Goal: Task Accomplishment & Management: Complete application form

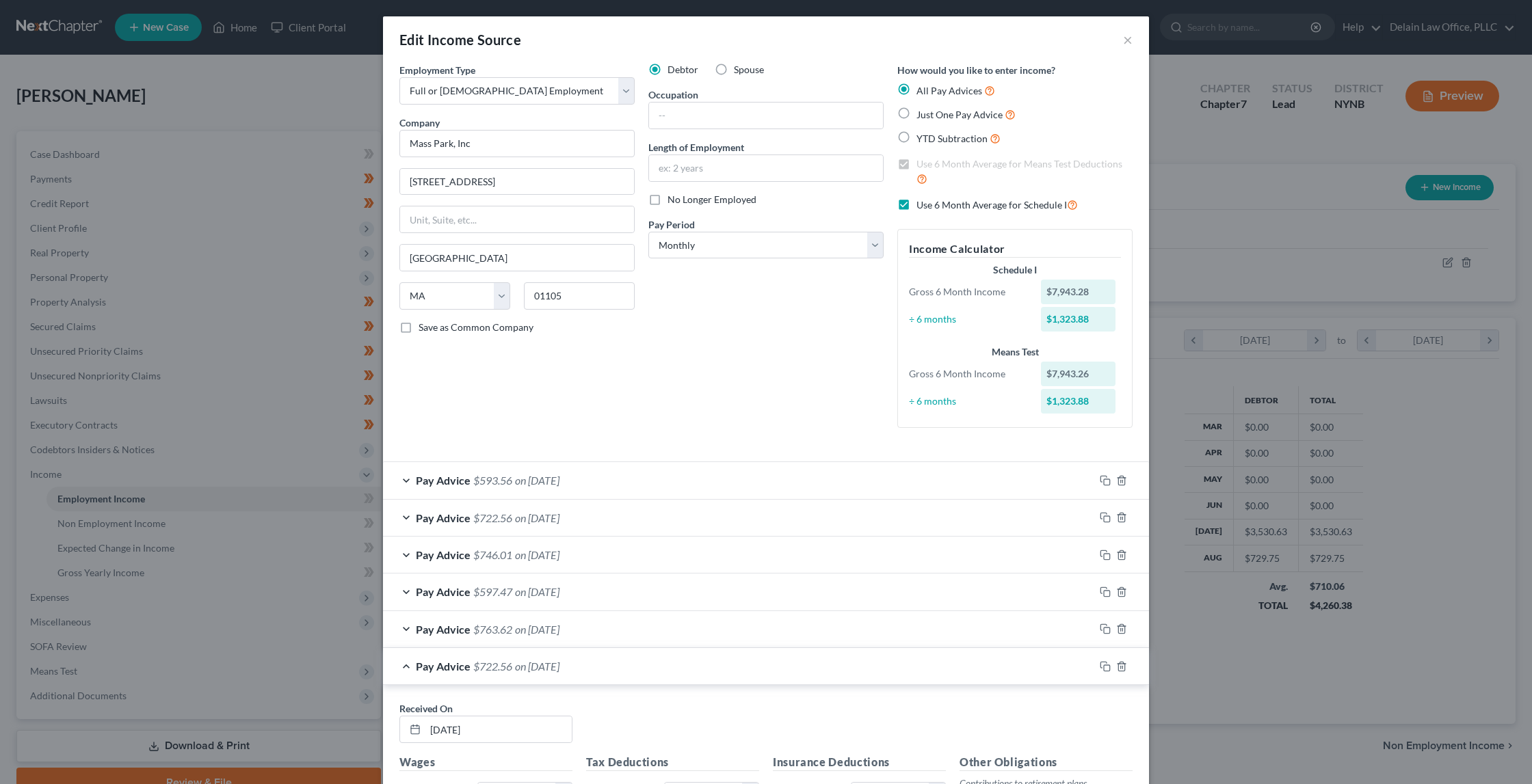
select select "0"
select select "22"
select select "0"
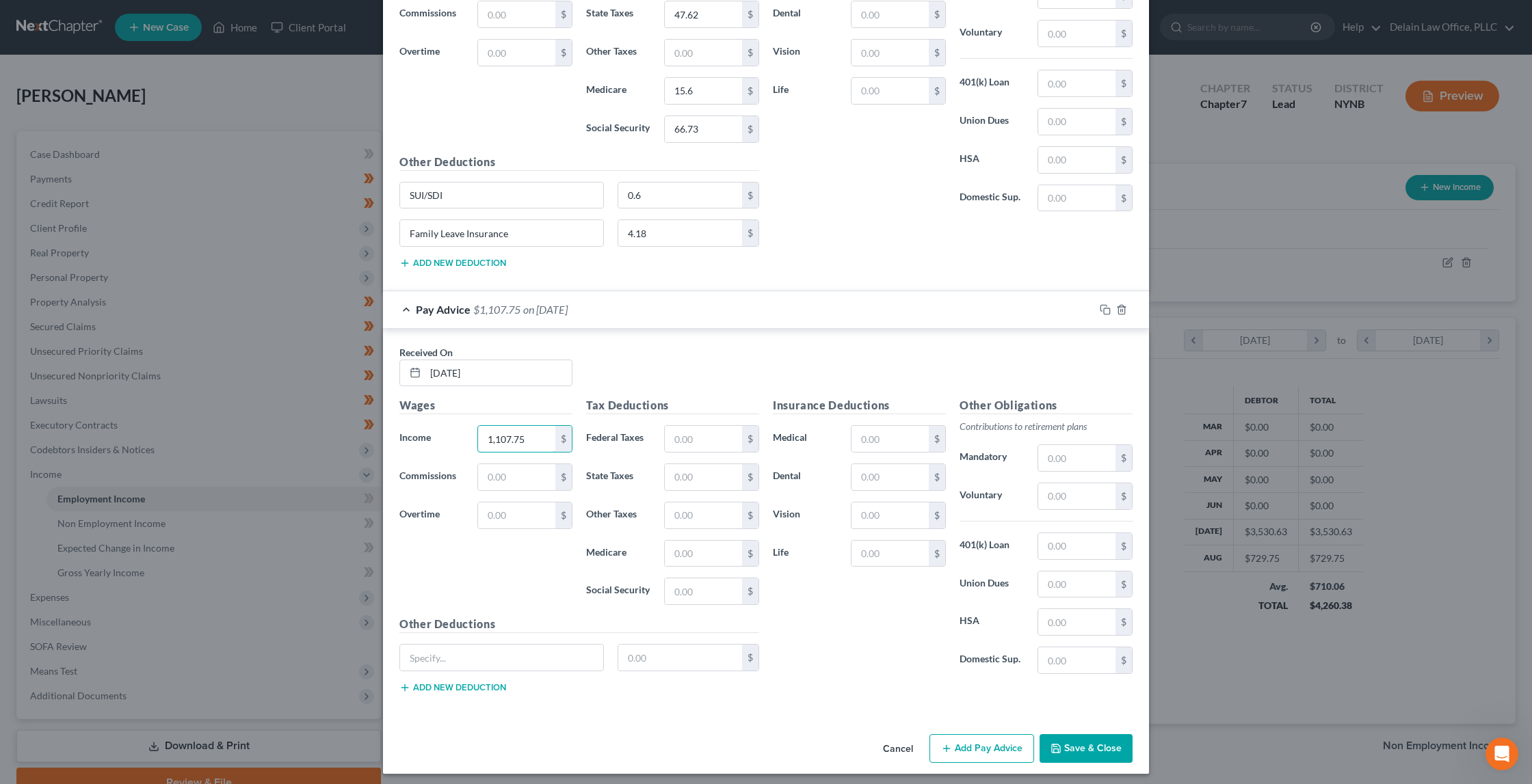
type input "1,107.75"
type input "93.73"
type input "49.36"
type input "16.07"
type input "68.68"
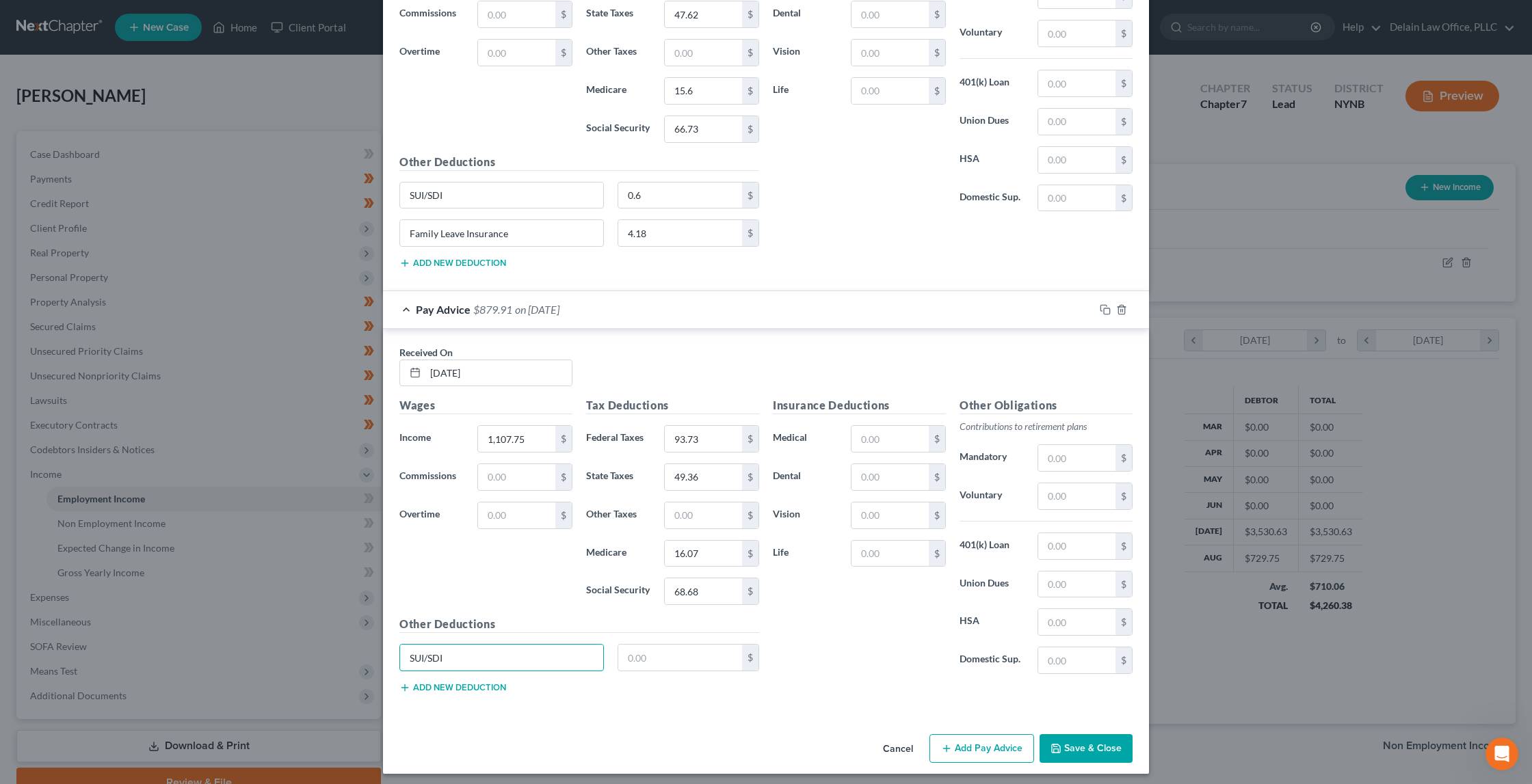
type input "SUI/SDI"
type input "0.6"
click at [418, 684] on button "Add new deduction" at bounding box center [453, 687] width 107 height 10
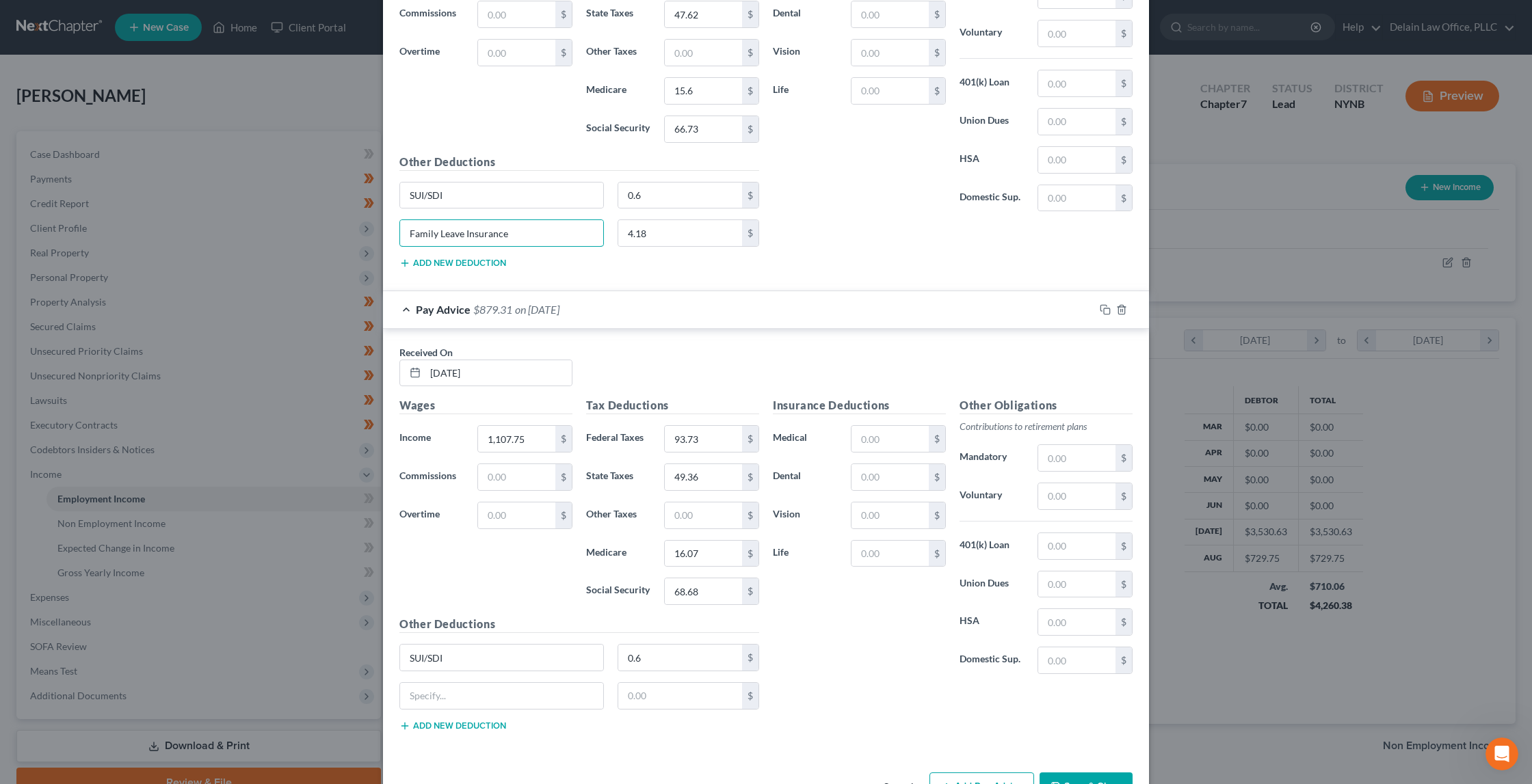
drag, startPoint x: 507, startPoint y: 227, endPoint x: 407, endPoint y: 203, distance: 102.8
click at [407, 203] on div "Other Deductions SUI/SDI 0.6 $ Family Leave Insurance 4.18 $ Add new deduction" at bounding box center [579, 217] width 373 height 127
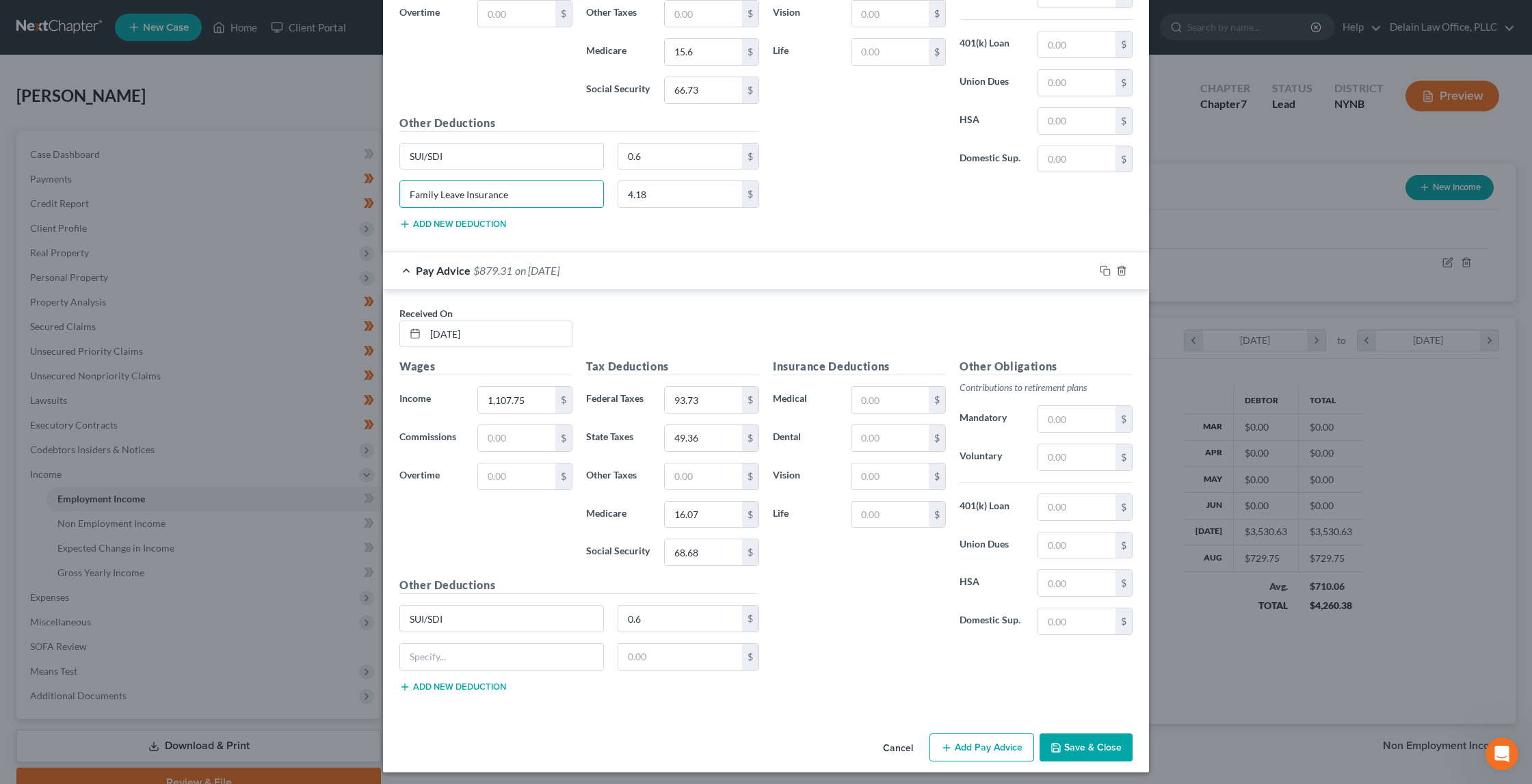
scroll to position [2245, 0]
paste input "Family Leave Insurance"
type input "Family Leave Insurance"
drag, startPoint x: 662, startPoint y: 654, endPoint x: 526, endPoint y: 653, distance: 136.0
click at [526, 653] on div "Family Leave Insurance 0.6 $" at bounding box center [579, 663] width 373 height 38
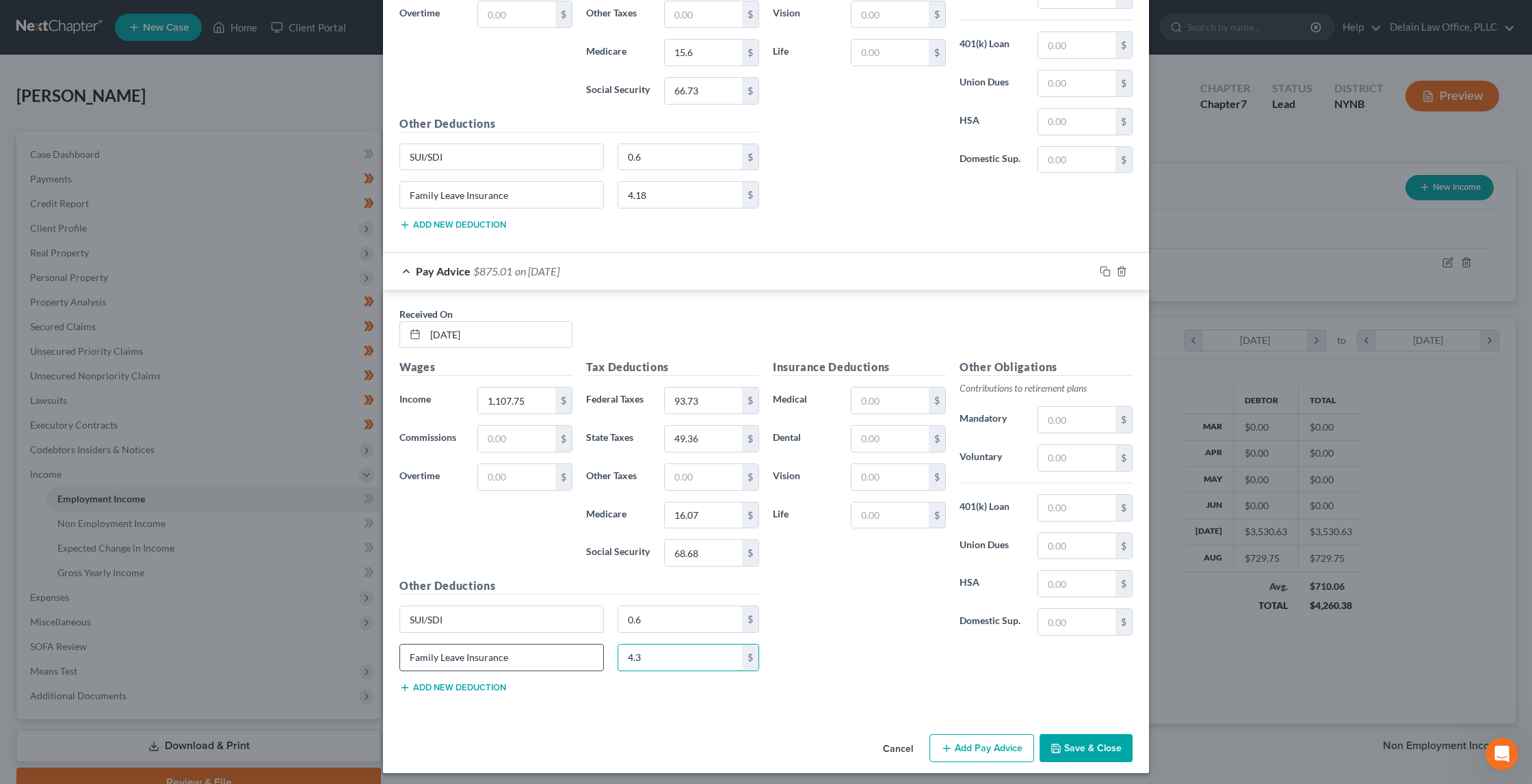
type input "4.3"
click at [973, 740] on button "Add Pay Advice" at bounding box center [982, 749] width 105 height 29
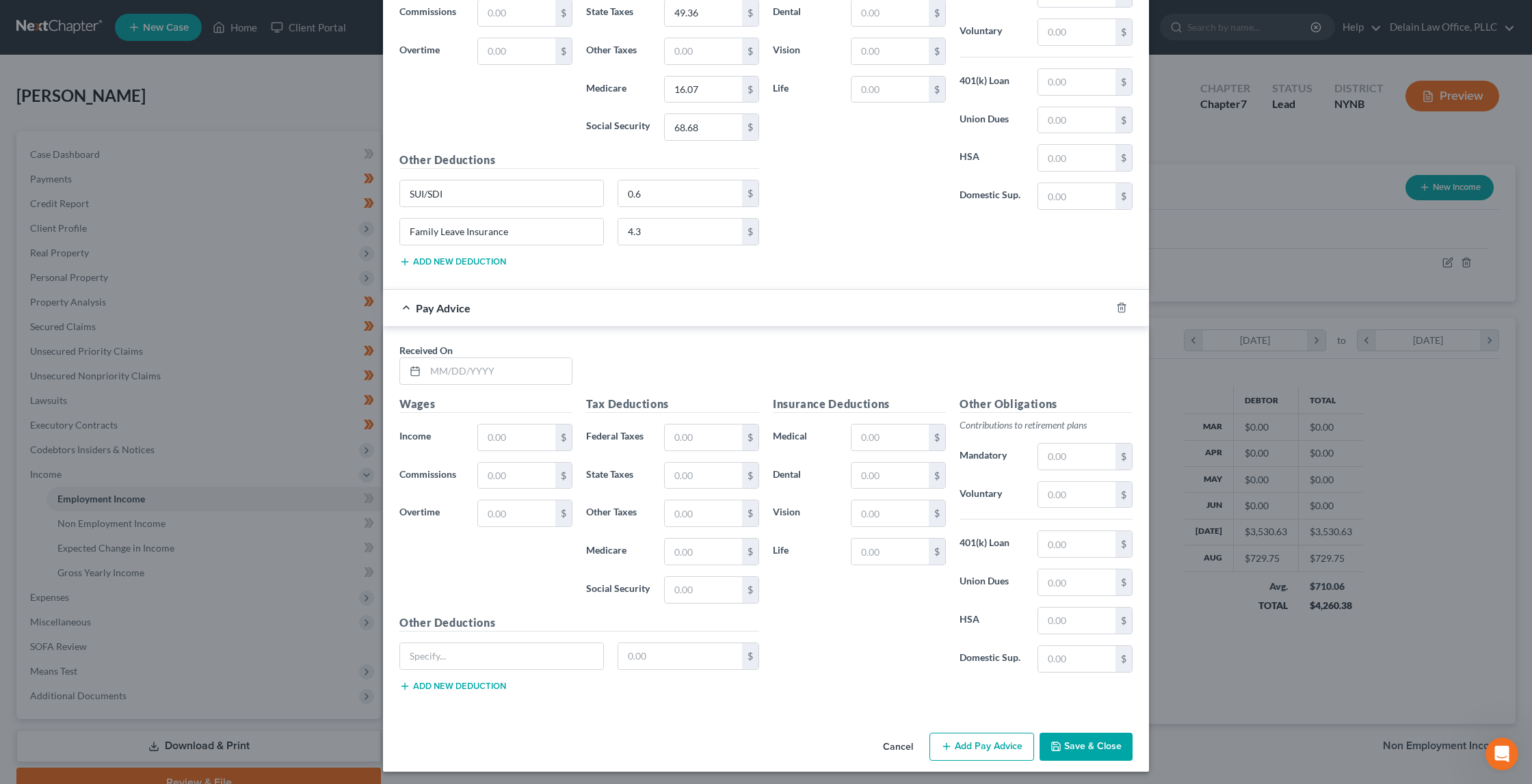
scroll to position [2671, 0]
click at [492, 363] on input "text" at bounding box center [499, 372] width 147 height 26
type input "[DATE]"
type input "1,068.38"
type input "89"
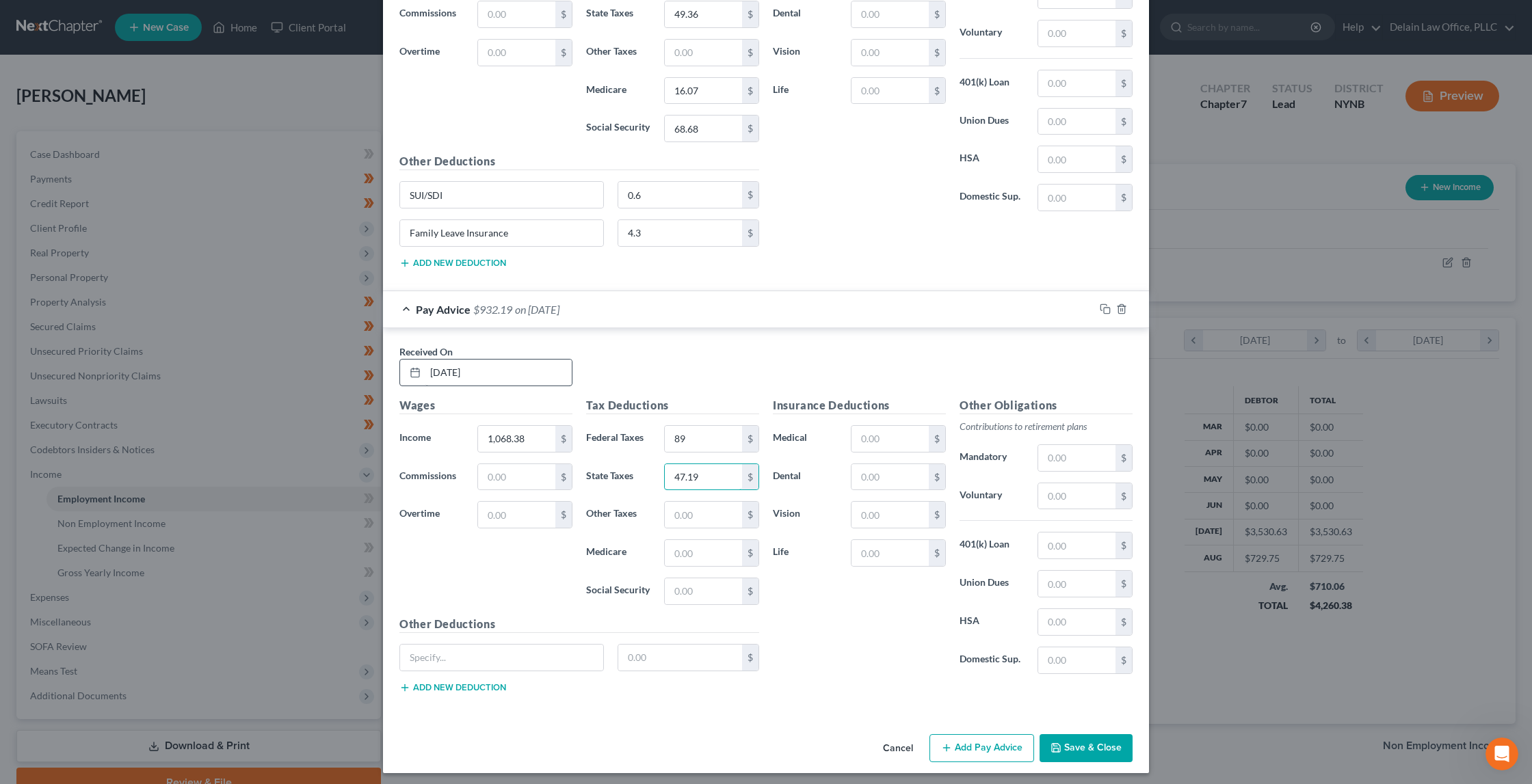
type input "47.19"
type input "15.49"
type input "66.24"
type input "SUI/SDI"
type input "0.6"
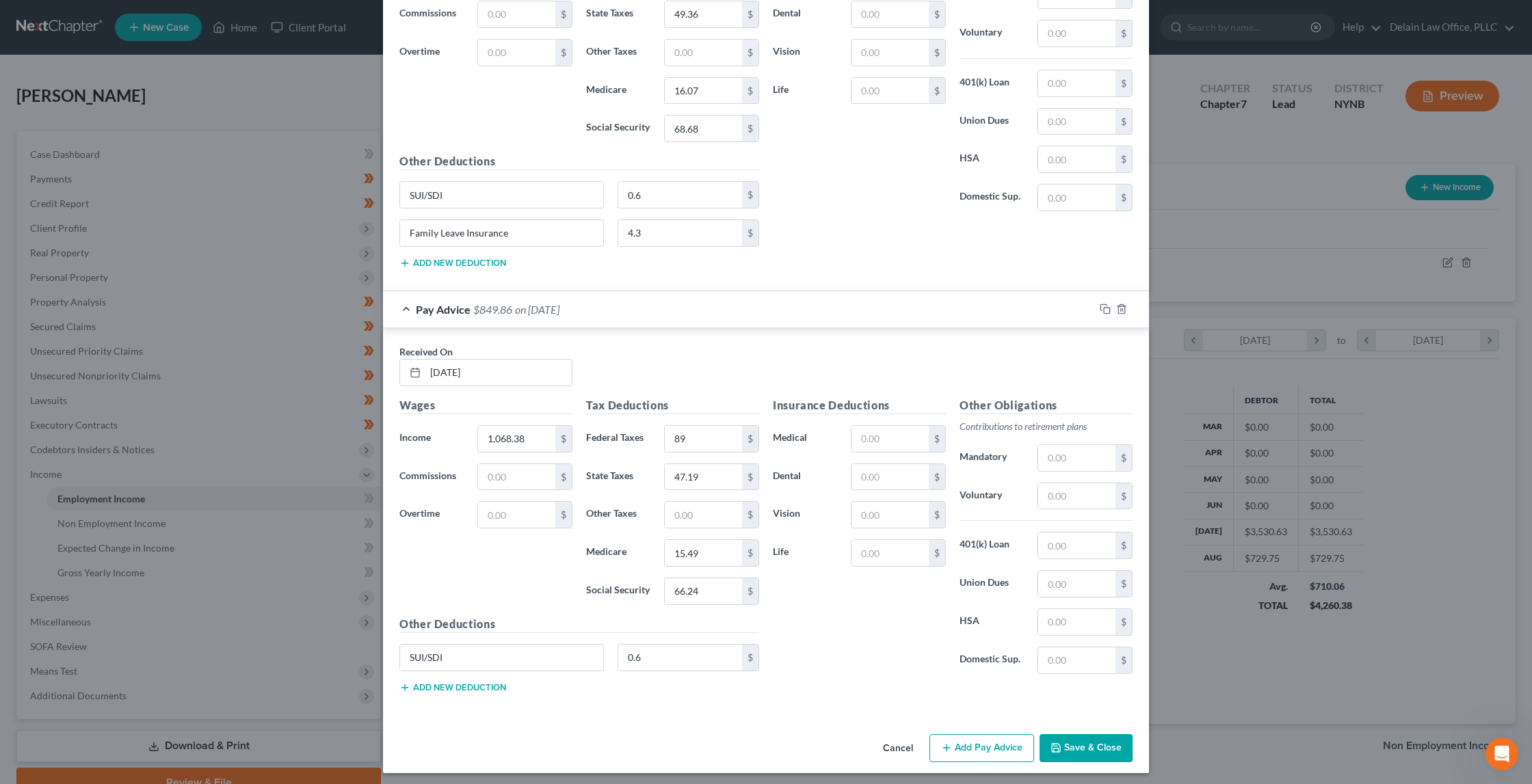
click at [470, 682] on button "Add new deduction" at bounding box center [453, 687] width 107 height 10
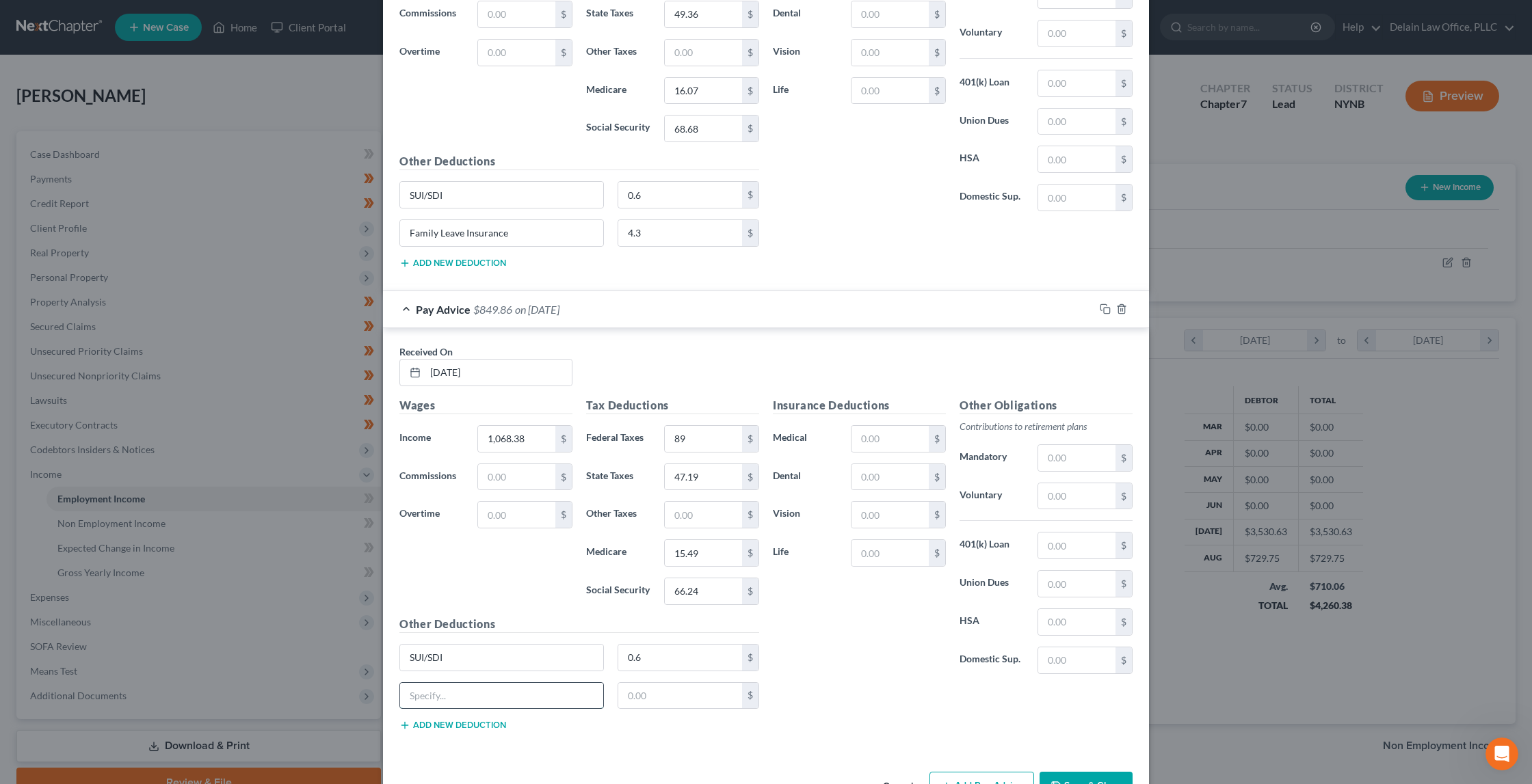
paste input "Family Leave Insurance"
type input "Family Leave Insurance"
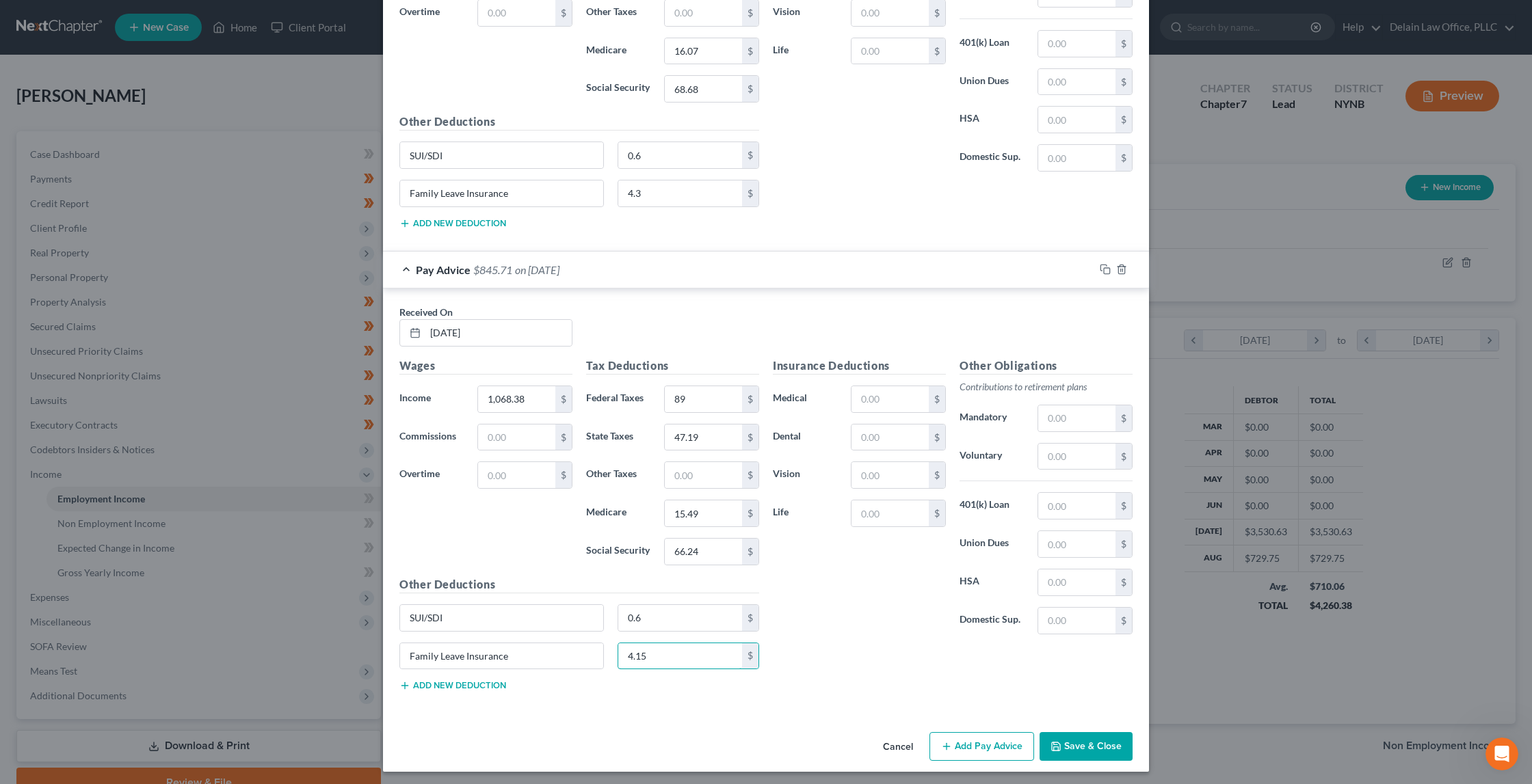
scroll to position [2710, 0]
type input "4.15"
click at [964, 737] on button "Add Pay Advice" at bounding box center [982, 747] width 105 height 29
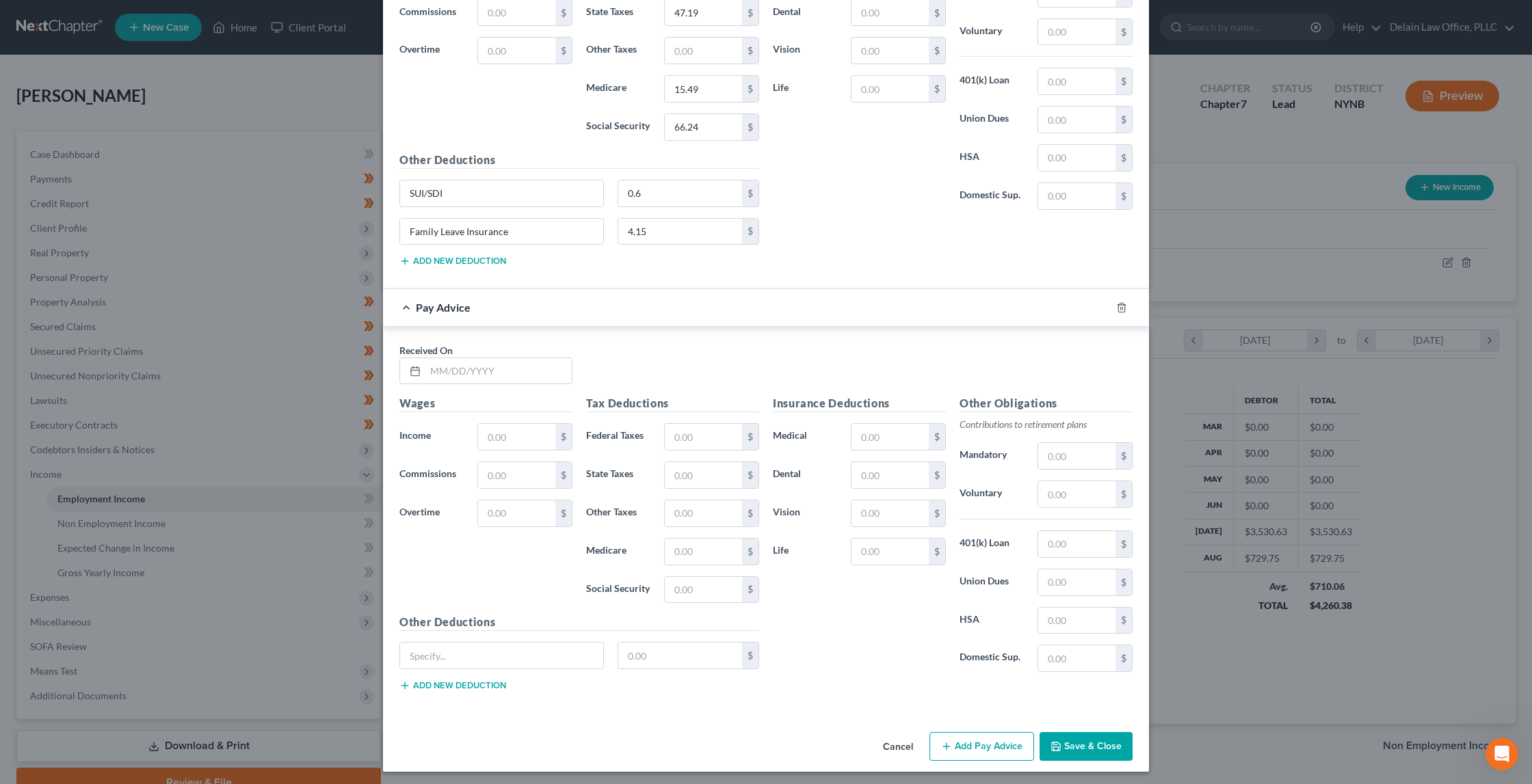
scroll to position [3134, 0]
click at [512, 373] on input "text" at bounding box center [499, 371] width 147 height 26
type input "[DATE]"
type input "1,115.63"
type input "94.67"
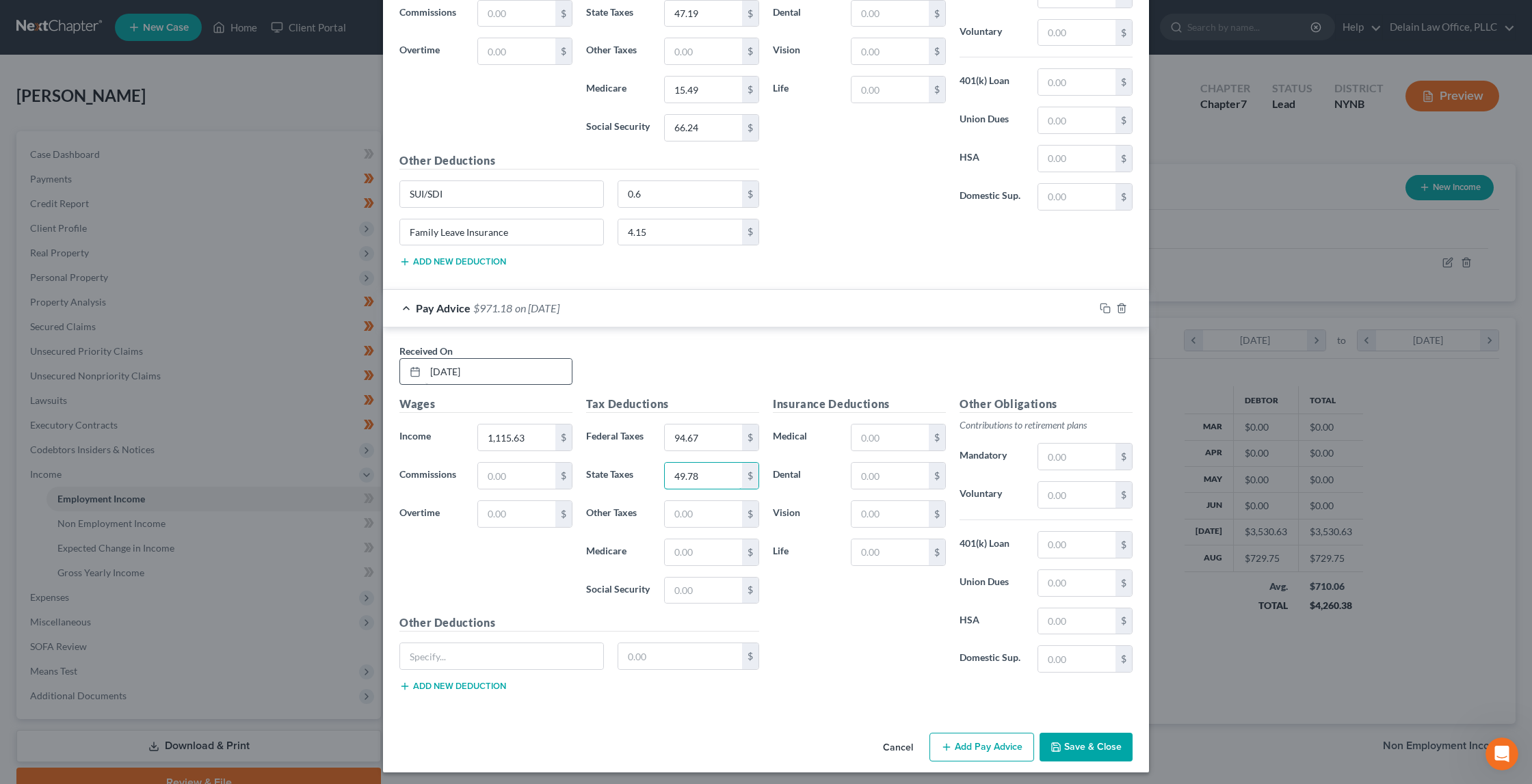
type input "49.78"
type input "16.17"
type input "69.17"
type input "SUI/SDI"
type input "0.6"
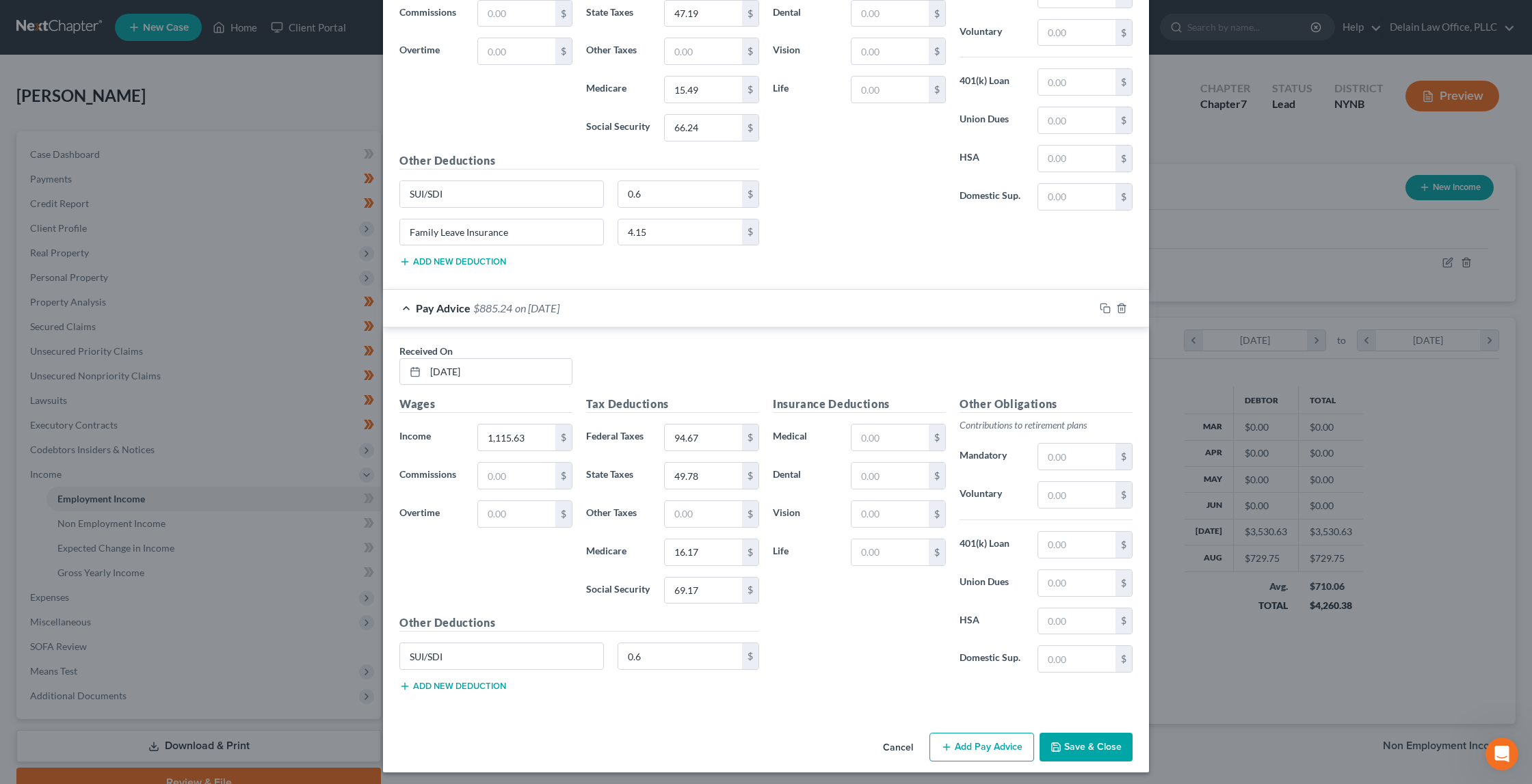
click at [440, 683] on button "Add new deduction" at bounding box center [453, 686] width 107 height 10
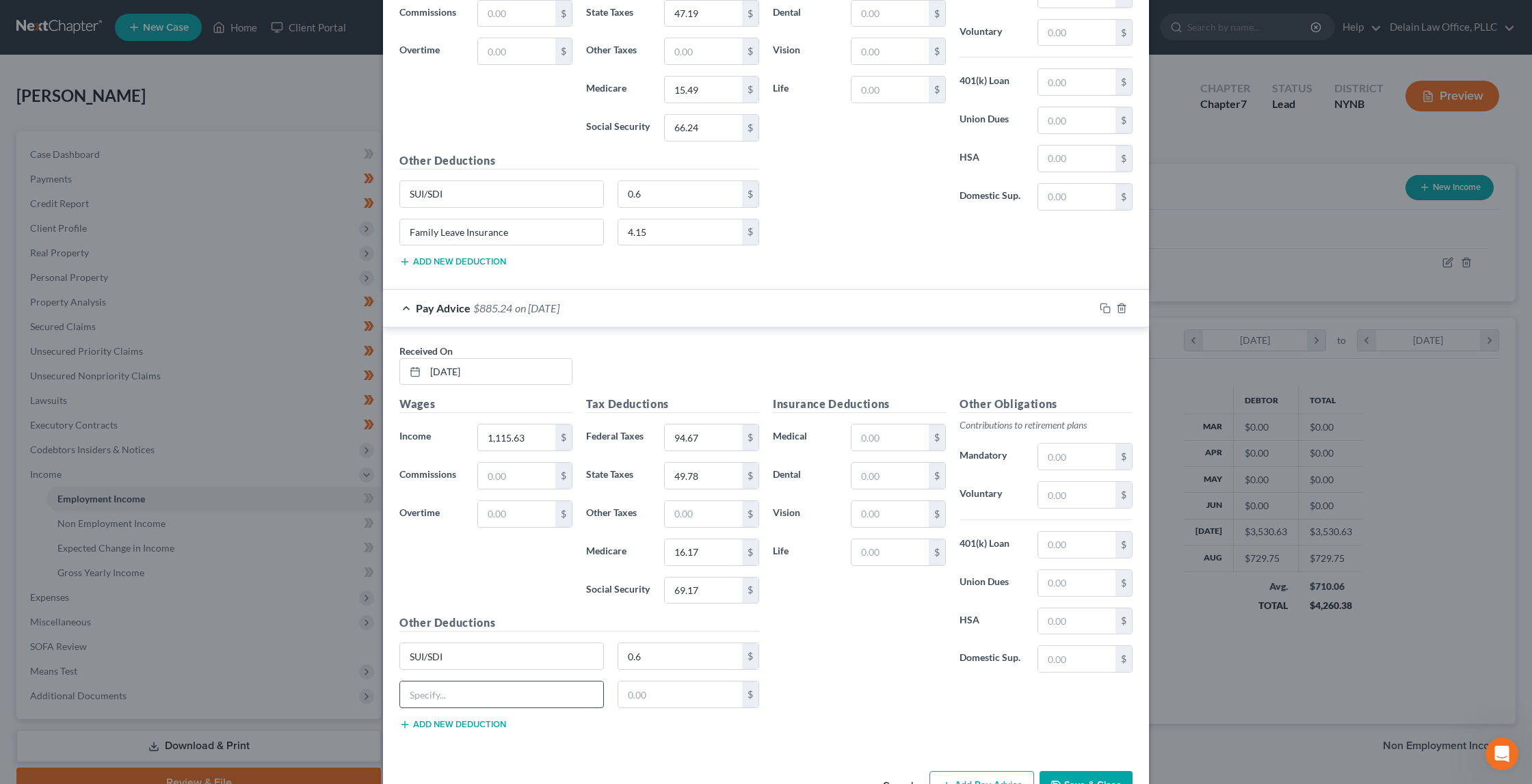
paste input "Family Leave Insurance"
type input "Family Leave Insurance"
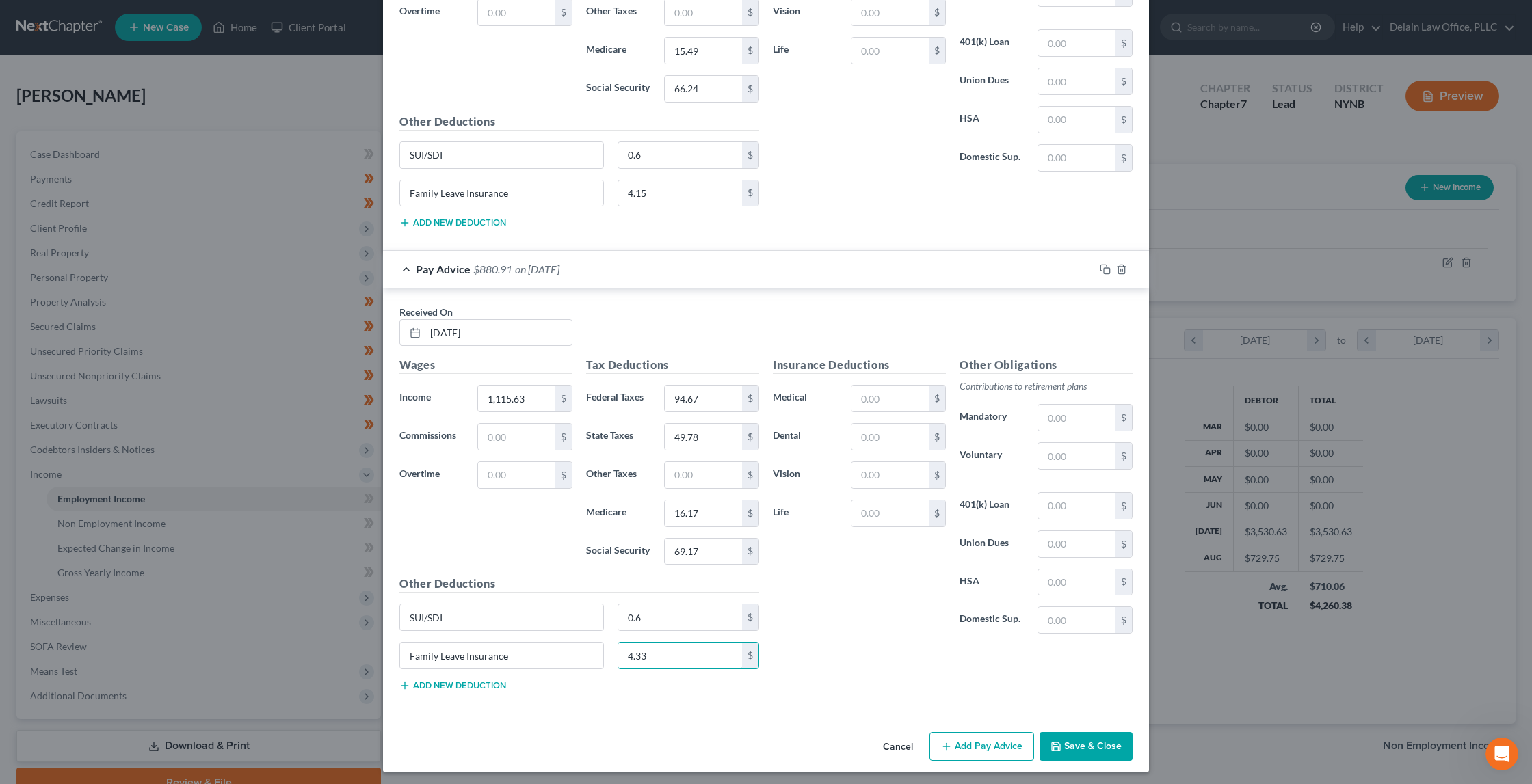
scroll to position [3173, 0]
type input "4.33"
click at [954, 739] on button "Add Pay Advice" at bounding box center [982, 747] width 105 height 29
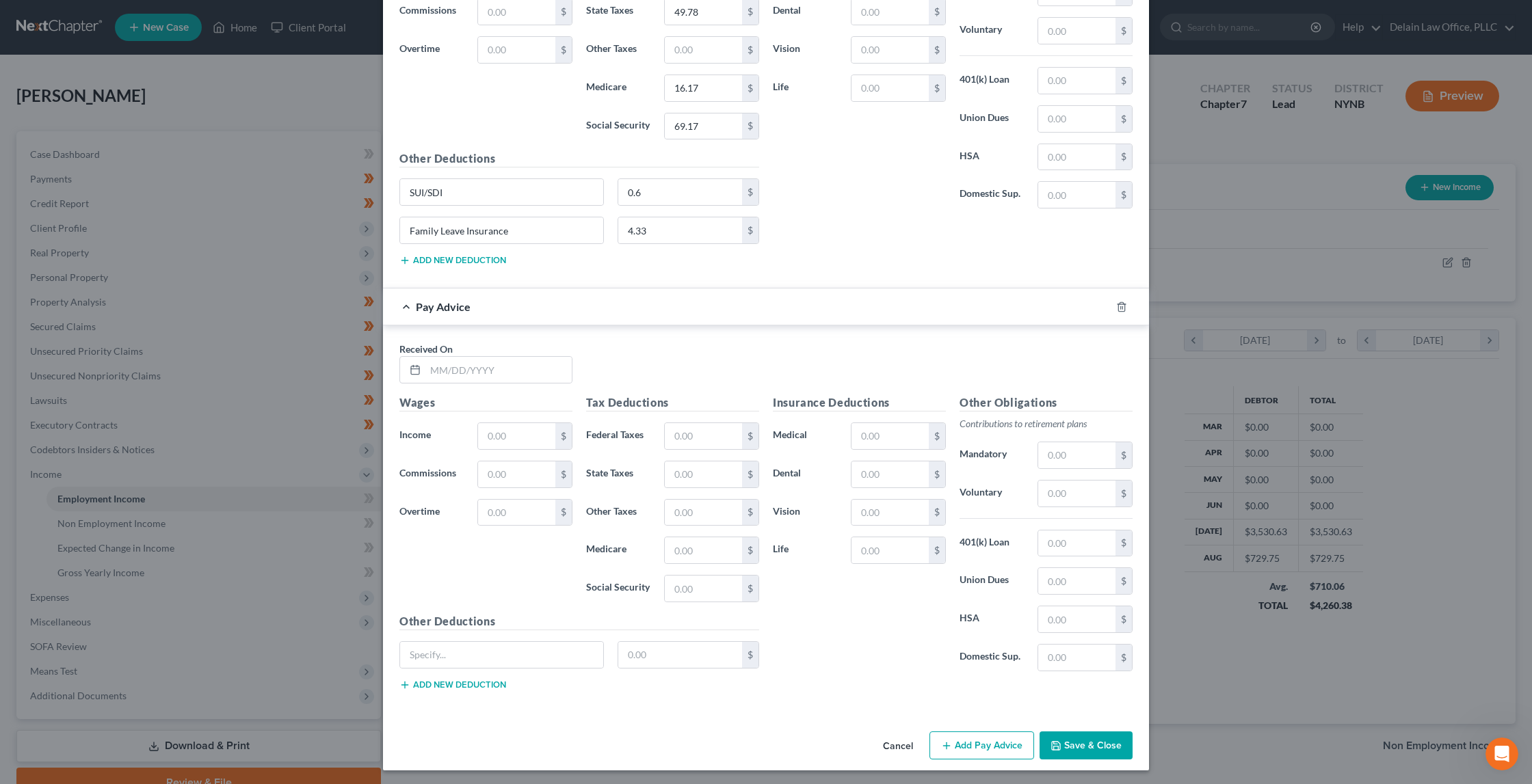
scroll to position [3597, 0]
click at [543, 366] on input "text" at bounding box center [499, 370] width 147 height 26
type input "[DATE]"
type input "1,131.38"
type input "96.56"
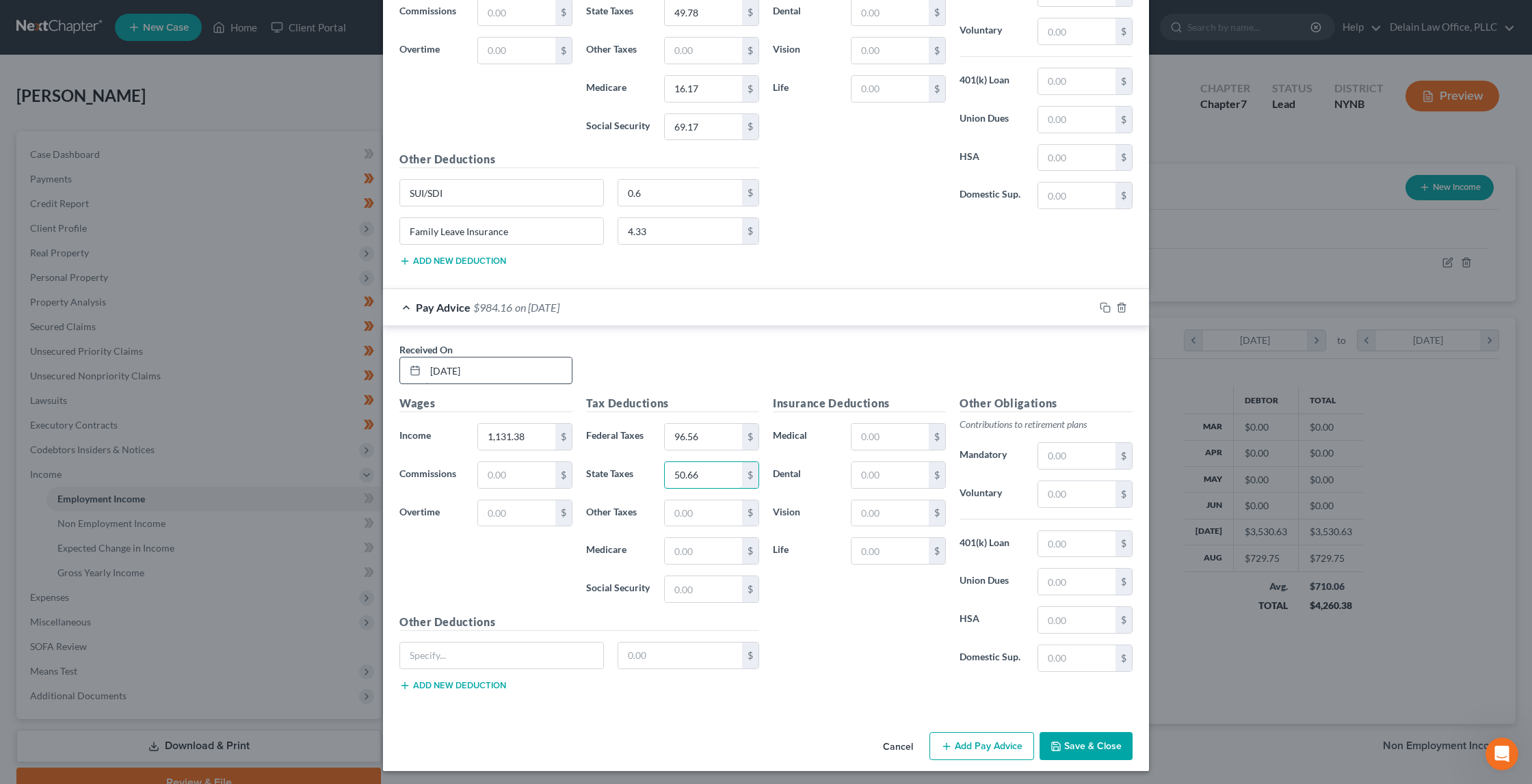
type input "50.66"
type input "16.41"
type input "70.14"
type input "SUI/SDI"
type input "0.6"
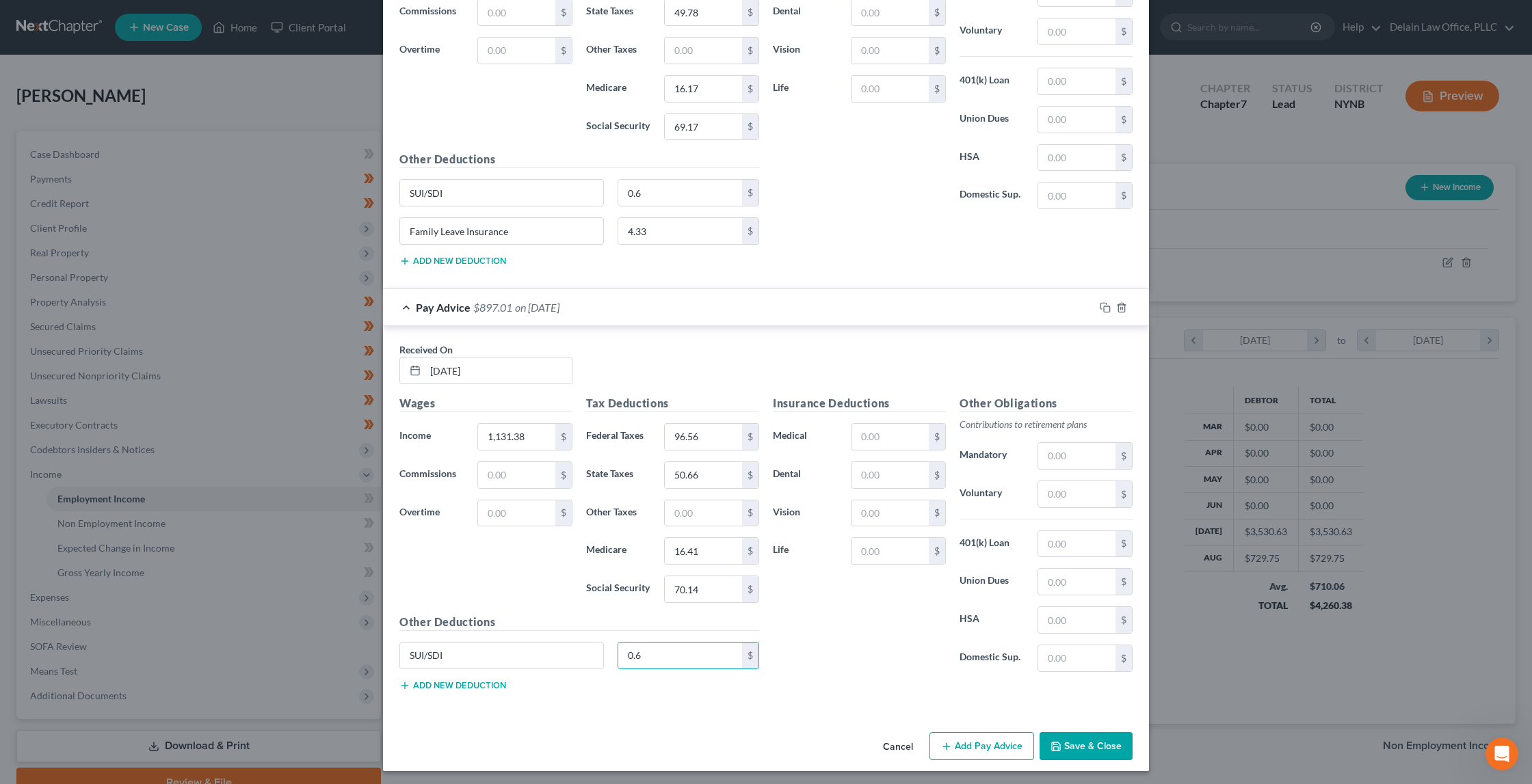
click at [492, 680] on button "Add new deduction" at bounding box center [453, 685] width 107 height 10
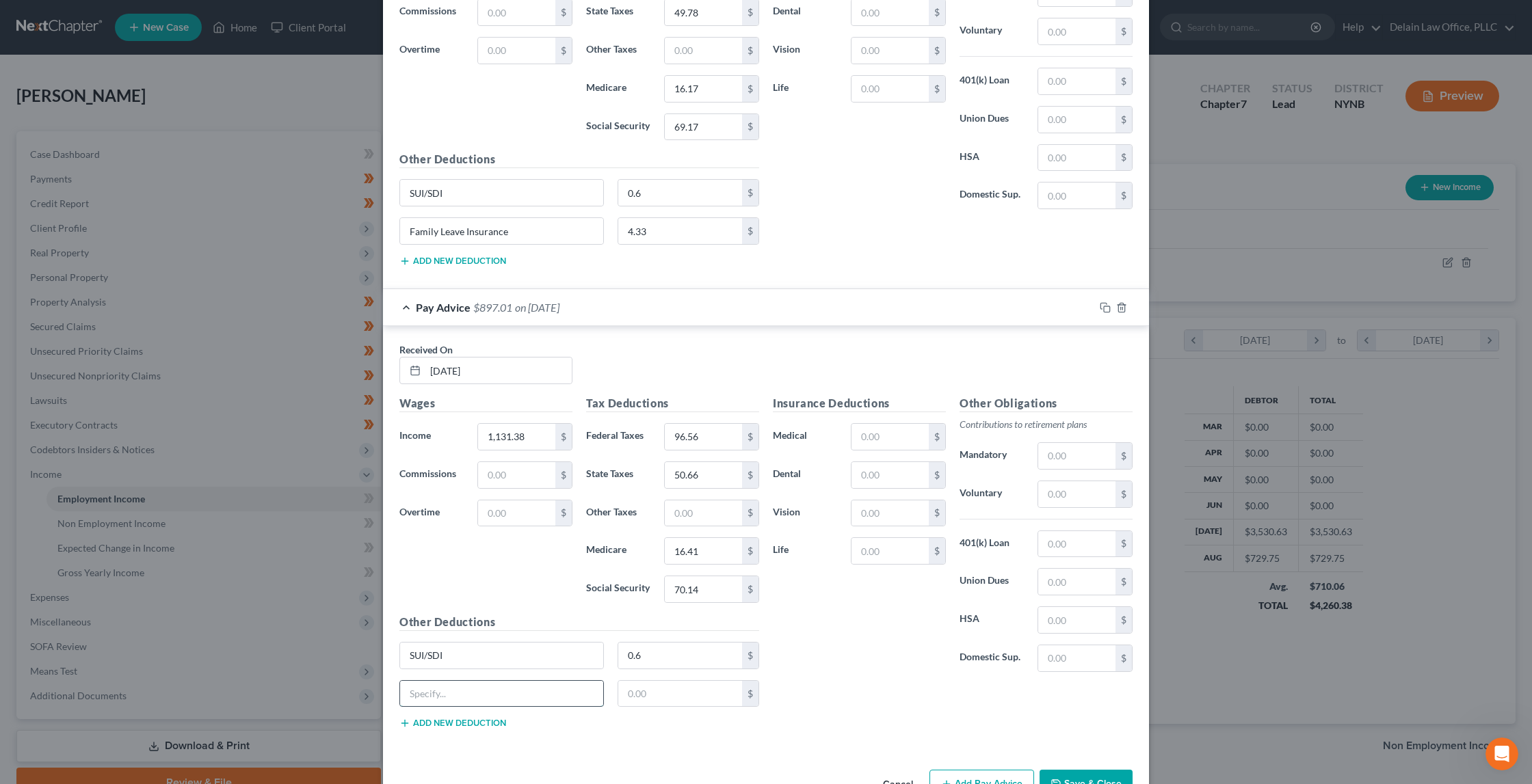
paste input "Family Leave Insurance"
type input "Family Leave Insurance"
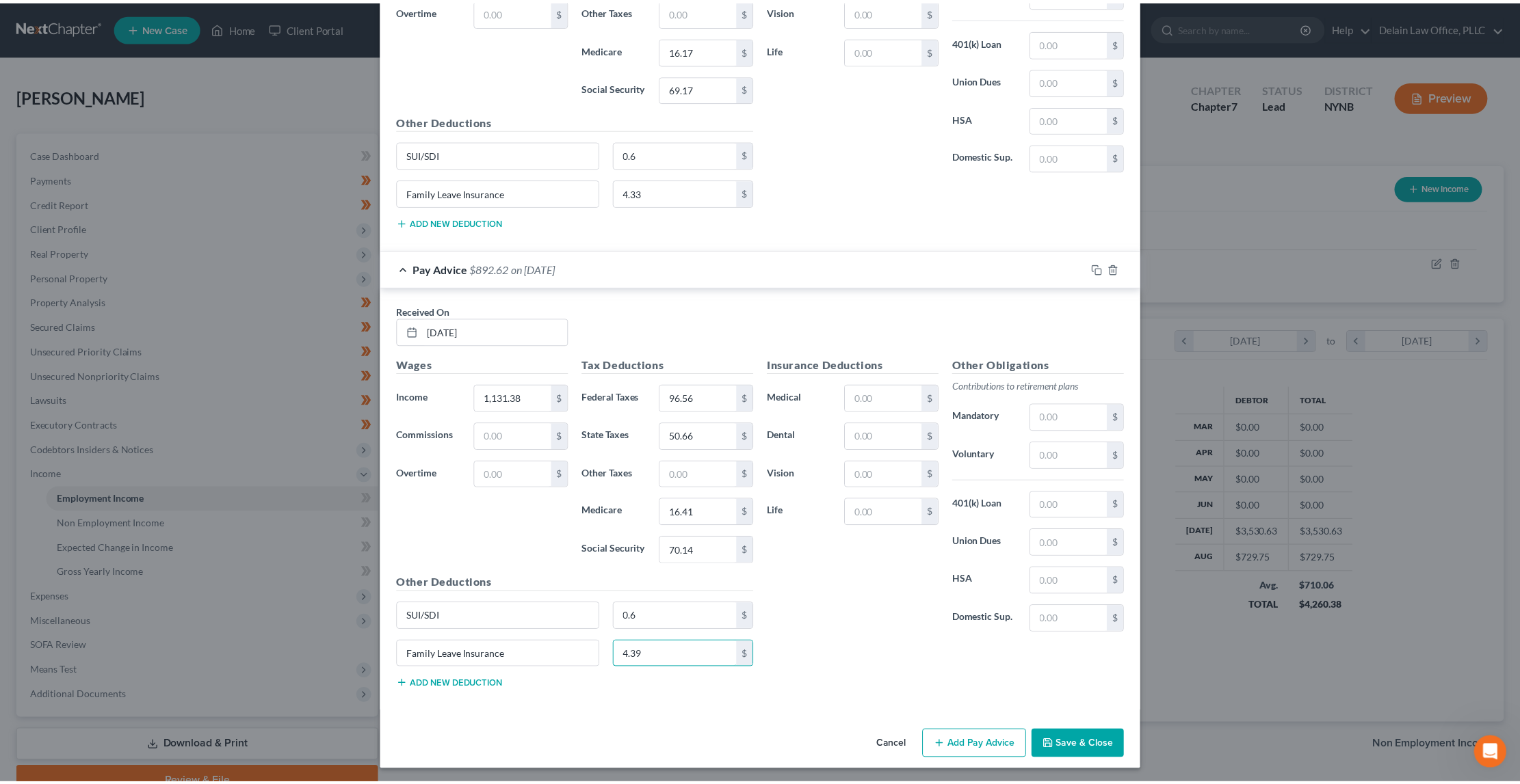
scroll to position [3636, 0]
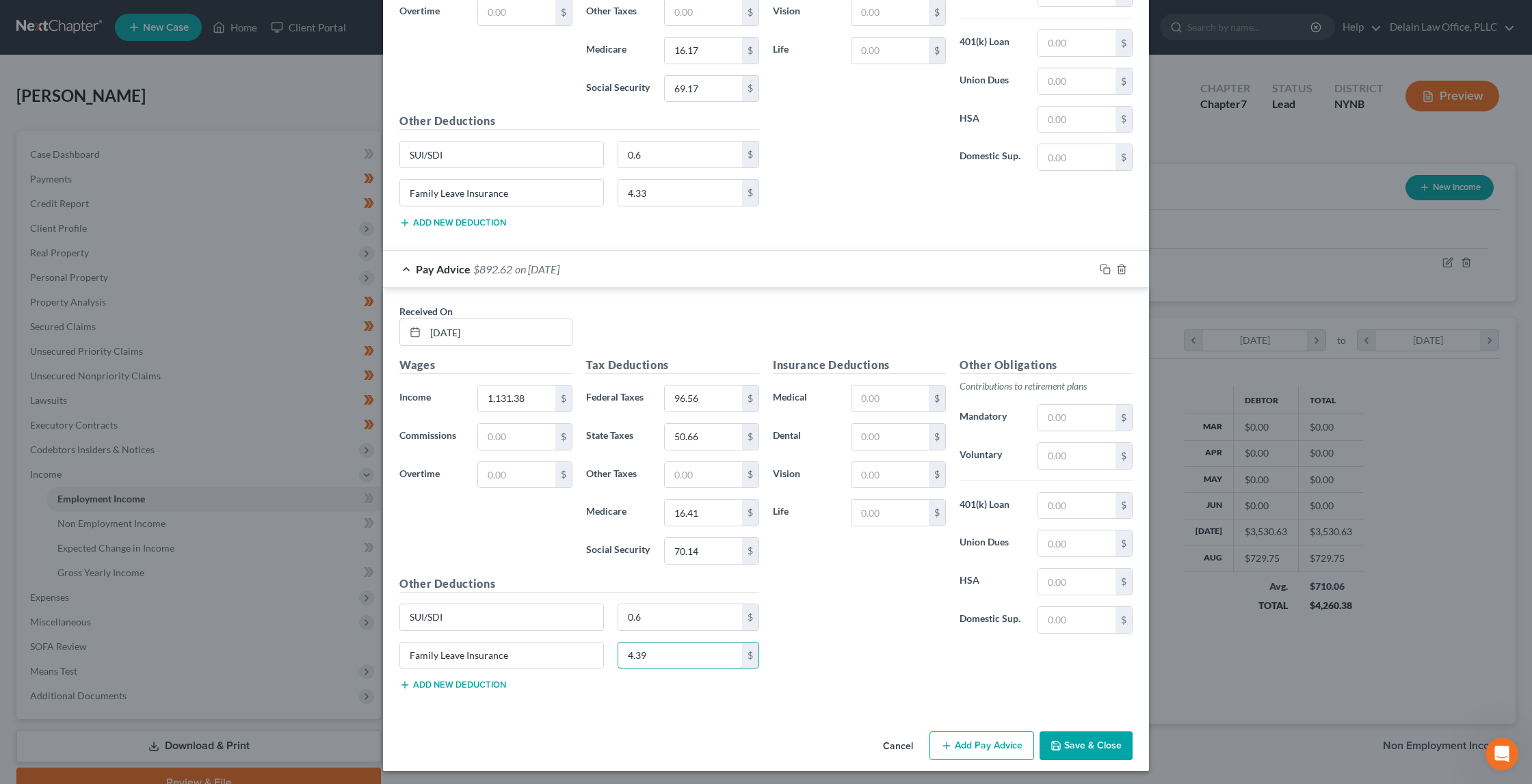
type input "4.39"
click at [1073, 747] on button "Save & Close" at bounding box center [1086, 746] width 93 height 29
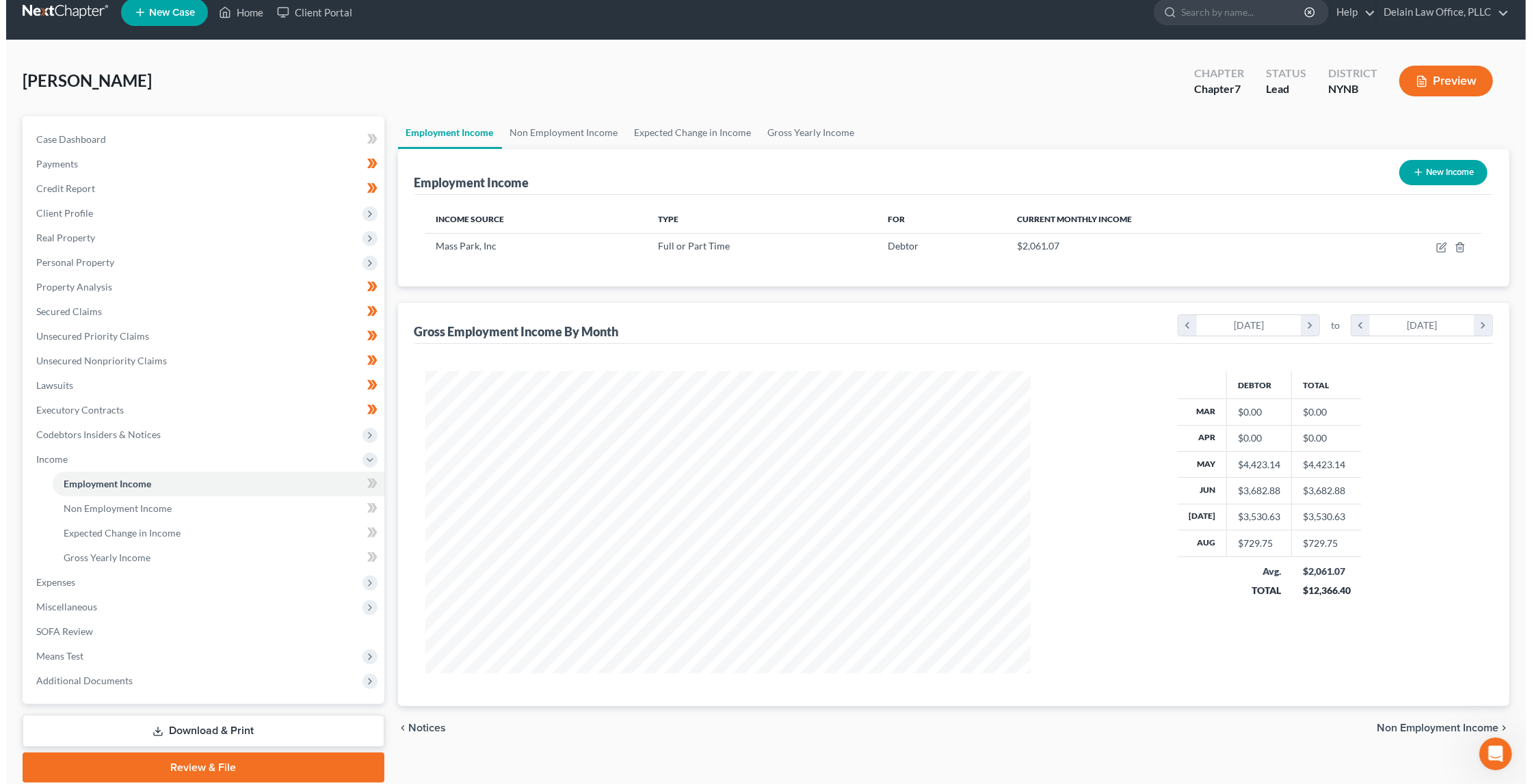
scroll to position [16, 0]
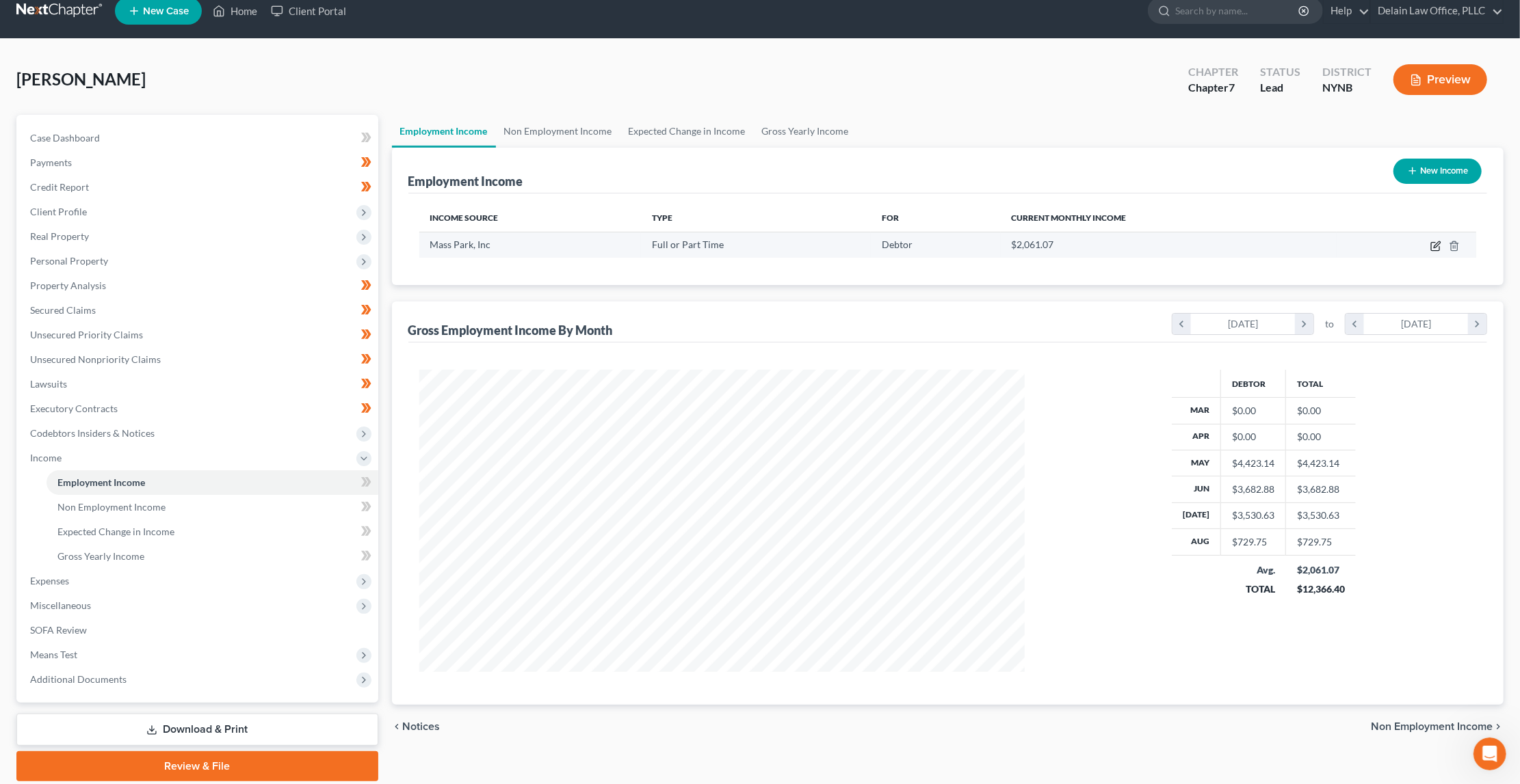
click at [1433, 247] on icon "button" at bounding box center [1435, 245] width 10 height 10
select select "0"
select select "22"
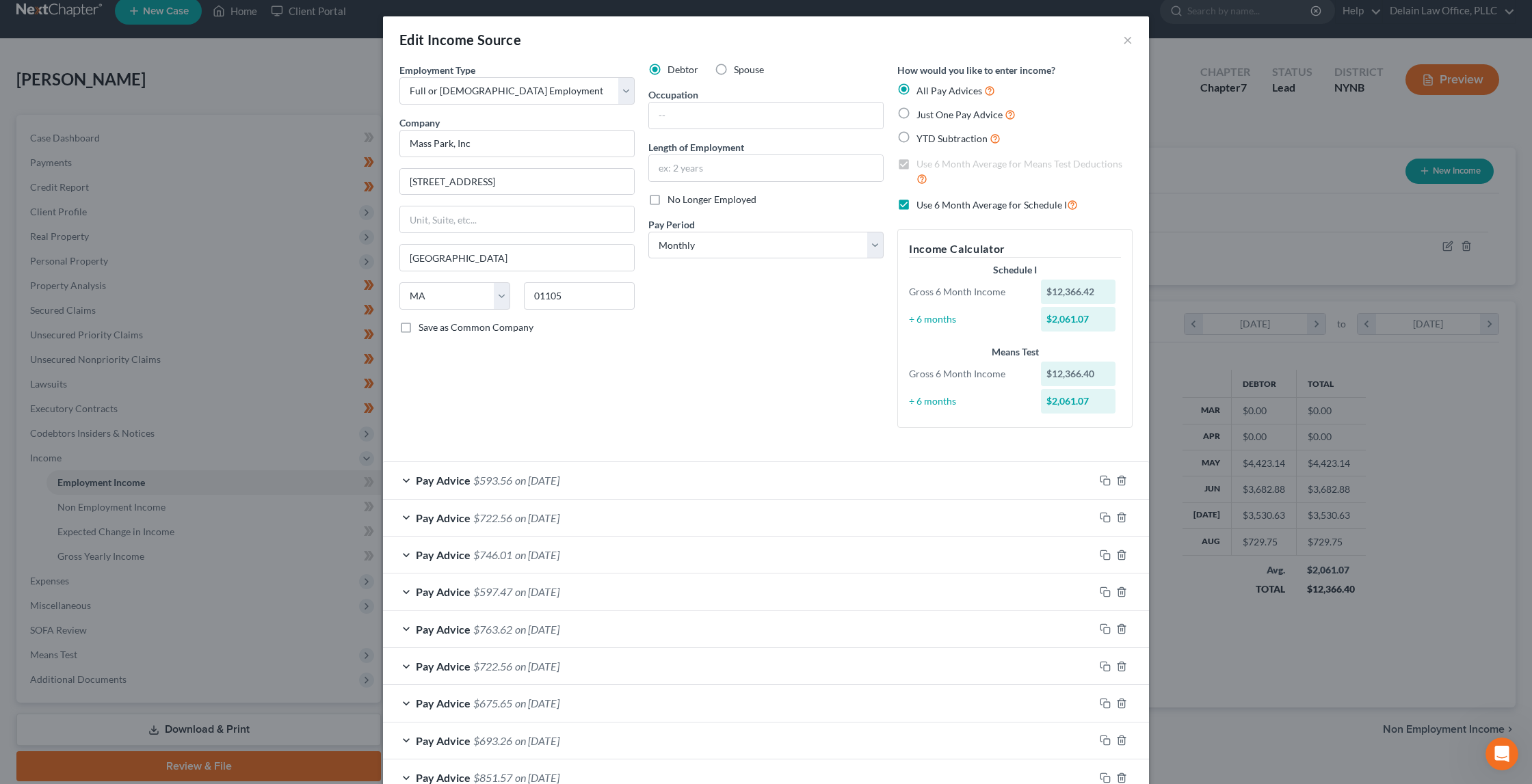
scroll to position [0, 0]
select select "3"
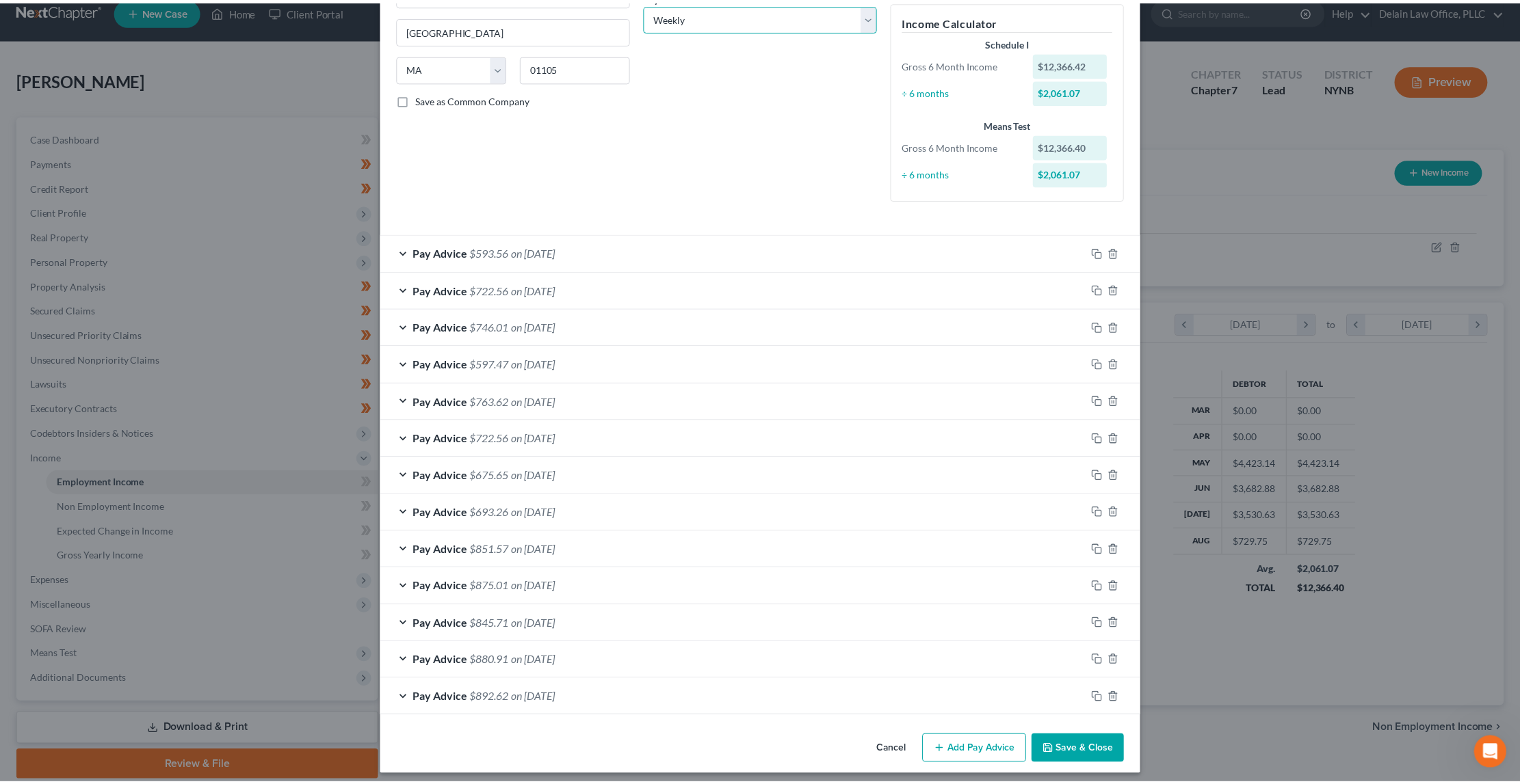
scroll to position [227, 0]
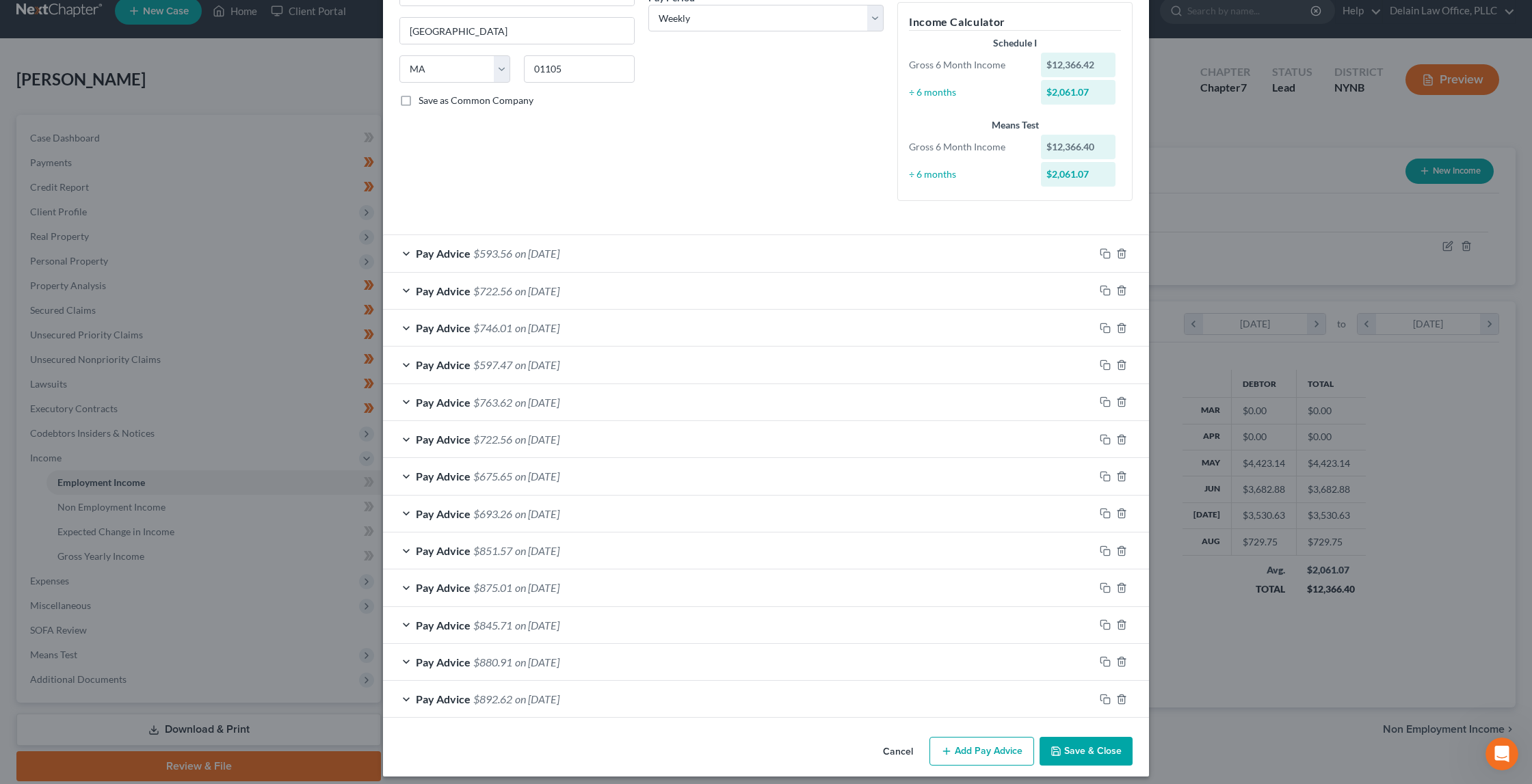
click at [1069, 741] on button "Save & Close" at bounding box center [1086, 752] width 93 height 29
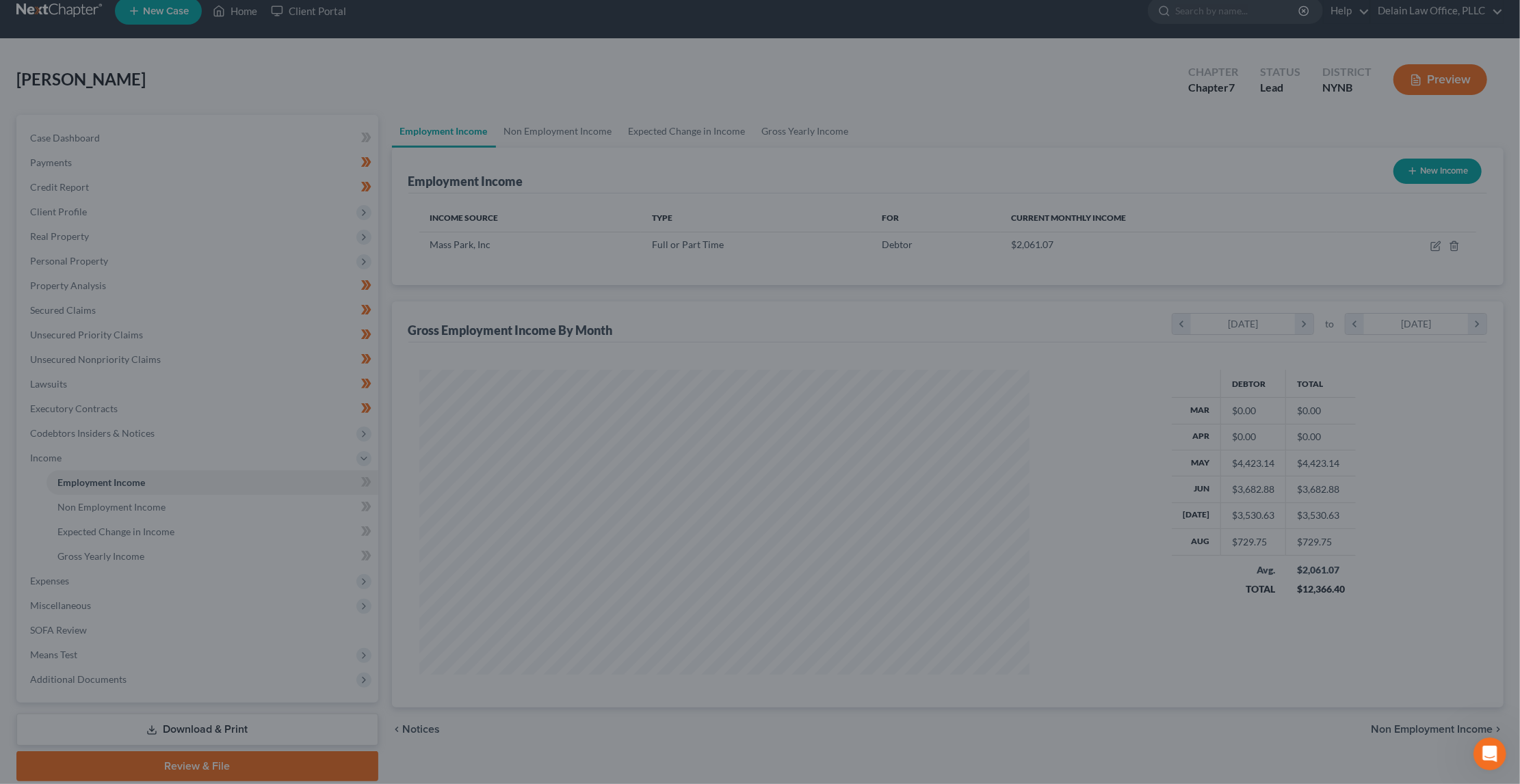
scroll to position [683537, 683443]
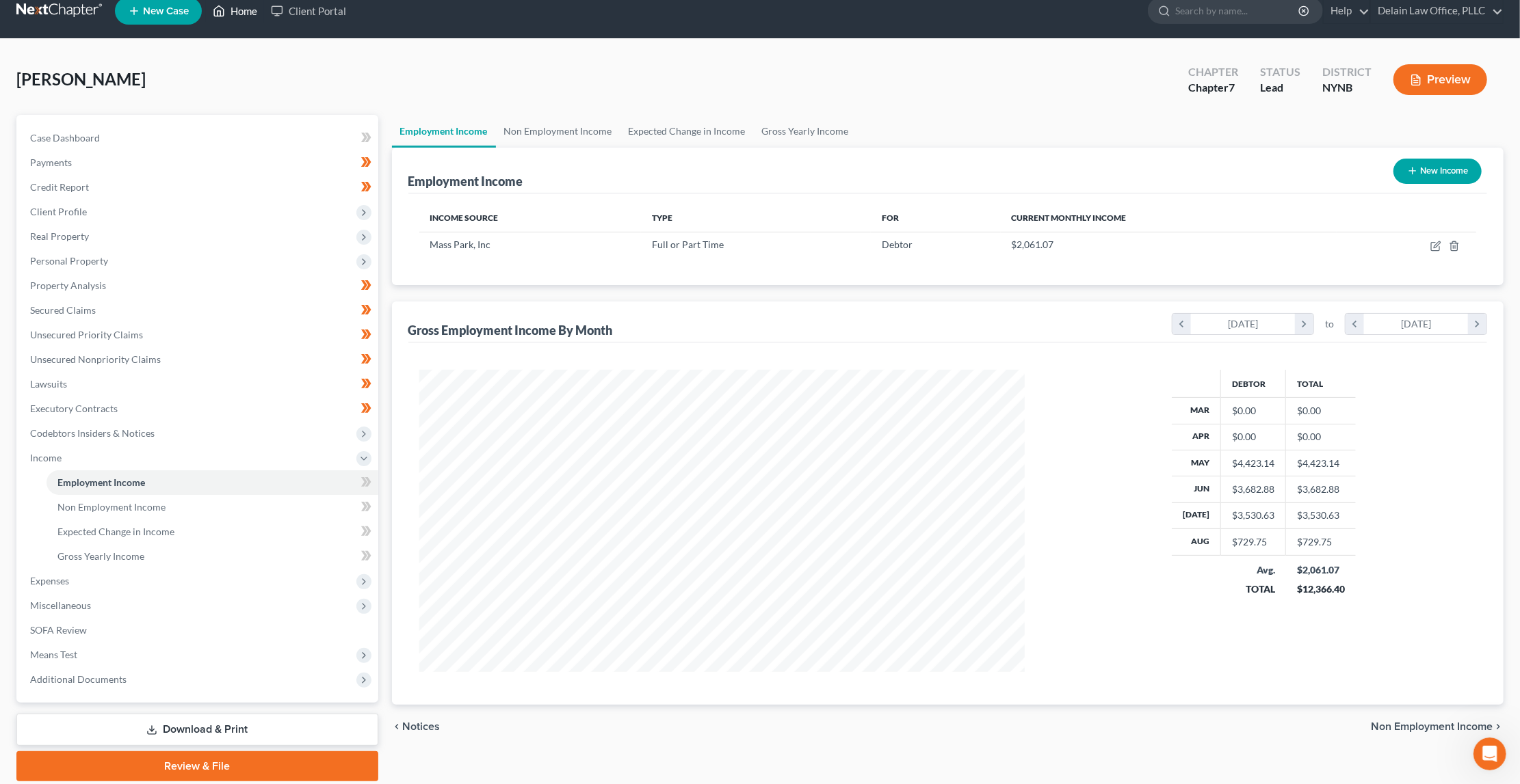
click at [237, 16] on link "Home" at bounding box center [234, 11] width 58 height 25
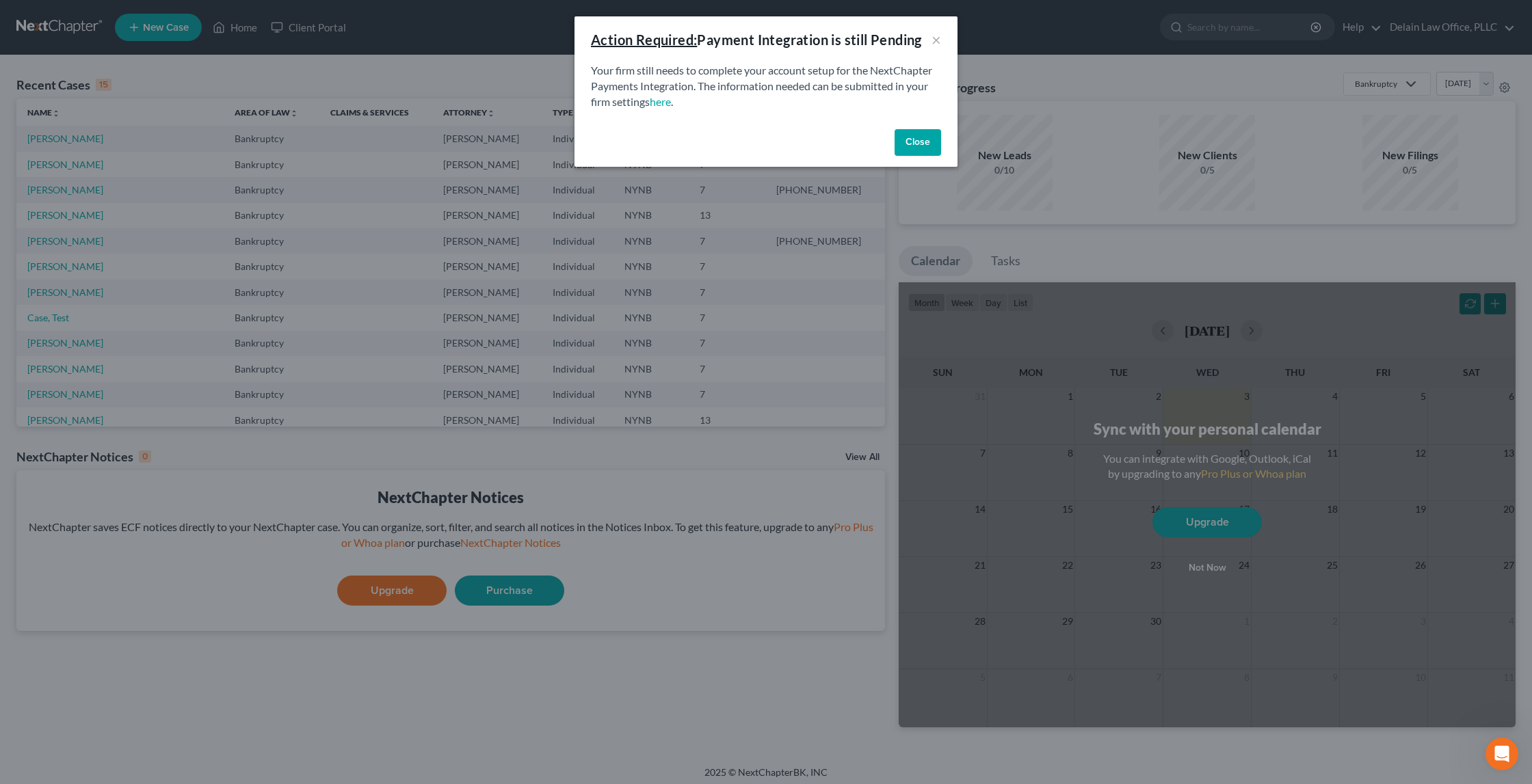
click at [915, 140] on button "Close" at bounding box center [917, 143] width 47 height 28
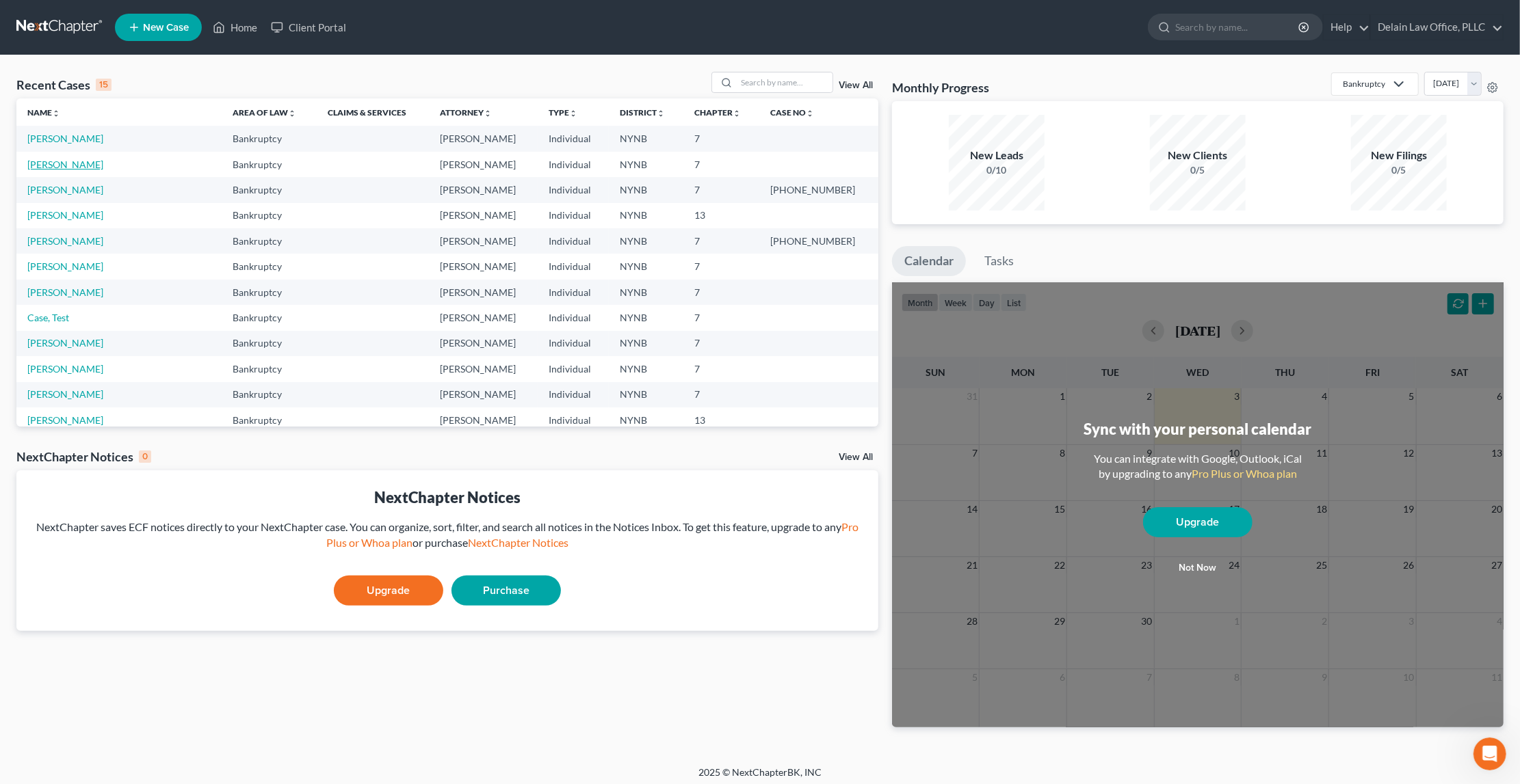
click at [76, 162] on link "[PERSON_NAME]" at bounding box center [66, 165] width 76 height 11
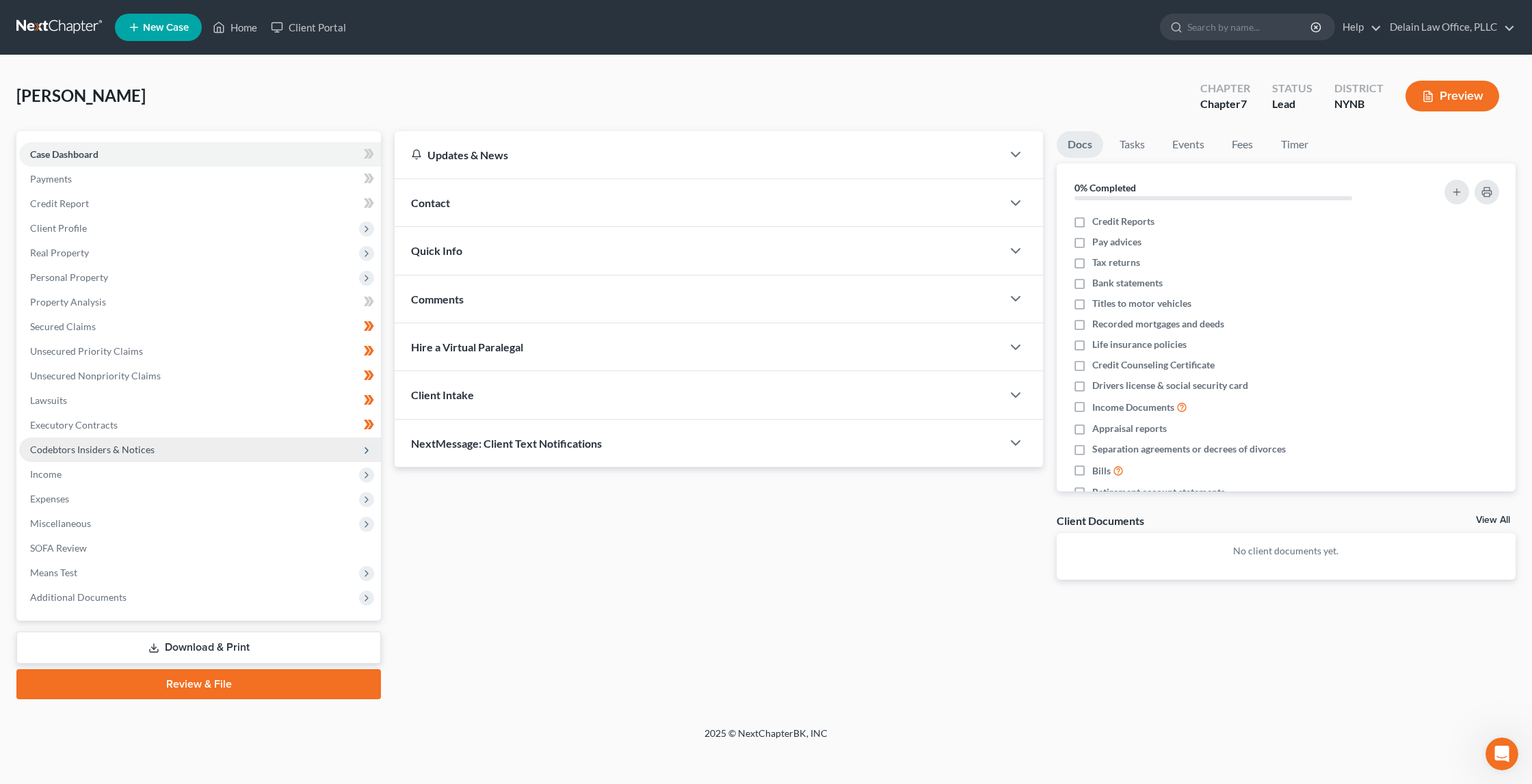
click at [232, 438] on span "Codebtors Insiders & Notices" at bounding box center [200, 450] width 362 height 25
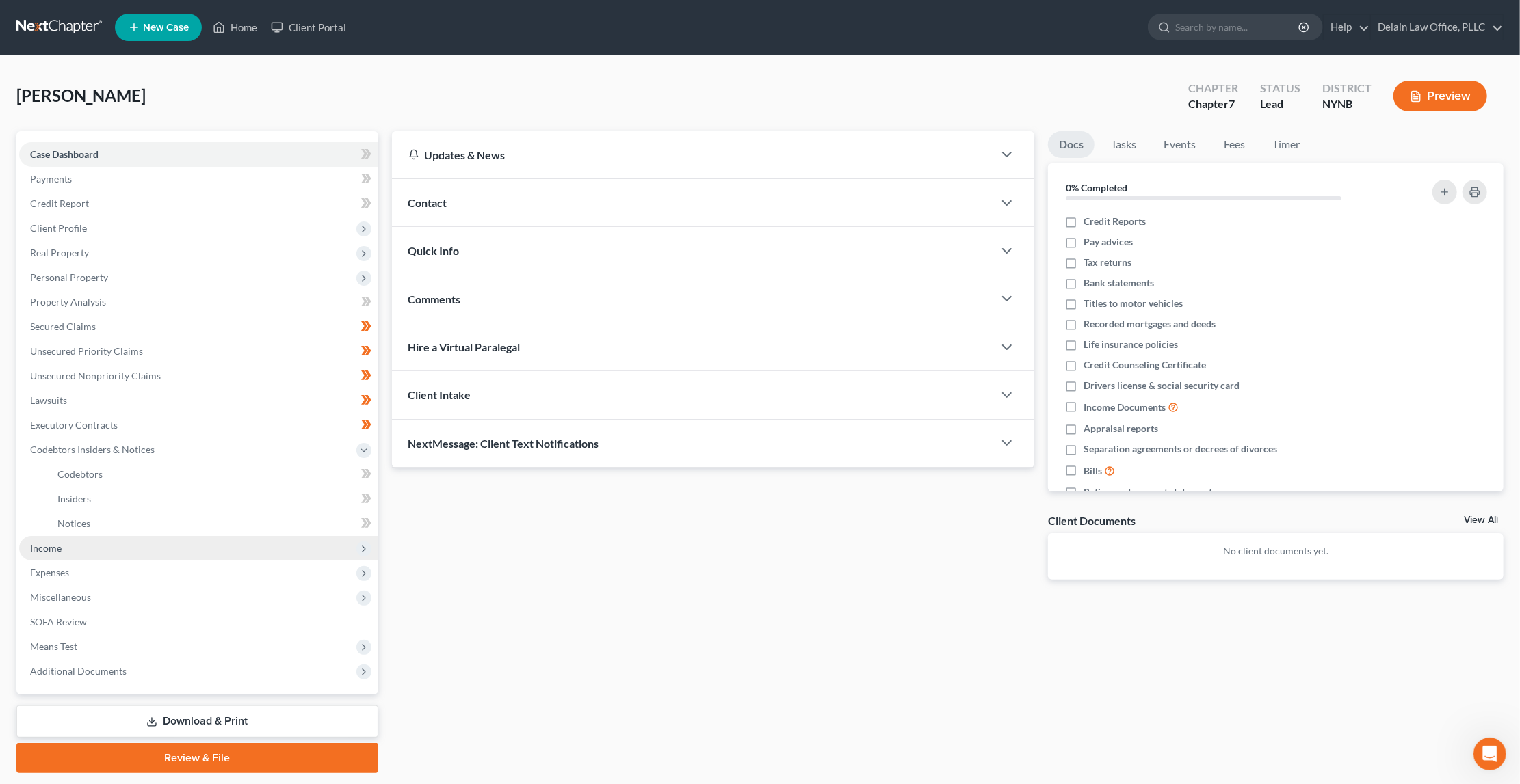
click at [229, 536] on span "Income" at bounding box center [198, 548] width 359 height 25
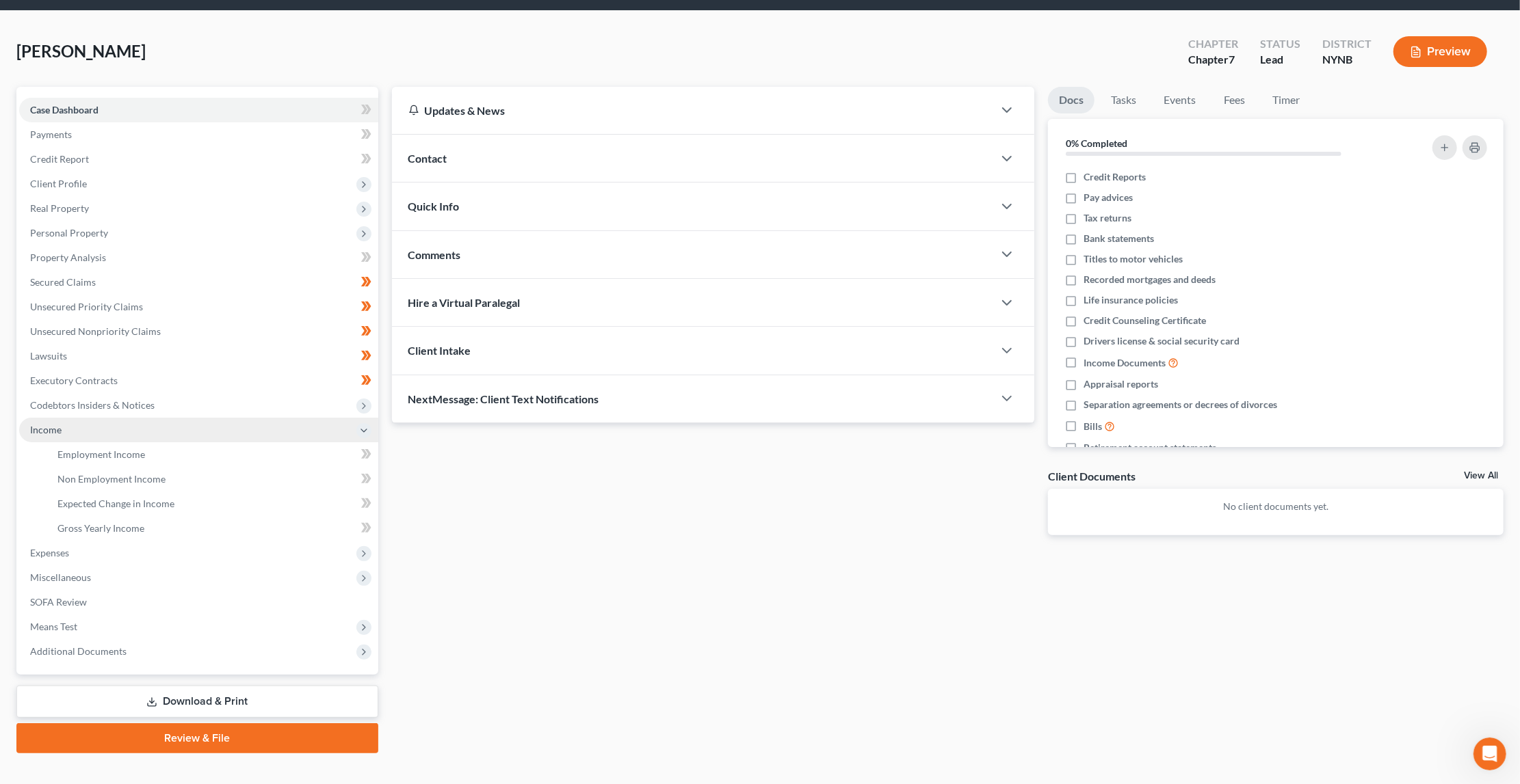
scroll to position [44, 0]
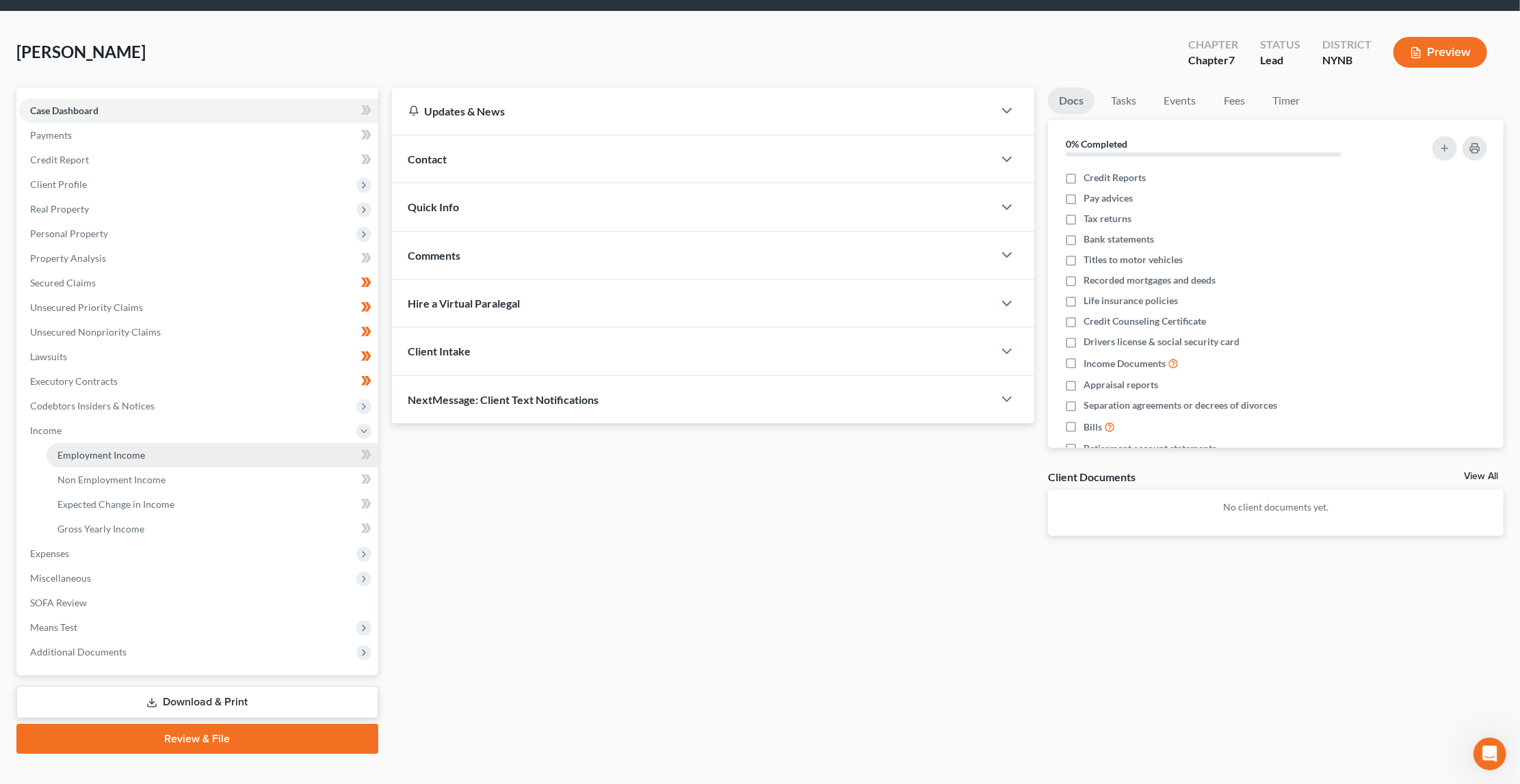
click at [231, 446] on link "Employment Income" at bounding box center [212, 456] width 332 height 25
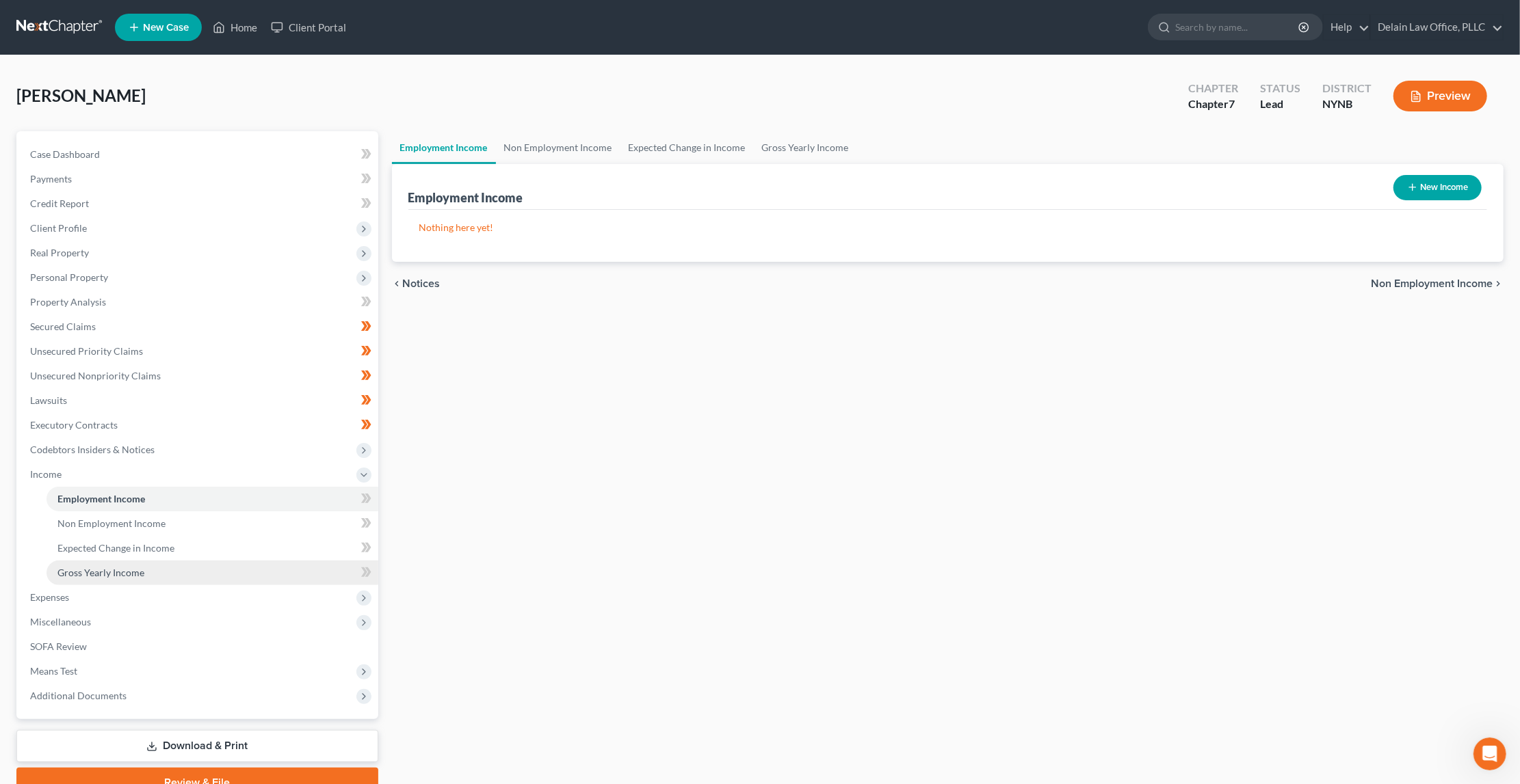
click at [281, 560] on link "Gross Yearly Income" at bounding box center [212, 573] width 332 height 25
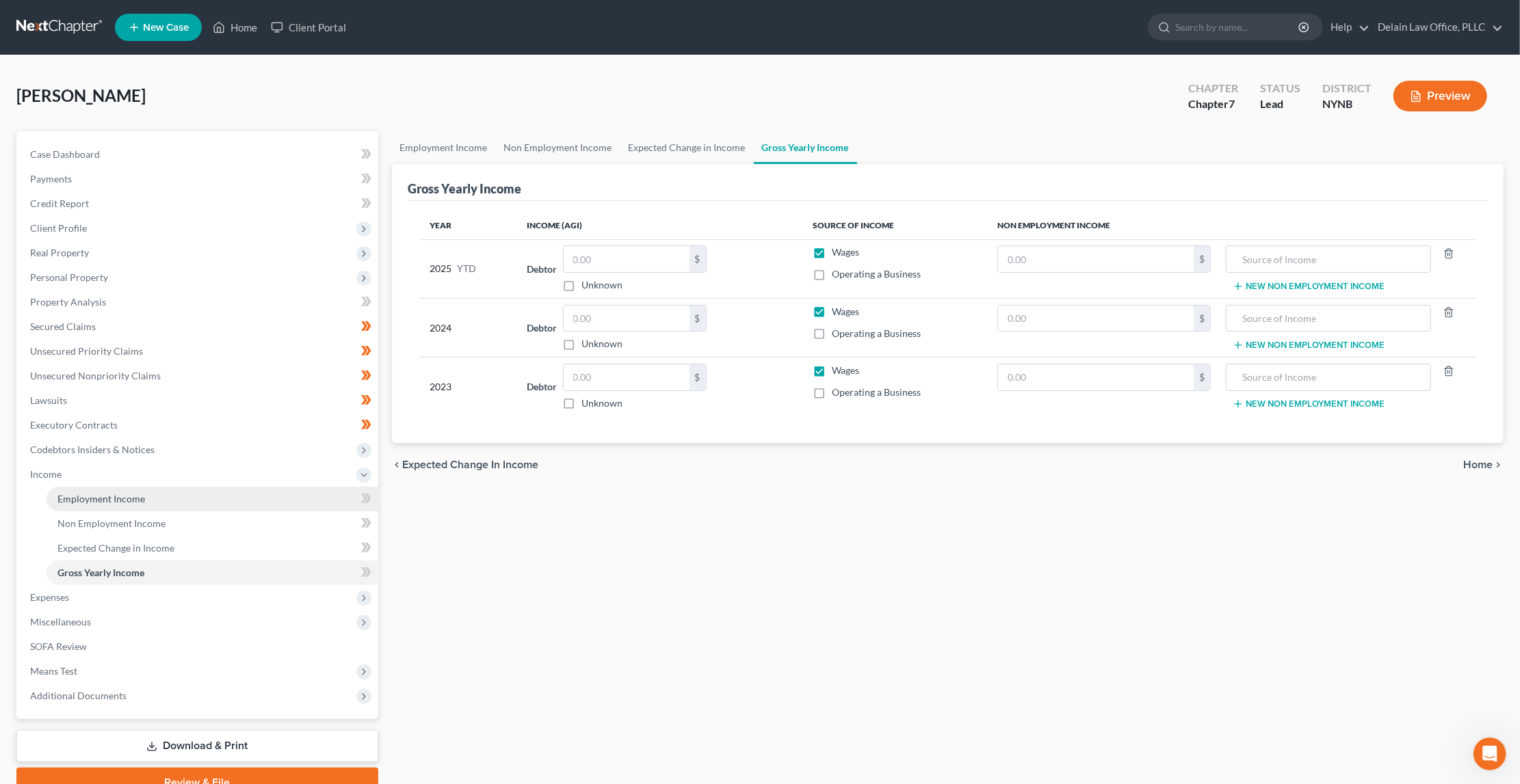
click at [292, 487] on link "Employment Income" at bounding box center [212, 500] width 332 height 25
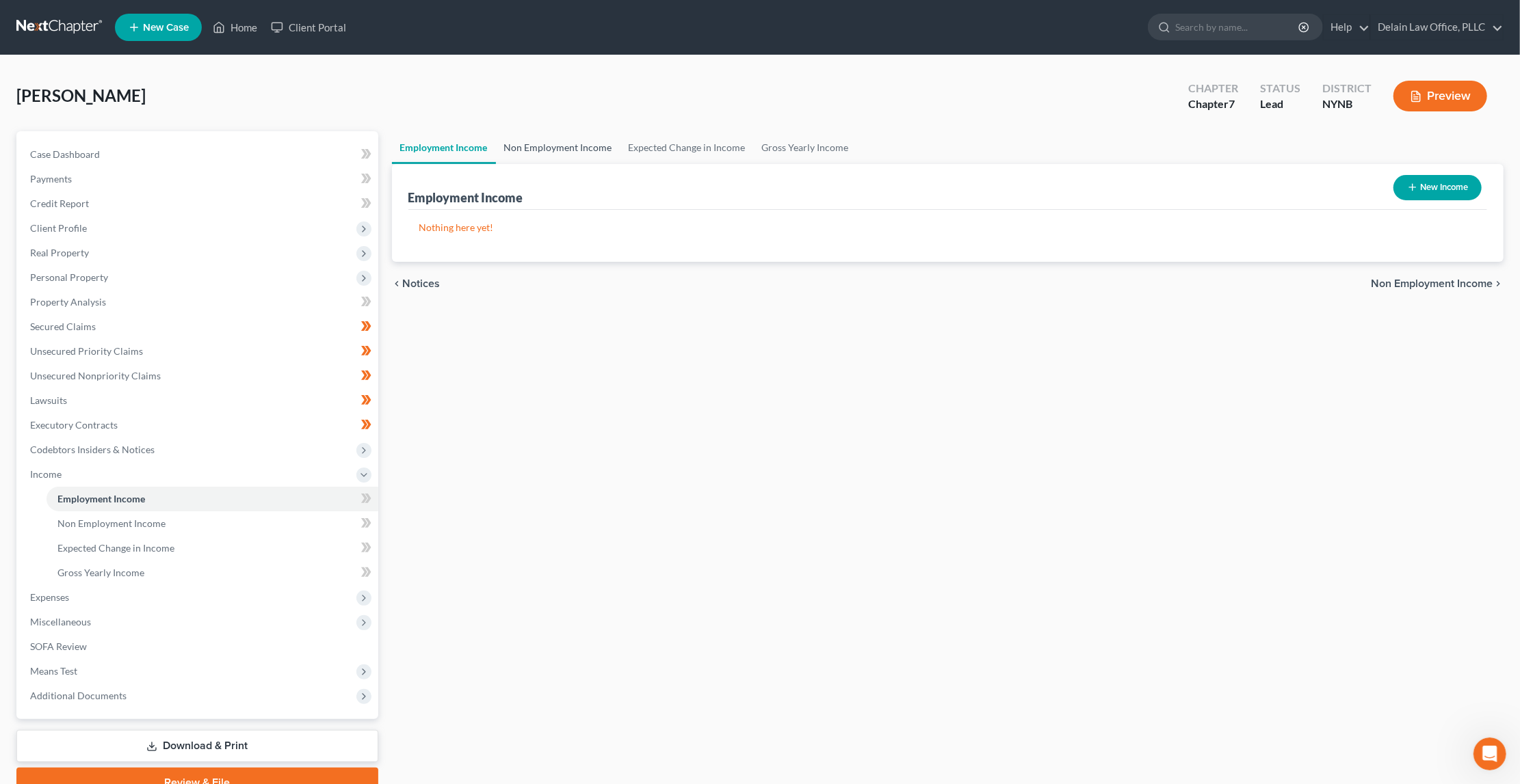
click at [542, 149] on link "Non Employment Income" at bounding box center [558, 147] width 125 height 32
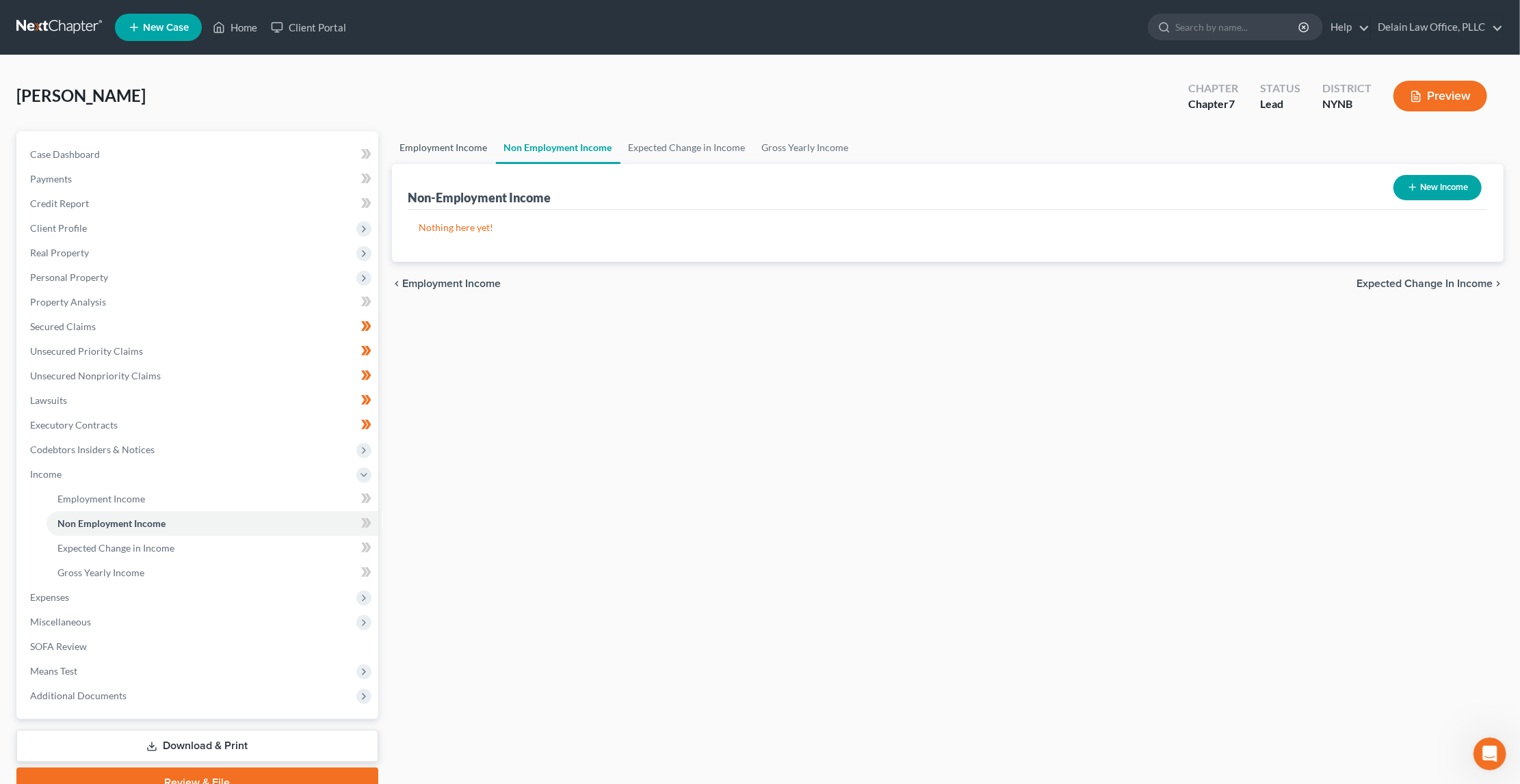
click at [468, 147] on link "Employment Income" at bounding box center [444, 147] width 104 height 32
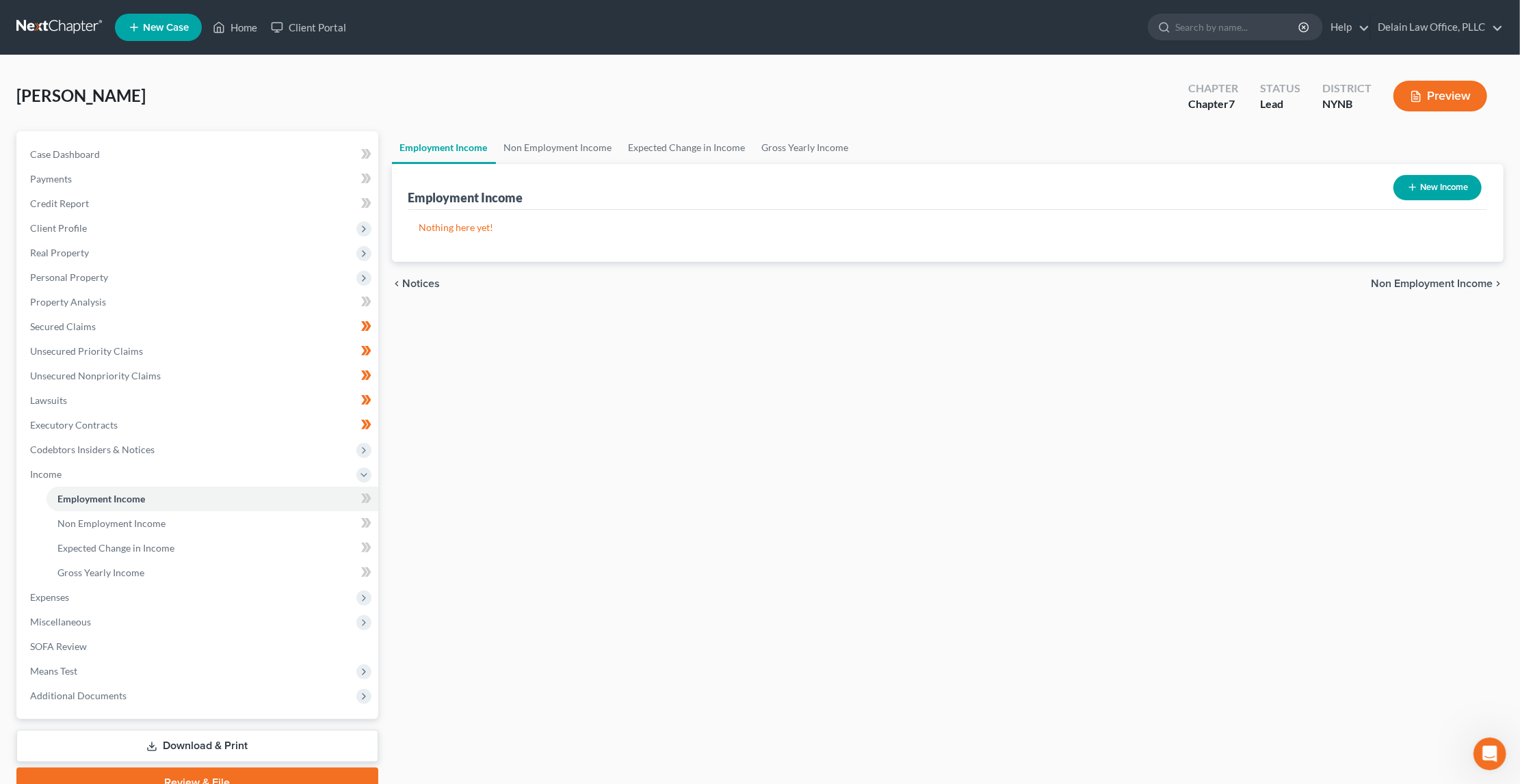
click at [1449, 189] on button "New Income" at bounding box center [1437, 187] width 89 height 26
select select "0"
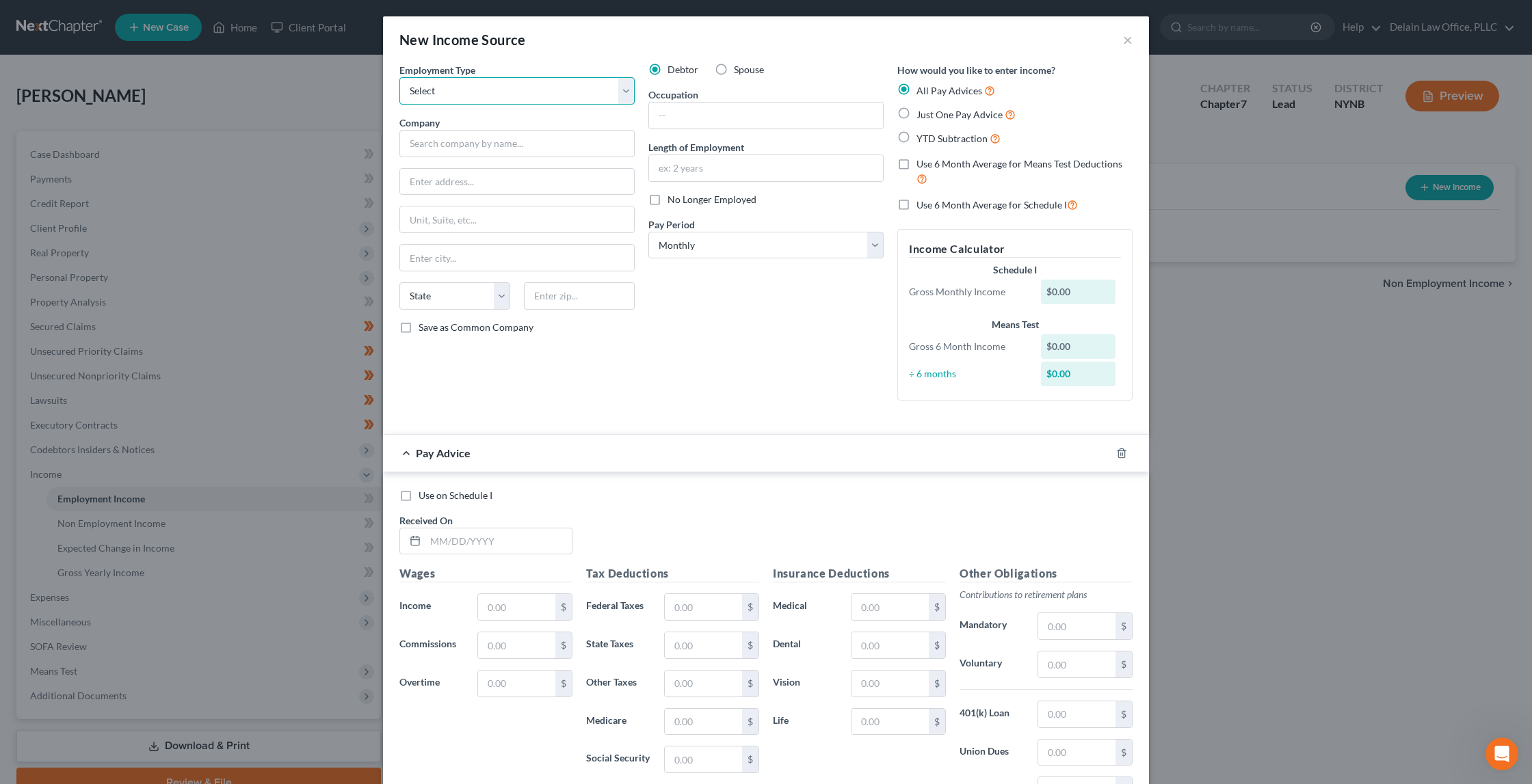
select select "1"
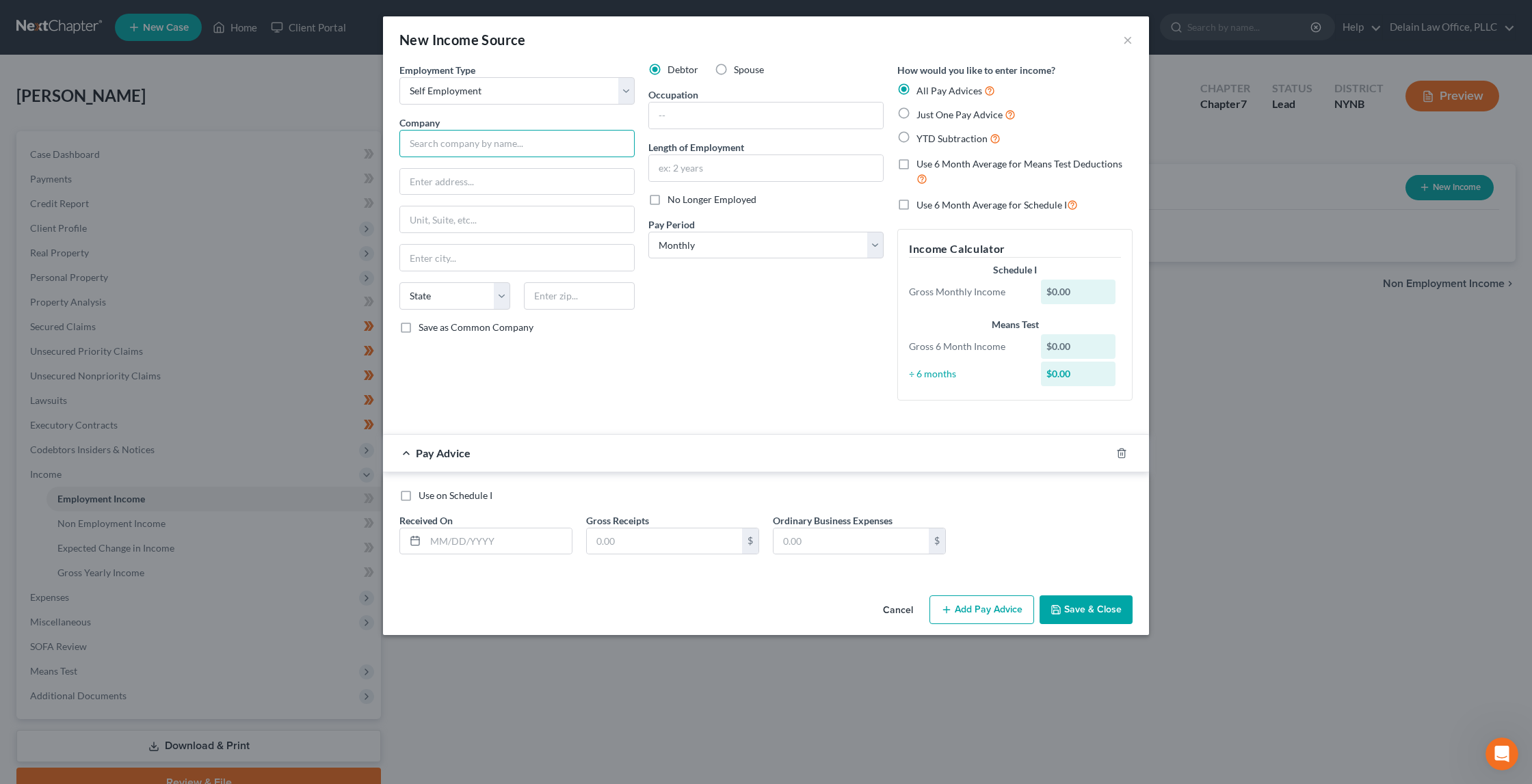
click at [591, 136] on input "text" at bounding box center [517, 144] width 235 height 28
type input "InstaCart"
click at [916, 162] on label "Use 6 Month Average for Means Test Deductions" at bounding box center [1024, 171] width 216 height 29
click at [922, 162] on input "Use 6 Month Average for Means Test Deductions" at bounding box center [926, 161] width 9 height 9
checkbox input "true"
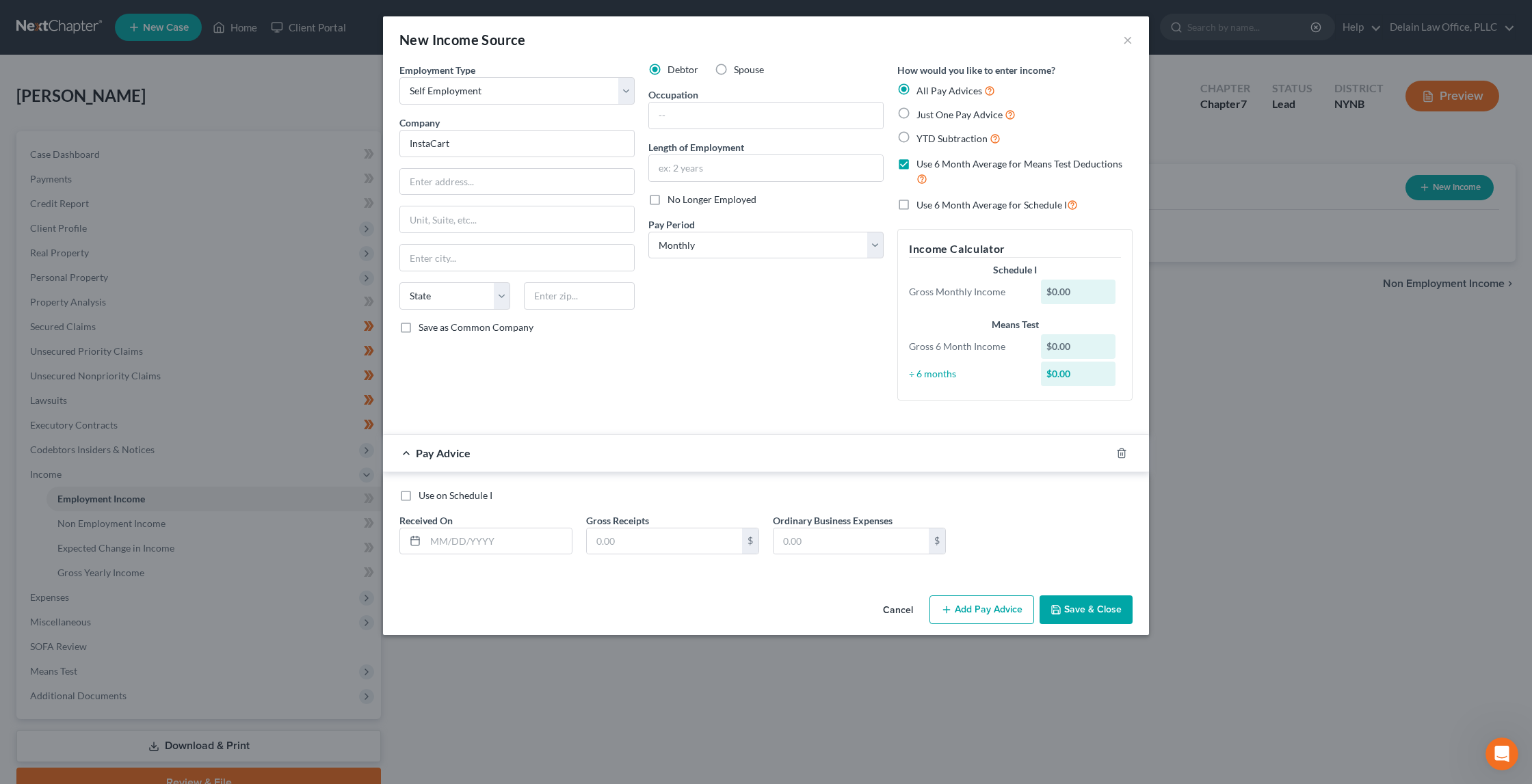
click at [916, 201] on label "Use 6 Month Average for Schedule I" at bounding box center [997, 205] width 162 height 16
click at [922, 201] on input "Use 6 Month Average for Schedule I" at bounding box center [926, 201] width 9 height 9
checkbox input "true"
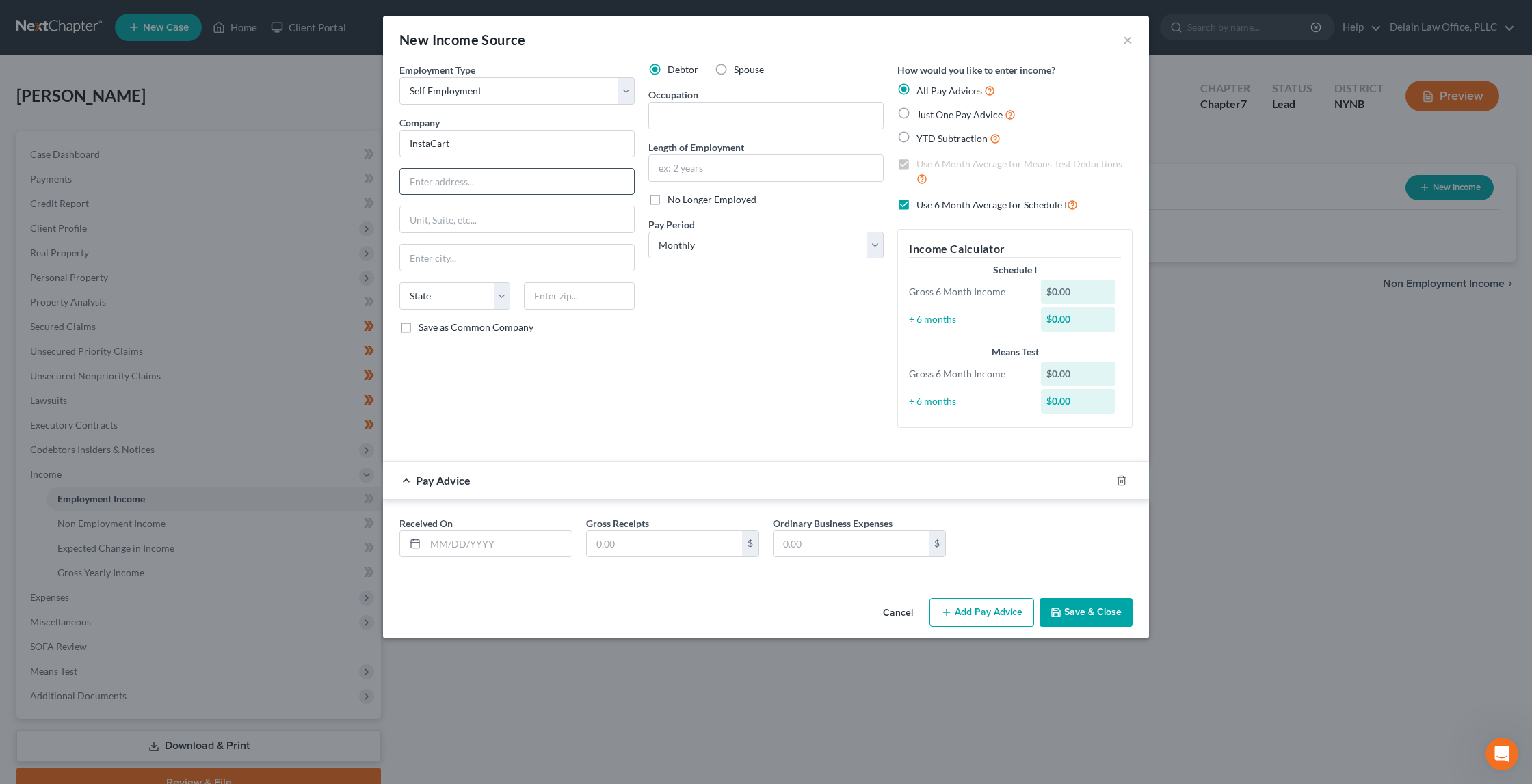
click at [536, 184] on input "text" at bounding box center [517, 182] width 234 height 26
click at [509, 143] on input "InstaCart" at bounding box center [517, 144] width 235 height 28
click at [513, 176] on input "text" at bounding box center [517, 182] width 234 height 26
click at [499, 533] on input "text" at bounding box center [499, 543] width 147 height 26
type input "[DATE]"
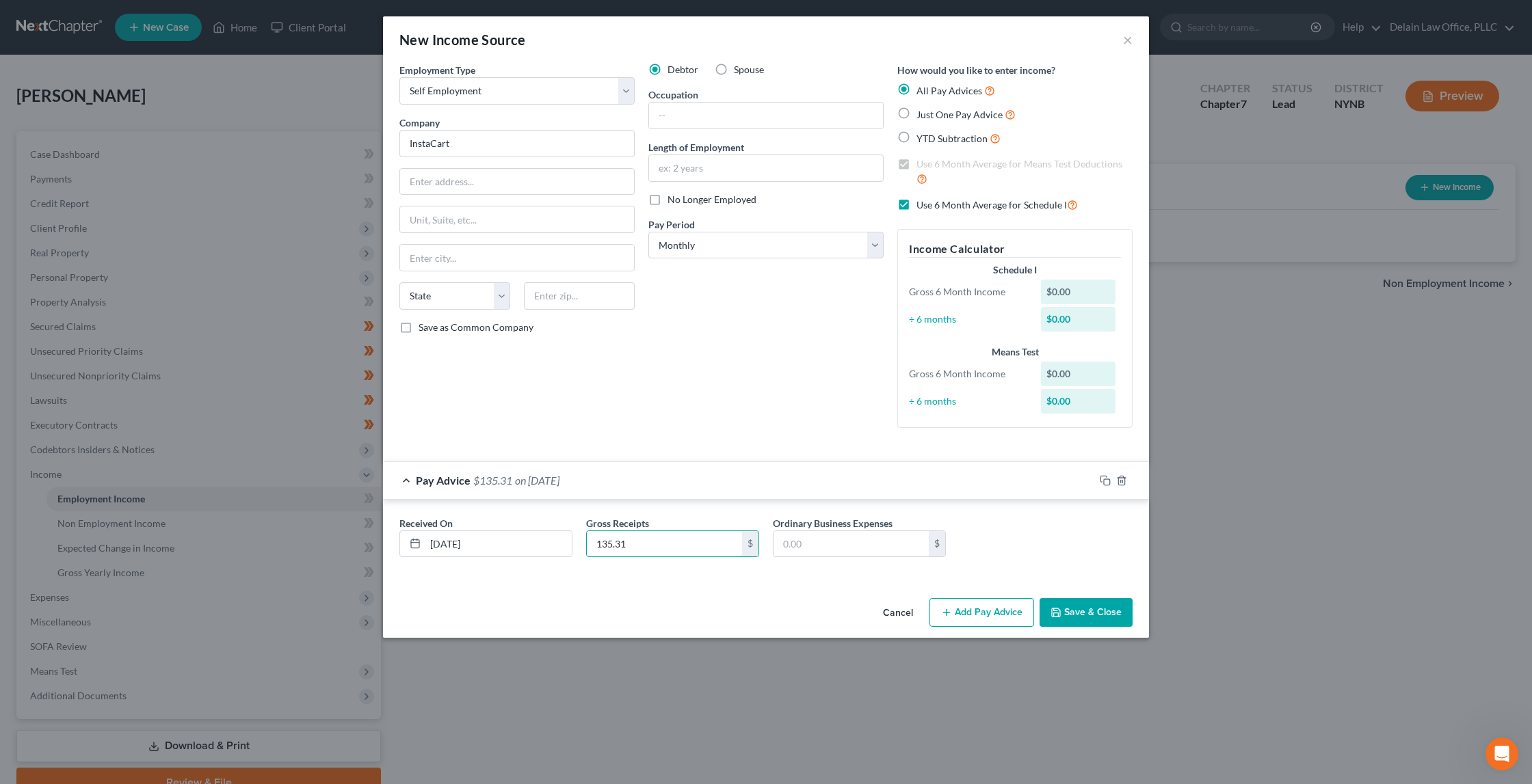
type input "135.31"
click at [973, 608] on button "Add Pay Advice" at bounding box center [982, 613] width 105 height 29
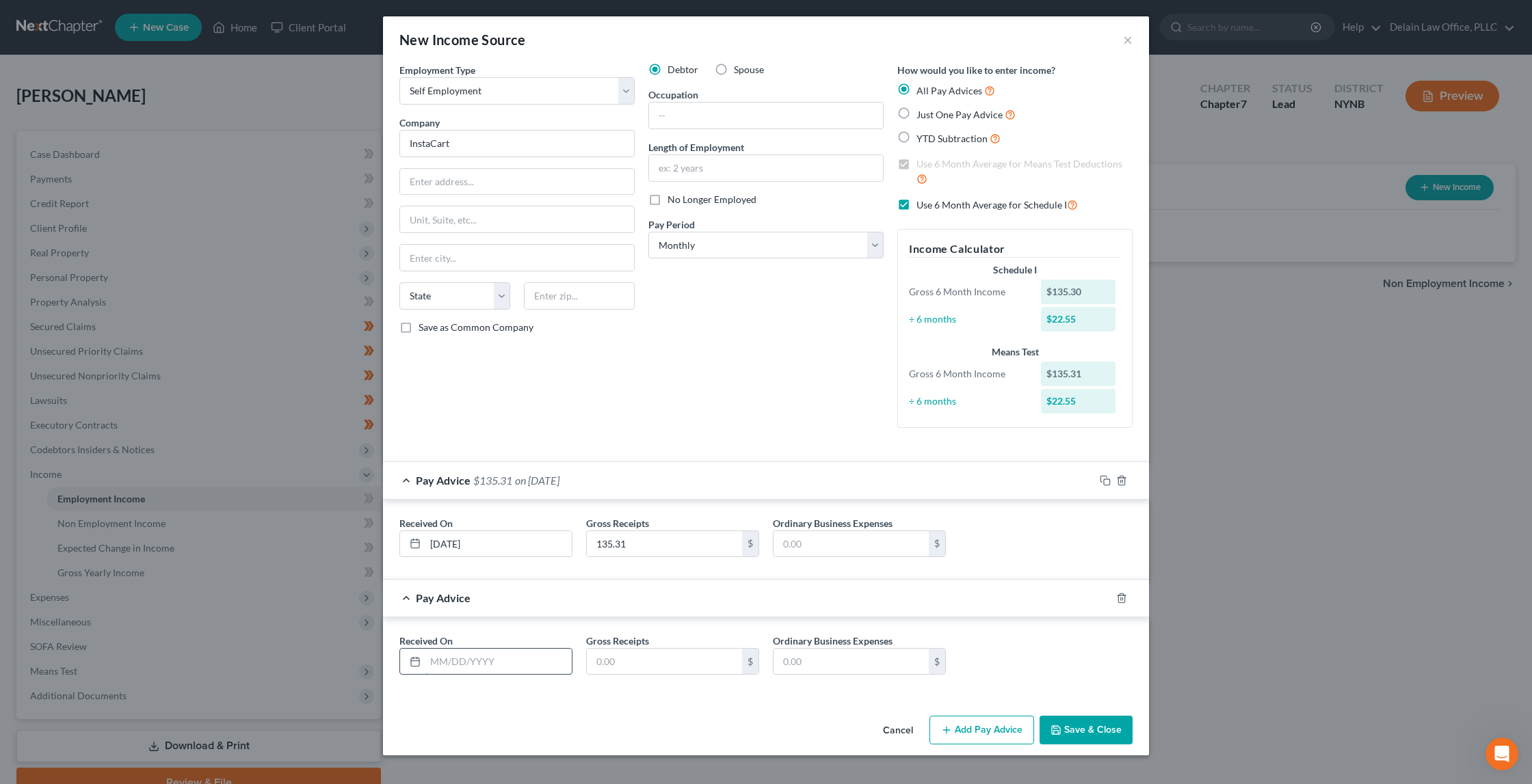
click at [520, 649] on input "text" at bounding box center [499, 661] width 147 height 26
type input "1"
type input "08/"
click at [488, 181] on input "text" at bounding box center [517, 182] width 234 height 26
type input "[STREET_ADDRESS][PERSON_NAME]"
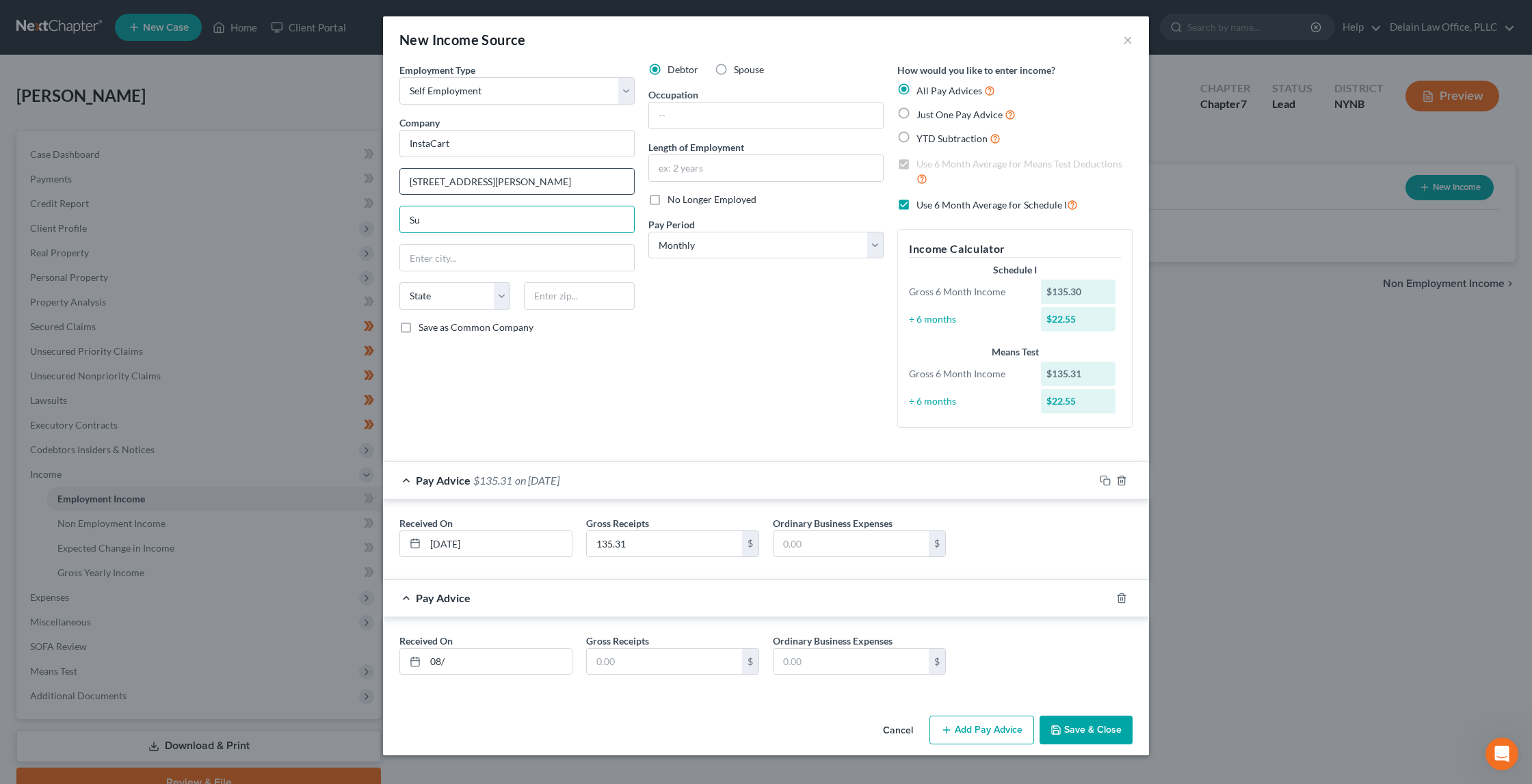
type input "S"
type input "Suite 600"
type input "S"
type input "94105"
type input "[GEOGRAPHIC_DATA]"
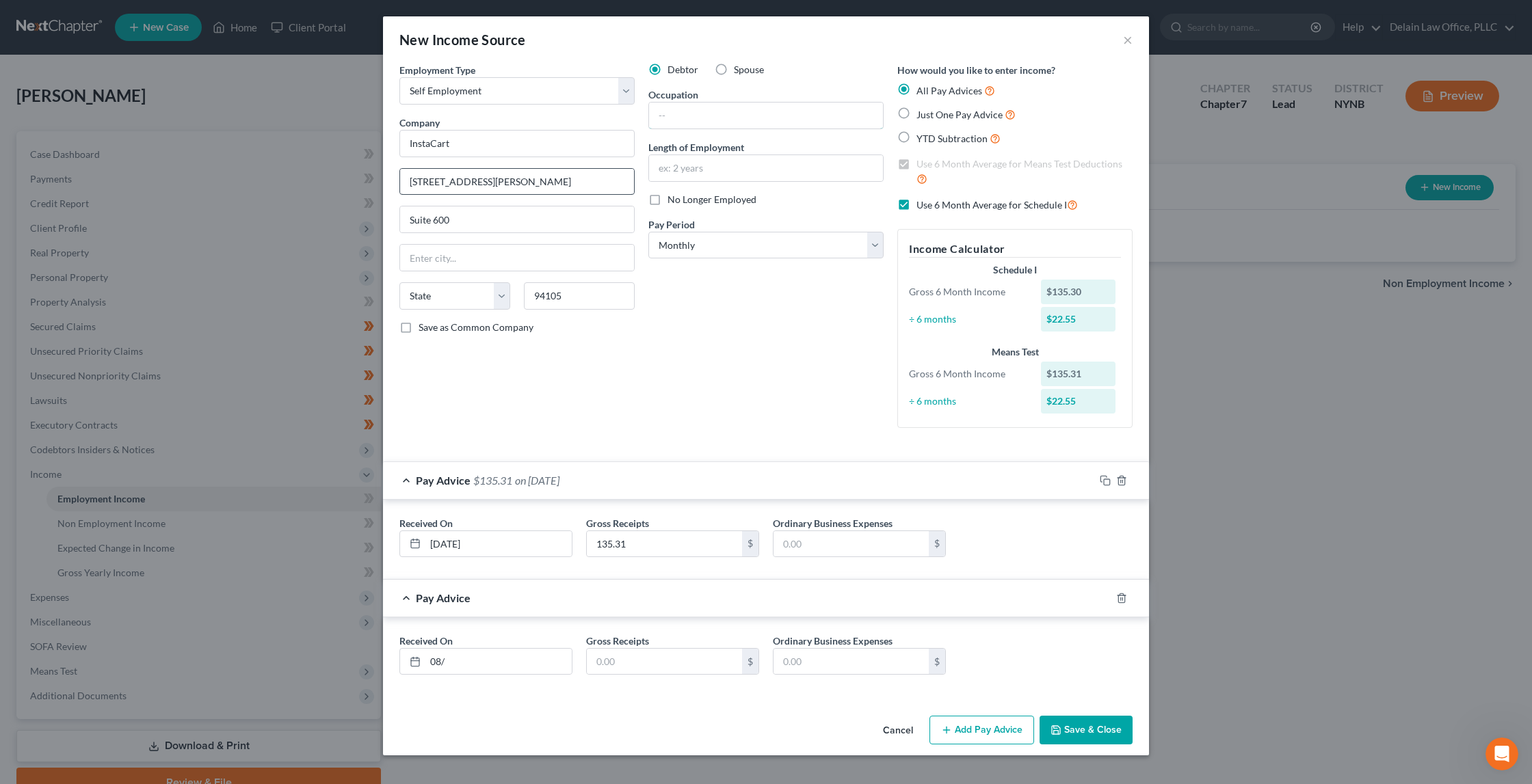
select select "4"
type input "Delivery driver"
type input "1.5 years"
select select "3"
click at [505, 649] on input "08/" at bounding box center [499, 661] width 147 height 26
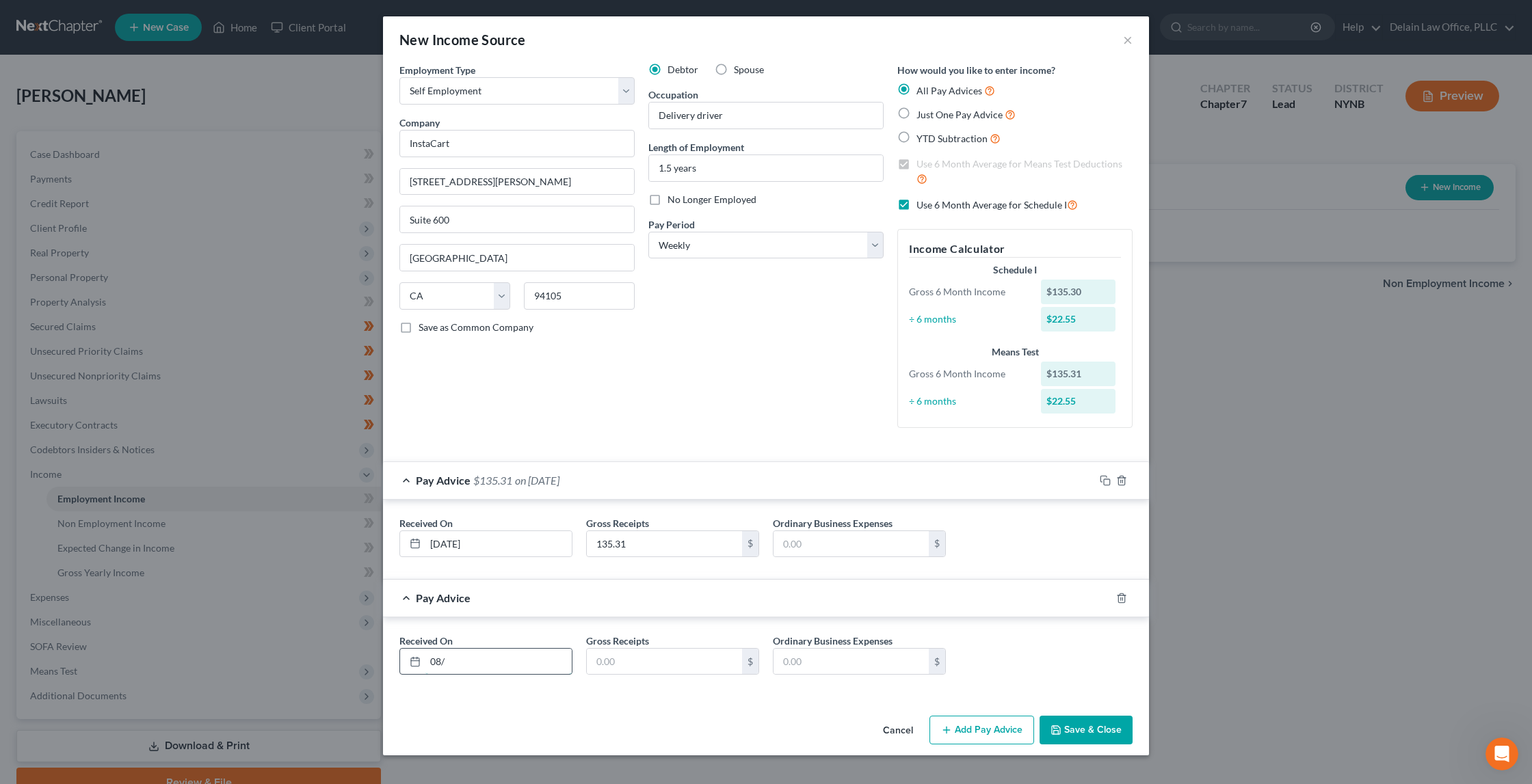
click at [507, 653] on input "08/" at bounding box center [499, 661] width 147 height 26
type input "08/24"
type input "169.94"
click at [1003, 721] on button "Add Pay Advice" at bounding box center [982, 731] width 105 height 29
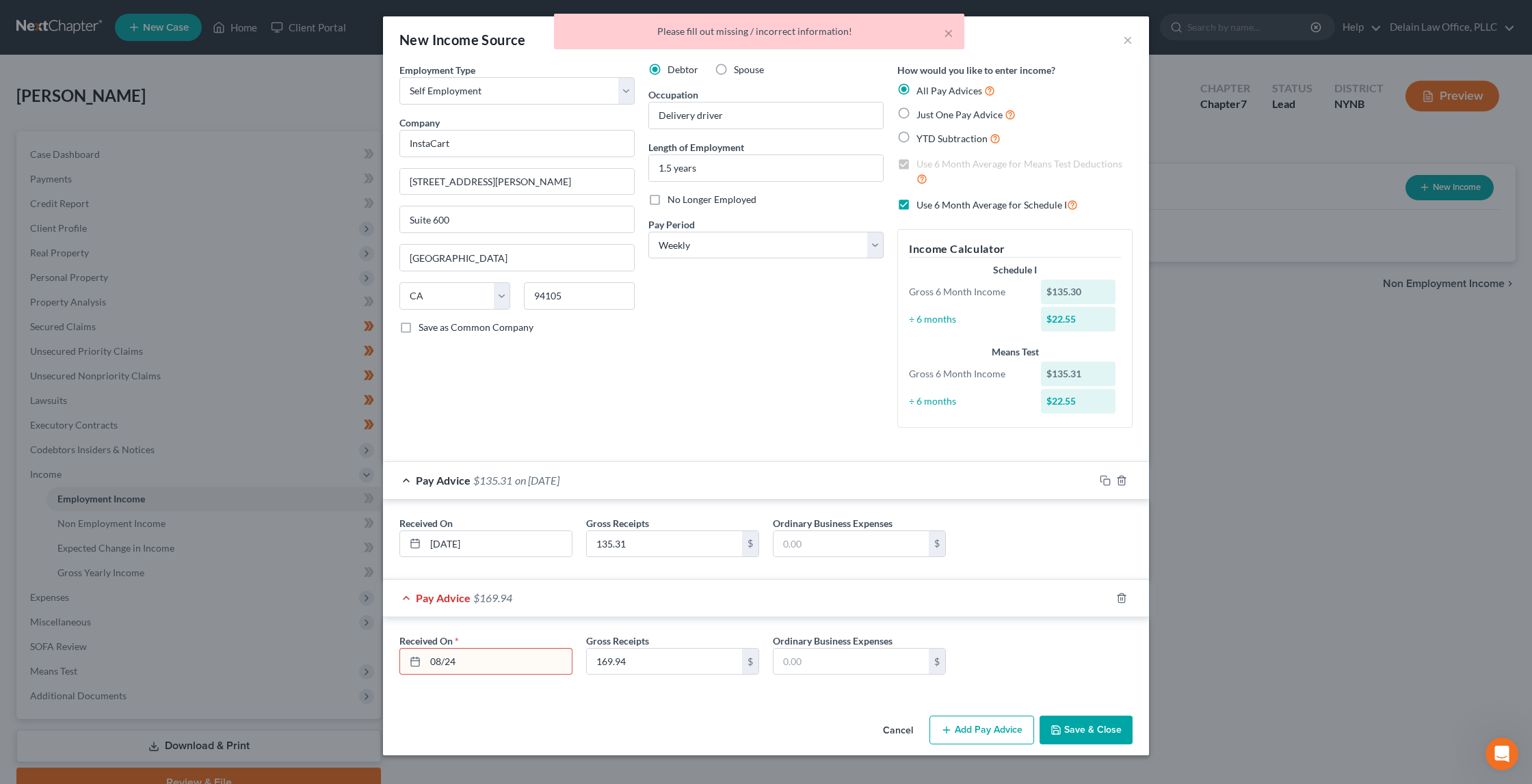
click at [495, 656] on input "08/24" at bounding box center [499, 661] width 147 height 26
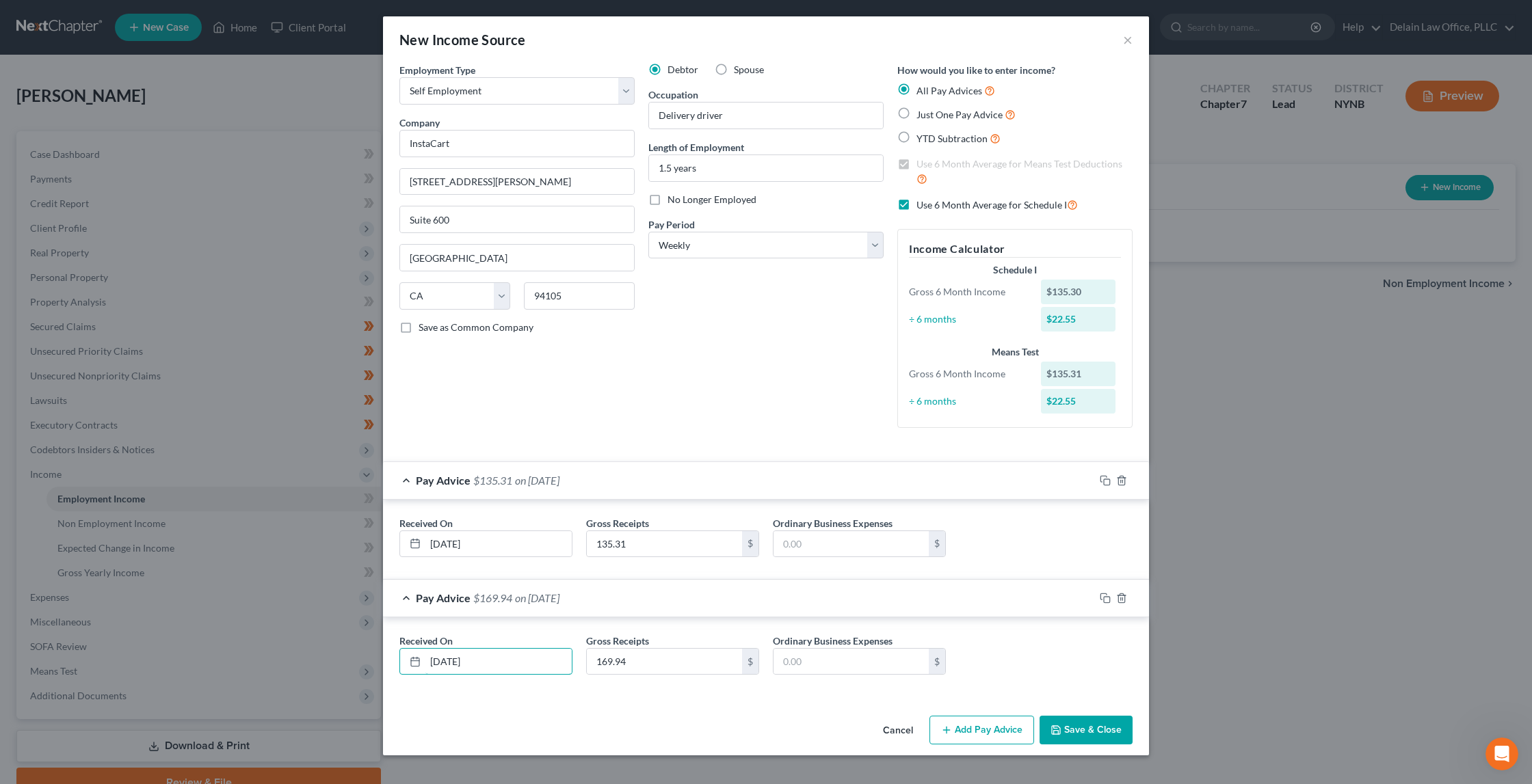
type input "[DATE]"
click at [991, 716] on button "Add Pay Advice" at bounding box center [982, 731] width 105 height 29
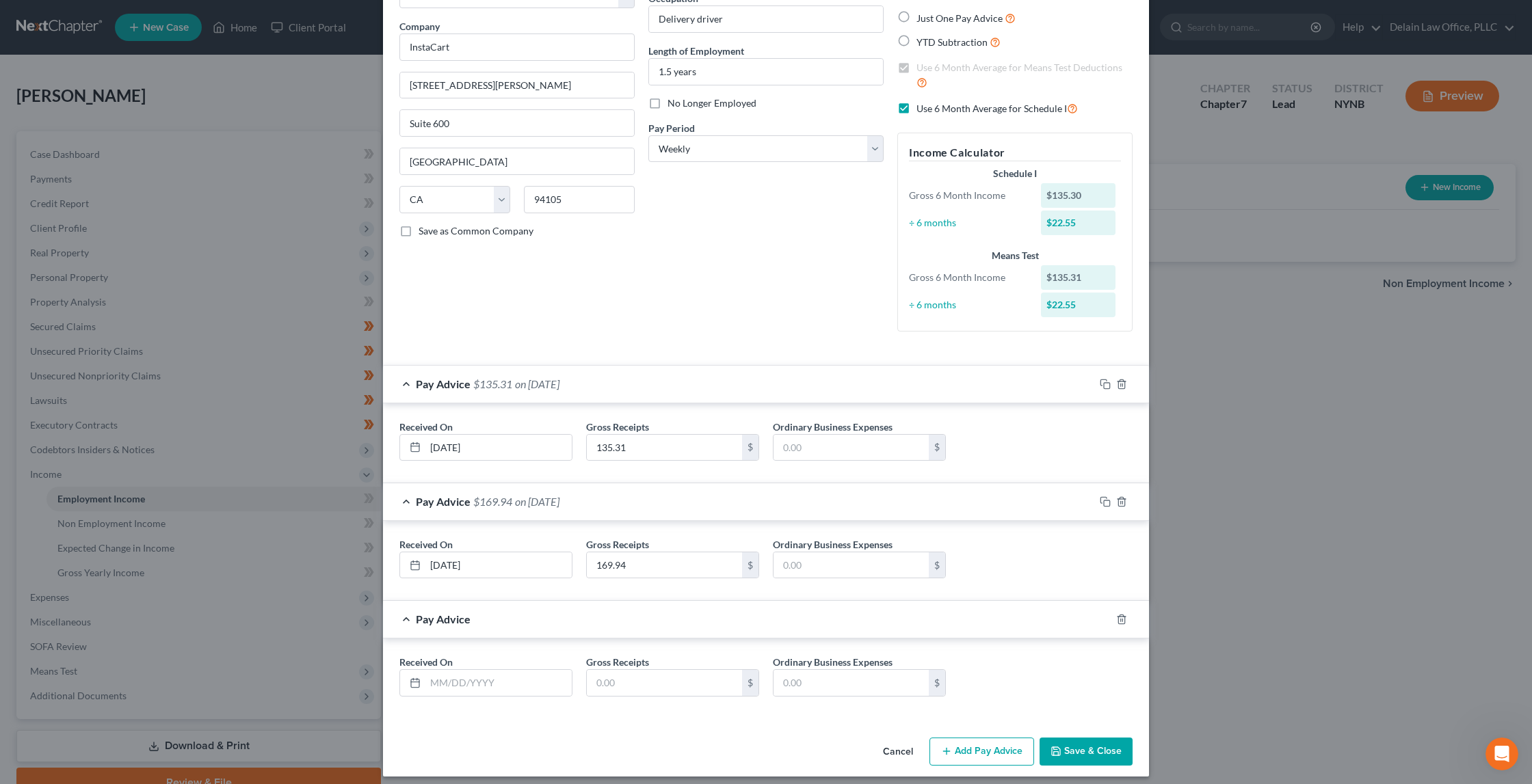
scroll to position [96, 0]
click at [514, 675] on input "text" at bounding box center [499, 683] width 147 height 26
type input "[DATE]"
type input "98.48"
click at [959, 739] on button "Add Pay Advice" at bounding box center [982, 753] width 105 height 29
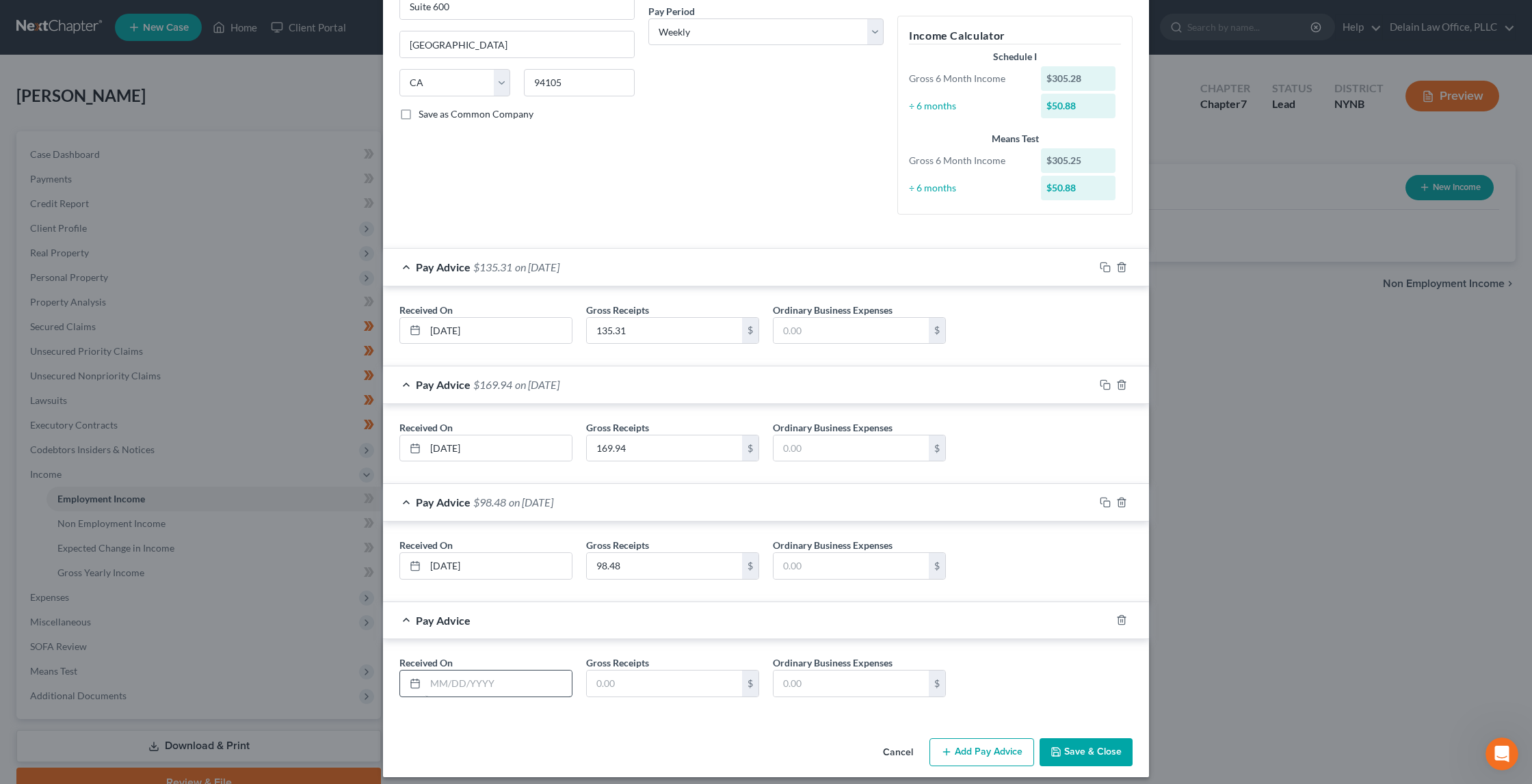
scroll to position [213, 0]
click at [540, 677] on input "text" at bounding box center [499, 684] width 147 height 26
type input "[DATE]"
type input "49.42"
click at [964, 747] on button "Add Pay Advice" at bounding box center [982, 754] width 105 height 29
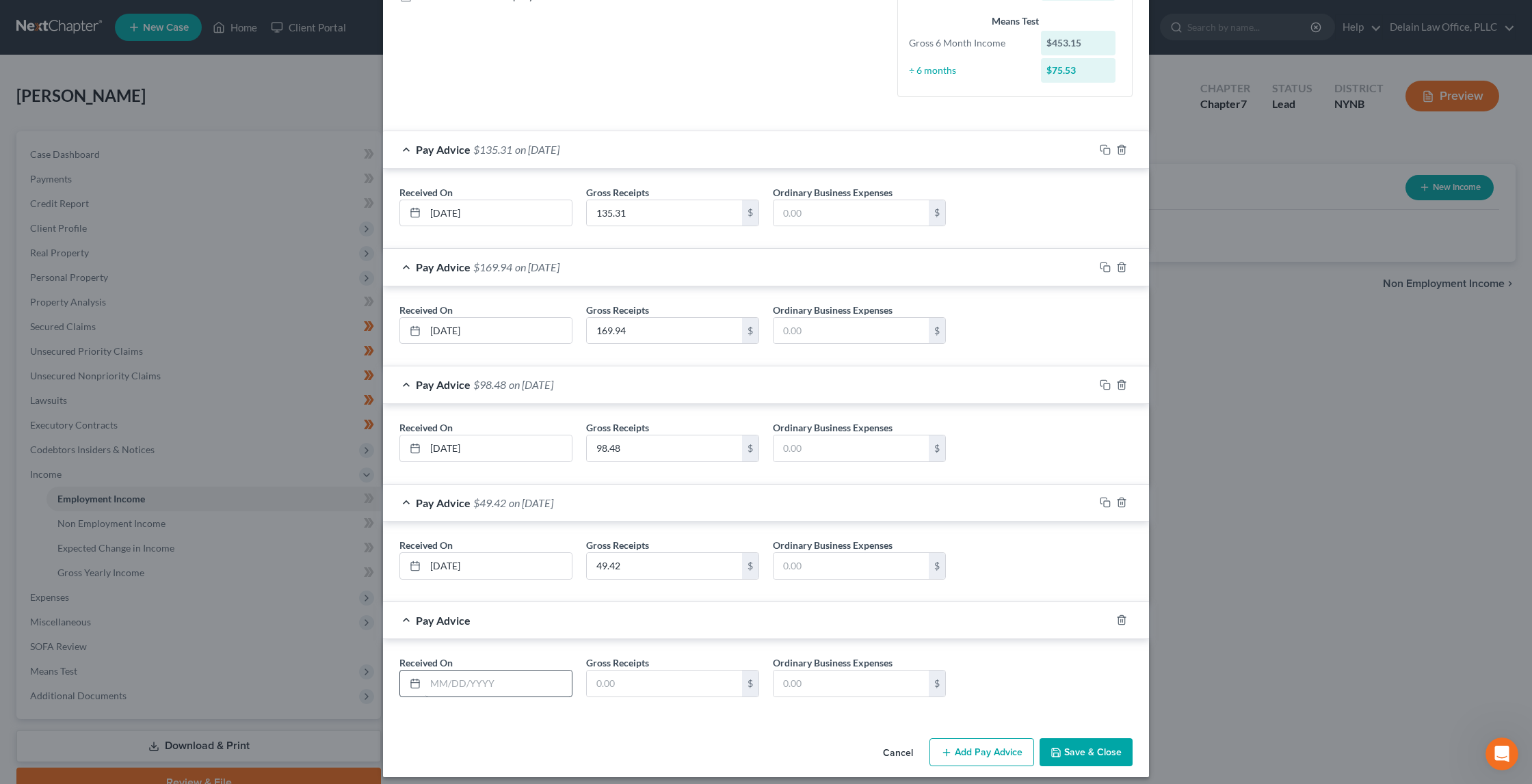
scroll to position [330, 0]
click at [521, 677] on input "text" at bounding box center [499, 684] width 147 height 26
type input "[DATE]"
type input "167.45"
click at [1001, 745] on button "Add Pay Advice" at bounding box center [982, 754] width 105 height 29
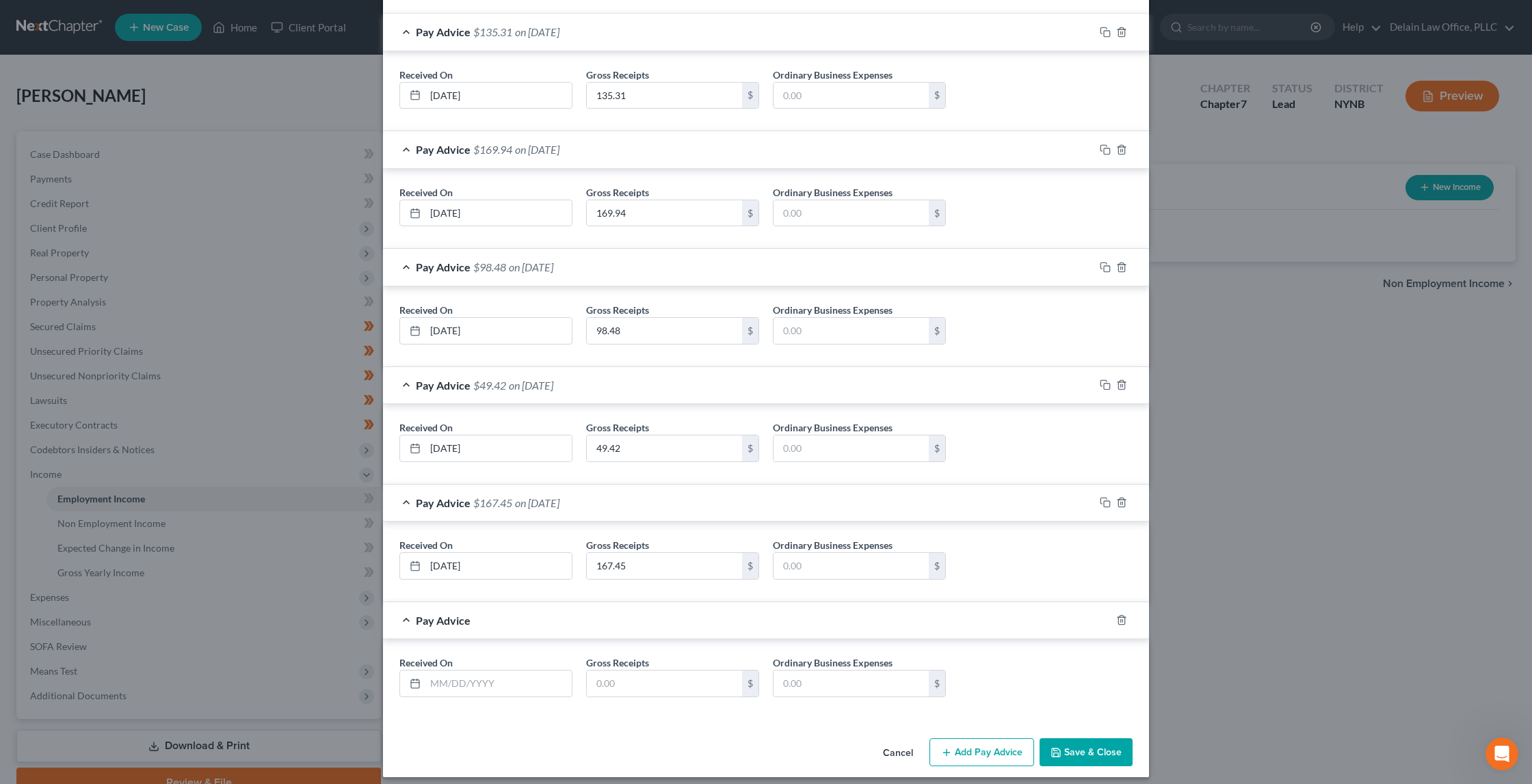
scroll to position [448, 0]
click at [520, 676] on input "text" at bounding box center [499, 684] width 147 height 26
type input "[DATE]"
type input "114.8"
click at [969, 746] on button "Add Pay Advice" at bounding box center [982, 754] width 105 height 29
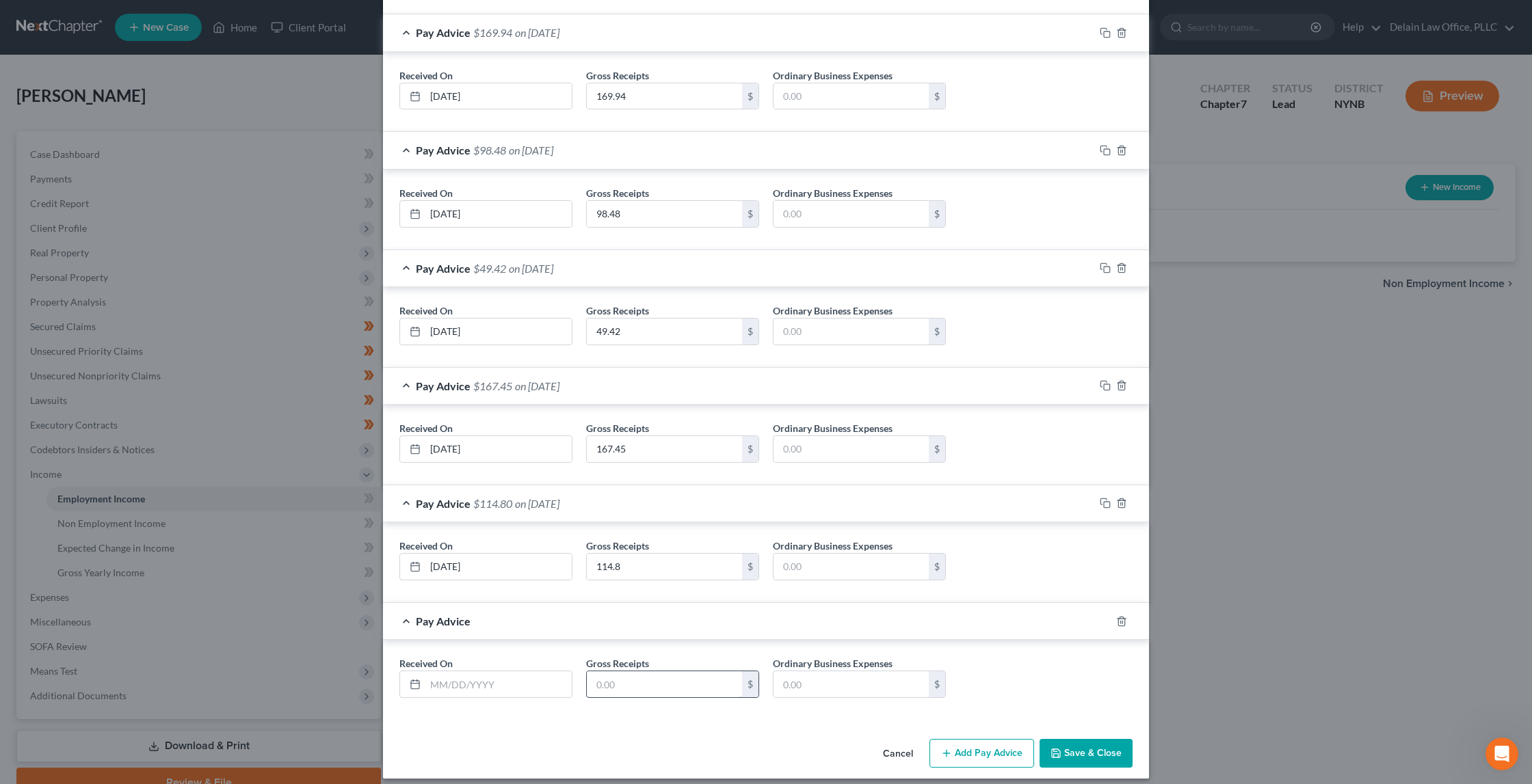
scroll to position [564, 0]
click at [502, 679] on input "text" at bounding box center [499, 685] width 147 height 26
type input "[DATE]"
type input "128.68"
click at [956, 740] on button "Add Pay Advice" at bounding box center [982, 755] width 105 height 29
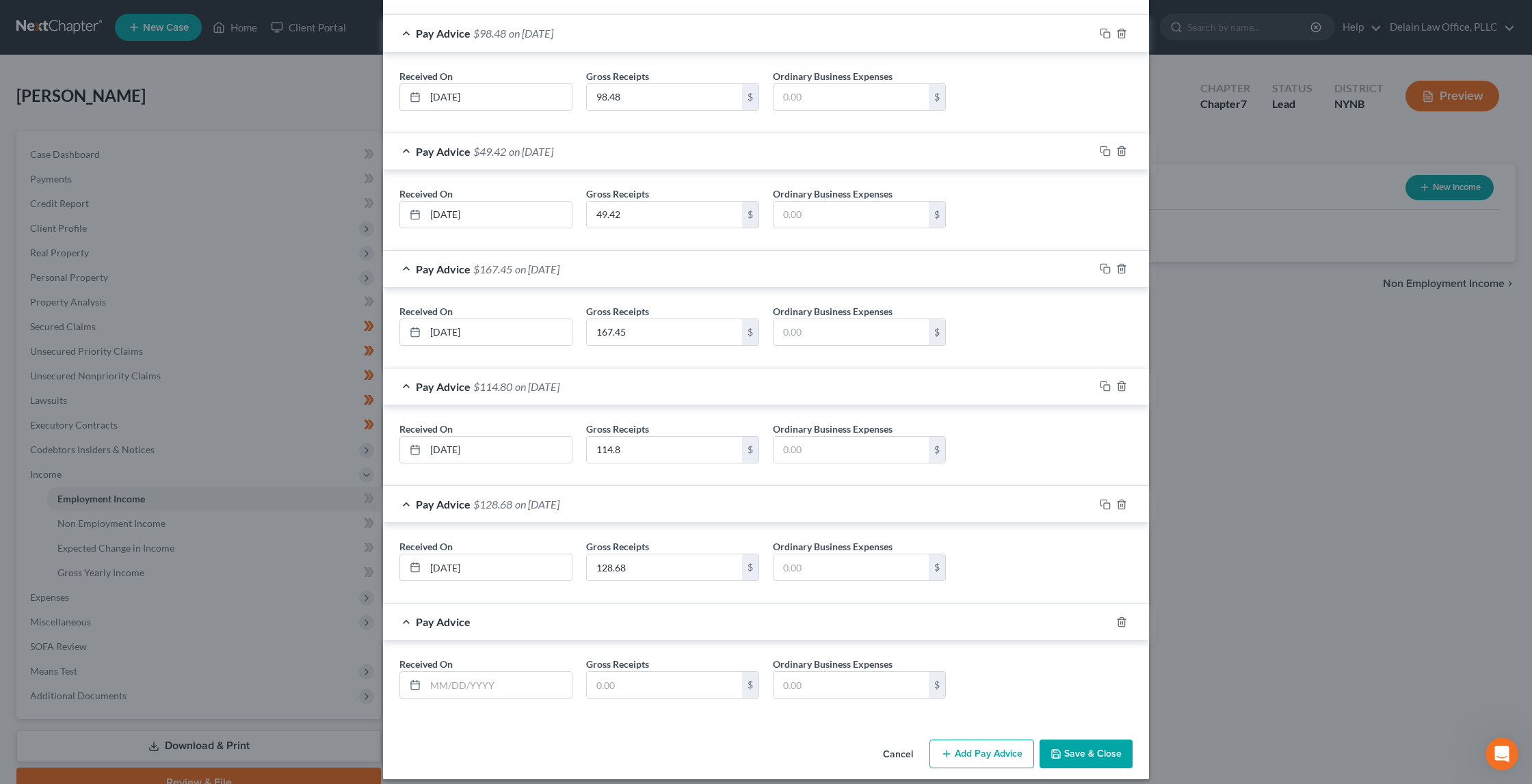
scroll to position [682, 0]
click at [537, 673] on input "text" at bounding box center [499, 685] width 147 height 26
type input "[DATE]"
type input "298.51"
click at [954, 748] on button "Add Pay Advice" at bounding box center [982, 755] width 105 height 29
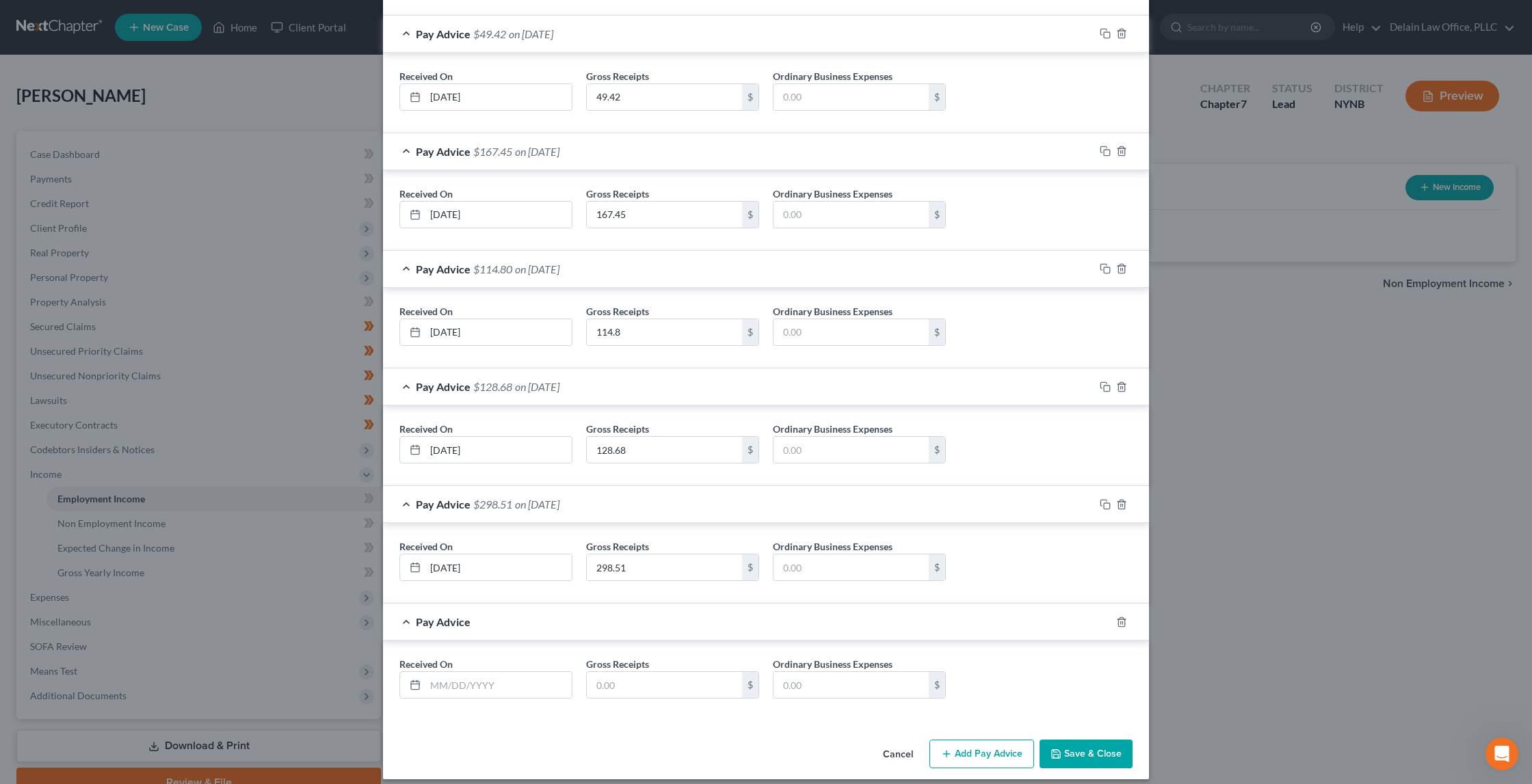
scroll to position [799, 0]
click at [505, 676] on input "text" at bounding box center [499, 685] width 147 height 26
type input "[DATE]"
type input "227.34"
click at [950, 748] on button "Add Pay Advice" at bounding box center [982, 755] width 105 height 29
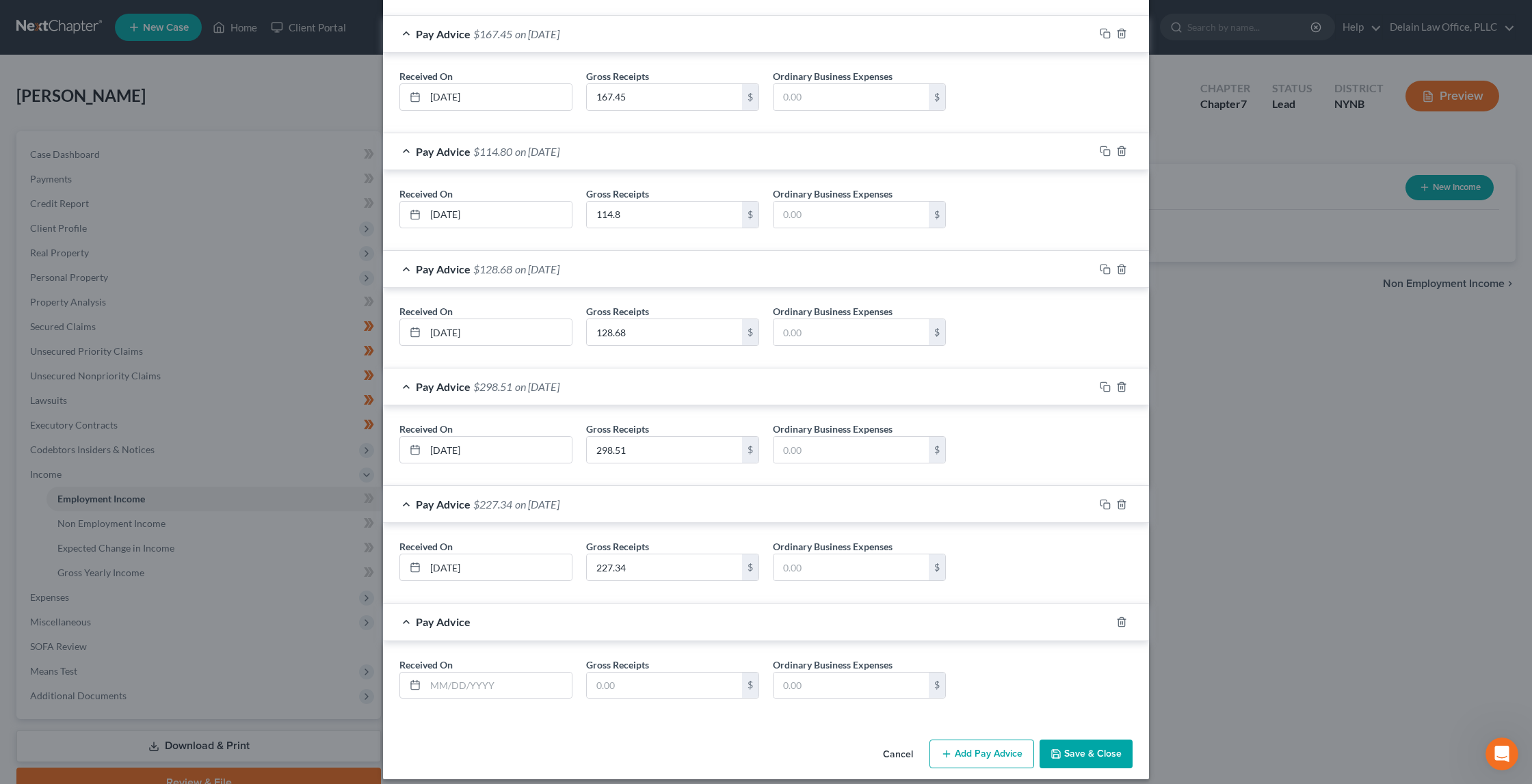
scroll to position [917, 0]
click at [531, 674] on input "text" at bounding box center [499, 686] width 147 height 26
type input "[DATE]"
type input "195.56"
click at [973, 744] on button "Add Pay Advice" at bounding box center [982, 755] width 105 height 29
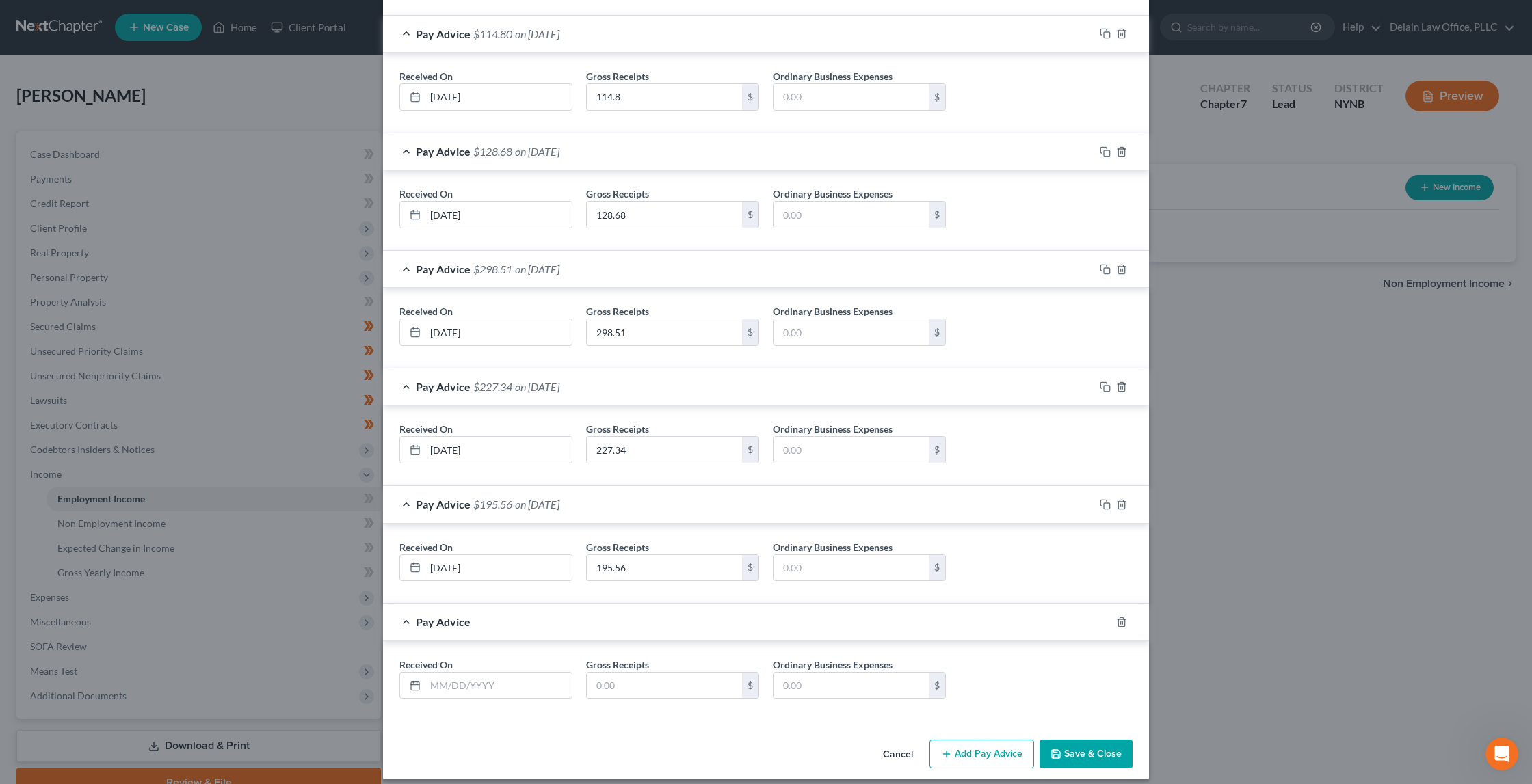
scroll to position [1034, 0]
click at [462, 675] on input "text" at bounding box center [499, 687] width 147 height 26
type input "[DATE]"
type input "126.52"
click at [951, 741] on button "Add Pay Advice" at bounding box center [982, 755] width 105 height 29
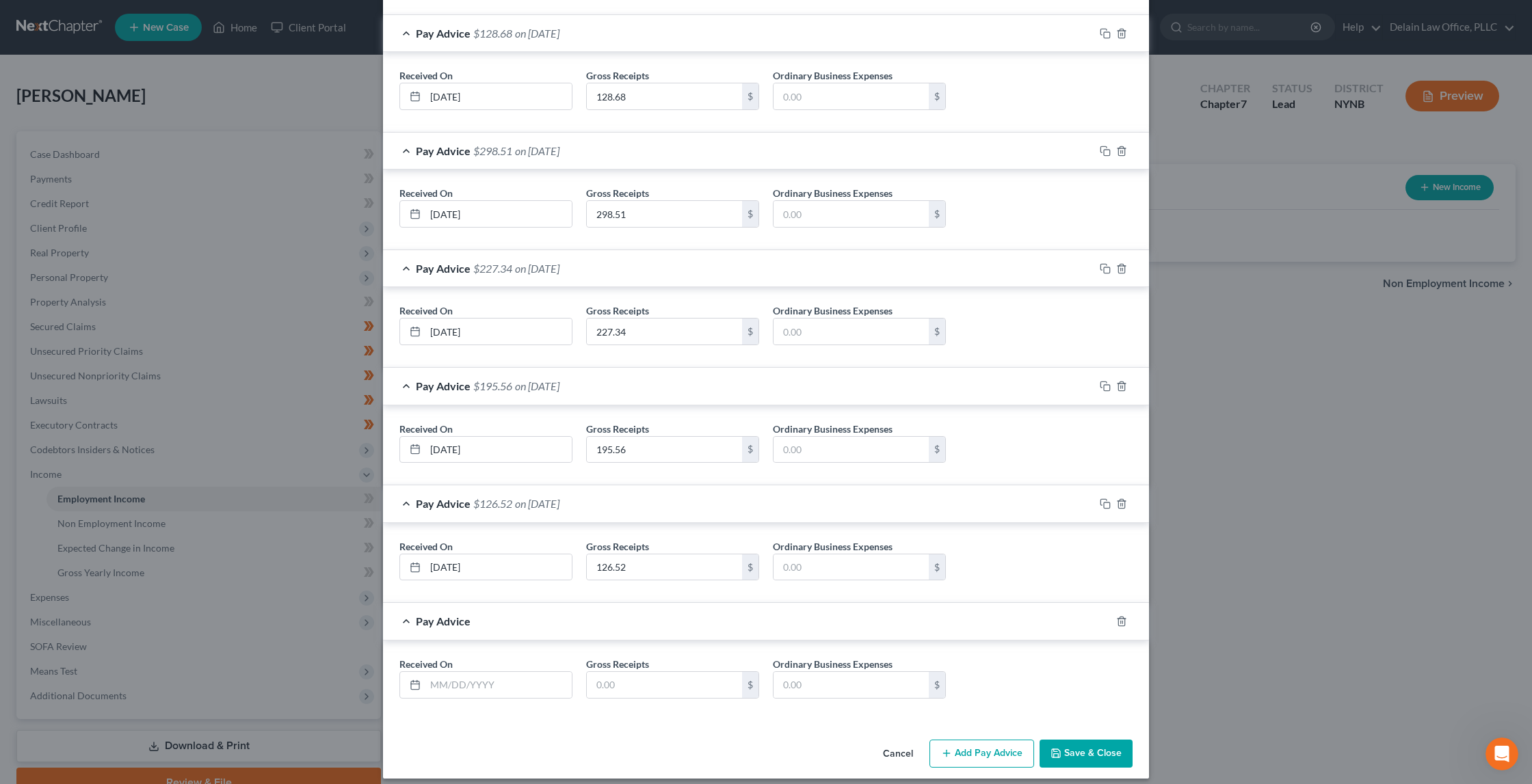
scroll to position [1151, 0]
click at [461, 675] on input "text" at bounding box center [499, 687] width 147 height 26
type input "[DATE]"
type input "4.67"
click at [957, 742] on button "Add Pay Advice" at bounding box center [982, 756] width 105 height 29
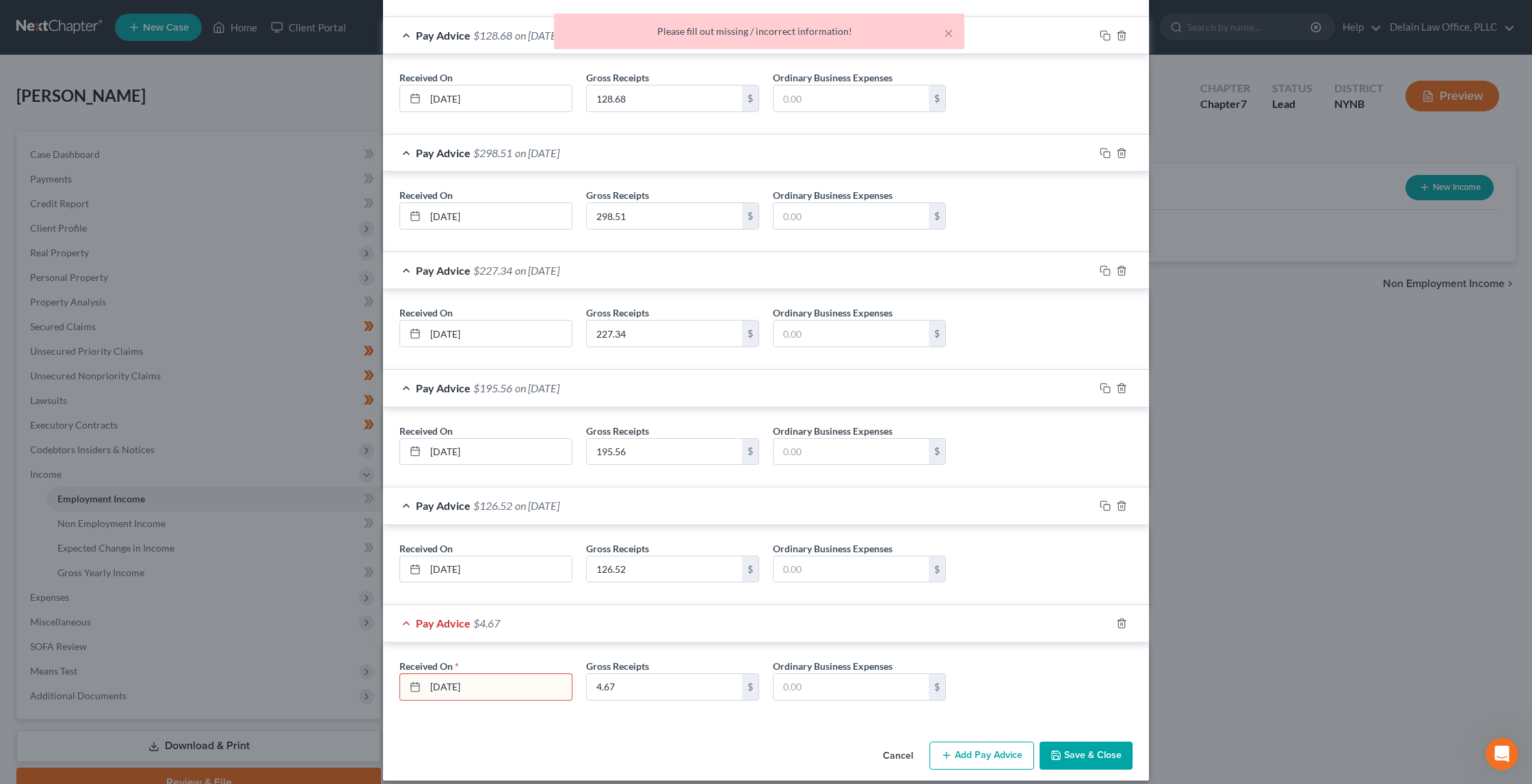
click at [523, 675] on input "[DATE]" at bounding box center [499, 687] width 147 height 26
click at [429, 675] on input "[DATE]" at bounding box center [499, 687] width 147 height 26
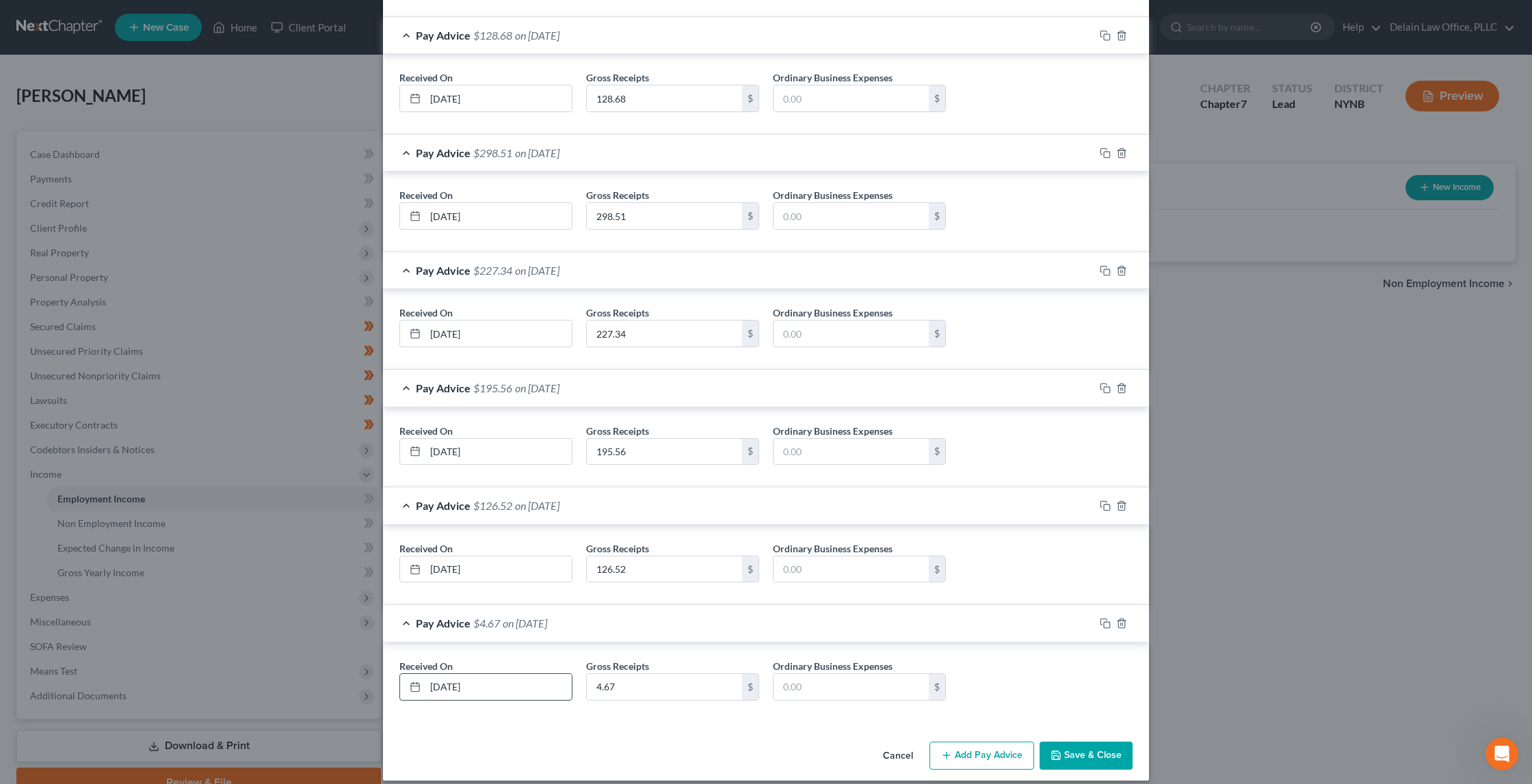
type input "[DATE]"
click at [989, 742] on button "Add Pay Advice" at bounding box center [982, 756] width 105 height 29
click at [516, 675] on input "text" at bounding box center [499, 687] width 147 height 26
type input "6/8/258"
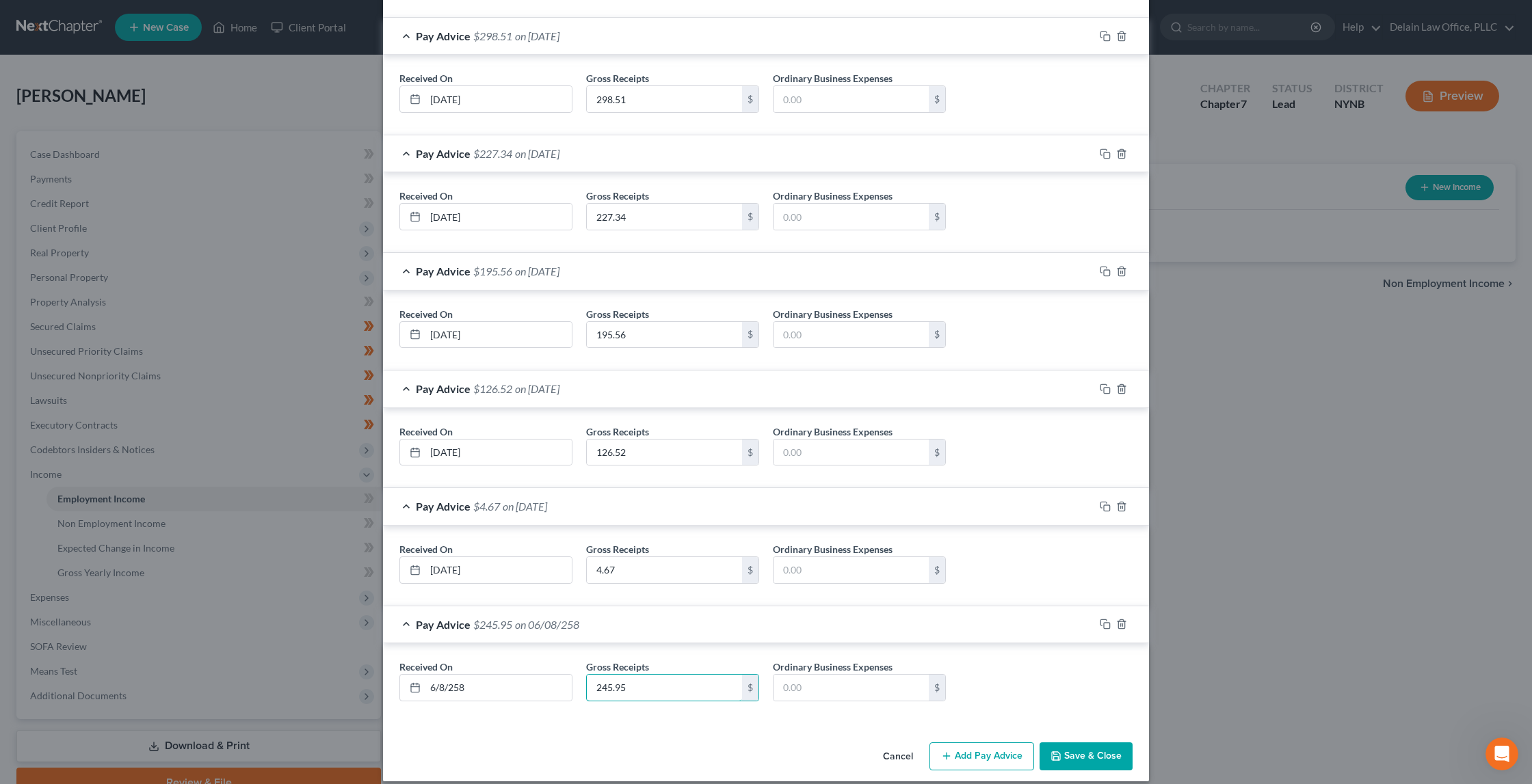
type input "245.95"
click at [979, 744] on button "Add Pay Advice" at bounding box center [982, 757] width 105 height 29
click at [462, 675] on input "text" at bounding box center [499, 687] width 147 height 26
type input "[DATE]"
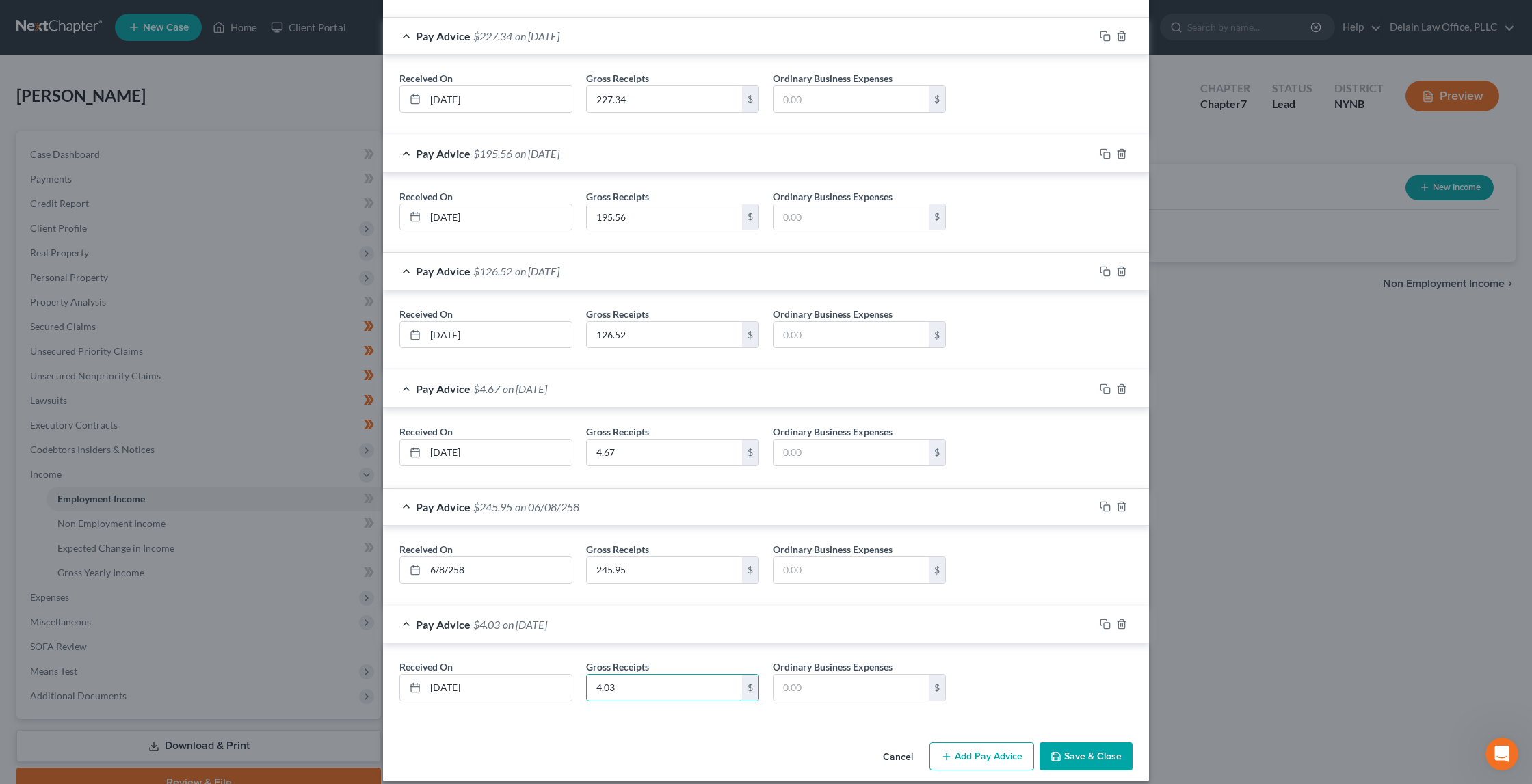
type input "4.03"
click at [940, 743] on button "Add Pay Advice" at bounding box center [982, 757] width 105 height 29
click at [513, 676] on input "text" at bounding box center [499, 688] width 147 height 26
type input "[DATE]"
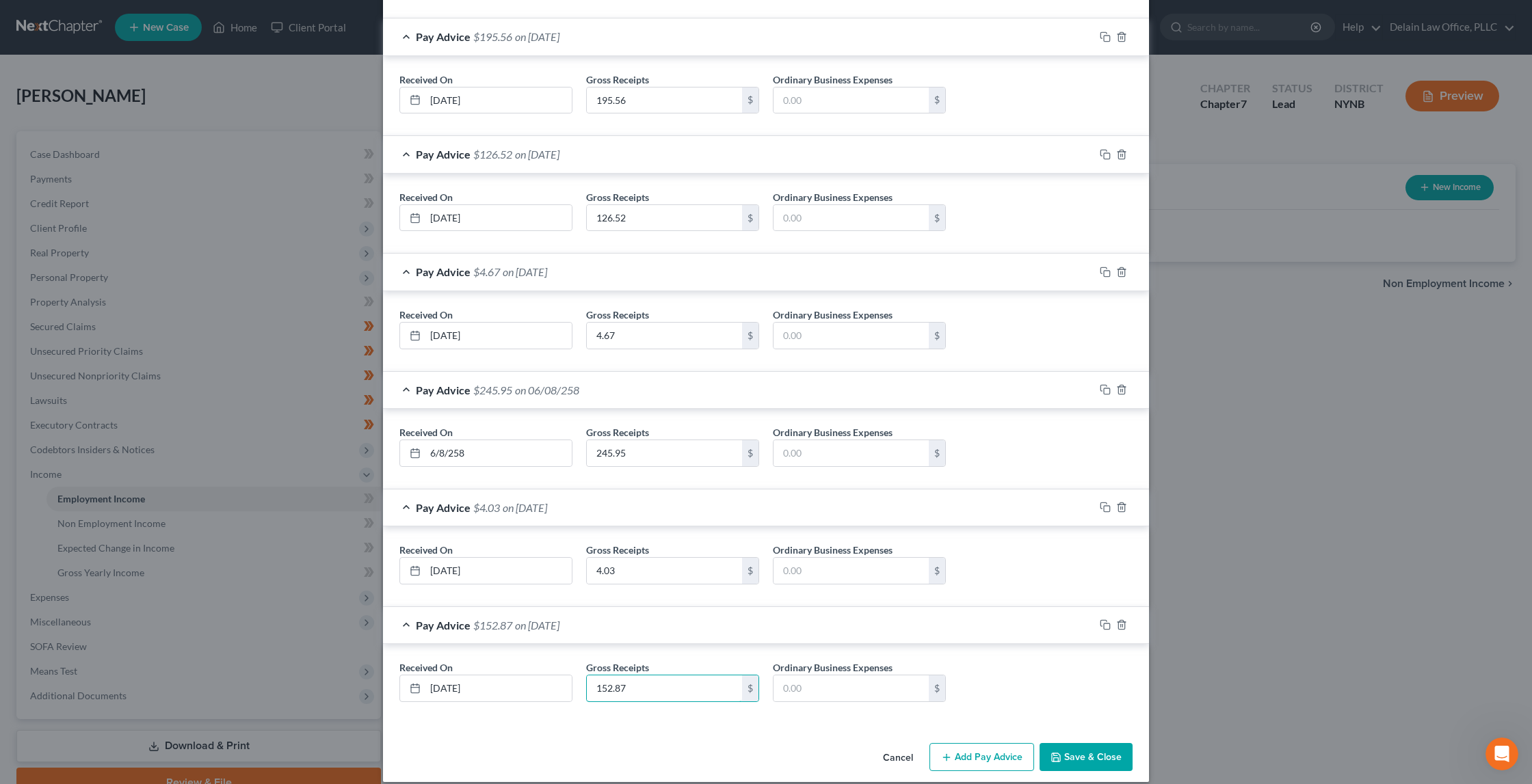
type input "152.87"
click at [1002, 745] on button "Add Pay Advice" at bounding box center [982, 757] width 105 height 29
click at [540, 676] on input "text" at bounding box center [499, 688] width 147 height 26
type input "[DATE]"
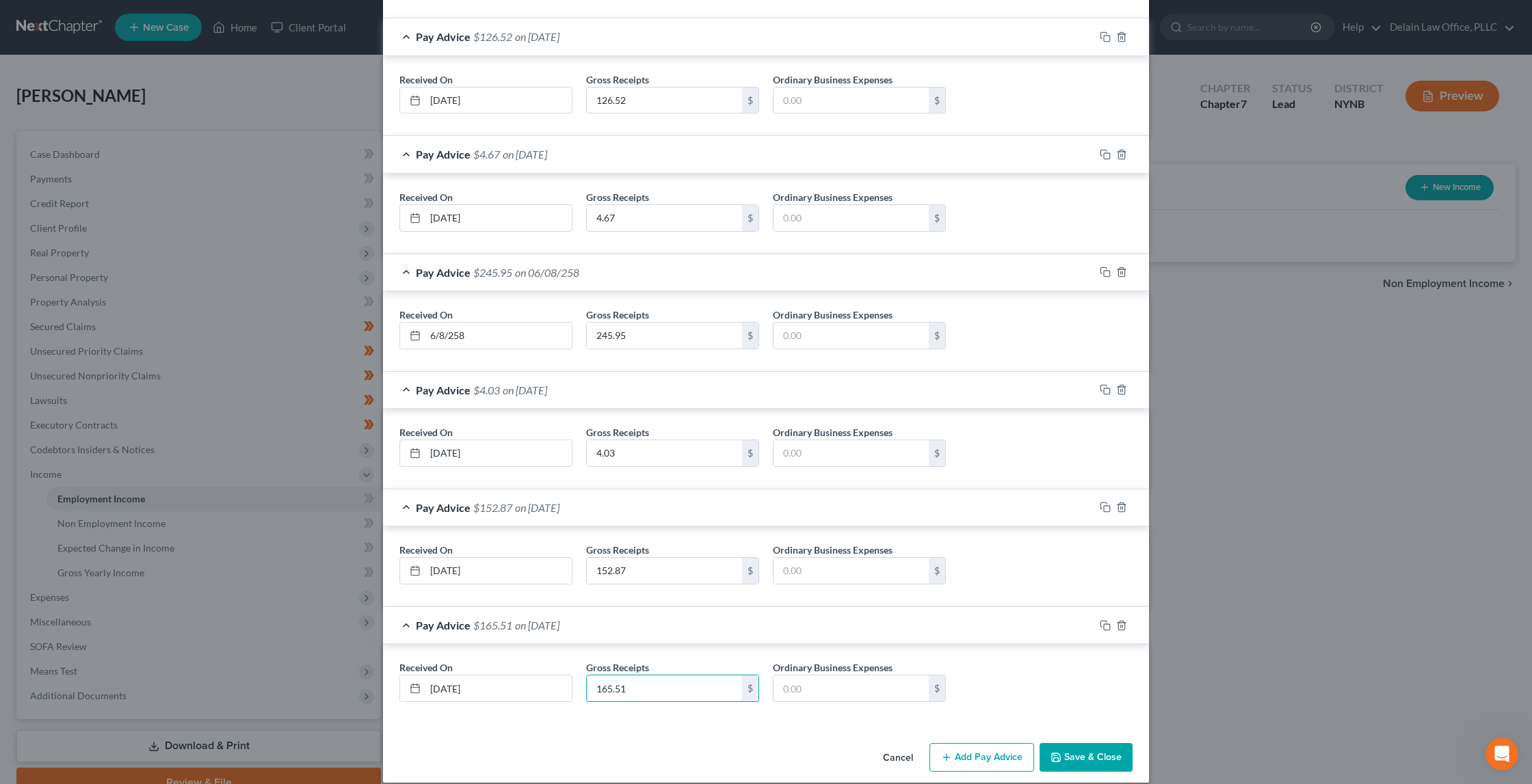
type input "165.51"
click at [1007, 743] on button "Add Pay Advice" at bounding box center [982, 757] width 105 height 29
click at [476, 676] on input "text" at bounding box center [499, 688] width 147 height 26
type input "[DATE]"
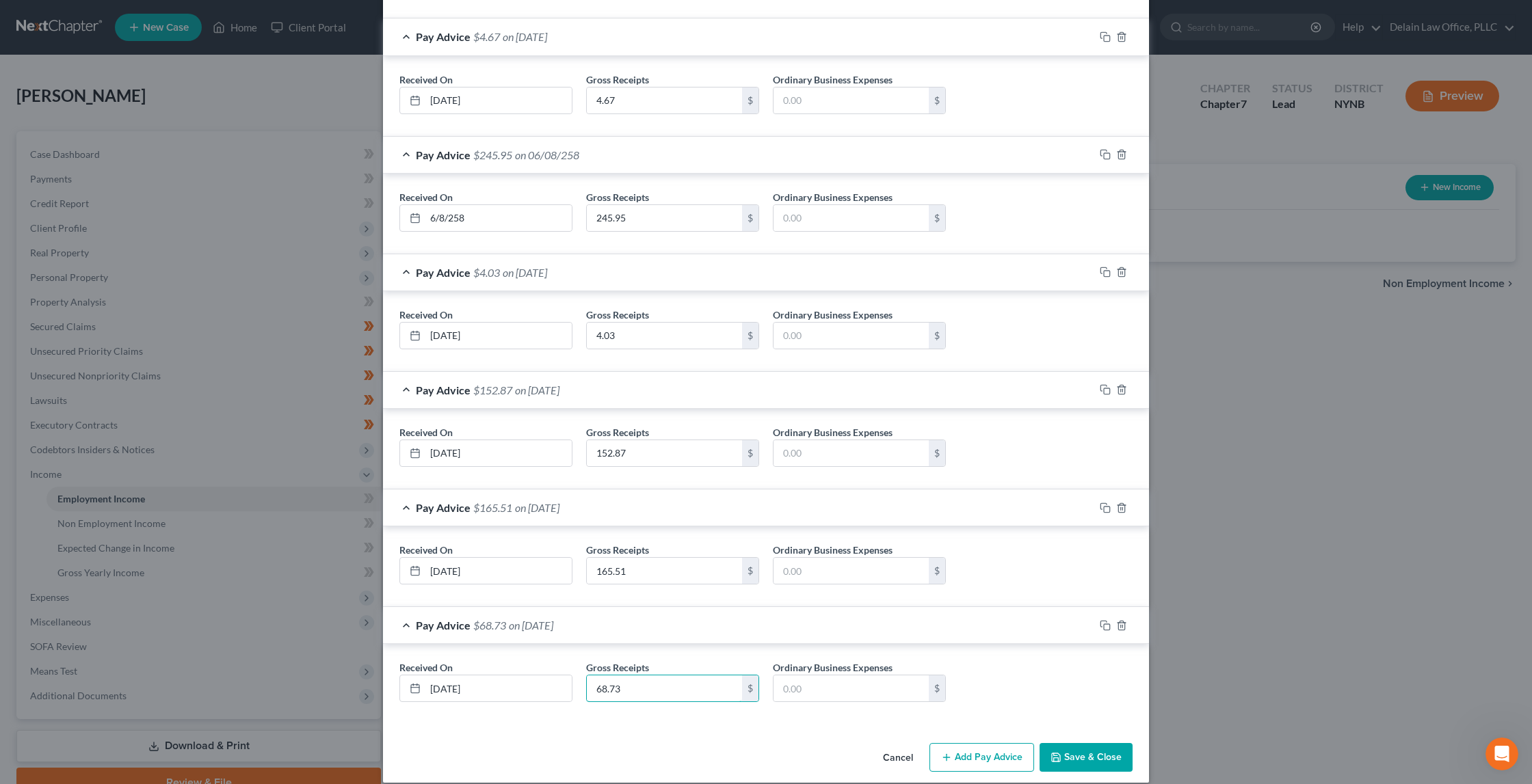
type input "68.73"
click at [1008, 743] on button "Add Pay Advice" at bounding box center [982, 757] width 105 height 29
click at [496, 676] on input "text" at bounding box center [499, 688] width 147 height 26
type input "[DATE]"
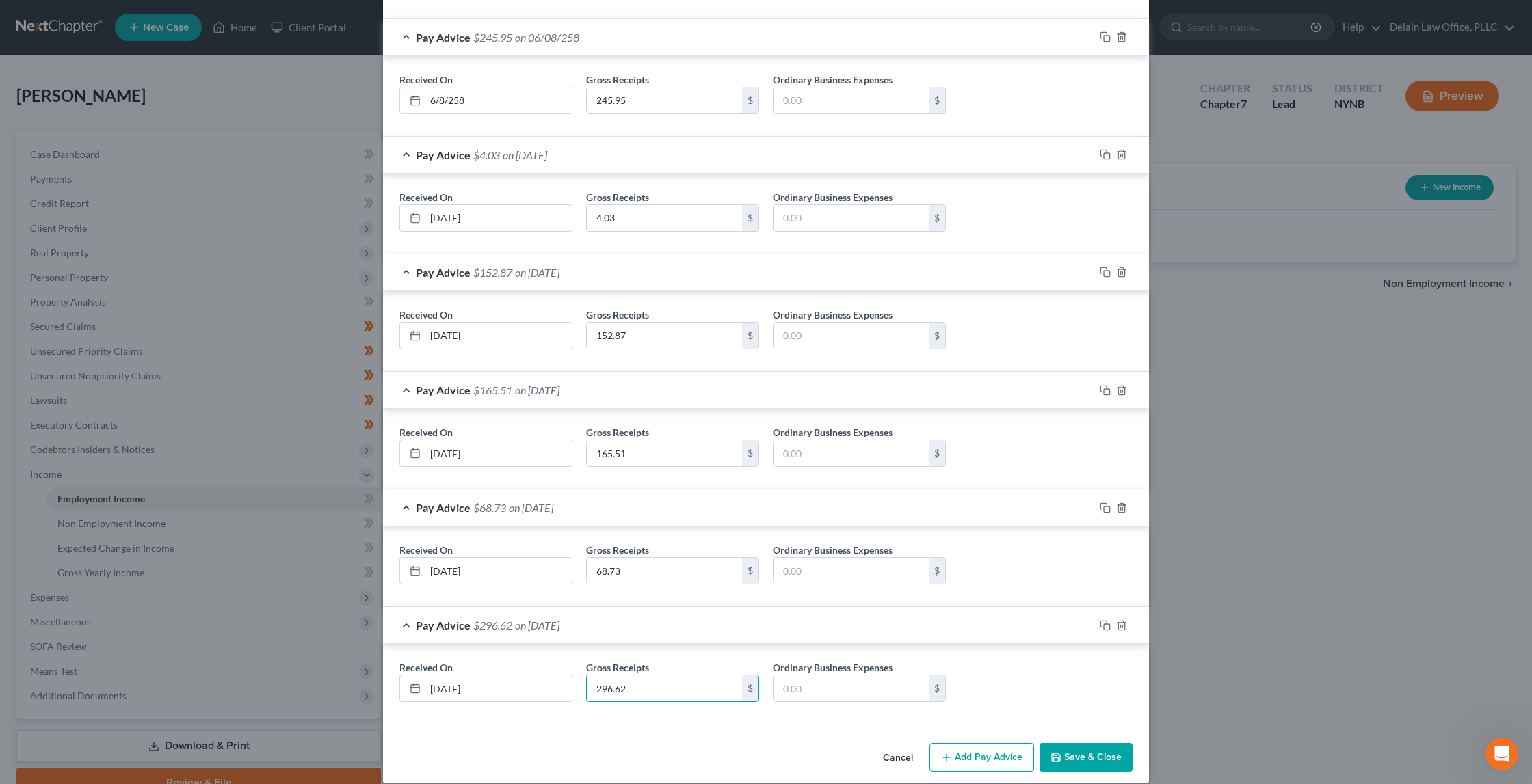
type input "296.62"
click at [984, 743] on button "Add Pay Advice" at bounding box center [982, 757] width 105 height 29
click at [527, 677] on input "text" at bounding box center [499, 690] width 147 height 26
type input "[DATE]"
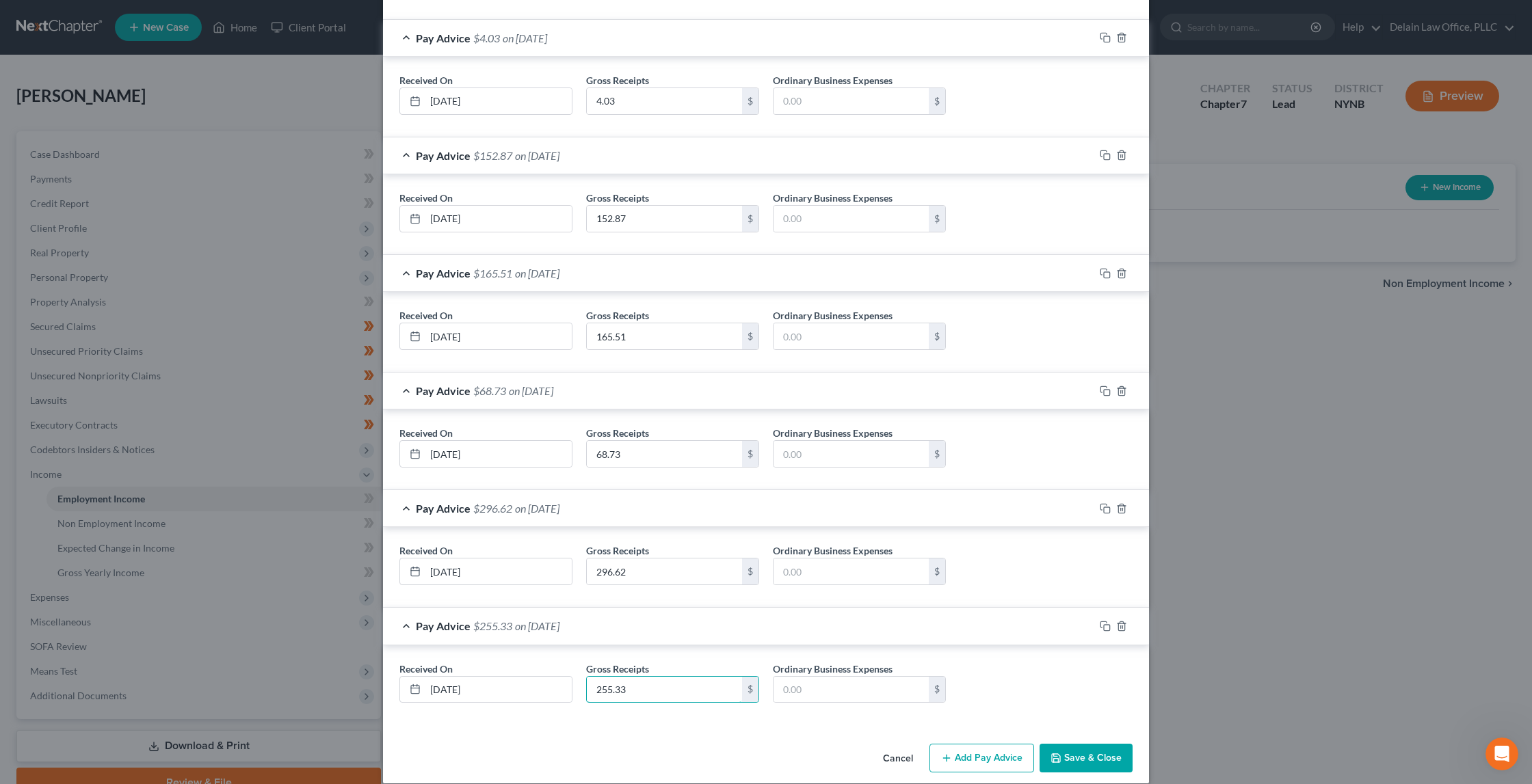
type input "255.33"
click at [957, 744] on button "Add Pay Advice" at bounding box center [982, 758] width 105 height 29
click at [536, 677] on input "text" at bounding box center [499, 690] width 147 height 26
type input "[DATE]"
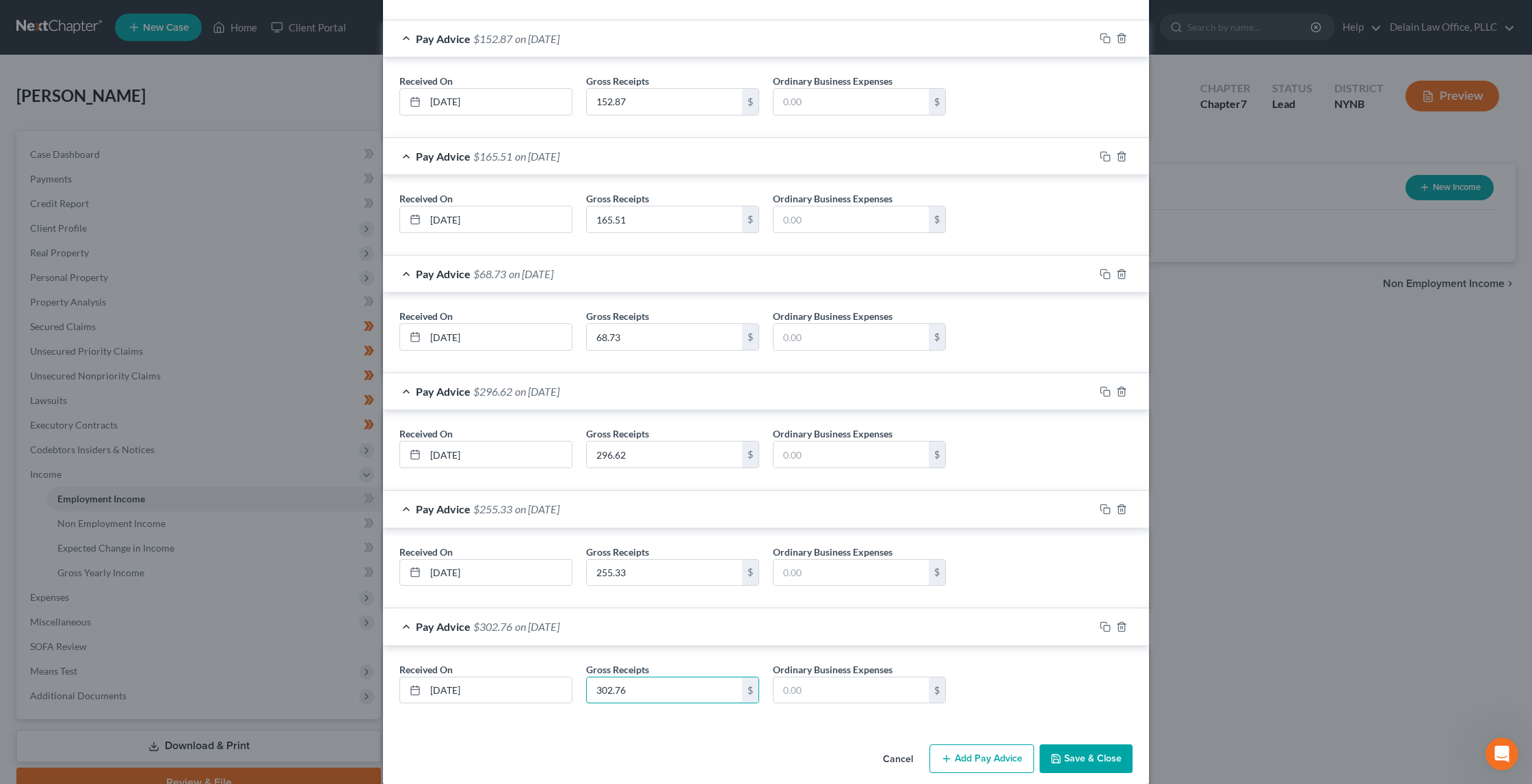
type input "302.76"
click at [963, 746] on button "Add Pay Advice" at bounding box center [982, 759] width 105 height 29
click at [463, 677] on input "text" at bounding box center [499, 690] width 147 height 26
type input "4"
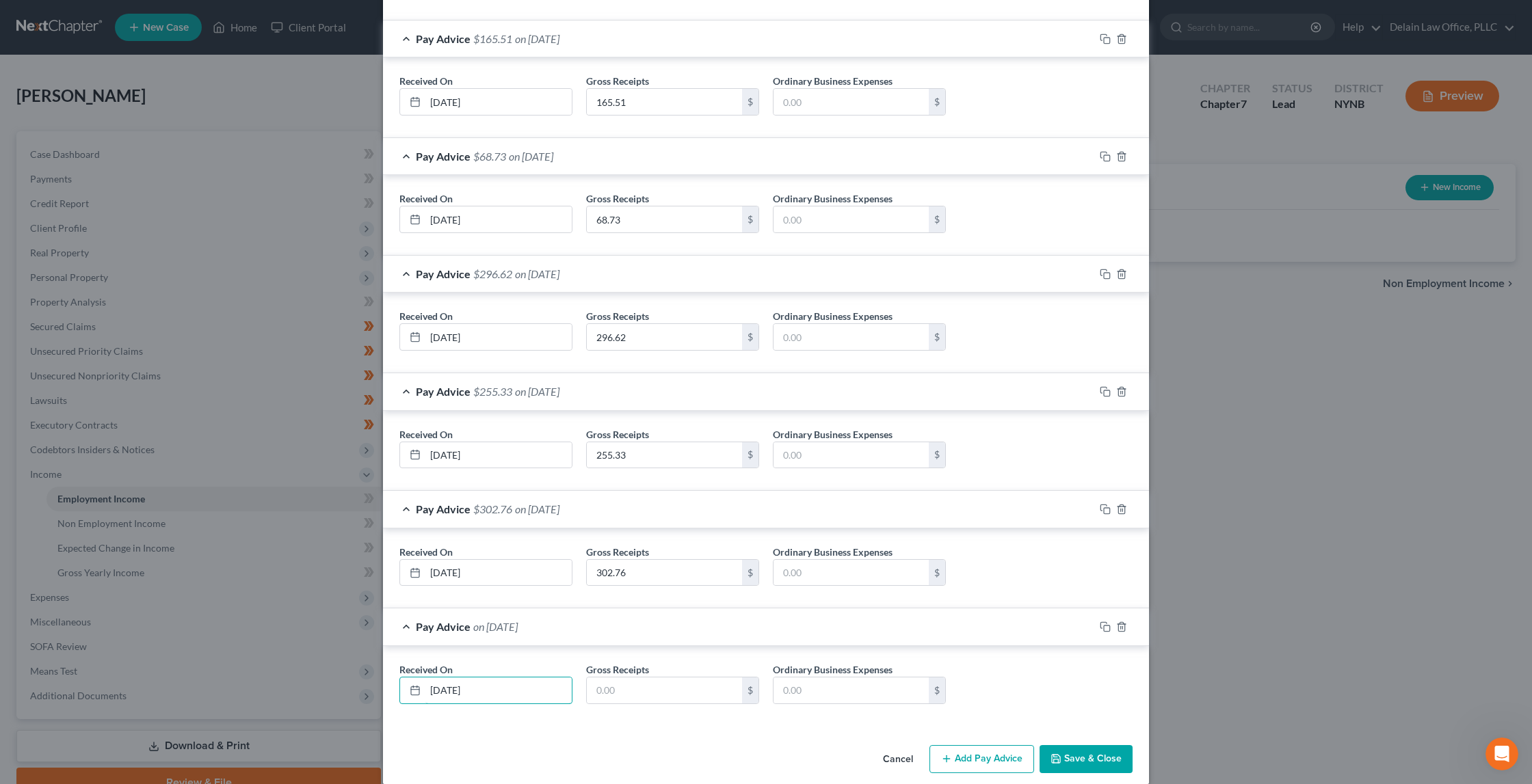
type input "[DATE]"
type input "48.6"
click at [957, 745] on button "Add Pay Advice" at bounding box center [982, 759] width 105 height 29
click at [539, 677] on input "text" at bounding box center [499, 690] width 147 height 26
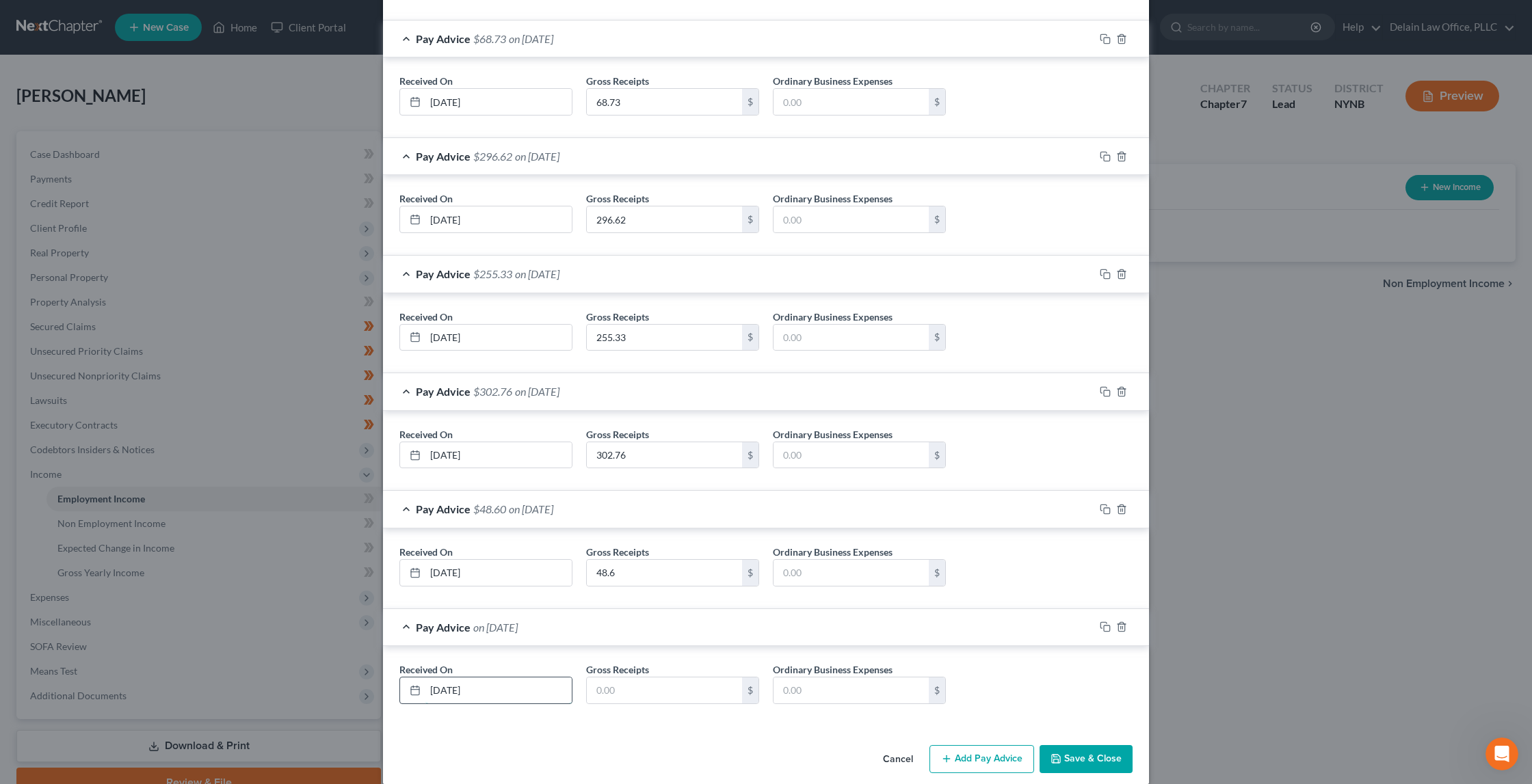
type input "[DATE]"
type input "156.28"
click at [960, 745] on button "Add Pay Advice" at bounding box center [982, 759] width 105 height 29
click at [545, 678] on input "text" at bounding box center [499, 691] width 147 height 26
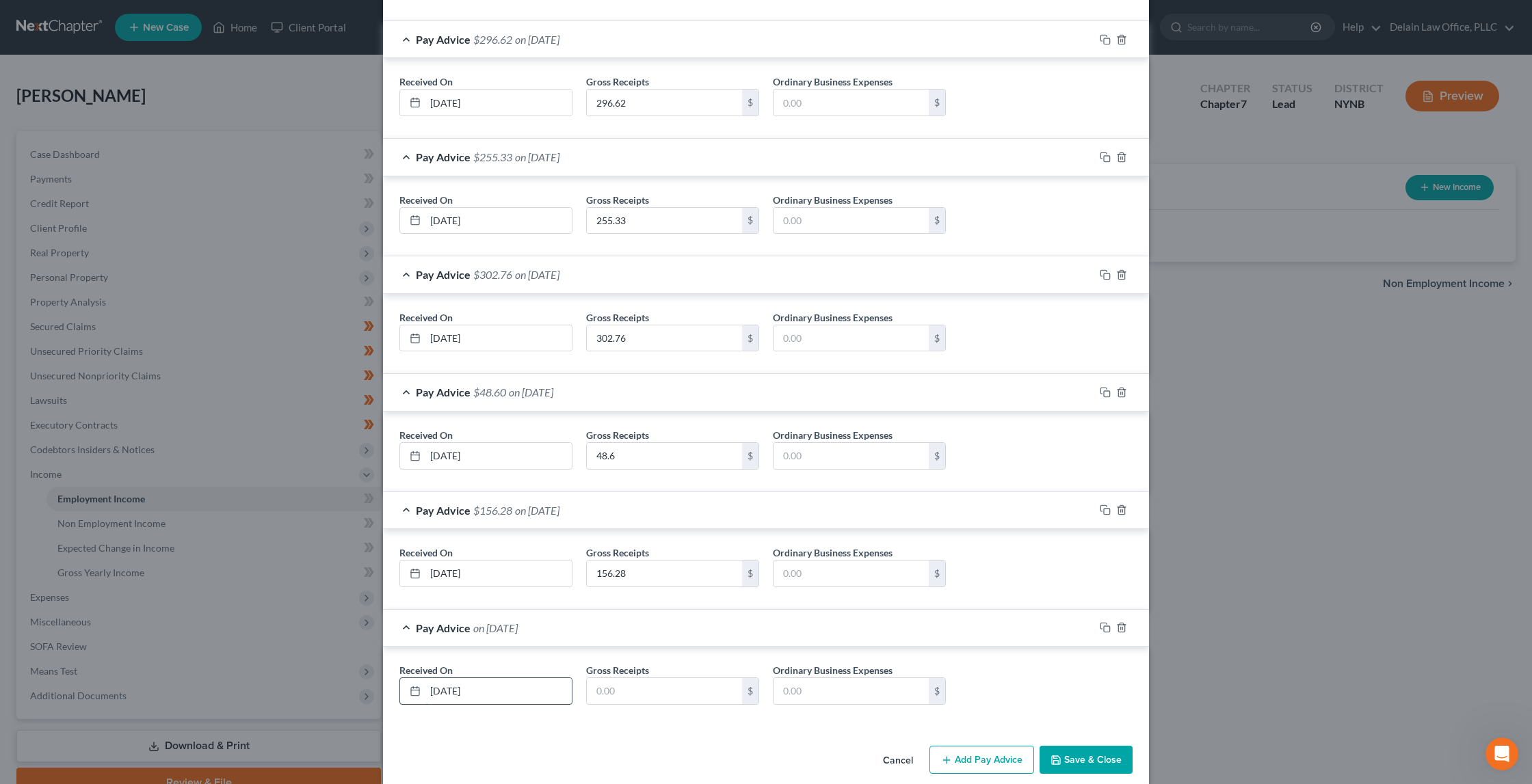
type input "[DATE]"
type input "30.43"
click at [1001, 746] on button "Add Pay Advice" at bounding box center [982, 760] width 105 height 29
click at [518, 678] on input "text" at bounding box center [499, 691] width 147 height 26
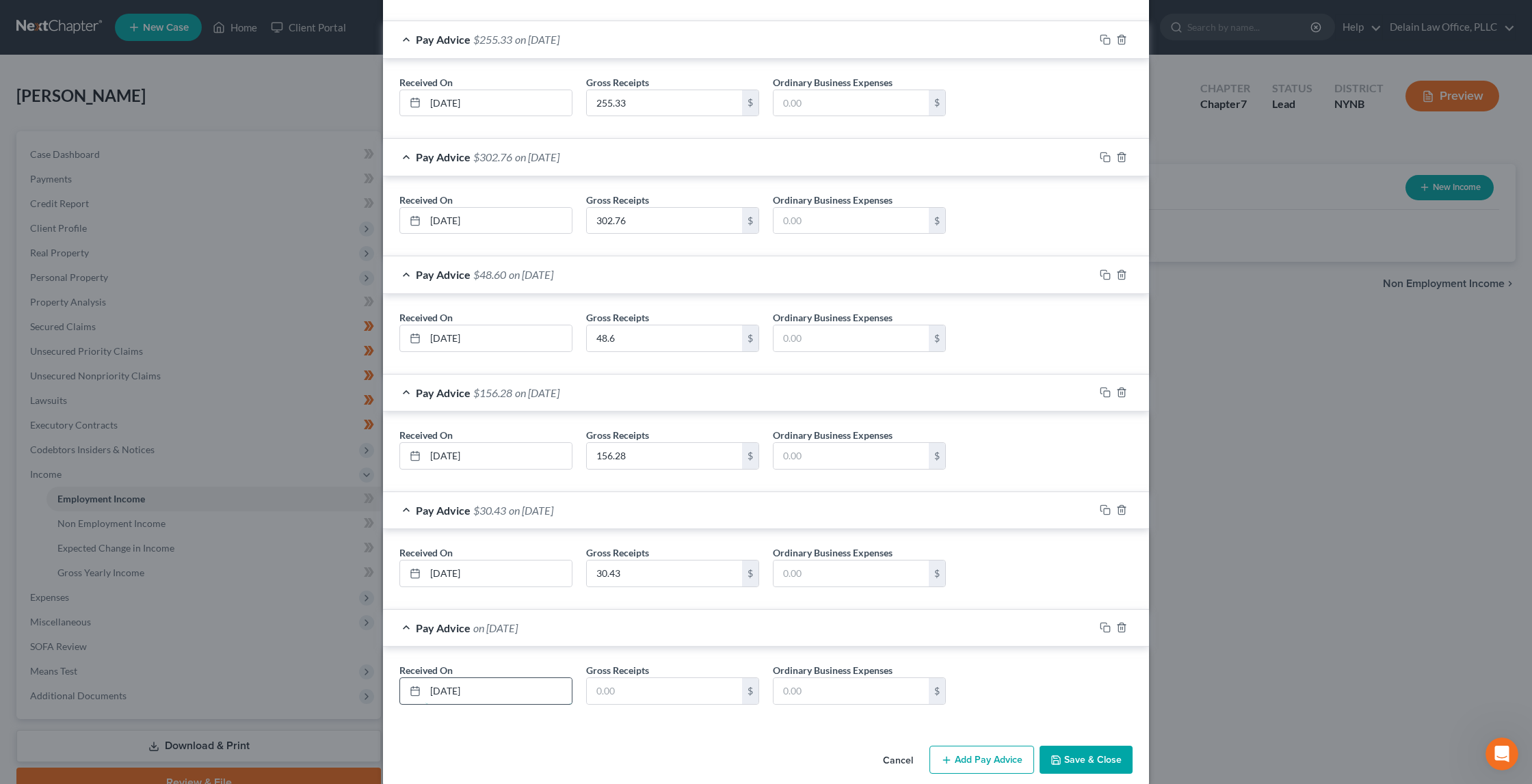
type input "[DATE]"
type input "181.78"
click at [984, 746] on button "Add Pay Advice" at bounding box center [982, 760] width 105 height 29
click at [523, 678] on input "text" at bounding box center [499, 691] width 147 height 26
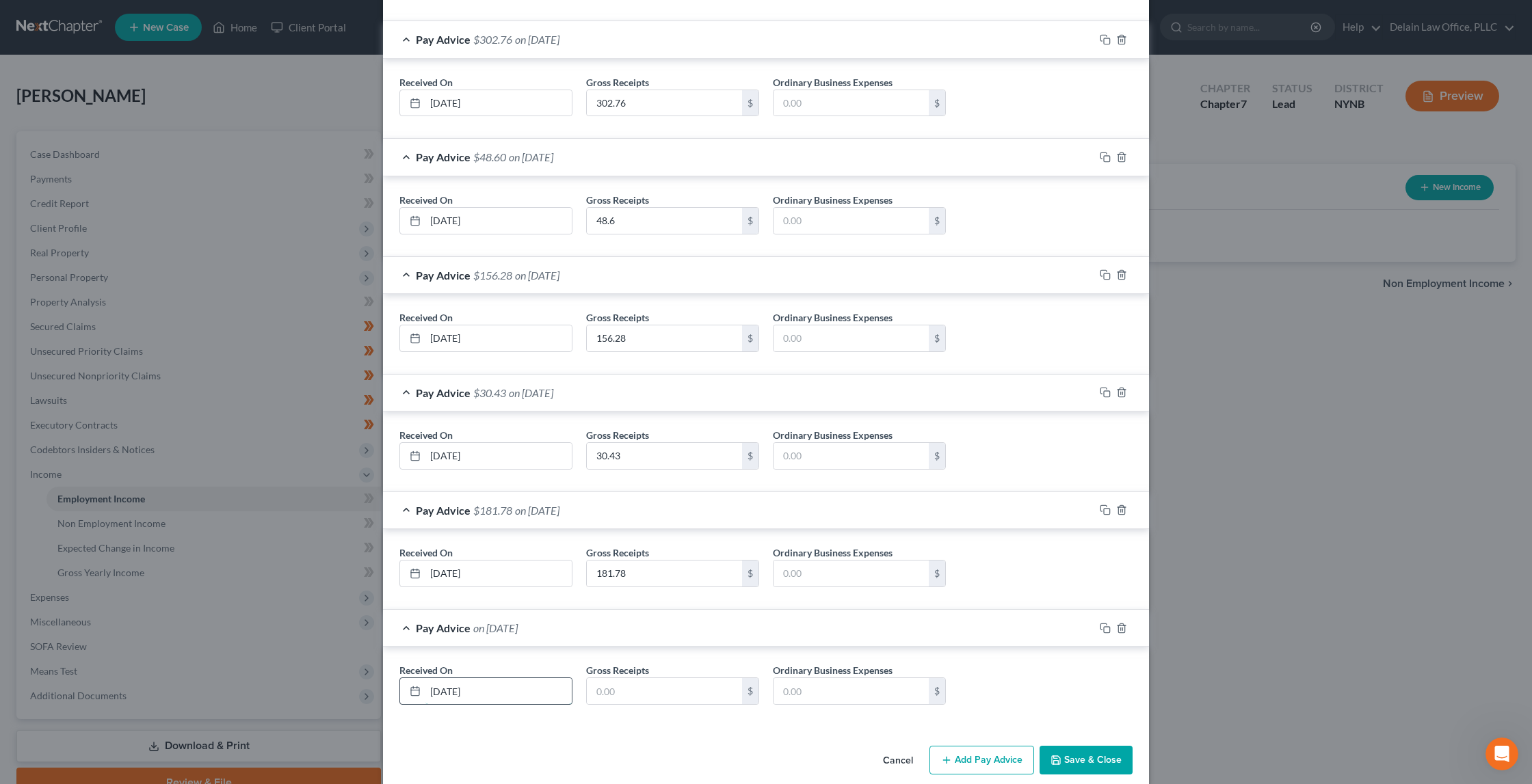
type input "[DATE]"
type input "290.58"
click at [950, 747] on button "Add Pay Advice" at bounding box center [982, 760] width 105 height 29
click at [478, 679] on input "text" at bounding box center [499, 692] width 147 height 26
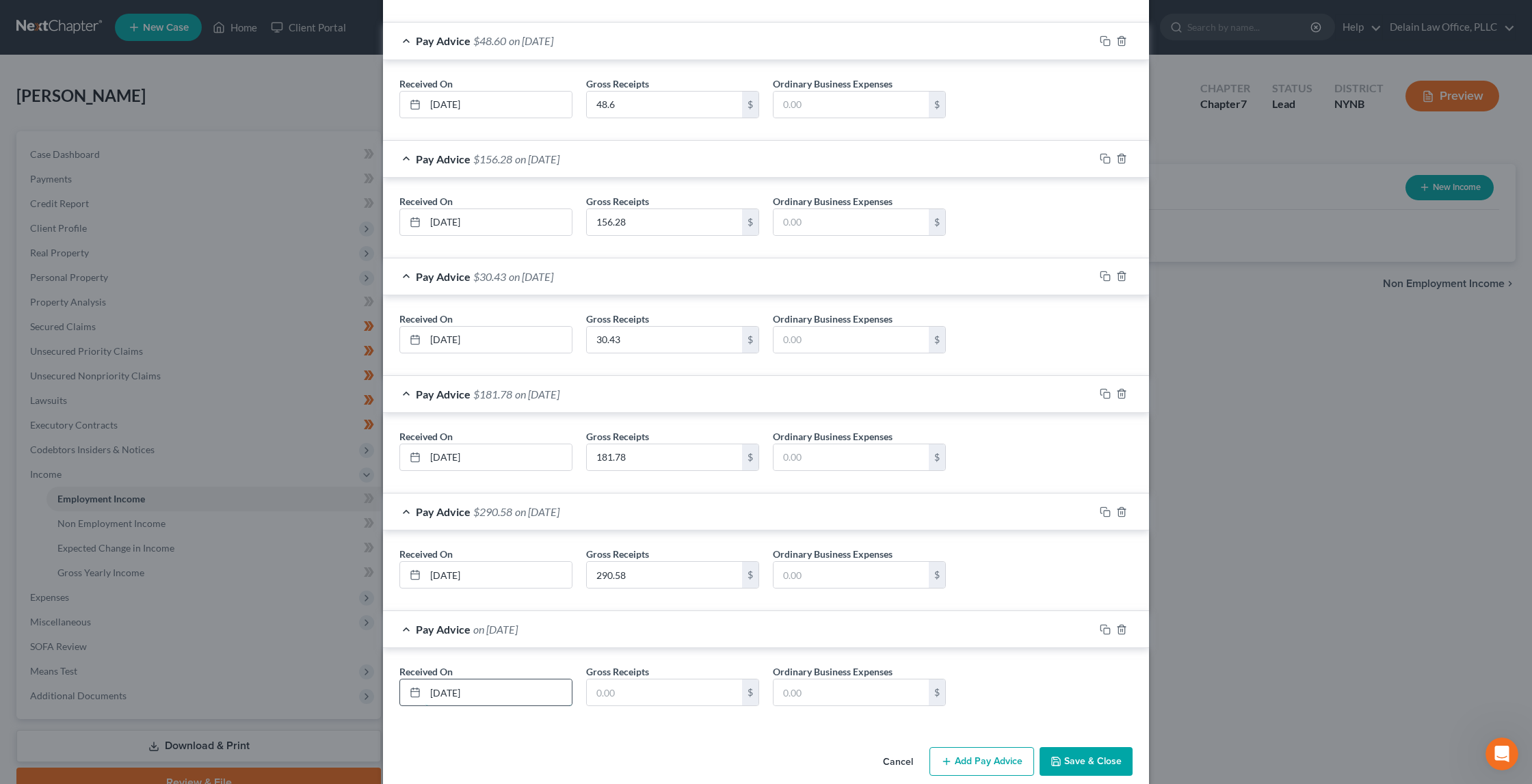
type input "[DATE]"
type input "265.95"
click at [950, 748] on button "Add Pay Advice" at bounding box center [982, 762] width 105 height 29
click at [517, 683] on input "text" at bounding box center [499, 692] width 147 height 26
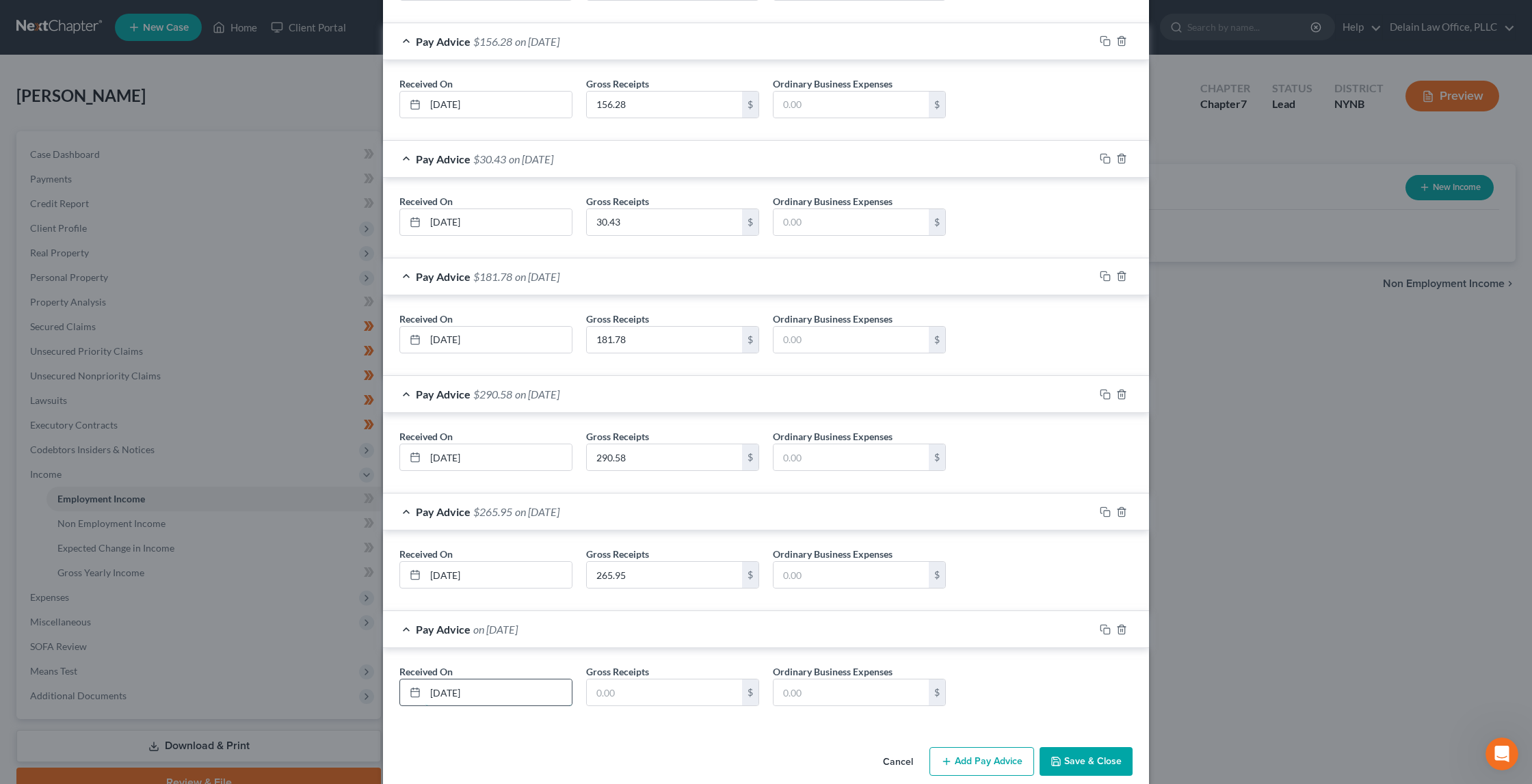
type input "[DATE]"
type input "163.78"
click at [945, 756] on icon "button" at bounding box center [946, 761] width 10 height 10
click at [463, 683] on input "text" at bounding box center [499, 693] width 147 height 26
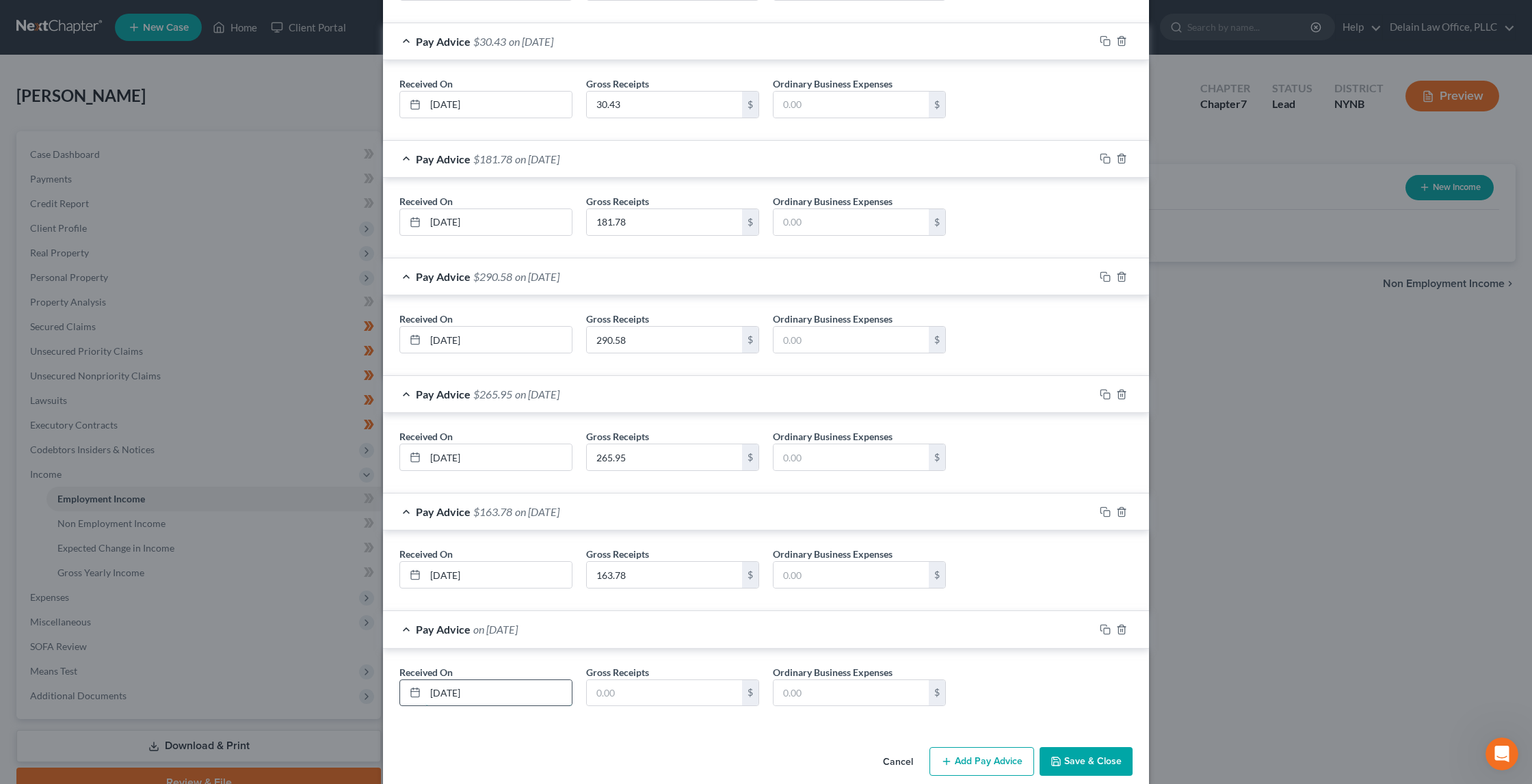
type input "[DATE]"
type input "181.7"
click at [966, 748] on button "Add Pay Advice" at bounding box center [982, 762] width 105 height 29
click at [530, 680] on input "text" at bounding box center [499, 693] width 147 height 26
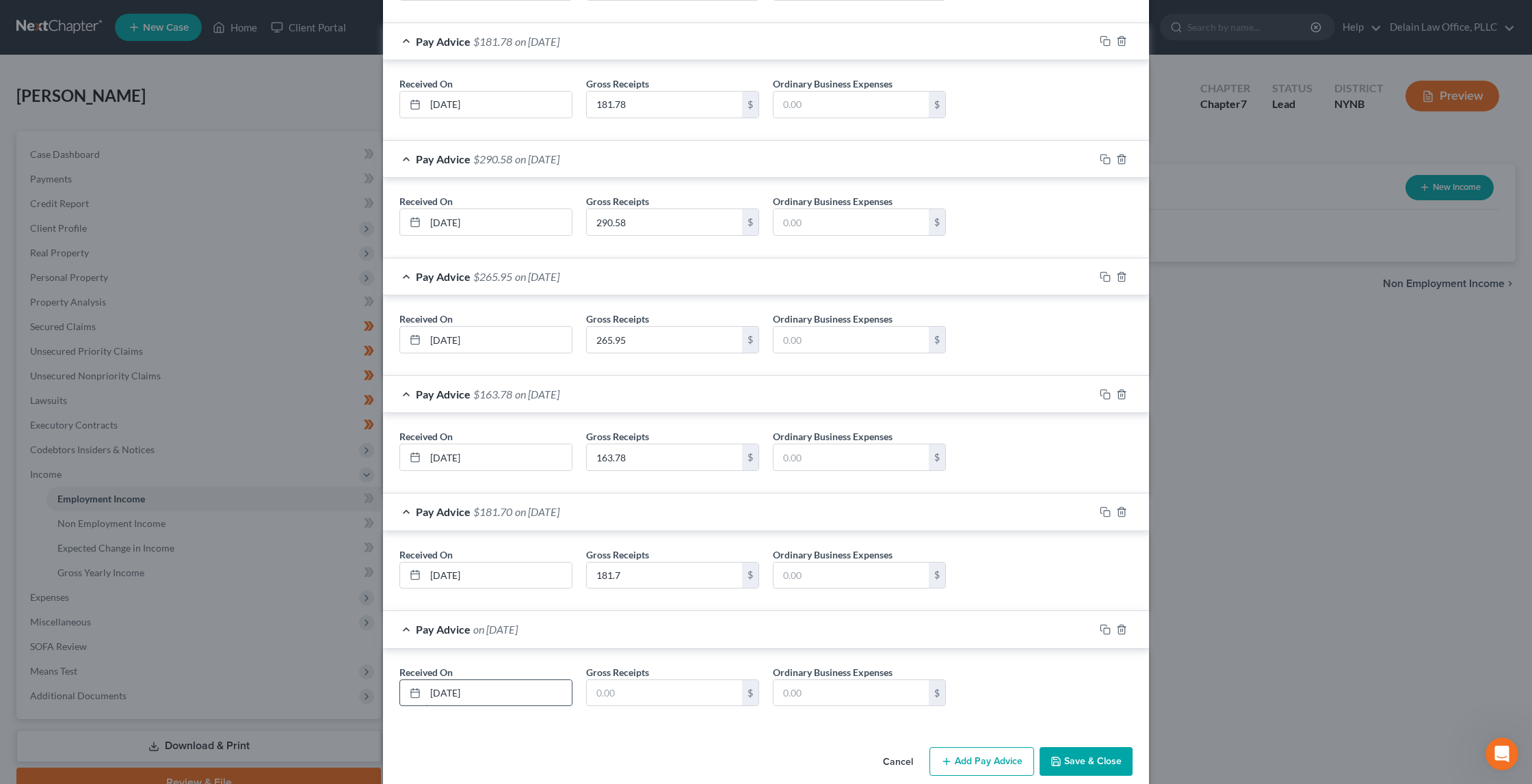
type input "[DATE]"
type input "183.83"
click at [1056, 748] on button "Save & Close" at bounding box center [1086, 762] width 93 height 29
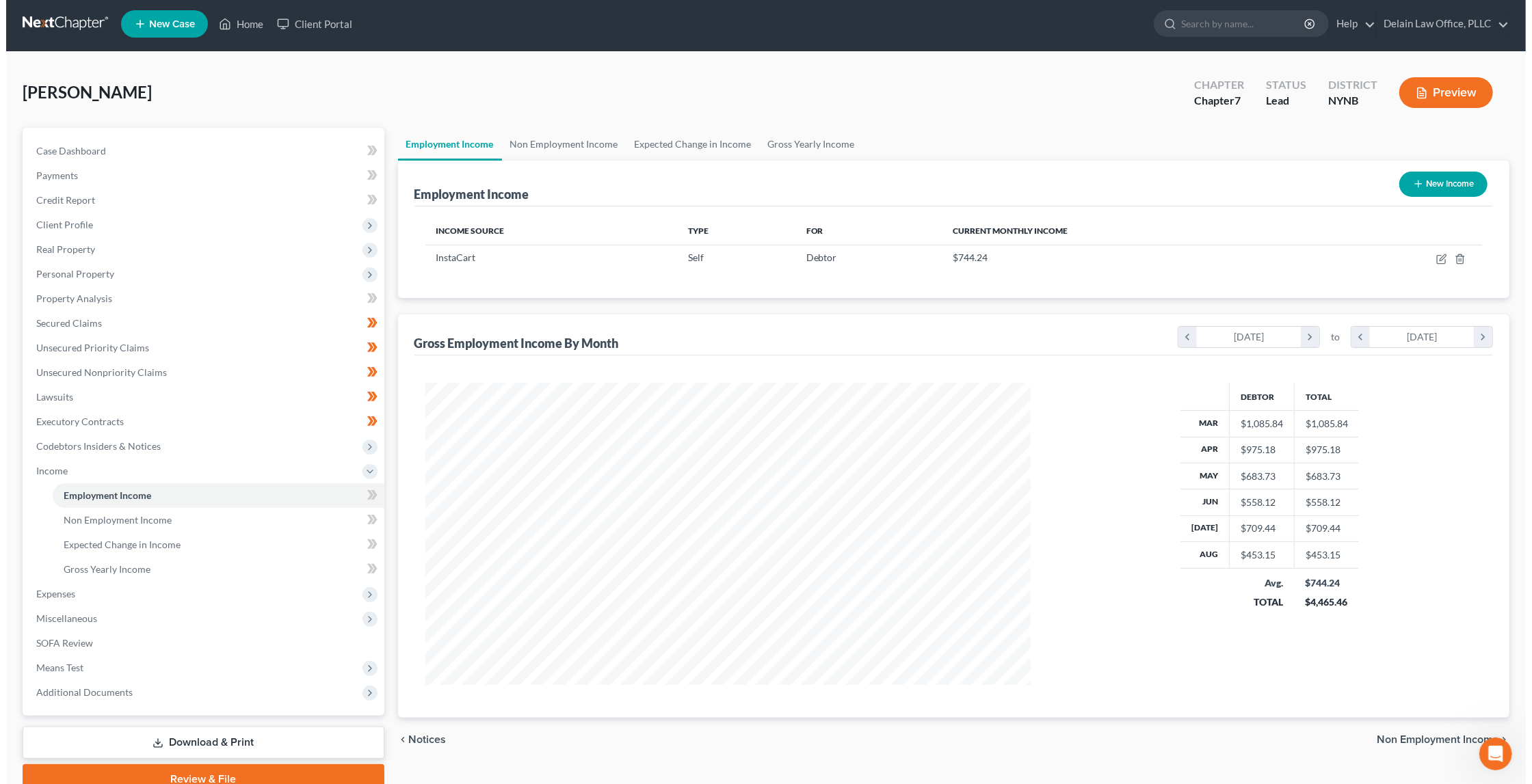
scroll to position [3, 0]
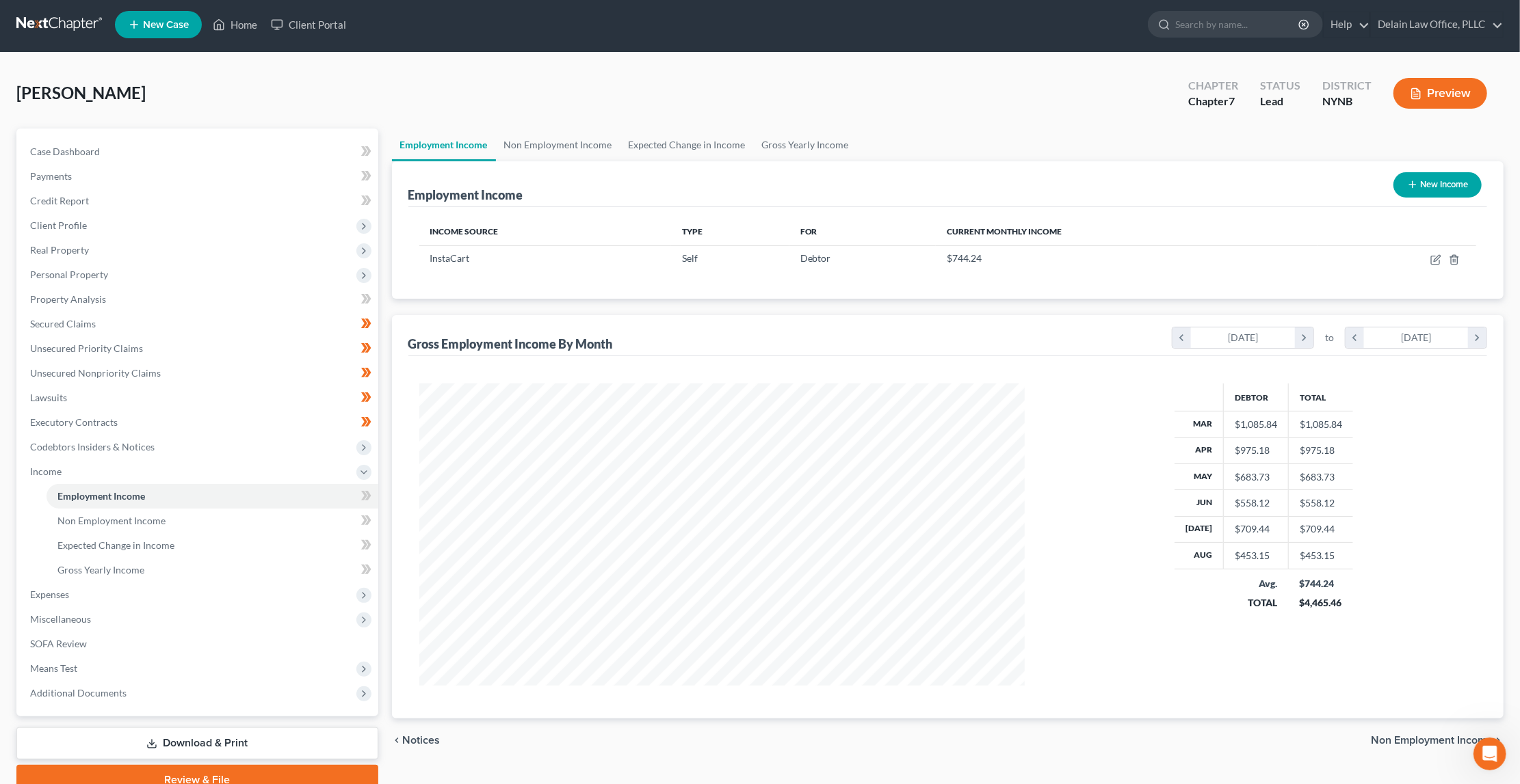
click at [1422, 179] on button "New Income" at bounding box center [1437, 185] width 89 height 26
select select "0"
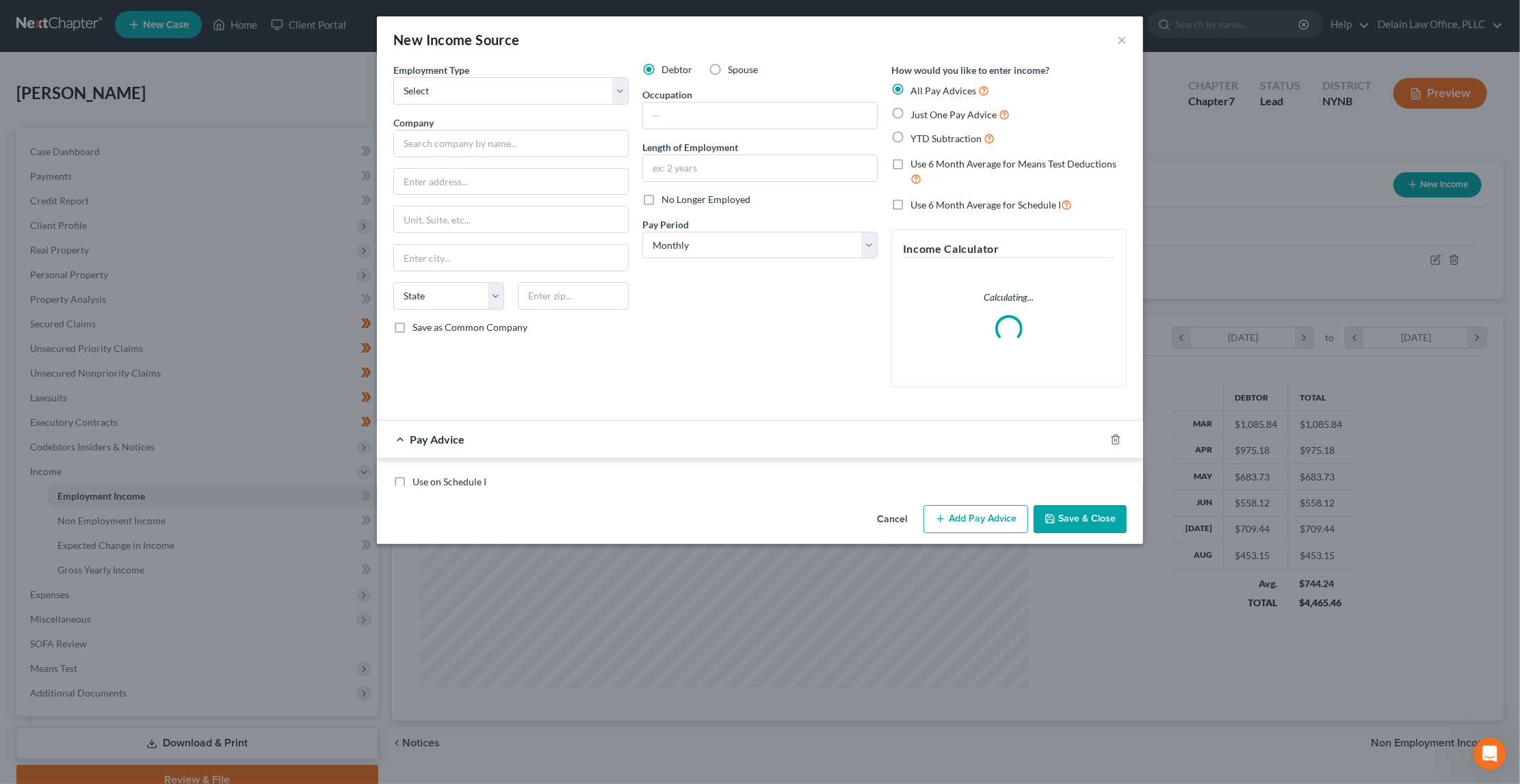
scroll to position [304, 638]
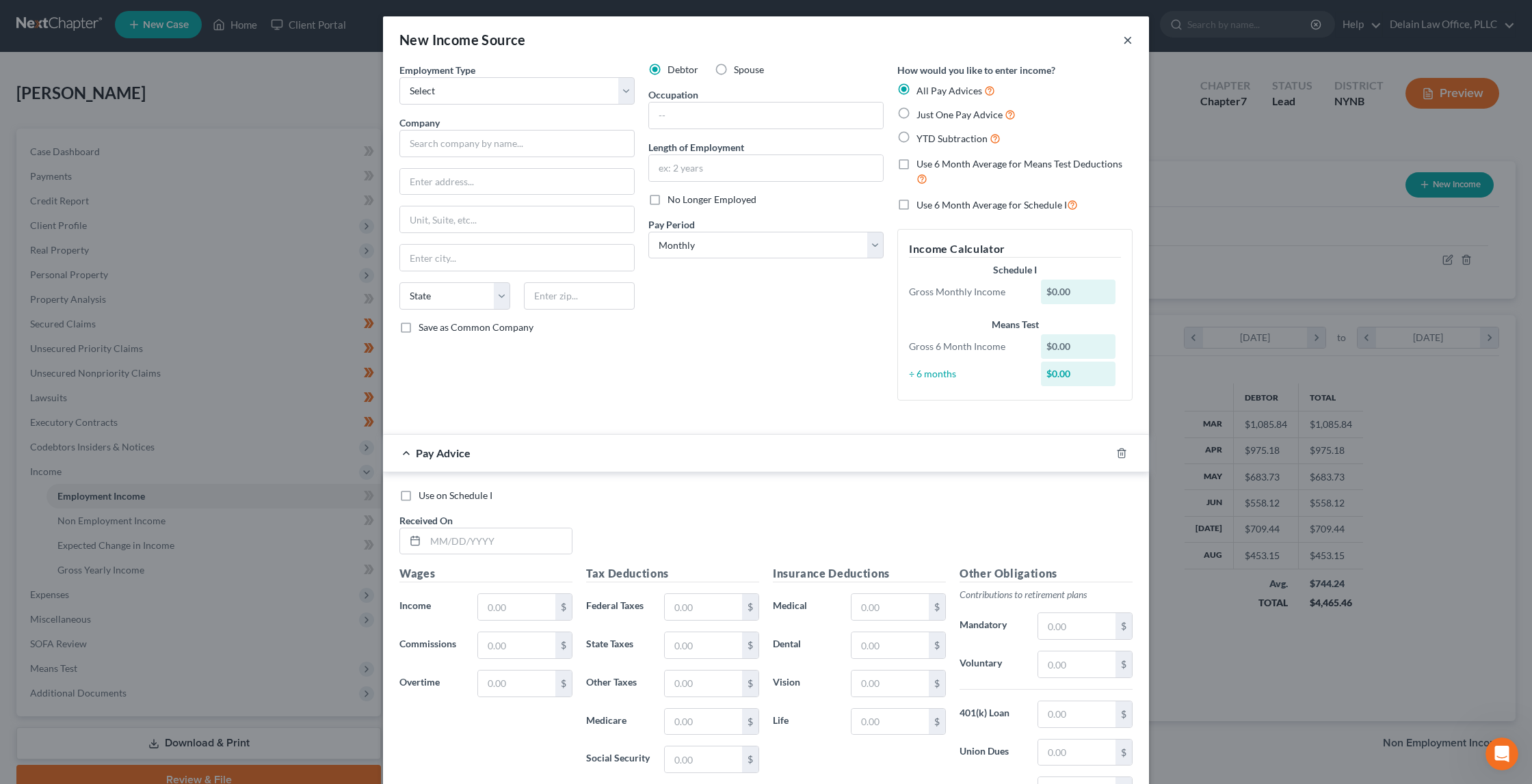
click at [1124, 39] on button "×" at bounding box center [1128, 39] width 10 height 16
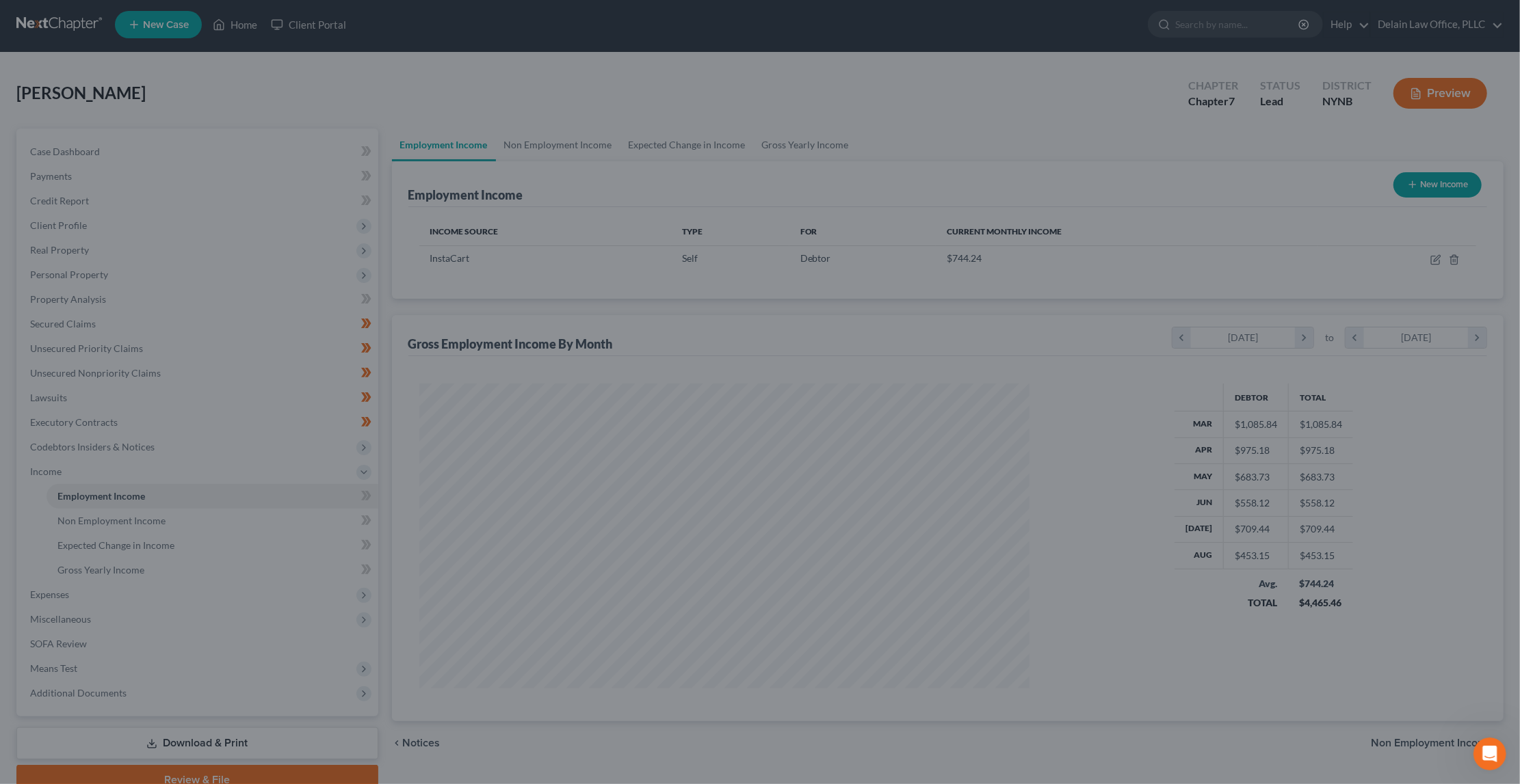
scroll to position [683537, 683443]
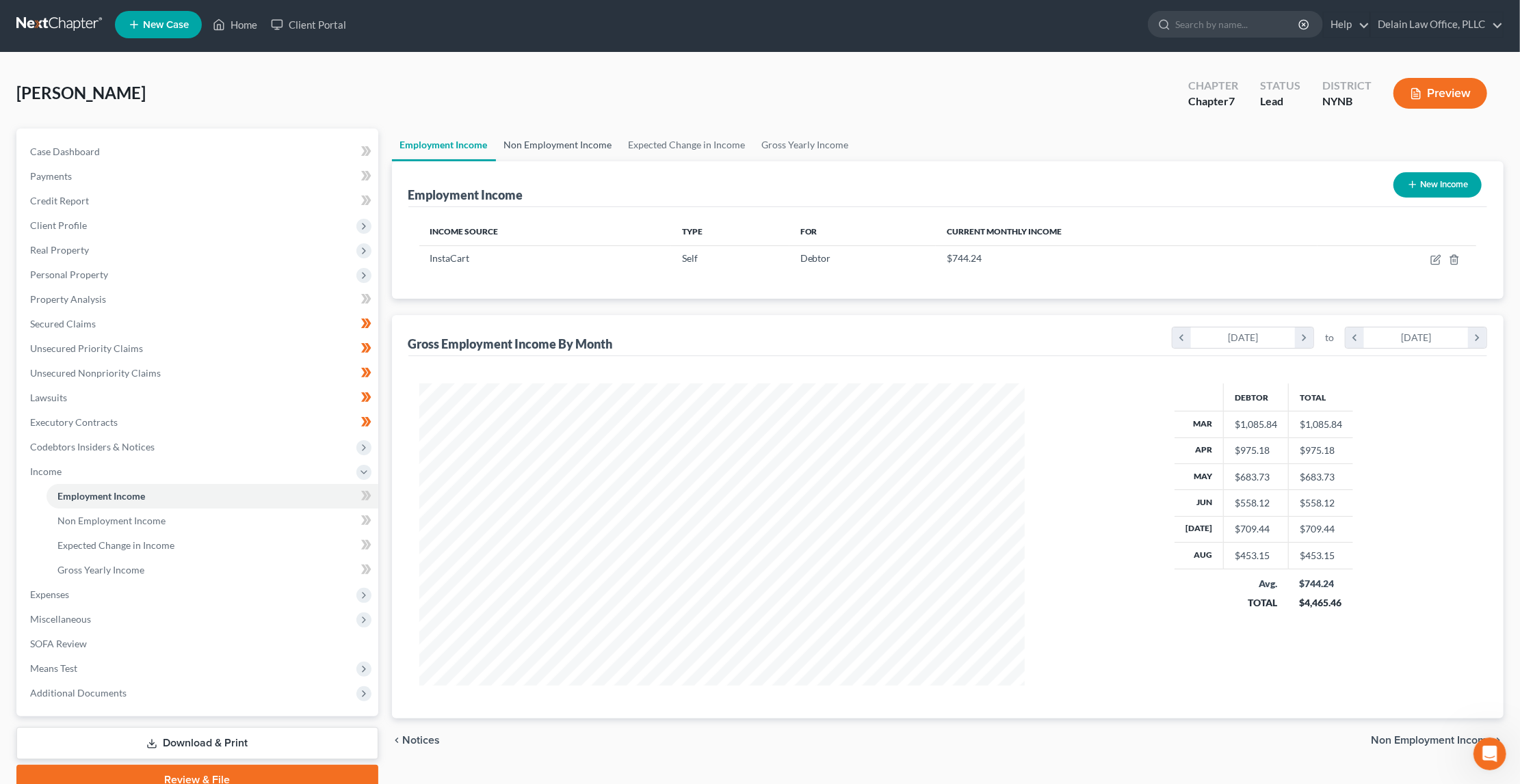
click at [586, 144] on link "Non Employment Income" at bounding box center [558, 145] width 125 height 32
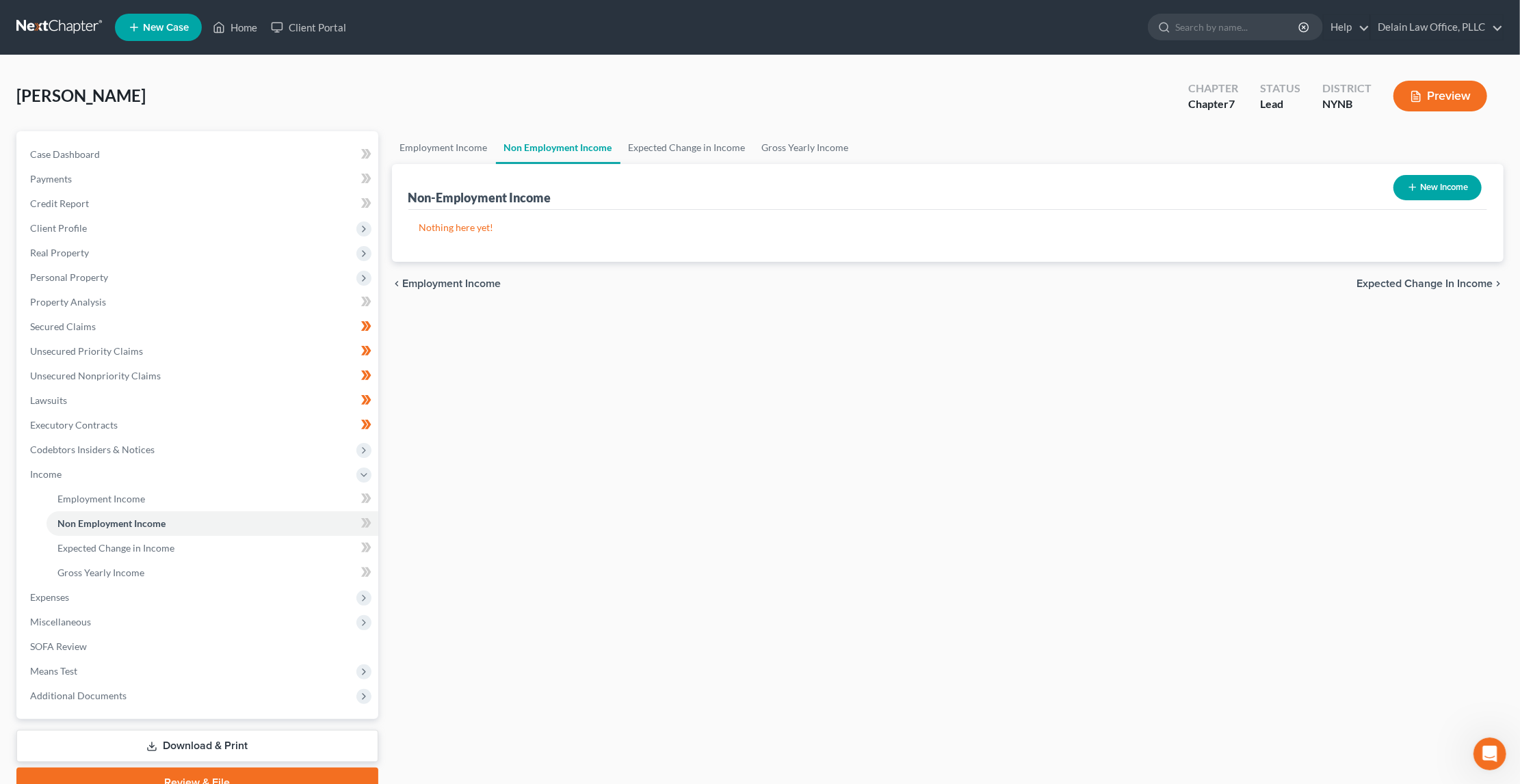
click at [1420, 188] on button "New Income" at bounding box center [1437, 187] width 89 height 26
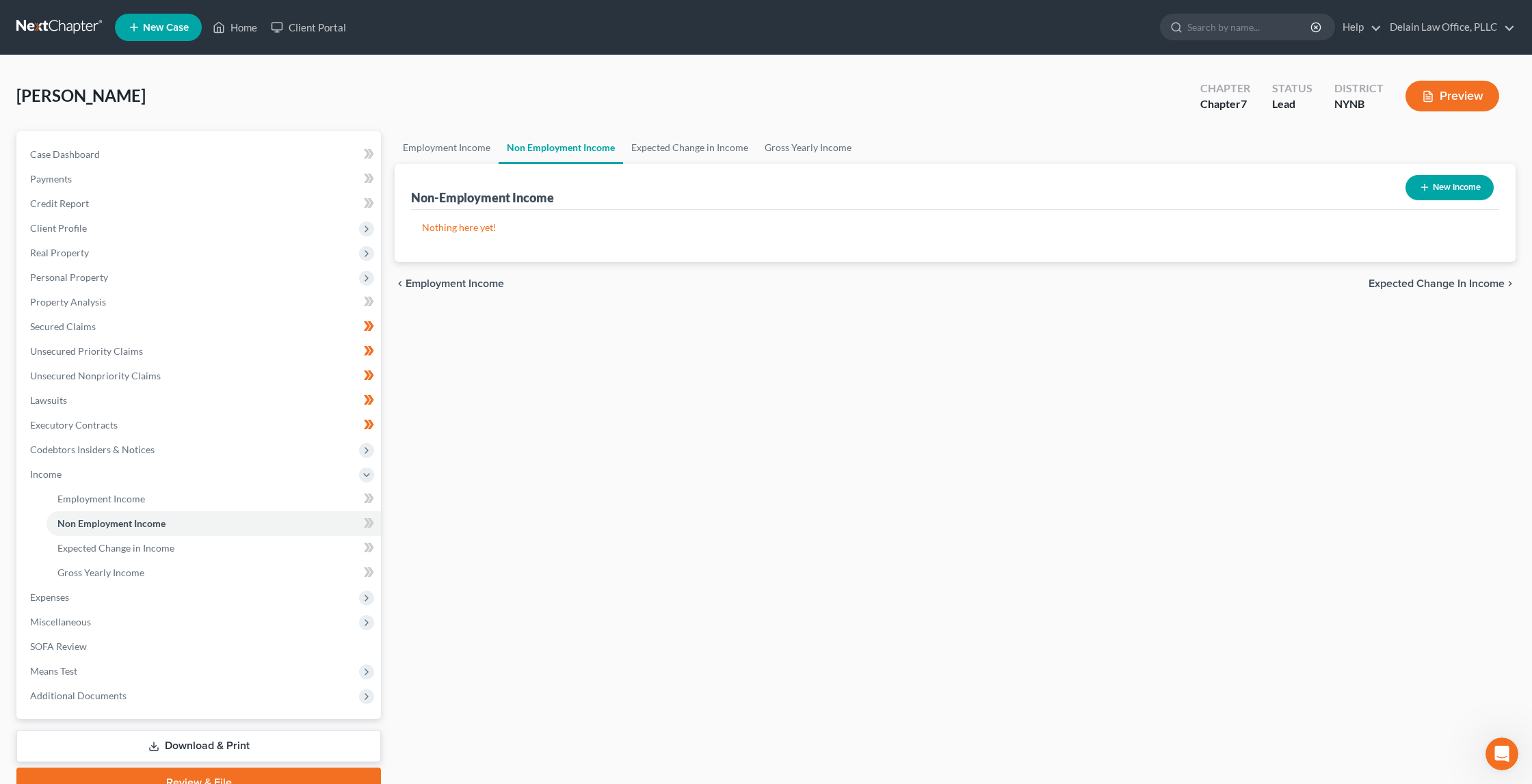
select select "0"
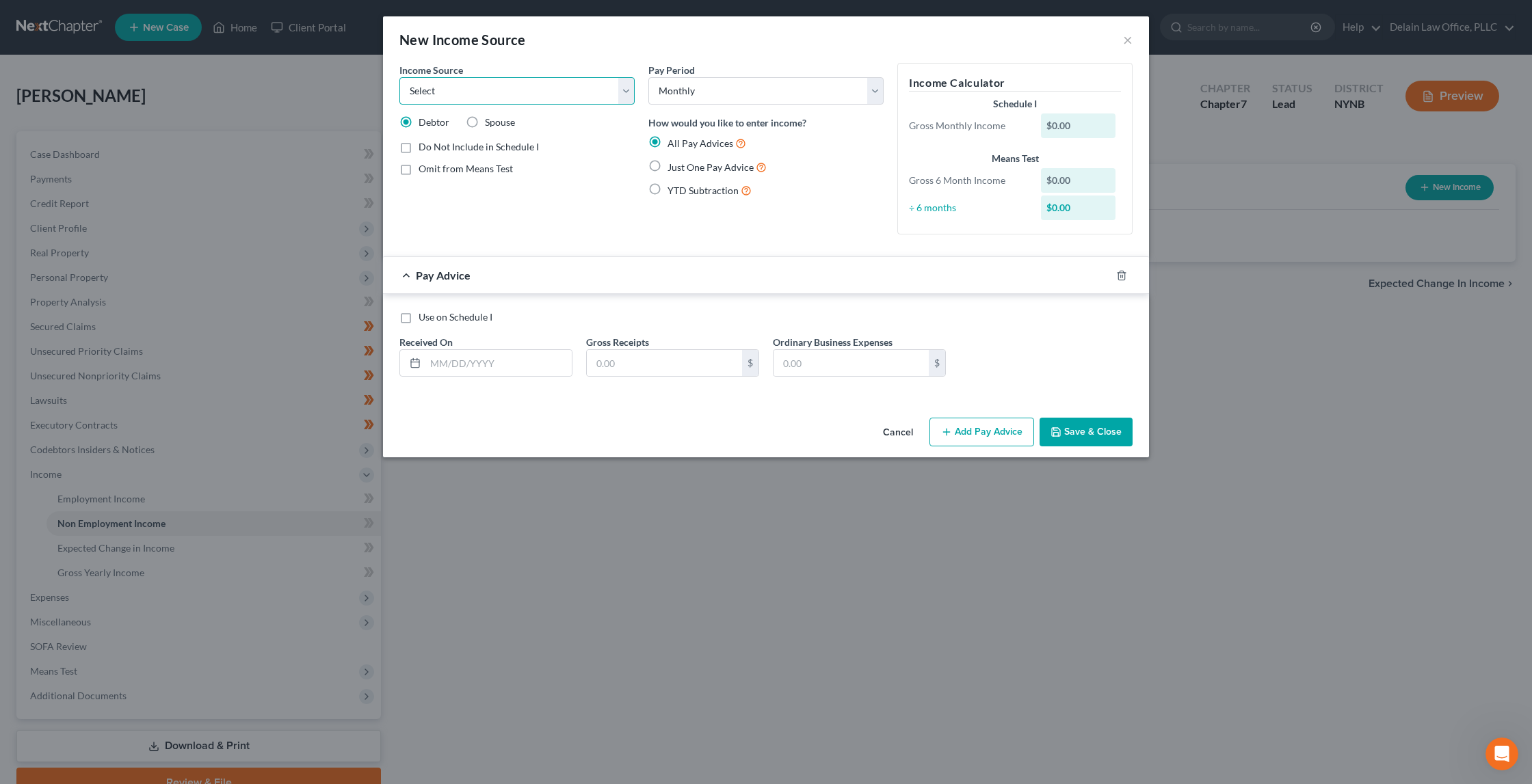
select select "2"
click at [549, 353] on input "text" at bounding box center [499, 363] width 147 height 26
click at [667, 161] on label "Just One Pay Advice" at bounding box center [717, 167] width 99 height 16
click at [673, 161] on input "Just One Pay Advice" at bounding box center [677, 163] width 9 height 9
radio input "true"
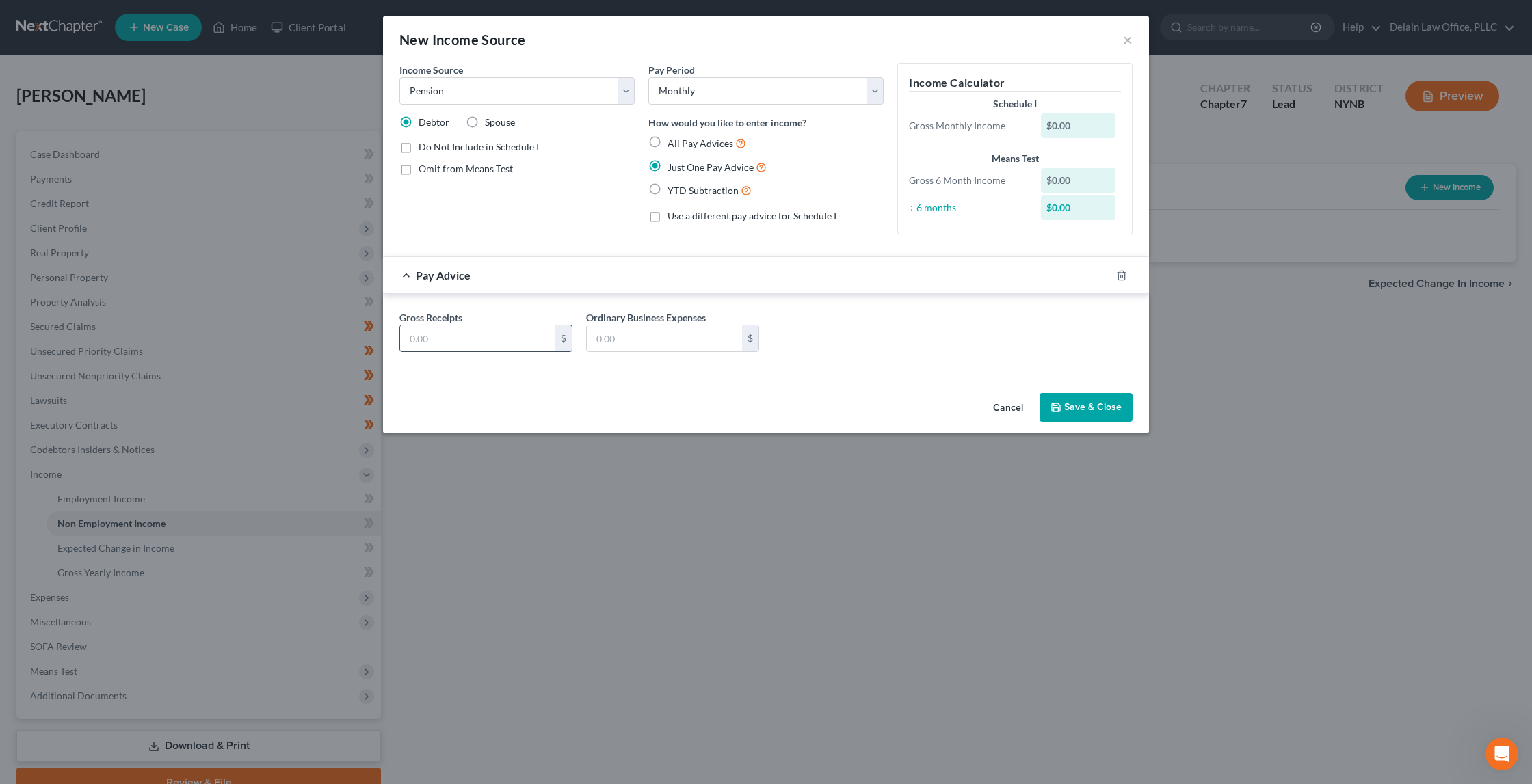
click at [468, 334] on input "text" at bounding box center [477, 338] width 155 height 26
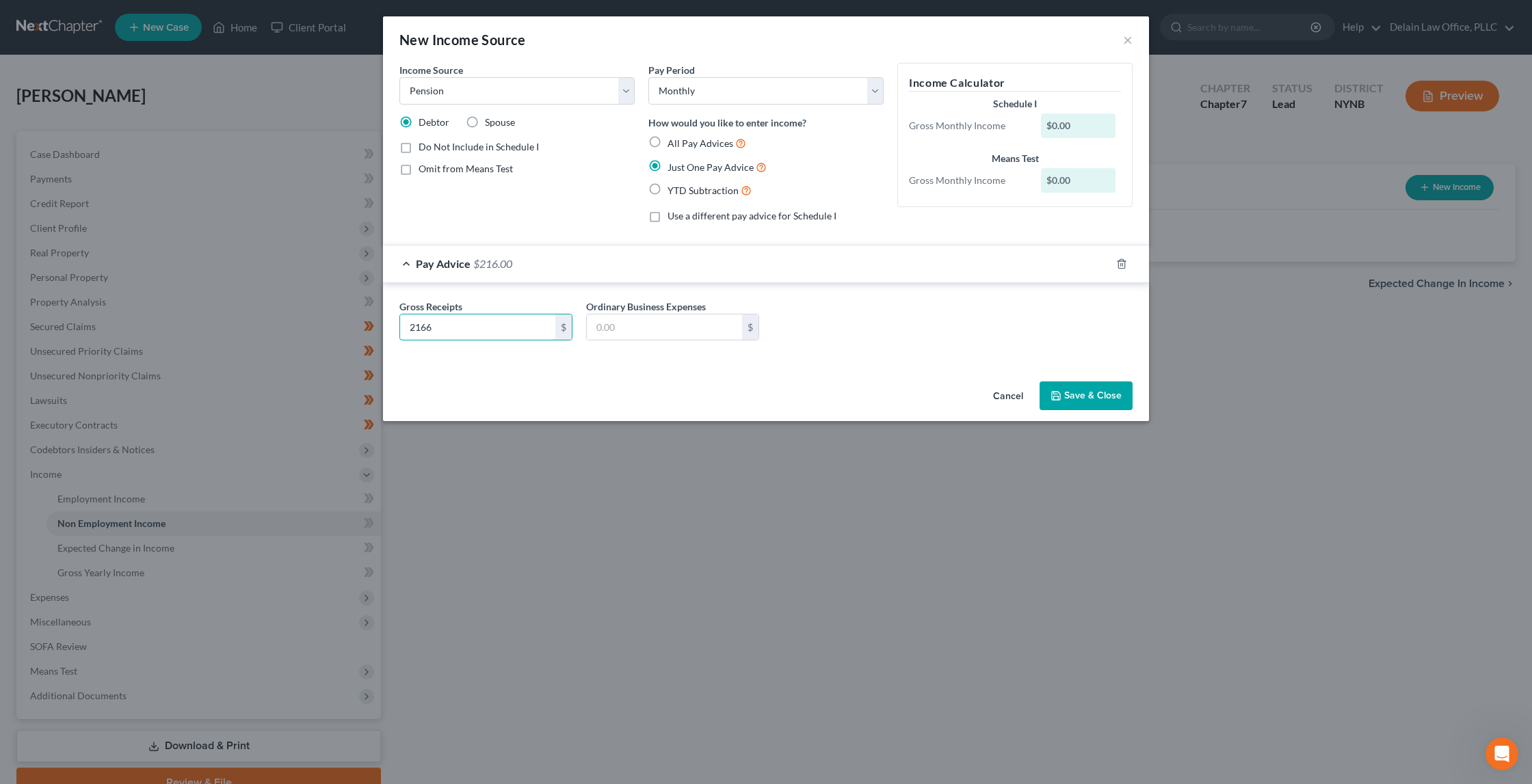
type input "2,166"
click at [1104, 390] on button "Save & Close" at bounding box center [1086, 396] width 93 height 29
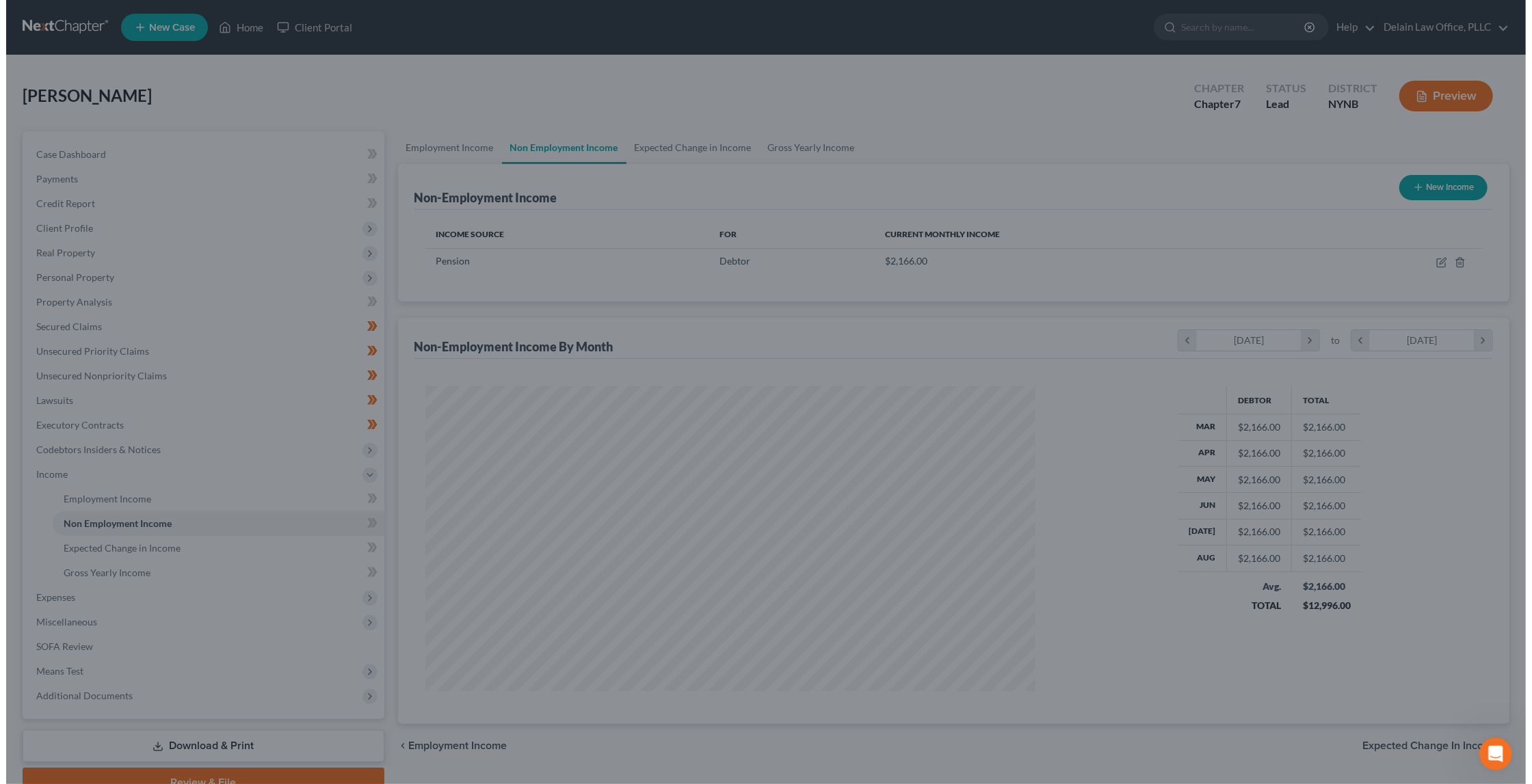
scroll to position [683537, 683277]
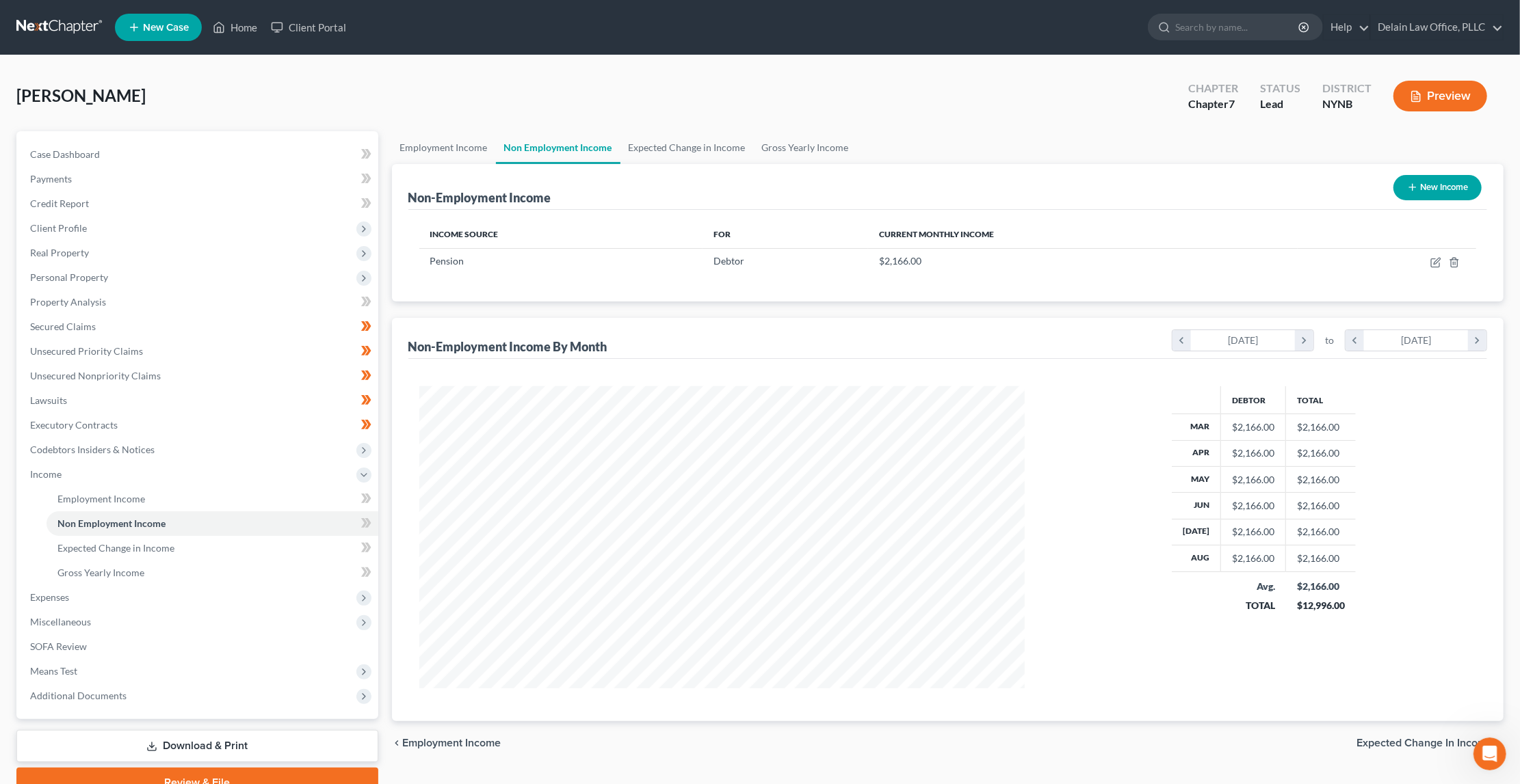
click at [1427, 187] on button "New Income" at bounding box center [1437, 187] width 89 height 26
select select "0"
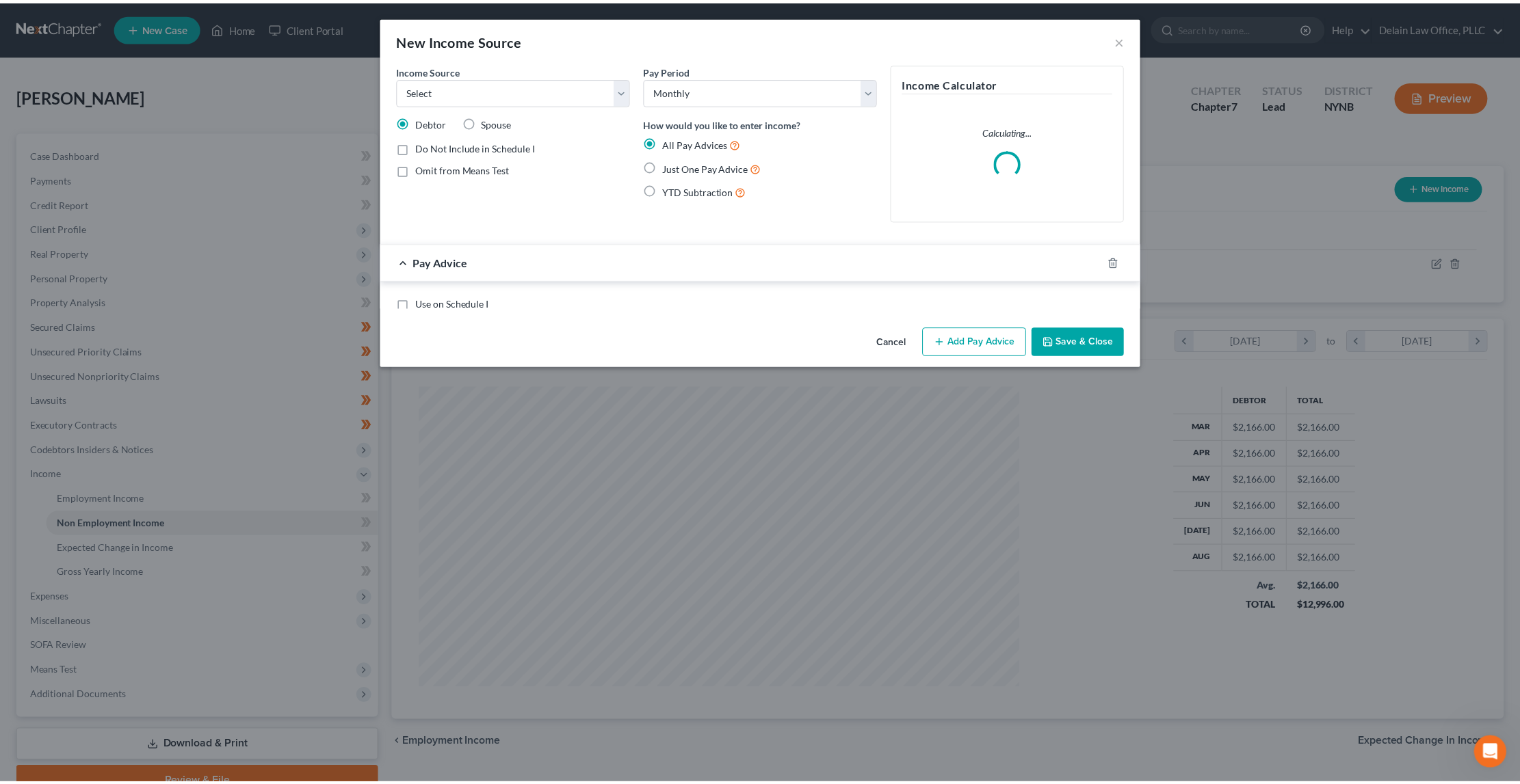
scroll to position [304, 638]
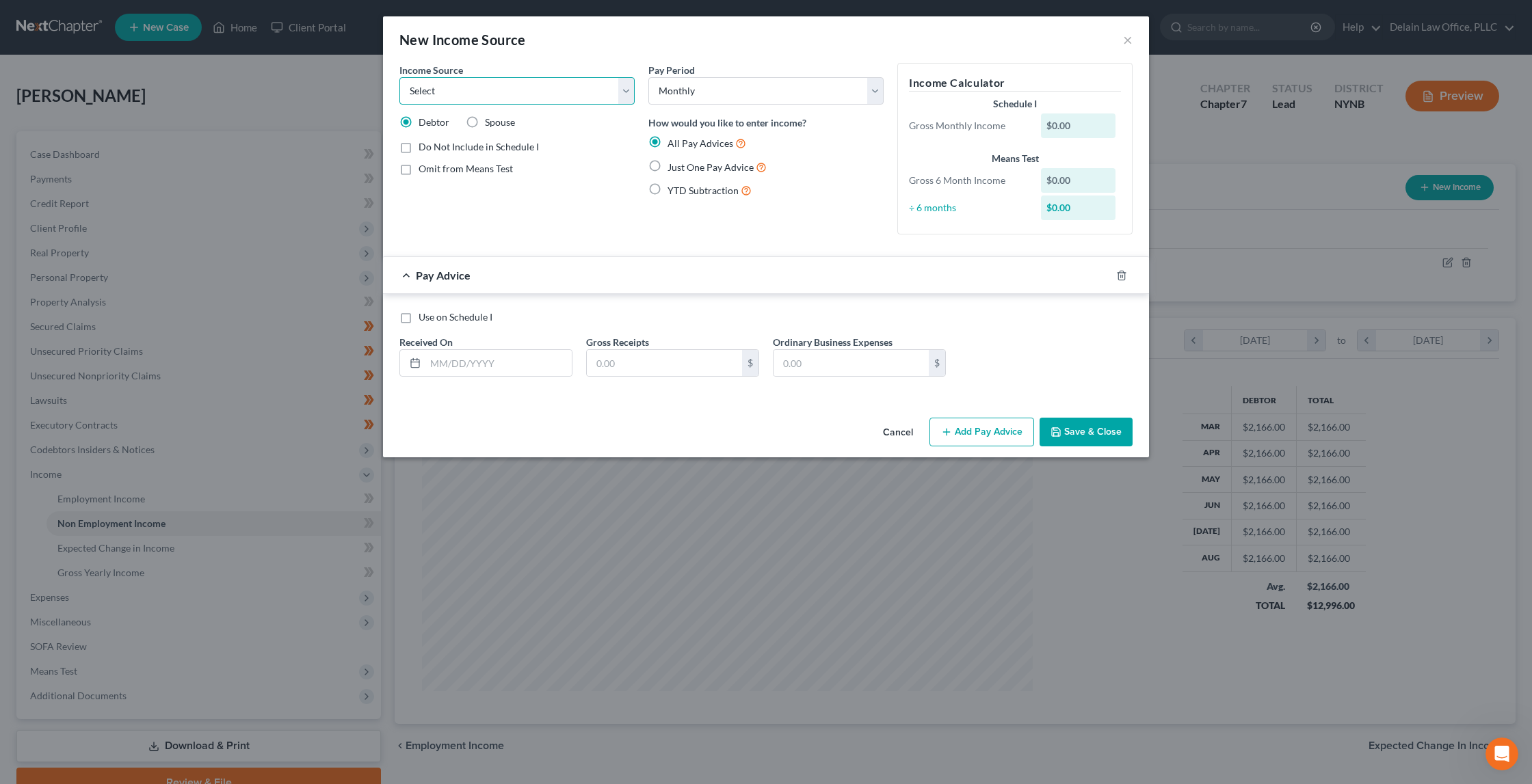
select select "4"
click at [667, 166] on label "Just One Pay Advice" at bounding box center [717, 167] width 99 height 16
click at [673, 166] on input "Just One Pay Advice" at bounding box center [677, 163] width 9 height 9
radio input "true"
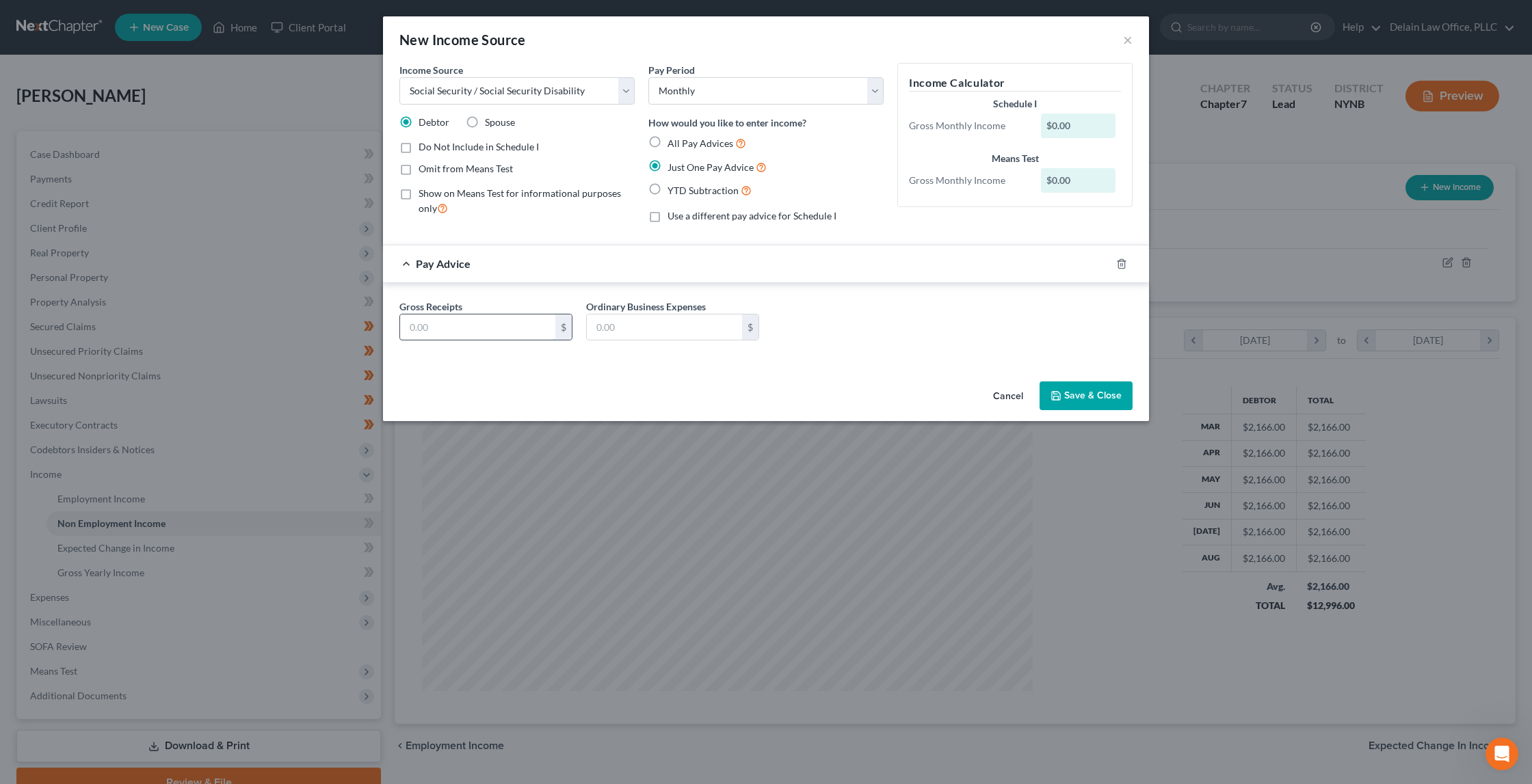
click at [491, 324] on input "text" at bounding box center [477, 327] width 155 height 26
type input "1,639"
click at [653, 323] on input "text" at bounding box center [664, 327] width 155 height 26
type input "185"
click at [1089, 393] on button "Save & Close" at bounding box center [1086, 396] width 93 height 29
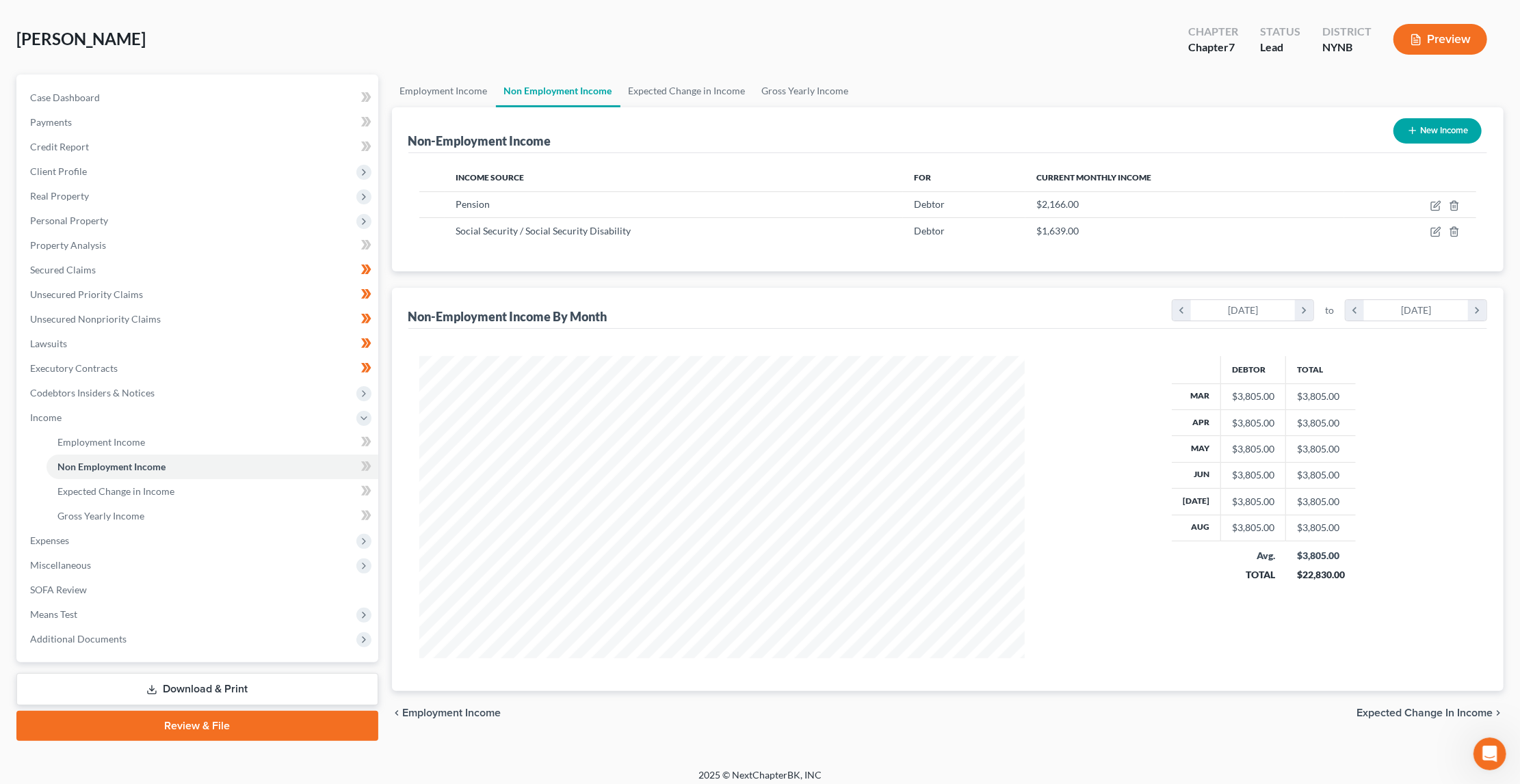
scroll to position [56, 0]
click at [1373, 713] on span "Expected Change in Income" at bounding box center [1424, 714] width 136 height 10
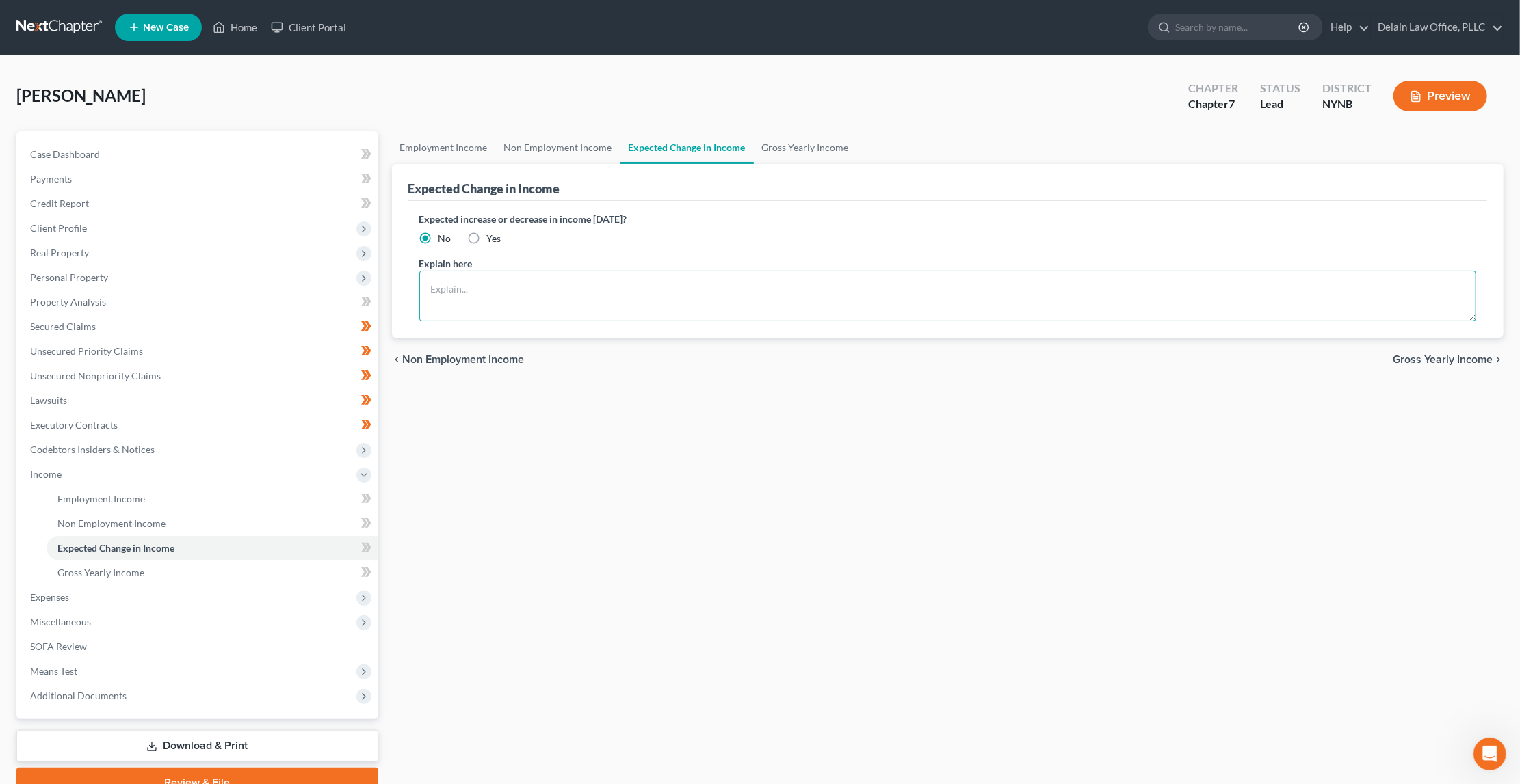
click at [819, 301] on textarea at bounding box center [948, 296] width 1057 height 50
type textarea "COLA raises in January for military and SSI pensions"
click at [1400, 359] on span "Gross Yearly Income" at bounding box center [1442, 359] width 100 height 10
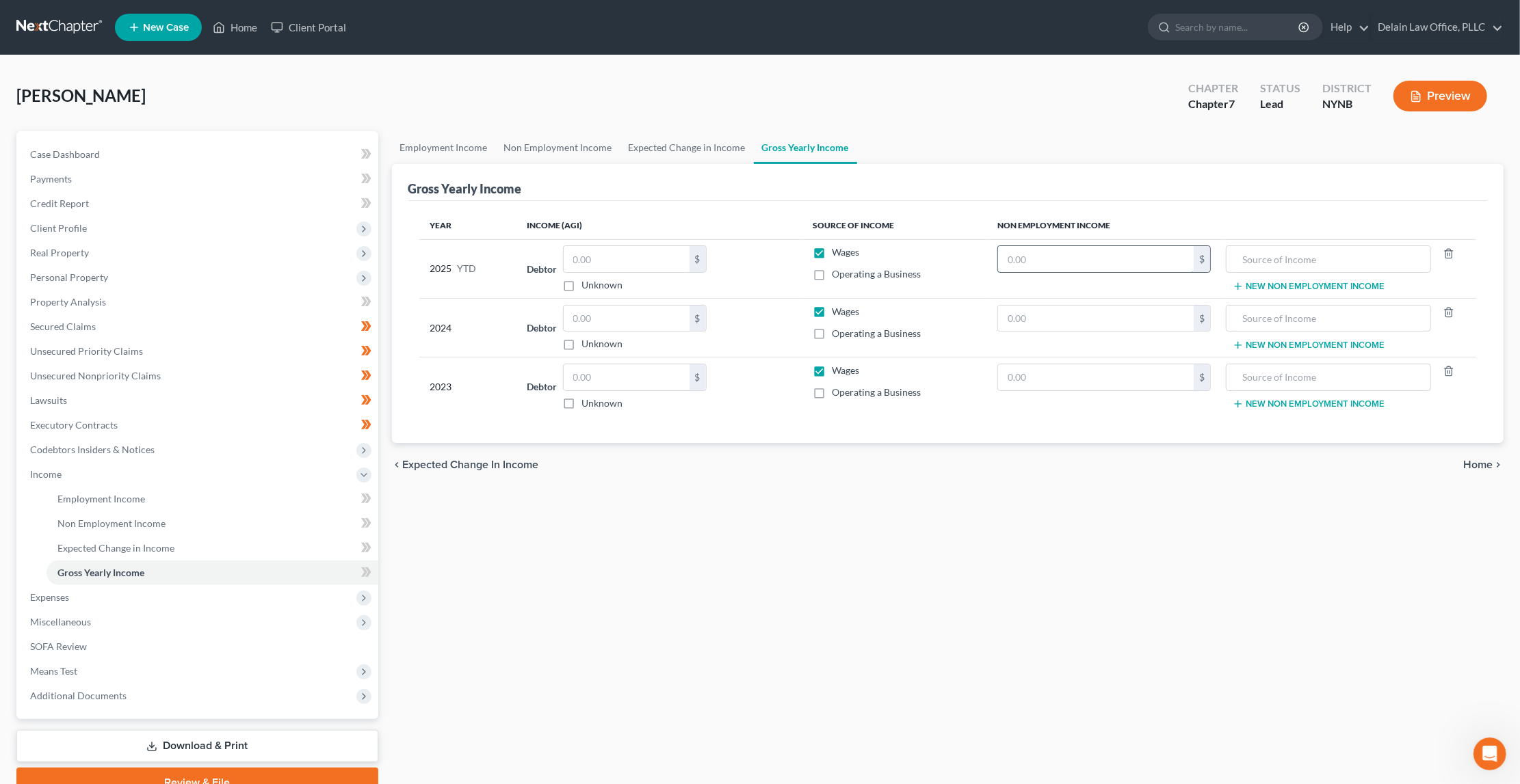
click at [1061, 258] on input "text" at bounding box center [1096, 259] width 196 height 26
type input "13,112"
click at [1289, 258] on input "text" at bounding box center [1329, 259] width 190 height 26
type input "Social Security Income"
click at [1327, 284] on button "New Non Employment Income" at bounding box center [1309, 285] width 152 height 10
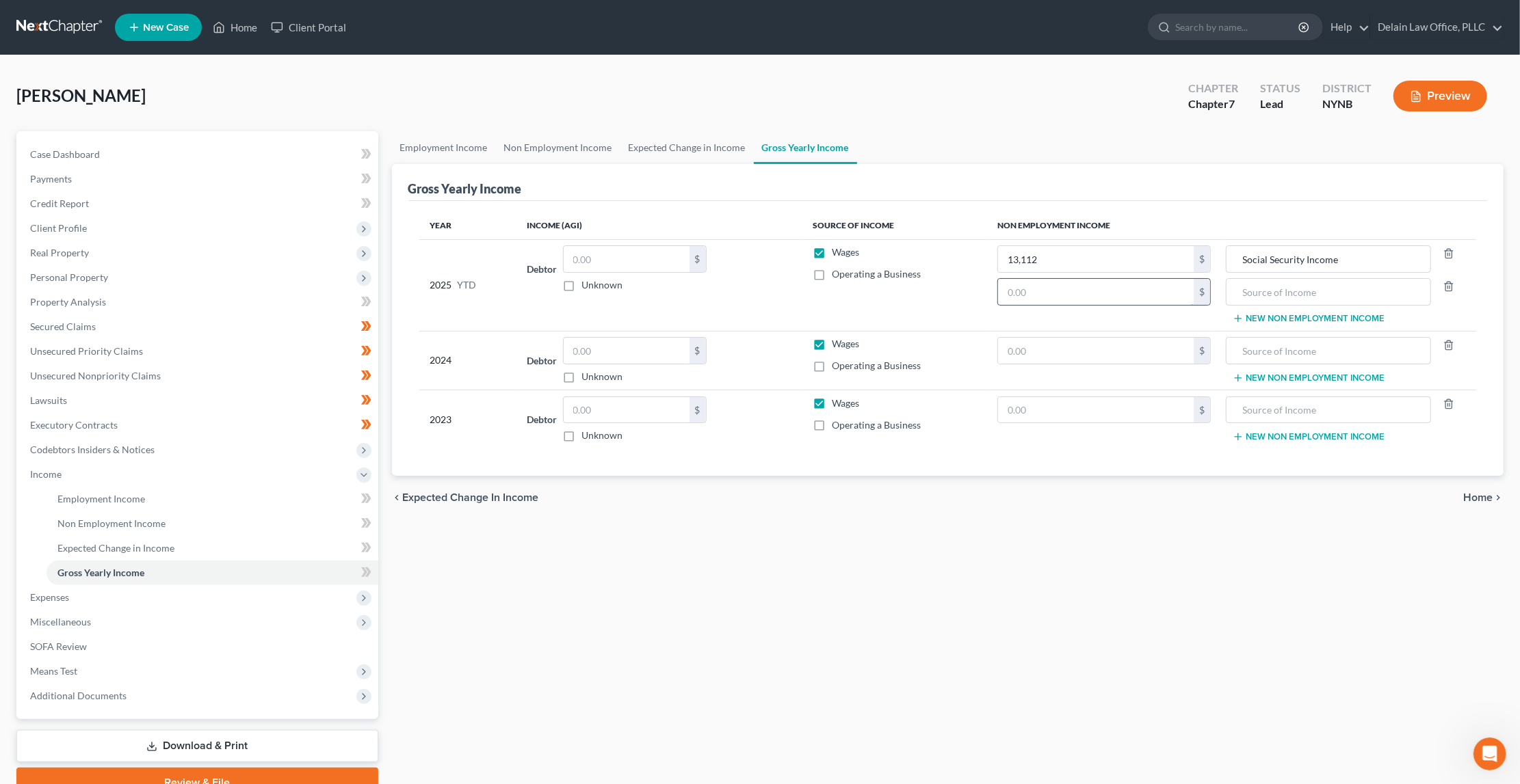
click at [1141, 295] on input "text" at bounding box center [1096, 291] width 196 height 26
type input "17,328"
type input "Military pension"
click at [1254, 315] on button "New Non Employment Income" at bounding box center [1309, 318] width 152 height 10
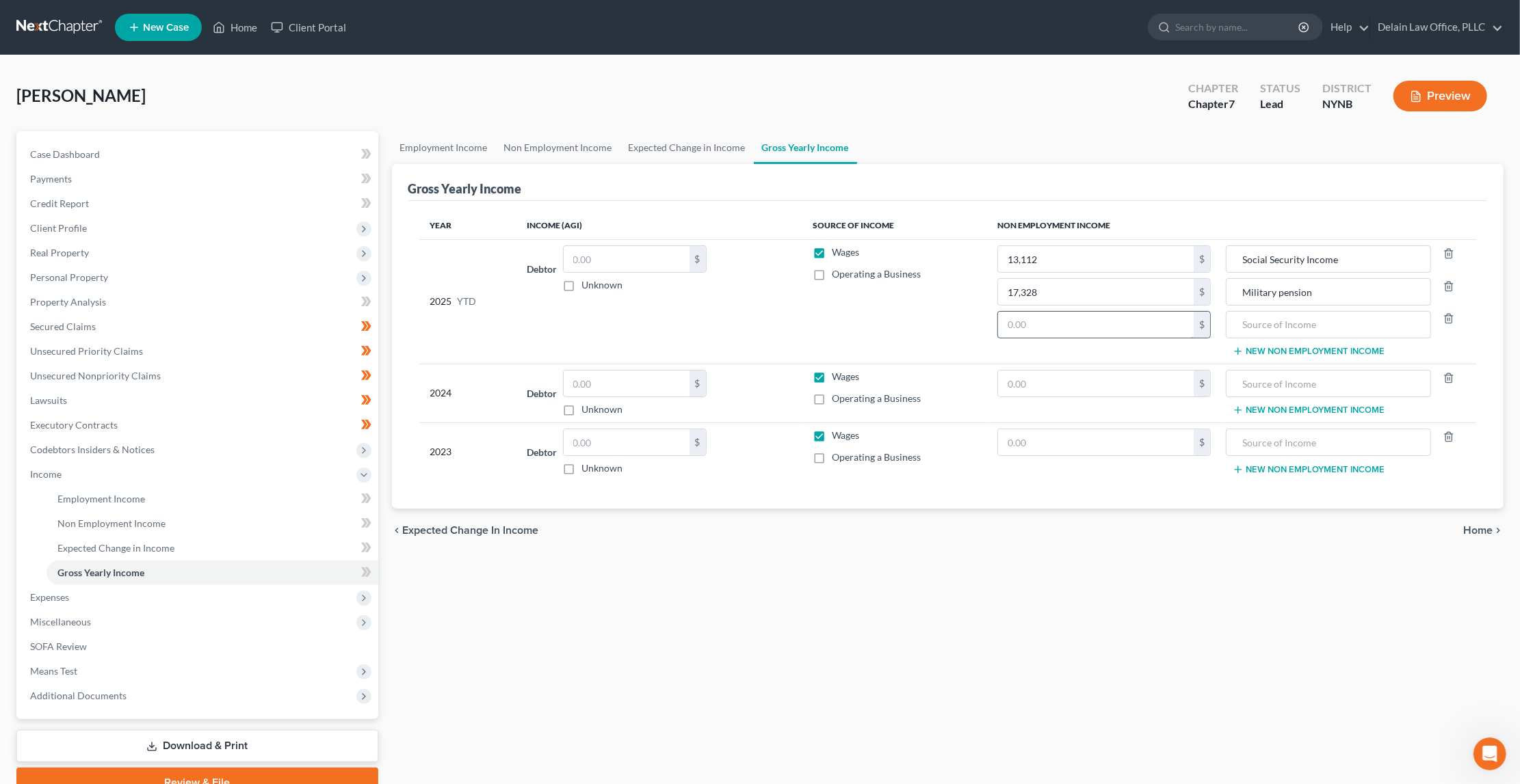
click at [1142, 322] on input "text" at bounding box center [1096, 324] width 196 height 26
type input "6,712"
type input "q"
type input "Social Security"
type input "S"
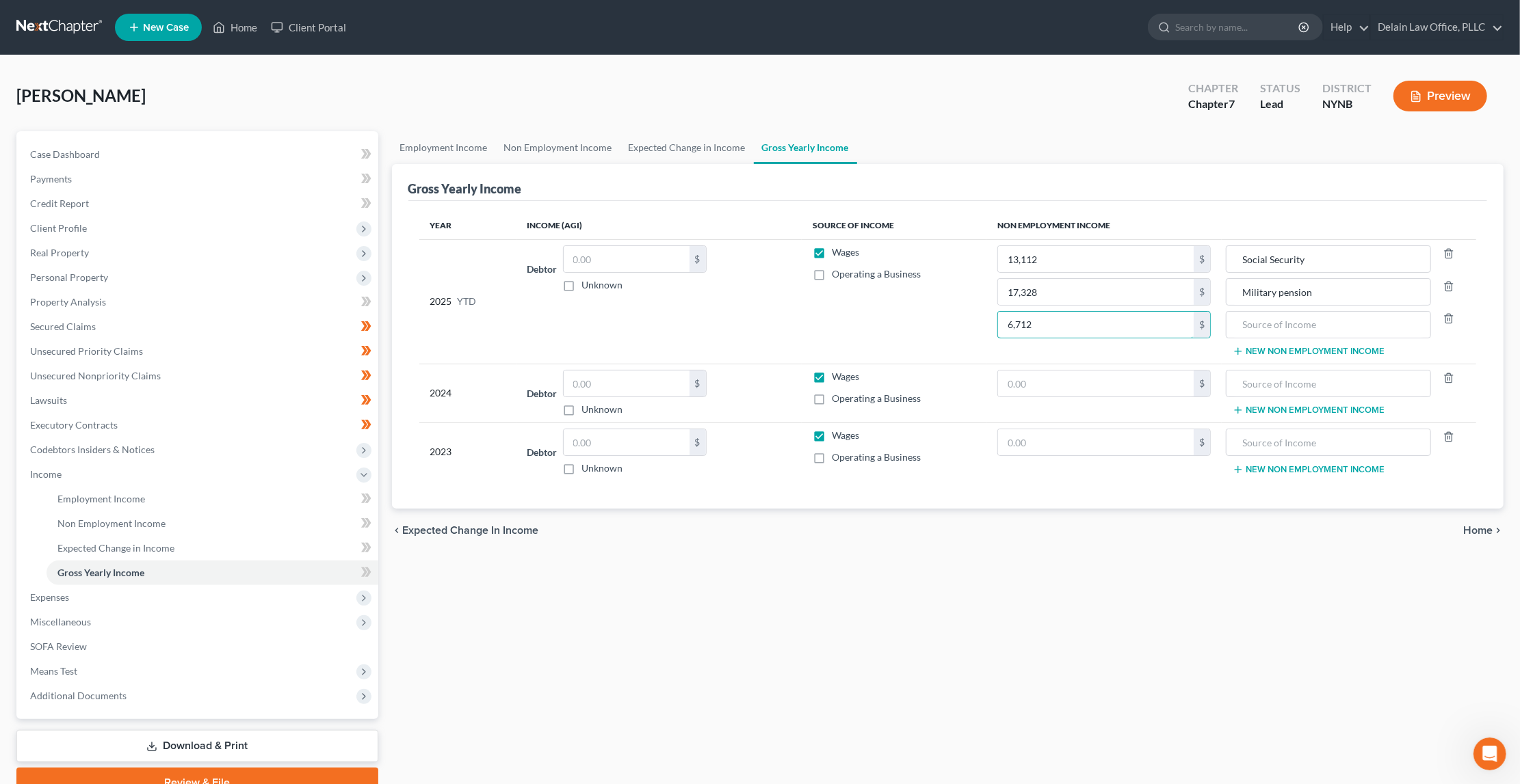
drag, startPoint x: 1048, startPoint y: 325, endPoint x: 964, endPoint y: 324, distance: 84.0
click at [964, 324] on tr "2025 YTD Debtor $ Unknown Balance Undetermined $ Unknown Wages Operating a Busi…" at bounding box center [948, 302] width 1057 height 125
type input "0"
click at [662, 262] on input "text" at bounding box center [626, 259] width 126 height 26
type input "6,712"
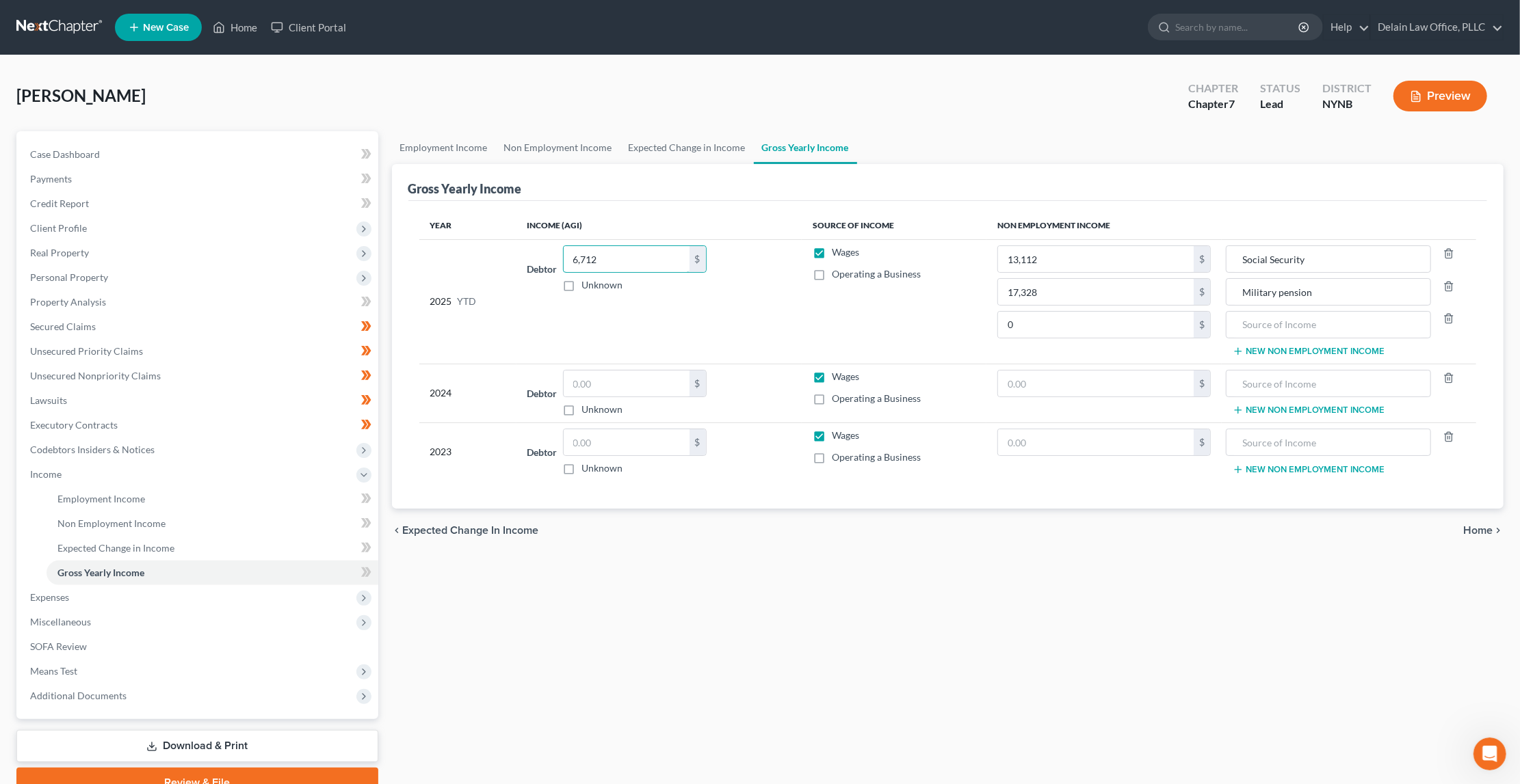
scroll to position [1, 0]
click at [832, 249] on label "Wages" at bounding box center [845, 251] width 28 height 13
click at [838, 249] on input "Wages" at bounding box center [841, 248] width 9 height 9
checkbox input "false"
click at [832, 271] on label "Operating a Business" at bounding box center [876, 273] width 89 height 13
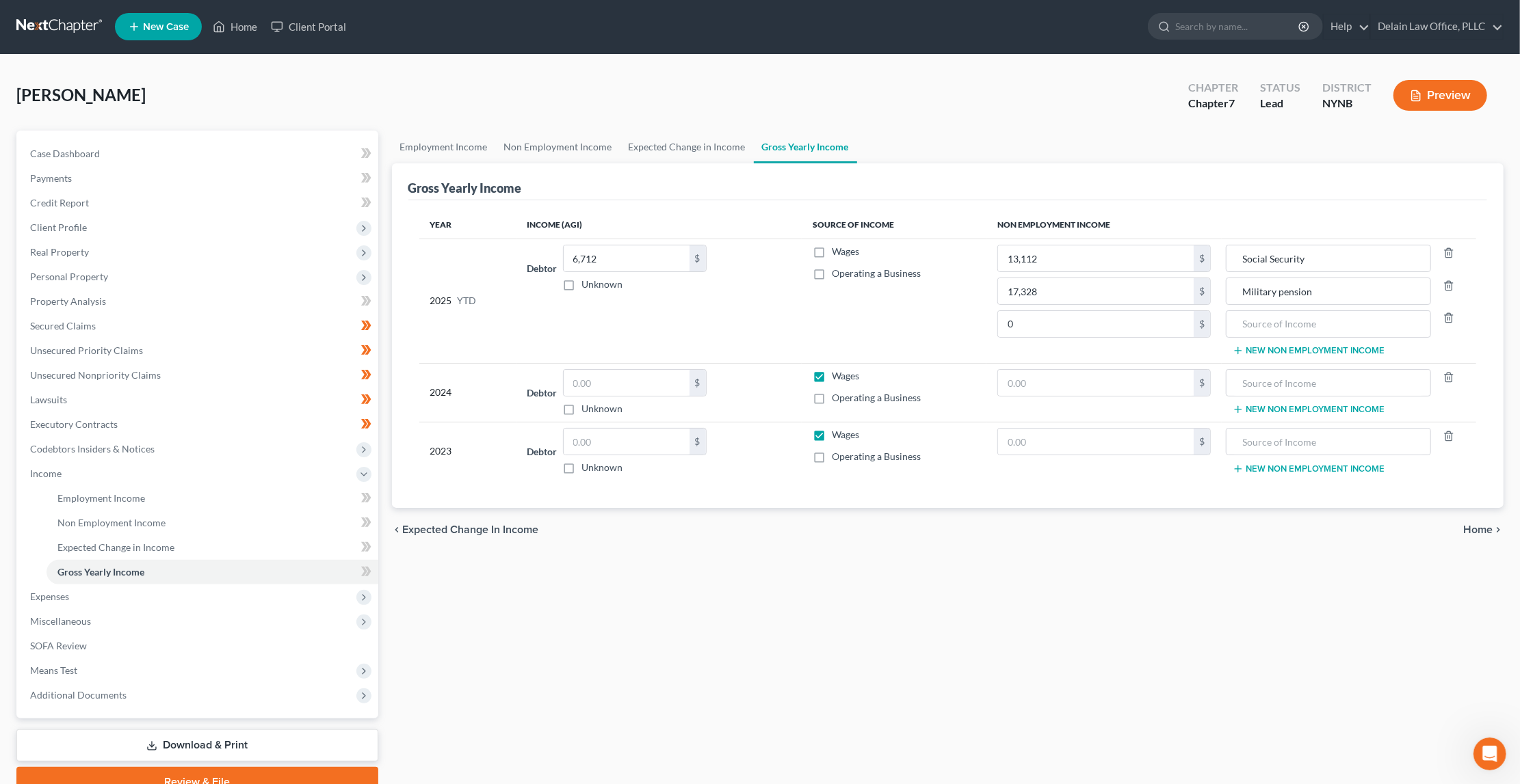
click at [838, 271] on input "Operating a Business" at bounding box center [841, 270] width 9 height 9
checkbox input "true"
type input "0"
click at [1448, 321] on icon "button" at bounding box center [1449, 317] width 10 height 10
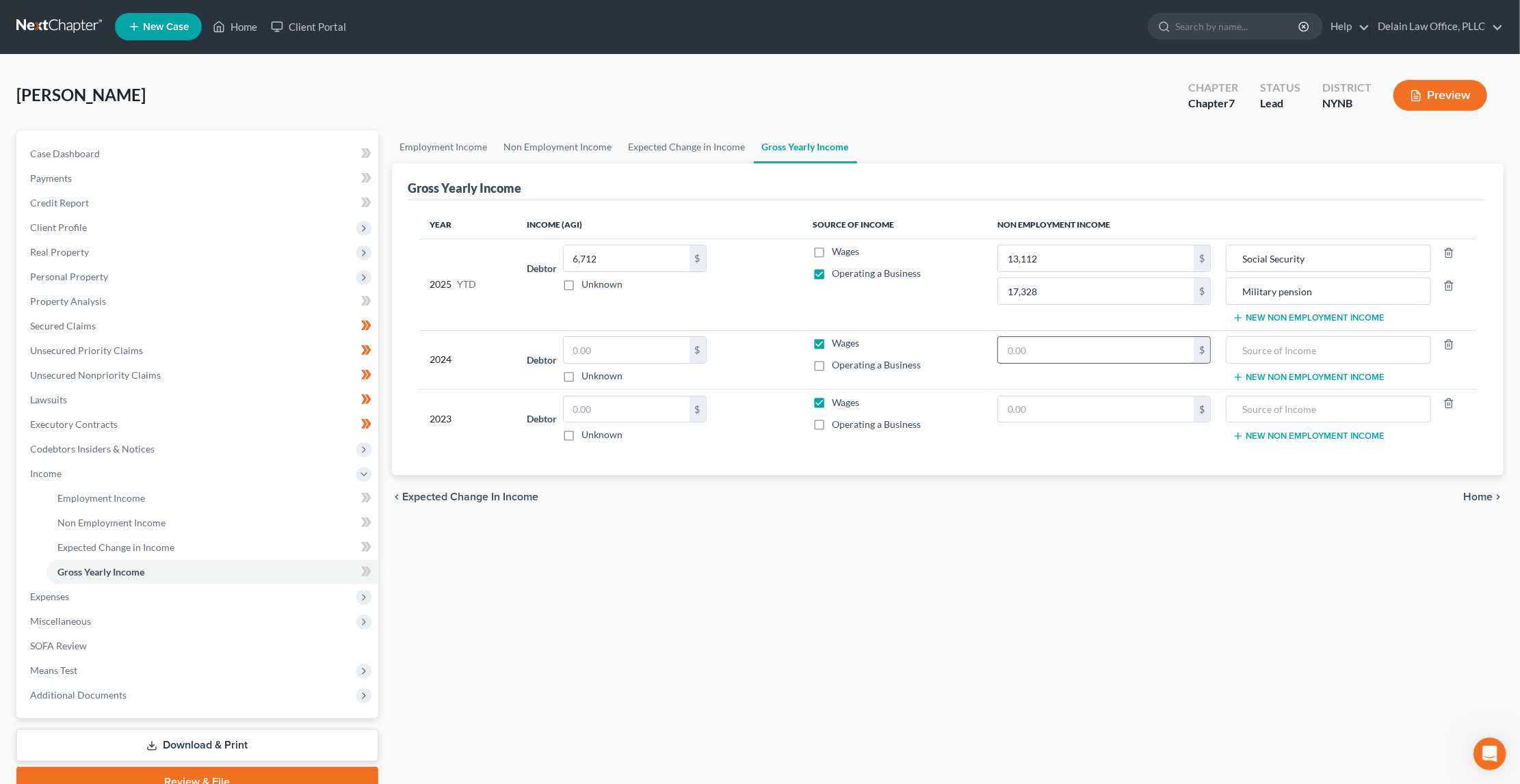
click at [1039, 349] on input "text" at bounding box center [1096, 349] width 196 height 26
type input "19,184"
type input "Social Security"
click at [1264, 373] on button "New Non Employment Income" at bounding box center [1309, 377] width 152 height 10
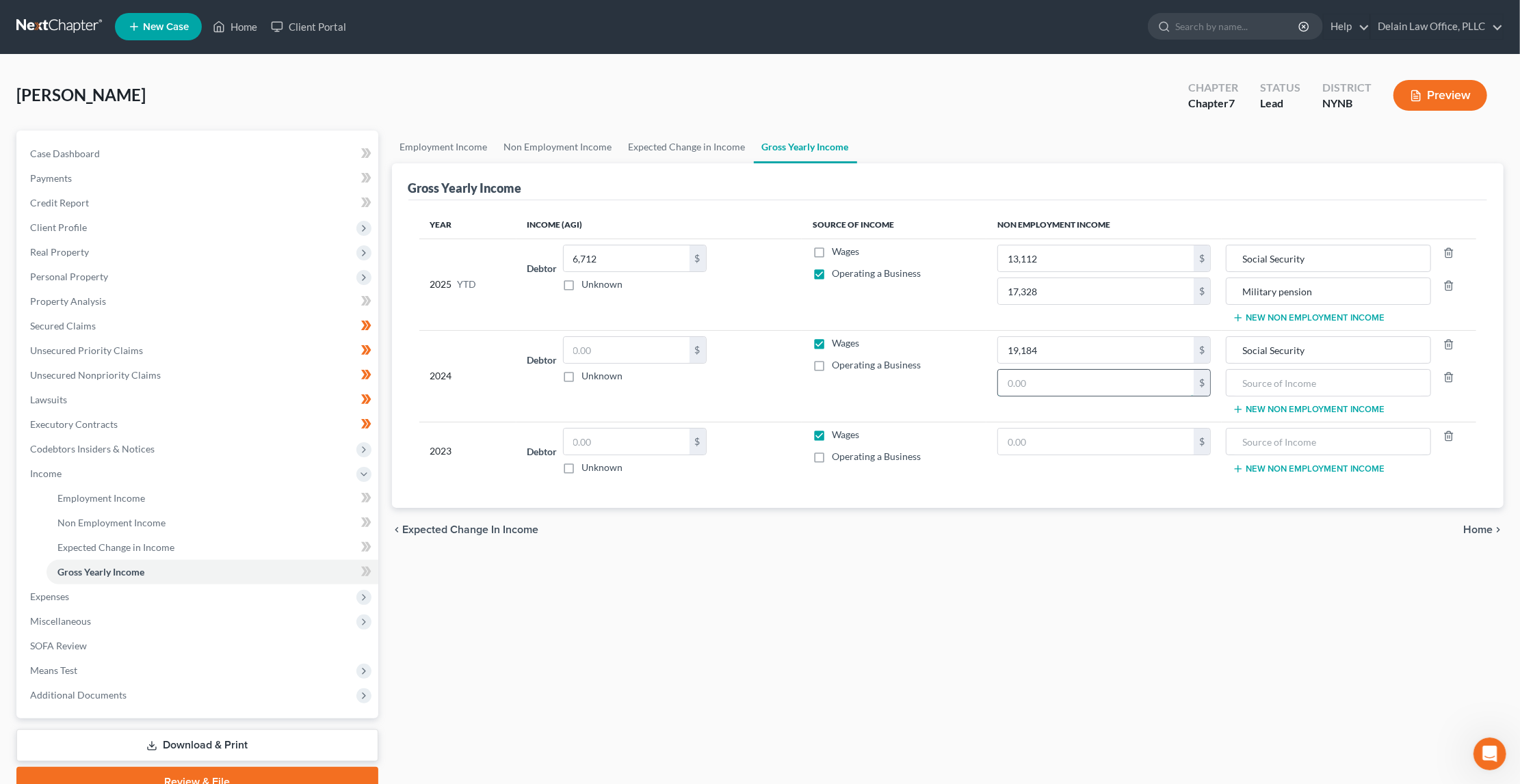
click at [1153, 381] on input "text" at bounding box center [1096, 382] width 196 height 26
click at [627, 345] on input "text" at bounding box center [626, 349] width 126 height 26
type input "4,702"
click at [832, 343] on label "Wages" at bounding box center [845, 343] width 28 height 13
click at [838, 343] on input "Wages" at bounding box center [841, 341] width 9 height 9
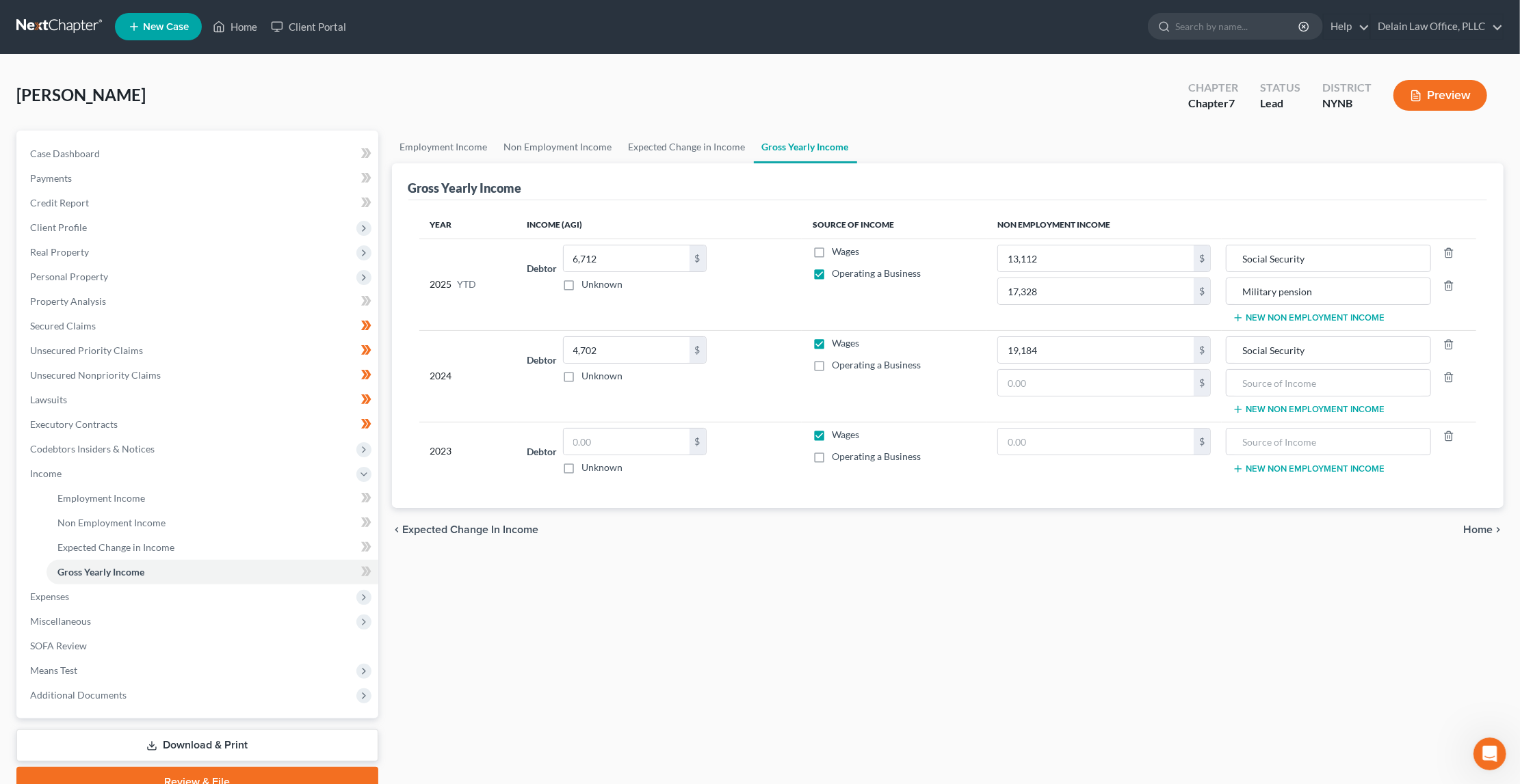
checkbox input "false"
click at [832, 362] on label "Operating a Business" at bounding box center [876, 365] width 89 height 13
click at [838, 362] on input "Operating a Business" at bounding box center [841, 363] width 9 height 9
checkbox input "true"
click at [1039, 377] on input "text" at bounding box center [1096, 382] width 196 height 26
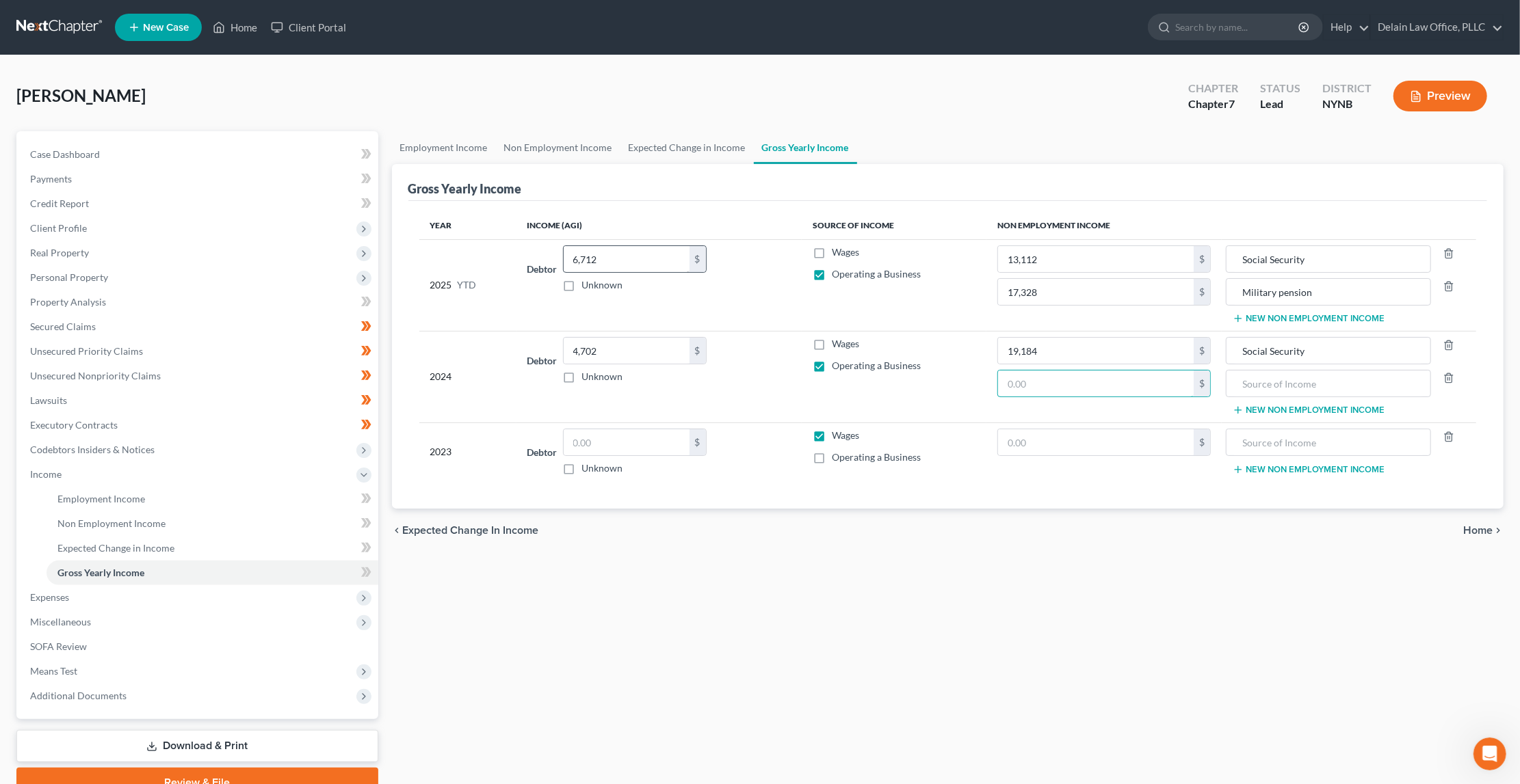
scroll to position [0, 0]
type input "1,832"
click at [832, 251] on label "Wages" at bounding box center [845, 252] width 28 height 13
click at [838, 251] on input "Wages" at bounding box center [841, 249] width 9 height 9
checkbox input "true"
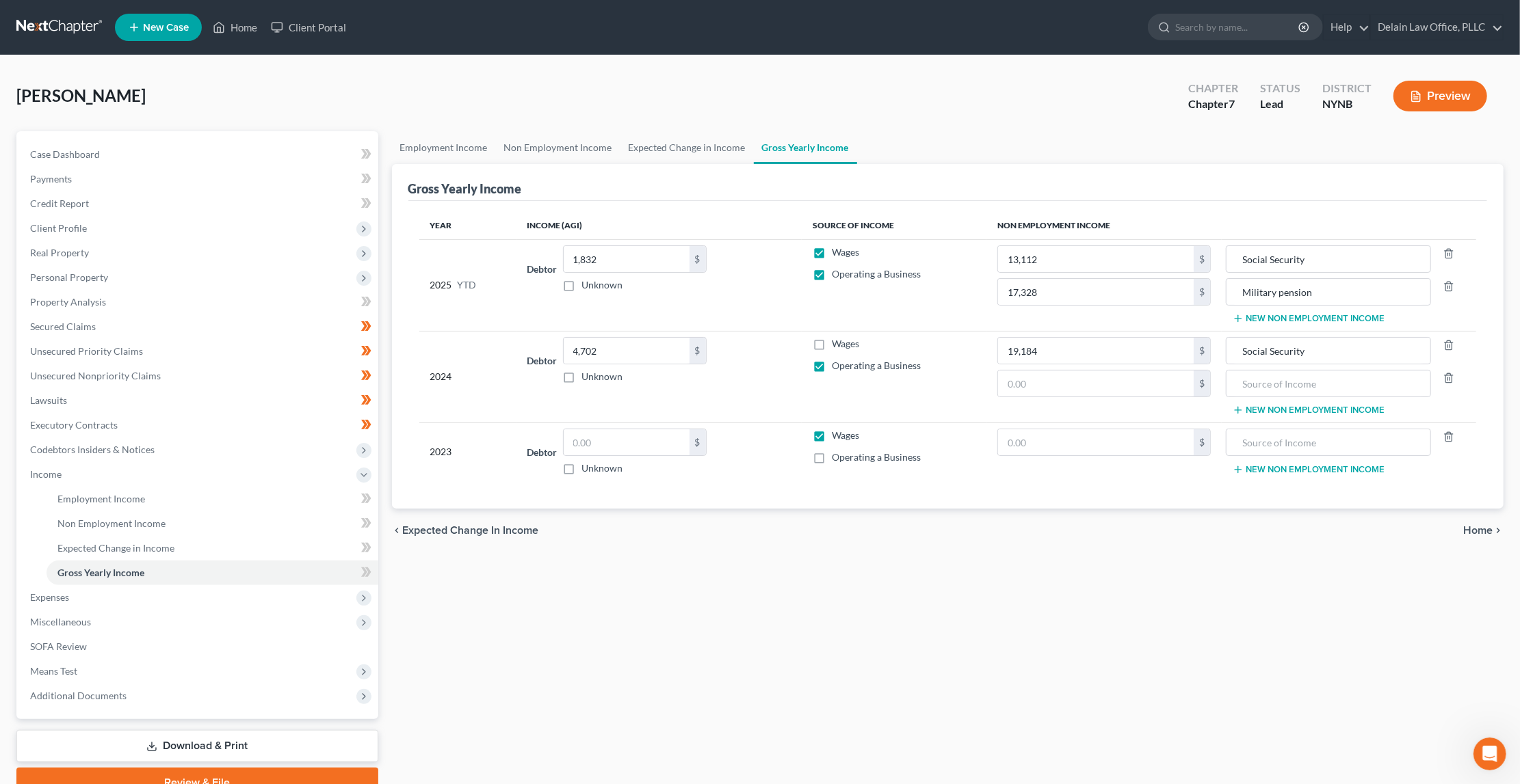
click at [1261, 317] on button "New Non Employment Income" at bounding box center [1309, 318] width 152 height 10
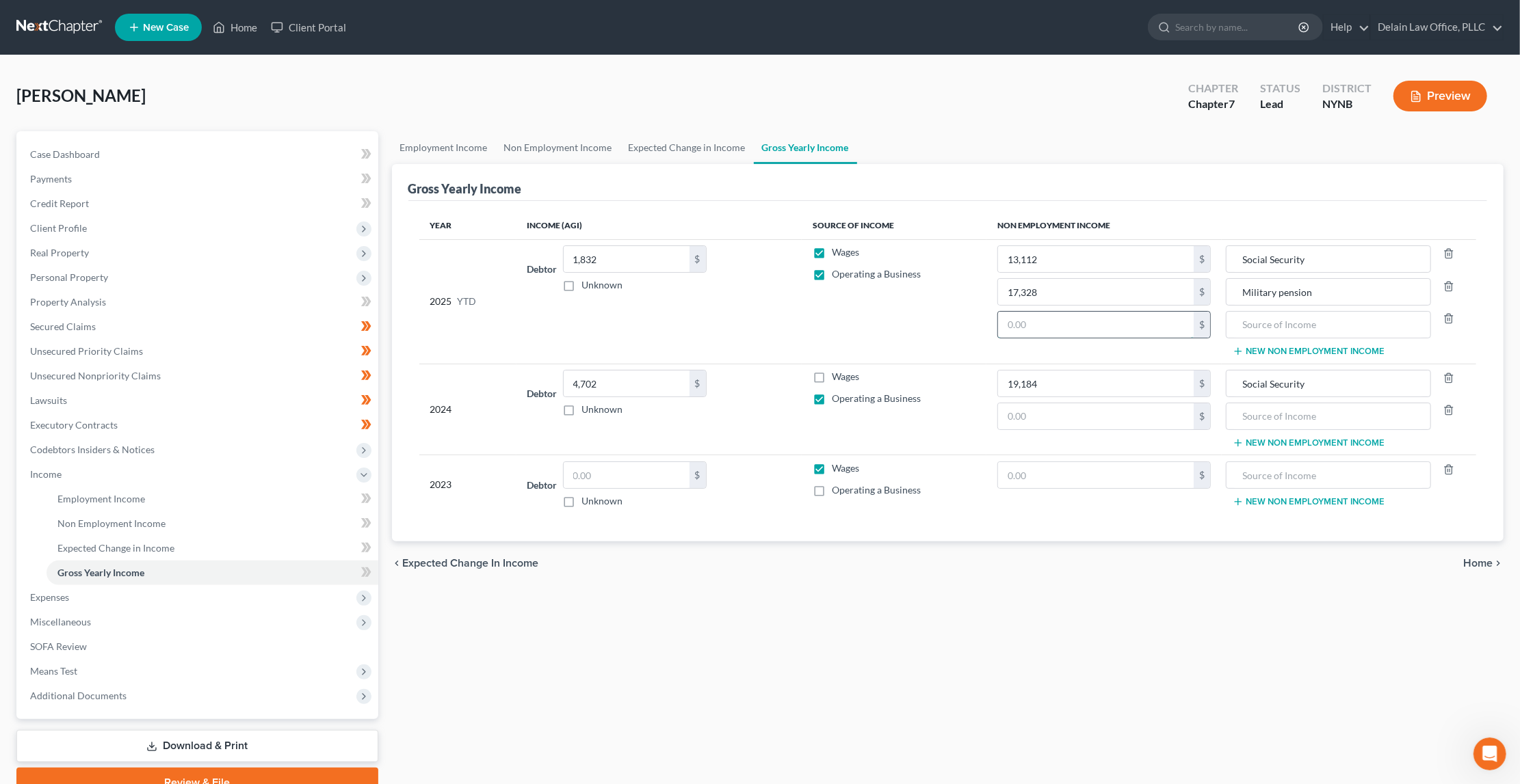
click at [1156, 324] on input "text" at bounding box center [1096, 324] width 196 height 26
paste input "6,712"
type input "6,712"
click at [1282, 325] on input "text" at bounding box center [1329, 324] width 190 height 26
type input "Operating a Business"
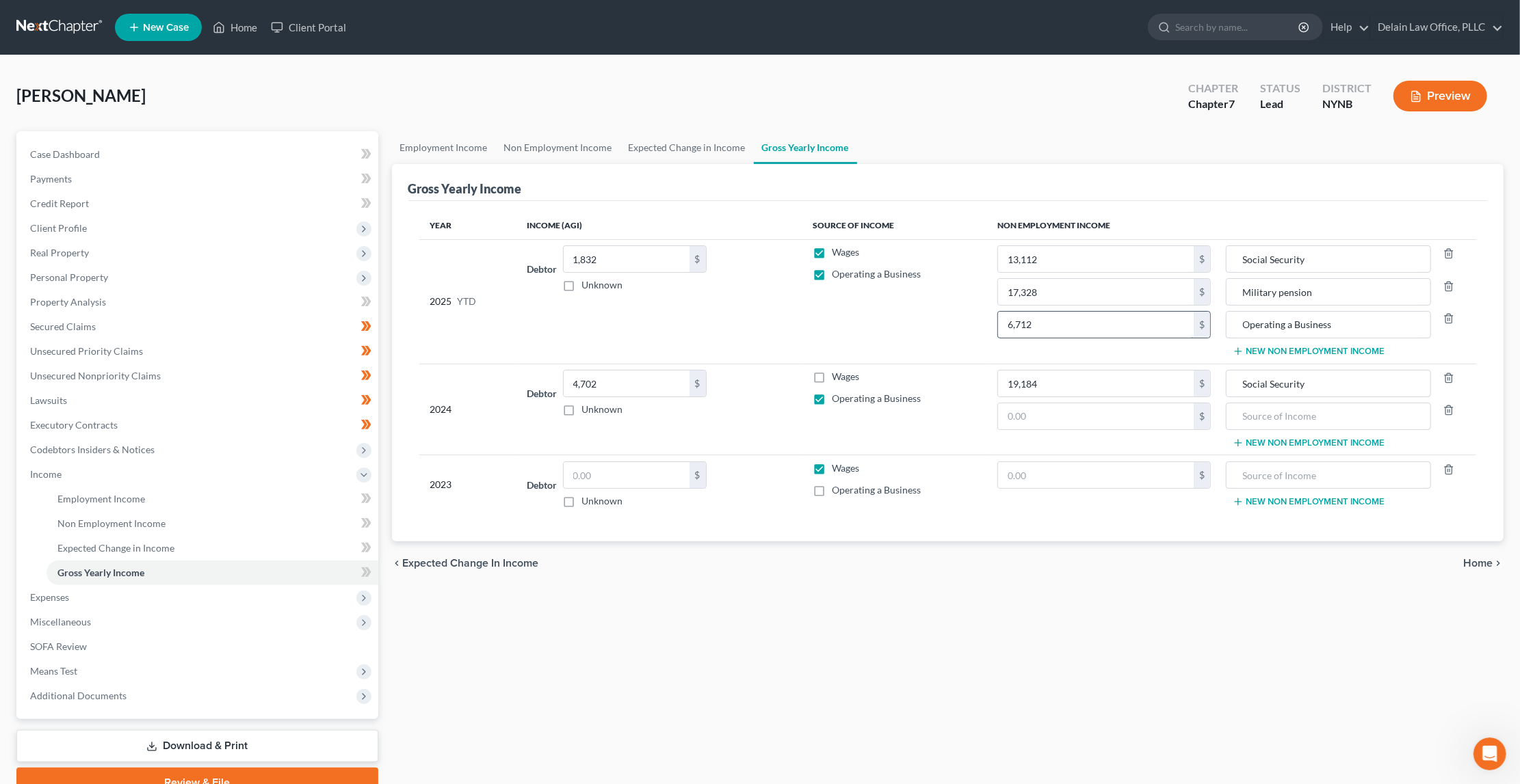
click at [1076, 323] on input "6,712" at bounding box center [1096, 324] width 196 height 26
drag, startPoint x: 1076, startPoint y: 323, endPoint x: 1068, endPoint y: 315, distance: 11.3
click at [1068, 315] on input "6,712" at bounding box center [1096, 324] width 196 height 26
click at [648, 264] on input "1,832" at bounding box center [626, 259] width 126 height 26
type input "1"
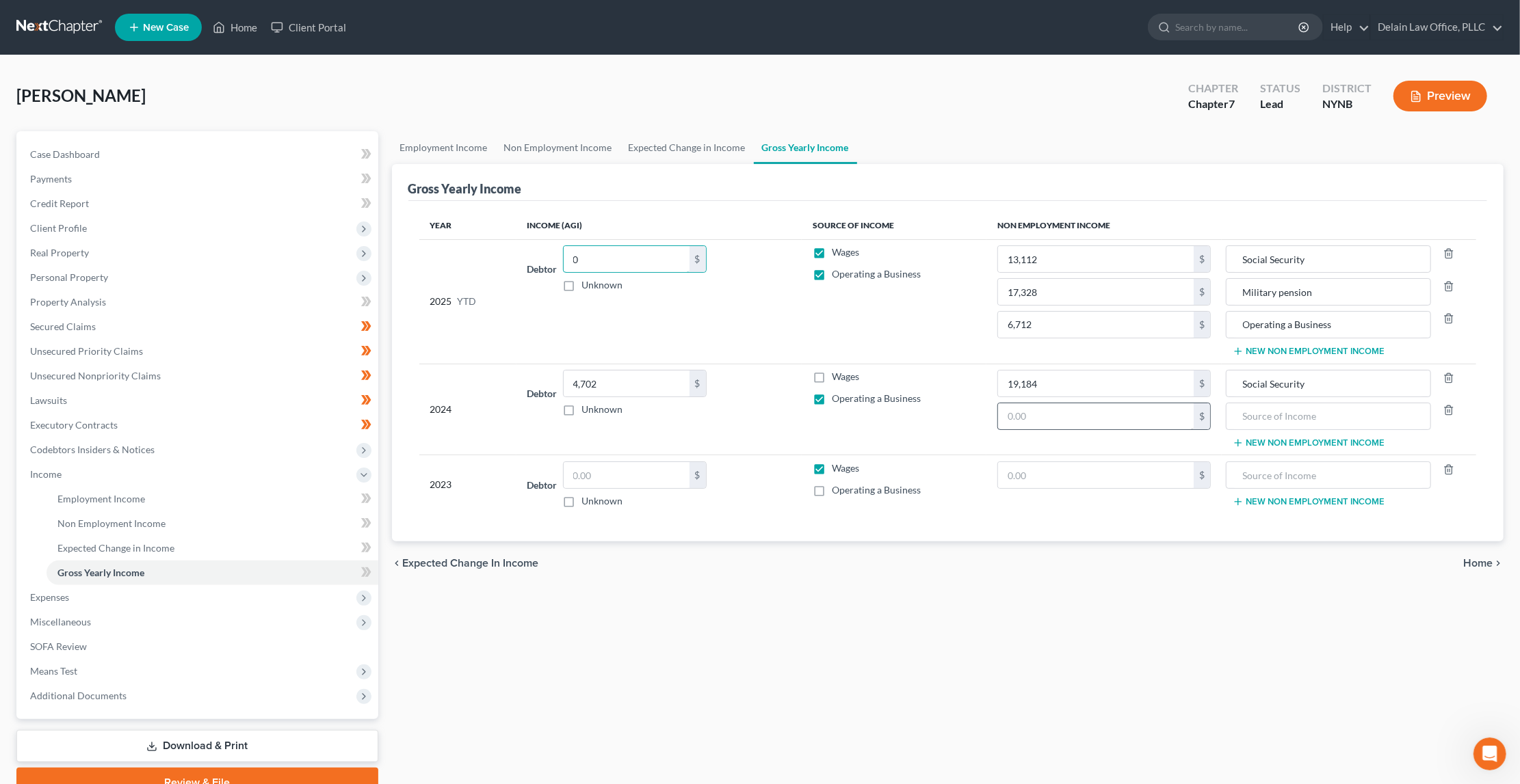
type input "0"
click at [1017, 416] on input "text" at bounding box center [1096, 416] width 196 height 26
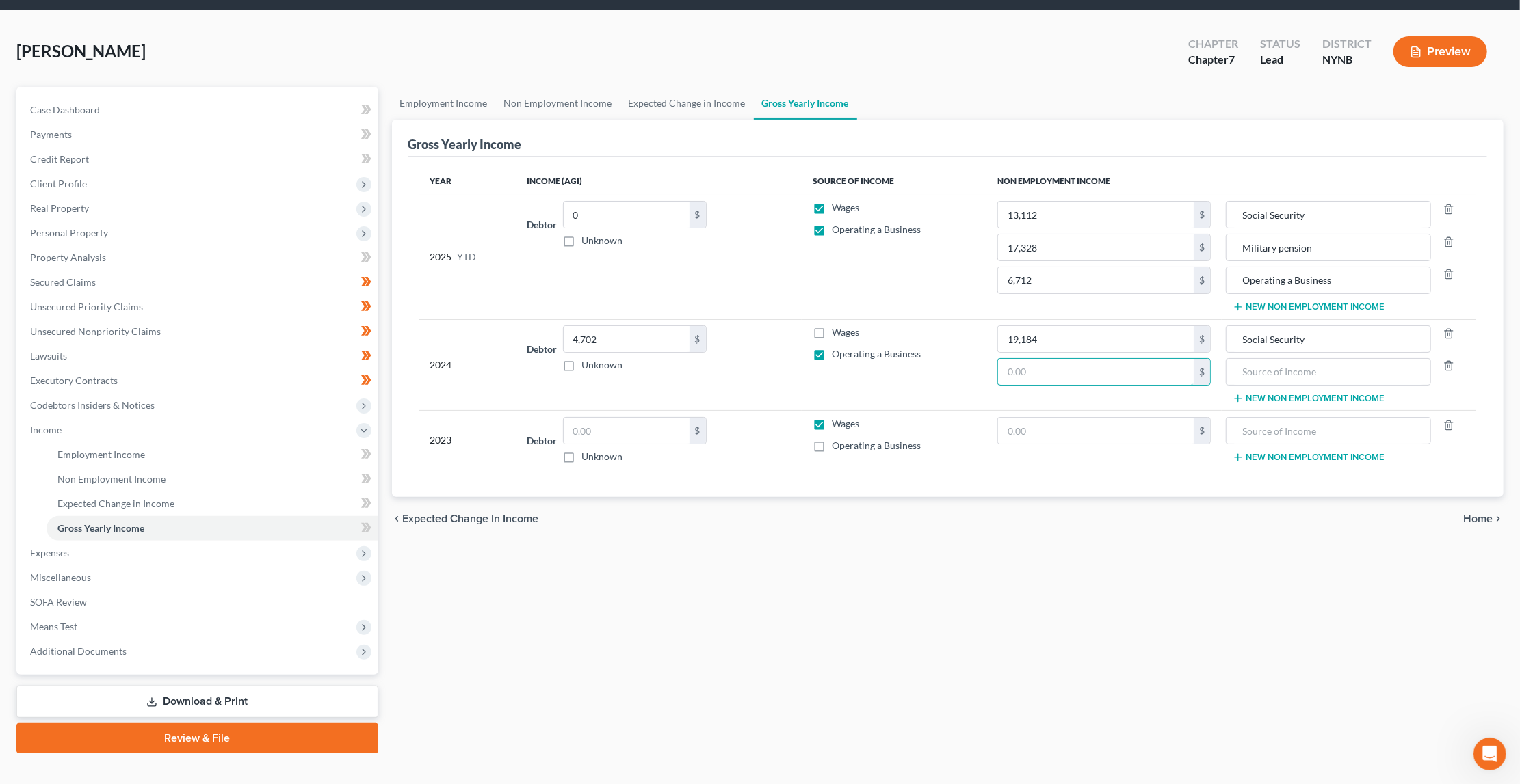
scroll to position [44, 0]
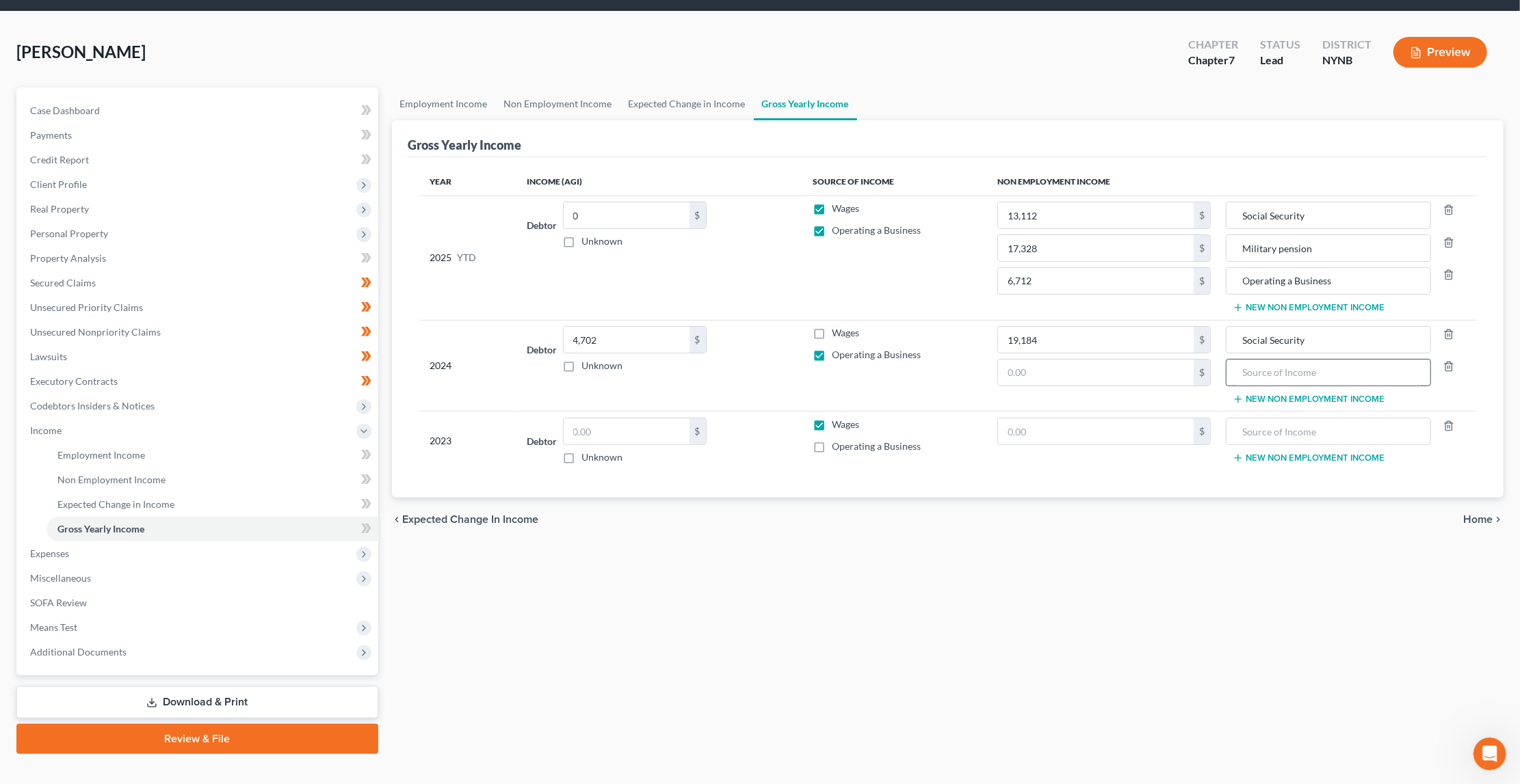
click at [1278, 365] on input "text" at bounding box center [1329, 372] width 190 height 26
type input "Military pension"
click at [1118, 370] on input "text" at bounding box center [1096, 372] width 196 height 26
click at [587, 342] on input "4,702" at bounding box center [626, 340] width 126 height 26
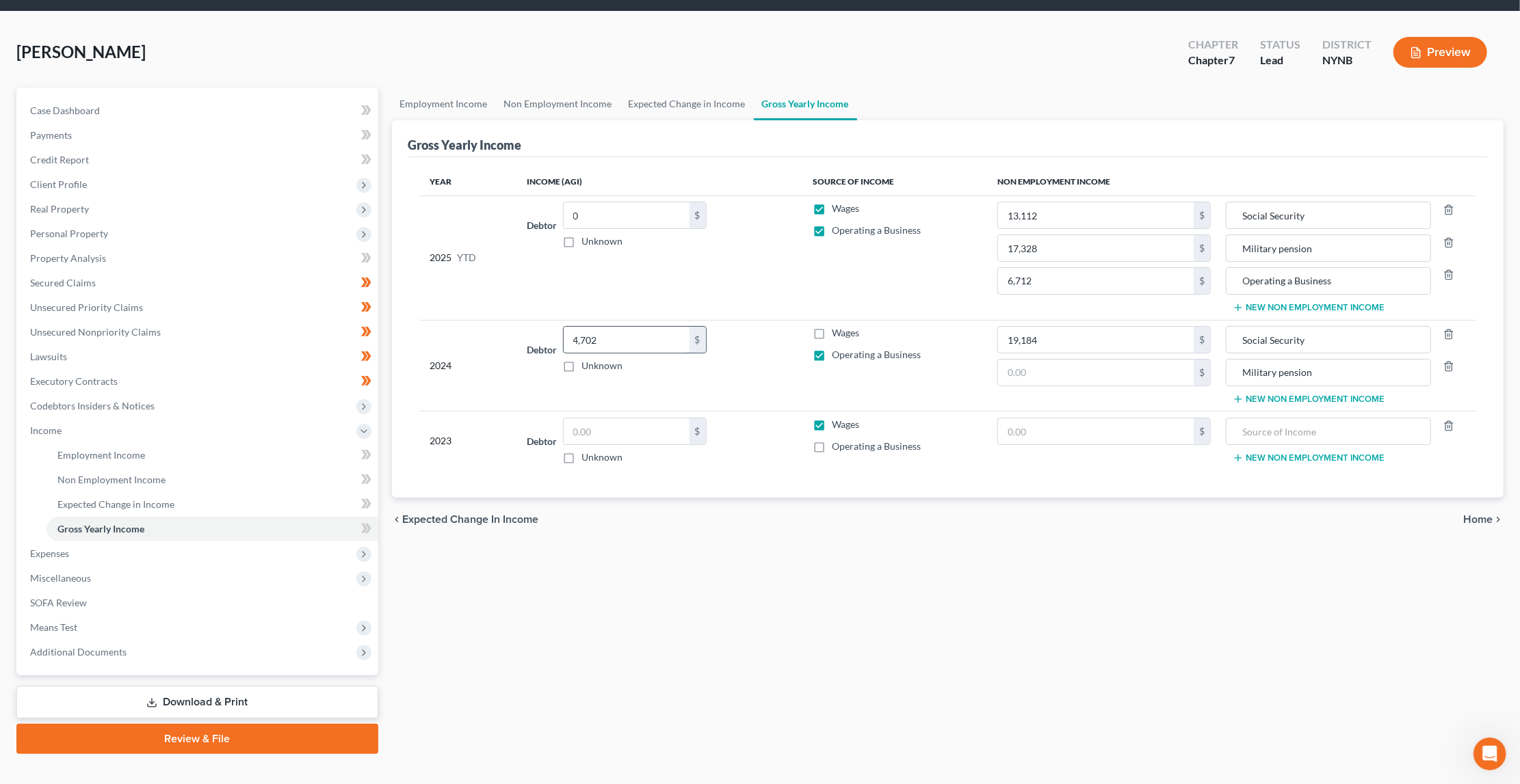
click at [587, 342] on input "4,702" at bounding box center [626, 340] width 126 height 26
type input "1,832"
click at [832, 333] on label "Wages" at bounding box center [845, 333] width 28 height 13
click at [838, 333] on input "Wages" at bounding box center [841, 330] width 9 height 9
checkbox input "true"
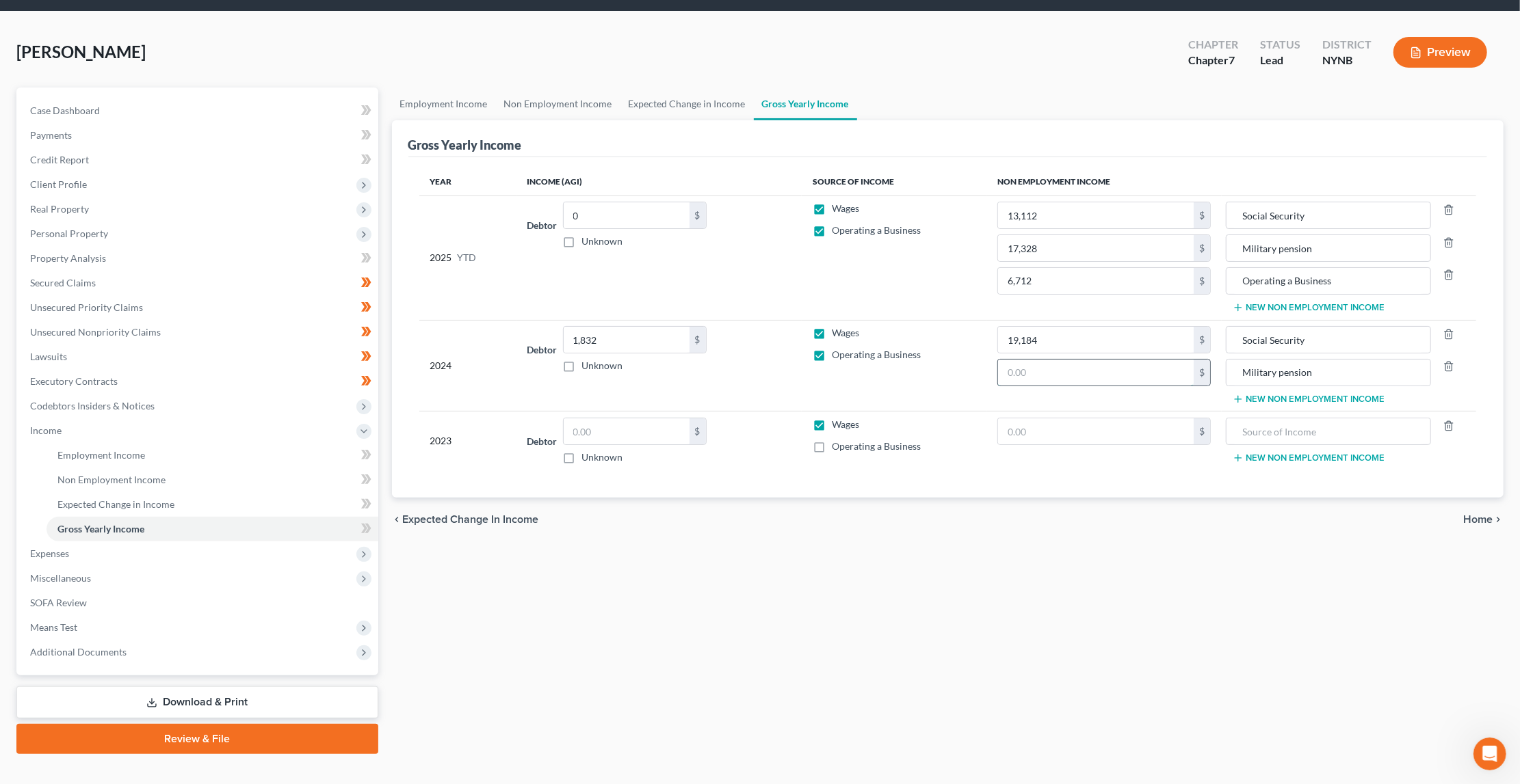
click at [1029, 376] on input "text" at bounding box center [1096, 372] width 196 height 26
type input "25,420"
click at [1275, 400] on button "New Non Employment Income" at bounding box center [1309, 399] width 152 height 10
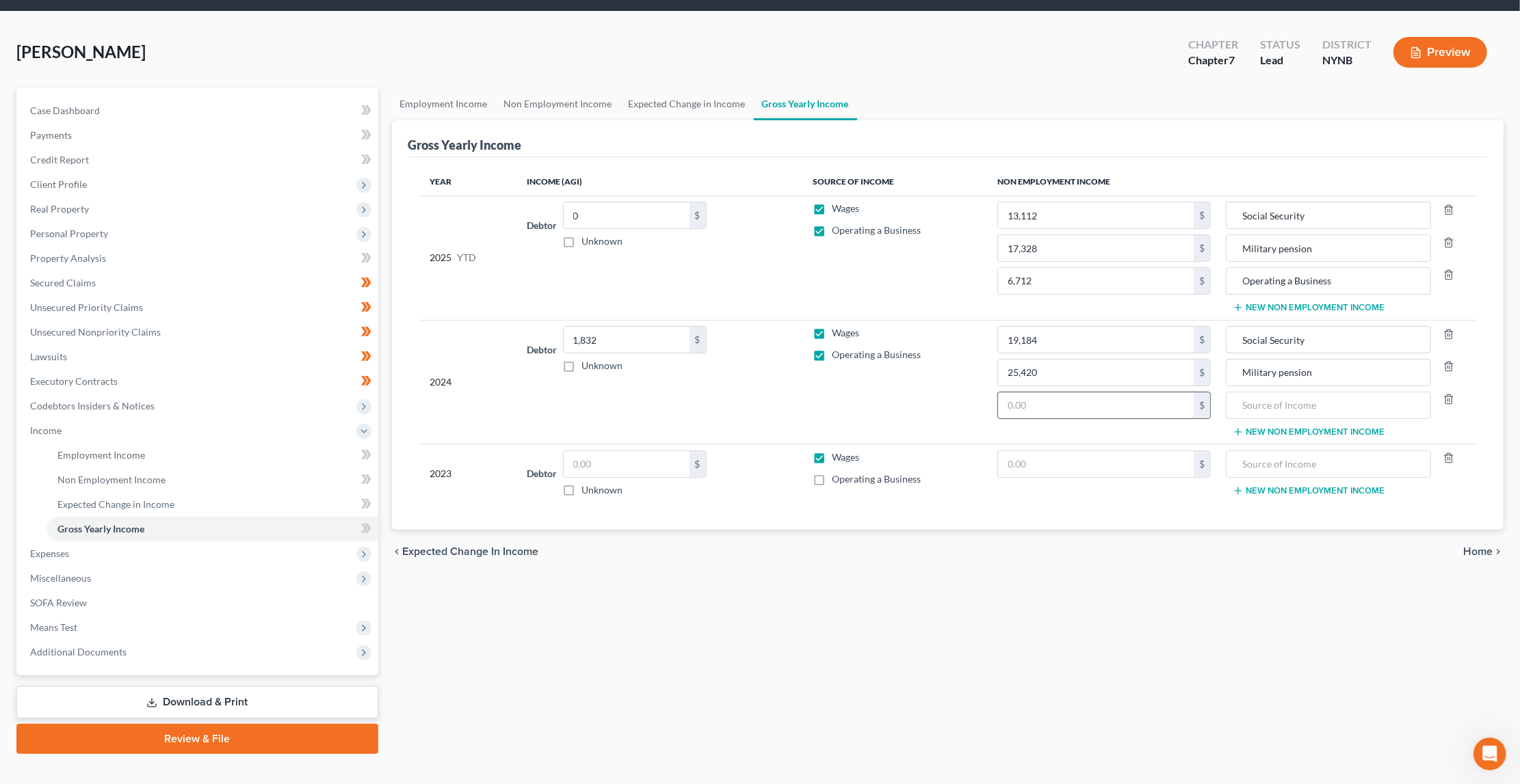
click at [1164, 403] on input "text" at bounding box center [1096, 405] width 196 height 26
type input "4,702"
type input "Operating a business"
click at [832, 355] on label "Operating a Business" at bounding box center [876, 355] width 89 height 13
click at [838, 355] on input "Operating a Business" at bounding box center [841, 352] width 9 height 9
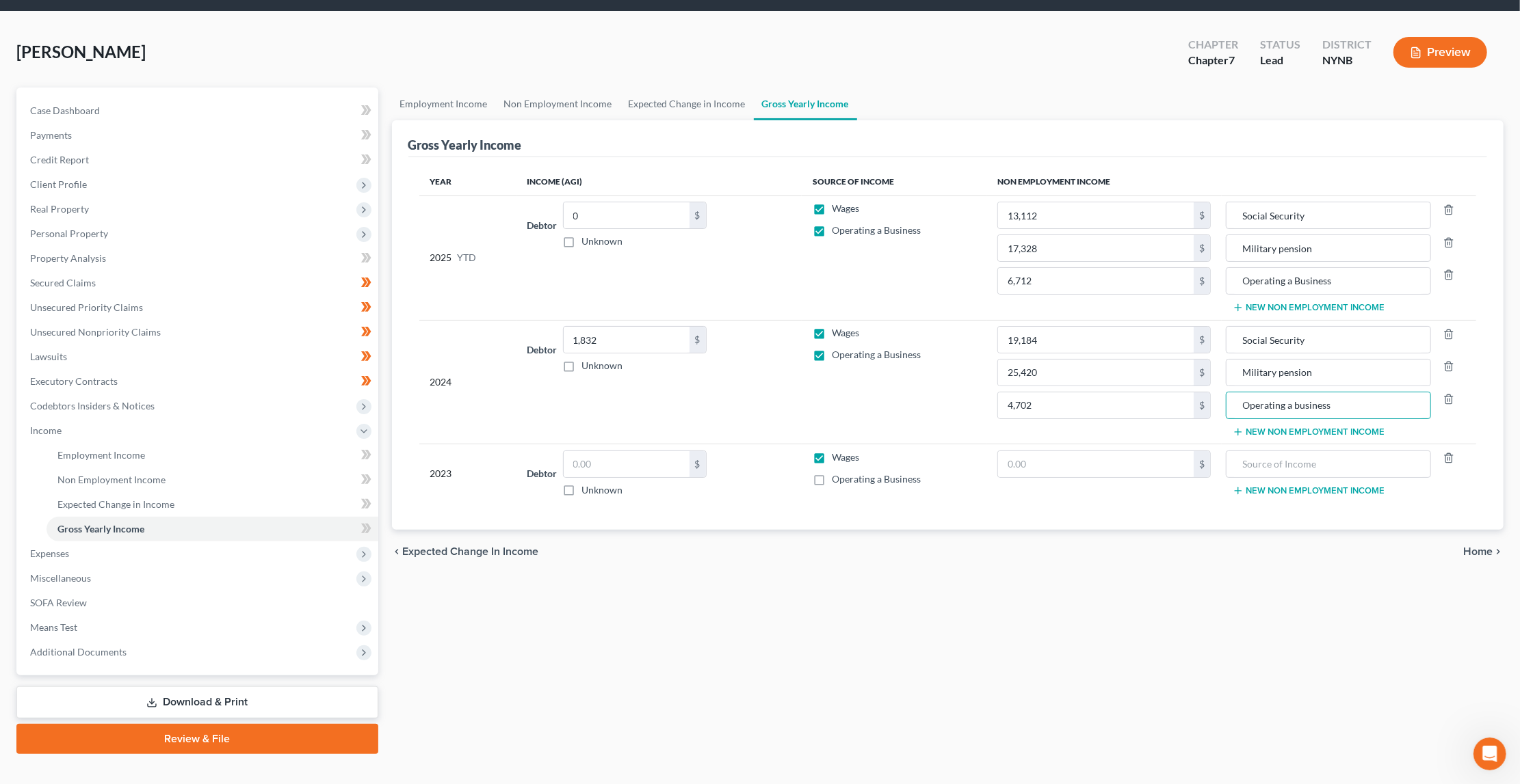
checkbox input "false"
click at [614, 467] on input "text" at bounding box center [626, 463] width 126 height 26
type input "2,686"
type input "18,599"
type input "Social Security"
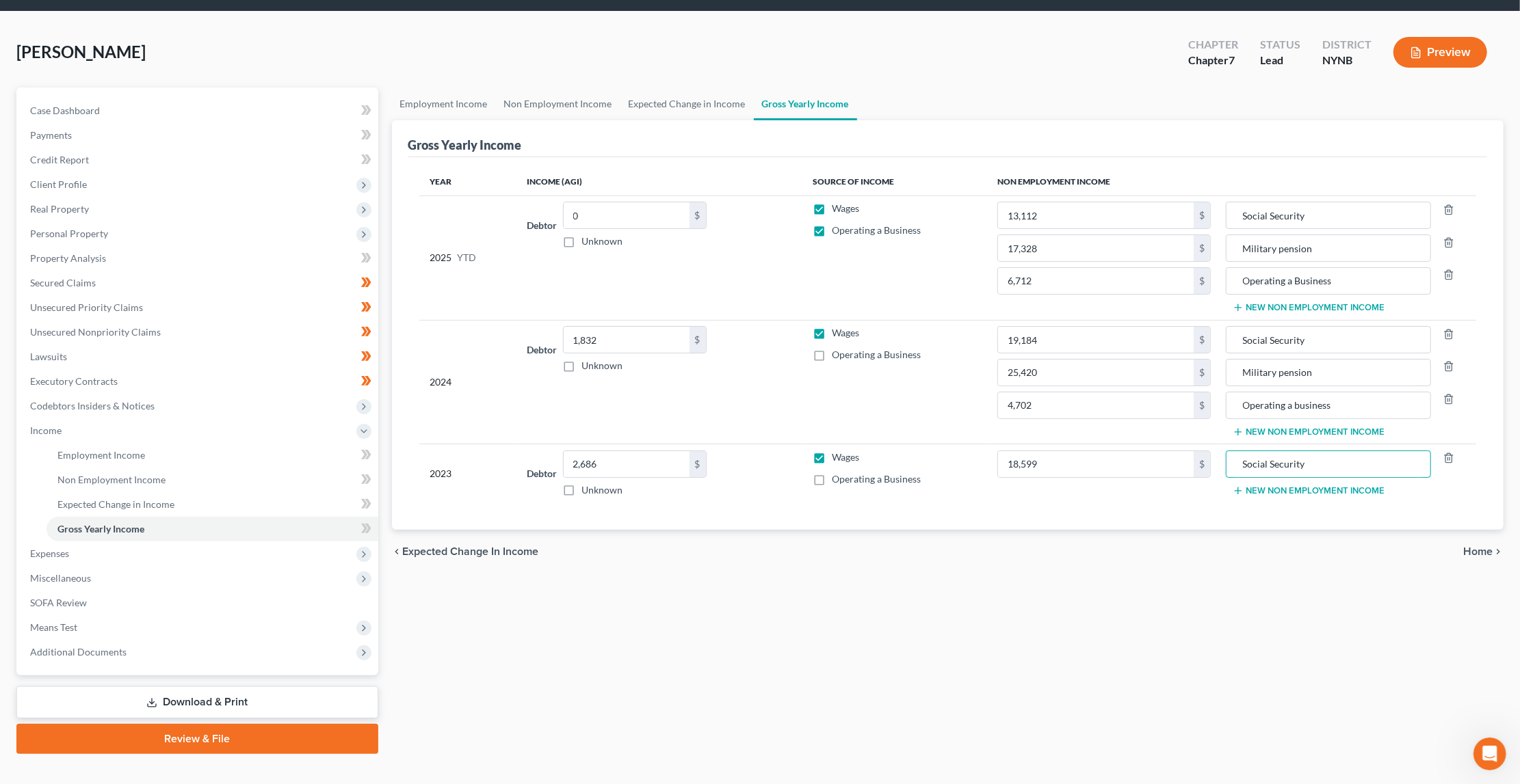
click at [1255, 489] on button "New Non Employment Income" at bounding box center [1309, 490] width 152 height 10
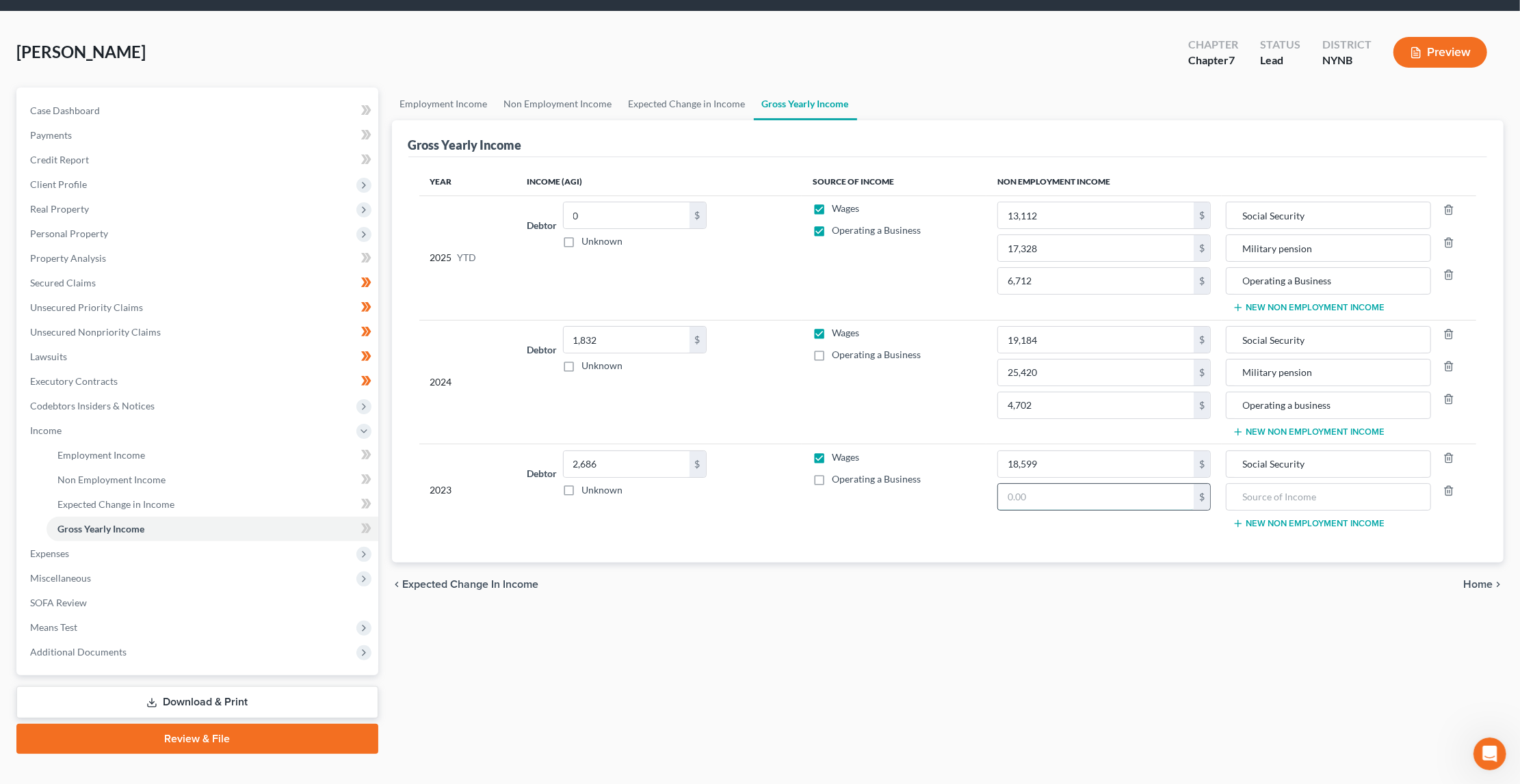
click at [1100, 499] on input "text" at bounding box center [1096, 497] width 196 height 26
type input "24,653"
type input "Military pension"
click at [1264, 519] on button "New Non Employment Income" at bounding box center [1309, 523] width 152 height 10
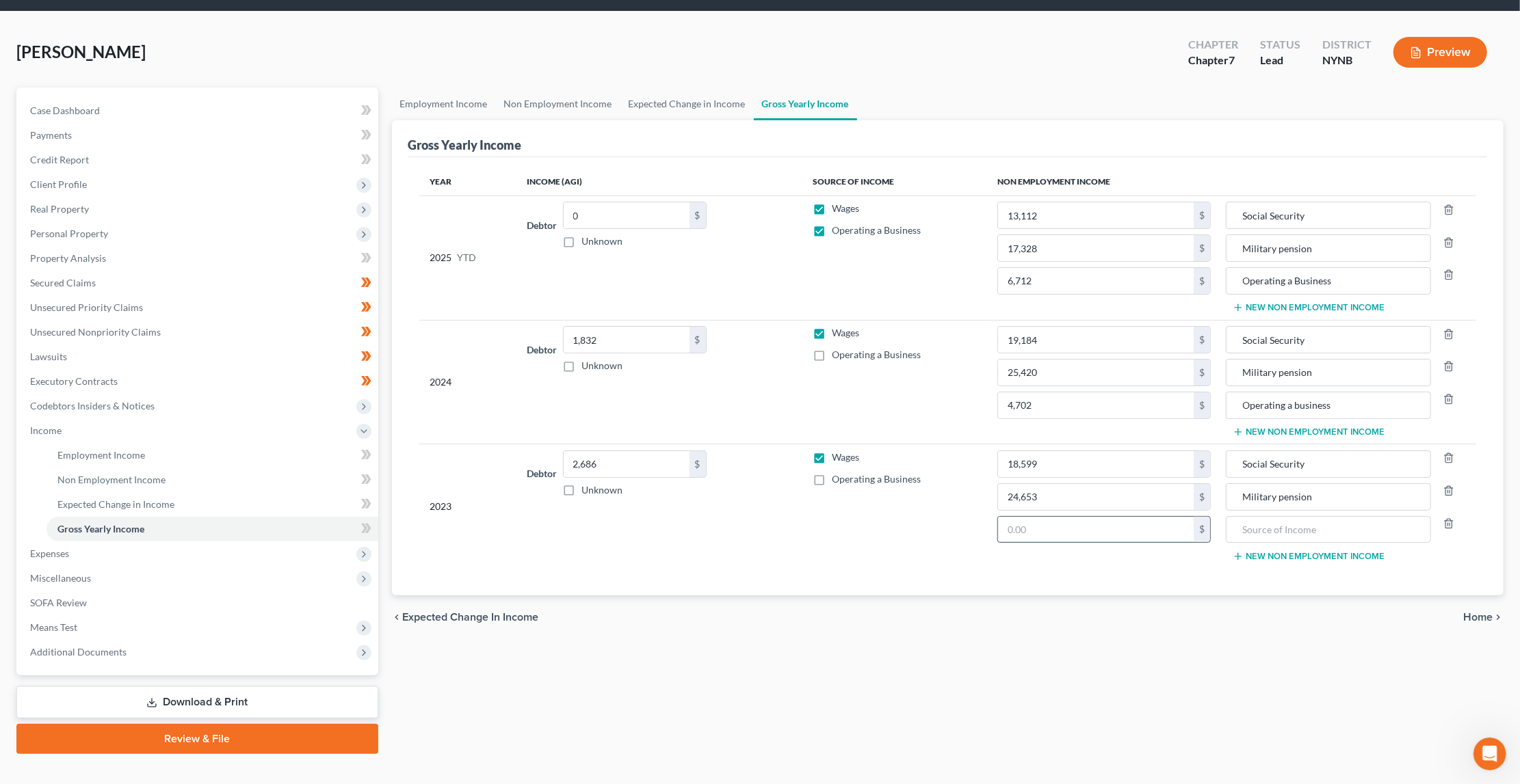
click at [1142, 534] on input "text" at bounding box center [1096, 529] width 196 height 26
click at [1451, 523] on icon "button" at bounding box center [1449, 523] width 10 height 10
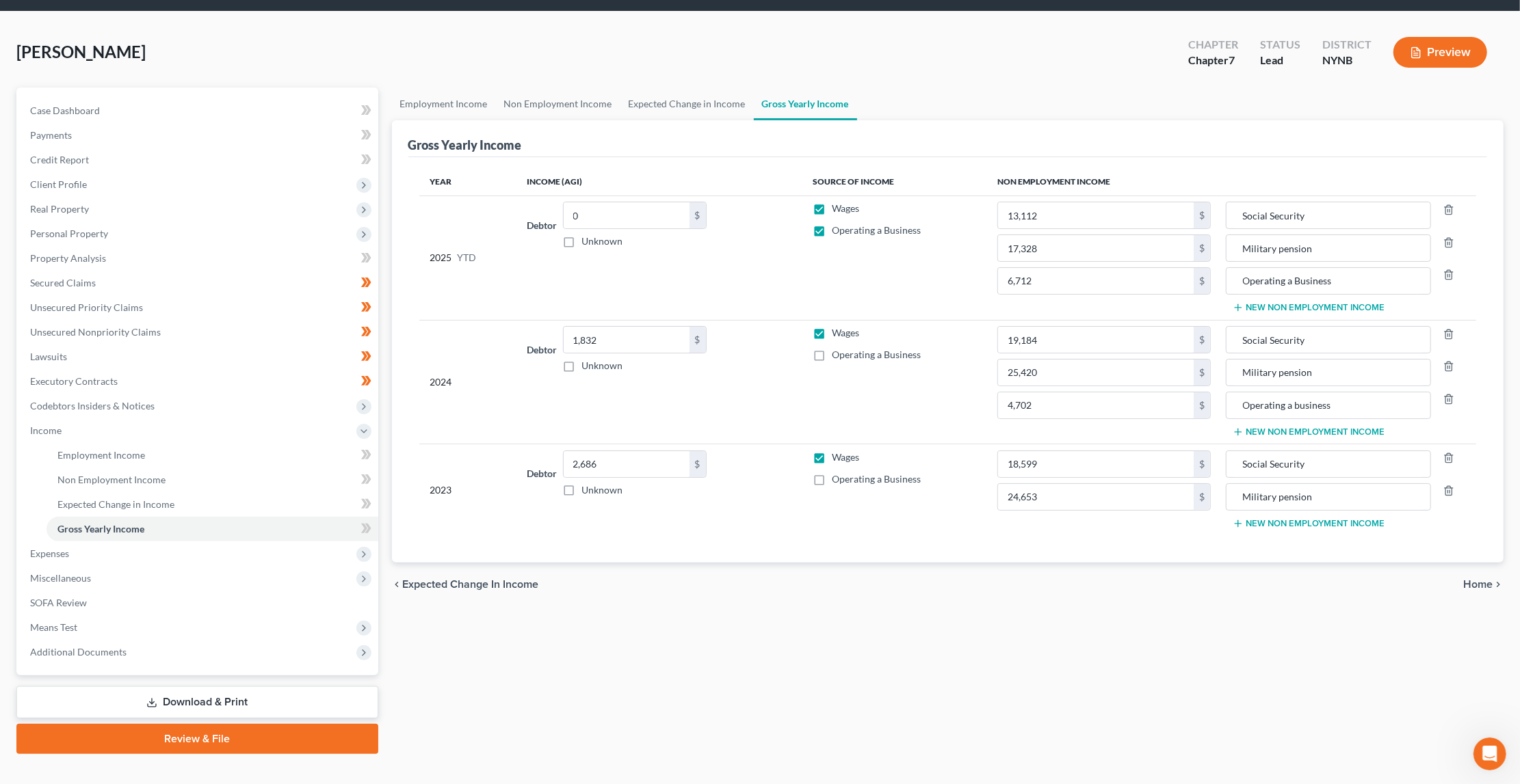
click at [1475, 584] on span "Home" at bounding box center [1477, 584] width 30 height 10
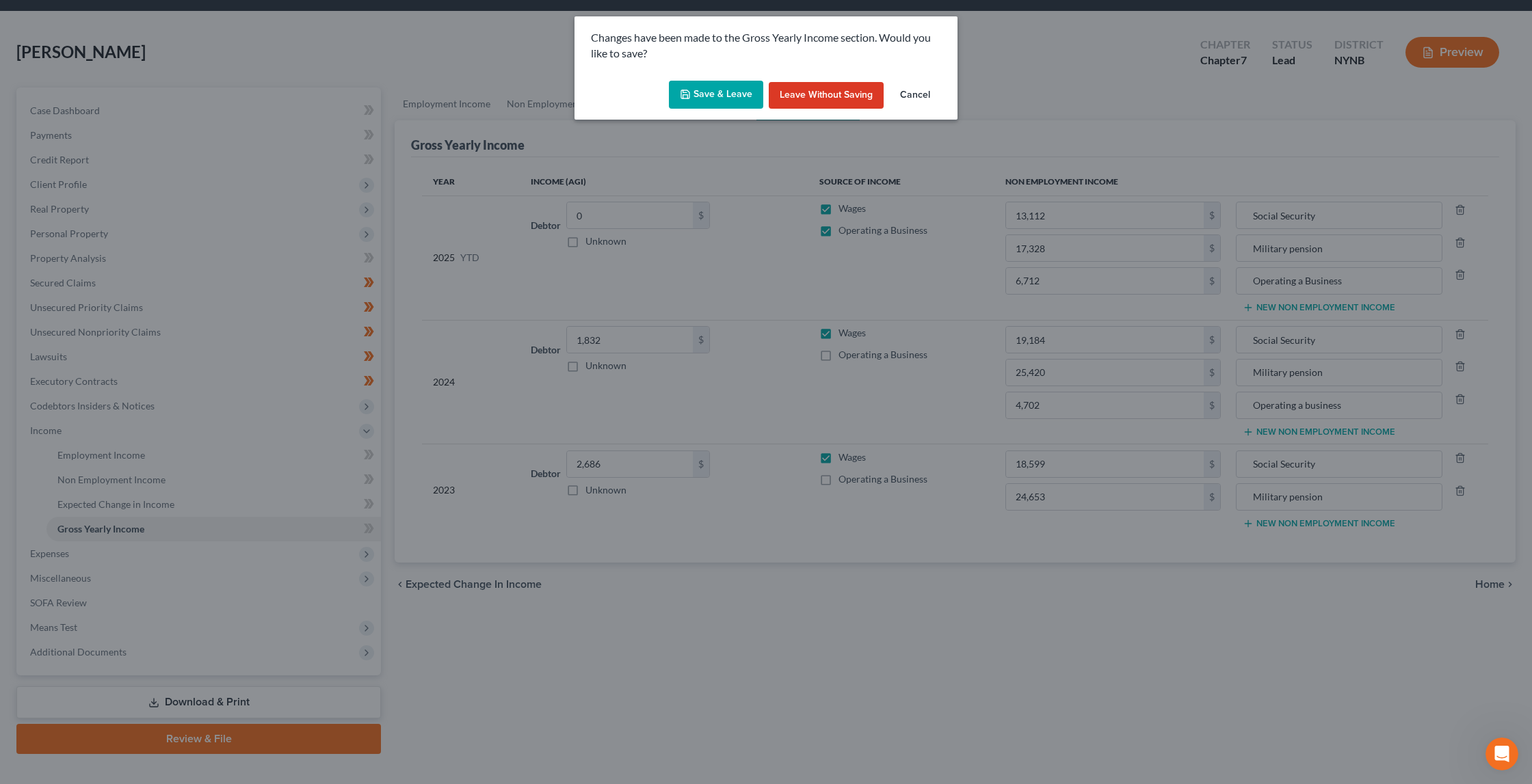
click at [737, 88] on button "Save & Leave" at bounding box center [716, 95] width 94 height 29
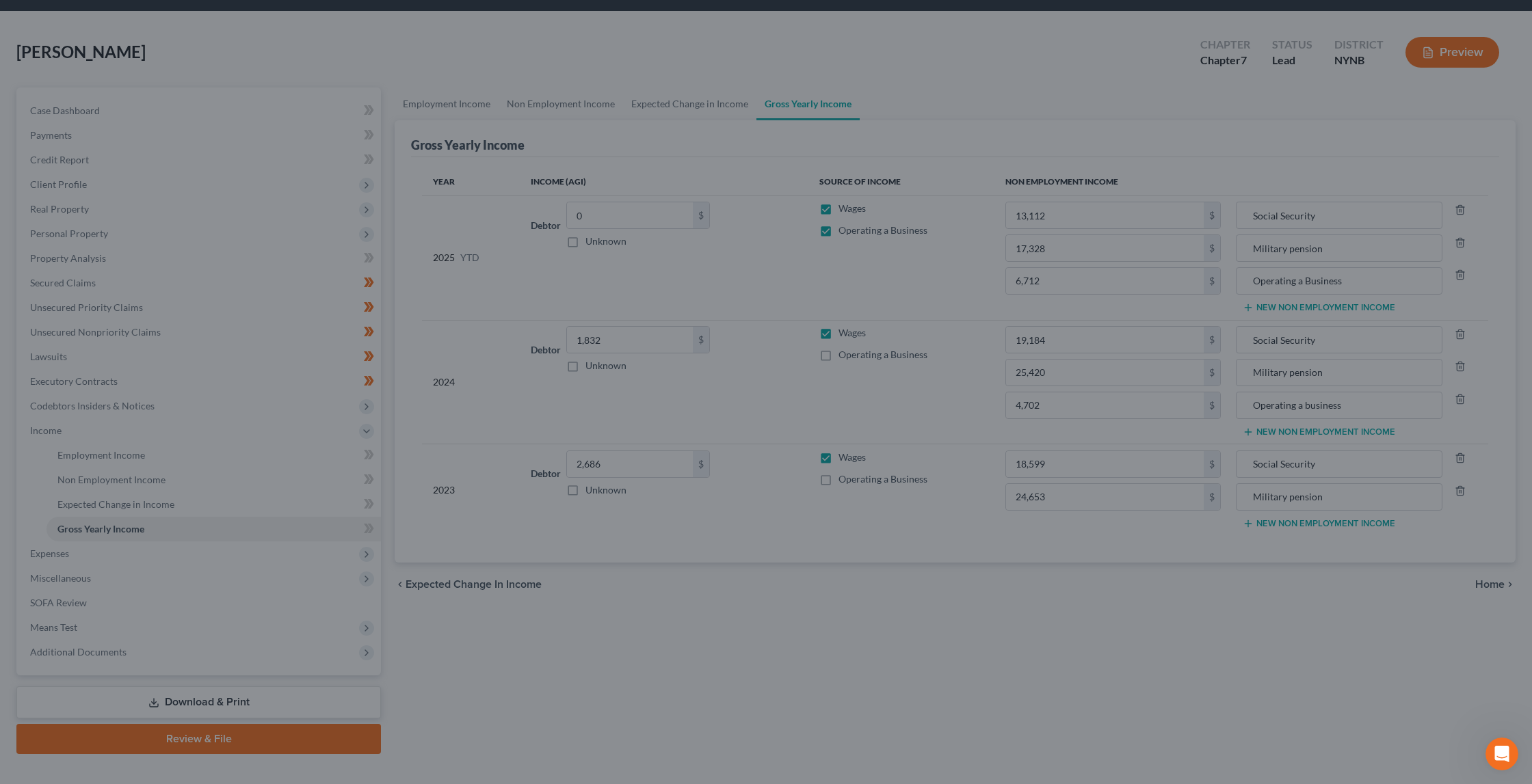
type input "17,328.00"
type input "Military pension"
type input "25,420.00"
type input "Military pension"
type input "6,712.00"
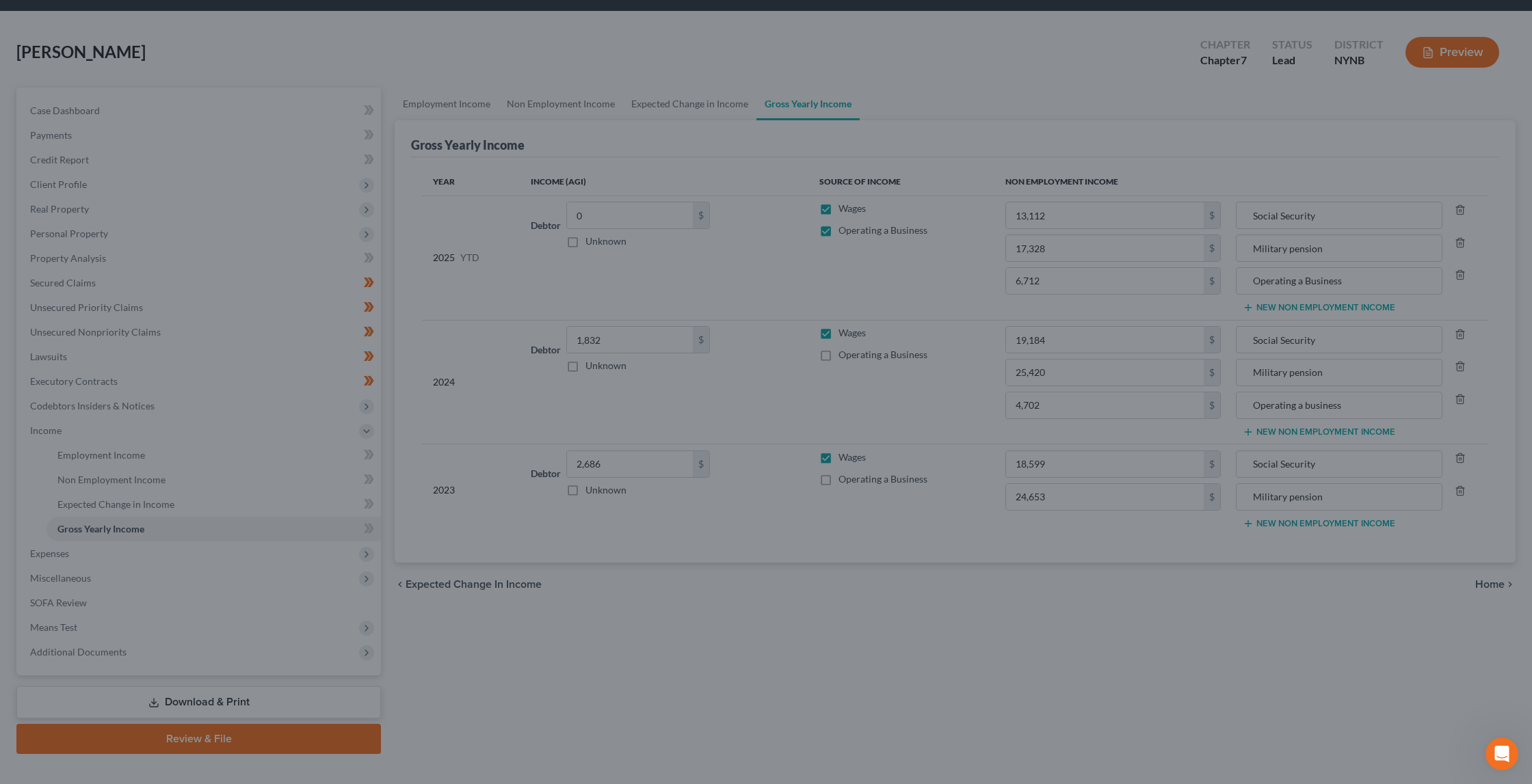
type input "Operating a Business"
type input "4,702.00"
type input "Operating a business"
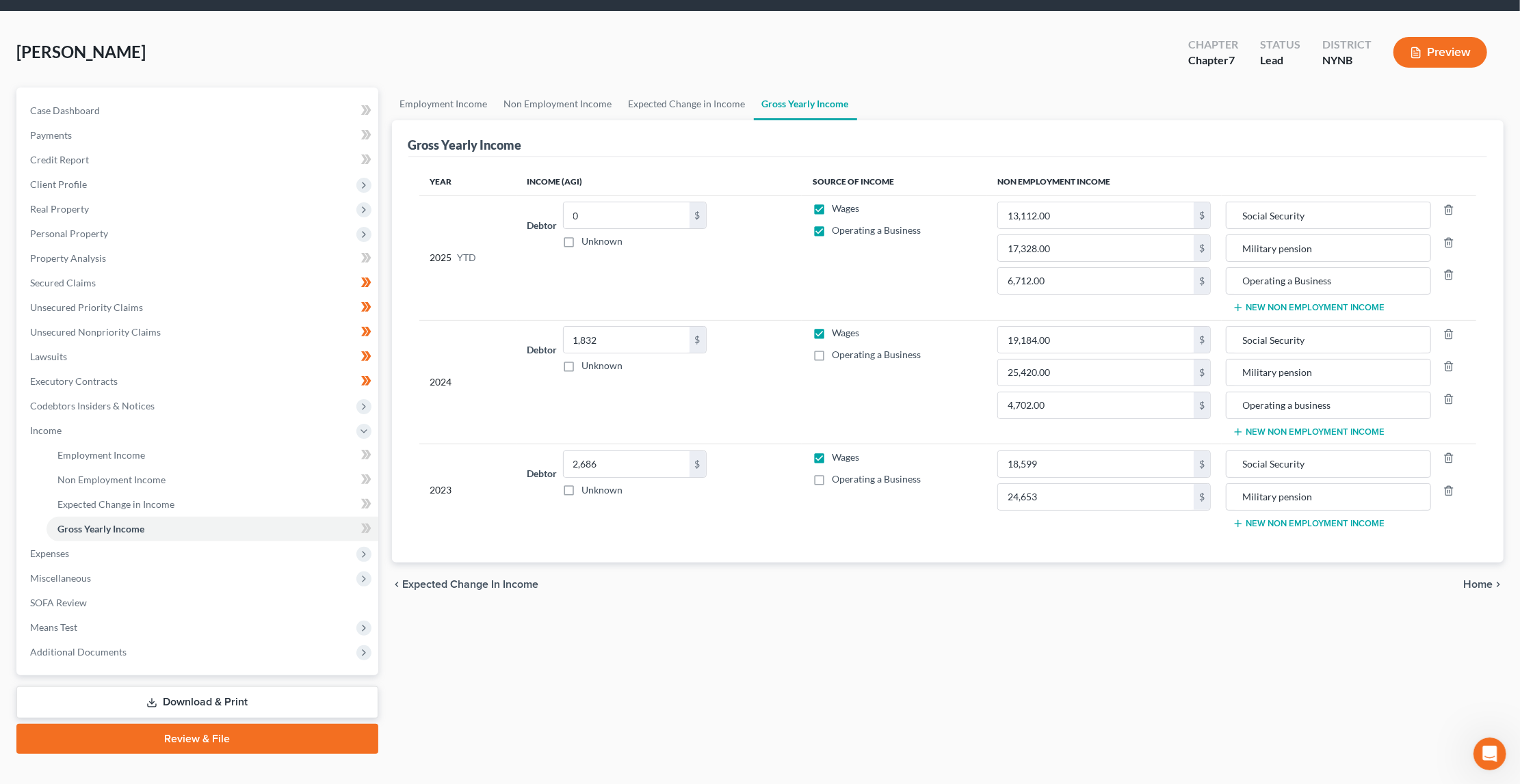
type input "24,653.00"
type input "Military pension"
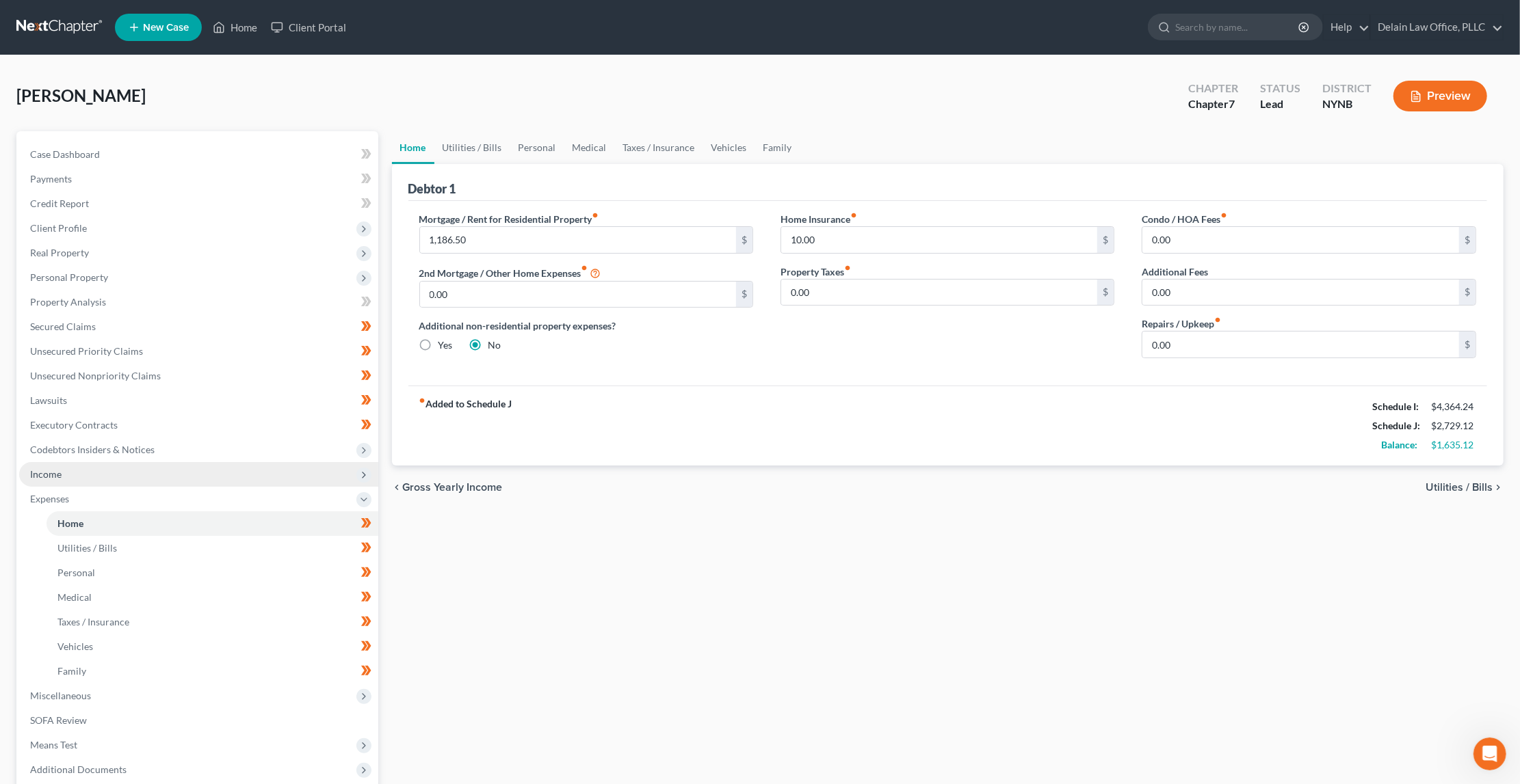
click at [266, 463] on span "Income" at bounding box center [198, 475] width 359 height 25
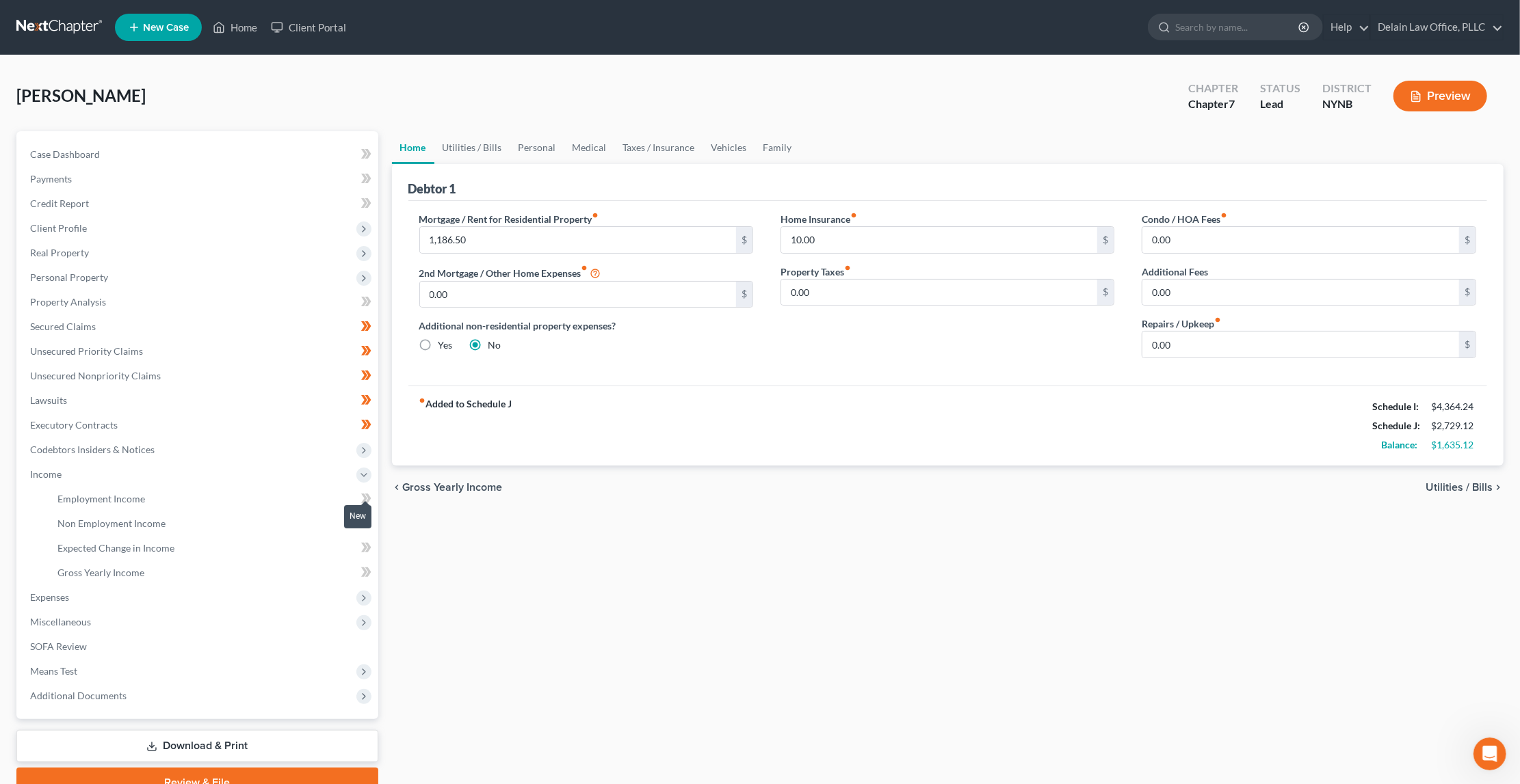
click at [365, 494] on icon at bounding box center [364, 499] width 6 height 10
click at [368, 494] on icon at bounding box center [367, 499] width 6 height 10
click at [364, 519] on icon at bounding box center [364, 523] width 6 height 10
click at [368, 519] on icon at bounding box center [367, 523] width 6 height 10
click at [363, 539] on icon at bounding box center [365, 548] width 10 height 17
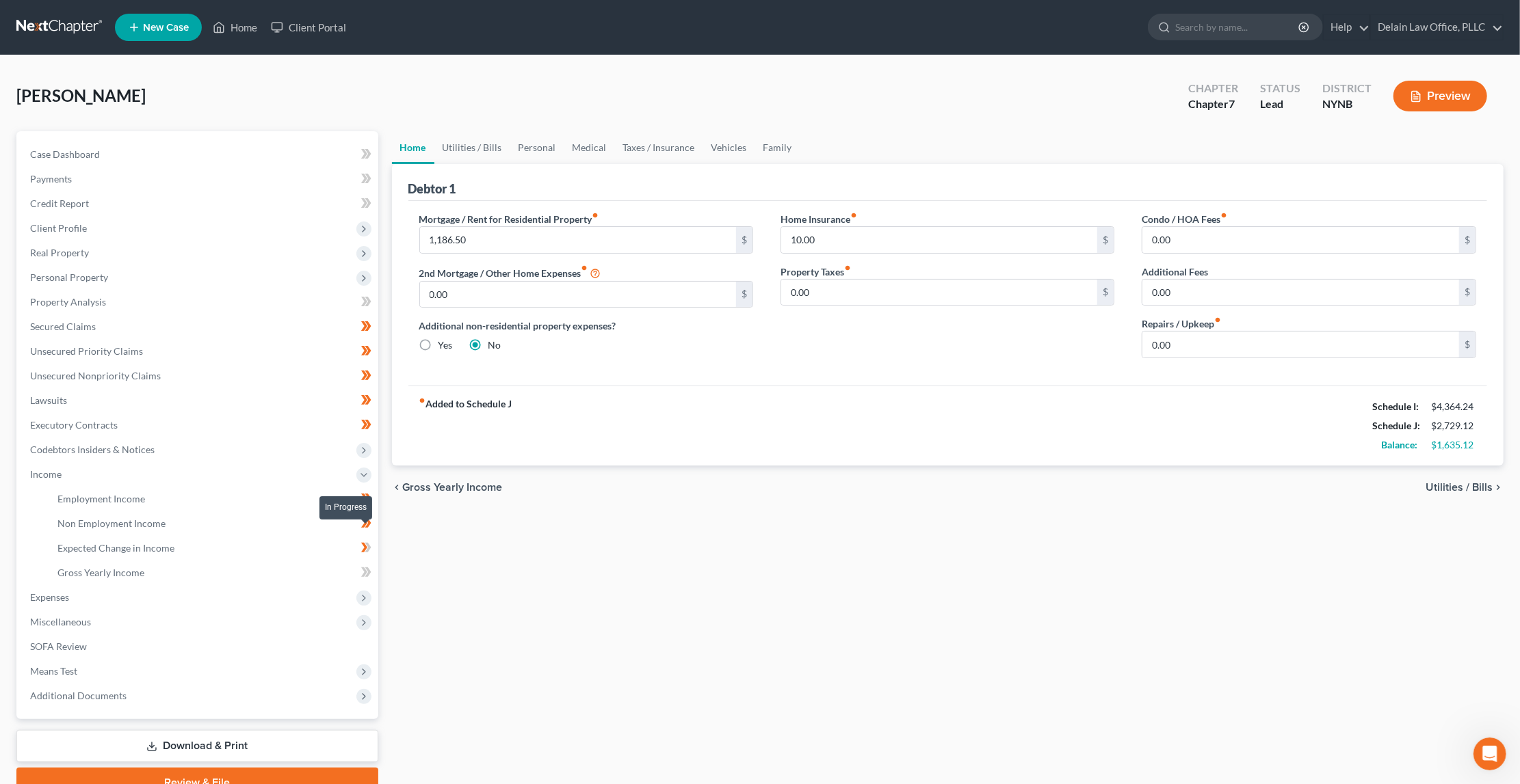
click at [368, 543] on icon at bounding box center [367, 548] width 6 height 10
click at [365, 568] on icon at bounding box center [364, 573] width 6 height 10
click at [368, 568] on icon at bounding box center [367, 573] width 6 height 10
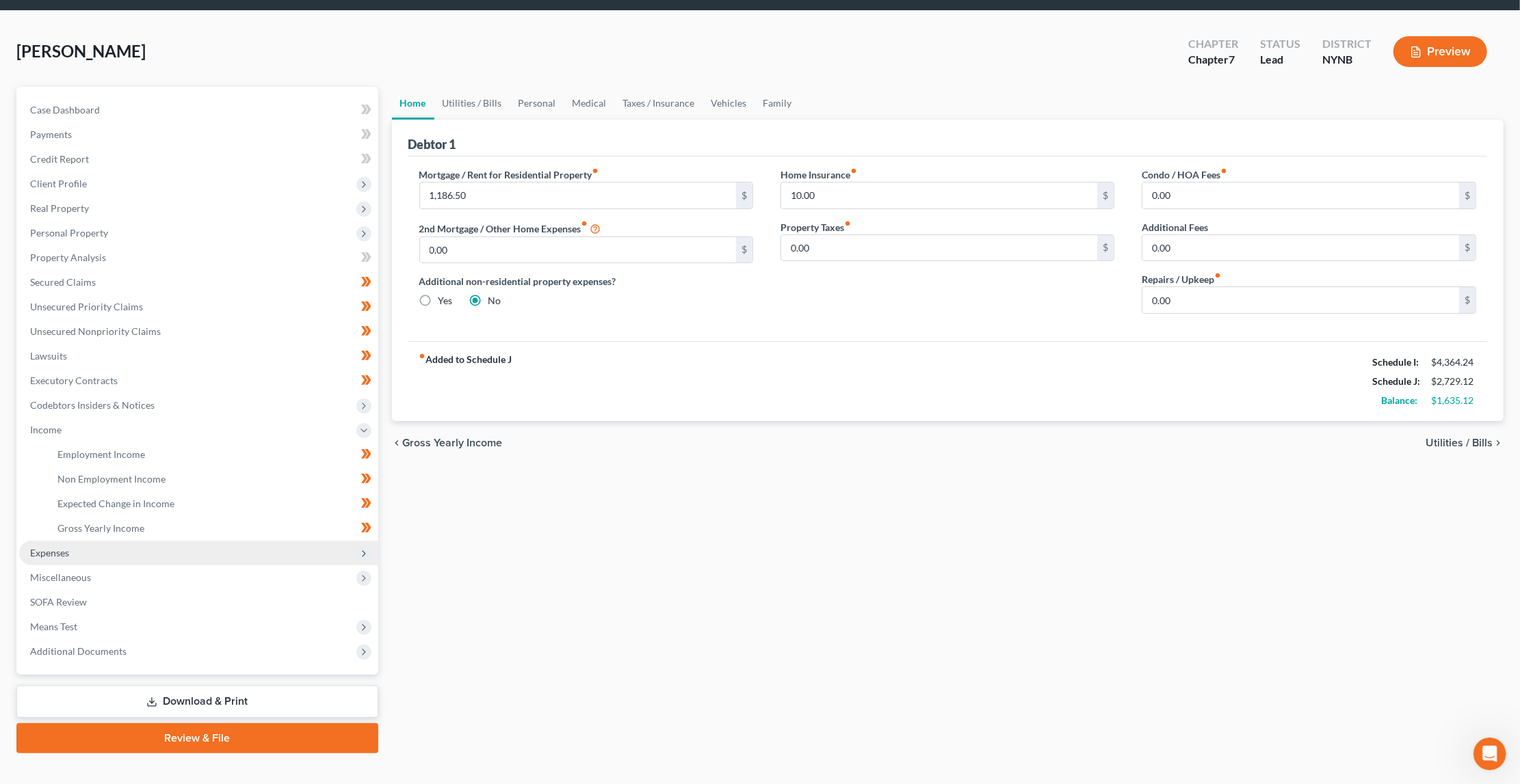
scroll to position [44, 0]
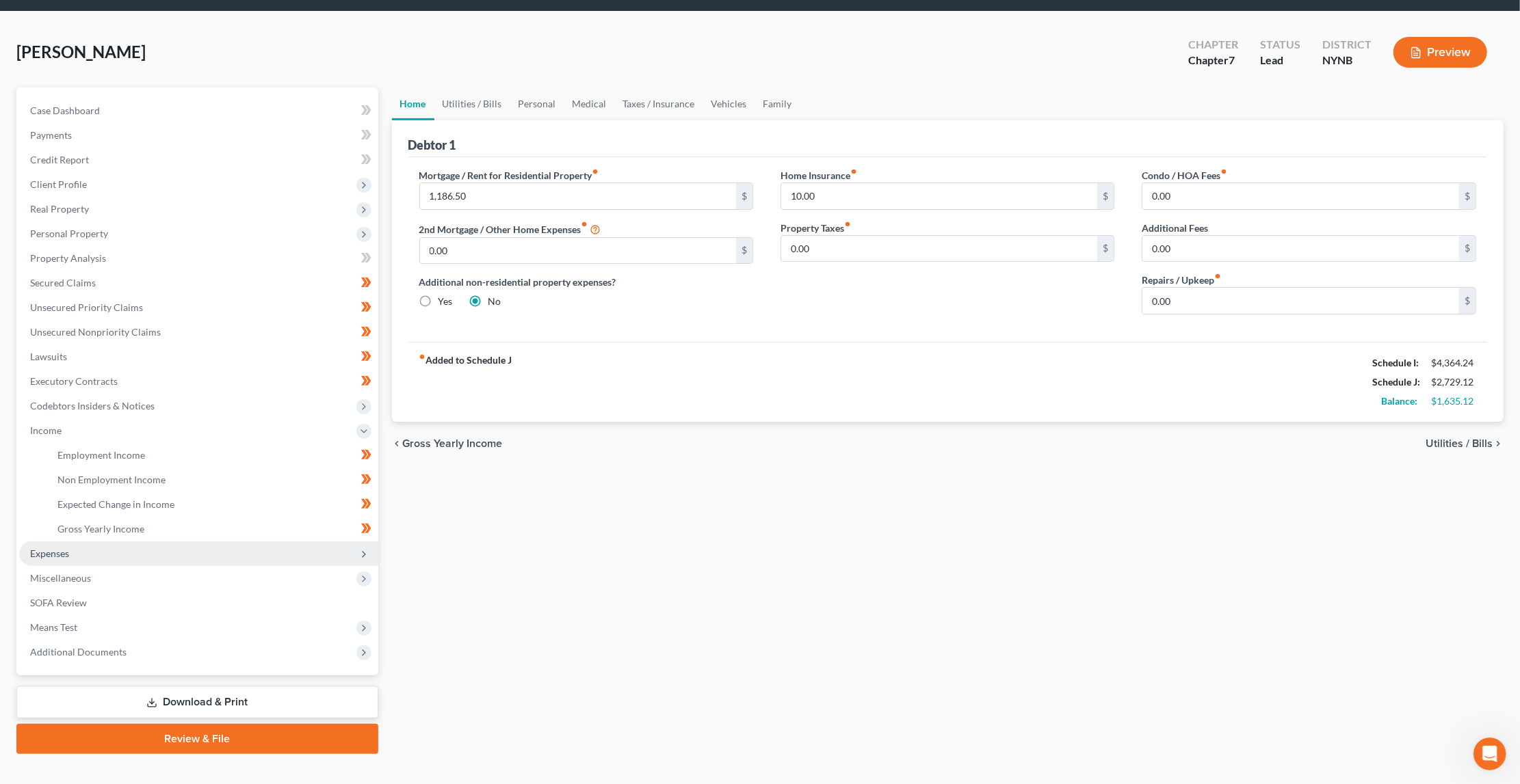
click at [364, 549] on icon at bounding box center [364, 554] width 10 height 10
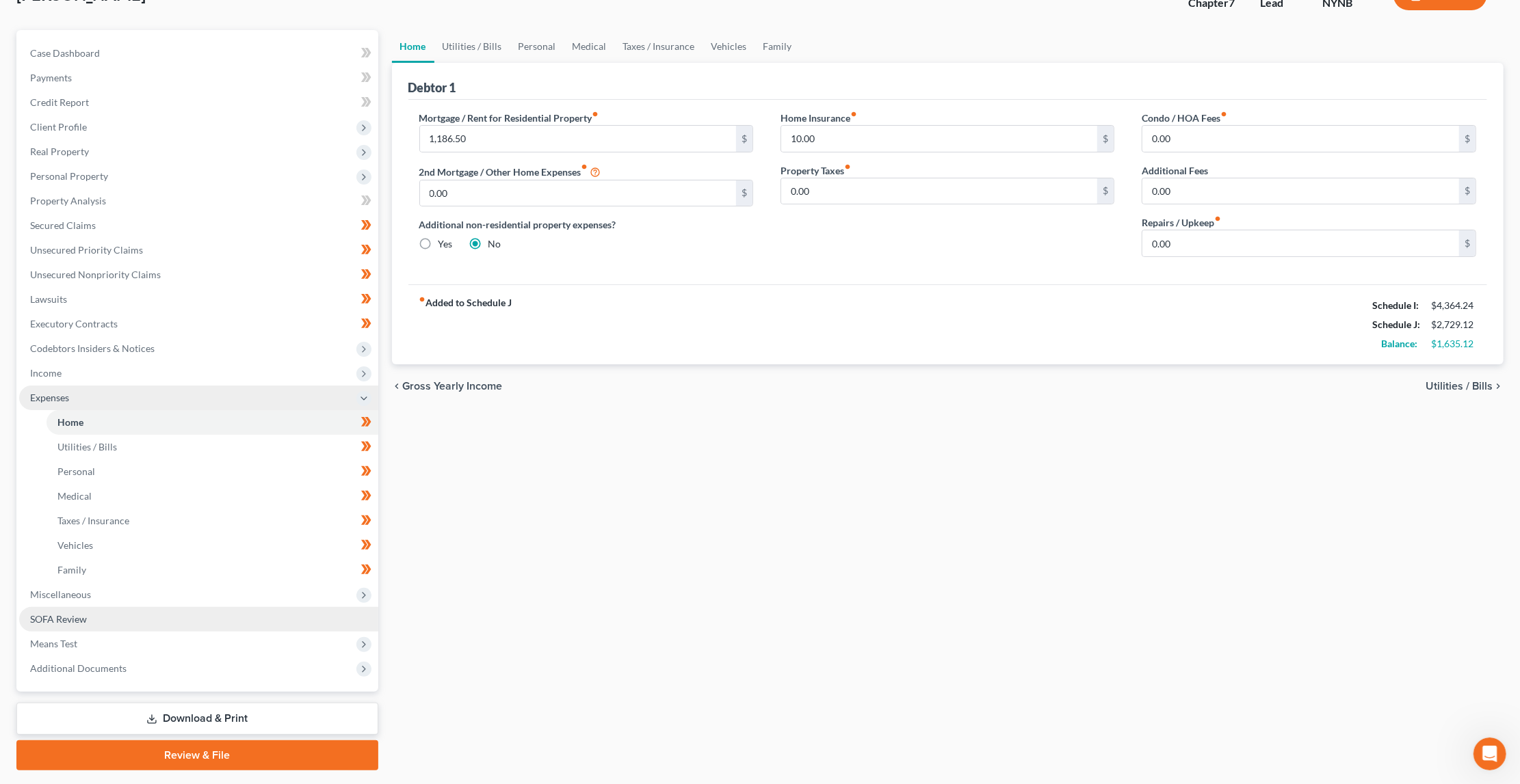
scroll to position [103, 0]
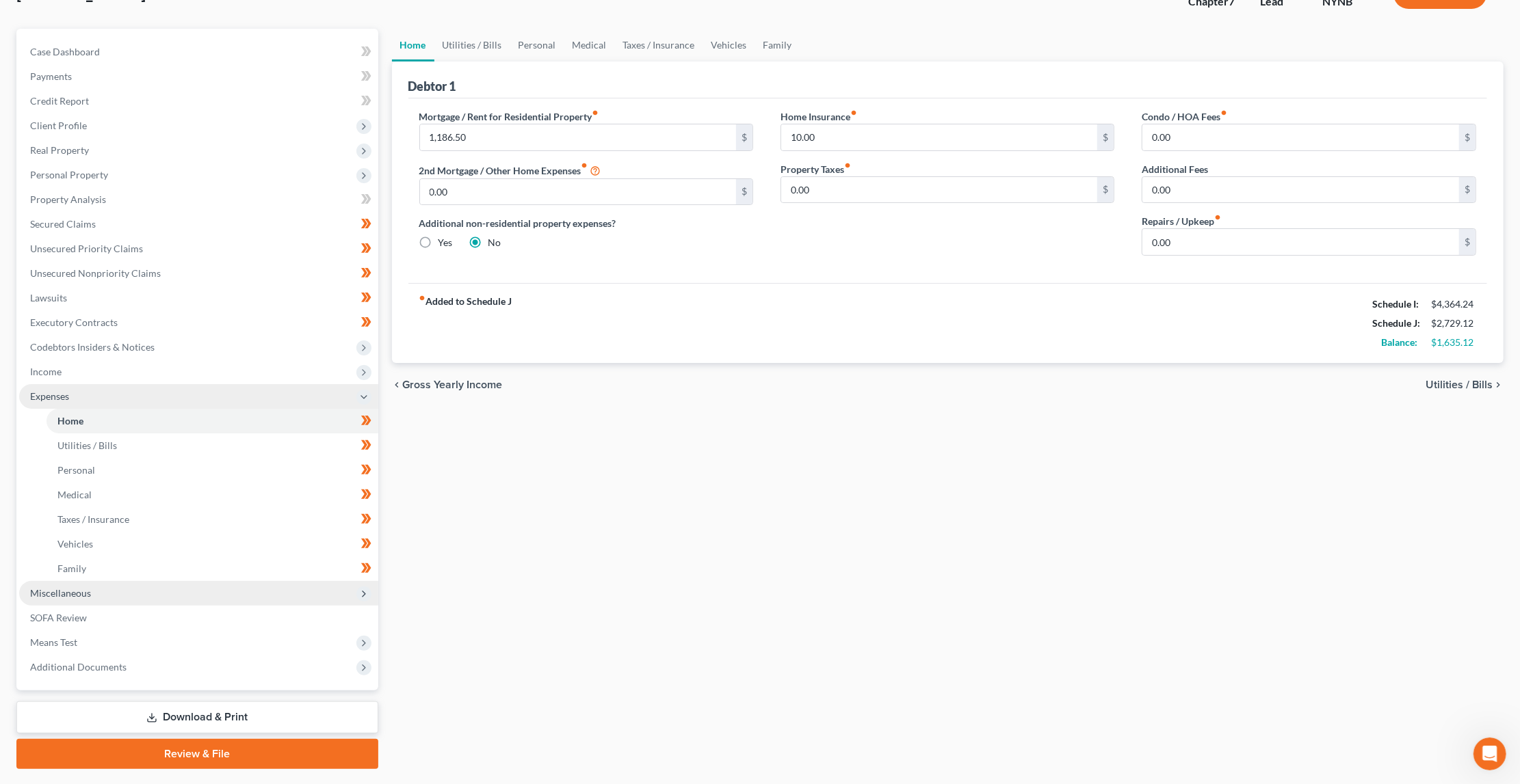
click at [361, 589] on icon at bounding box center [364, 594] width 10 height 10
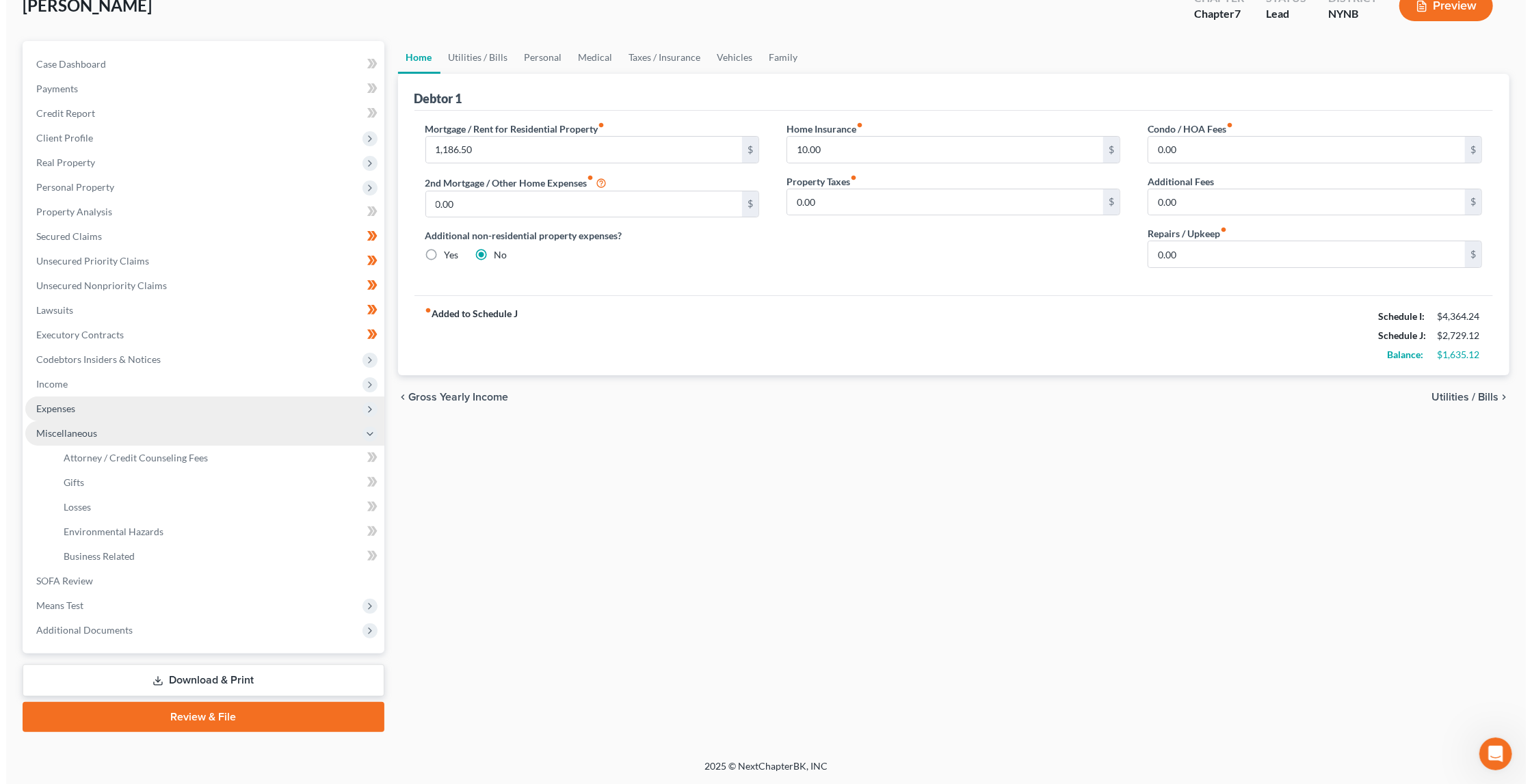
scroll to position [69, 0]
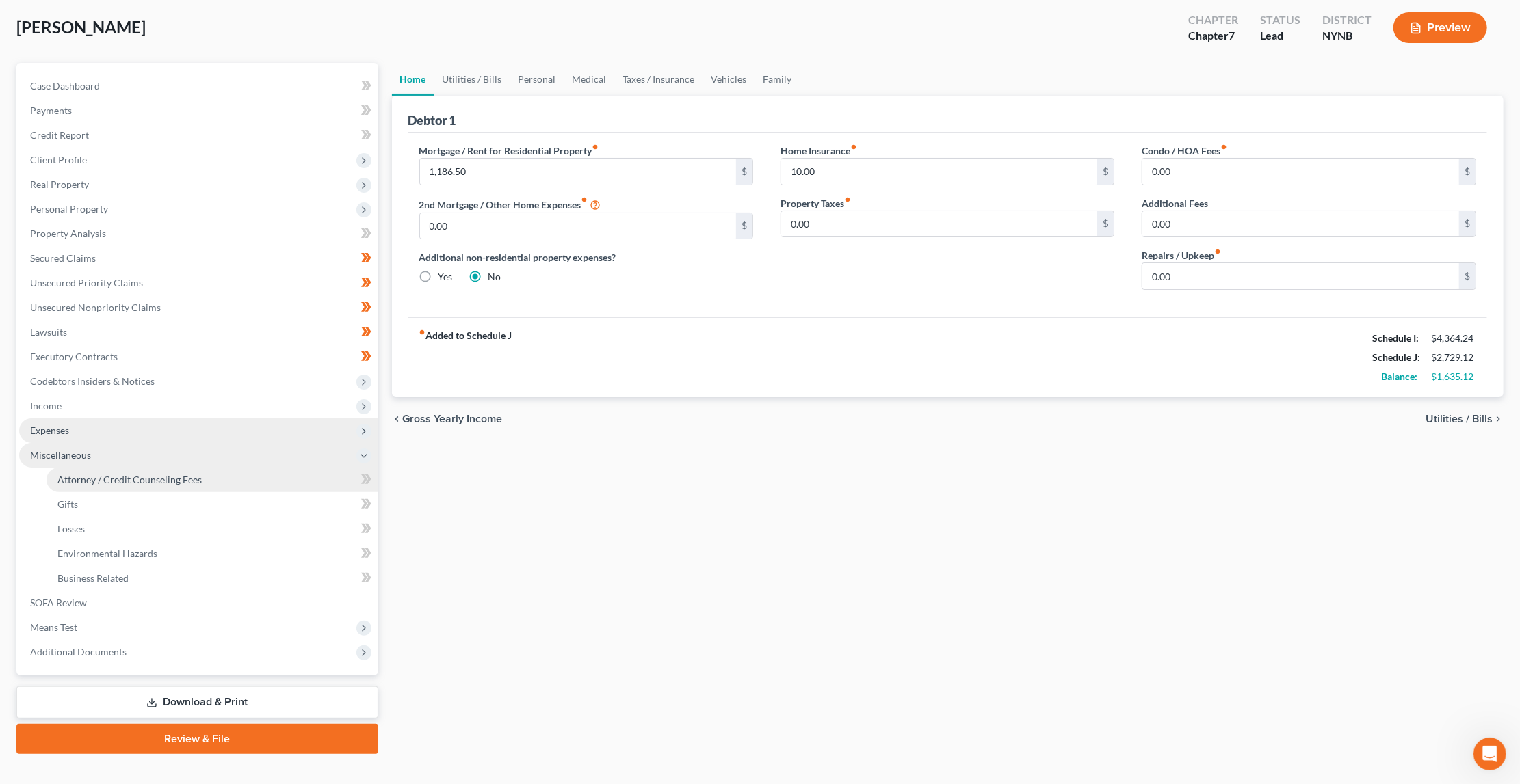
click at [308, 468] on link "Attorney / Credit Counseling Fees" at bounding box center [212, 480] width 332 height 25
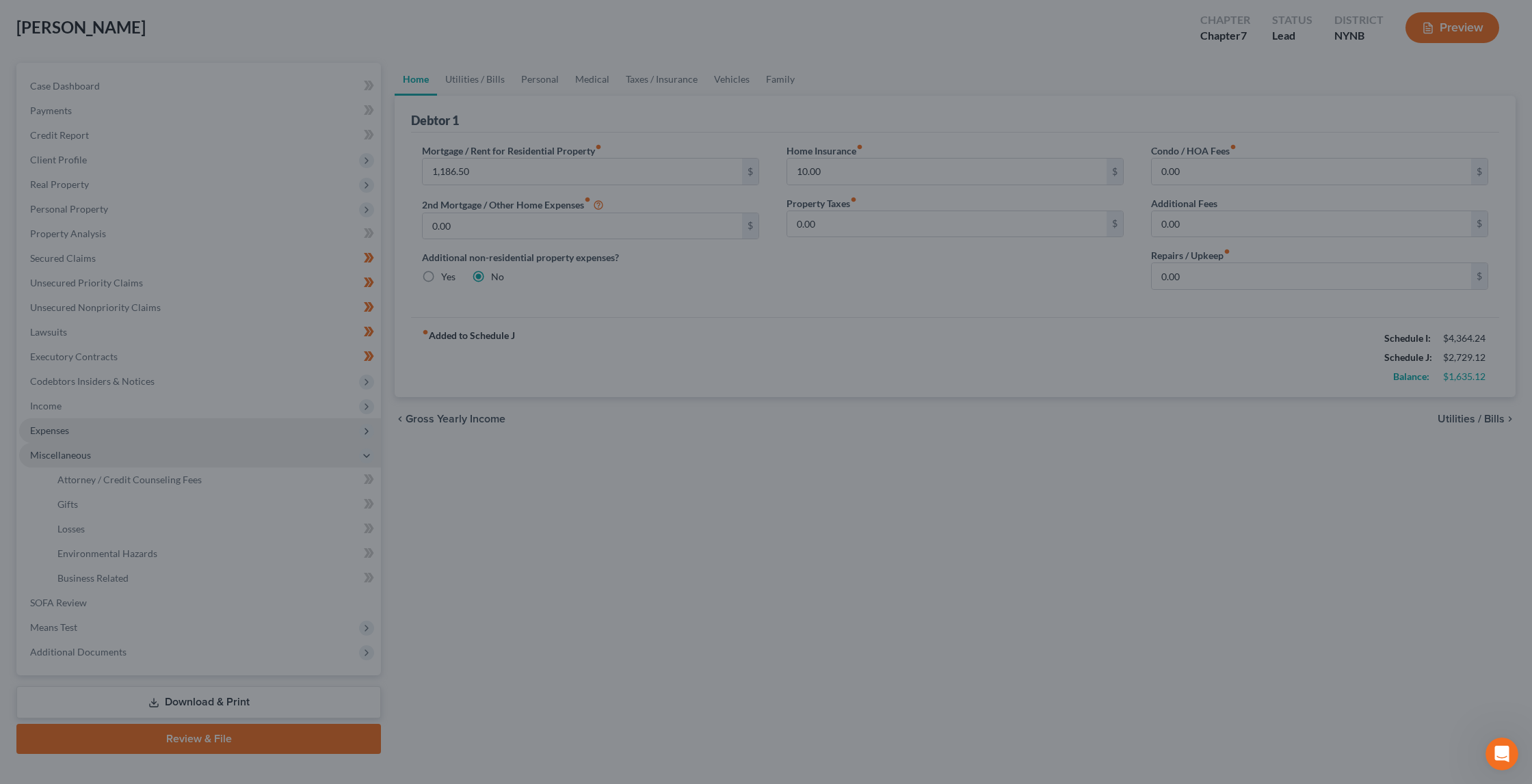
click at [224, 475] on div at bounding box center [766, 392] width 1532 height 784
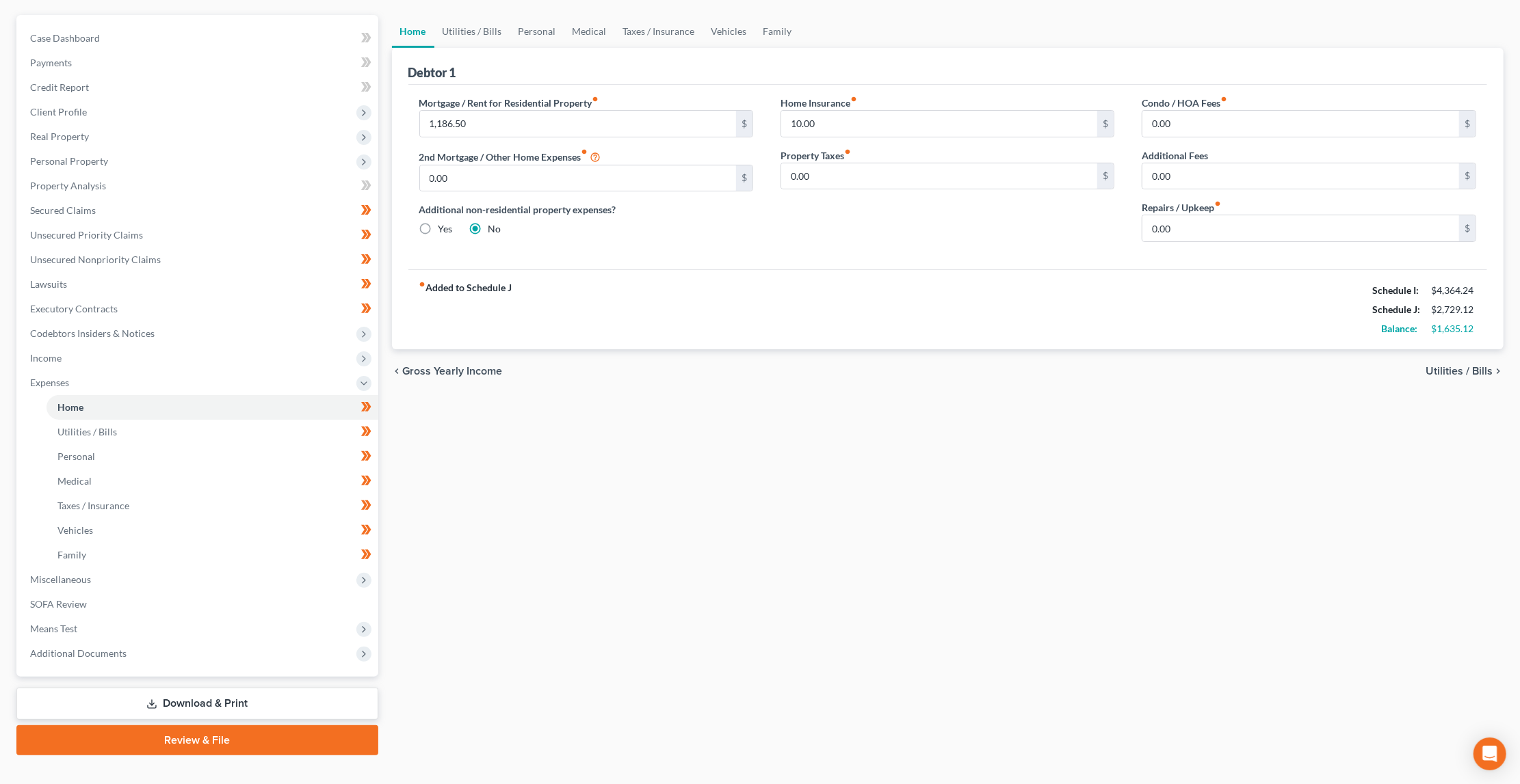
scroll to position [115, 0]
click at [323, 543] on link "Family" at bounding box center [212, 556] width 332 height 25
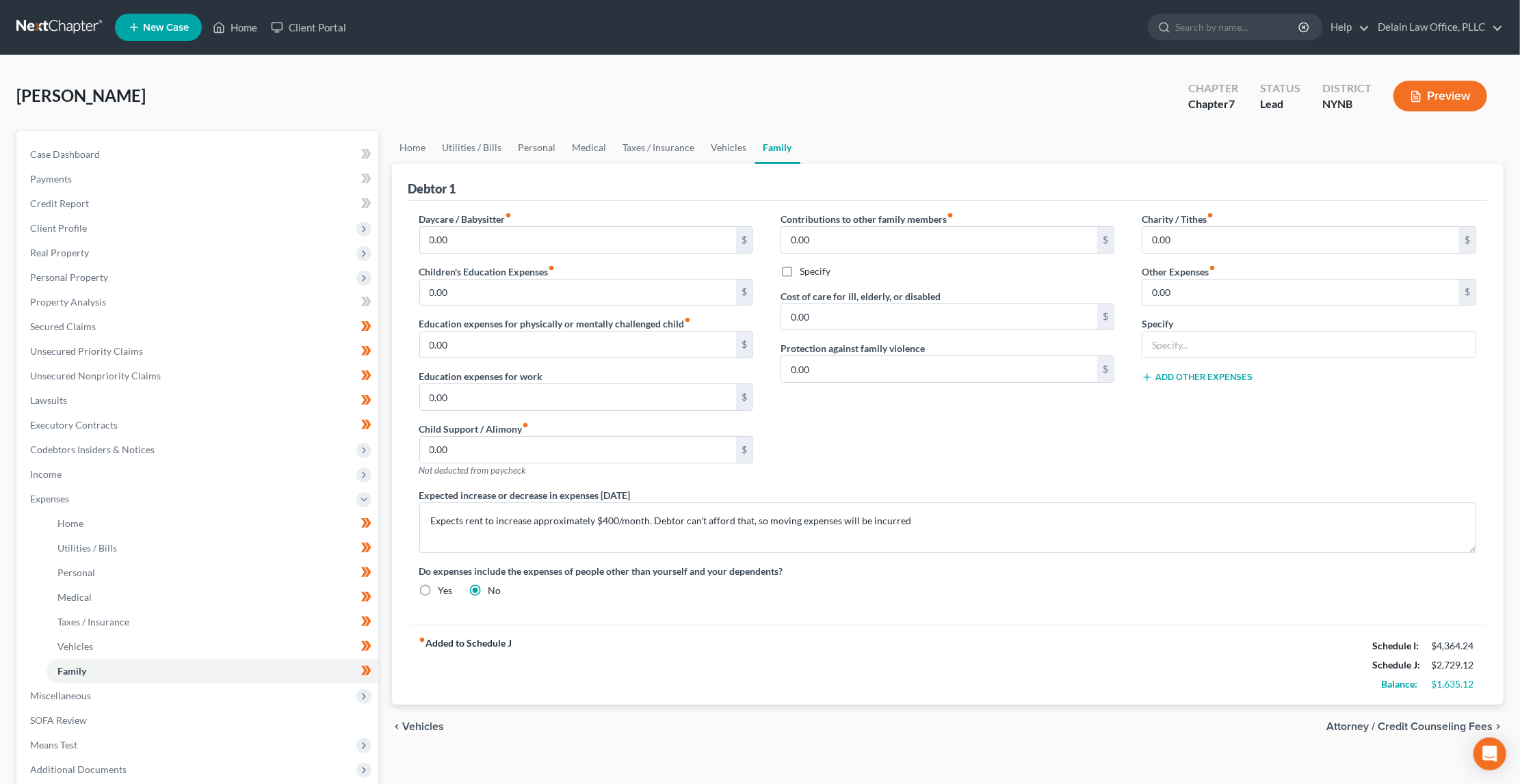
click at [1365, 721] on span "Attorney / Credit Counseling Fees" at bounding box center [1410, 726] width 167 height 10
select select "0"
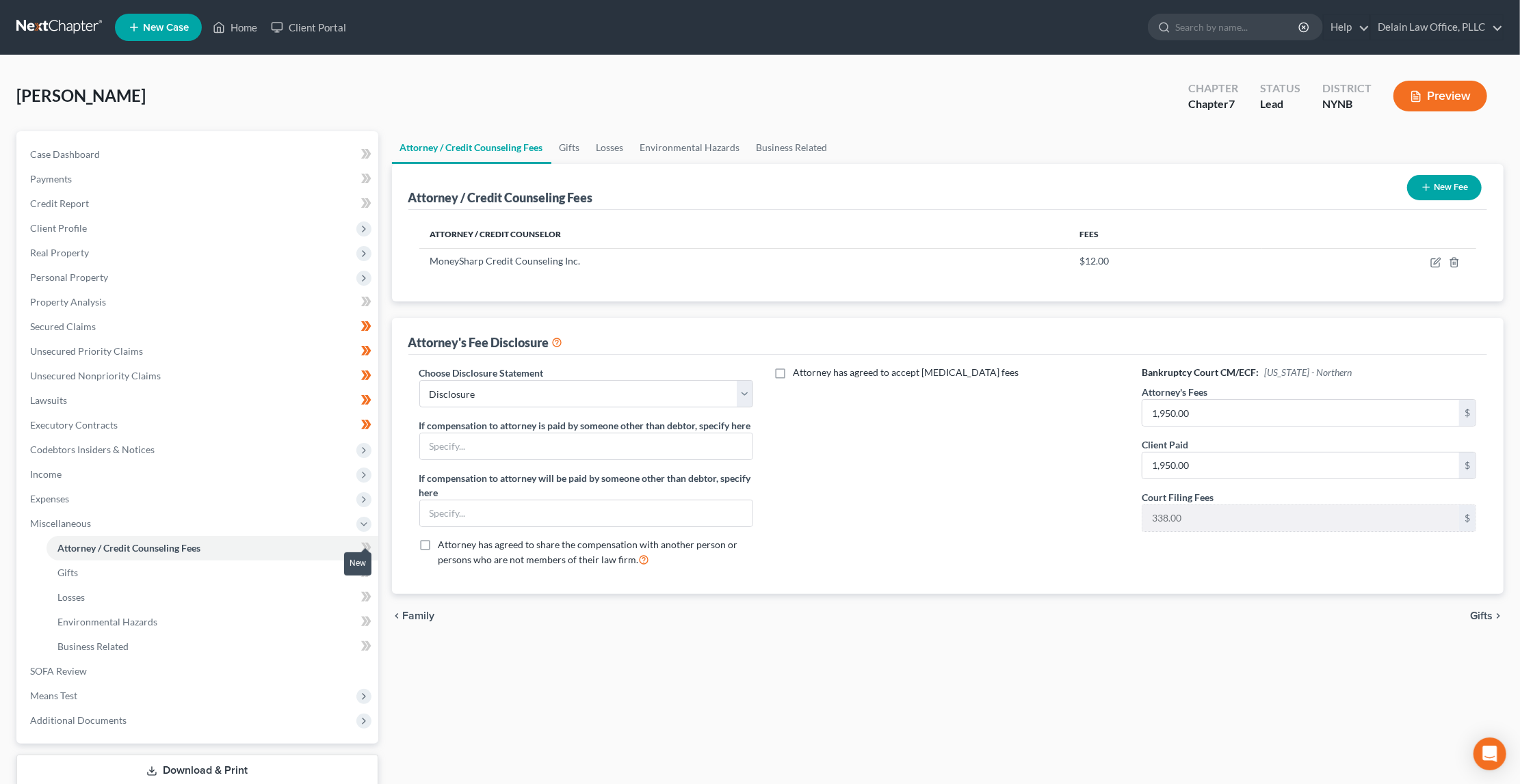
click at [361, 539] on icon at bounding box center [365, 548] width 10 height 17
click at [367, 543] on icon at bounding box center [367, 548] width 6 height 10
click at [306, 564] on link "Gifts" at bounding box center [212, 573] width 332 height 25
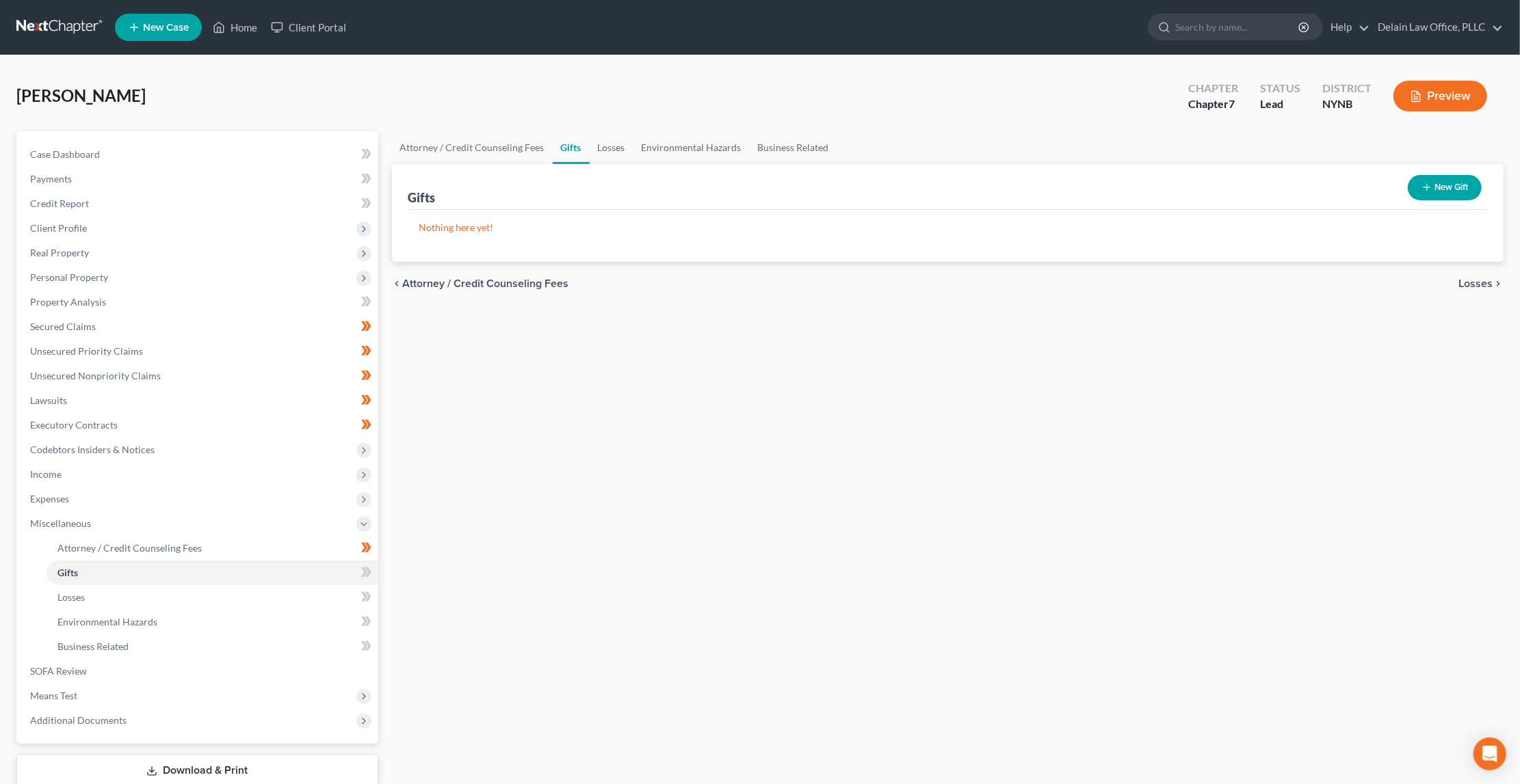
click at [1438, 184] on button "New Gift" at bounding box center [1445, 187] width 74 height 26
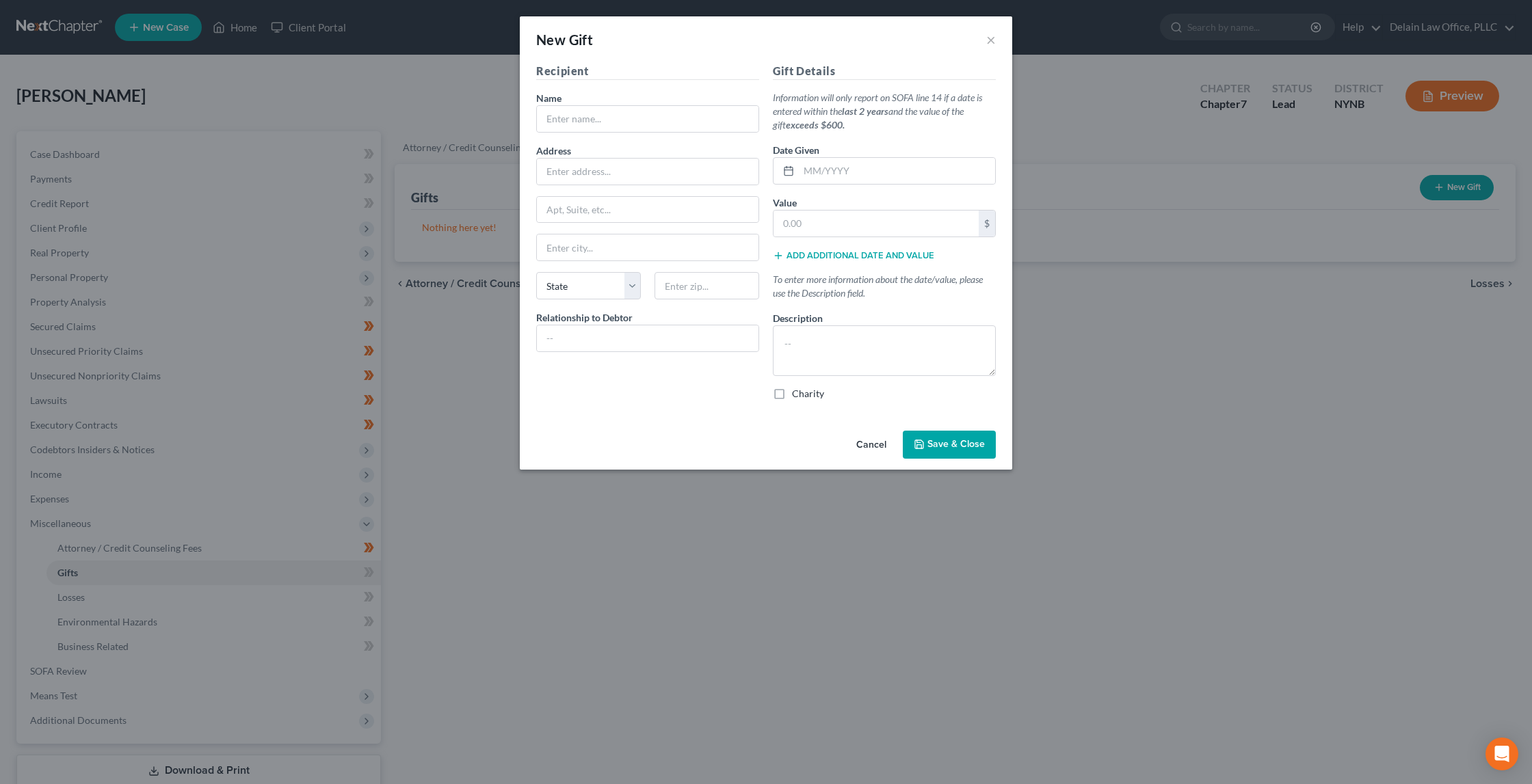
click at [870, 440] on button "Cancel" at bounding box center [871, 445] width 52 height 28
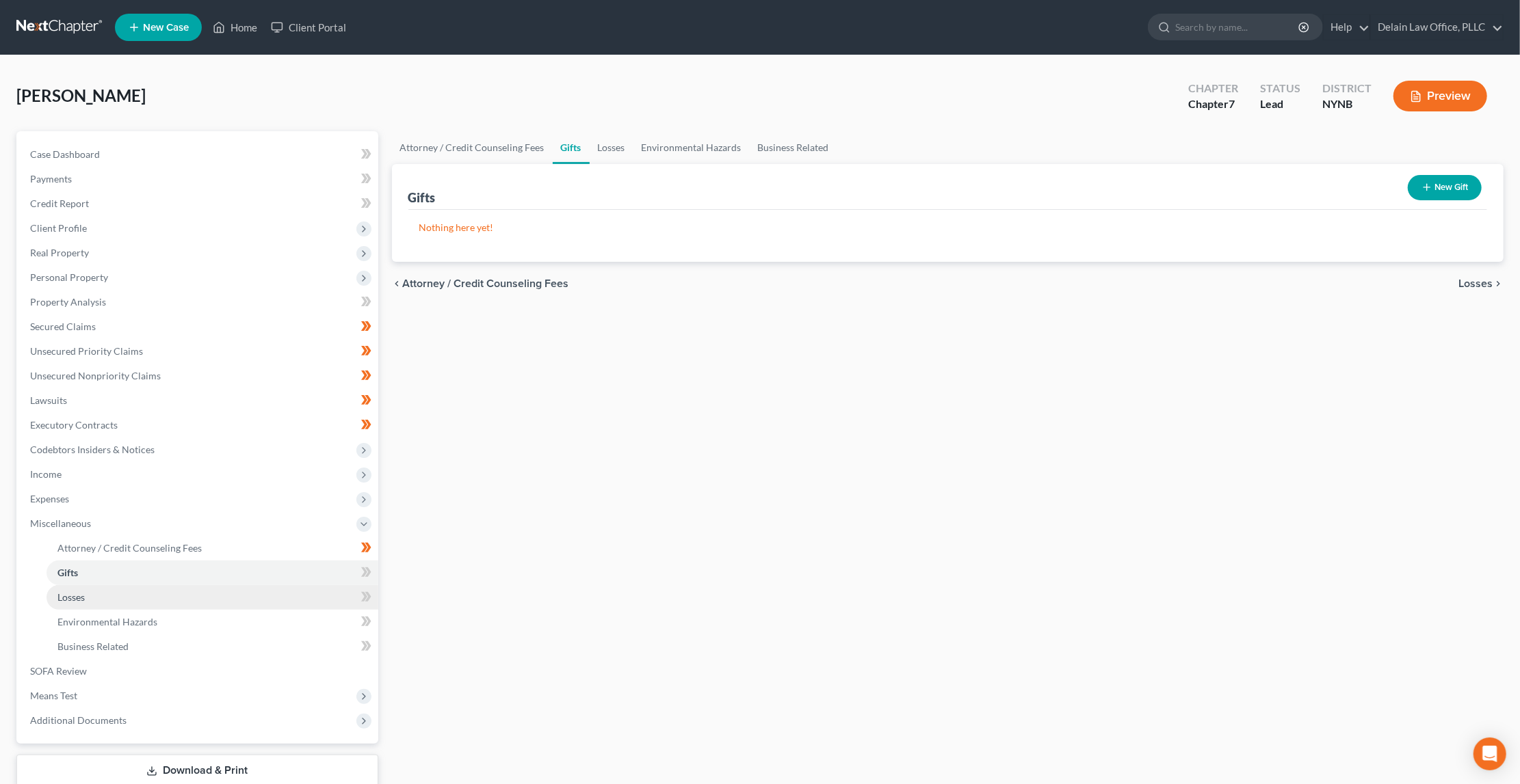
click at [271, 585] on link "Losses" at bounding box center [212, 598] width 332 height 25
click at [364, 568] on icon at bounding box center [364, 573] width 6 height 10
click at [371, 564] on span at bounding box center [365, 575] width 24 height 21
click at [363, 589] on icon at bounding box center [365, 598] width 10 height 17
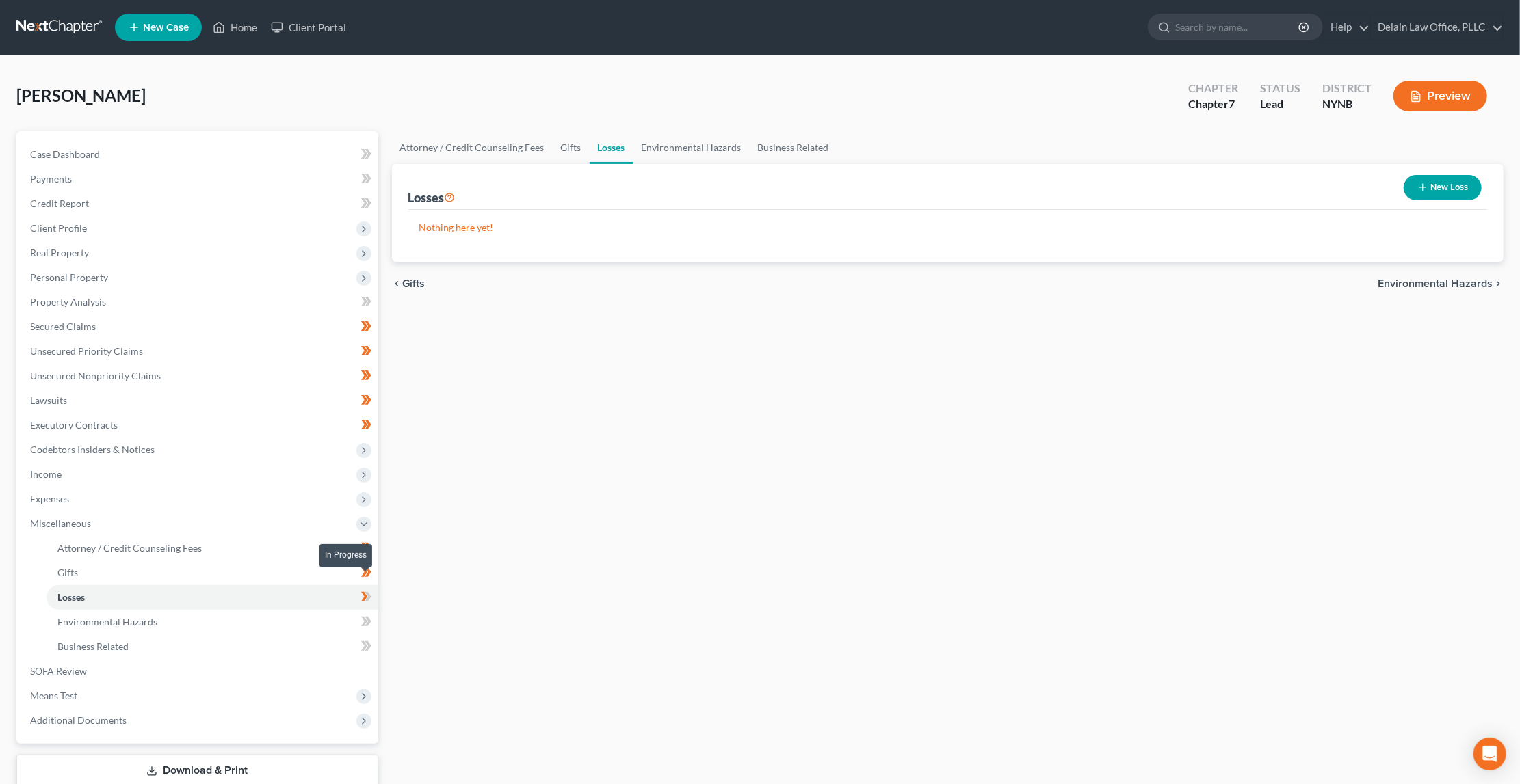
click at [371, 589] on span at bounding box center [365, 599] width 24 height 21
click at [304, 610] on link "Environmental Hazards" at bounding box center [212, 622] width 332 height 25
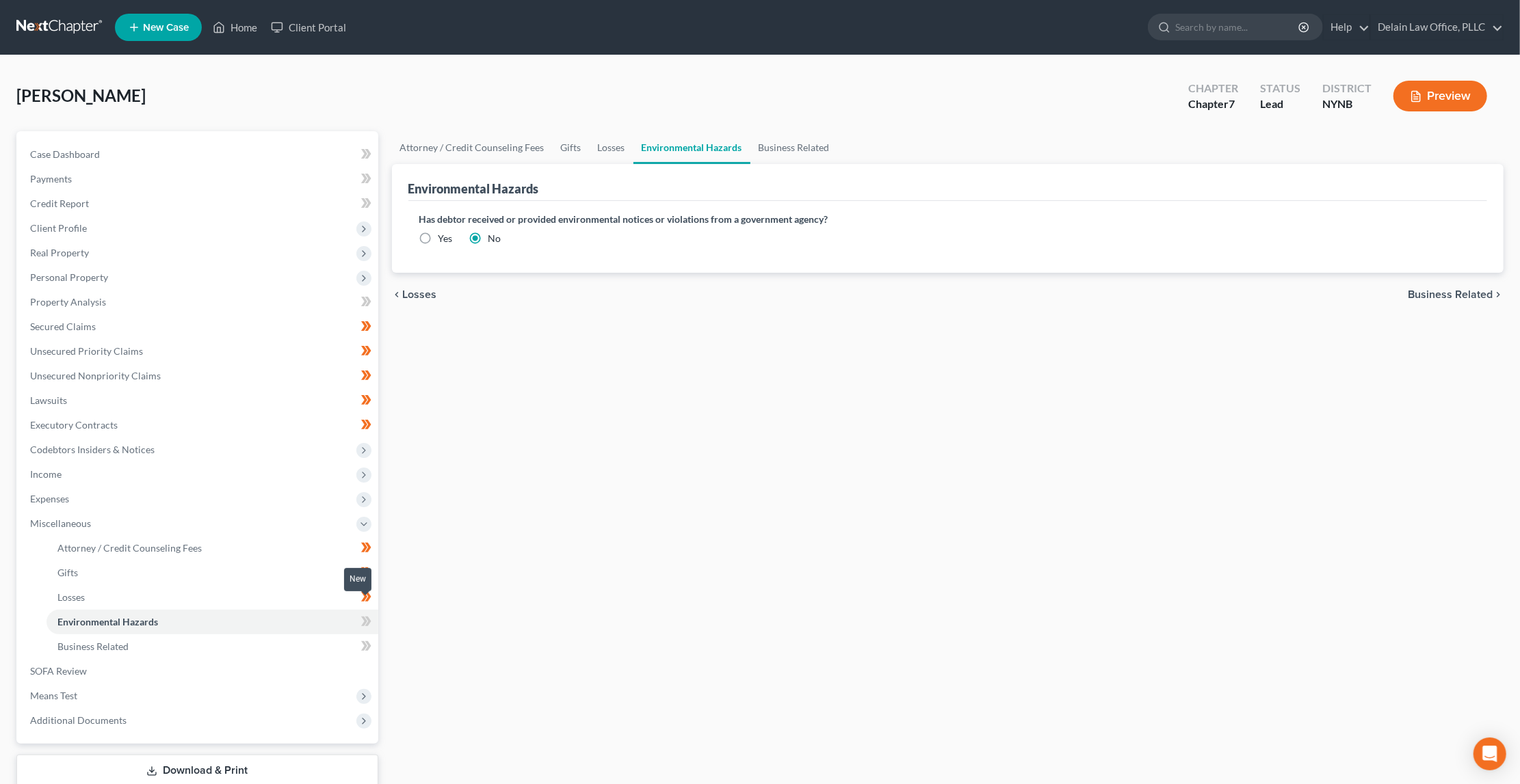
click at [364, 617] on icon at bounding box center [364, 621] width 6 height 10
click at [367, 614] on icon at bounding box center [365, 622] width 10 height 17
click at [306, 635] on link "Business Related" at bounding box center [212, 647] width 332 height 25
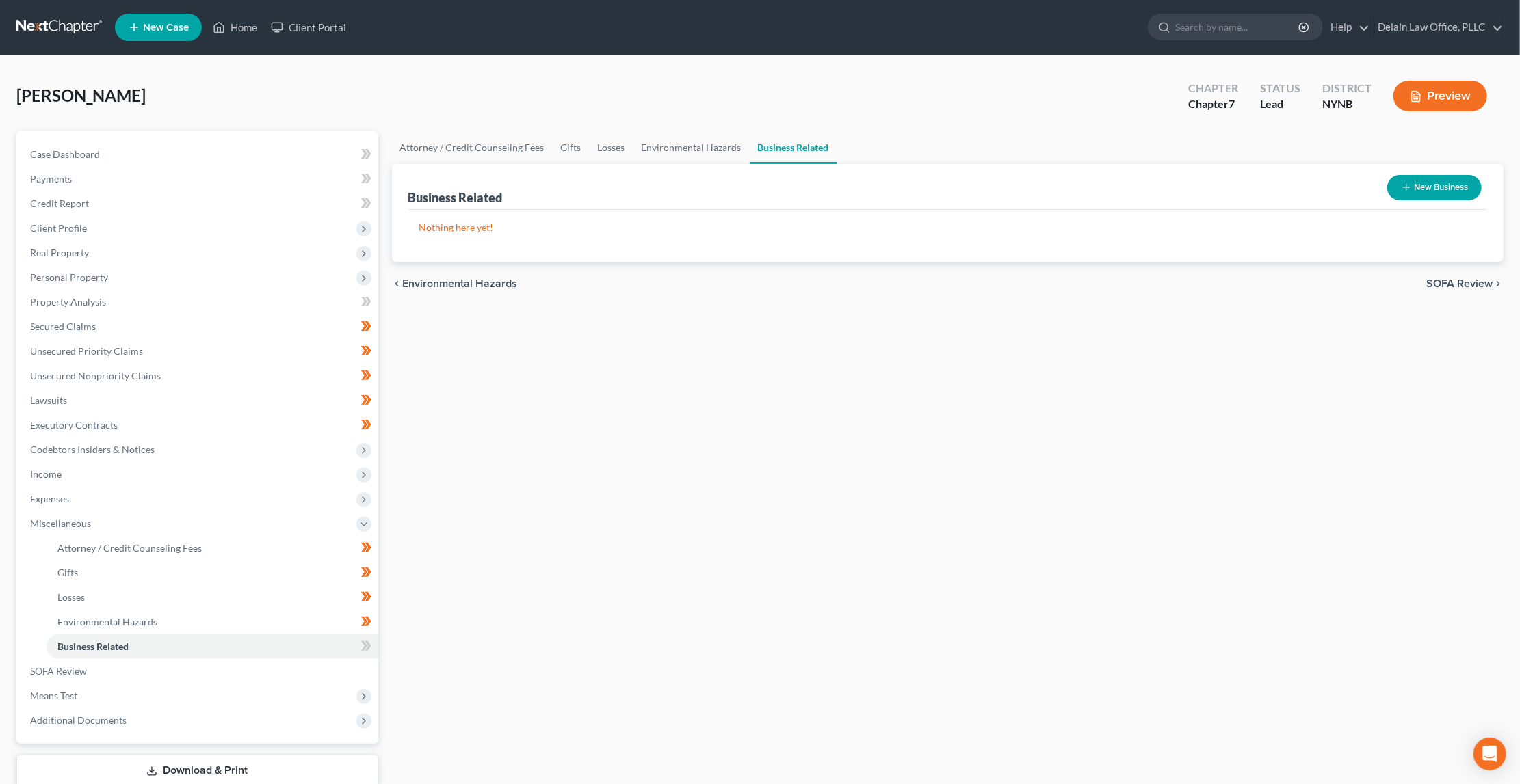
click at [1414, 185] on button "New Business" at bounding box center [1434, 187] width 94 height 26
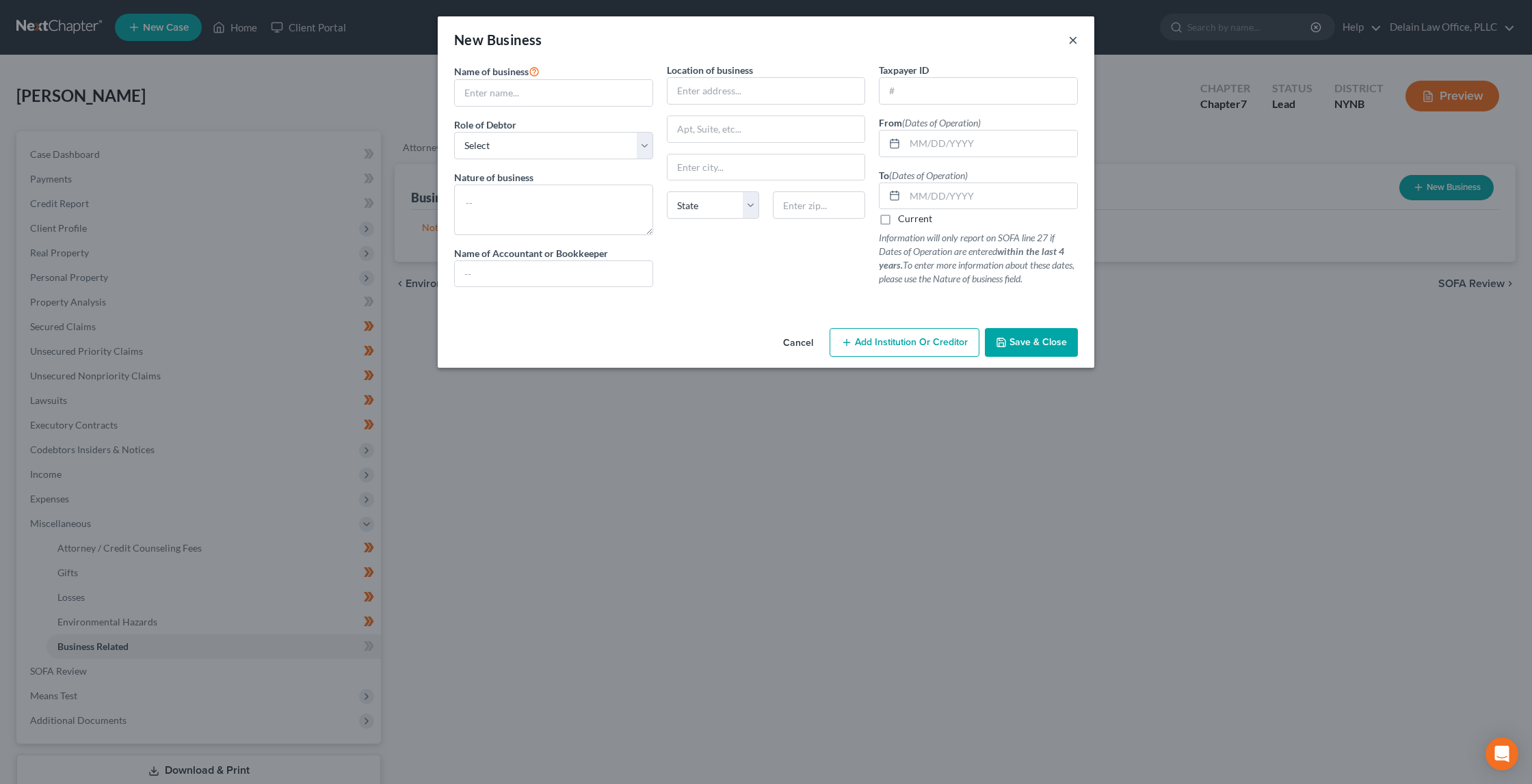
click at [1073, 35] on button "×" at bounding box center [1073, 39] width 10 height 16
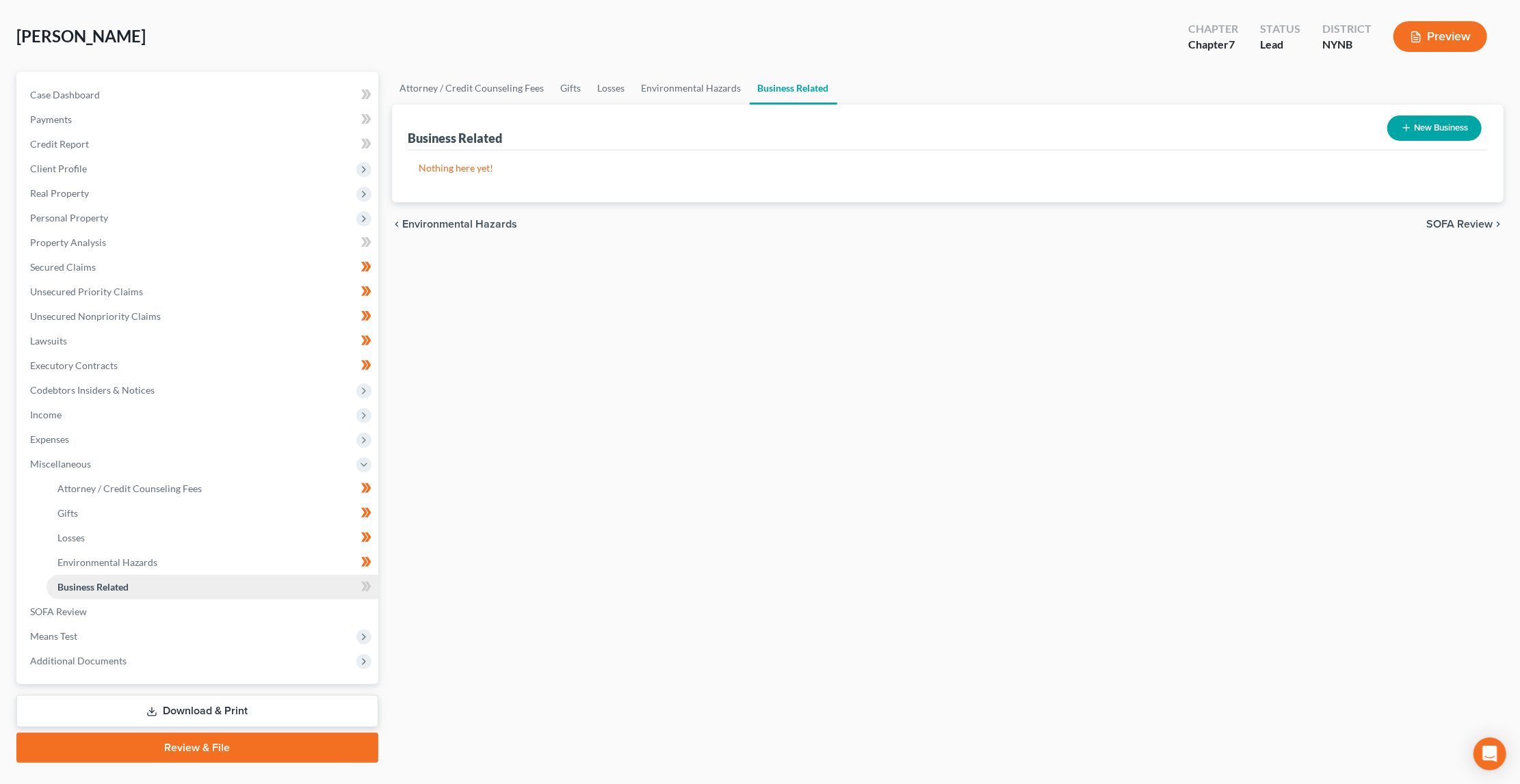
scroll to position [63, 0]
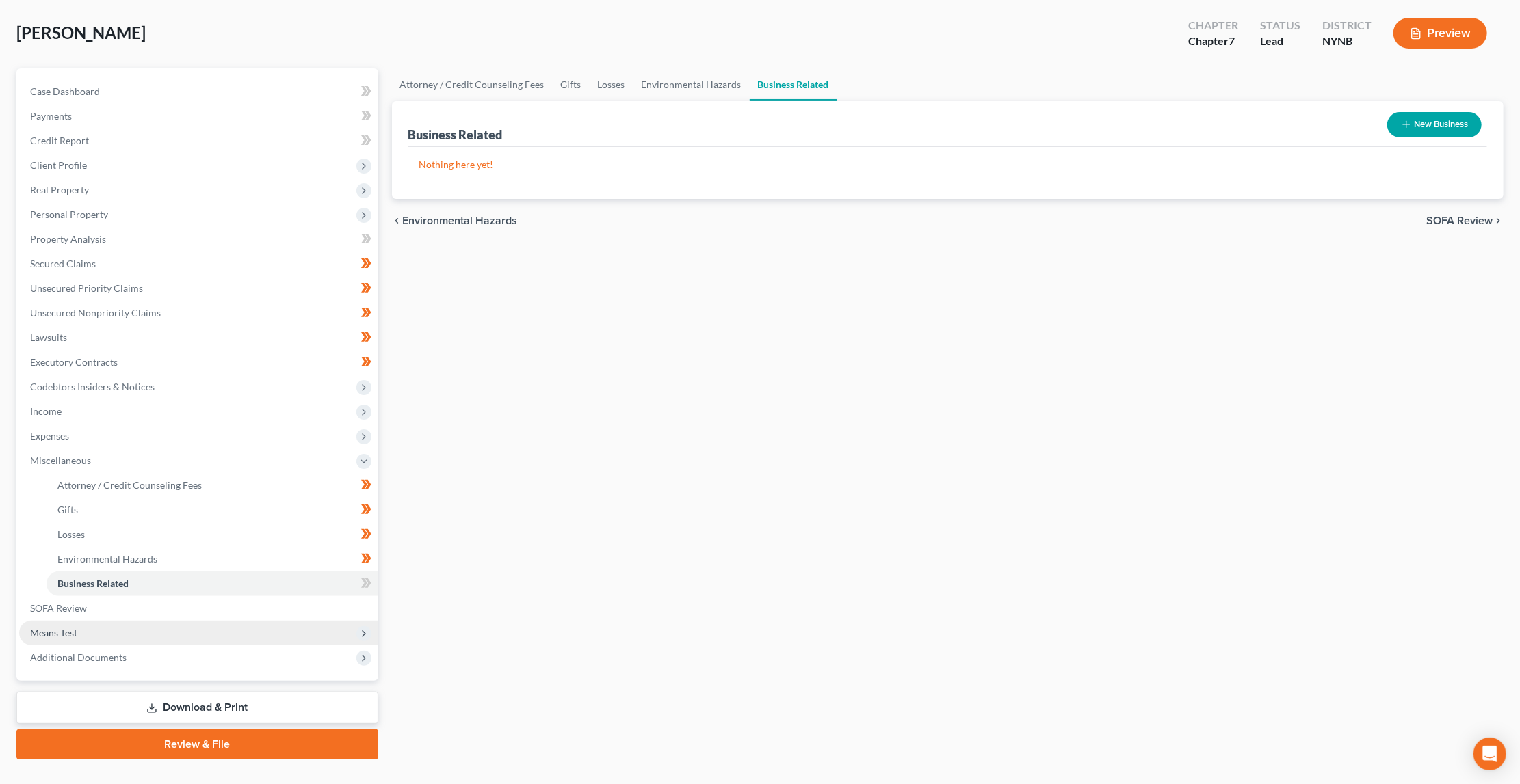
click at [248, 621] on span "Means Test" at bounding box center [198, 634] width 359 height 25
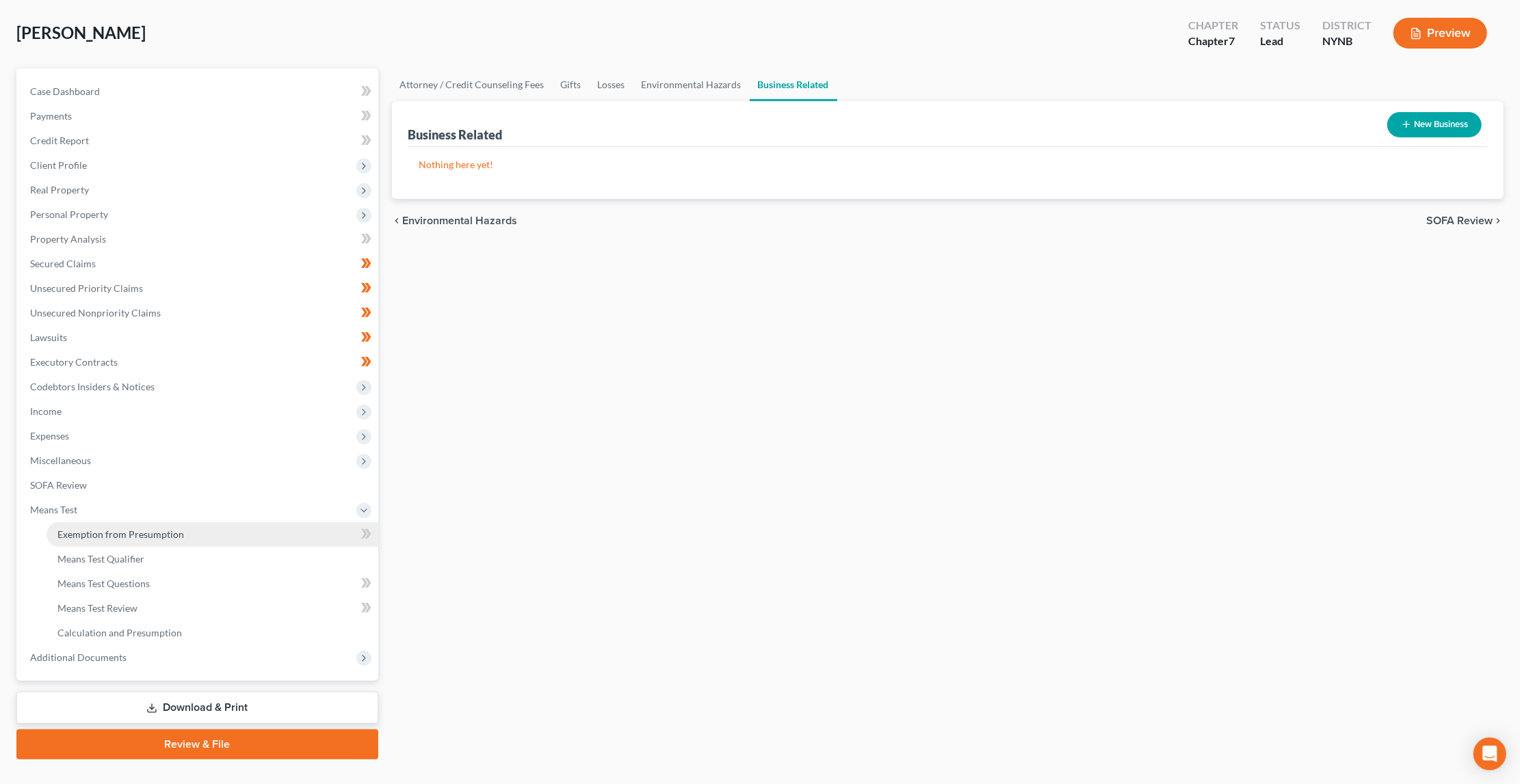
click at [309, 522] on link "Exemption from Presumption" at bounding box center [212, 535] width 332 height 25
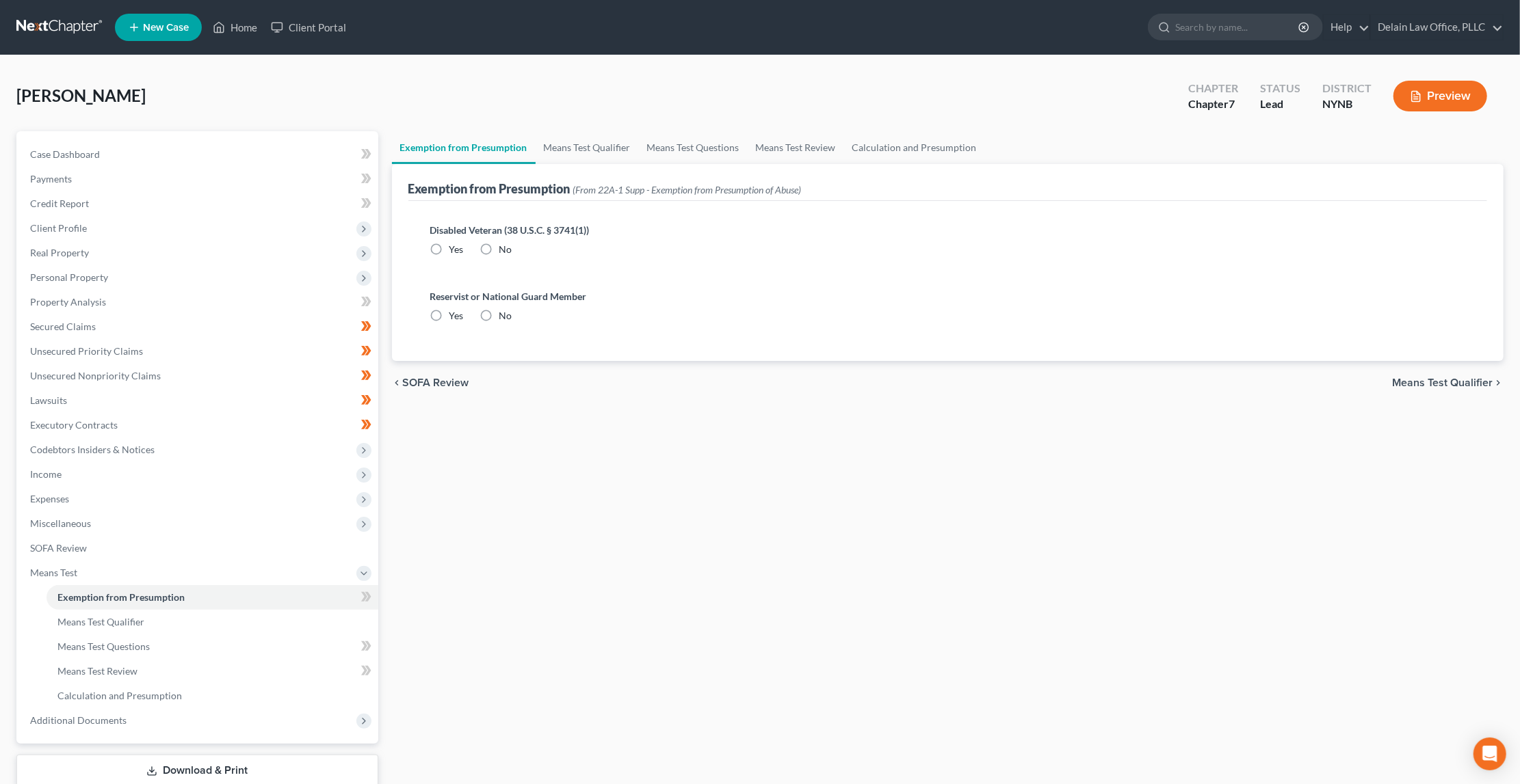
click at [500, 249] on label "No" at bounding box center [506, 249] width 13 height 13
click at [504, 249] on input "No" at bounding box center [508, 246] width 9 height 9
radio input "true"
click at [500, 311] on label "No" at bounding box center [506, 316] width 13 height 13
click at [504, 311] on input "No" at bounding box center [508, 313] width 9 height 9
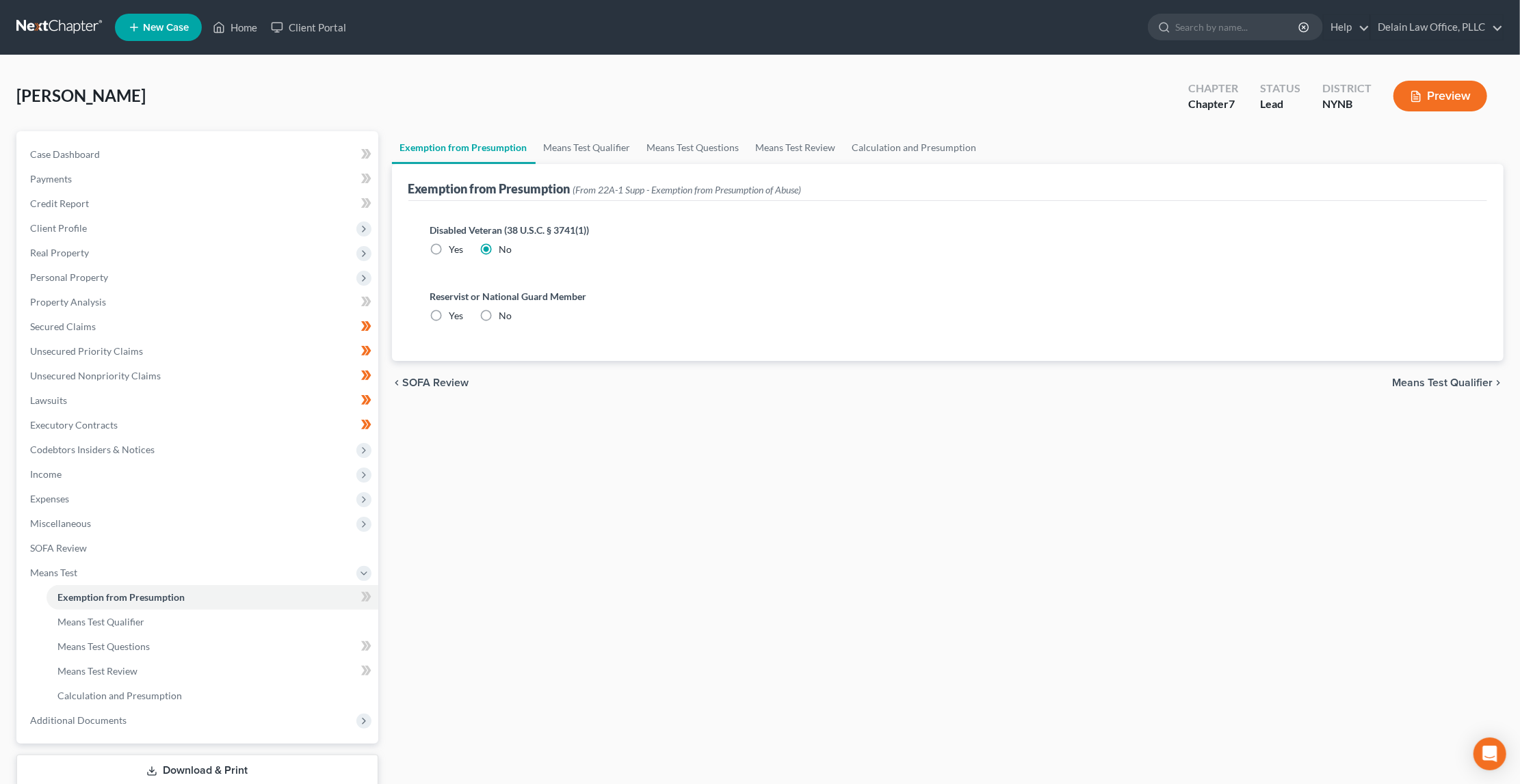
radio input "true"
click at [1417, 378] on span "Means Test Qualifier" at bounding box center [1443, 382] width 101 height 10
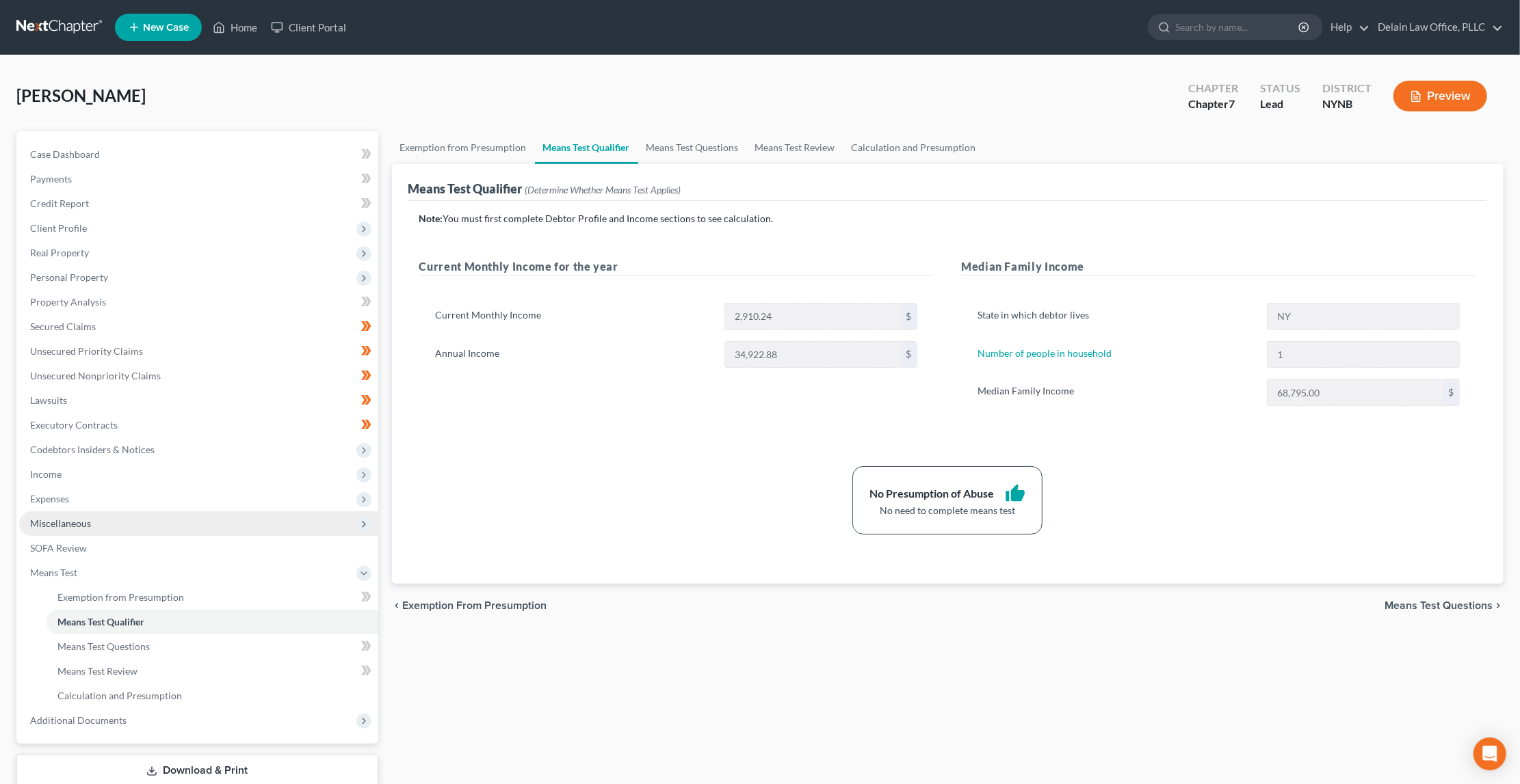
click at [347, 512] on span "Miscellaneous" at bounding box center [198, 524] width 359 height 25
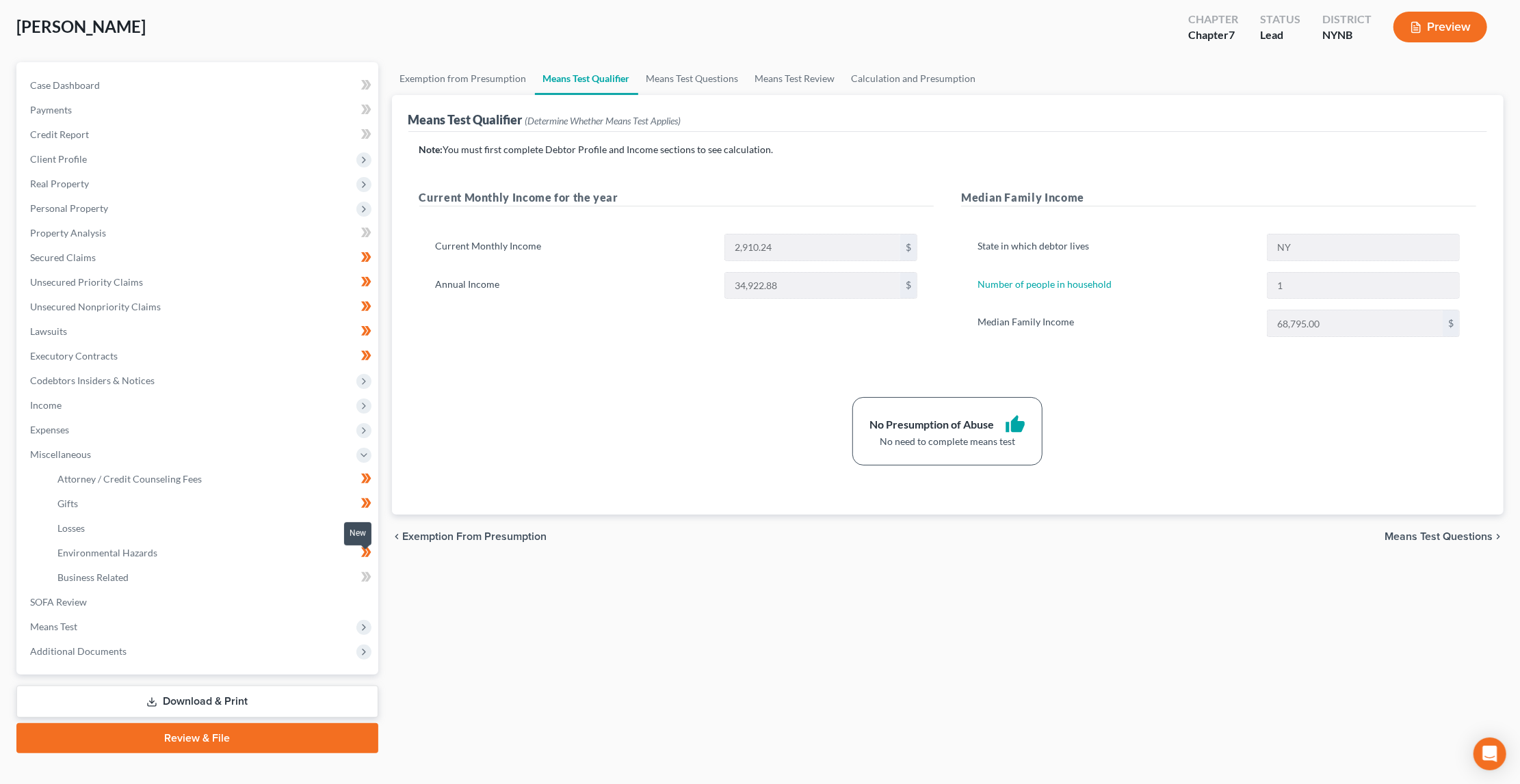
scroll to position [69, 0]
click at [363, 573] on icon at bounding box center [364, 578] width 6 height 10
click at [365, 573] on icon at bounding box center [367, 578] width 6 height 10
click at [327, 616] on span "Means Test" at bounding box center [198, 628] width 359 height 25
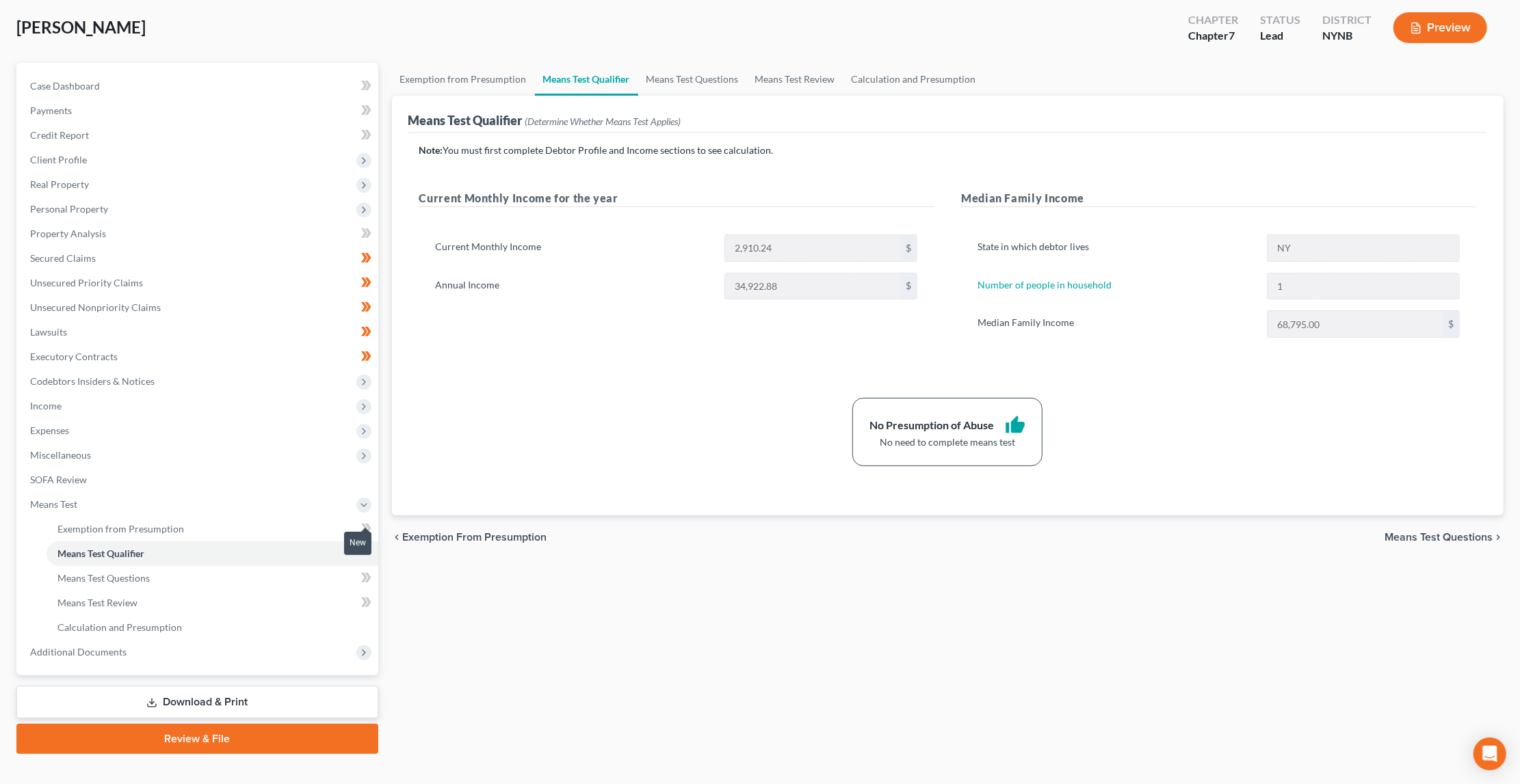
click at [363, 520] on icon at bounding box center [365, 529] width 10 height 17
click at [367, 520] on icon at bounding box center [365, 529] width 10 height 17
click at [317, 640] on span "Additional Documents" at bounding box center [198, 653] width 359 height 25
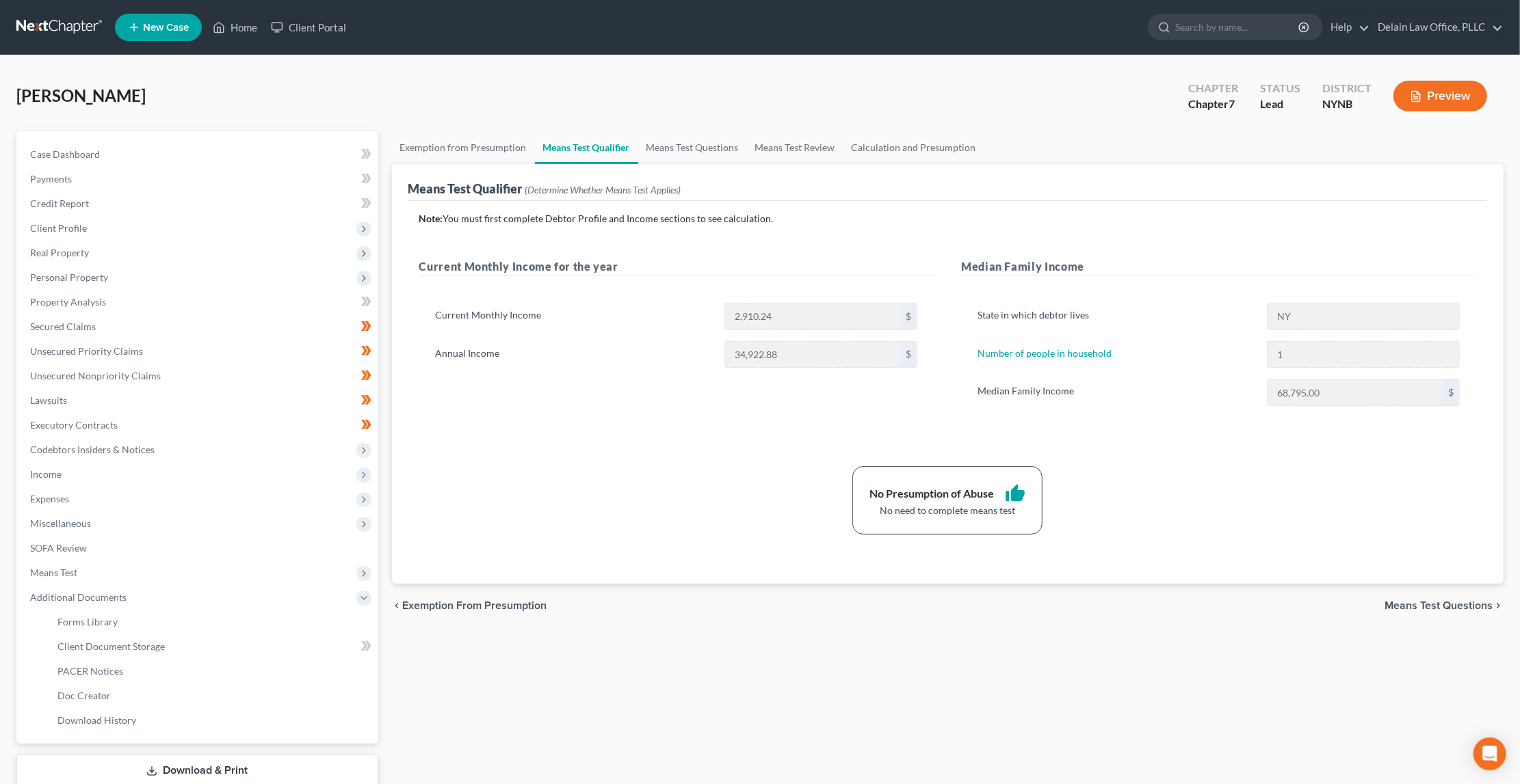
scroll to position [0, 0]
click at [403, 104] on div "Juracka, Jeffery Upgraded Chapter Chapter 7 Status Lead District NYNB Preview" at bounding box center [760, 101] width 1488 height 60
click at [1292, 126] on div "Juracka, Jeffery Upgraded Chapter Chapter 7 Status Lead District NYNB Preview" at bounding box center [760, 101] width 1488 height 60
click at [220, 755] on link "Download & Print" at bounding box center [197, 771] width 362 height 32
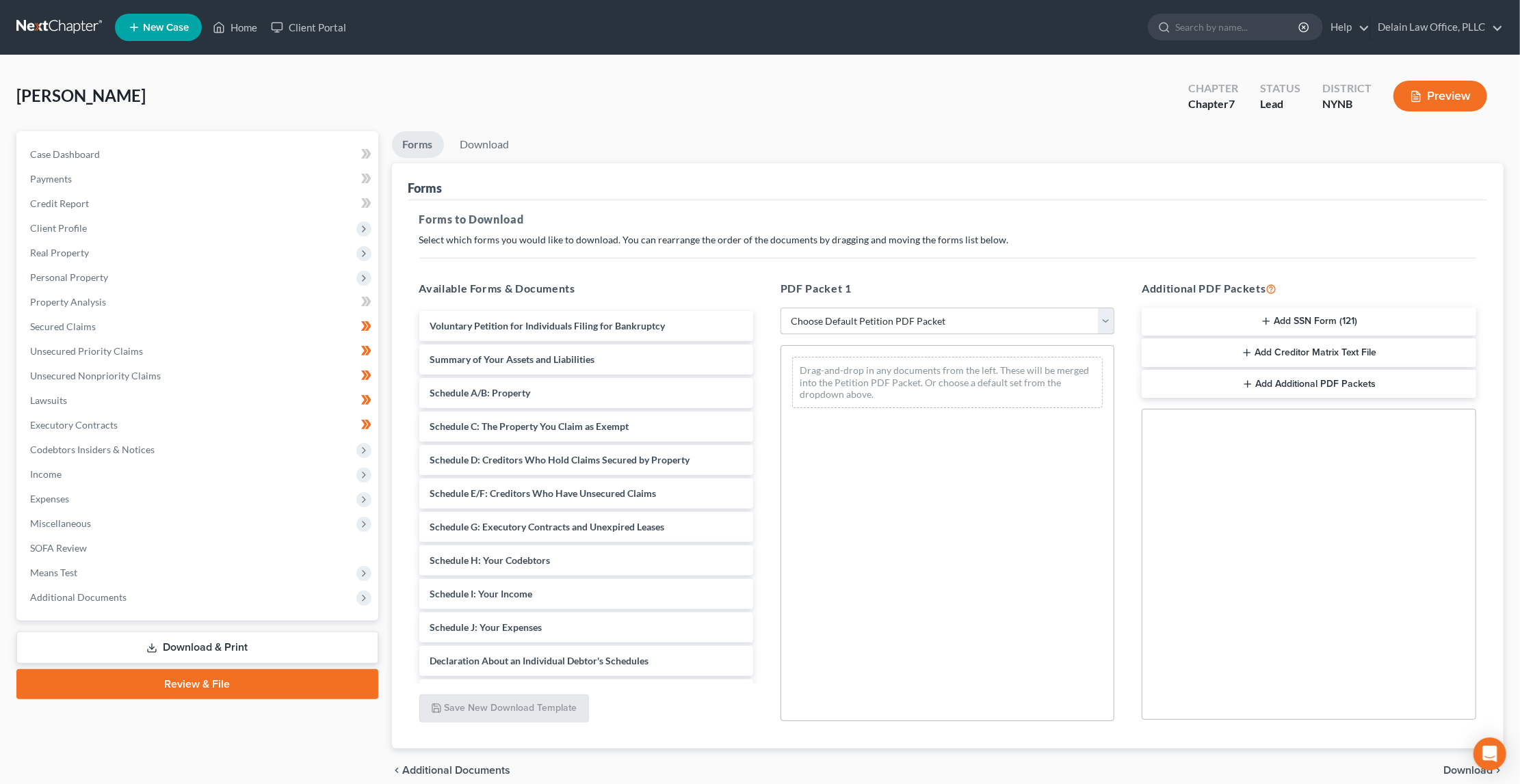
select select "0"
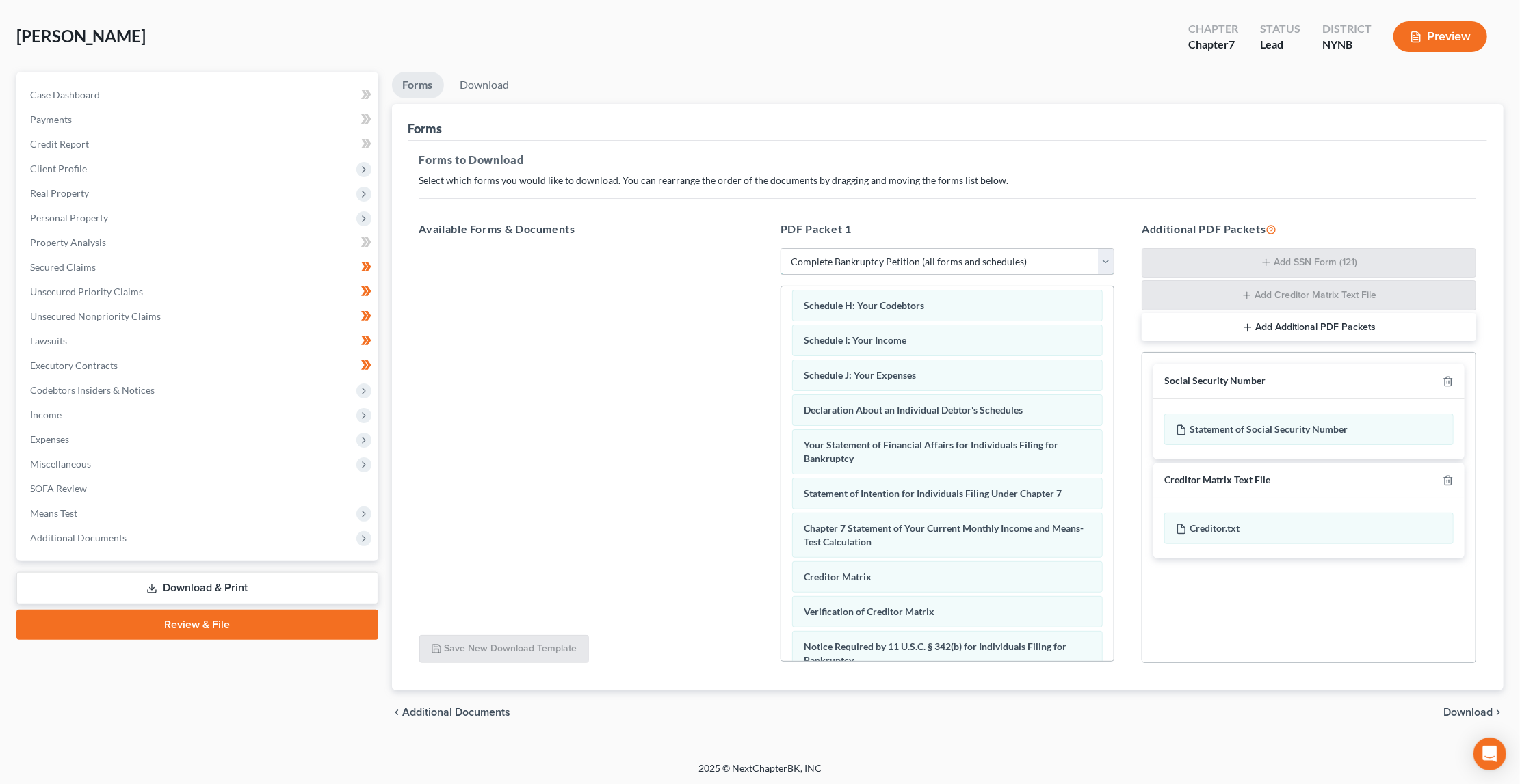
scroll to position [58, 0]
click at [1451, 712] on span "Download" at bounding box center [1469, 714] width 49 height 10
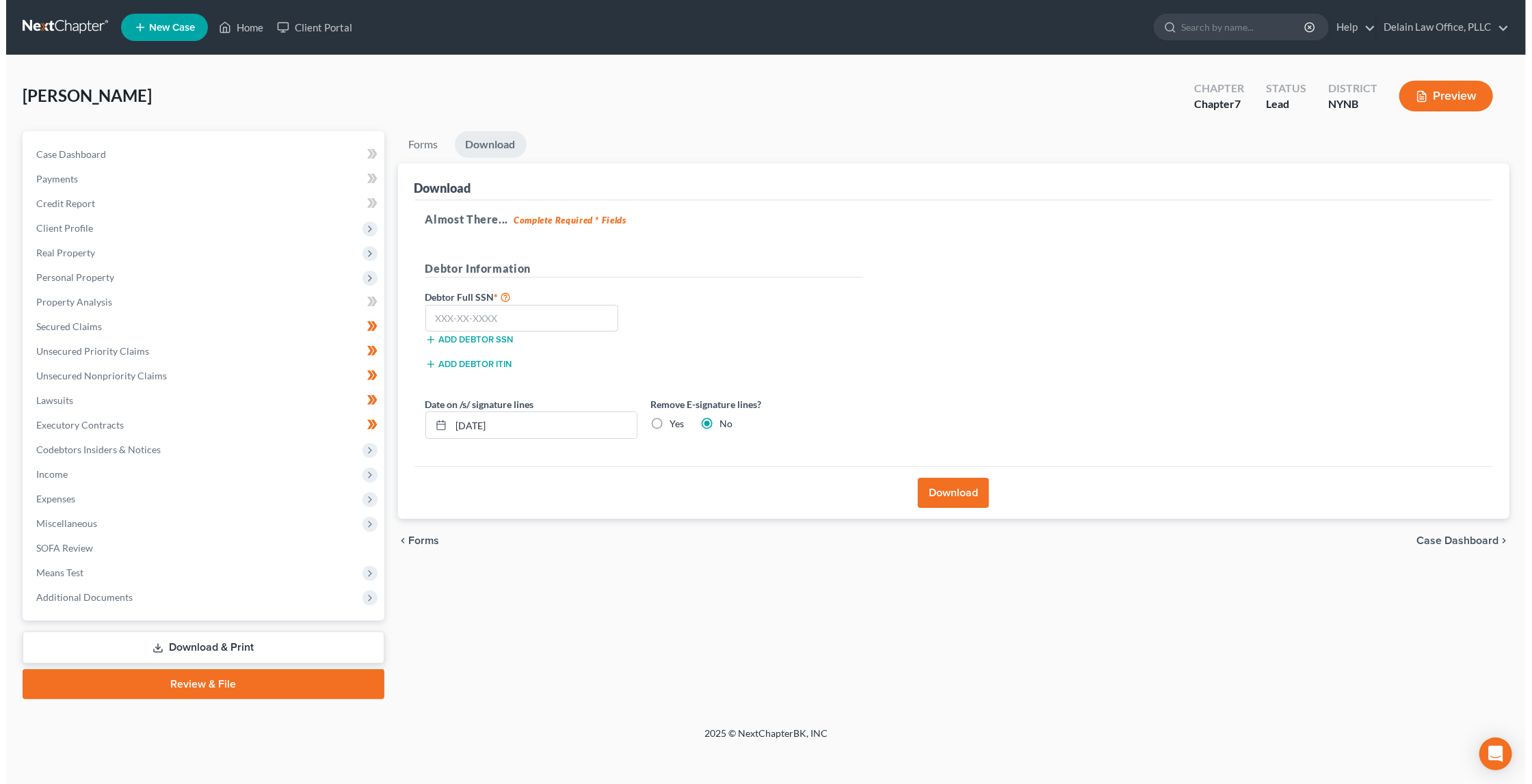
scroll to position [0, 0]
click at [522, 315] on input "text" at bounding box center [518, 319] width 193 height 28
type input "098-40-9439"
click at [952, 490] on button "Download" at bounding box center [955, 493] width 71 height 30
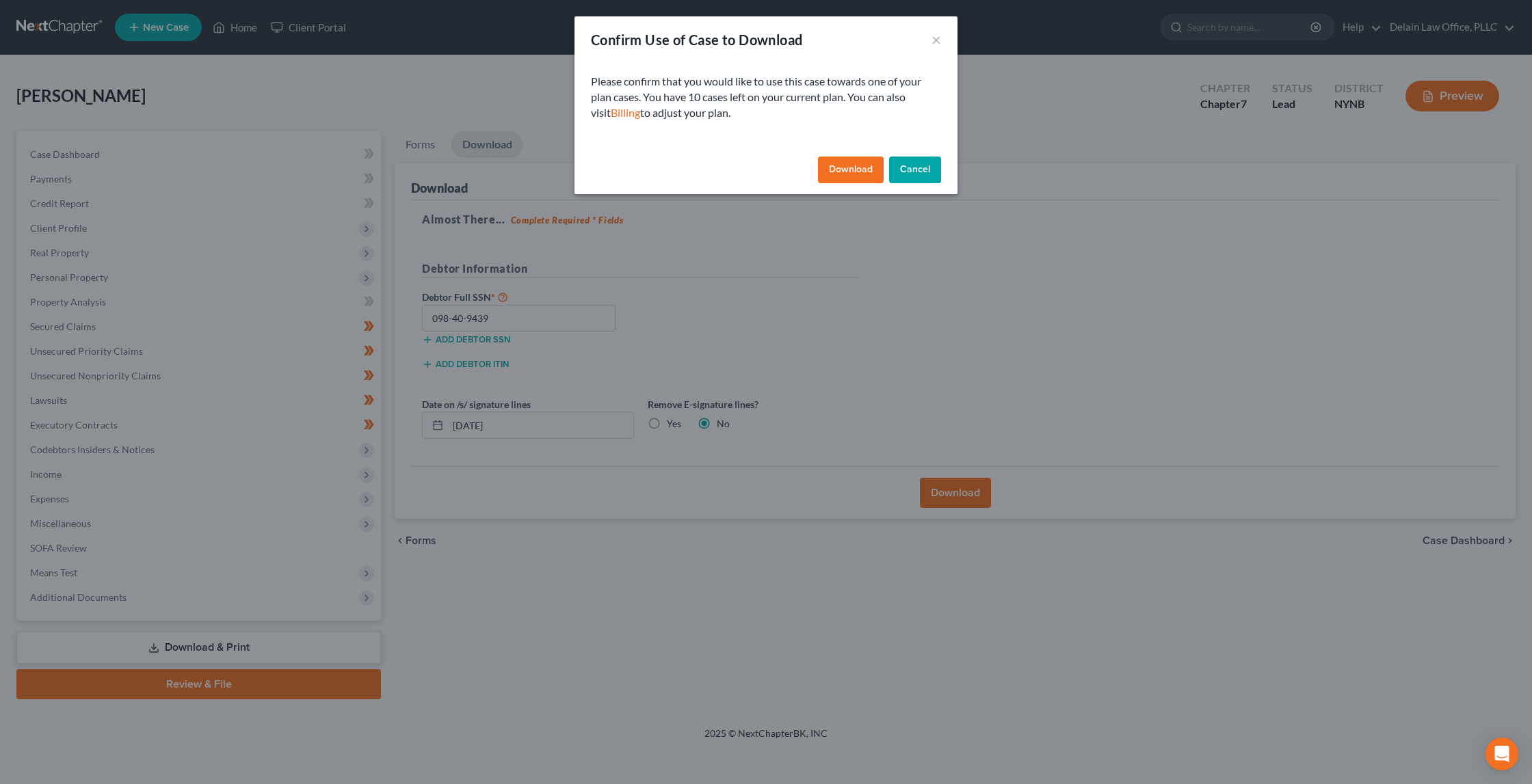
click at [856, 162] on button "Download" at bounding box center [851, 170] width 66 height 28
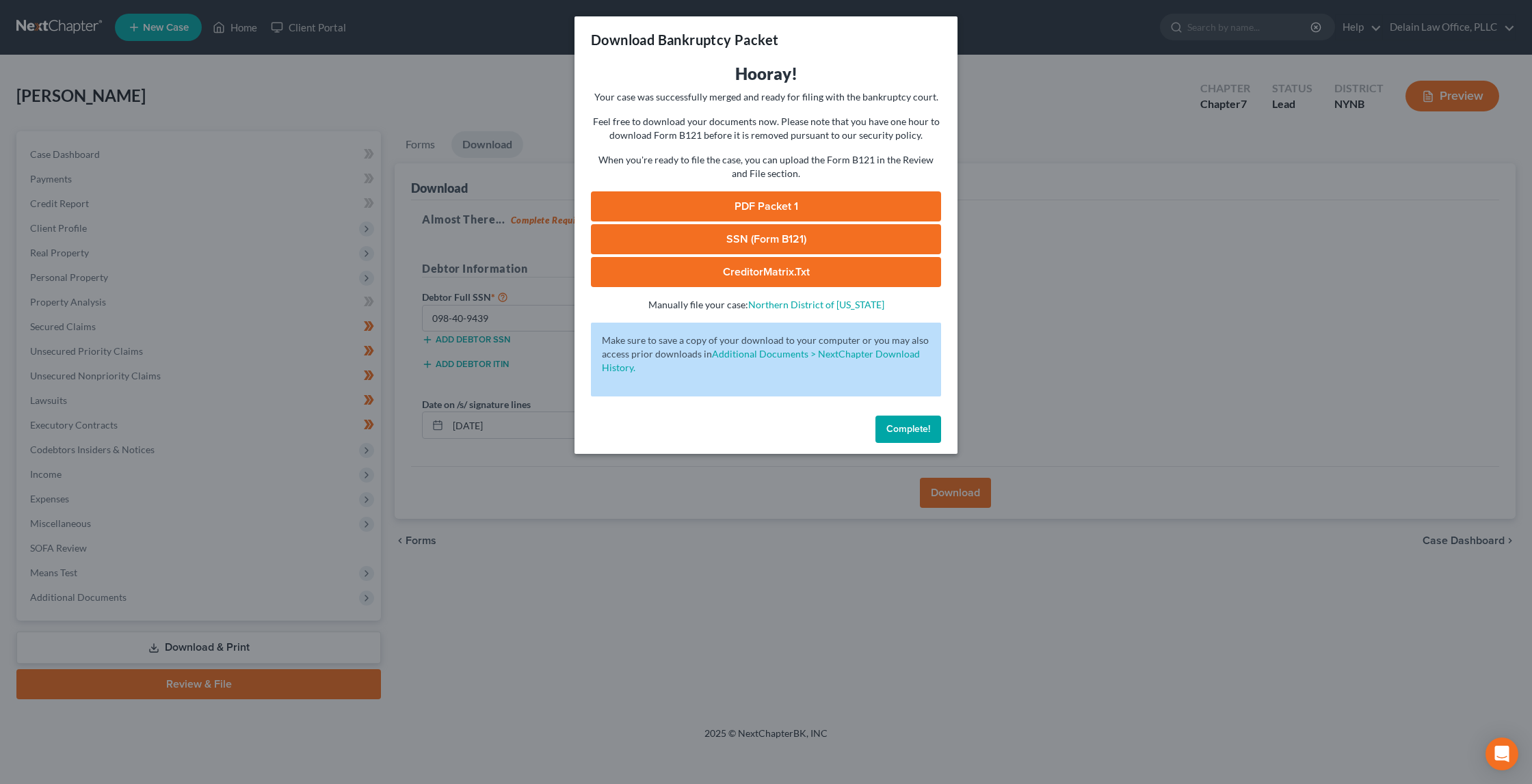
click at [857, 203] on link "PDF Packet 1" at bounding box center [766, 206] width 350 height 30
click at [897, 423] on span "Complete!" at bounding box center [908, 429] width 44 height 11
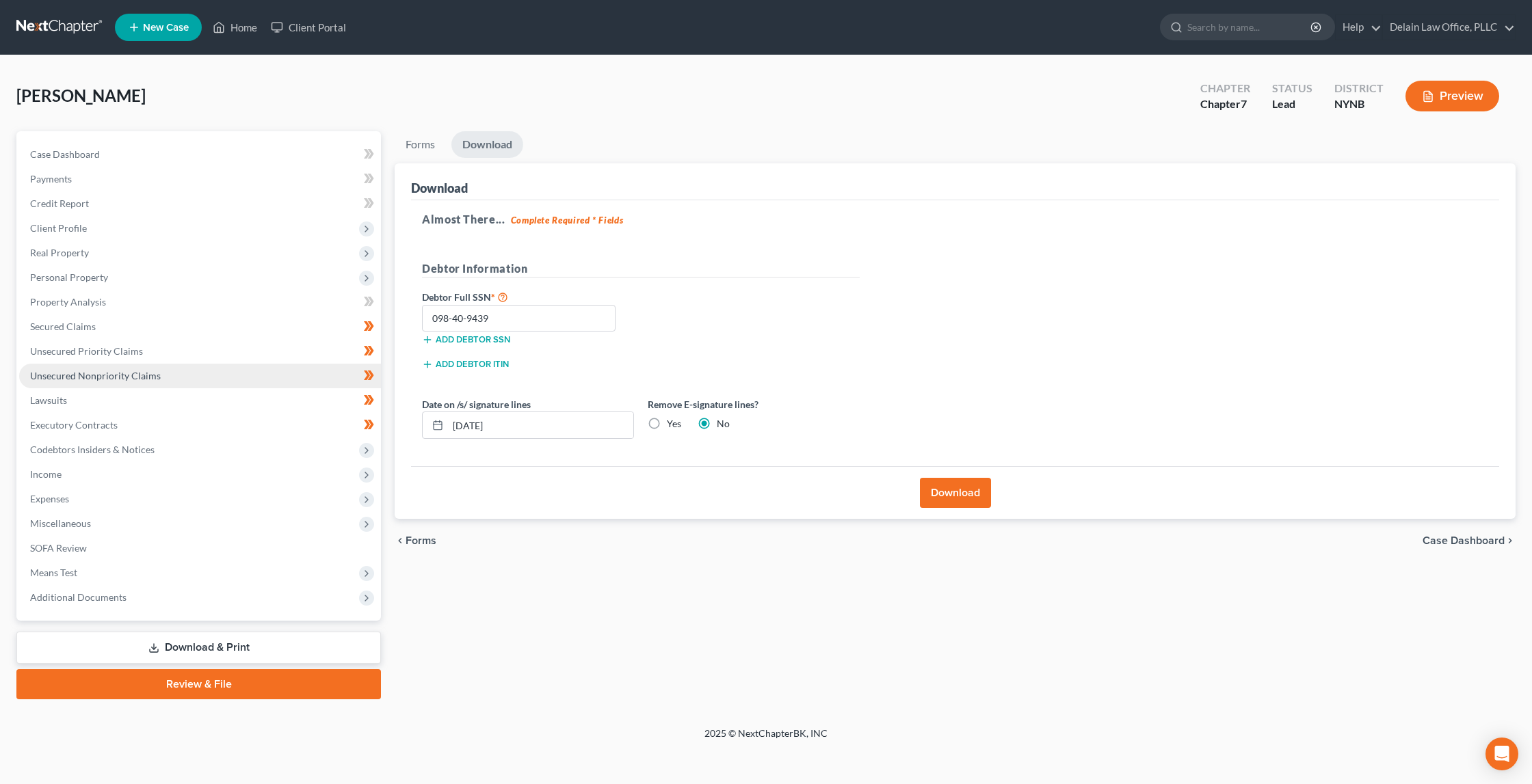
click at [157, 370] on span "Unsecured Nonpriority Claims" at bounding box center [95, 376] width 130 height 11
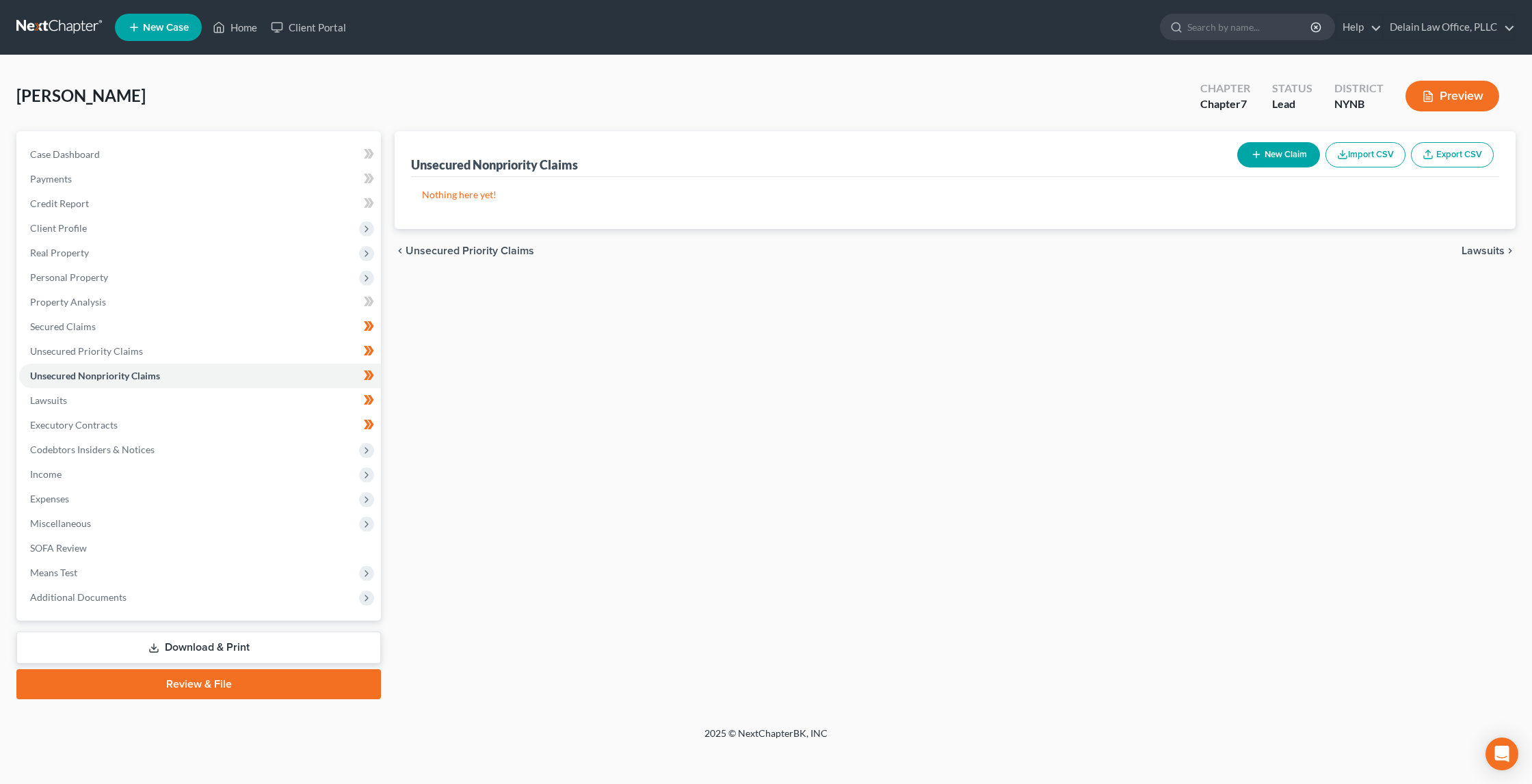
click at [1267, 149] on button "New Claim" at bounding box center [1278, 154] width 83 height 26
select select "0"
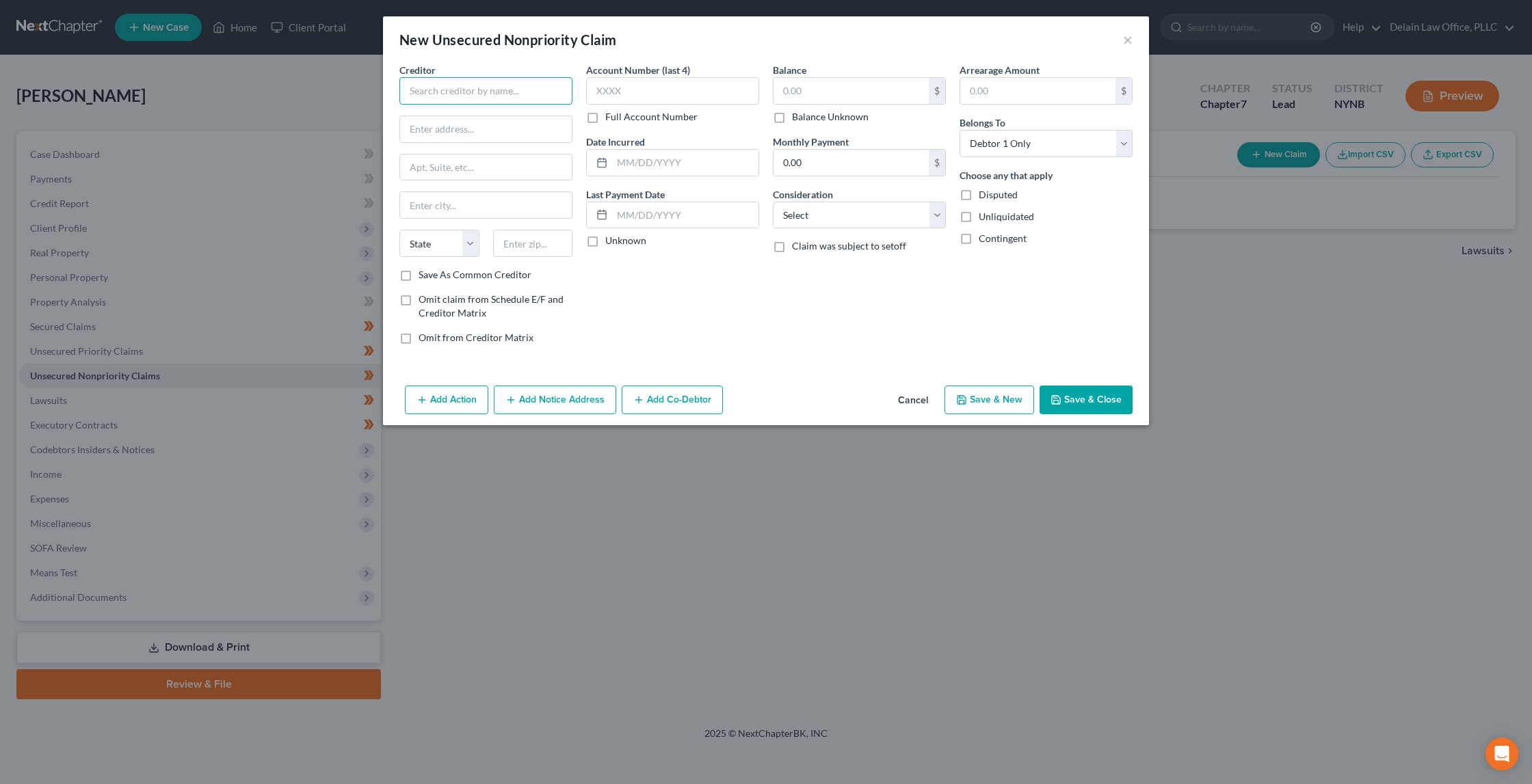
click at [525, 89] on input "text" at bounding box center [486, 90] width 173 height 28
type input "Citicards CBNA"
paste input "5800 SOUTH CORPORATE PLACE"
paste input "57108"
type input "5800 SOUTH CORPORATE PLACE57108"
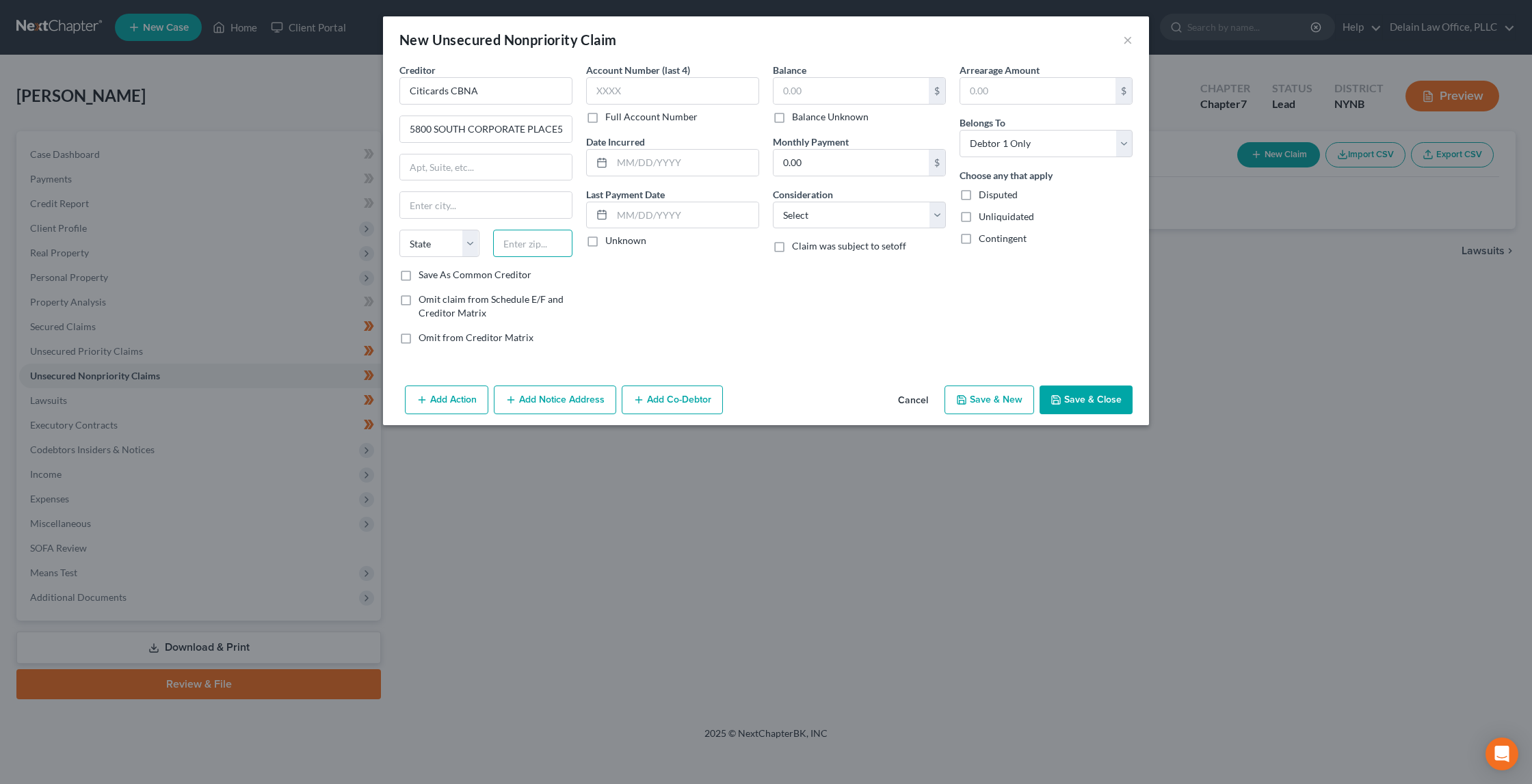
paste input "57108"
type input "57108"
type input "Sioux Falls"
select select "43"
click at [621, 240] on label "Unknown" at bounding box center [625, 241] width 41 height 13
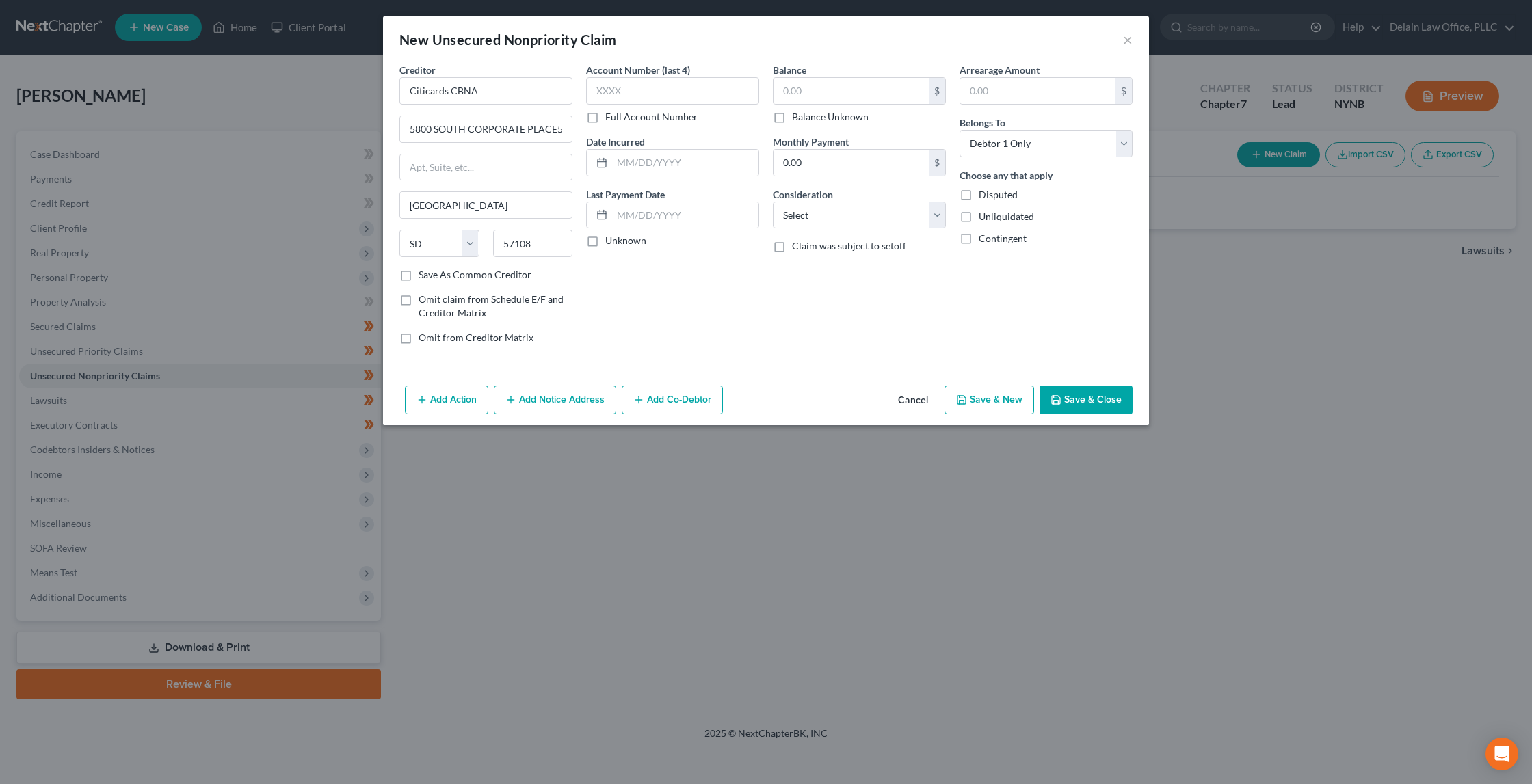
click at [619, 240] on input "Unknown" at bounding box center [615, 238] width 9 height 9
checkbox input "true"
click at [671, 88] on input "text" at bounding box center [673, 90] width 173 height 28
type input "xxxx"
click at [636, 160] on input "text" at bounding box center [685, 162] width 147 height 26
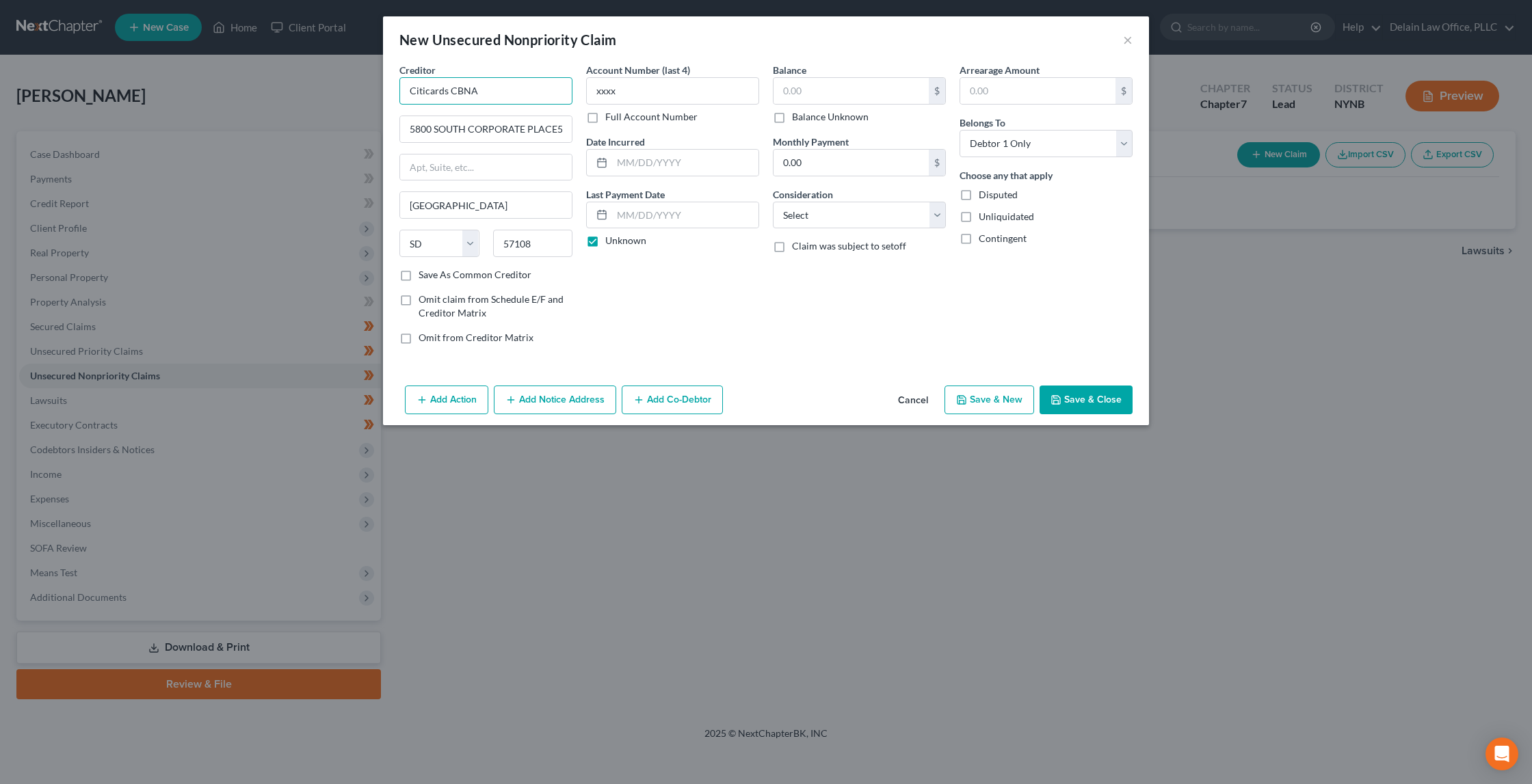
drag, startPoint x: 493, startPoint y: 86, endPoint x: 481, endPoint y: 23, distance: 64.1
click at [481, 23] on div "New Unsecured Nonpriority Claim × Creditor * Citicards CBNA 5800 SOUTH CORPORAT…" at bounding box center [765, 221] width 766 height 409
click at [409, 88] on input "text" at bounding box center [486, 90] width 173 height 28
paste input "06/18/2024"
drag, startPoint x: 1501, startPoint y: 202, endPoint x: 696, endPoint y: 186, distance: 805.2
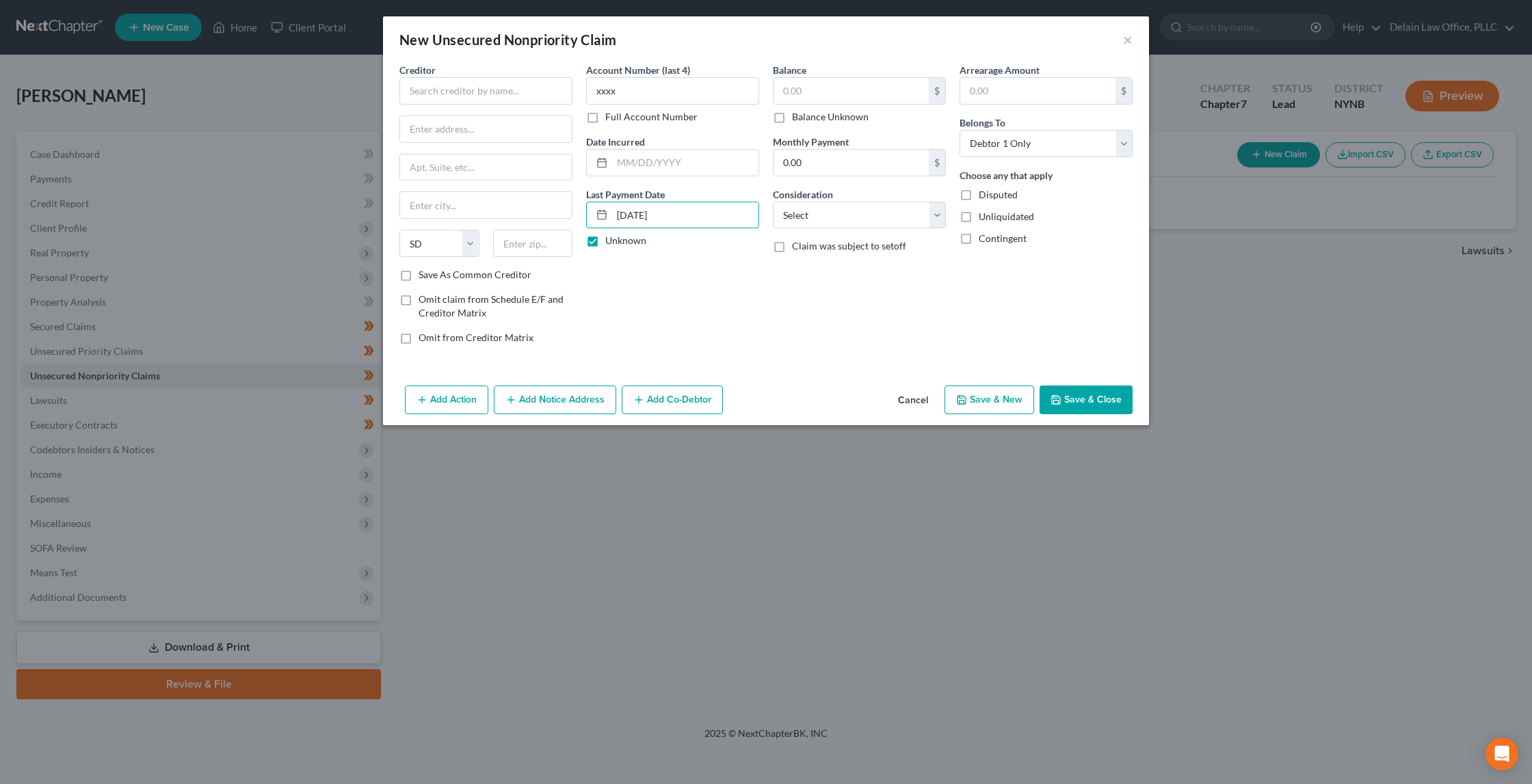
click at [696, 187] on div "Last Payment Date 06/18/2024 Unknown" at bounding box center [673, 218] width 173 height 61
paste input "12/12"
type input "12/12/2024"
click at [837, 90] on input "text" at bounding box center [851, 90] width 155 height 26
paste input "6,900"
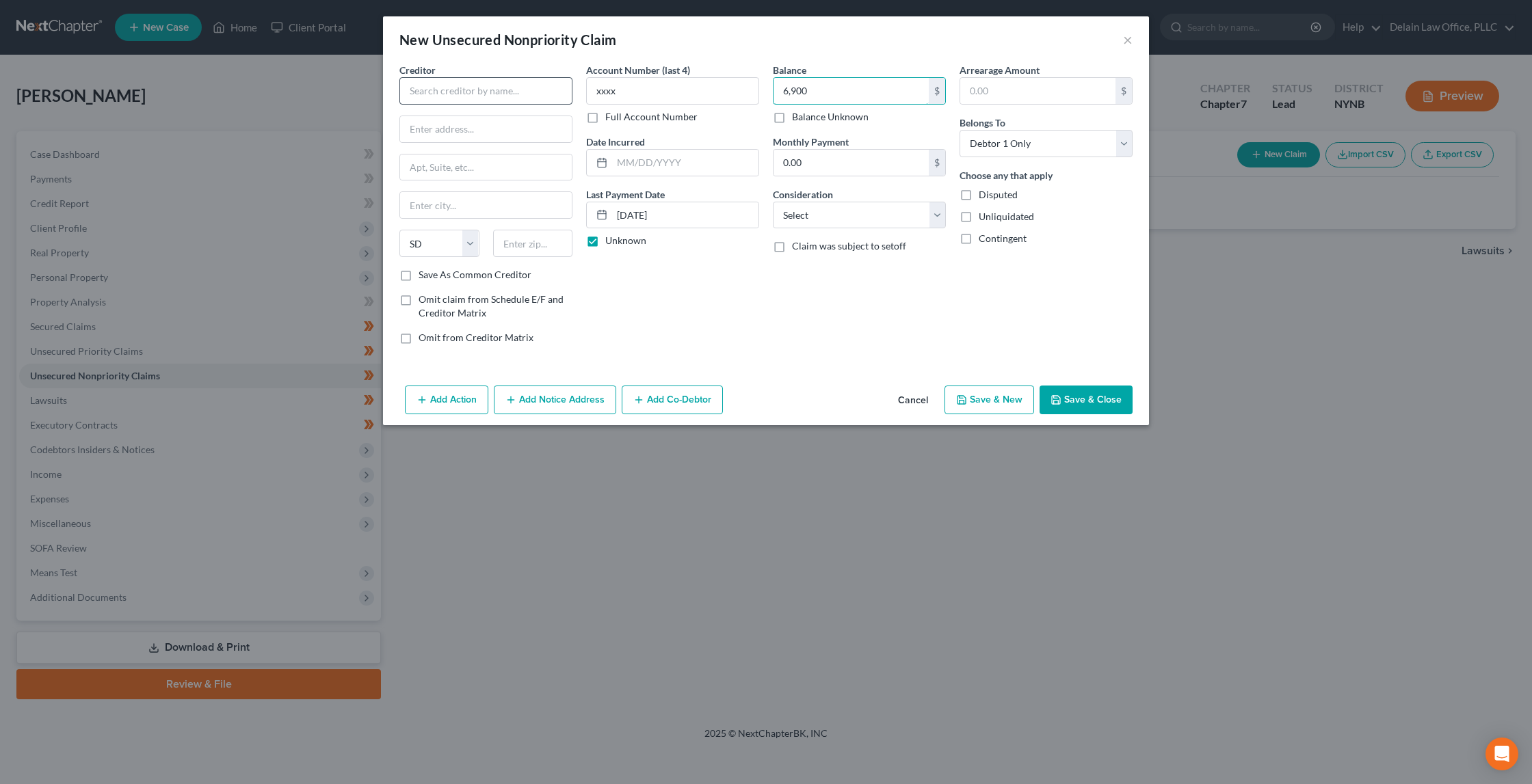
type input "6,900"
click at [526, 98] on input "text" at bounding box center [486, 90] width 173 height 28
click at [480, 93] on input "text" at bounding box center [486, 90] width 173 height 28
paste input "CITICARDS CBNA"
paste input "5800 SOUTH CORPORATE PLACE"
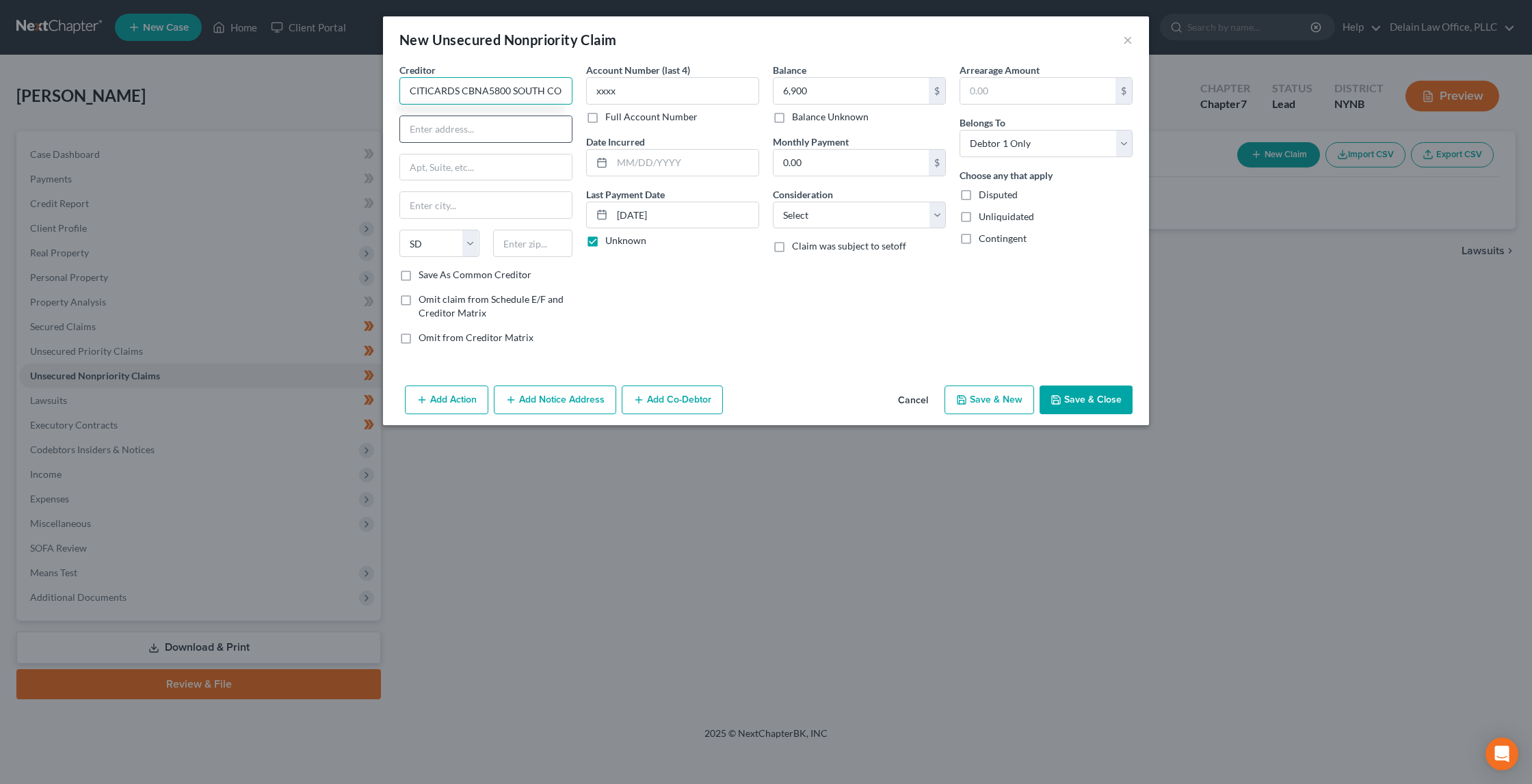
drag, startPoint x: 415, startPoint y: 91, endPoint x: 463, endPoint y: 137, distance: 66.5
click at [463, 137] on div "Creditor * CITICARDS CBNA5800 SOUTH CORPORATE PLACE State AL AK AR AZ CA CO CT …" at bounding box center [486, 166] width 173 height 206
type input "CITICARDS CBNA"
click at [448, 133] on input "text" at bounding box center [485, 128] width 171 height 26
paste input "5800 SOUTH CORPORATE PLACE"
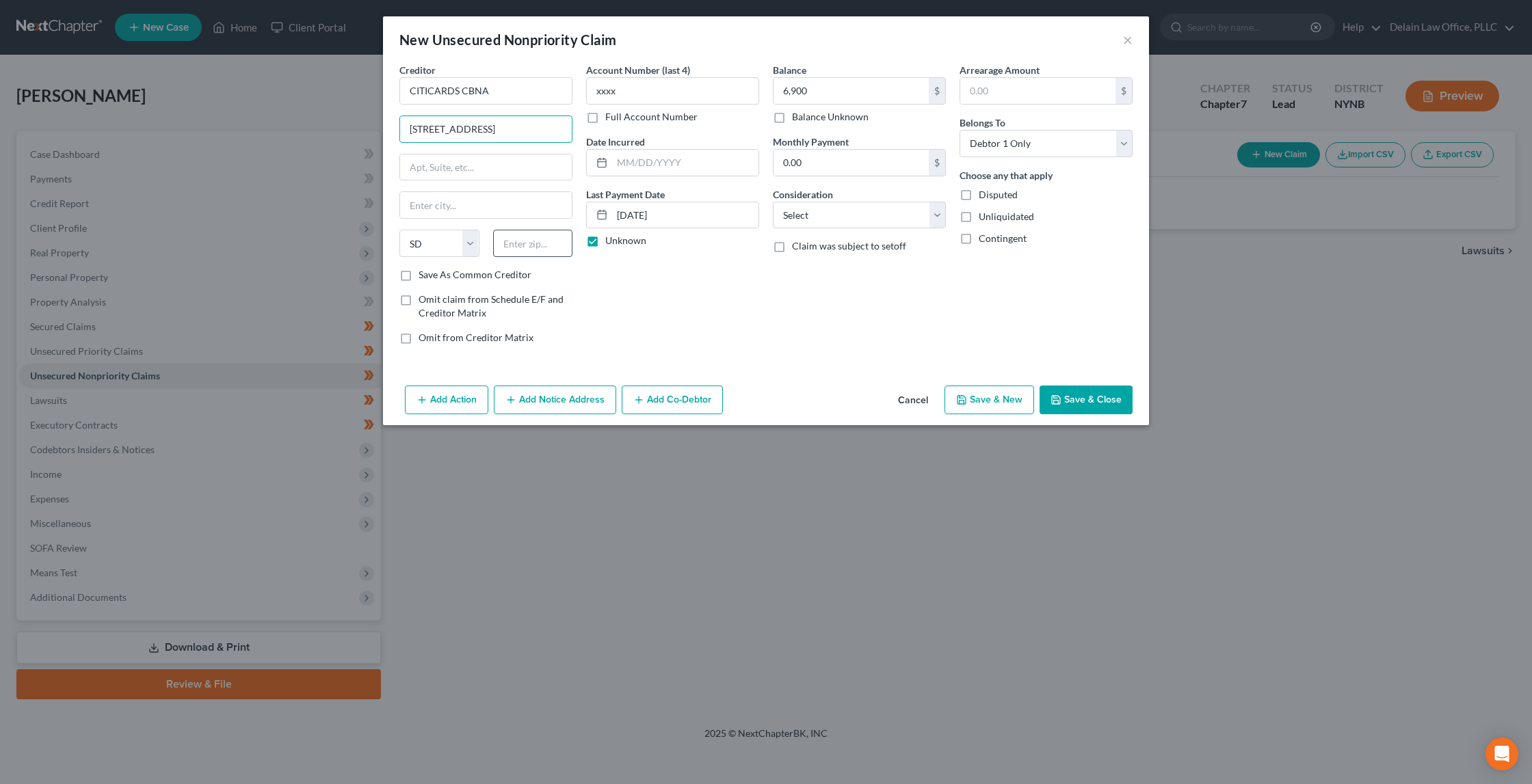
type input "5800 SOUTH CORPORATE PLACE"
click at [525, 249] on input "text" at bounding box center [533, 243] width 80 height 28
paste input "57108"
type input "57108"
type input "Sioux Falls"
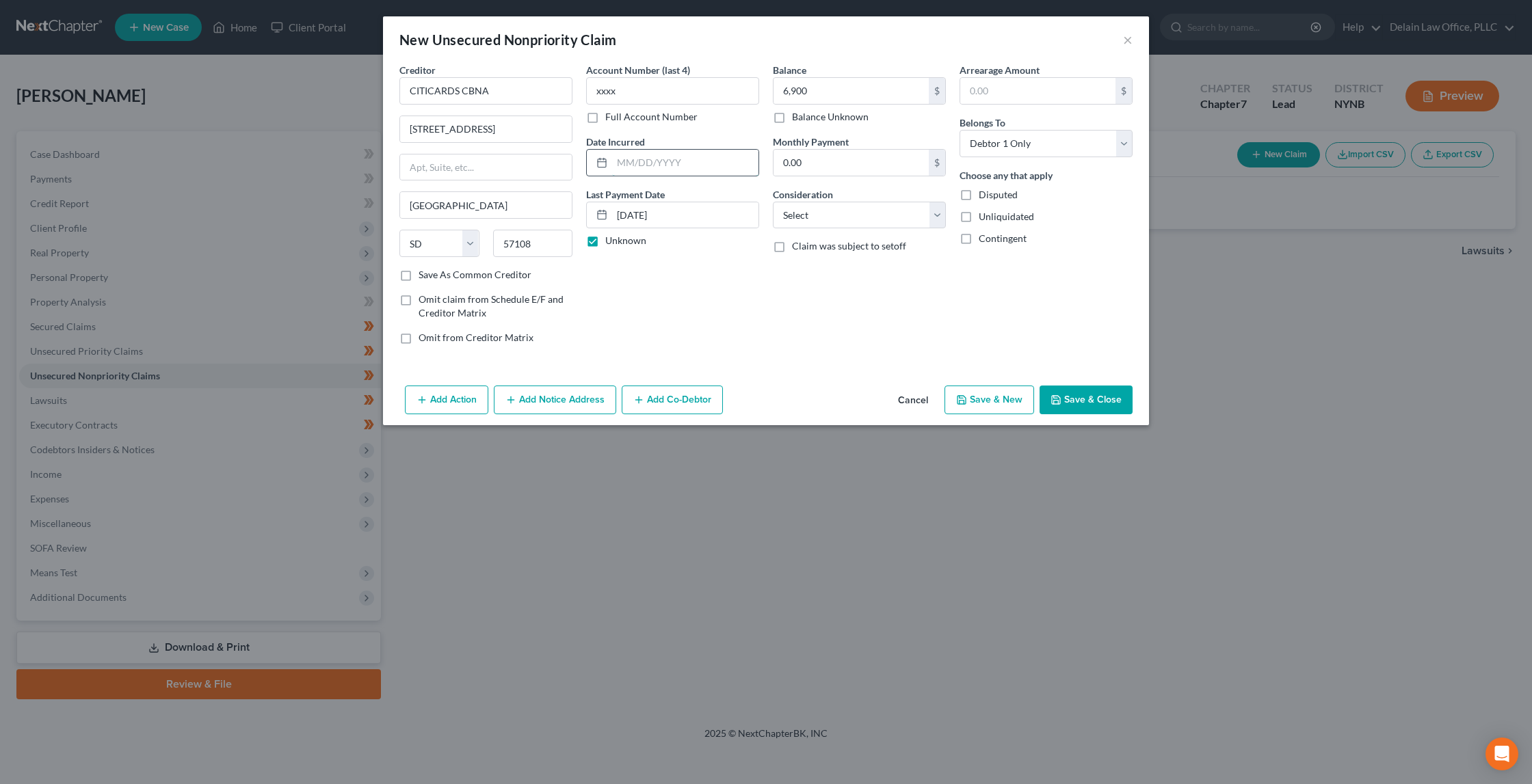
click at [701, 167] on input "text" at bounding box center [685, 162] width 147 height 26
paste input "08/05/2022"
type input "08/05/2022"
select select "2"
click at [1023, 88] on input "text" at bounding box center [1037, 90] width 155 height 26
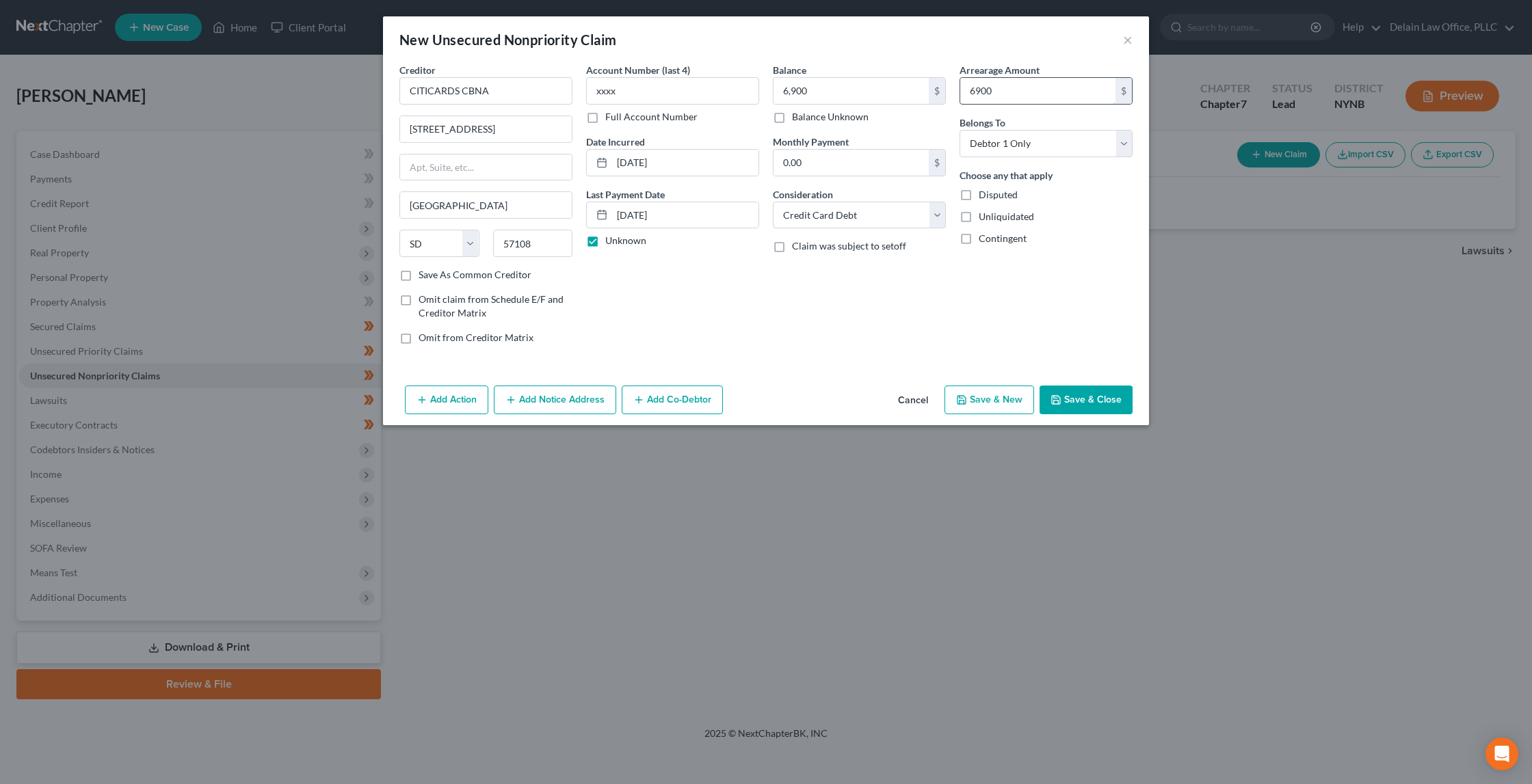
type input "6,900"
click at [976, 399] on button "Save & New" at bounding box center [990, 400] width 89 height 29
select select "0"
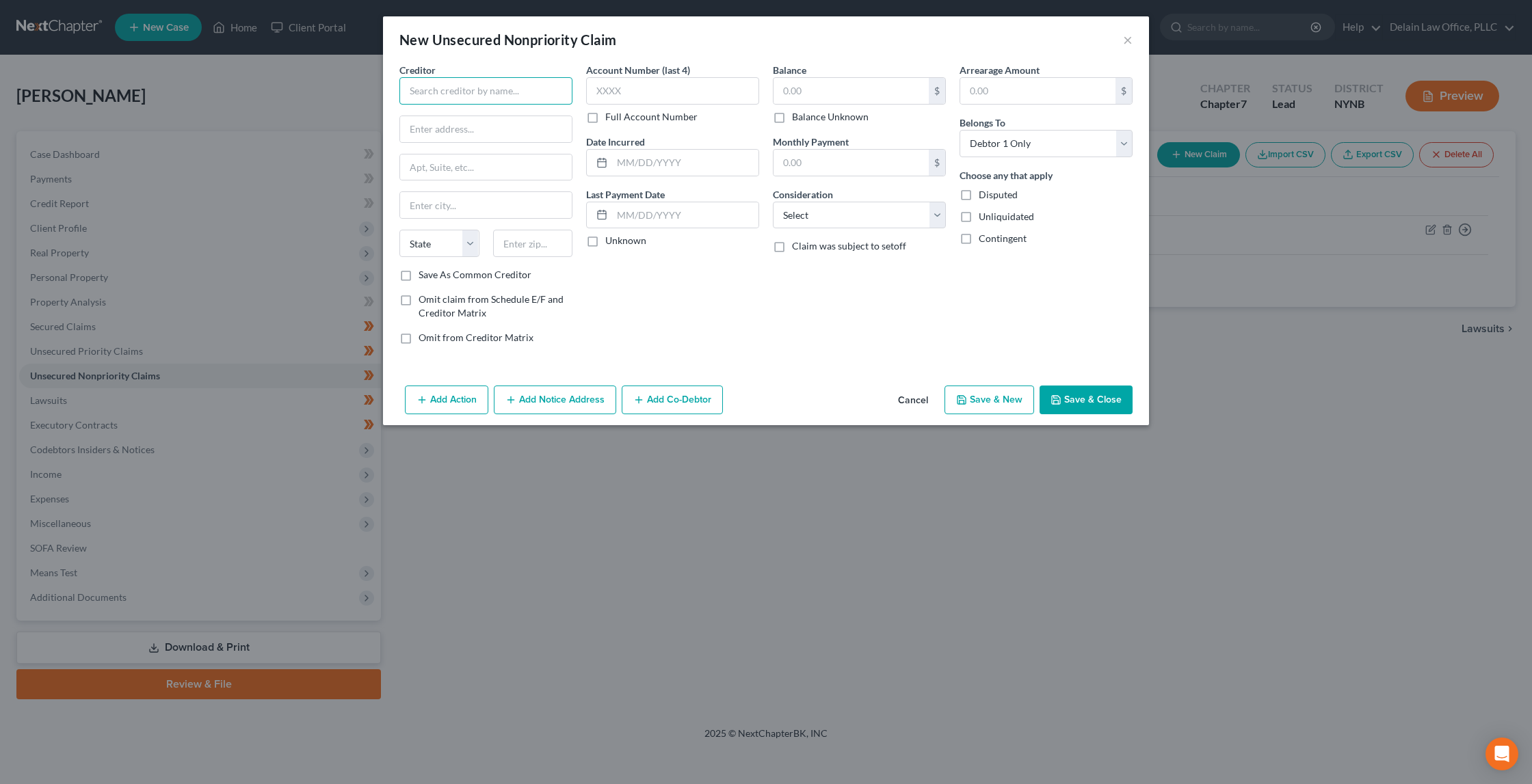
click at [476, 87] on input "text" at bounding box center [486, 90] width 173 height 28
paste input "DISCOVER CARD"
type input "DISCOVER CARD"
paste input "PO BOX 30939"
paste input "84130"
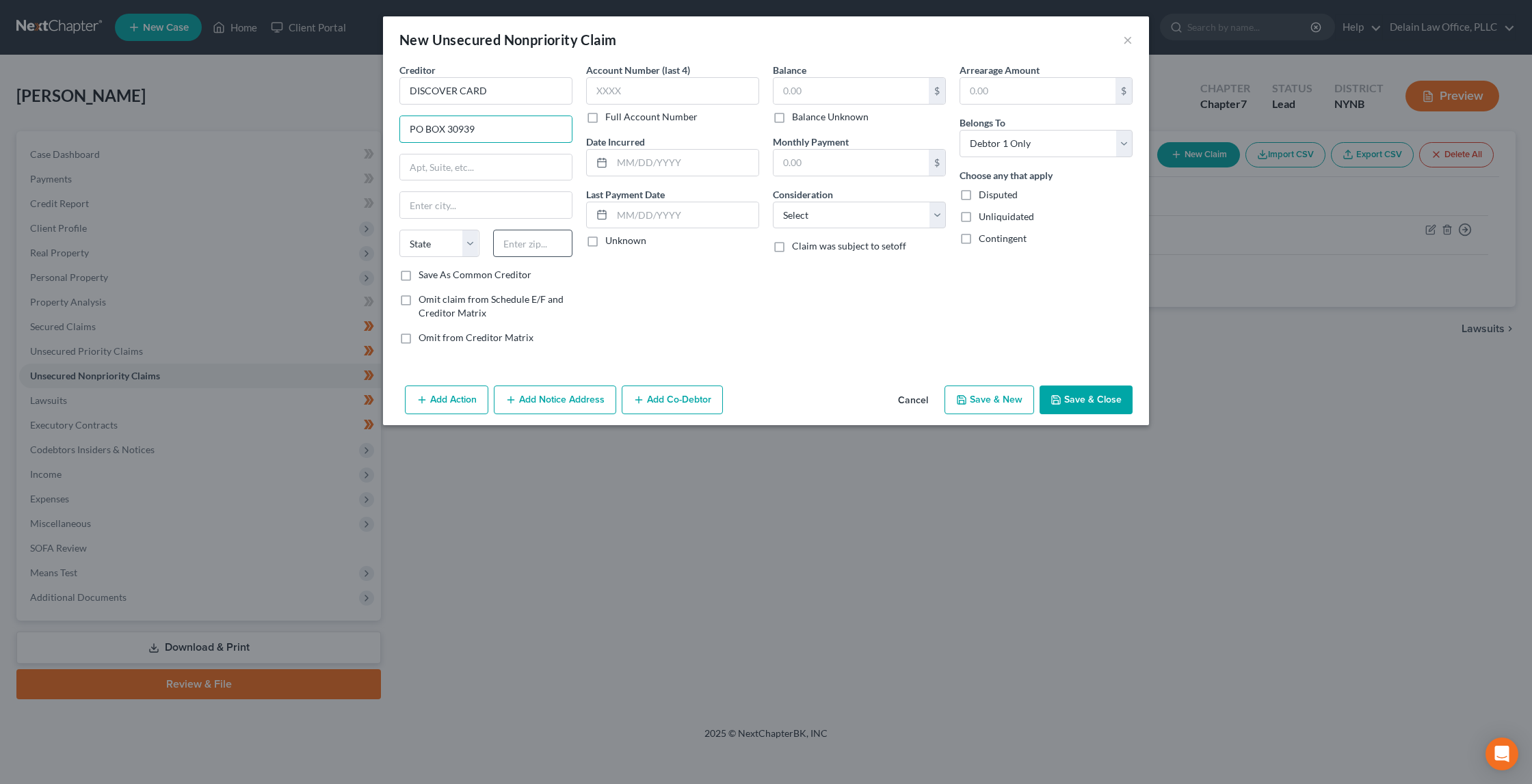
type input "PO BOX 30939"
paste input "84130"
type input "84130"
type input "Salt Lake City"
select select "46"
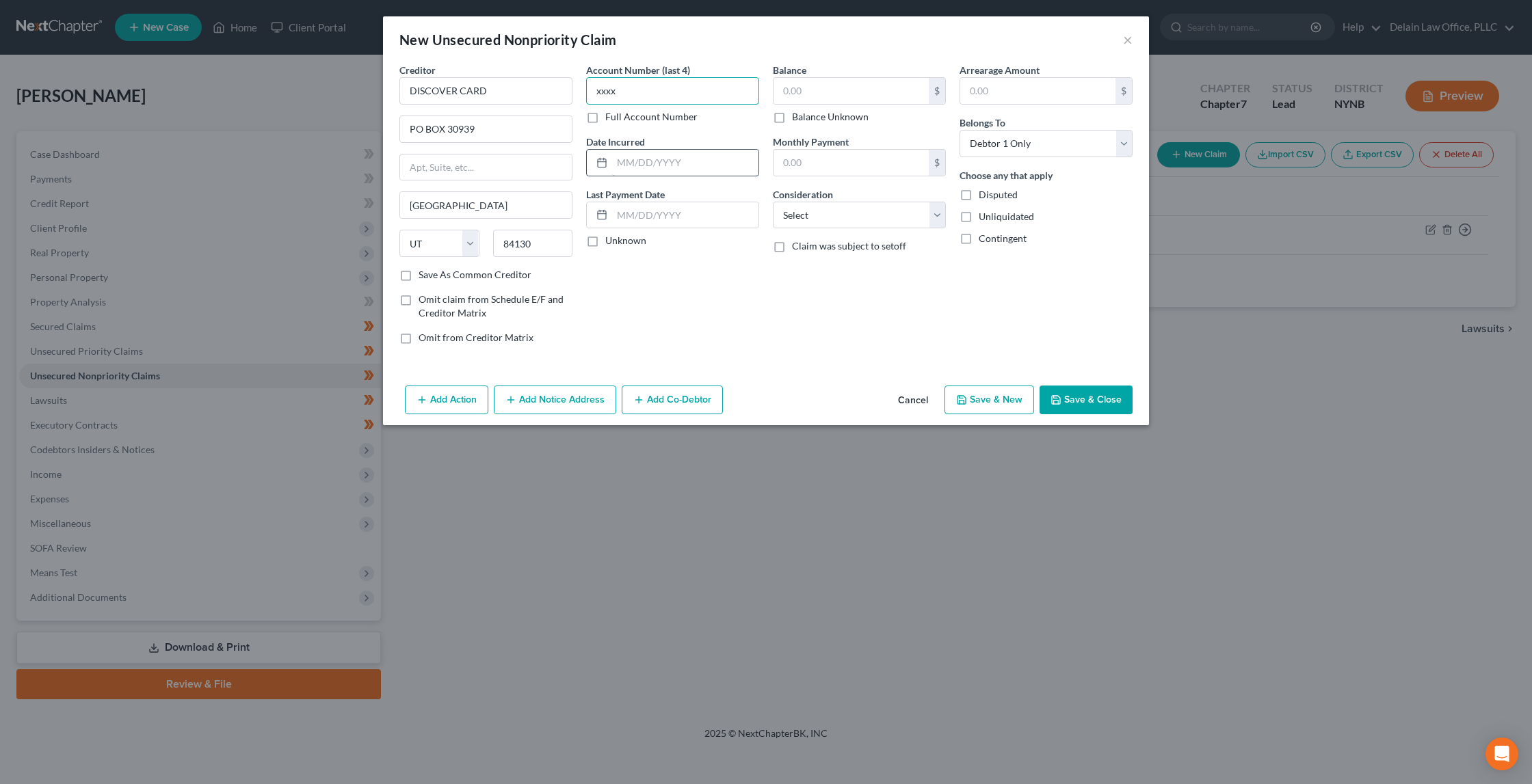
type input "xxxx"
click at [663, 155] on input "text" at bounding box center [685, 162] width 147 height 26
click at [689, 162] on input "text" at bounding box center [685, 162] width 147 height 26
paste input "06/10/2021"
type input "06/10/2021"
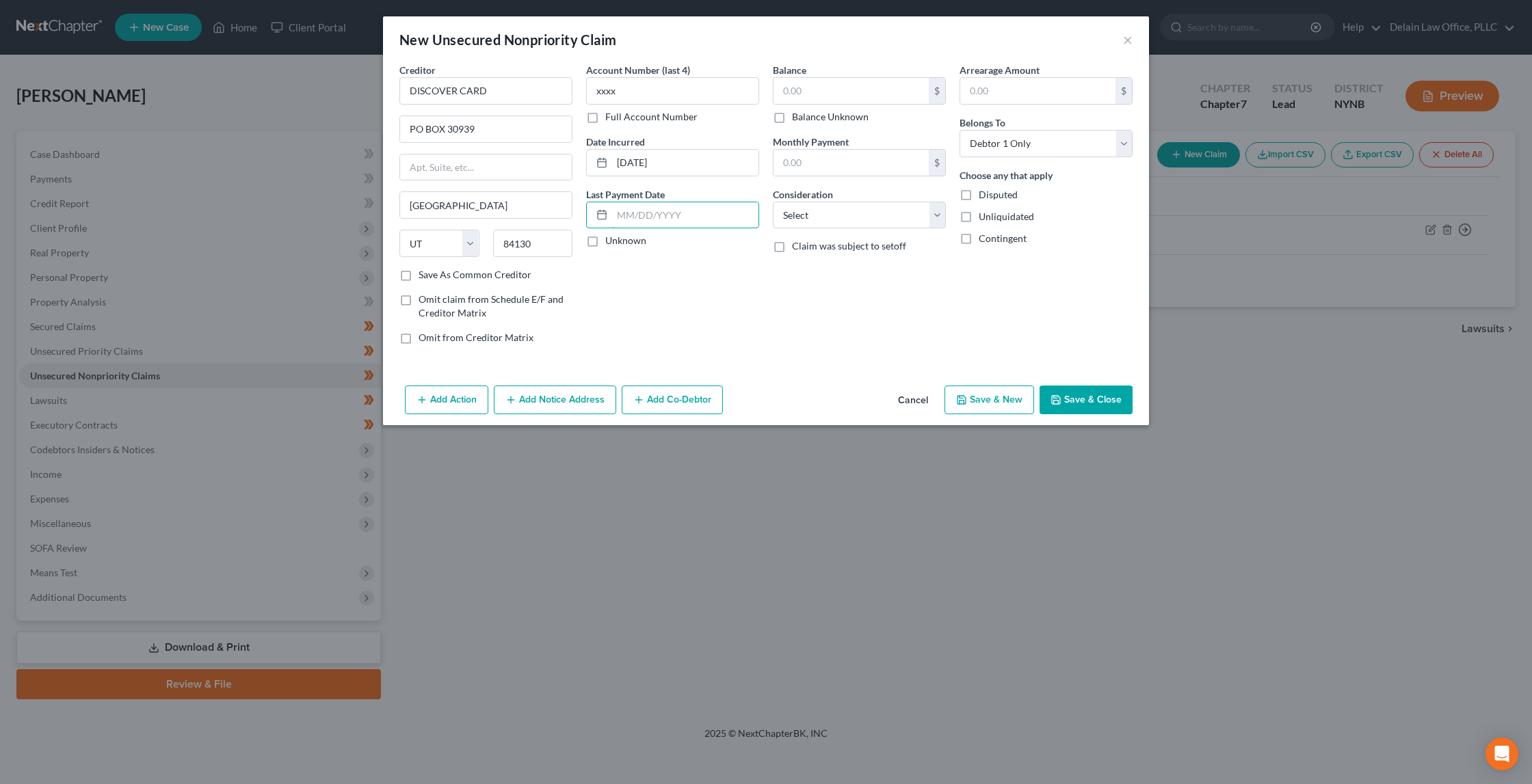
paste input "12/12/2024"
type input "12/12/2024"
click at [870, 94] on input "text" at bounding box center [851, 90] width 155 height 26
paste input "3,386"
type input "3,386"
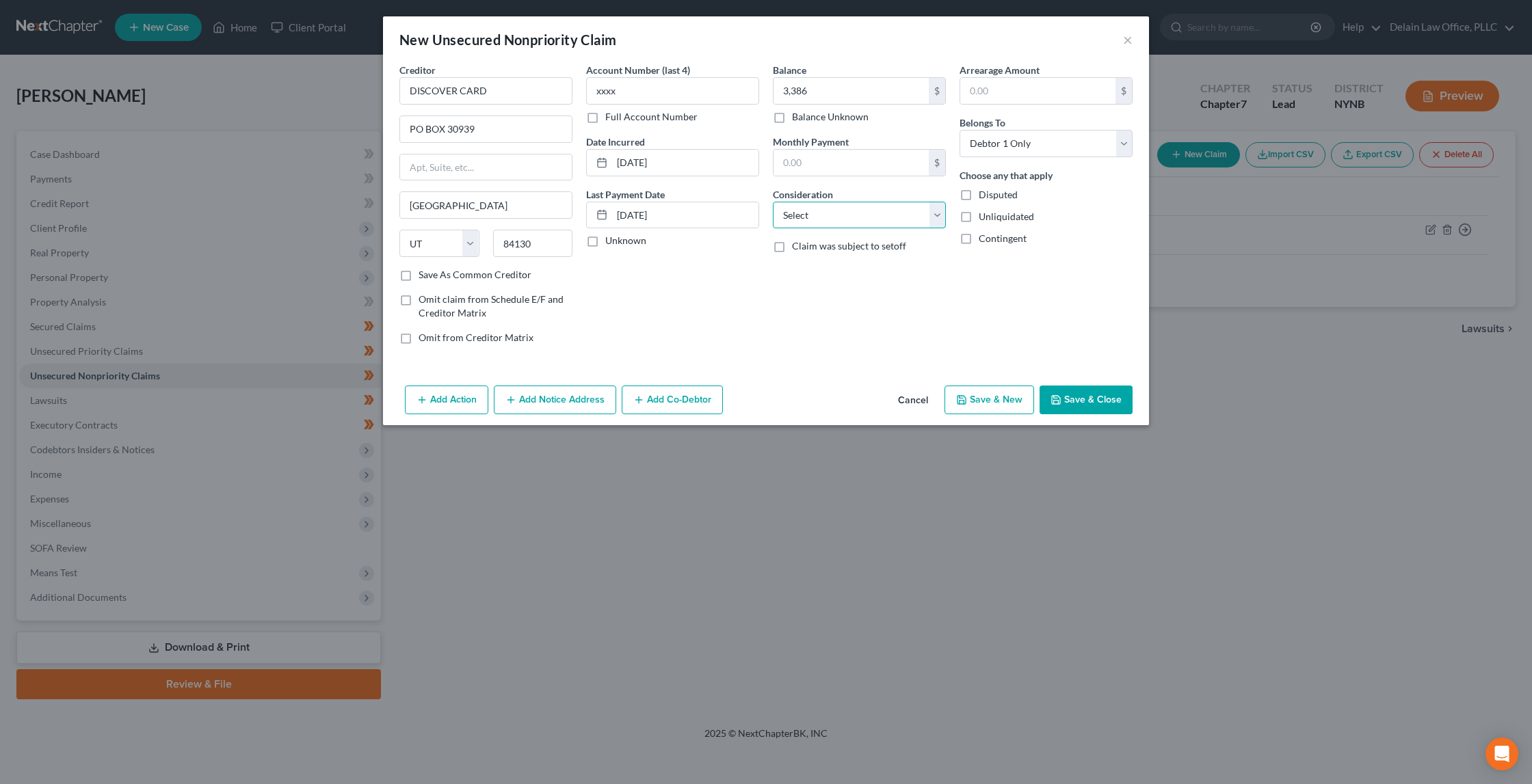
select select "2"
click at [1031, 252] on div "Arrearage Amount $ Belongs To * Select Debtor 1 Only Debtor 2 Only Debtor 1 And…" at bounding box center [1046, 209] width 187 height 293
paste input "1"
type input "3,186"
click at [1010, 402] on button "Save & New" at bounding box center [990, 400] width 89 height 29
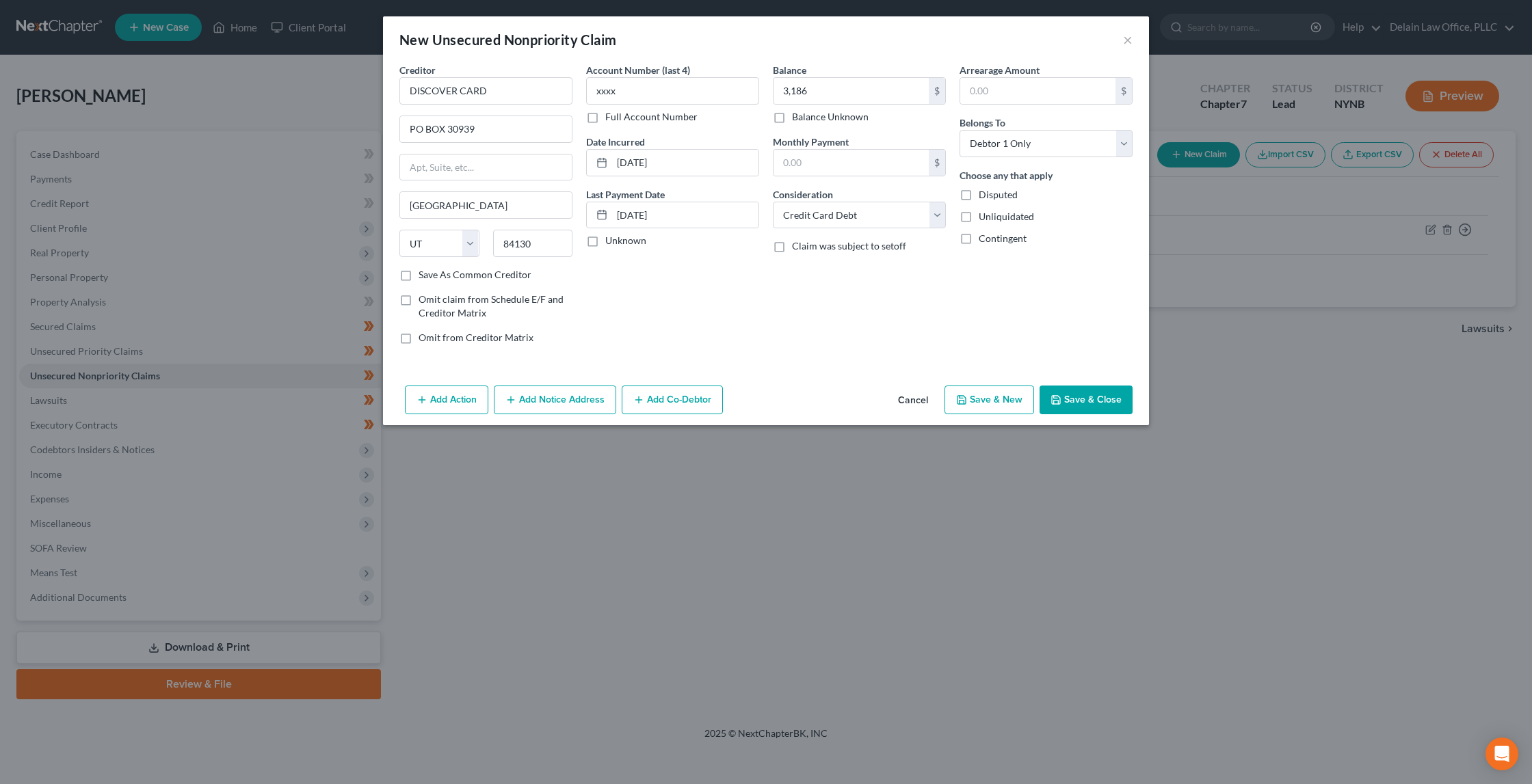
select select "0"
click at [447, 88] on input "text" at bounding box center [486, 90] width 173 height 28
paste input "NASA FCU"
type input "NASA FCU"
paste input "500 PRINCE GEORGES BLVD"
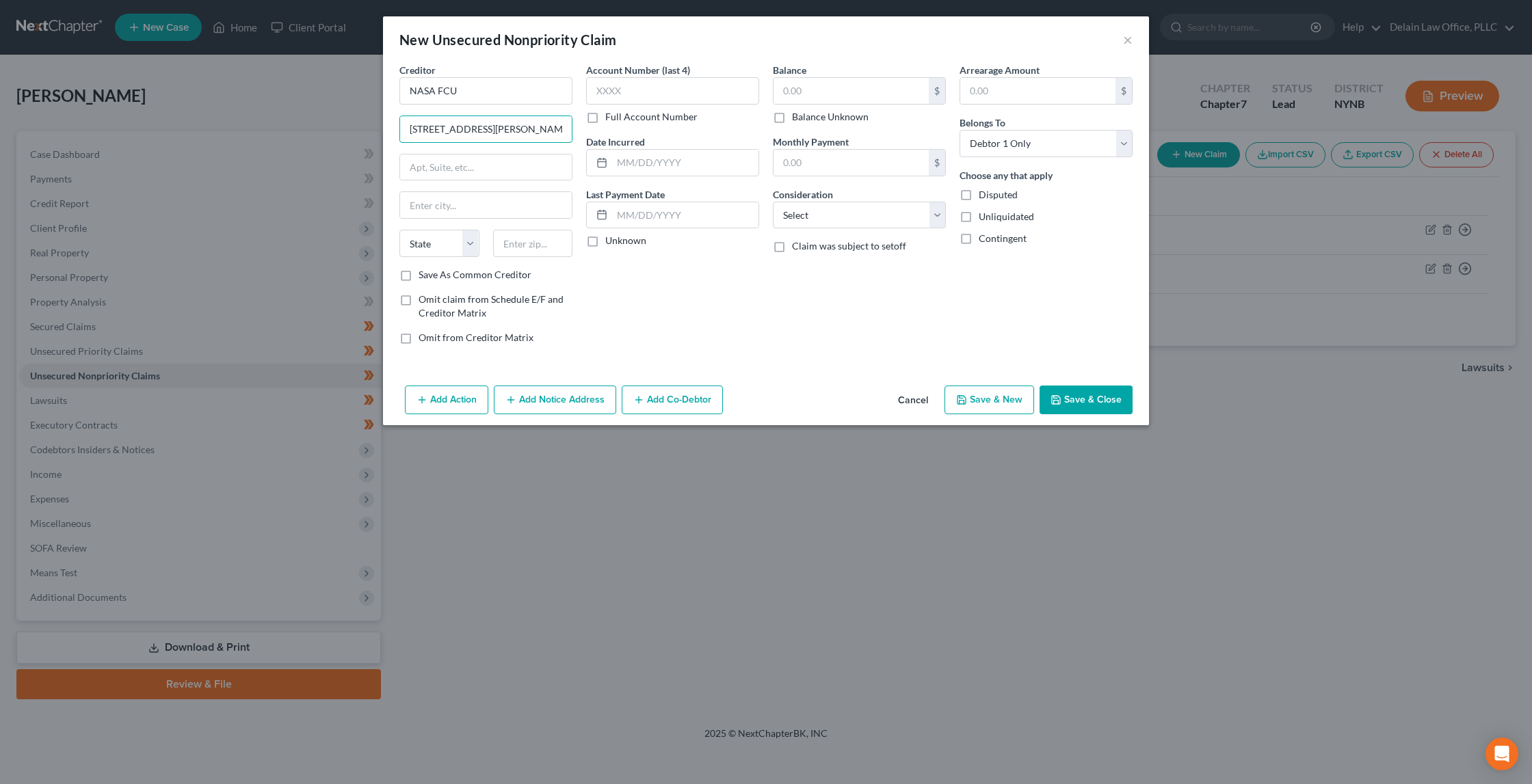
type input "500 PRINCE GEORGES BLVD"
paste input "20774"
type input "20774"
type input "Upper Marlboro"
select select "21"
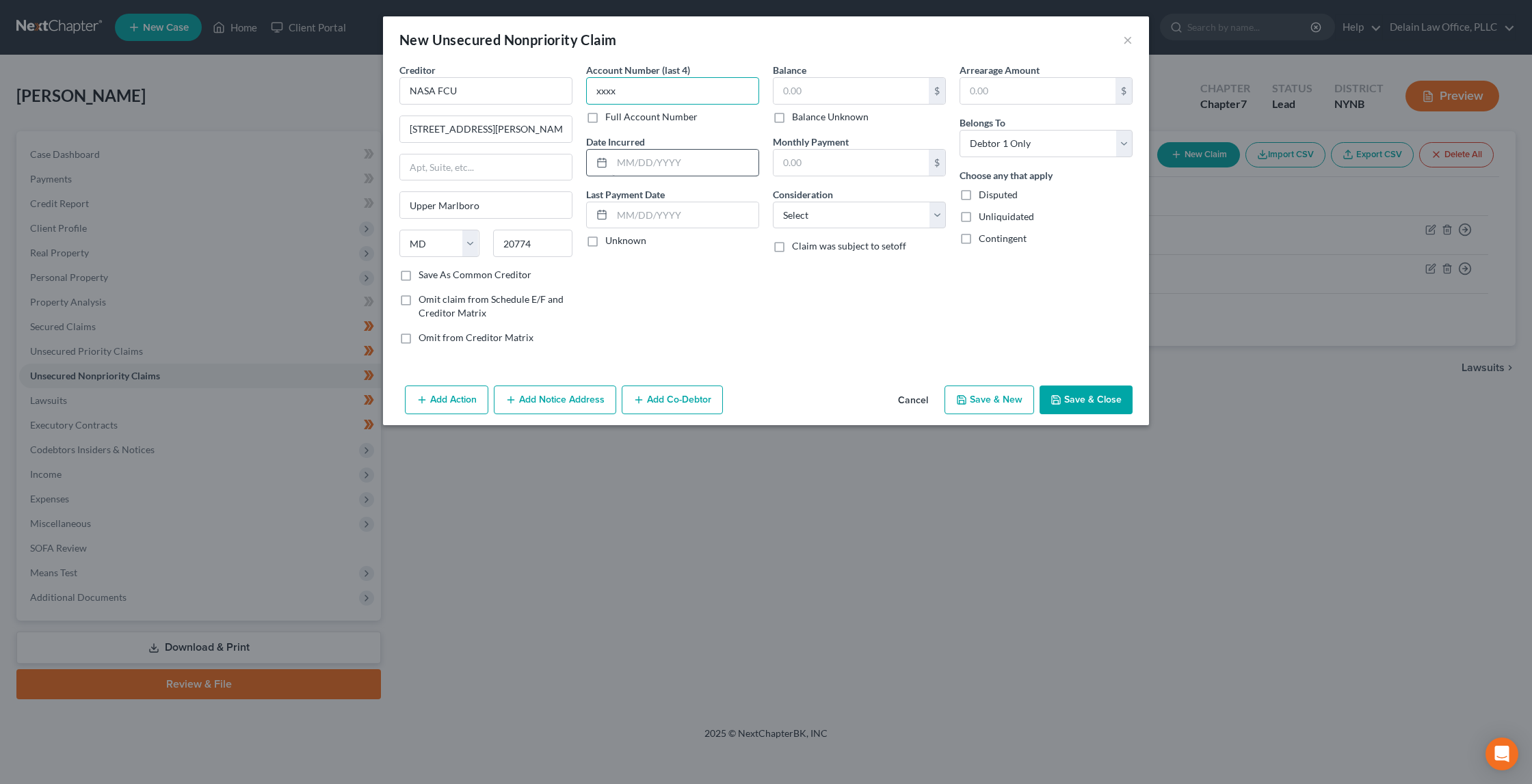
type input "xxxx"
click at [683, 161] on input "text" at bounding box center [685, 162] width 147 height 26
click at [827, 92] on input "text" at bounding box center [851, 90] width 155 height 26
paste input "22,801"
type input "22,801"
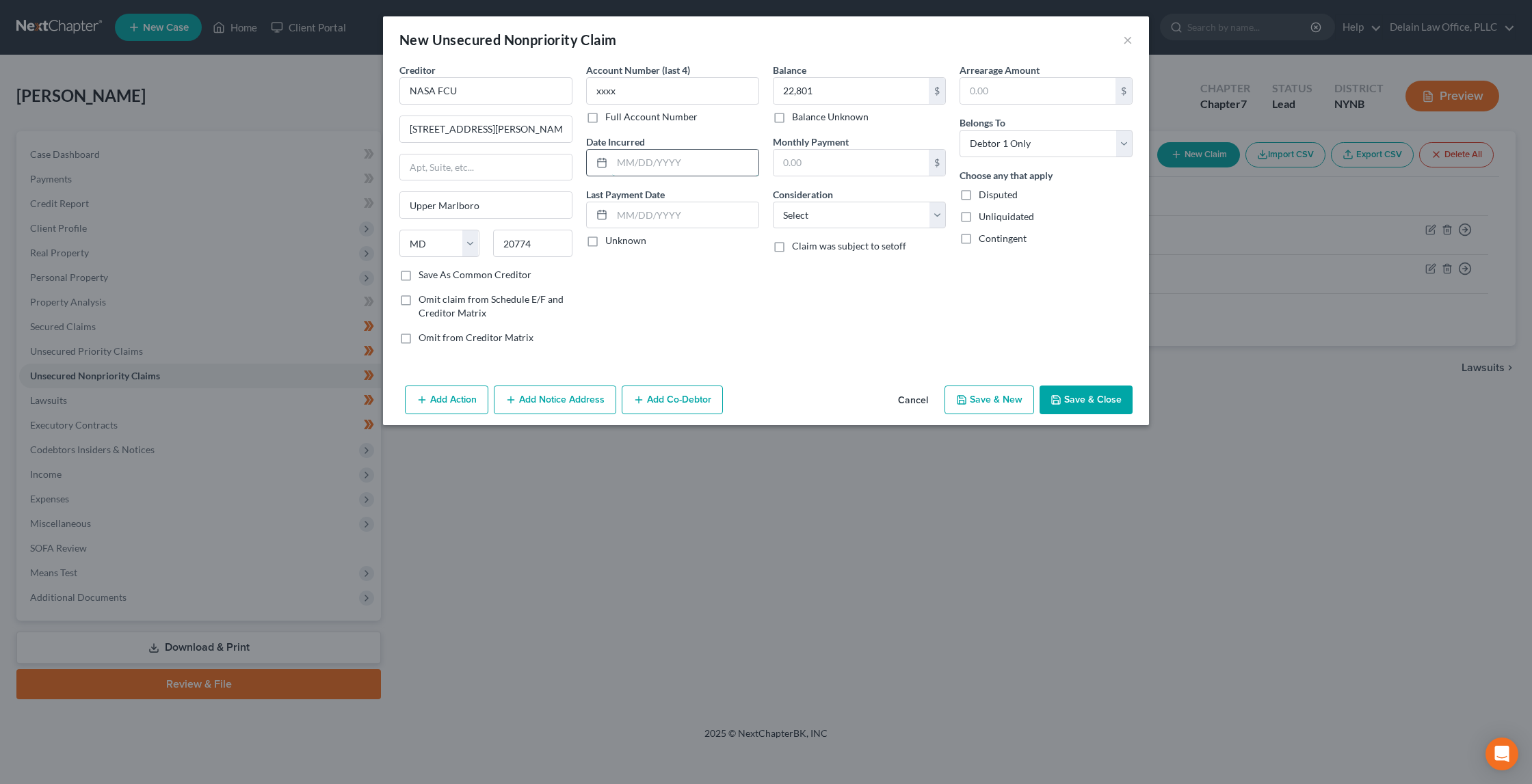
click at [694, 157] on input "text" at bounding box center [685, 162] width 147 height 26
paste input "10/04/2023"
type input "10/04/2023"
paste input "02/14/2024"
type input "02/14/2024"
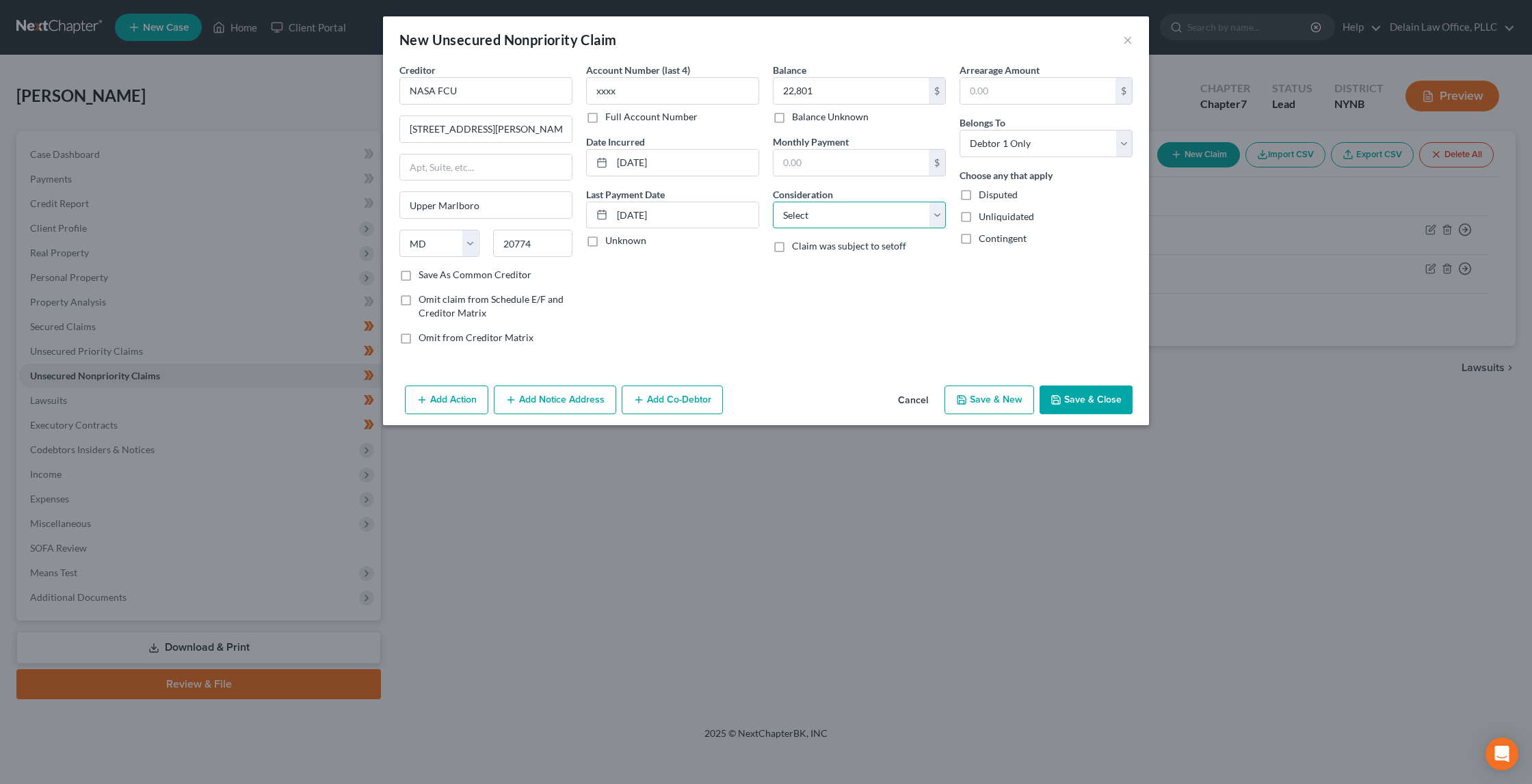
select select "2"
click at [1004, 91] on input "text" at bounding box center [1037, 90] width 155 height 26
type input "22,801"
click at [976, 395] on button "Save & New" at bounding box center [990, 400] width 89 height 29
select select "0"
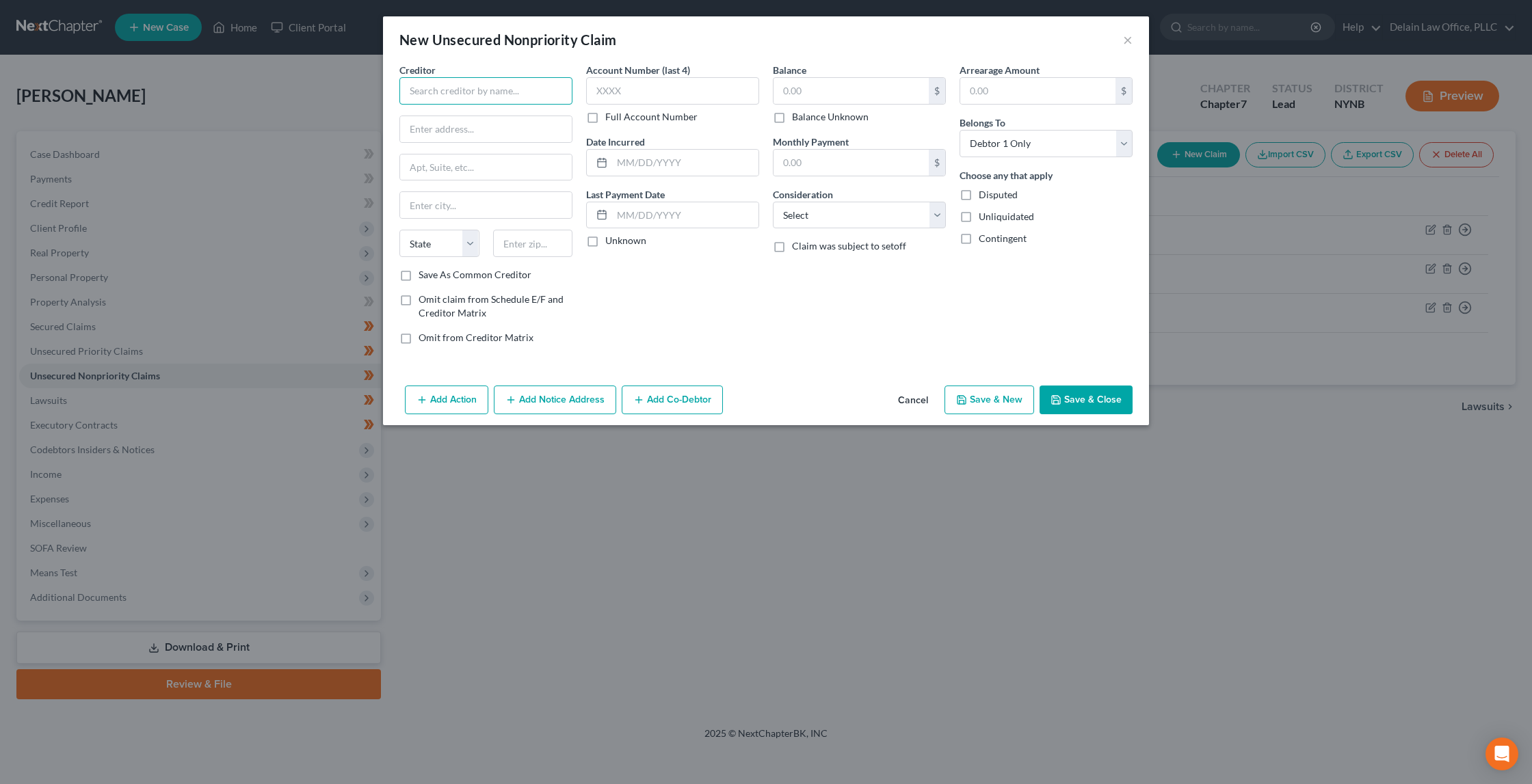
click at [525, 88] on input "text" at bounding box center [486, 90] width 173 height 28
paste input "NASA FCU"
type input "NASA FCU"
paste input "500 PRINCE GEORGES BLVD"
type input "500 PRINCE GEORGES BLVD"
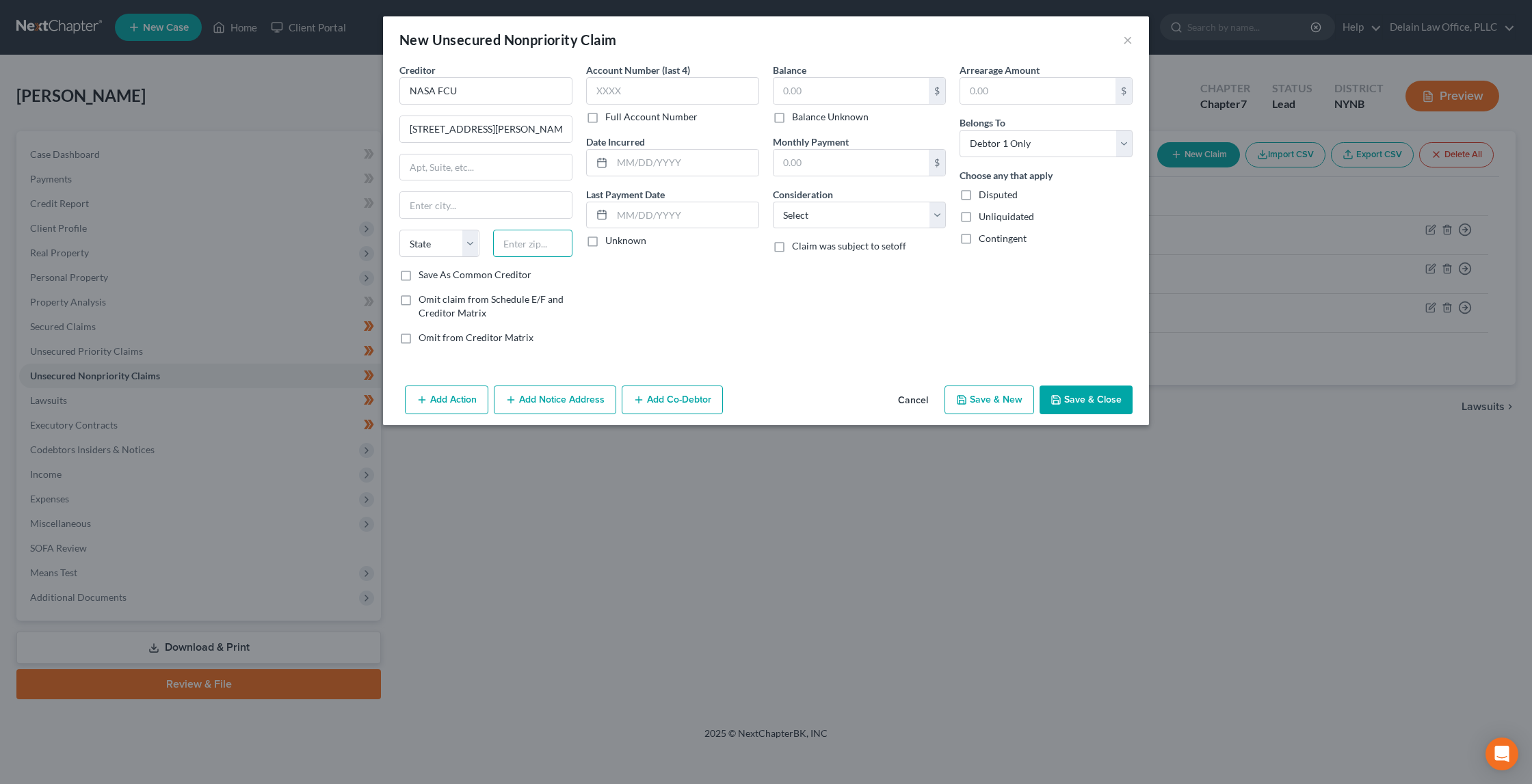
paste input "20774"
type input "20774"
type input "Upper Marlboro"
select select "21"
type input "xxxx"
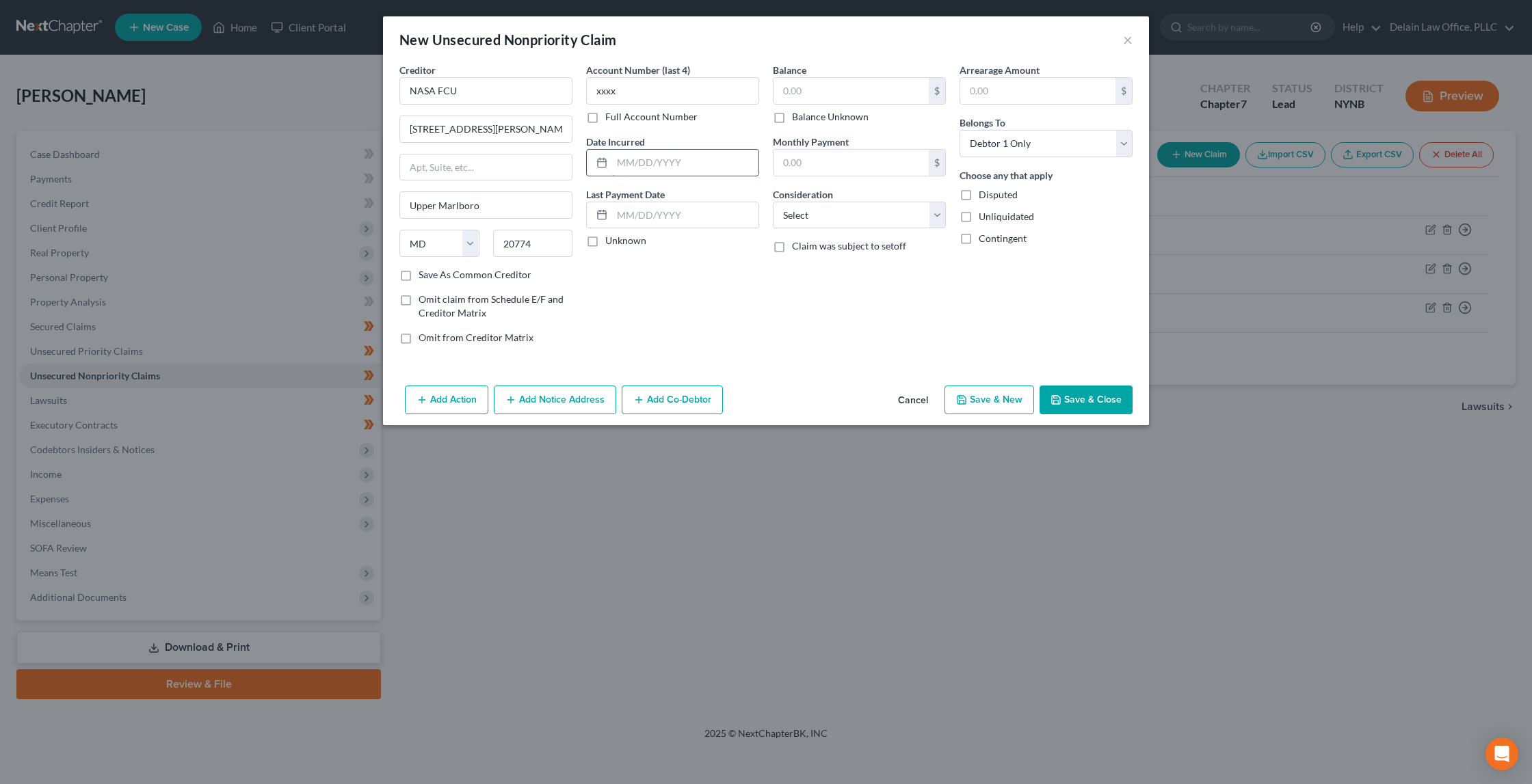
click at [676, 162] on input "text" at bounding box center [685, 162] width 147 height 26
paste input "11/07/2017"
type input "11/07/2017"
paste input "04/20/2024"
type input "04/20/2024"
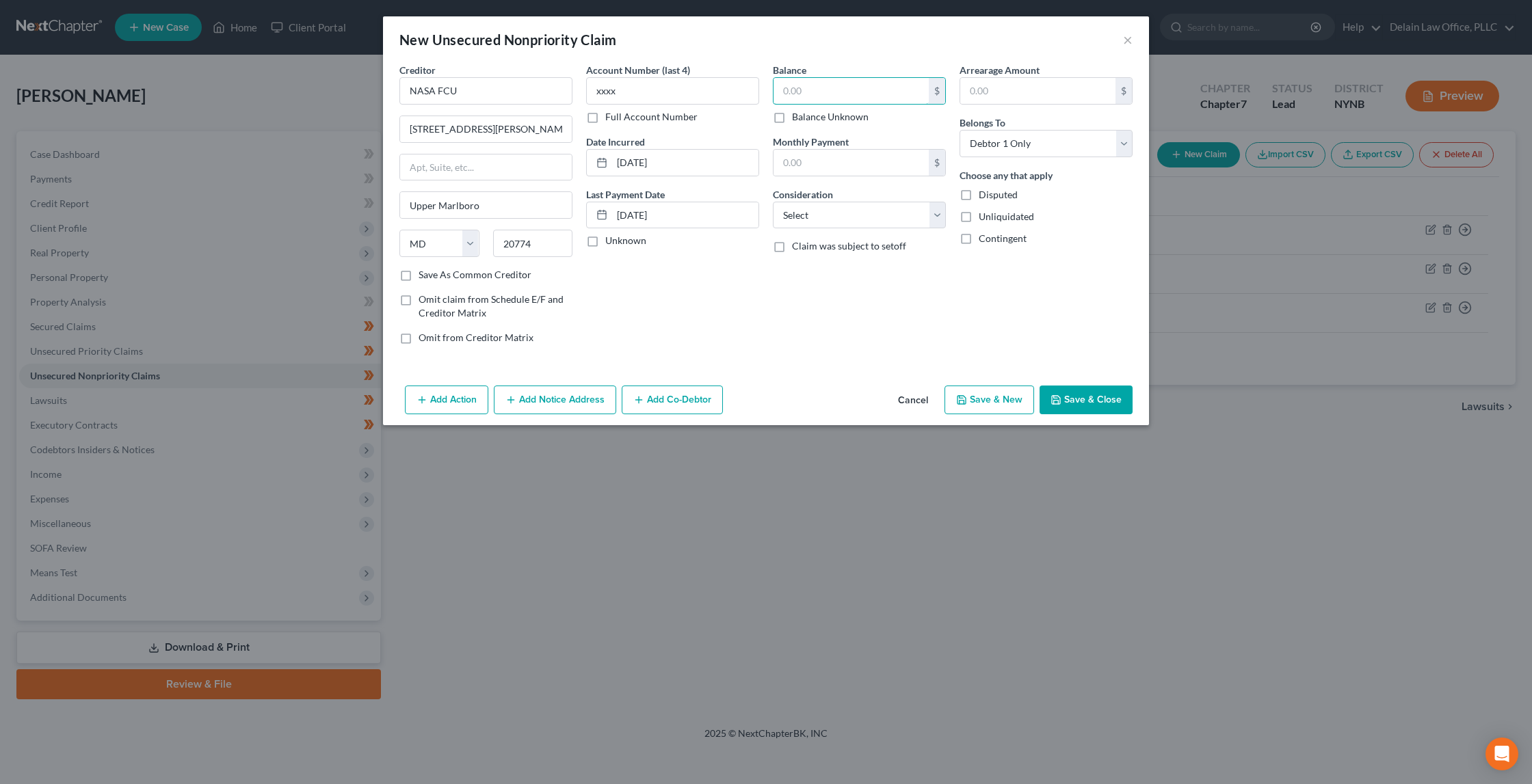
click at [879, 85] on input "text" at bounding box center [851, 90] width 155 height 26
paste input "3,187"
type input "3,187"
select select "2"
click at [997, 396] on button "Save & New" at bounding box center [990, 400] width 89 height 29
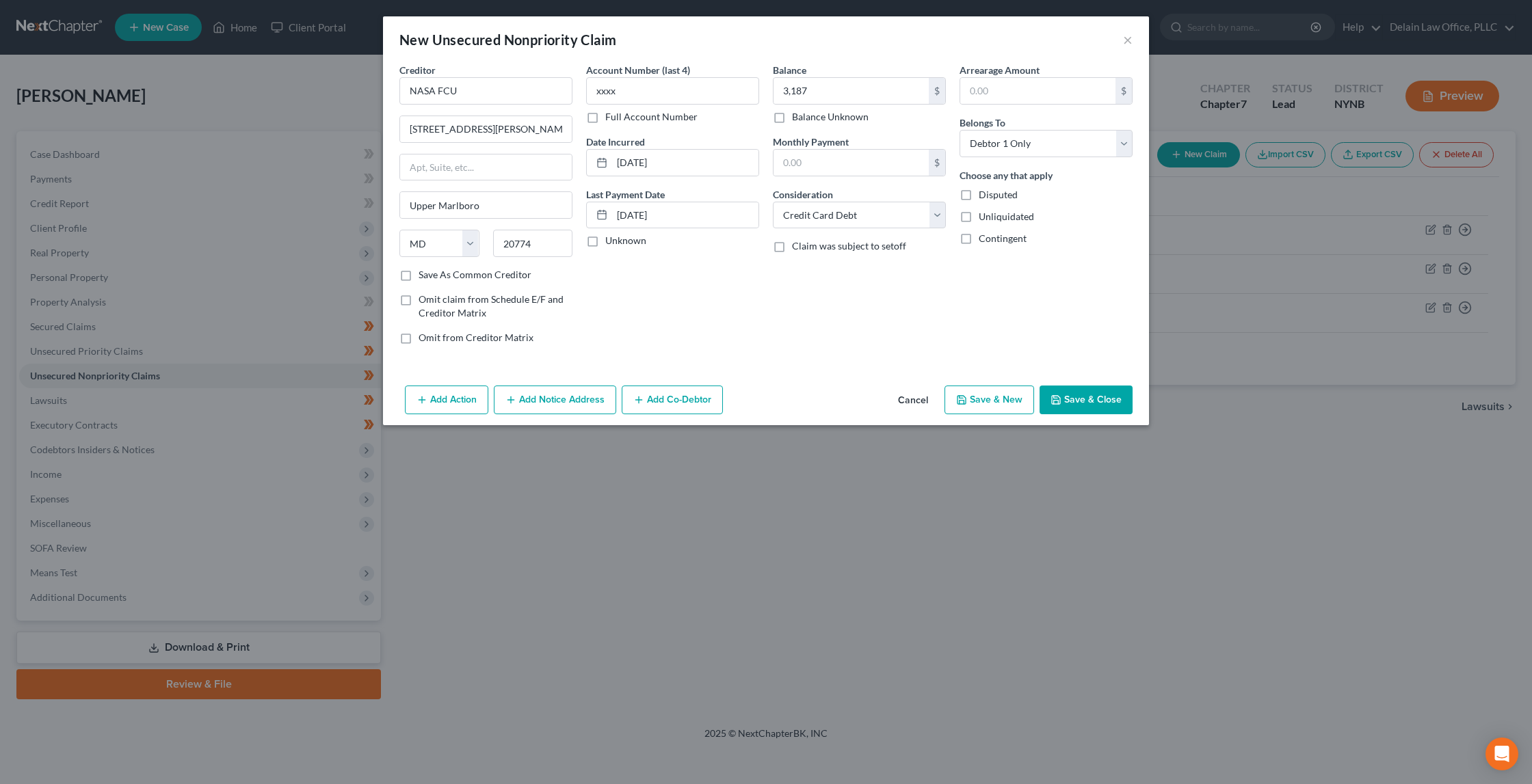
select select "0"
type input "3,187.00"
type input "0.00"
click at [485, 84] on input "text" at bounding box center [486, 90] width 173 height 28
paste input "PENTAGON FCU"
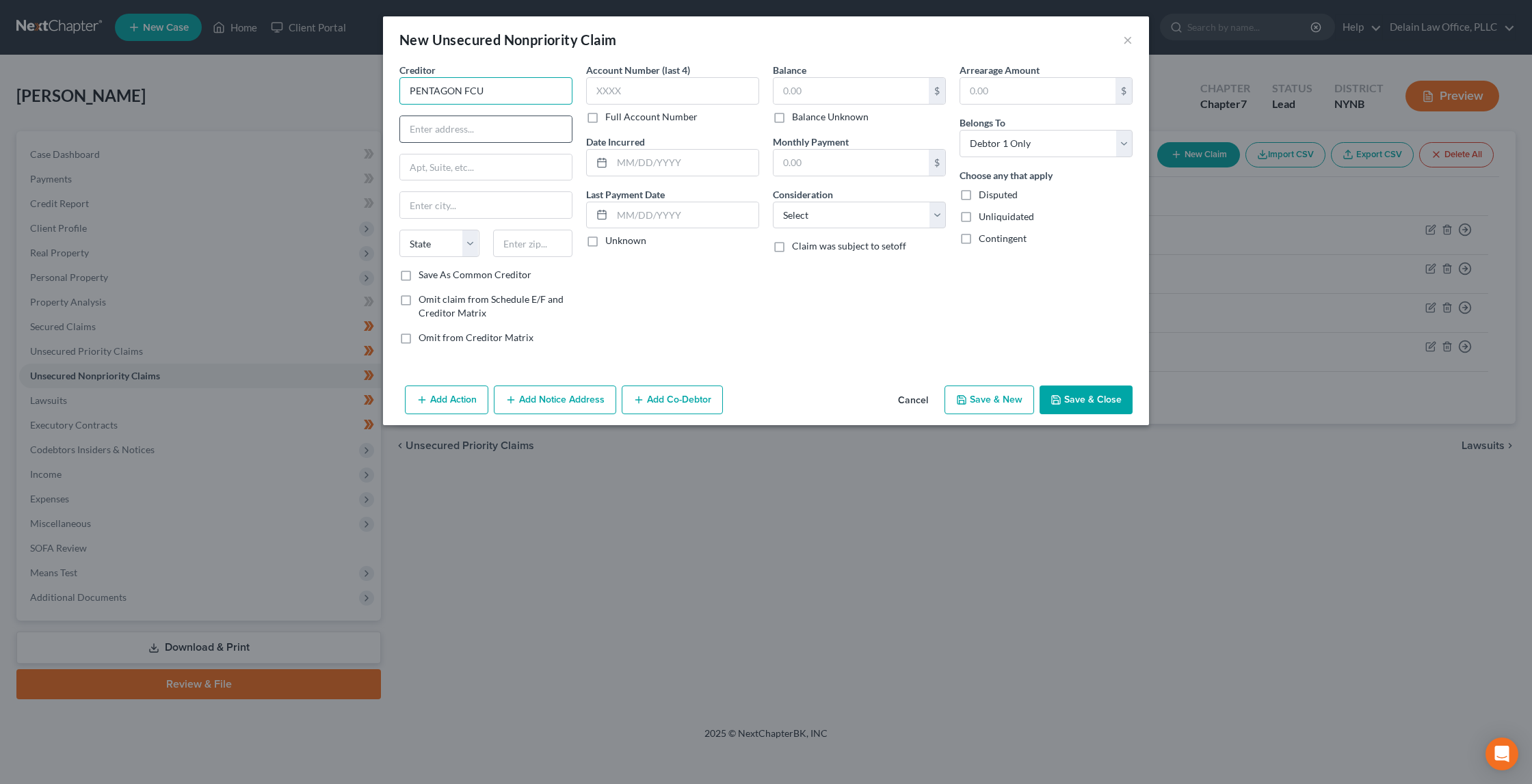
type input "PENTAGON FCU"
paste input "1001 N FAIRFAX ST"
type input "1001 N FAIRFAX ST"
paste input "22314"
type input "22314"
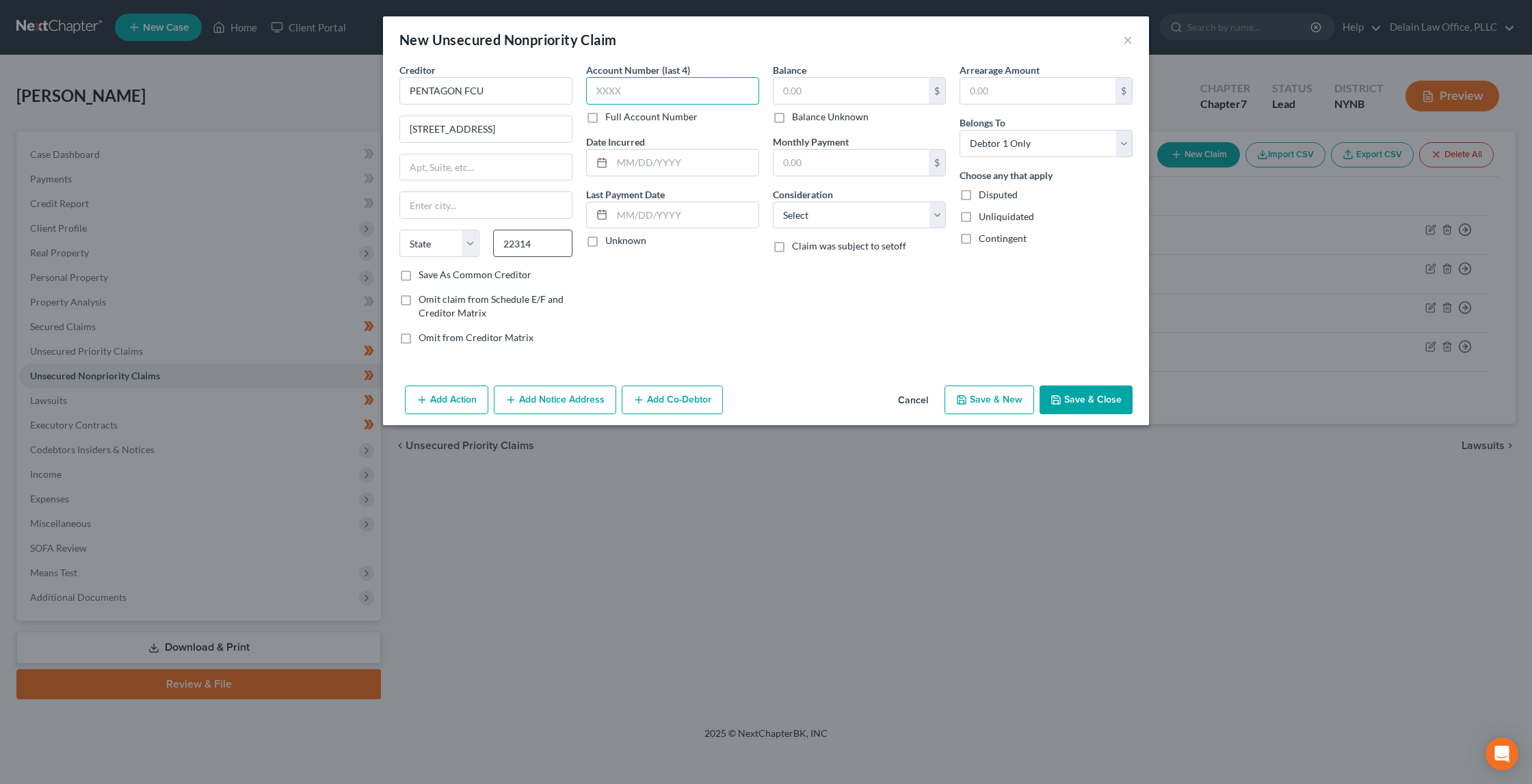
type input "Alexandria"
select select "48"
type input "xxxx"
paste input "05/20/2014"
type input "05/20/2014"
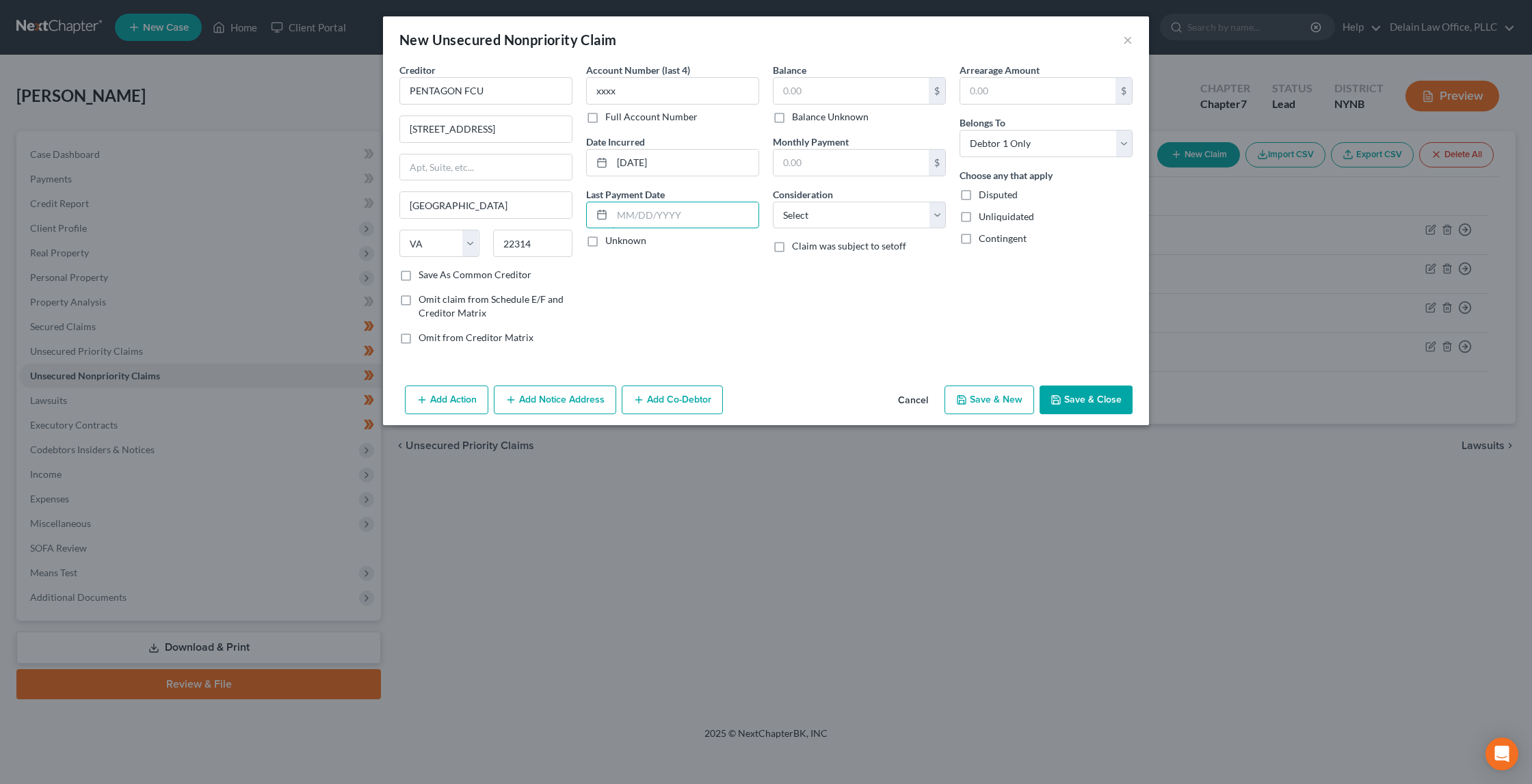
paste input "08/12/2025"
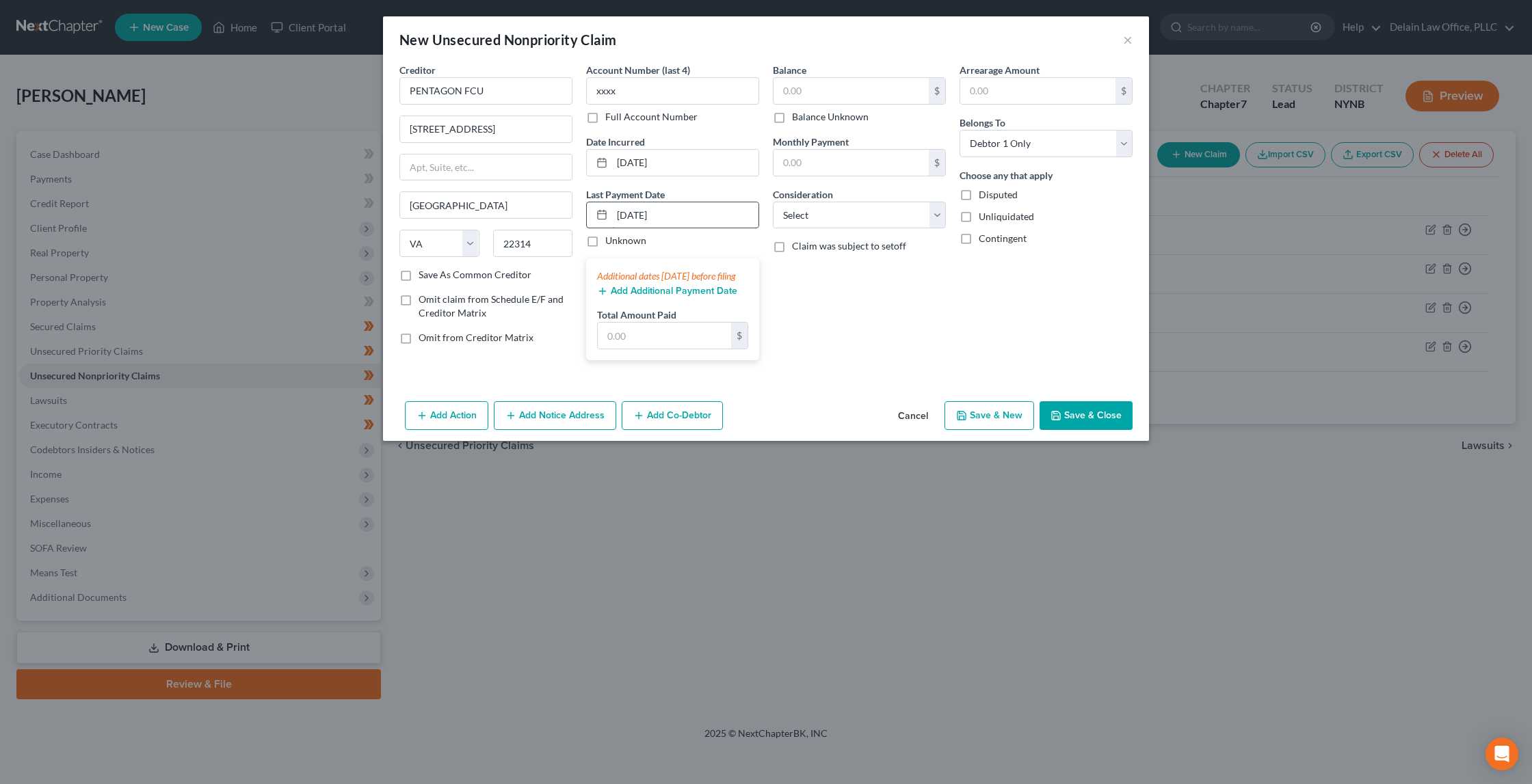
drag, startPoint x: 1489, startPoint y: 745, endPoint x: 613, endPoint y: 211, distance: 1025.9
click at [613, 211] on input "08/12/2025" at bounding box center [685, 215] width 147 height 26
drag, startPoint x: 614, startPoint y: 212, endPoint x: 678, endPoint y: 213, distance: 64.0
click at [678, 213] on input "08/12/2025" at bounding box center [685, 215] width 147 height 26
paste input "4/25"
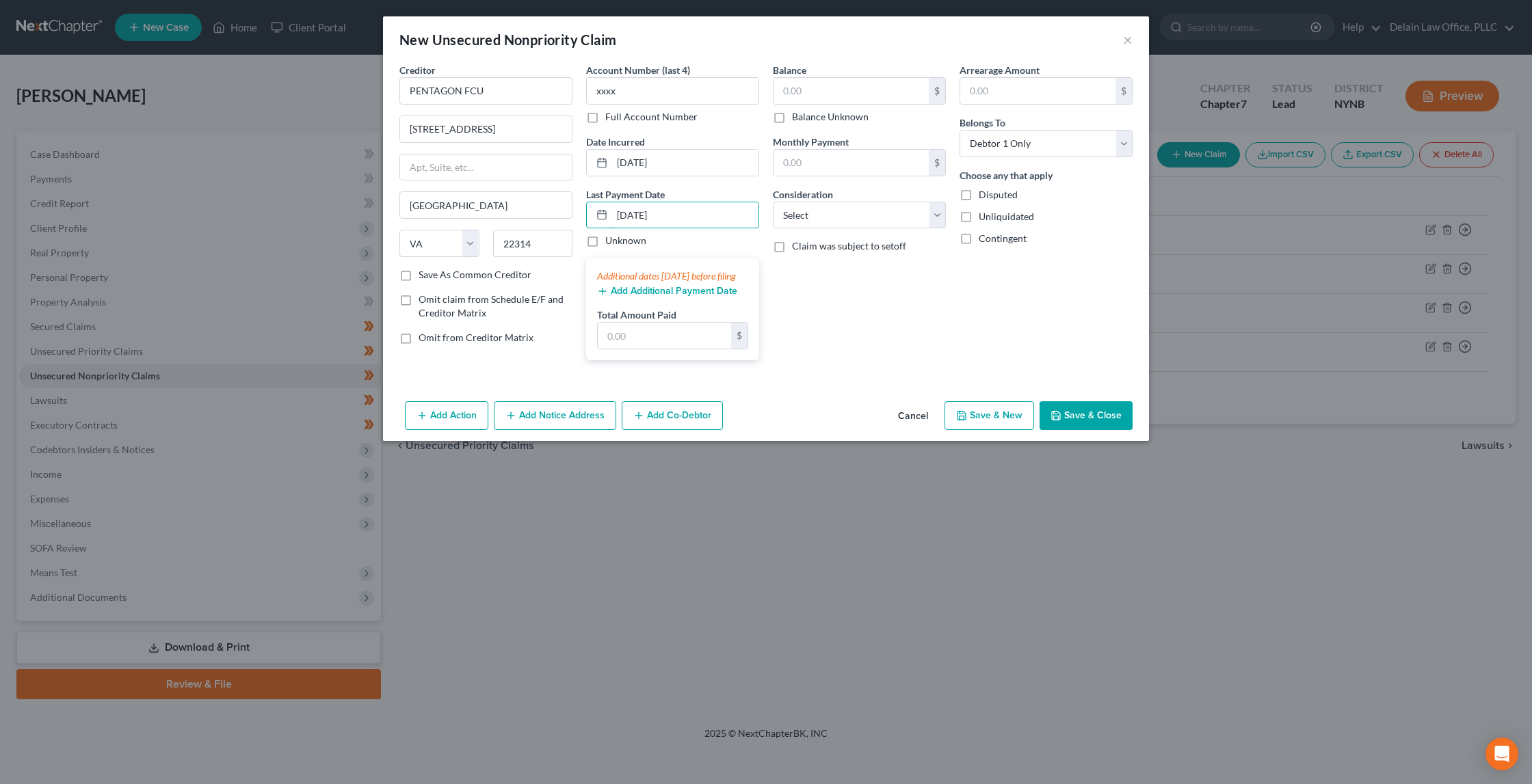
type input "04/25/2025"
click at [840, 309] on div "Balance $ Balance Unknown Balance Undetermined $ Balance Unknown Monthly Paymen…" at bounding box center [859, 217] width 187 height 308
click at [841, 82] on input "text" at bounding box center [851, 90] width 155 height 26
click at [850, 339] on div "Balance $ Balance Unknown Balance Undetermined $ Balance Unknown Monthly Paymen…" at bounding box center [859, 217] width 187 height 308
paste input "$15,679"
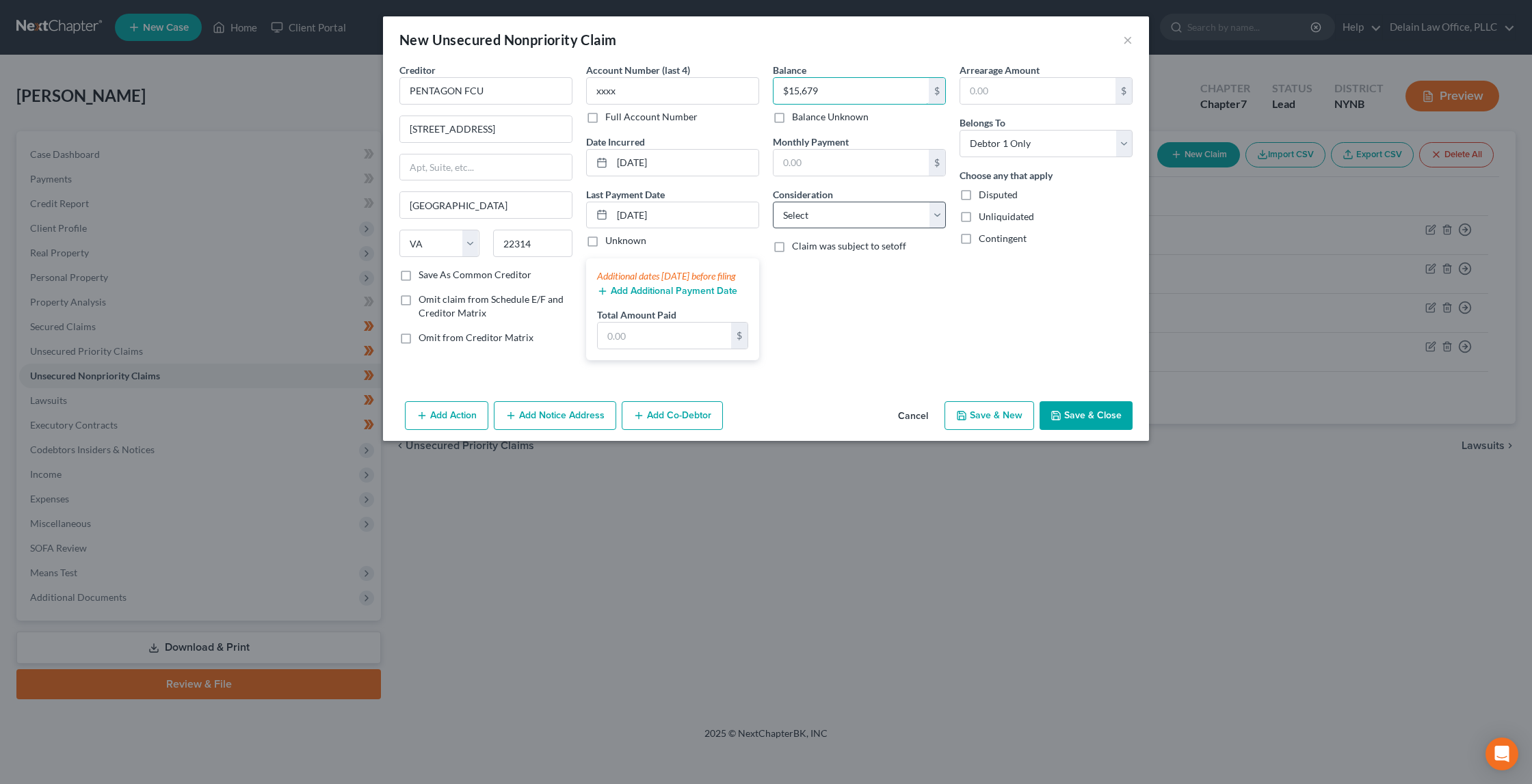
type input "$15,679"
select select "2"
click at [1001, 426] on button "Save & New" at bounding box center [990, 416] width 89 height 29
select select "0"
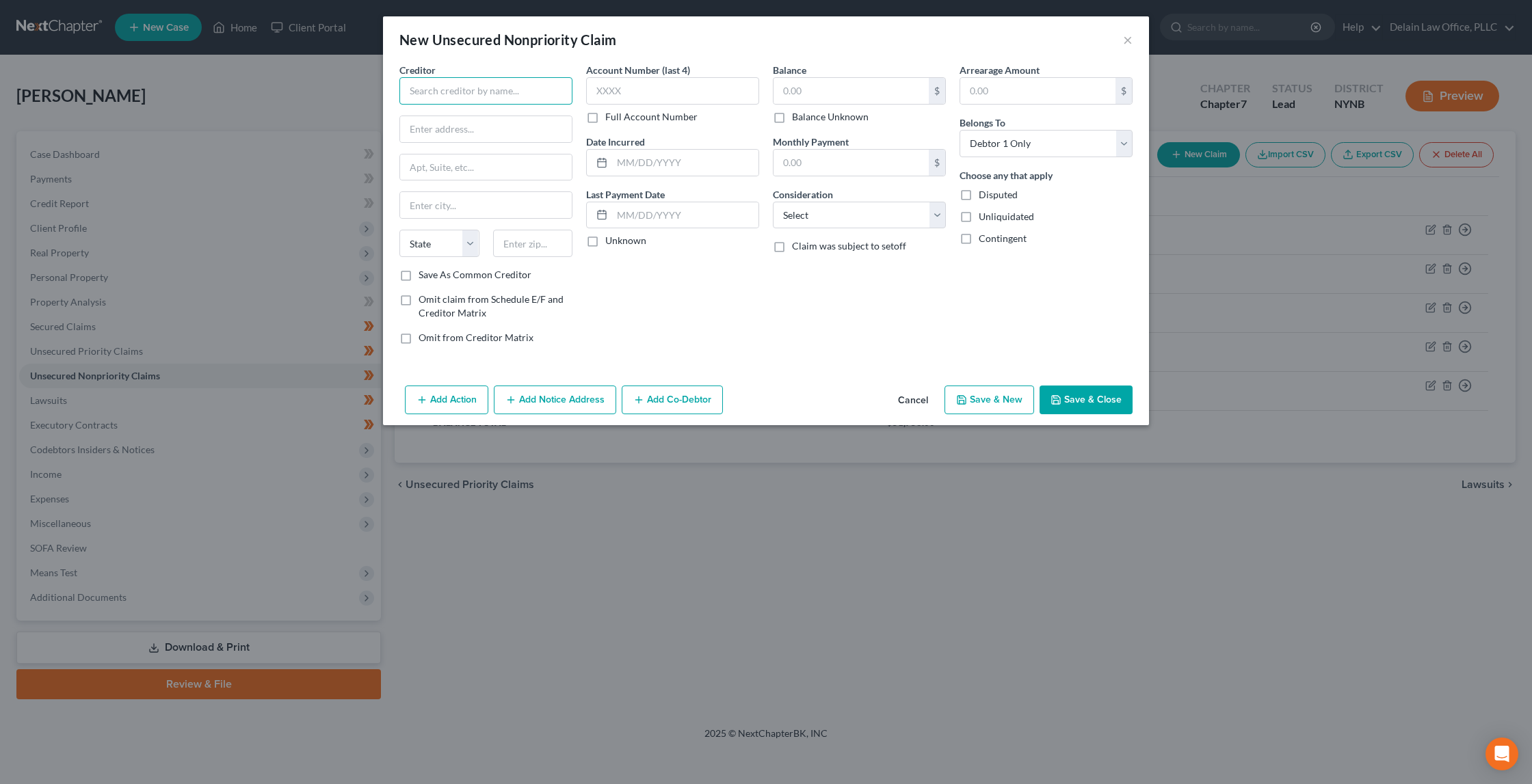
click at [522, 88] on input "text" at bounding box center [486, 90] width 173 height 28
type input "USAA"
paste input "10750 MC DERMOTT FWY"
type input "10750 MC DERMOTT FWY"
click at [540, 245] on input "text" at bounding box center [533, 243] width 80 height 28
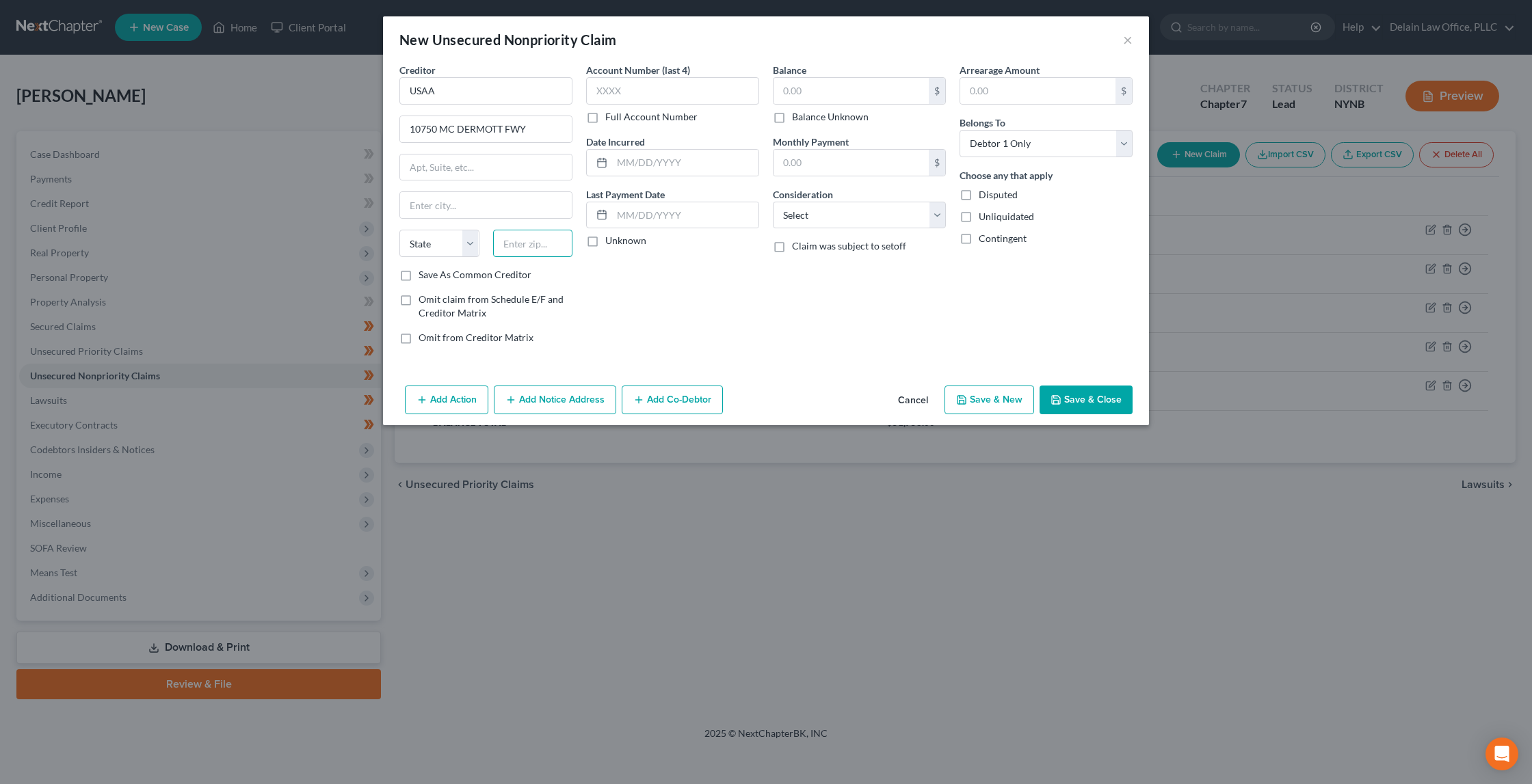
paste input "78288"
type input "78288"
type input "San Antonio"
select select "45"
type input "xxxx"
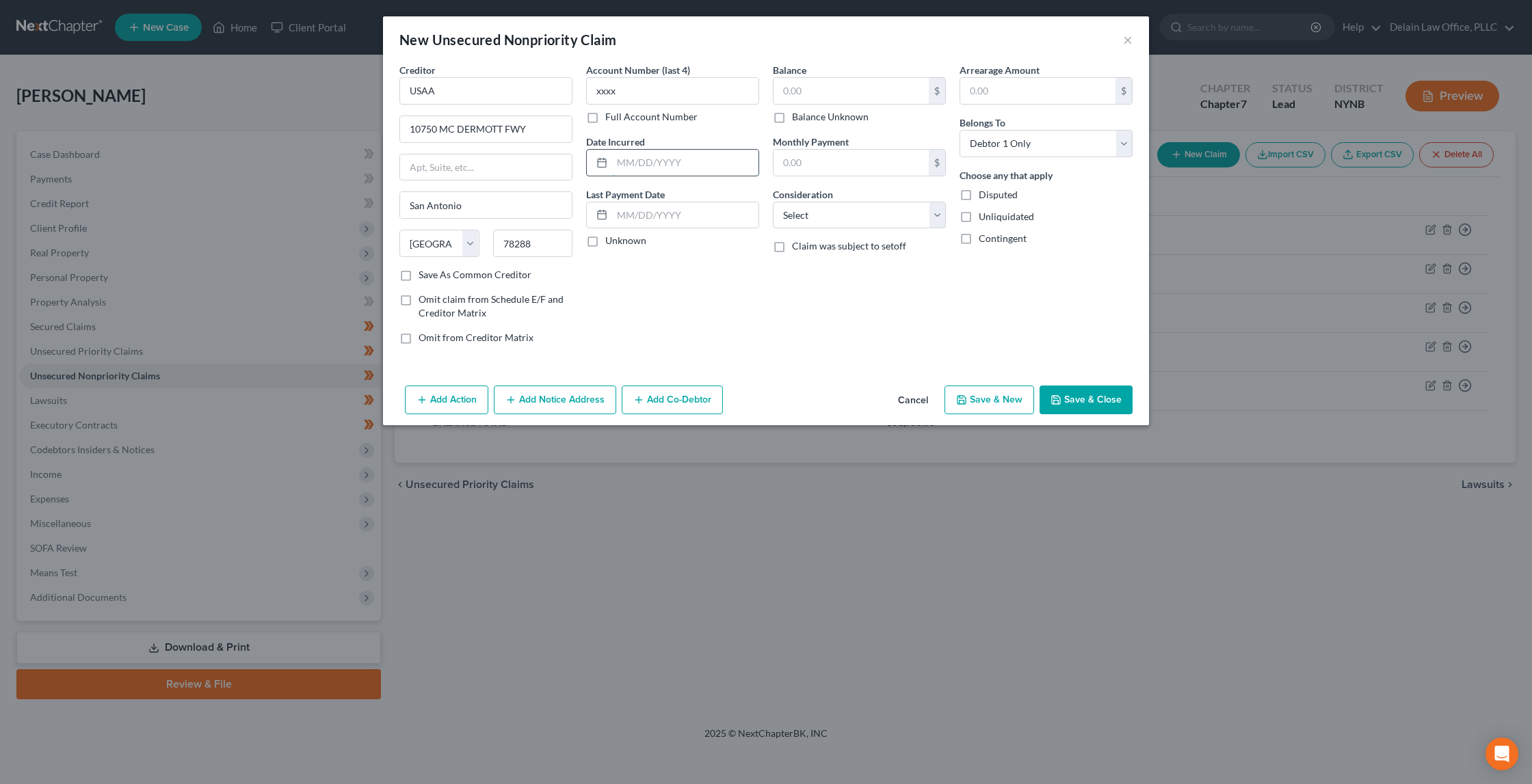
click at [682, 163] on input "text" at bounding box center [685, 162] width 147 height 26
paste input "11/06/2013"
type input "11/06/2013"
paste input "12/09/2024"
type input "12/09/2024"
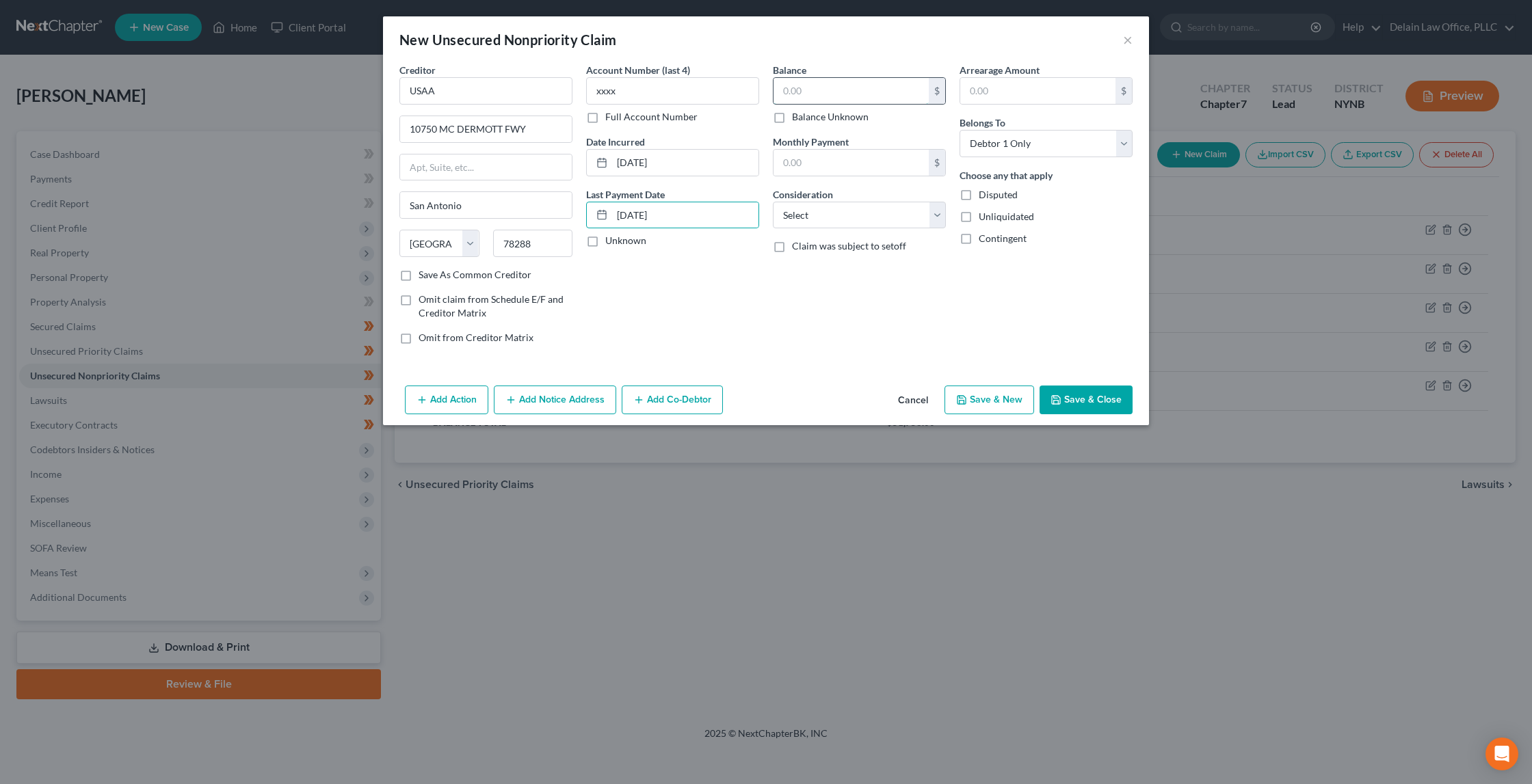
click at [862, 94] on input "text" at bounding box center [851, 90] width 155 height 26
click at [1102, 398] on button "Save & Close" at bounding box center [1086, 400] width 93 height 29
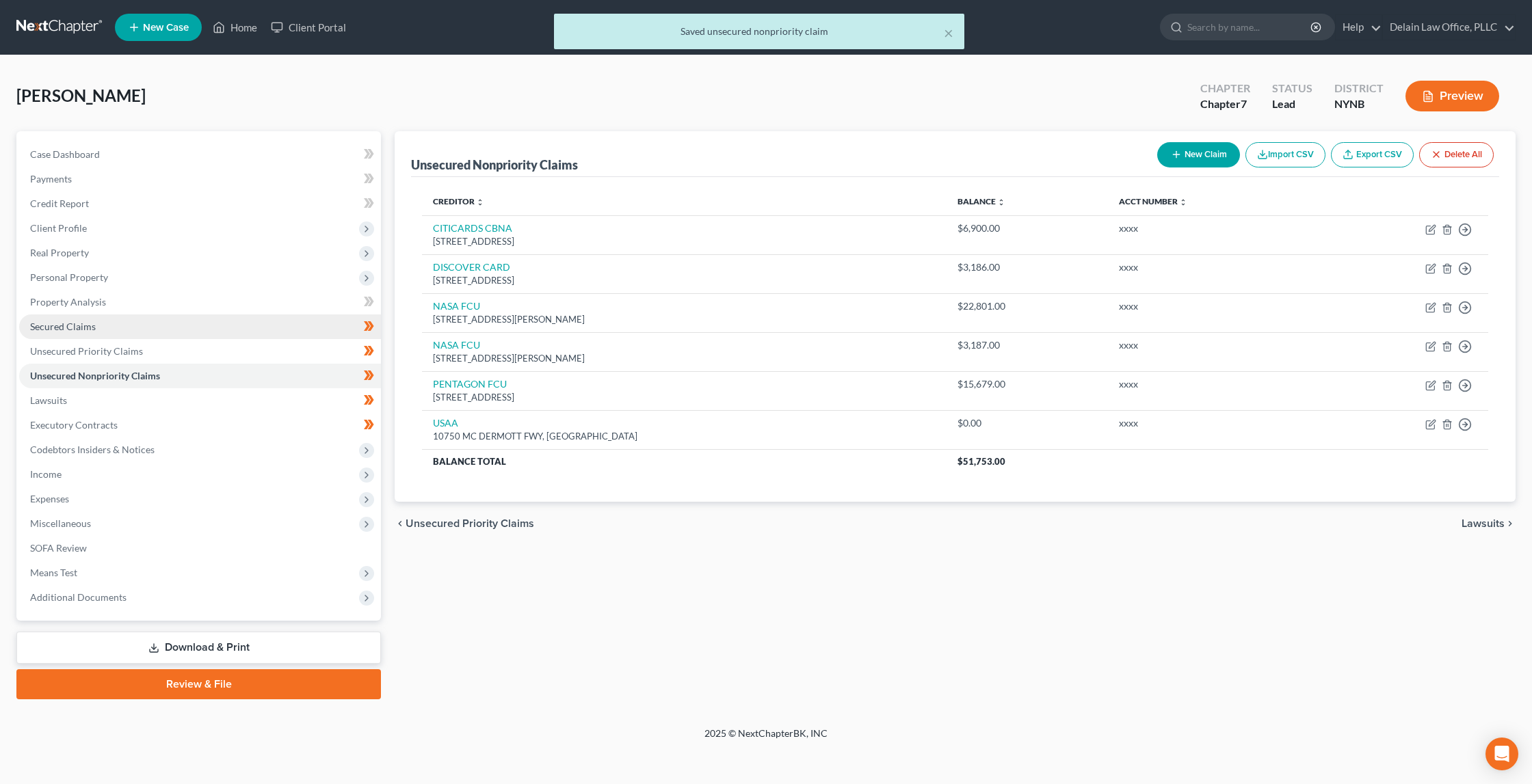
click at [198, 315] on link "Secured Claims" at bounding box center [200, 327] width 362 height 25
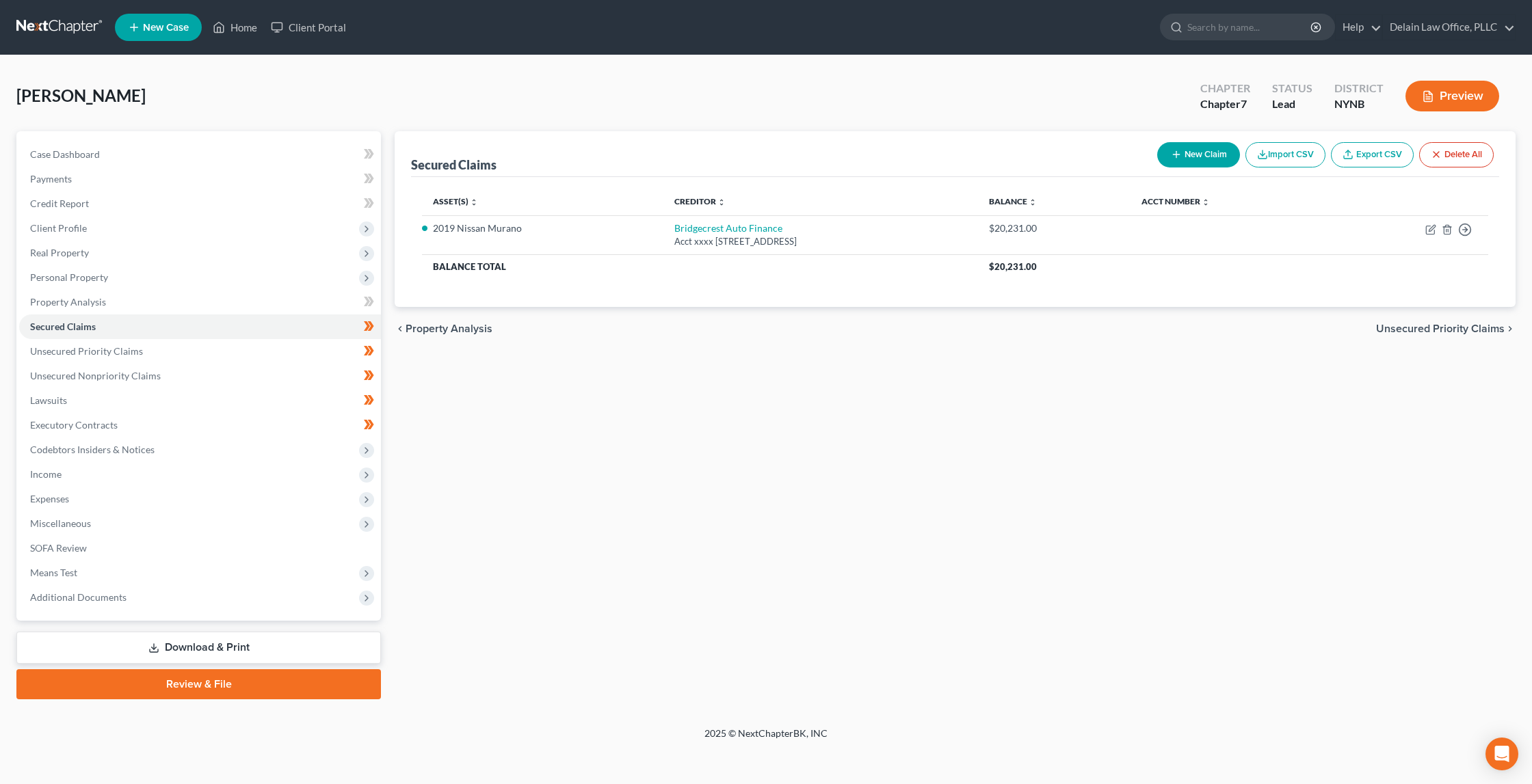
click at [224, 632] on link "Download & Print" at bounding box center [198, 648] width 364 height 32
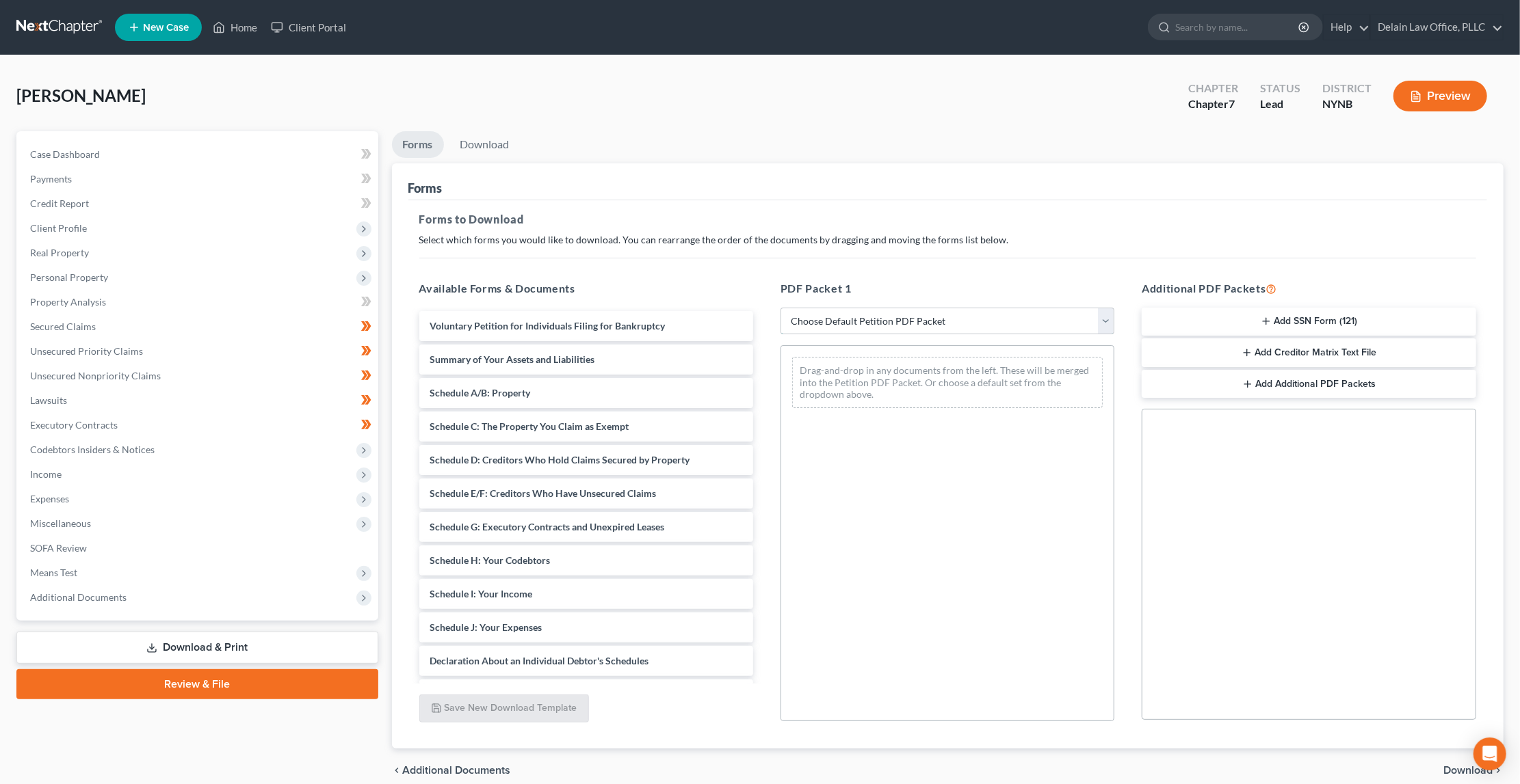
select select "0"
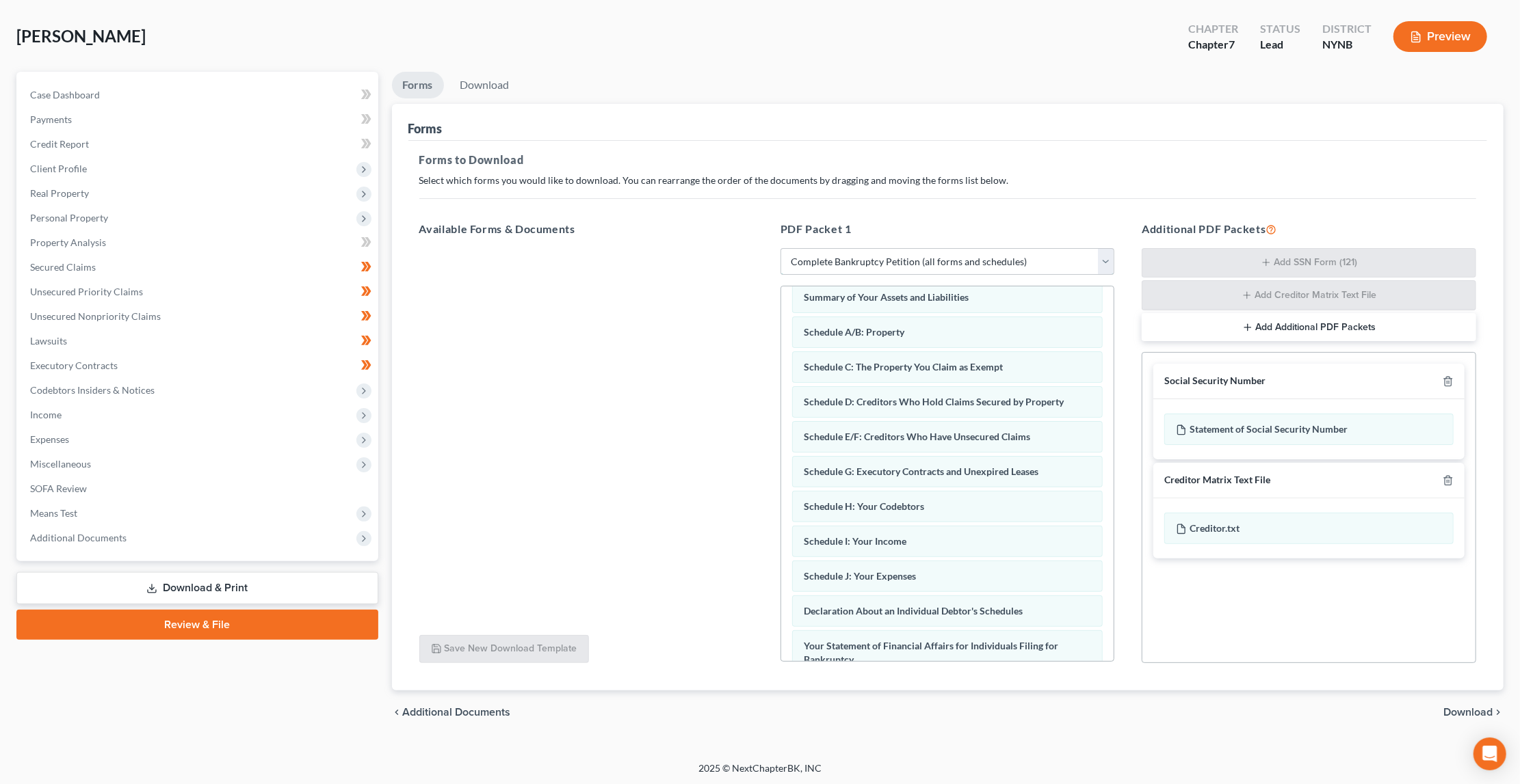
scroll to position [58, 0]
click at [1458, 709] on span "Download" at bounding box center [1469, 714] width 49 height 10
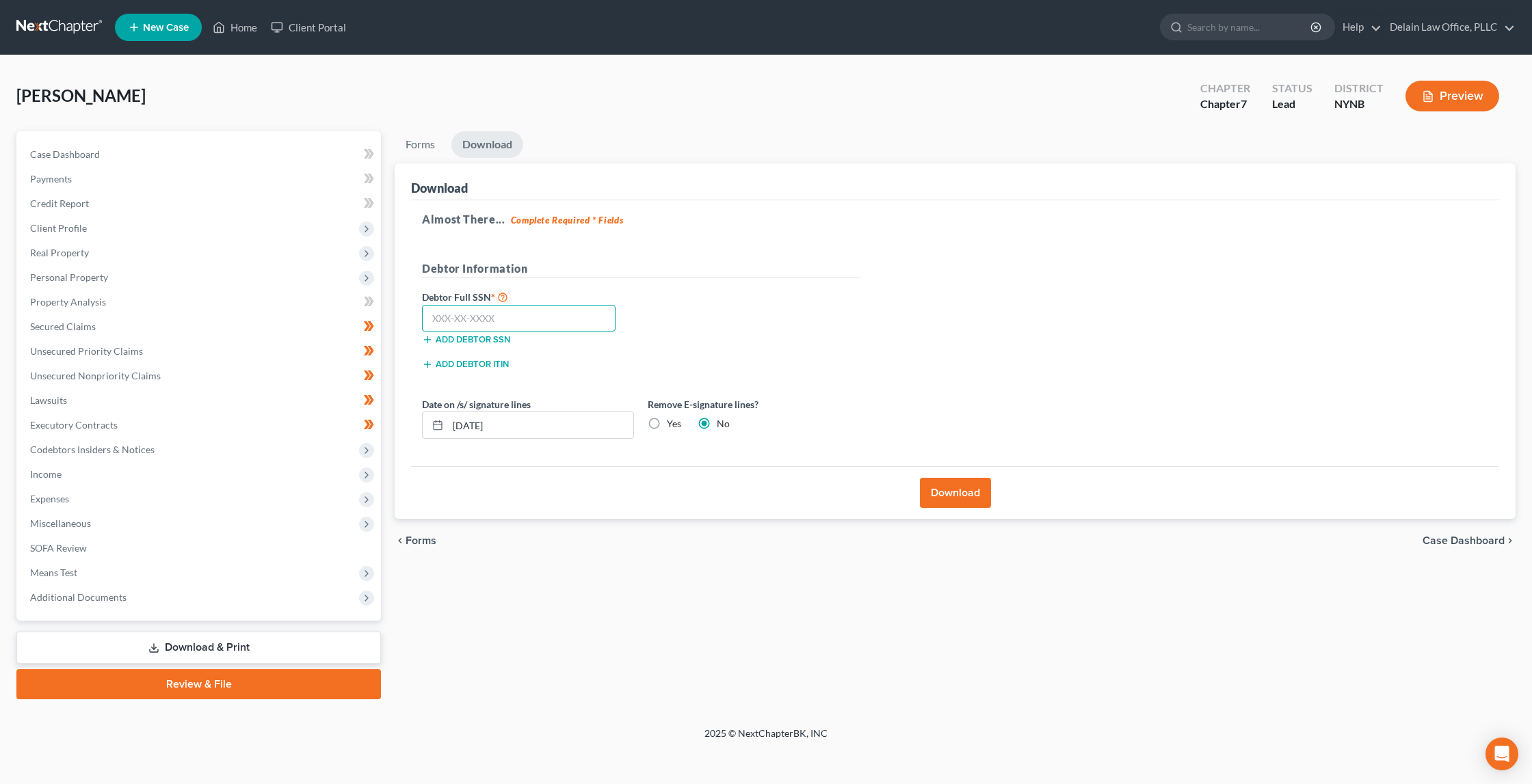
click at [572, 312] on input "text" at bounding box center [518, 319] width 193 height 28
type input "098-40-9439"
click at [940, 491] on button "Download" at bounding box center [955, 493] width 71 height 30
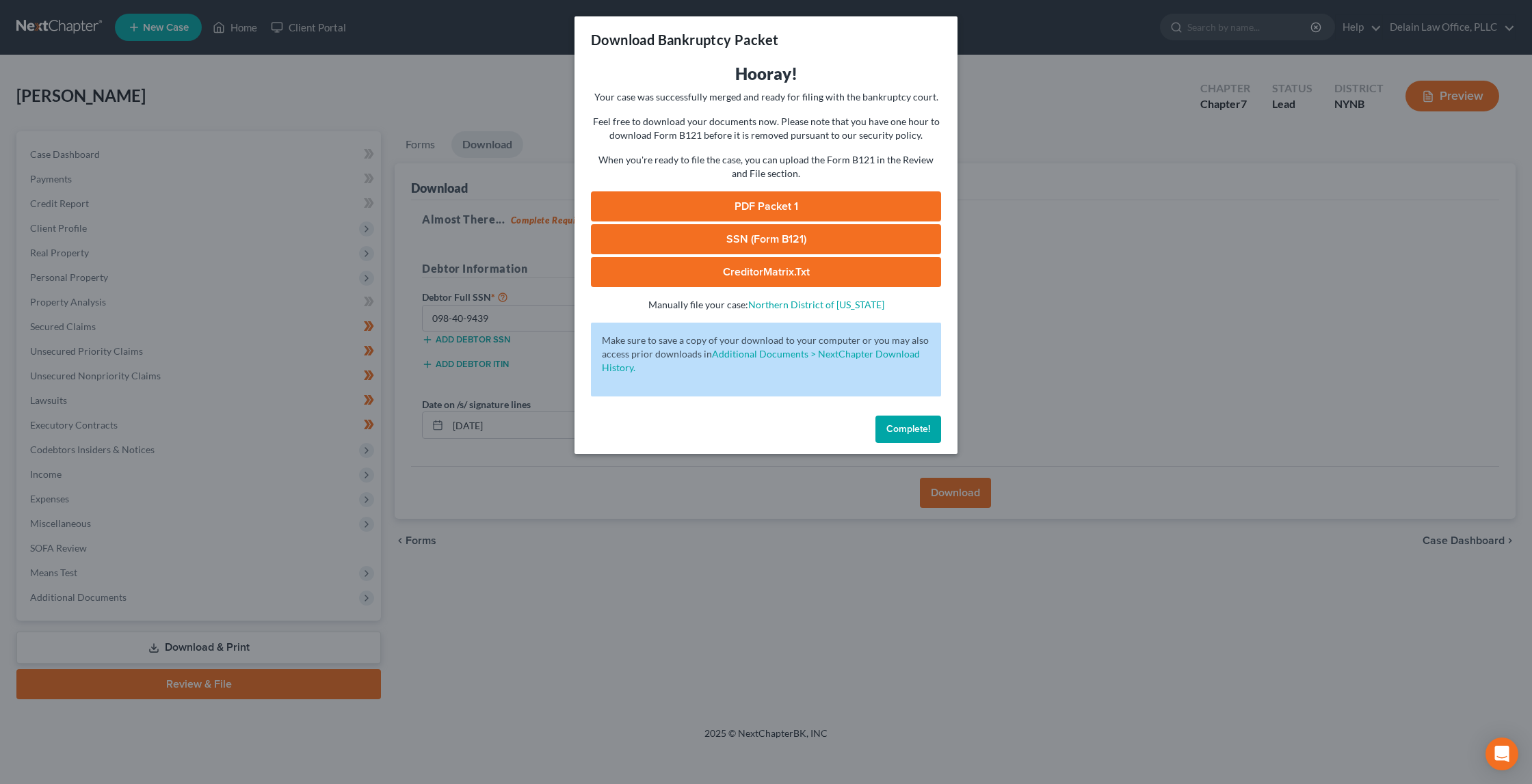
click at [782, 226] on link "SSN (Form B121)" at bounding box center [766, 240] width 350 height 30
click at [801, 198] on link "PDF Packet 1" at bounding box center [766, 206] width 350 height 30
click at [911, 423] on span "Complete!" at bounding box center [908, 429] width 44 height 11
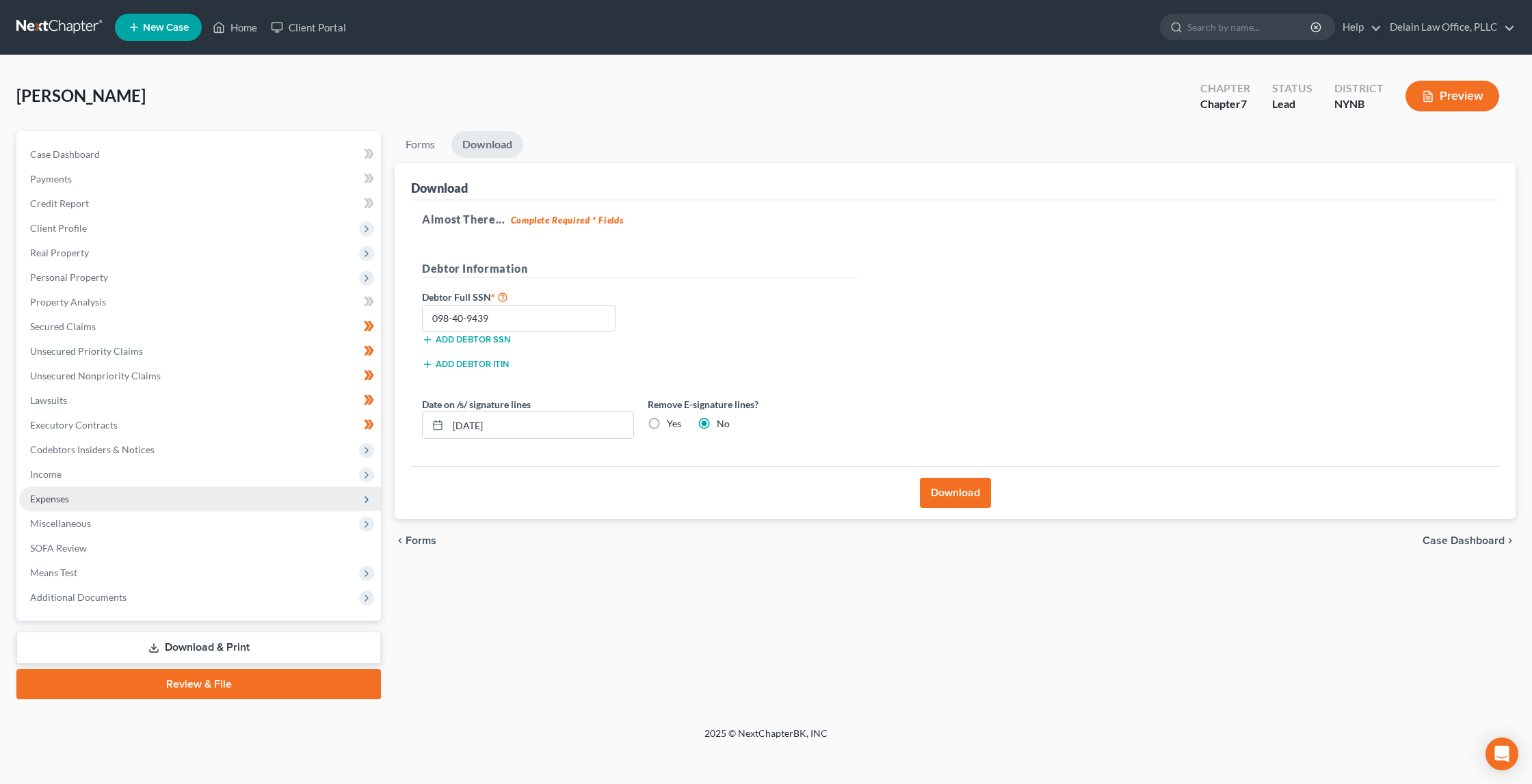
click at [130, 487] on span "Expenses" at bounding box center [200, 500] width 362 height 25
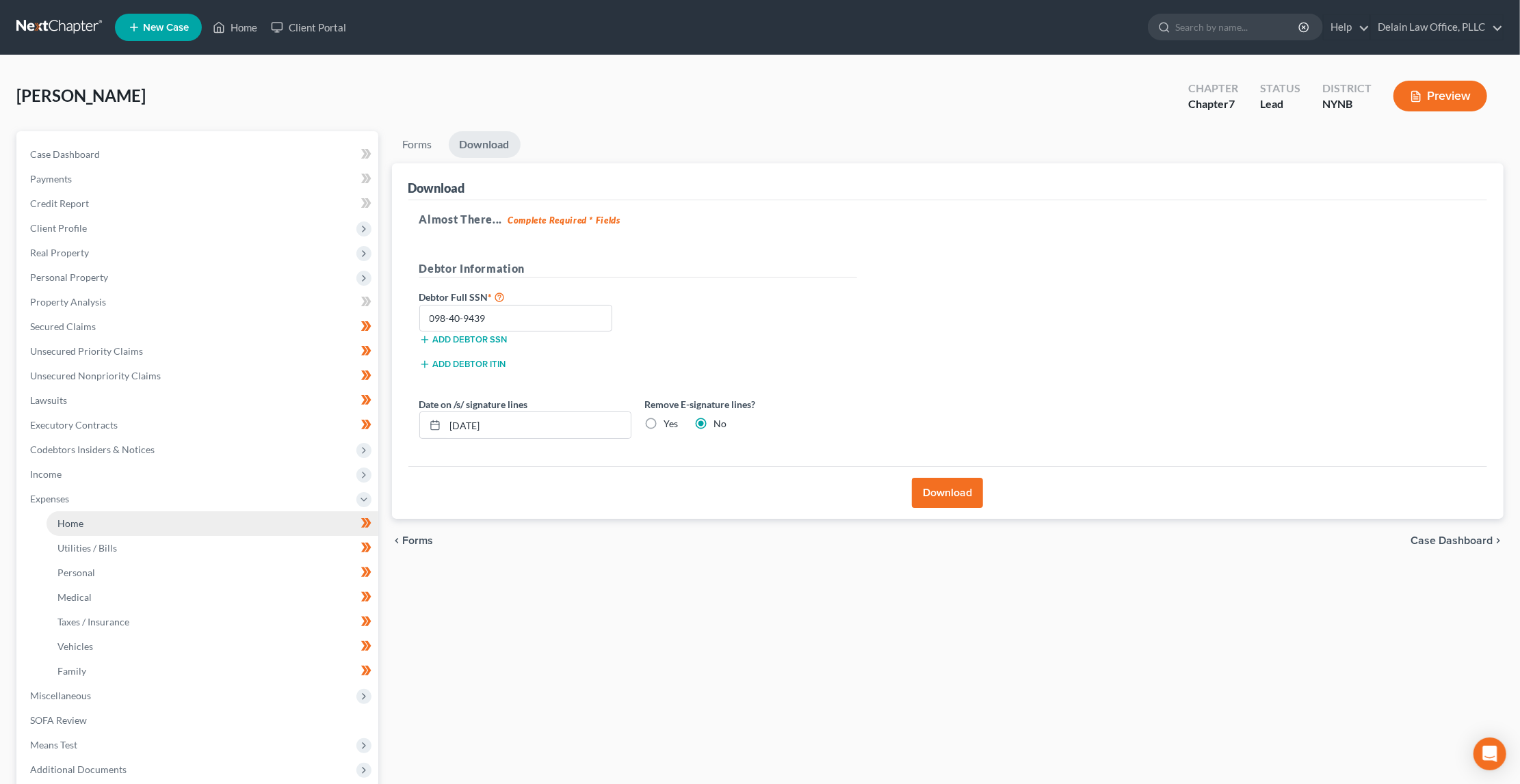
click at [158, 517] on link "Home" at bounding box center [212, 524] width 332 height 25
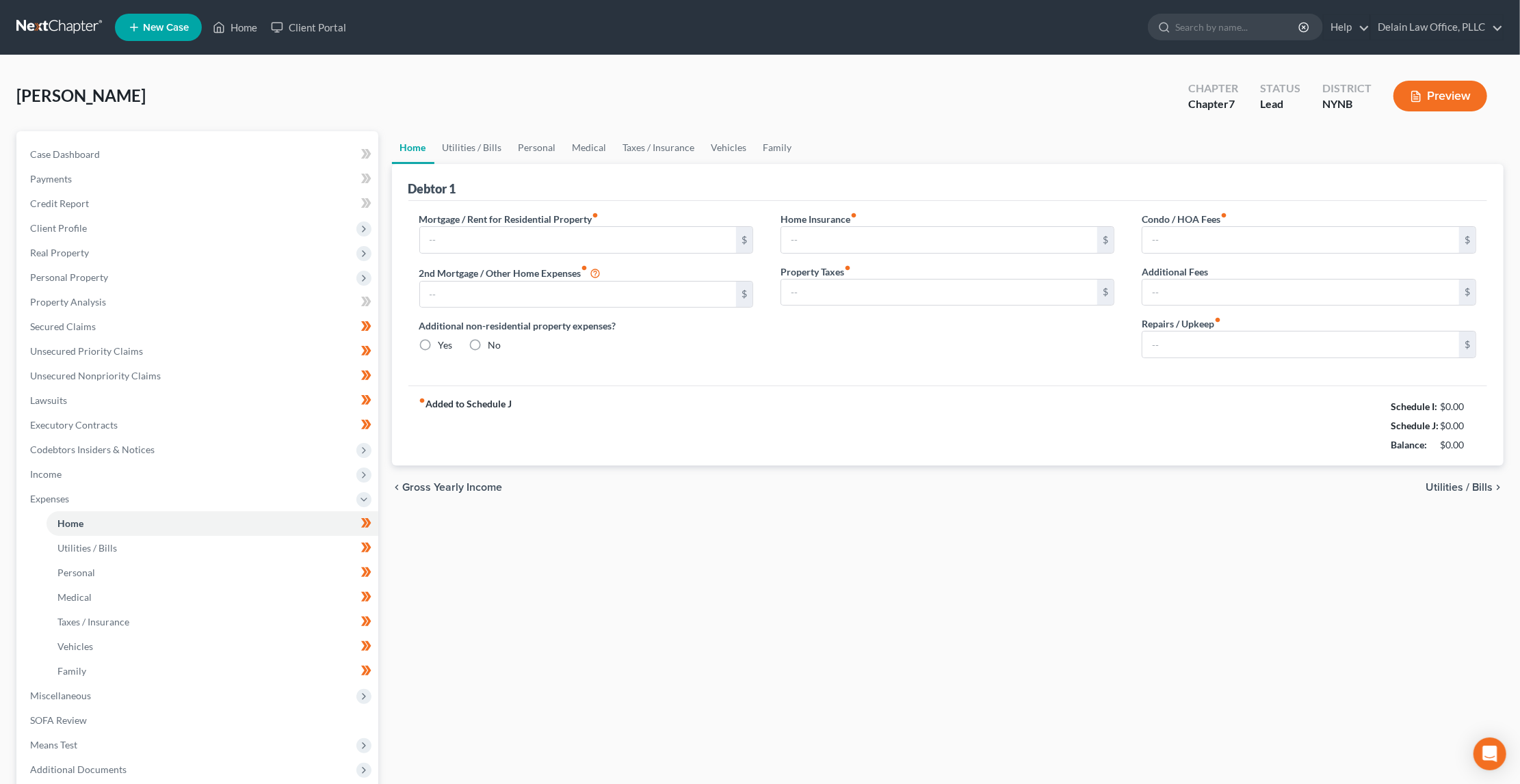
type input "1,186.50"
type input "0.00"
radio input "true"
type input "10.00"
type input "0.00"
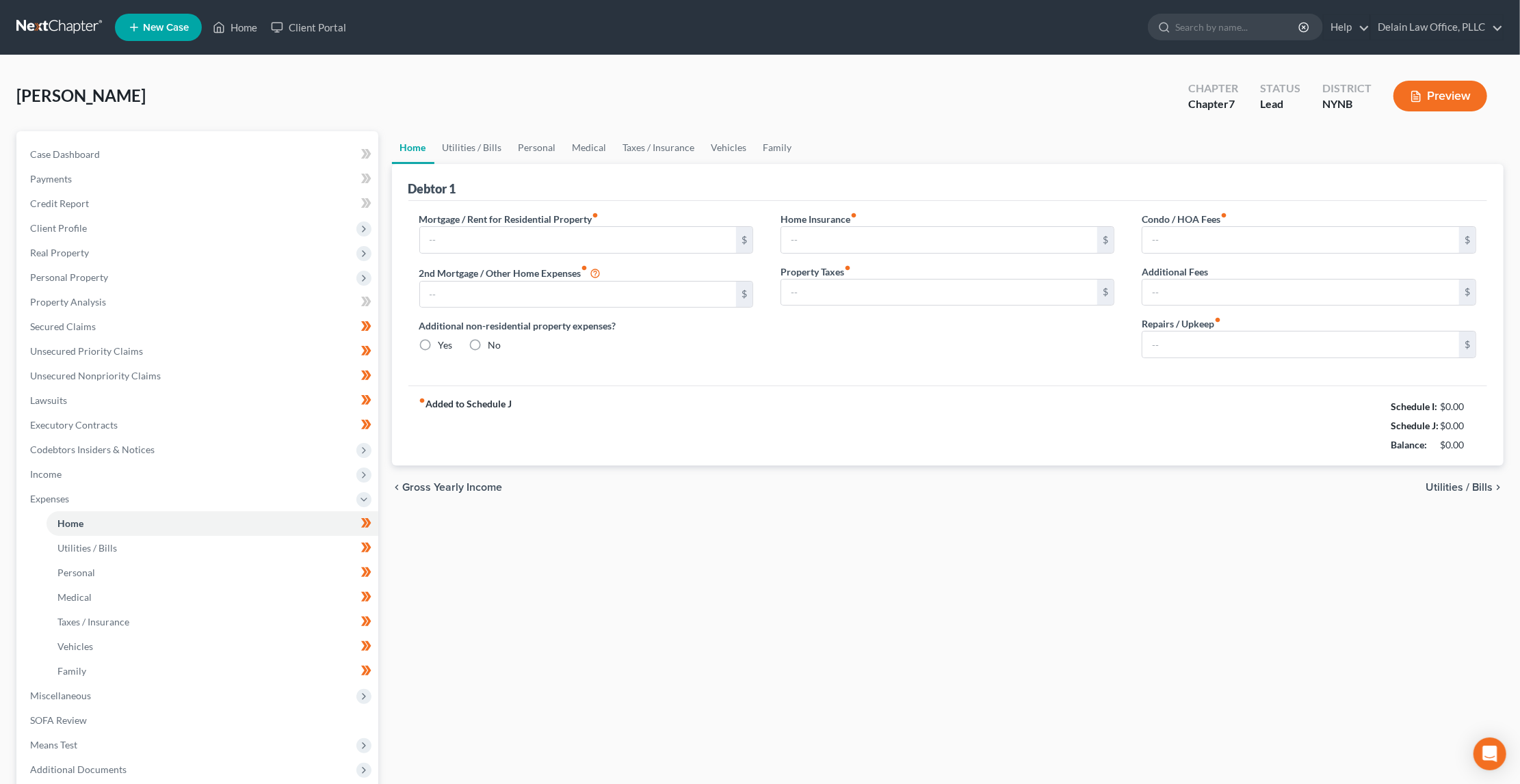
type input "0.00"
drag, startPoint x: 856, startPoint y: 234, endPoint x: 848, endPoint y: 199, distance: 35.9
click at [848, 207] on div "Mortgage / Rent for Residential Property fiber_manual_record 1,186.50 $ 2nd Mor…" at bounding box center [948, 293] width 1079 height 185
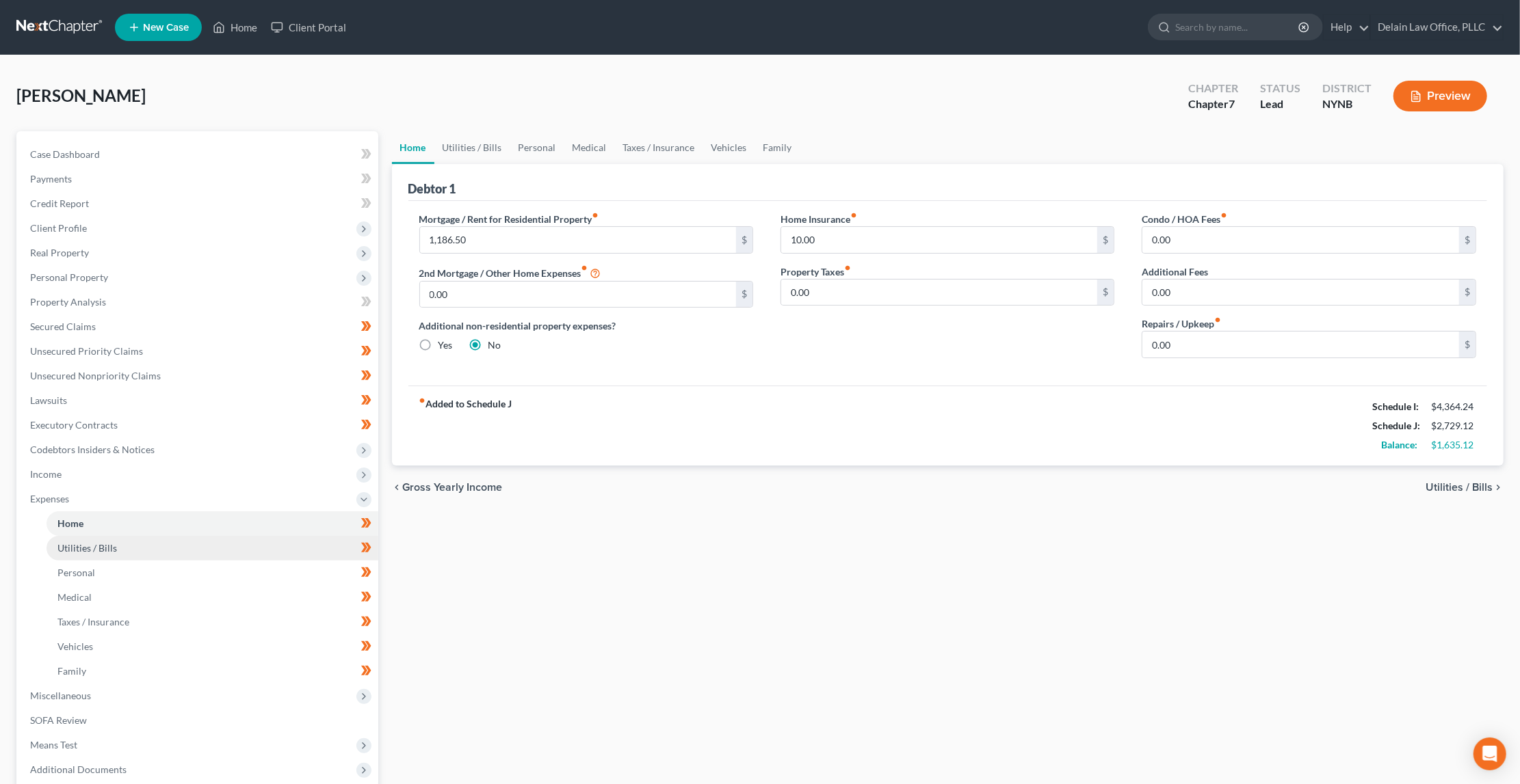
click at [155, 536] on link "Utilities / Bills" at bounding box center [212, 548] width 332 height 25
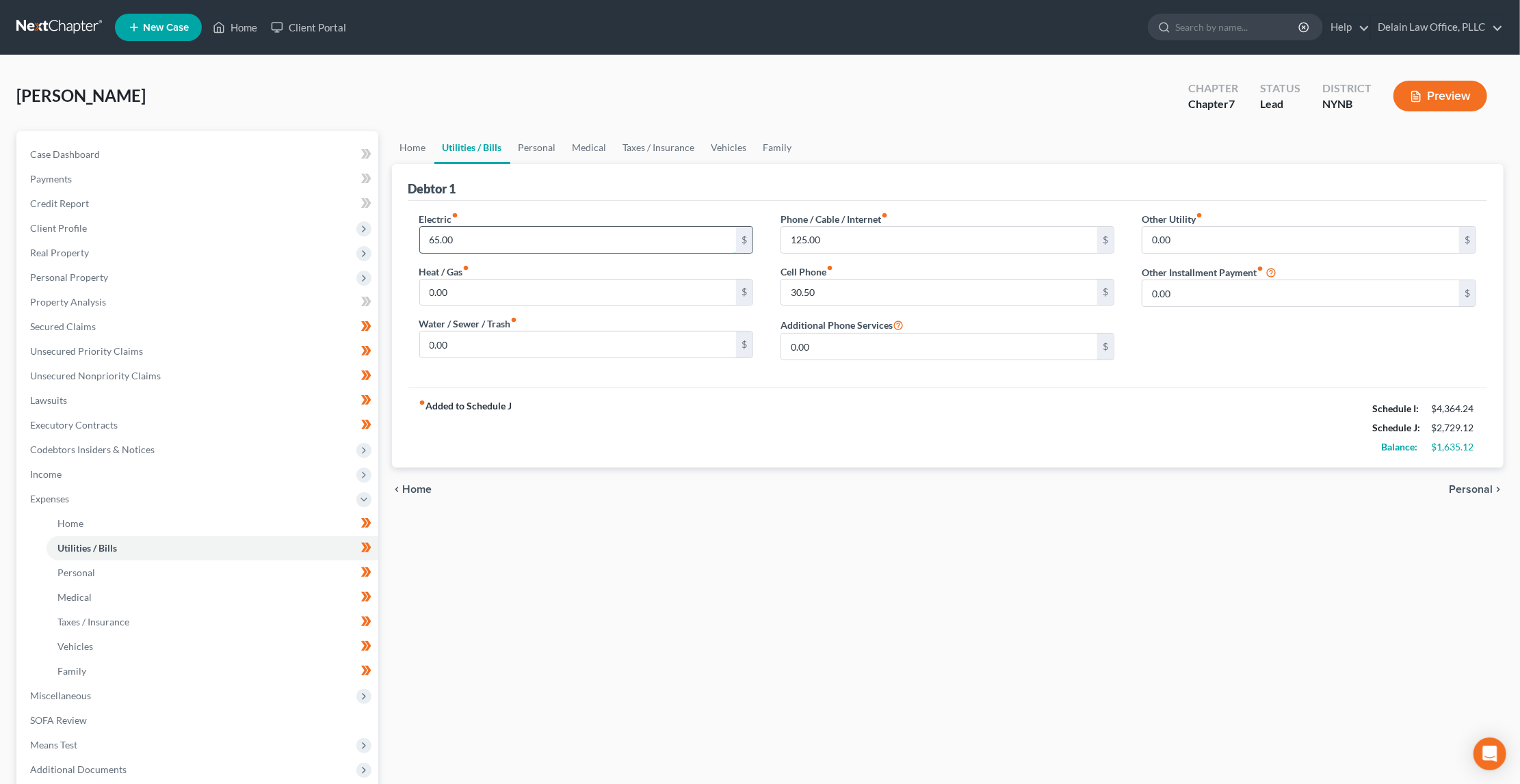
click at [582, 235] on input "65.00" at bounding box center [578, 240] width 317 height 26
drag, startPoint x: 580, startPoint y: 231, endPoint x: 580, endPoint y: 203, distance: 28.0
click at [580, 203] on div "Electric fiber_manual_record 65.00 $ Heat / Gas fiber_manual_record 0.00 $ Wate…" at bounding box center [948, 294] width 1079 height 186
type input "100"
click at [1463, 485] on span "Personal" at bounding box center [1471, 489] width 44 height 10
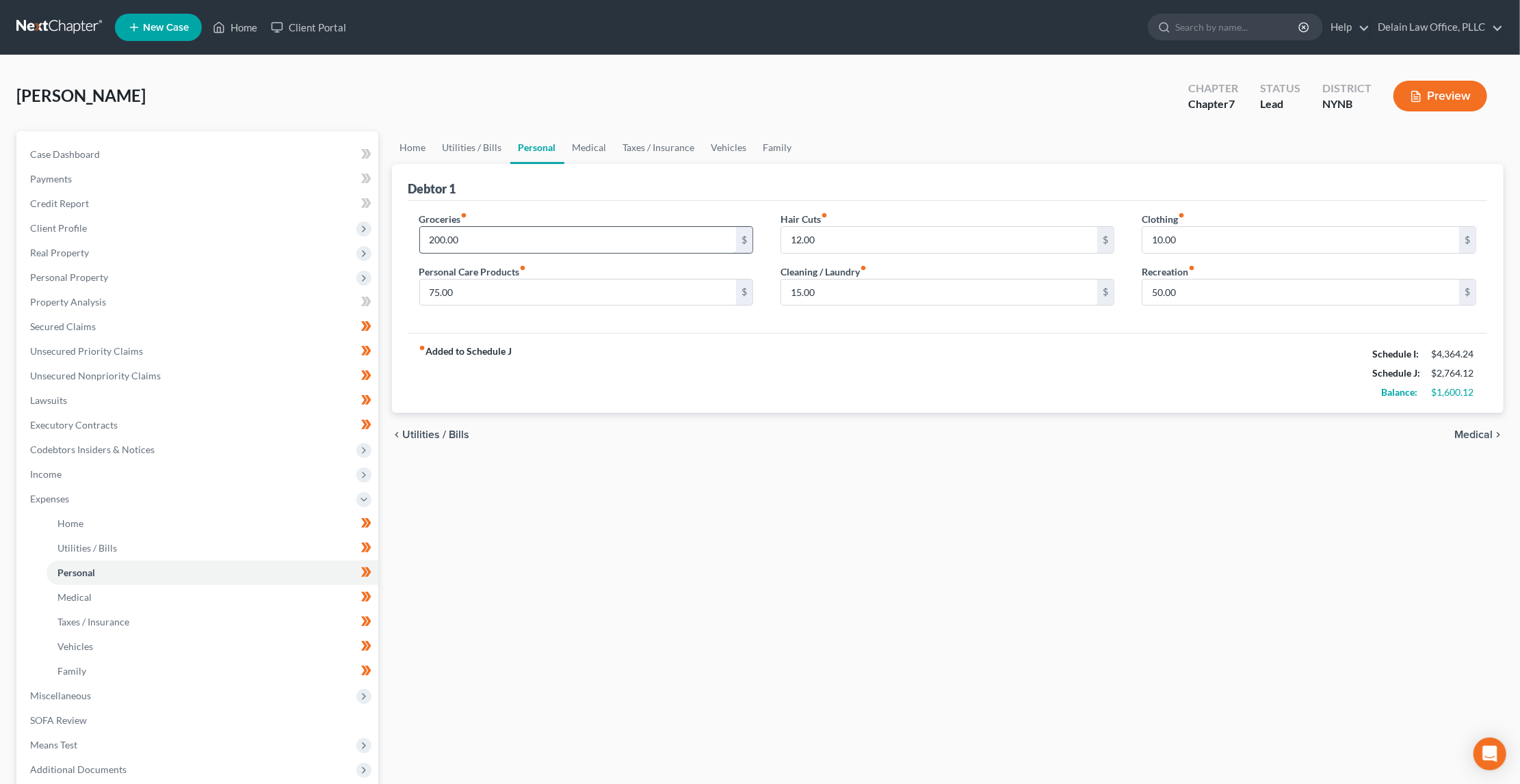
click at [434, 238] on input "200.00" at bounding box center [578, 240] width 317 height 26
drag, startPoint x: 475, startPoint y: 238, endPoint x: 464, endPoint y: 224, distance: 17.8
click at [464, 224] on div "Groceries fiber_manual_record 200.00 $" at bounding box center [586, 233] width 334 height 42
type input "600"
type input "20"
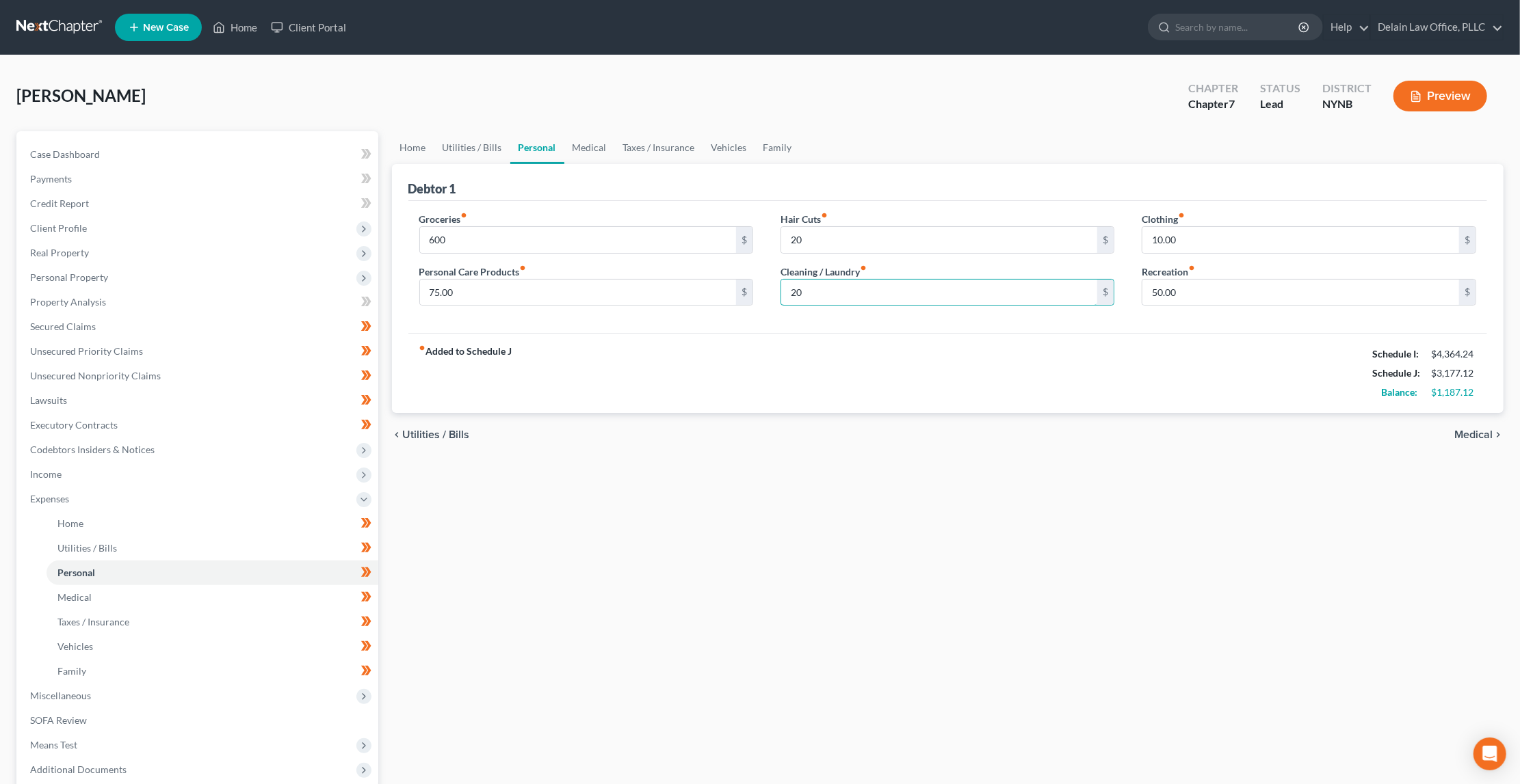
type input "20"
type input "25"
click at [795, 286] on input "20" at bounding box center [939, 292] width 317 height 26
drag, startPoint x: 809, startPoint y: 290, endPoint x: 742, endPoint y: 290, distance: 67.0
click at [742, 290] on div "Groceries fiber_manual_record 600 $ Personal Care Products fiber_manual_record …" at bounding box center [948, 265] width 1085 height 106
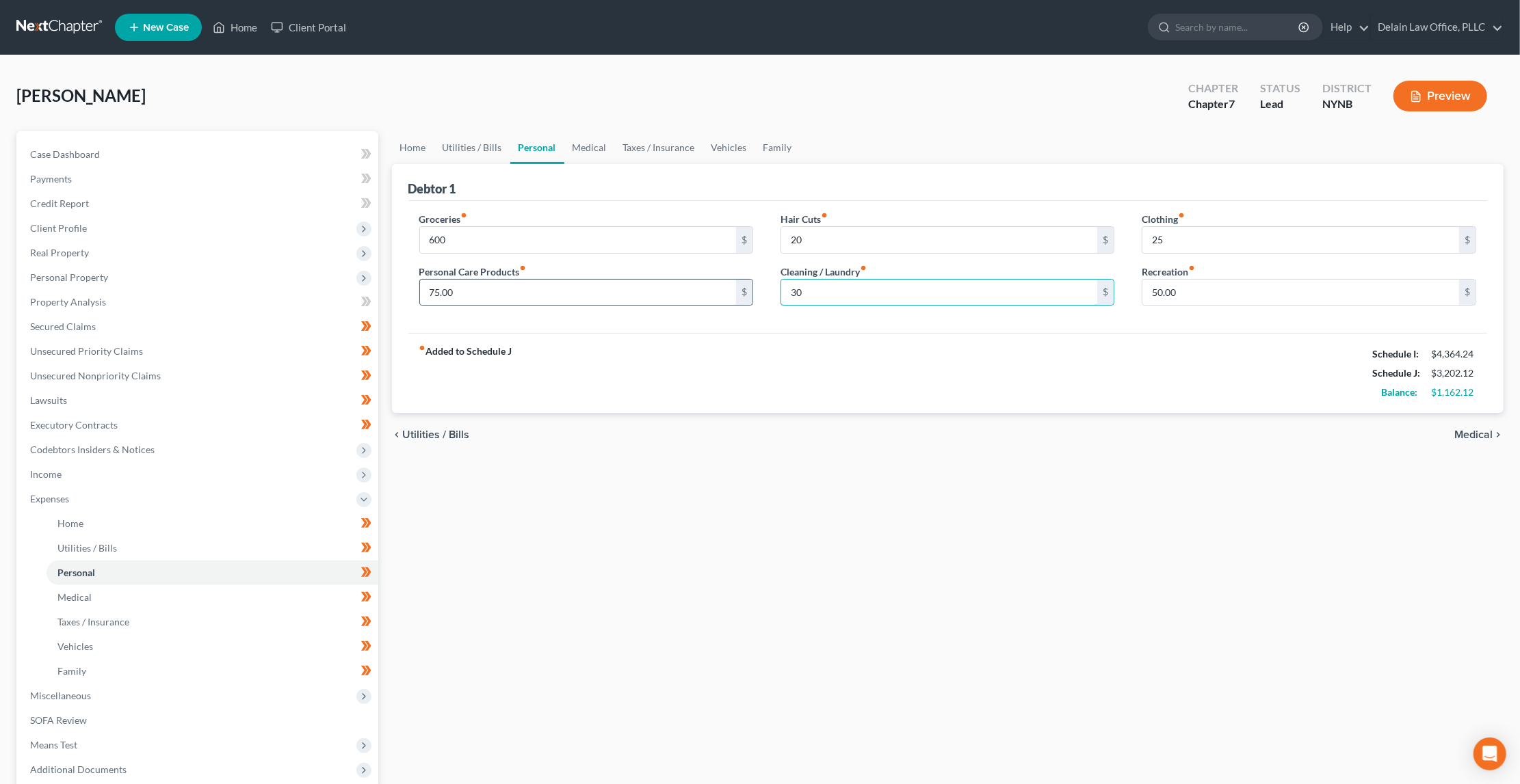
type input "30"
type input "60"
click at [1463, 431] on span "Medical" at bounding box center [1473, 434] width 38 height 10
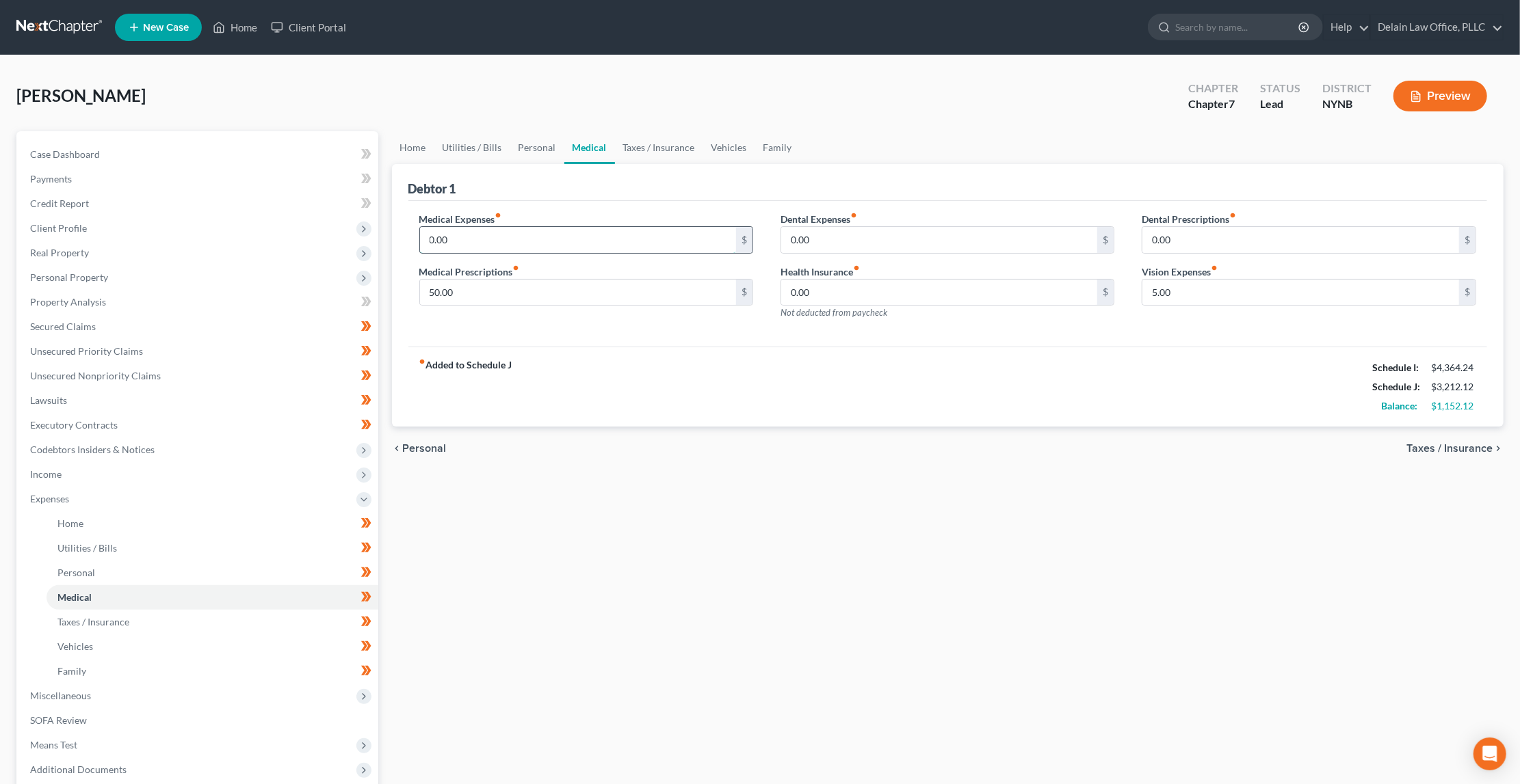
click at [612, 241] on input "0.00" at bounding box center [578, 240] width 317 height 26
drag, startPoint x: 612, startPoint y: 241, endPoint x: 612, endPoint y: 224, distance: 17.0
click at [612, 224] on div "Medical Expenses fiber_manual_record 0.00 $" at bounding box center [586, 233] width 334 height 42
type input "30"
drag, startPoint x: 472, startPoint y: 295, endPoint x: 465, endPoint y: 271, distance: 25.0
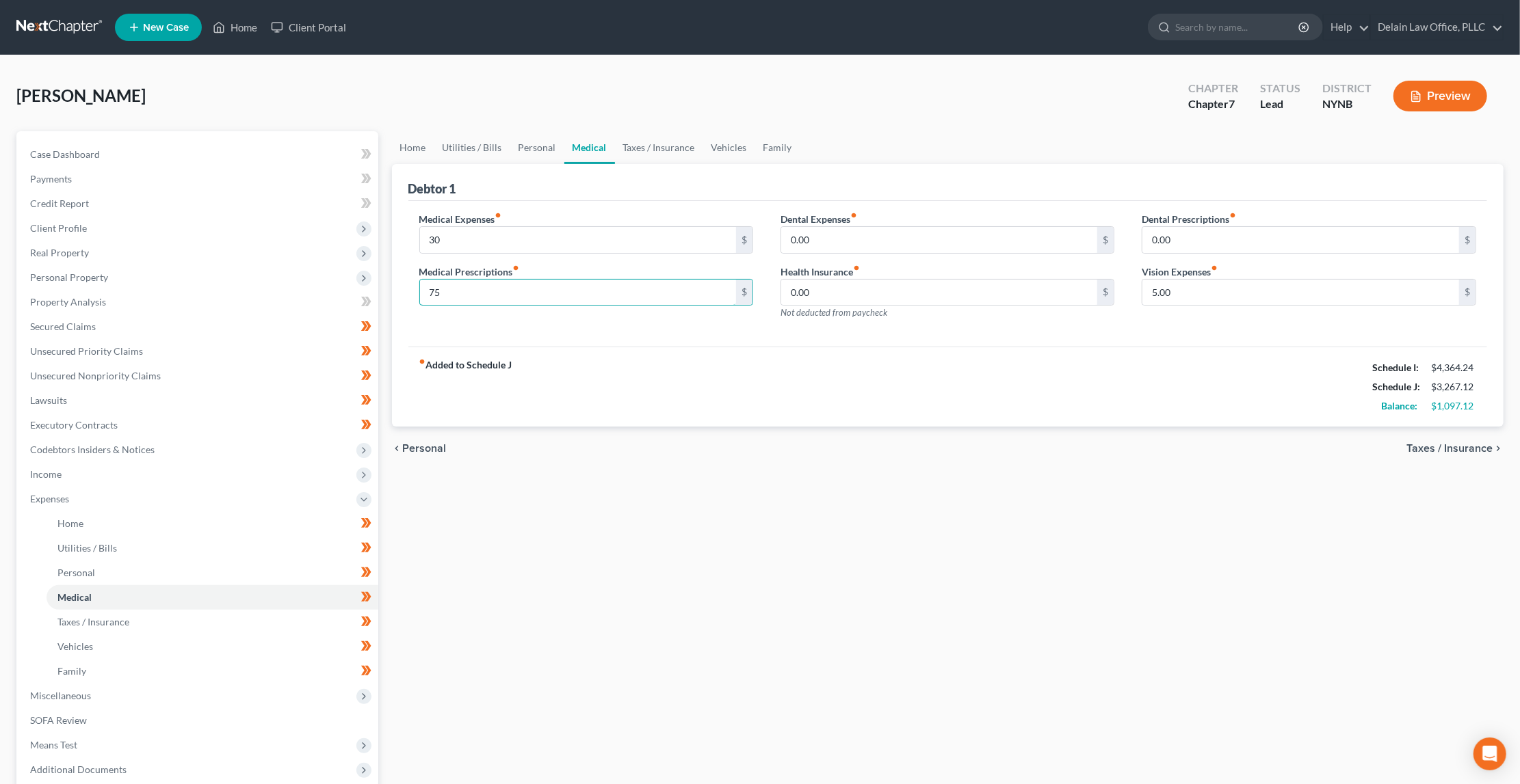
click at [465, 271] on div "Medical Prescriptions fiber_manual_record 75 $" at bounding box center [586, 285] width 334 height 42
click at [505, 288] on input "75" at bounding box center [578, 292] width 317 height 26
drag, startPoint x: 505, startPoint y: 288, endPoint x: 459, endPoint y: 285, distance: 46.1
click at [459, 285] on input "75" at bounding box center [578, 292] width 317 height 26
click at [477, 241] on input "30" at bounding box center [578, 240] width 317 height 26
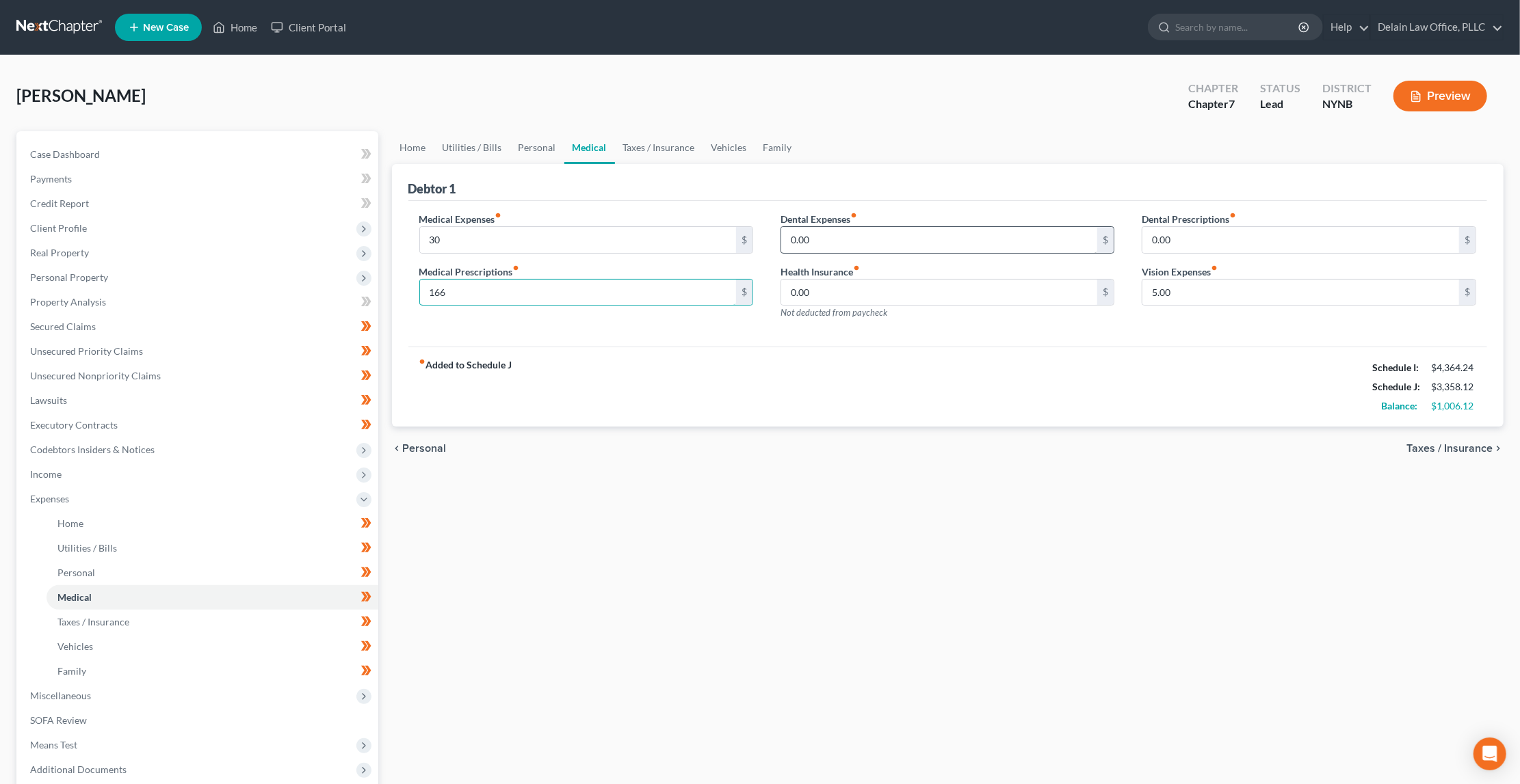
type input "166"
click at [828, 232] on input "0.00" at bounding box center [939, 240] width 317 height 26
drag, startPoint x: 828, startPoint y: 232, endPoint x: 806, endPoint y: 226, distance: 22.8
click at [806, 227] on input "0.00" at bounding box center [939, 240] width 317 height 26
click at [838, 235] on input "0.00" at bounding box center [939, 240] width 317 height 26
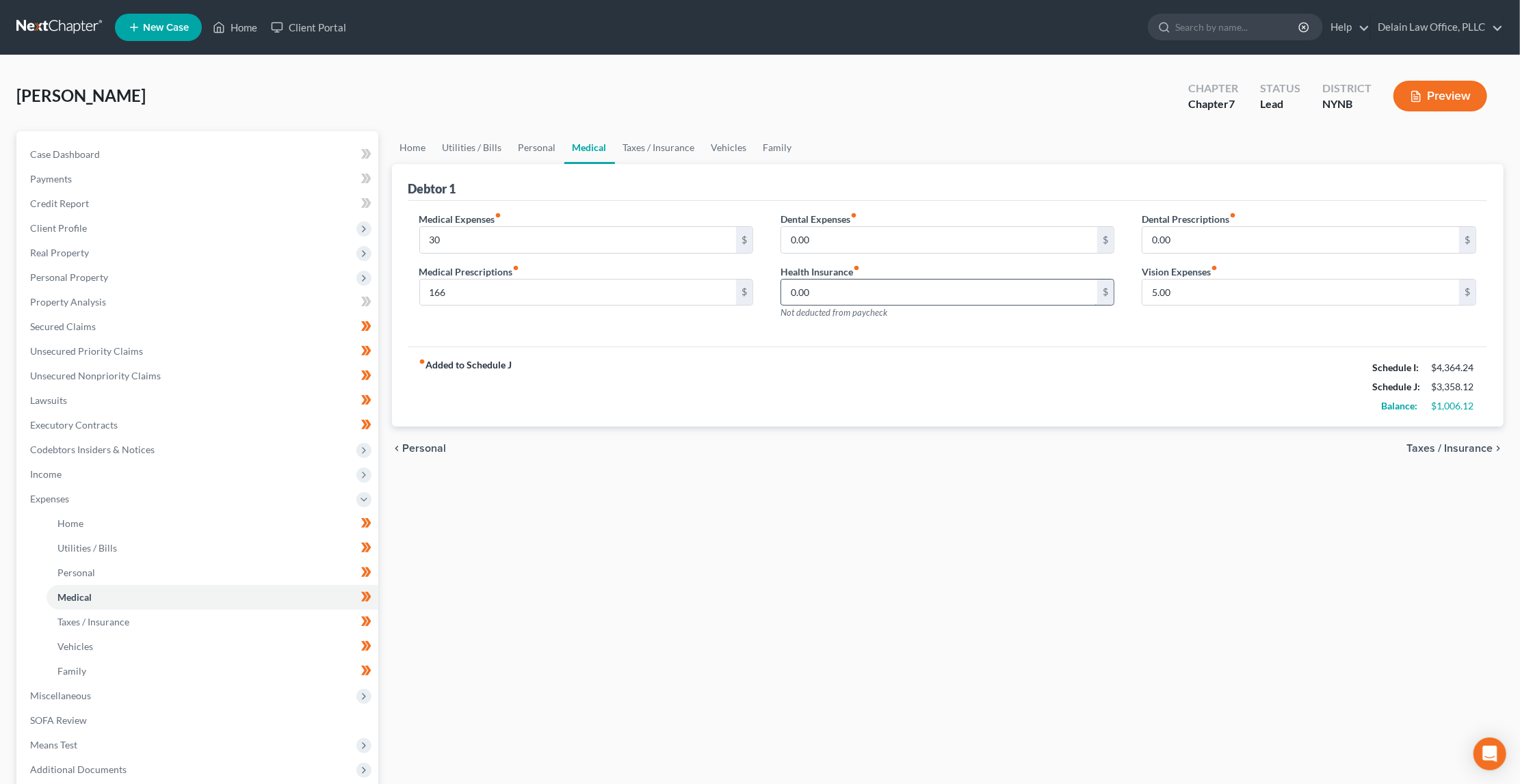
click at [852, 282] on input "0.00" at bounding box center [939, 292] width 317 height 26
click at [852, 293] on input "0.00" at bounding box center [939, 292] width 317 height 26
type input "247"
click at [1194, 239] on input "0.00" at bounding box center [1300, 240] width 317 height 26
drag, startPoint x: 1194, startPoint y: 239, endPoint x: 1137, endPoint y: 233, distance: 57.3
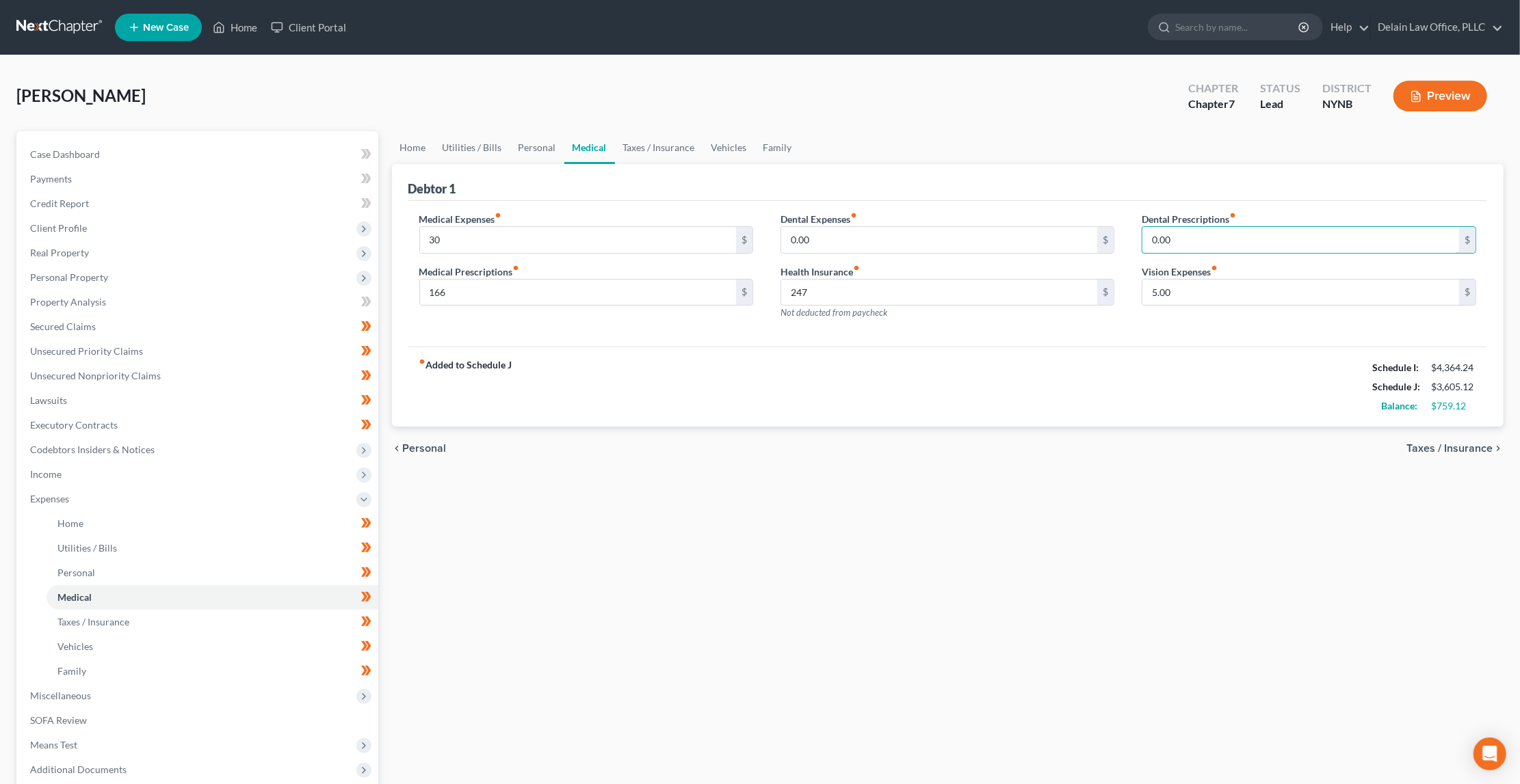
click at [1137, 233] on div "Dental Prescriptions fiber_manual_record 0.00 $ Vision Expenses fiber_manual_re…" at bounding box center [1308, 271] width 361 height 119
click at [1222, 290] on input "5.00" at bounding box center [1300, 292] width 317 height 26
click at [1202, 238] on input "0.00" at bounding box center [1300, 240] width 317 height 26
drag, startPoint x: 1202, startPoint y: 238, endPoint x: 1202, endPoint y: 228, distance: 10.0
click at [1202, 228] on input "0.00" at bounding box center [1300, 240] width 317 height 26
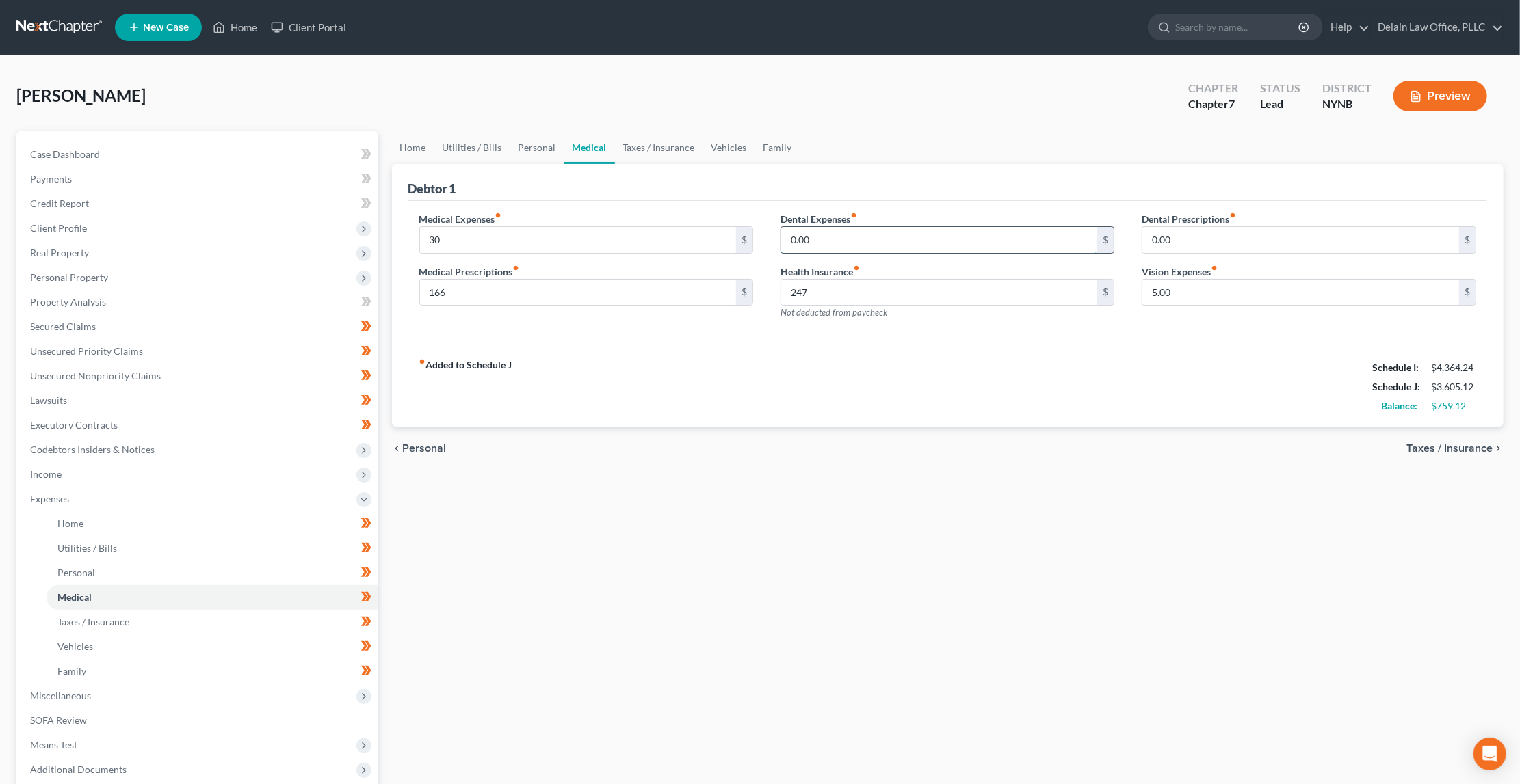
drag, startPoint x: 987, startPoint y: 240, endPoint x: 986, endPoint y: 226, distance: 14.0
click at [986, 227] on input "0.00" at bounding box center [939, 240] width 317 height 26
click at [1178, 240] on input "0.00" at bounding box center [1300, 240] width 317 height 26
click at [1422, 443] on span "Taxes / Insurance" at bounding box center [1450, 448] width 87 height 10
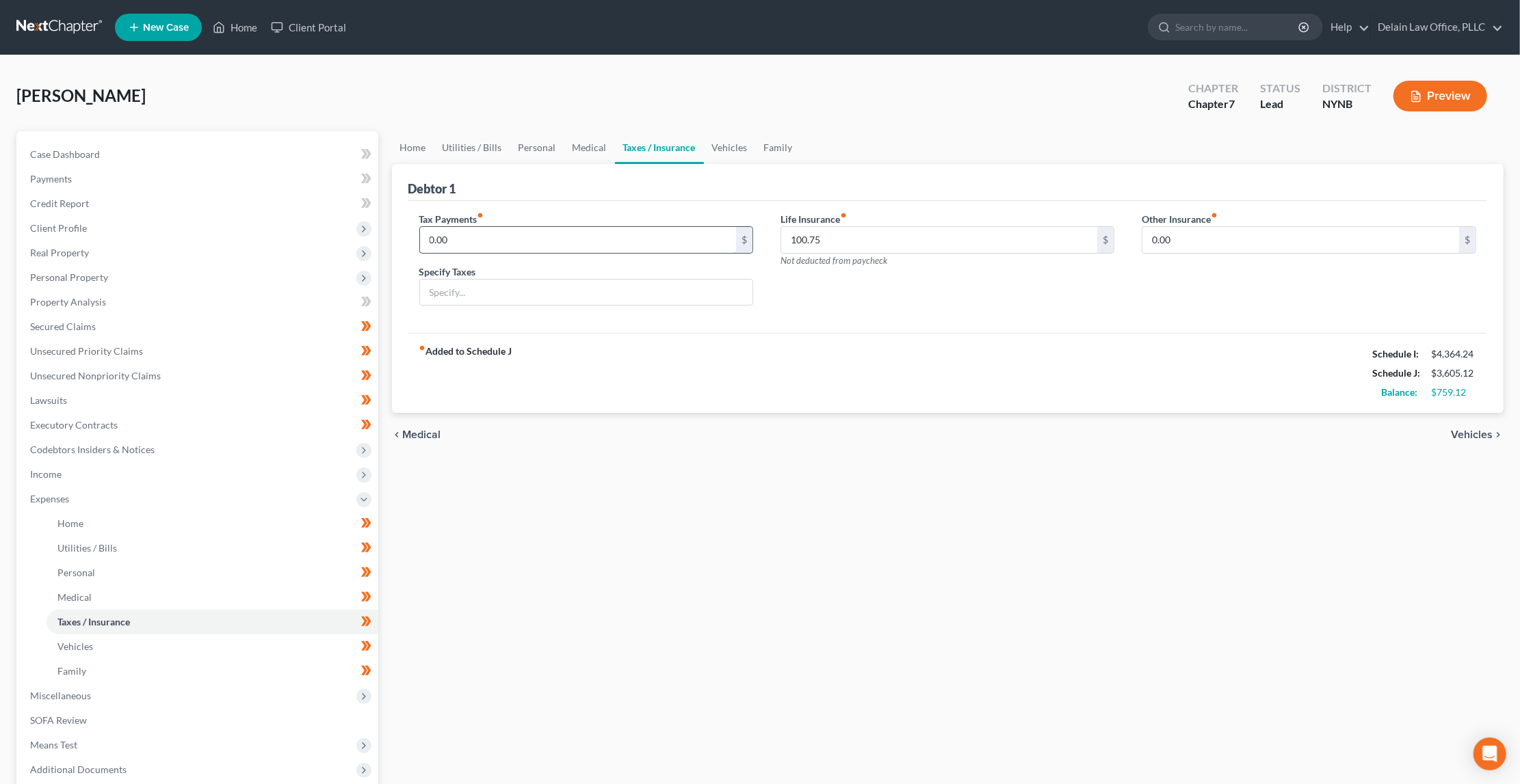
click at [631, 240] on input "0.00" at bounding box center [578, 240] width 317 height 26
drag, startPoint x: 631, startPoint y: 240, endPoint x: 630, endPoint y: 217, distance: 23.0
click at [630, 217] on div "Tax Payments fiber_manual_record 0.00 $" at bounding box center [586, 233] width 334 height 42
click at [877, 235] on input "100.75" at bounding box center [939, 240] width 317 height 26
drag, startPoint x: 877, startPoint y: 235, endPoint x: 867, endPoint y: 222, distance: 16.4
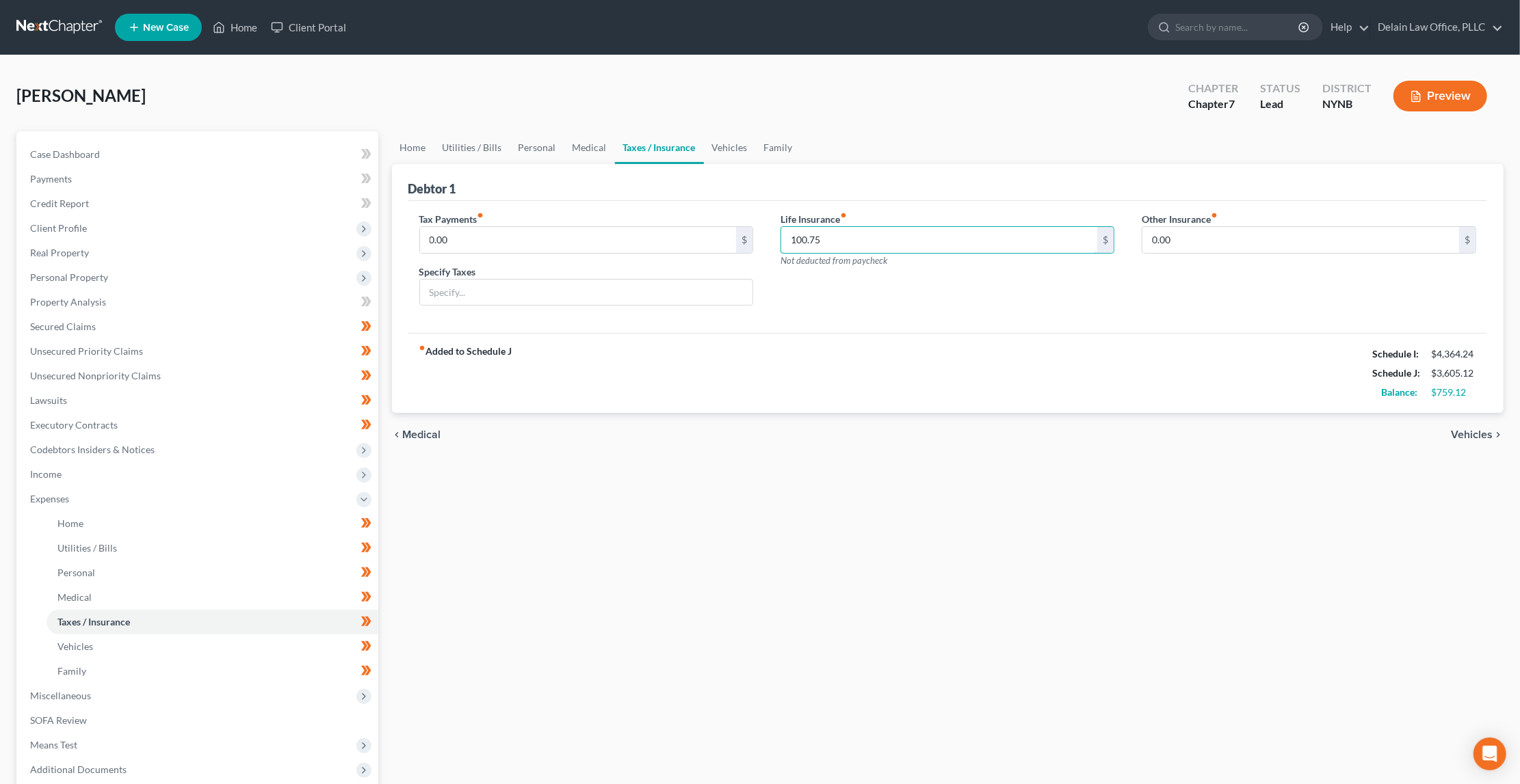
click at [867, 222] on div "Life Insurance fiber_manual_record 100.75 $ Not deducted from paycheck" at bounding box center [947, 240] width 334 height 55
click at [1205, 238] on input "0.00" at bounding box center [1300, 240] width 317 height 26
drag, startPoint x: 1205, startPoint y: 238, endPoint x: 1191, endPoint y: 220, distance: 22.8
click at [1191, 220] on div "Other Insurance fiber_manual_record 0.00 $" at bounding box center [1309, 233] width 334 height 42
click at [1466, 429] on span "Vehicles" at bounding box center [1471, 434] width 42 height 10
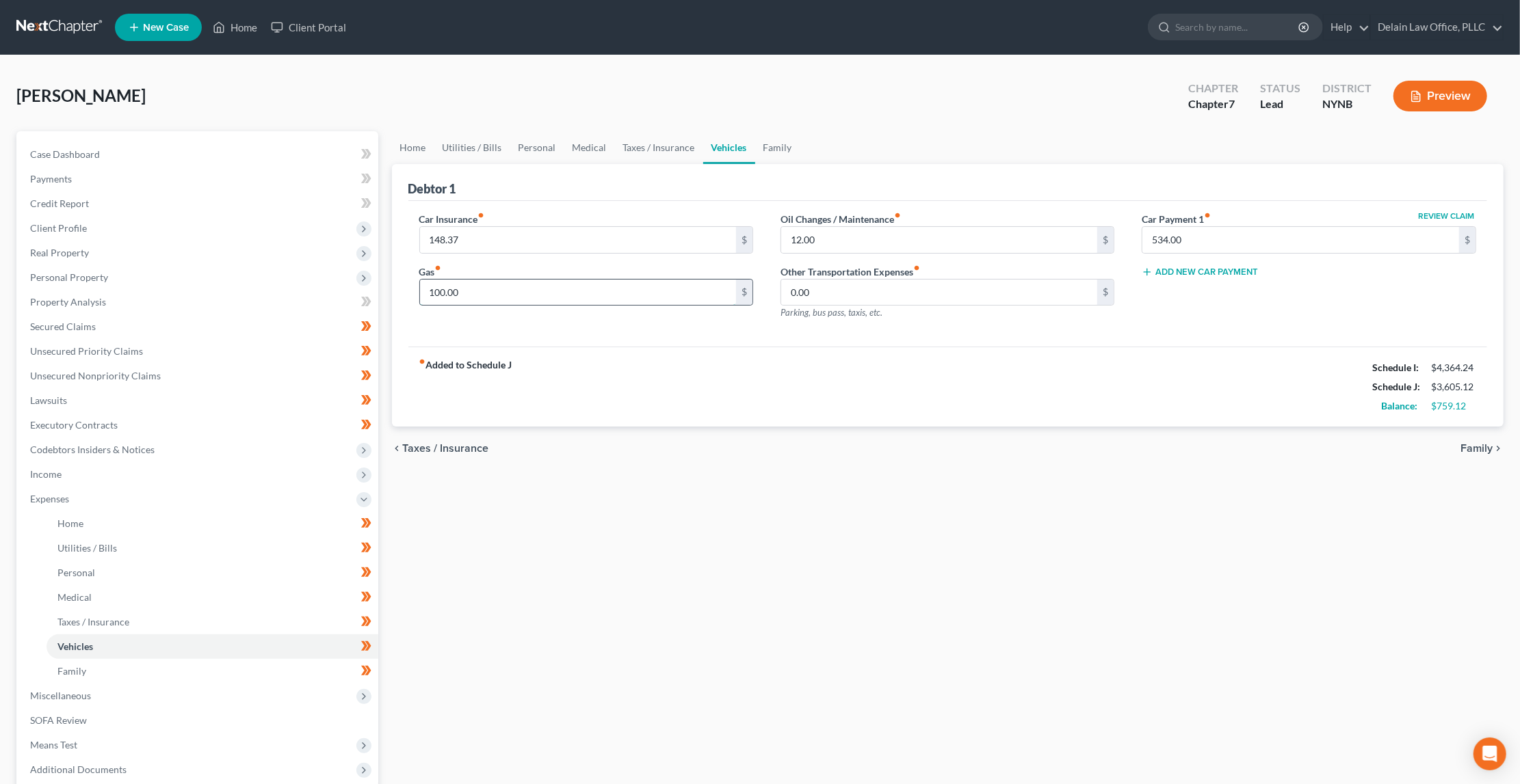
click at [437, 292] on input "100.00" at bounding box center [578, 292] width 317 height 26
drag, startPoint x: 437, startPoint y: 292, endPoint x: 426, endPoint y: 290, distance: 11.2
click at [426, 290] on input "100.00" at bounding box center [578, 292] width 317 height 26
type input "200.00"
drag, startPoint x: 1434, startPoint y: 403, endPoint x: 1471, endPoint y: 399, distance: 37.2
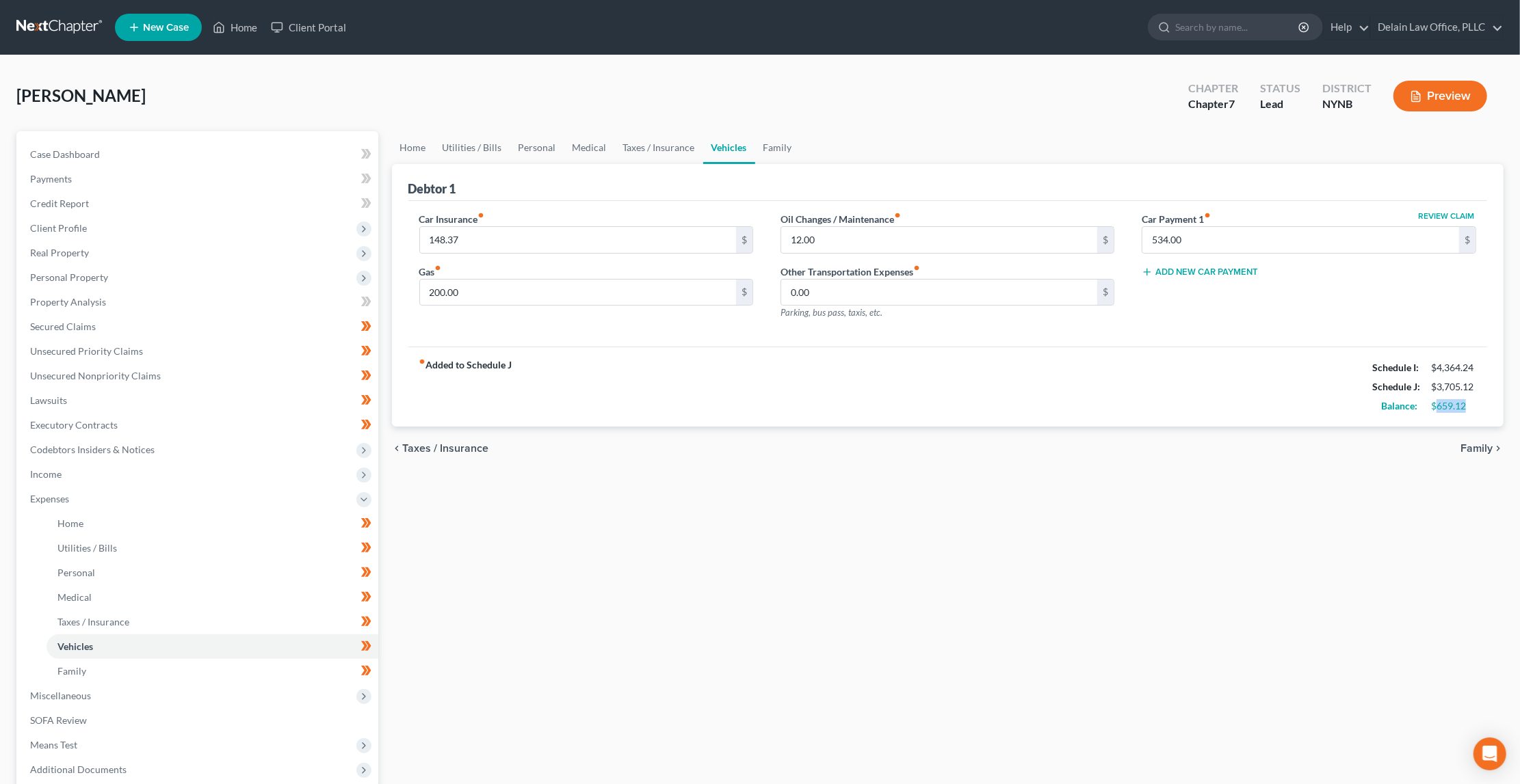
click at [1471, 400] on div "$659.12" at bounding box center [1453, 406] width 45 height 13
drag, startPoint x: 1436, startPoint y: 402, endPoint x: 1471, endPoint y: 399, distance: 35.1
click at [1471, 400] on div "$659.12" at bounding box center [1453, 406] width 45 height 13
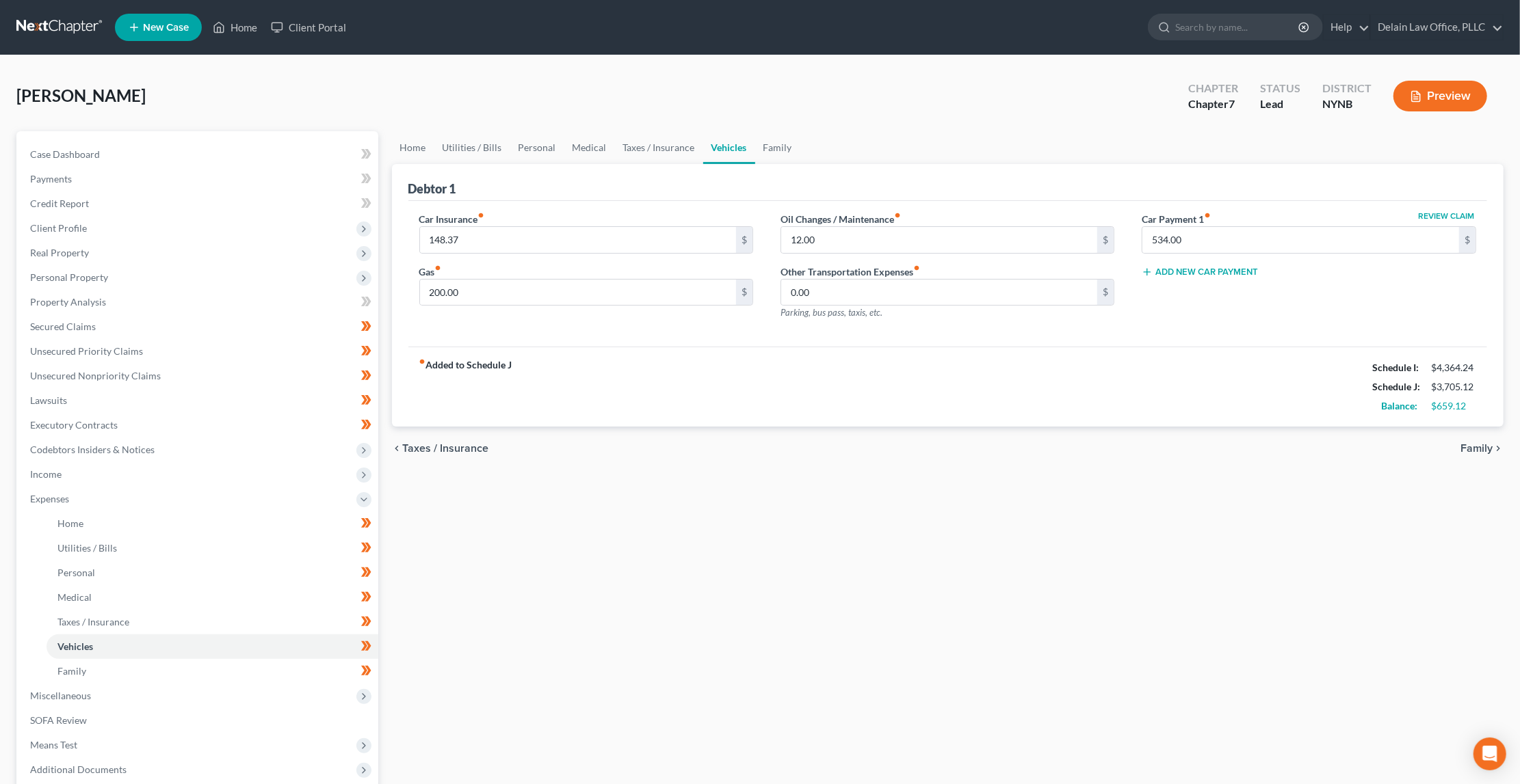
click at [1471, 400] on div "$659.12" at bounding box center [1453, 406] width 45 height 13
click at [792, 241] on input "25" at bounding box center [939, 240] width 317 height 26
drag, startPoint x: 828, startPoint y: 237, endPoint x: 782, endPoint y: 240, distance: 46.1
click at [782, 240] on input "25" at bounding box center [939, 240] width 317 height 26
type input "75"
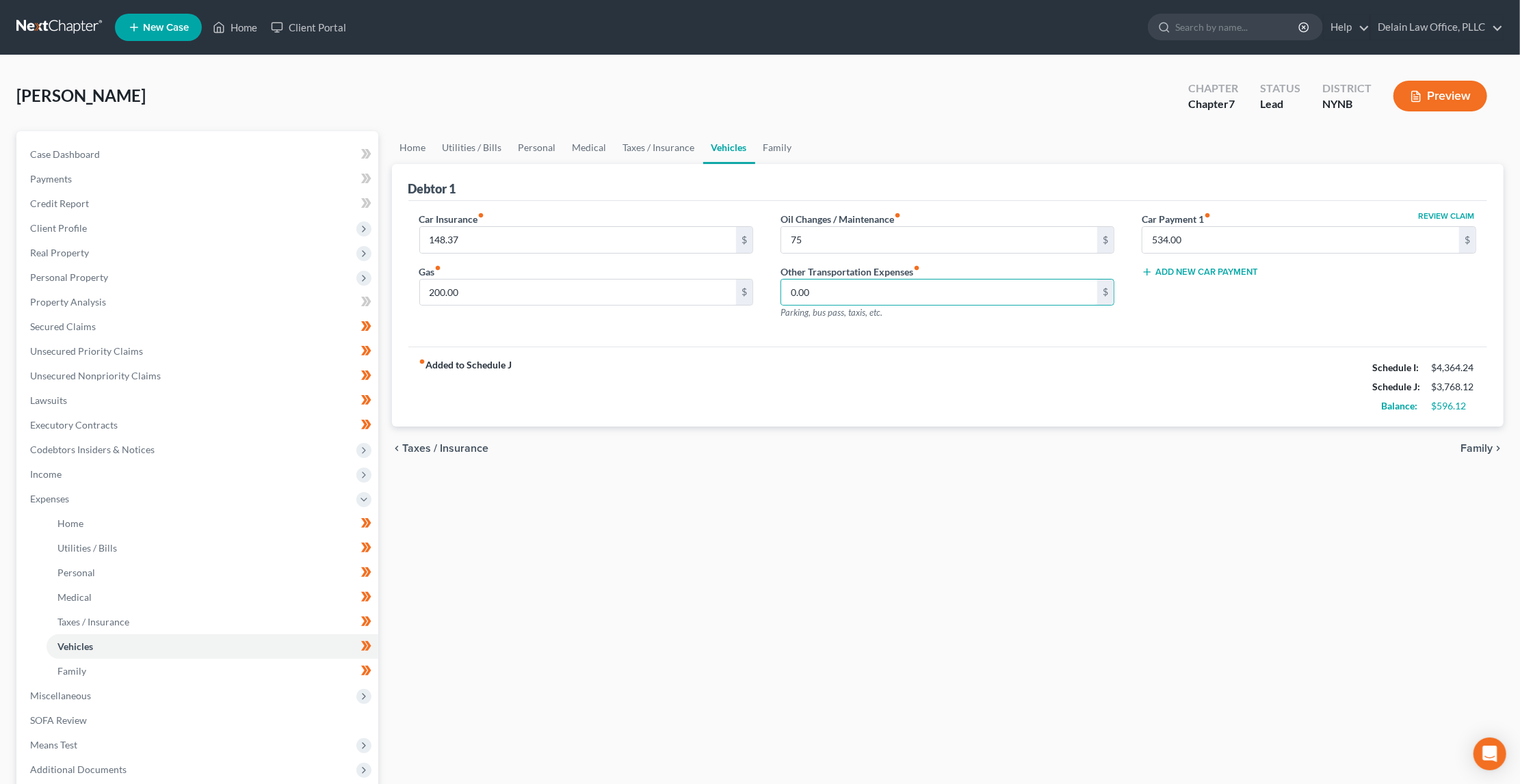
click at [1472, 443] on span "Family" at bounding box center [1476, 448] width 32 height 10
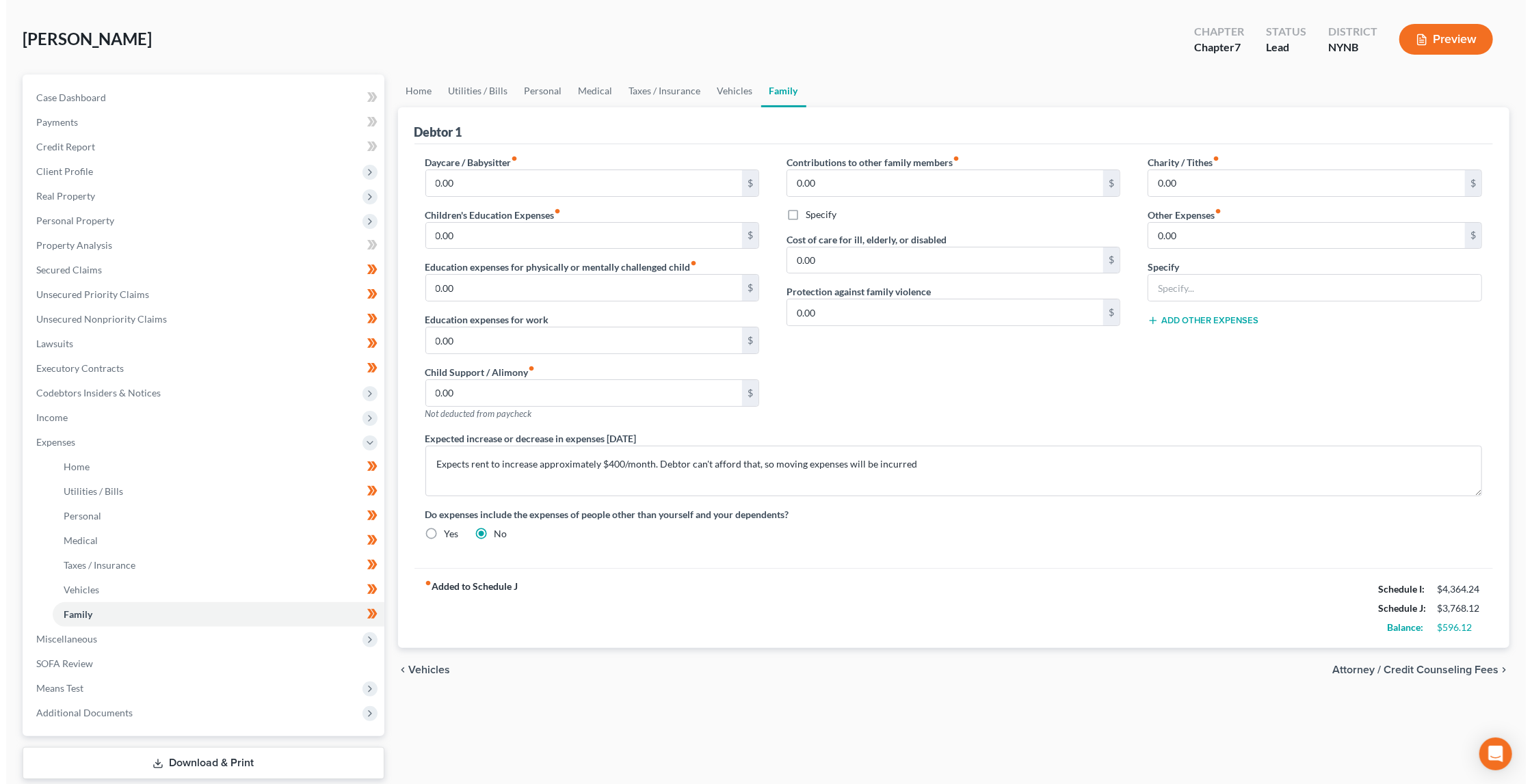
scroll to position [57, 0]
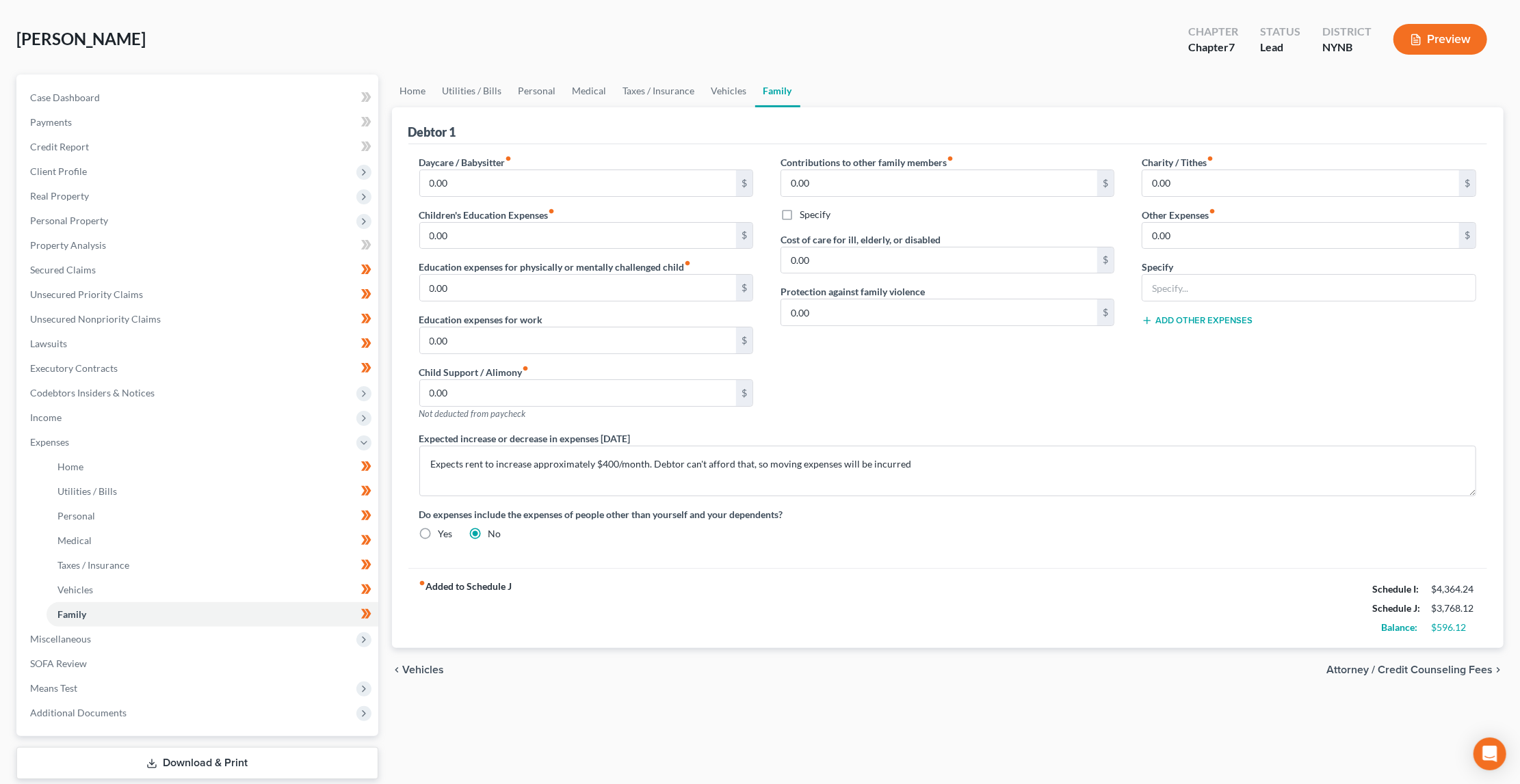
click at [1356, 665] on span "Attorney / Credit Counseling Fees" at bounding box center [1410, 670] width 167 height 10
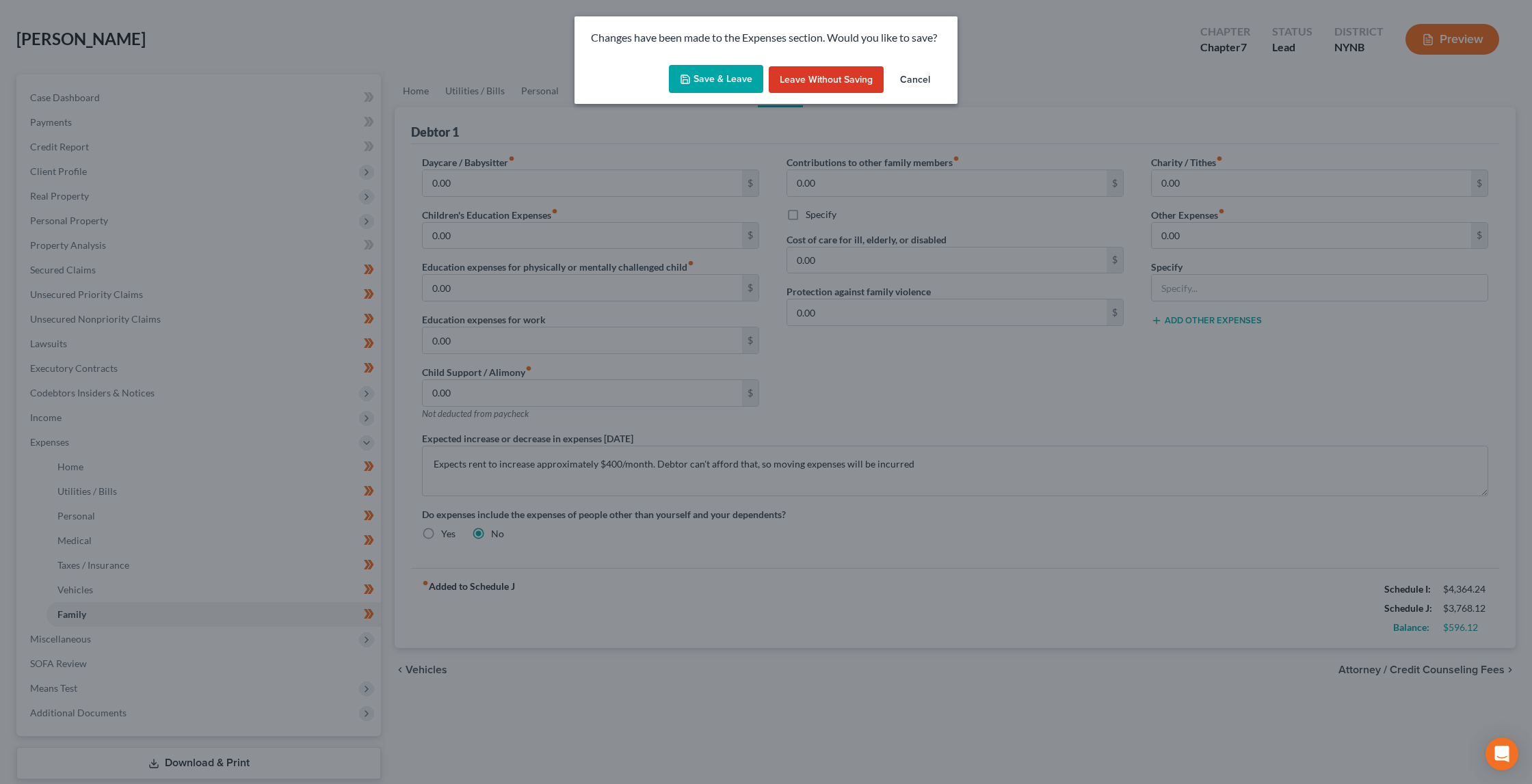
click at [728, 74] on button "Save & Leave" at bounding box center [716, 79] width 94 height 29
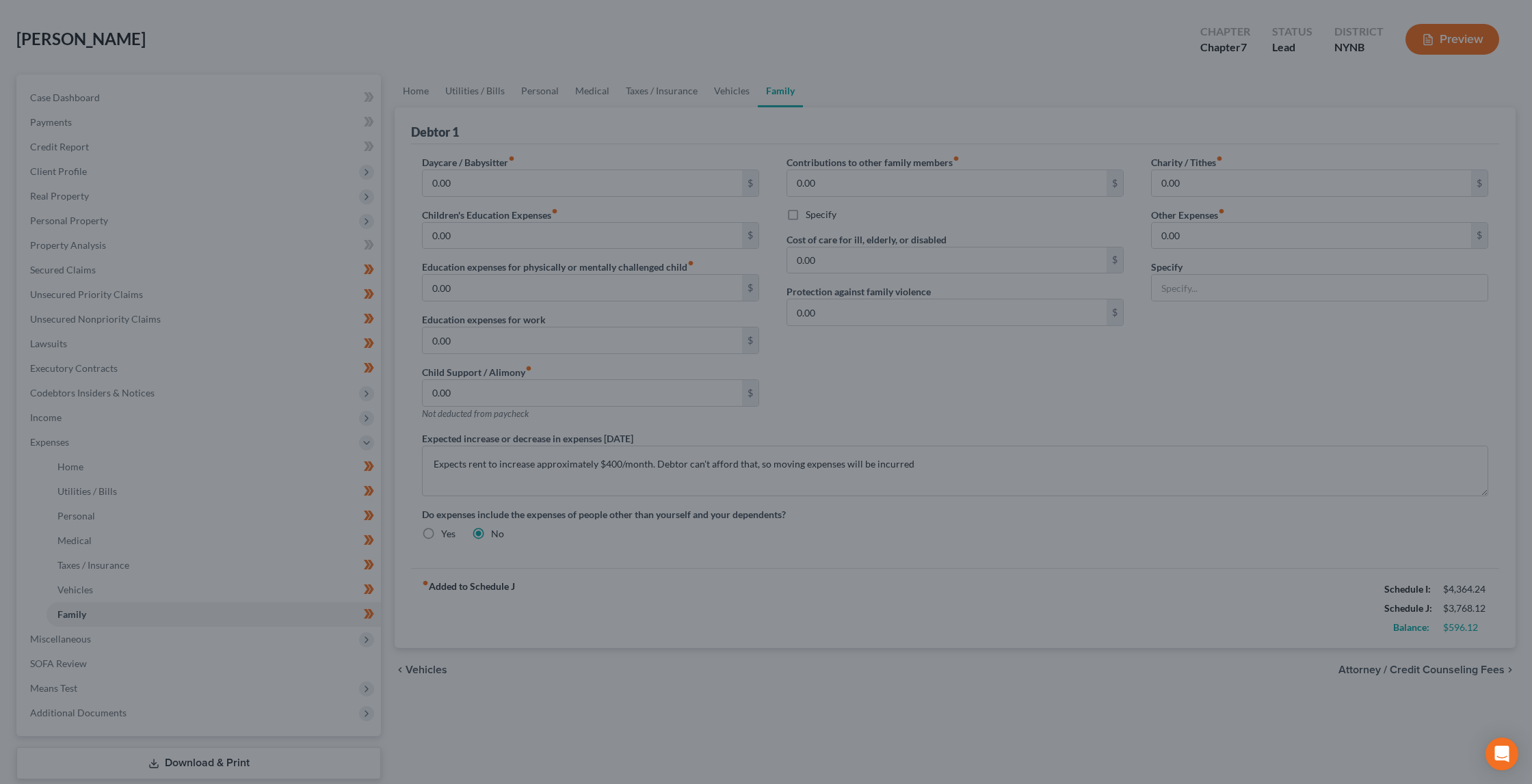
select select "0"
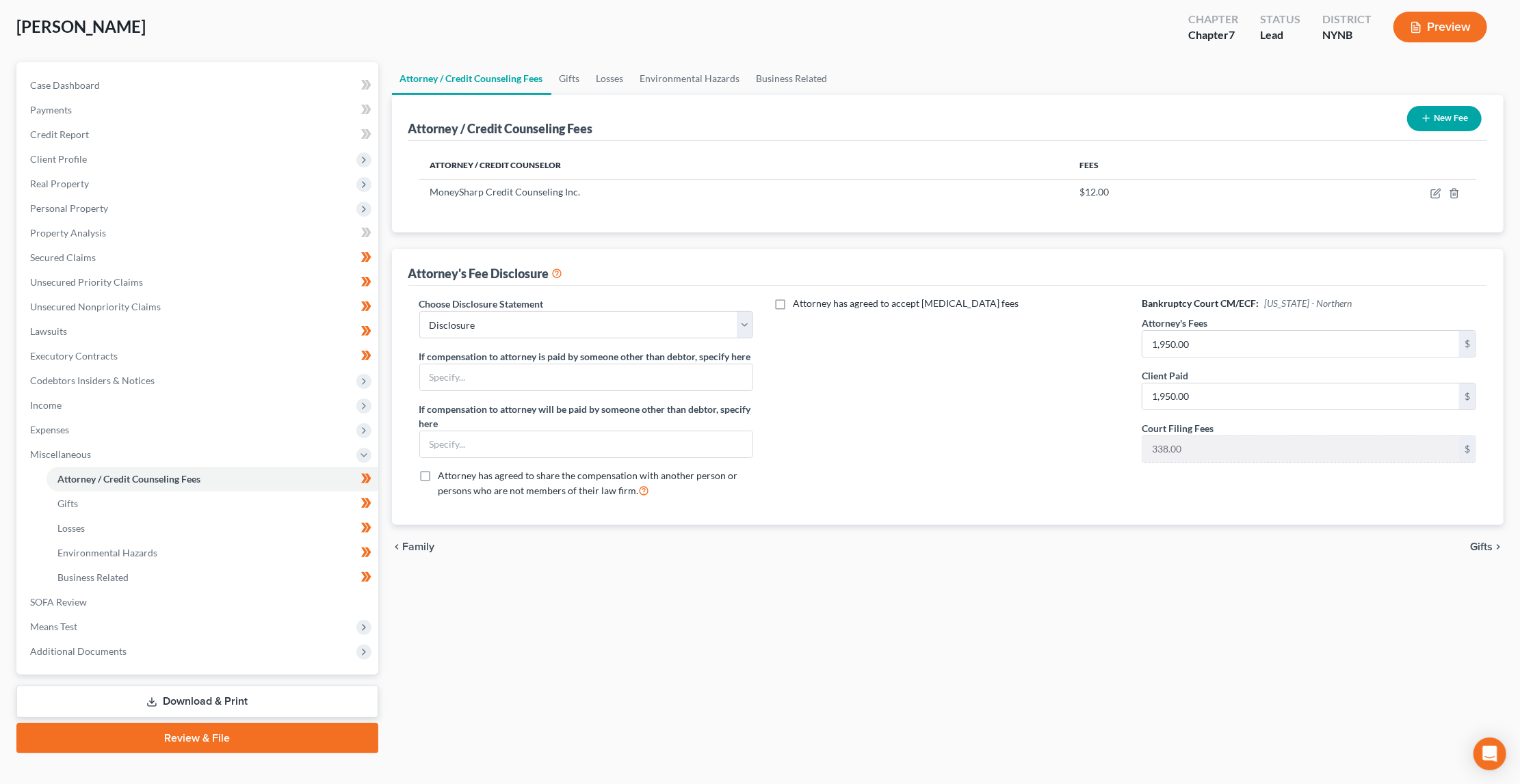
scroll to position [69, 0]
click at [207, 687] on link "Download & Print" at bounding box center [197, 703] width 362 height 32
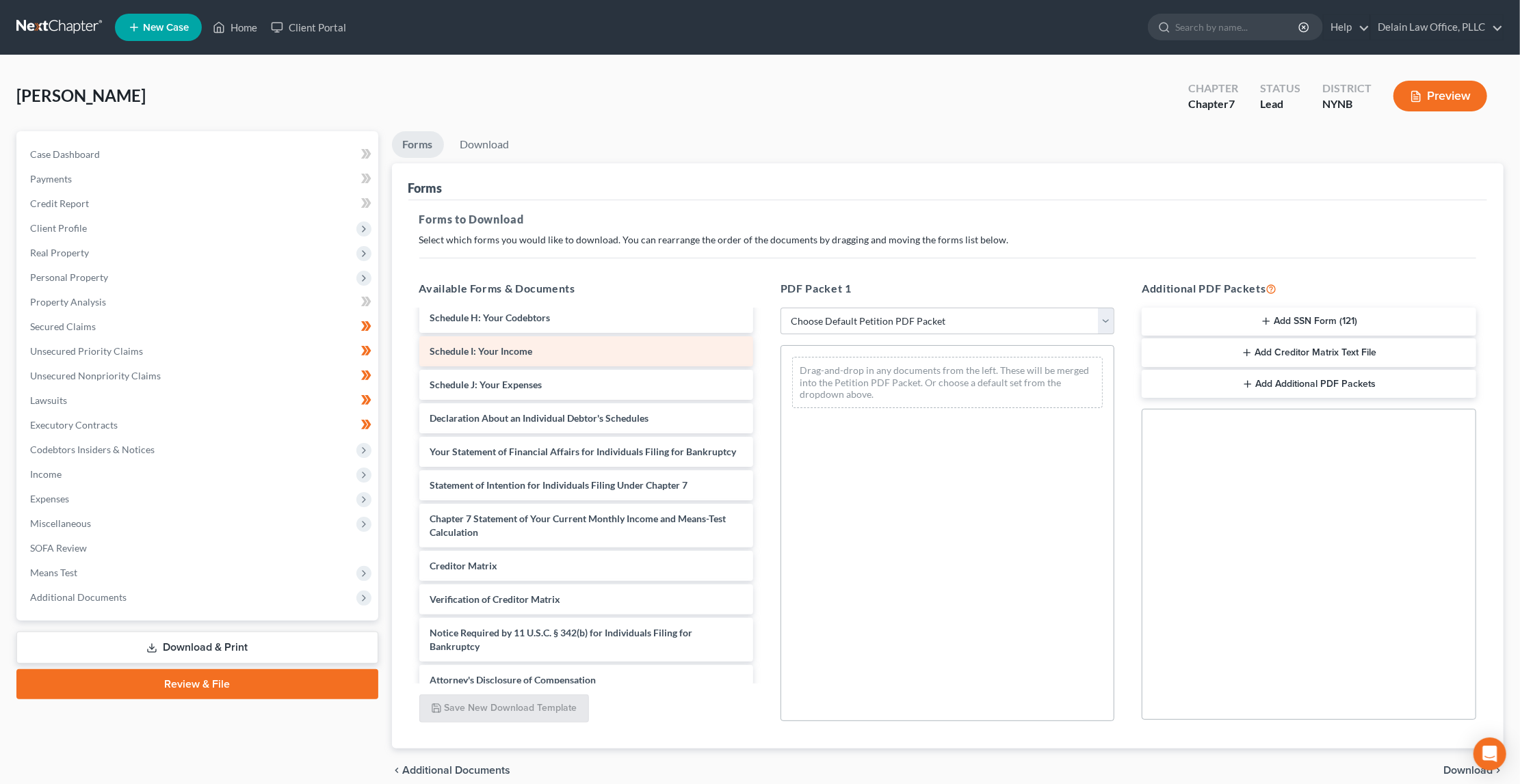
scroll to position [254, 0]
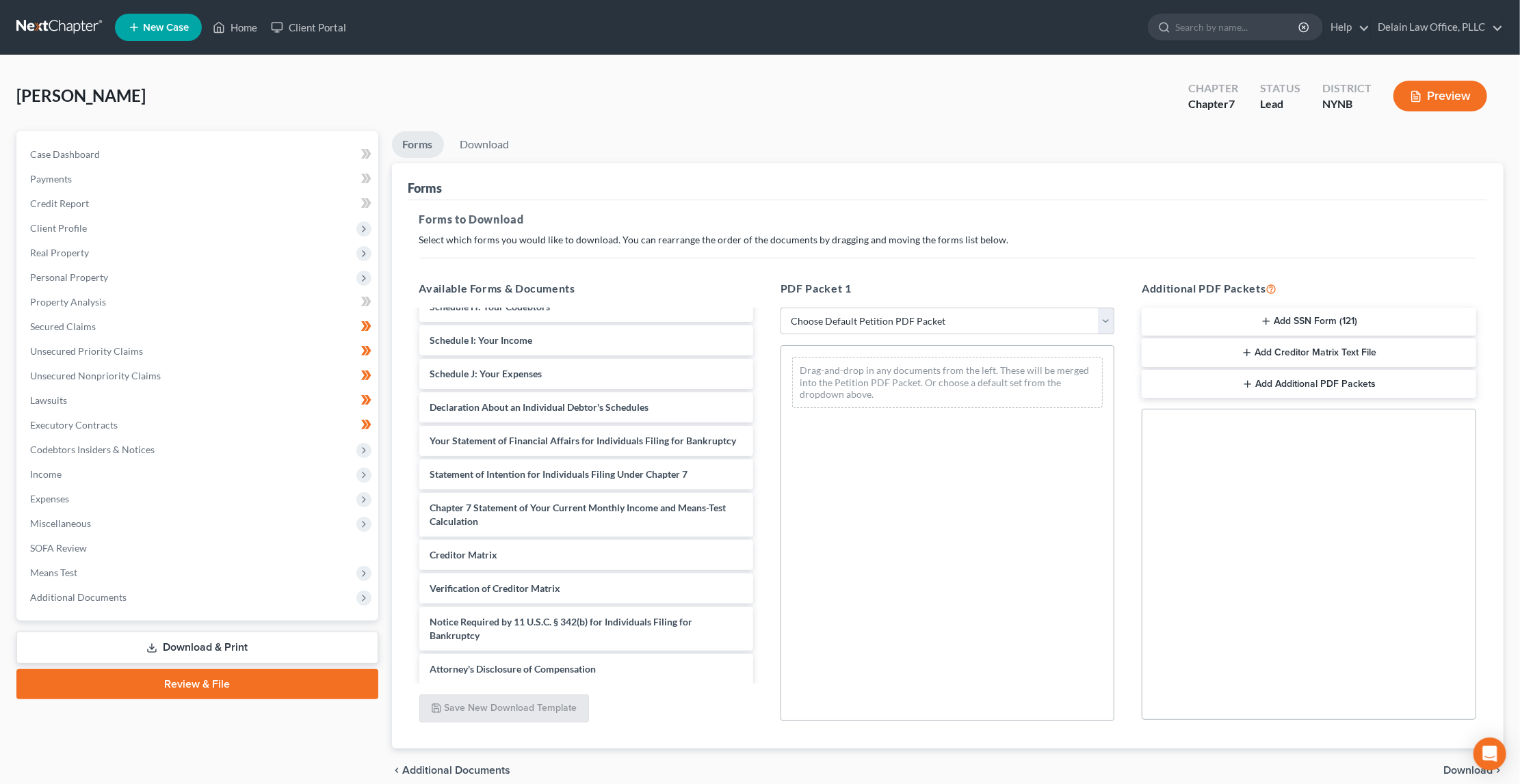
click at [251, 635] on link "Download & Print" at bounding box center [197, 648] width 362 height 32
click at [271, 632] on link "Download & Print" at bounding box center [197, 648] width 362 height 32
click at [236, 632] on link "Download & Print" at bounding box center [197, 648] width 362 height 32
select select "0"
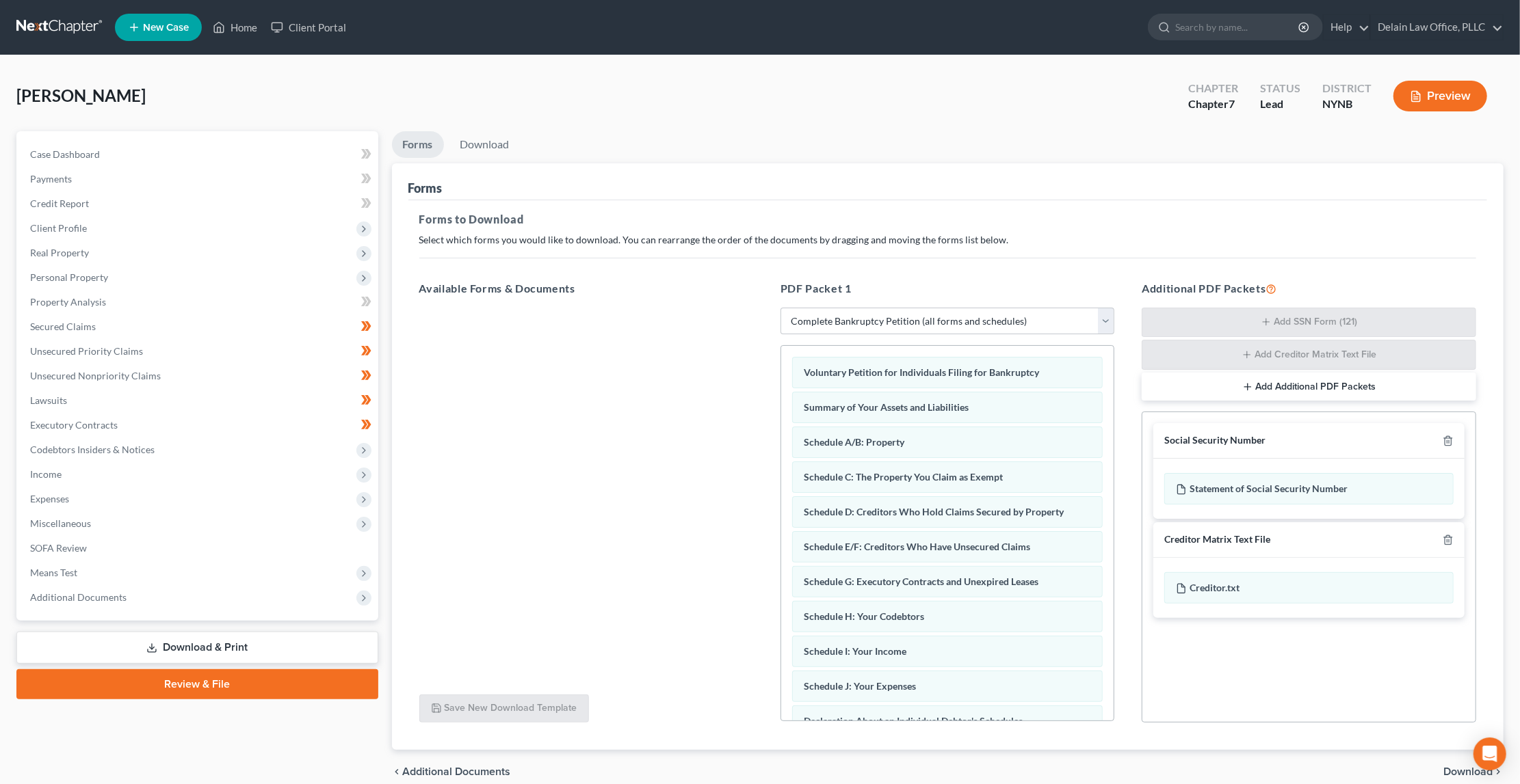
click at [286, 635] on link "Download & Print" at bounding box center [197, 648] width 362 height 32
click at [212, 633] on link "Download & Print" at bounding box center [197, 648] width 362 height 32
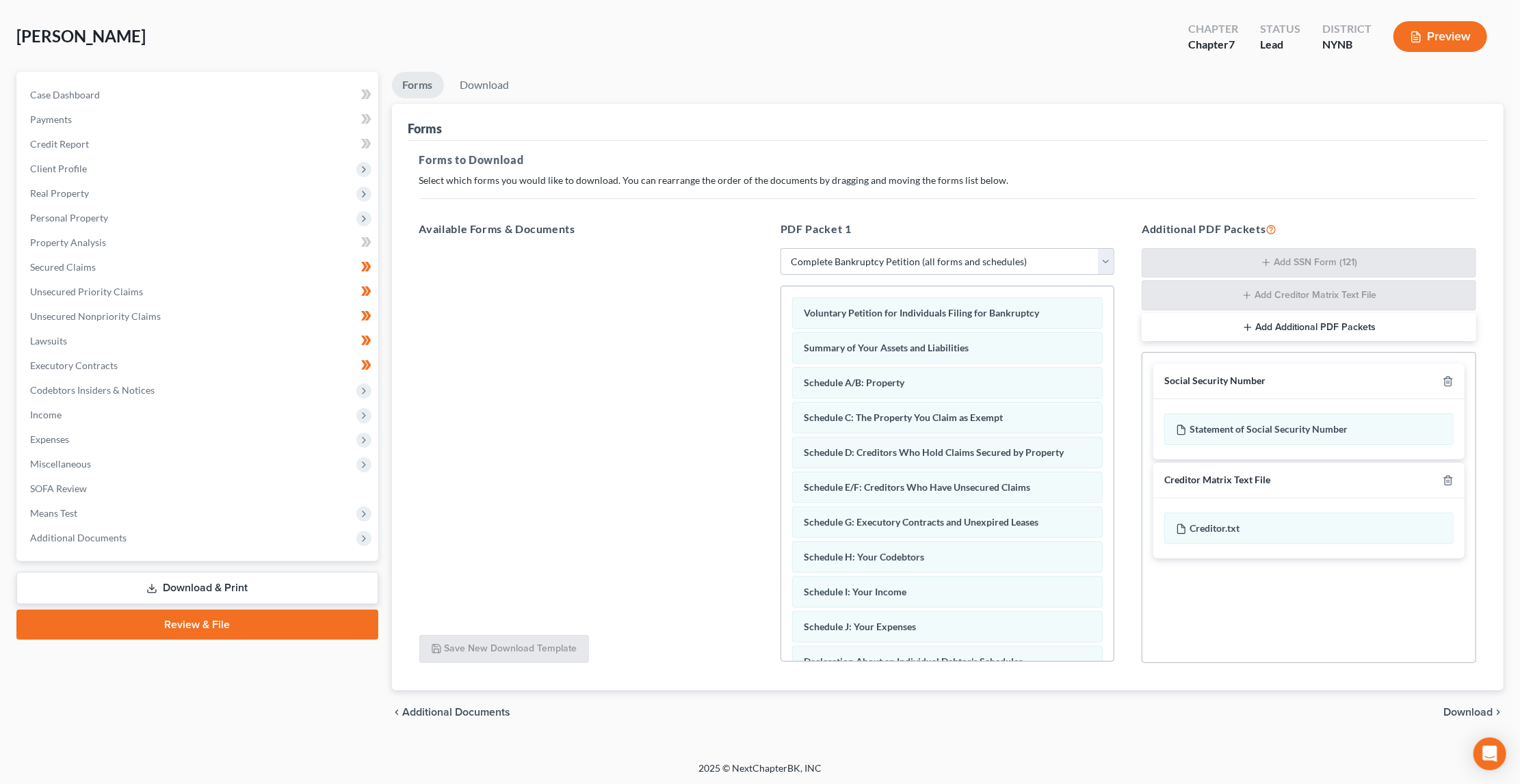
scroll to position [58, 0]
click at [269, 576] on link "Download & Print" at bounding box center [197, 590] width 362 height 32
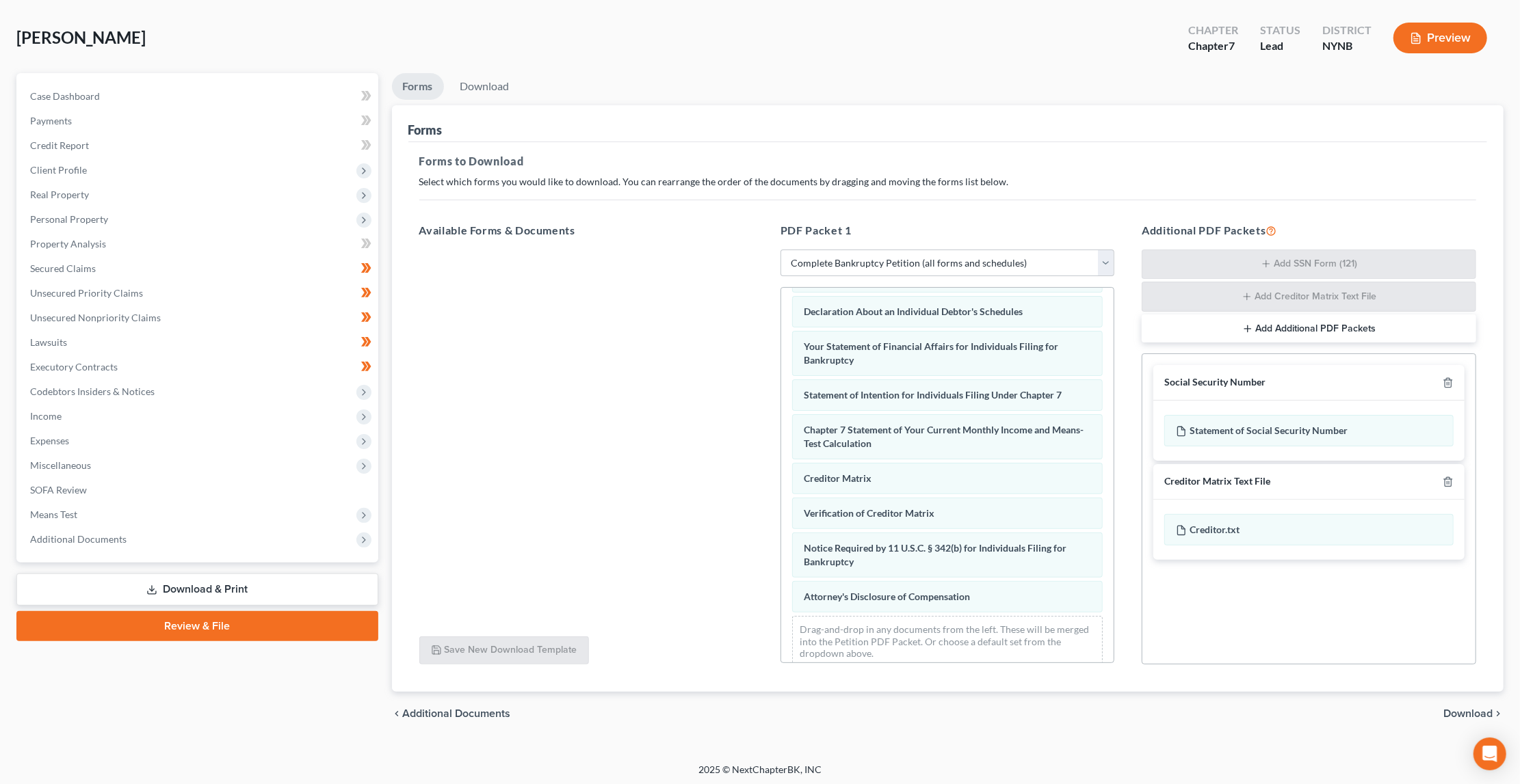
click at [302, 576] on link "Download & Print" at bounding box center [197, 590] width 362 height 32
click at [235, 576] on link "Download & Print" at bounding box center [197, 590] width 362 height 32
click at [239, 575] on link "Download & Print" at bounding box center [197, 590] width 362 height 32
click at [656, 49] on div "Juracka, Jeffery Upgraded Chapter Chapter 7 Status Lead District NYNB Preview" at bounding box center [760, 43] width 1488 height 60
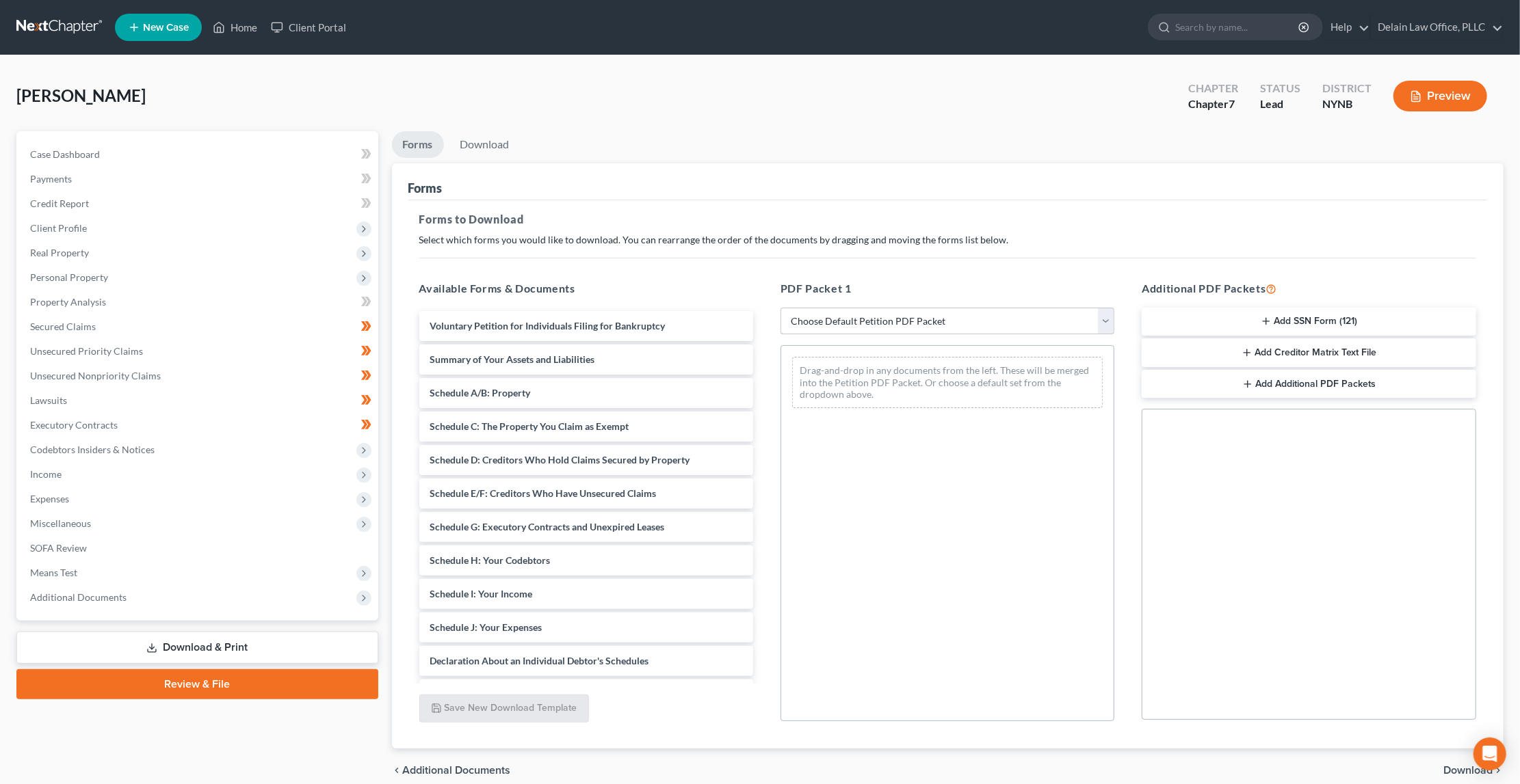
select select "0"
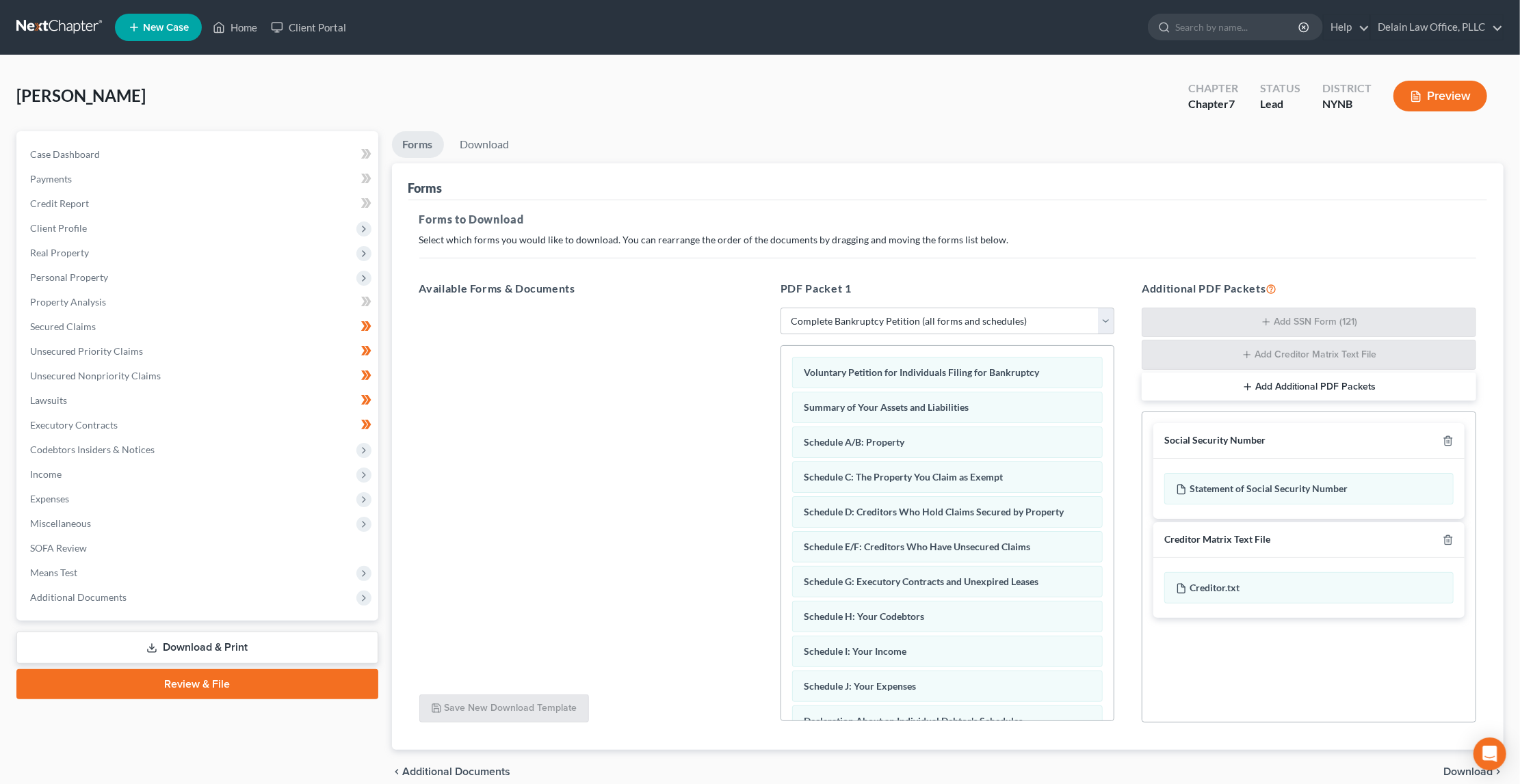
click at [284, 632] on link "Download & Print" at bounding box center [197, 648] width 362 height 32
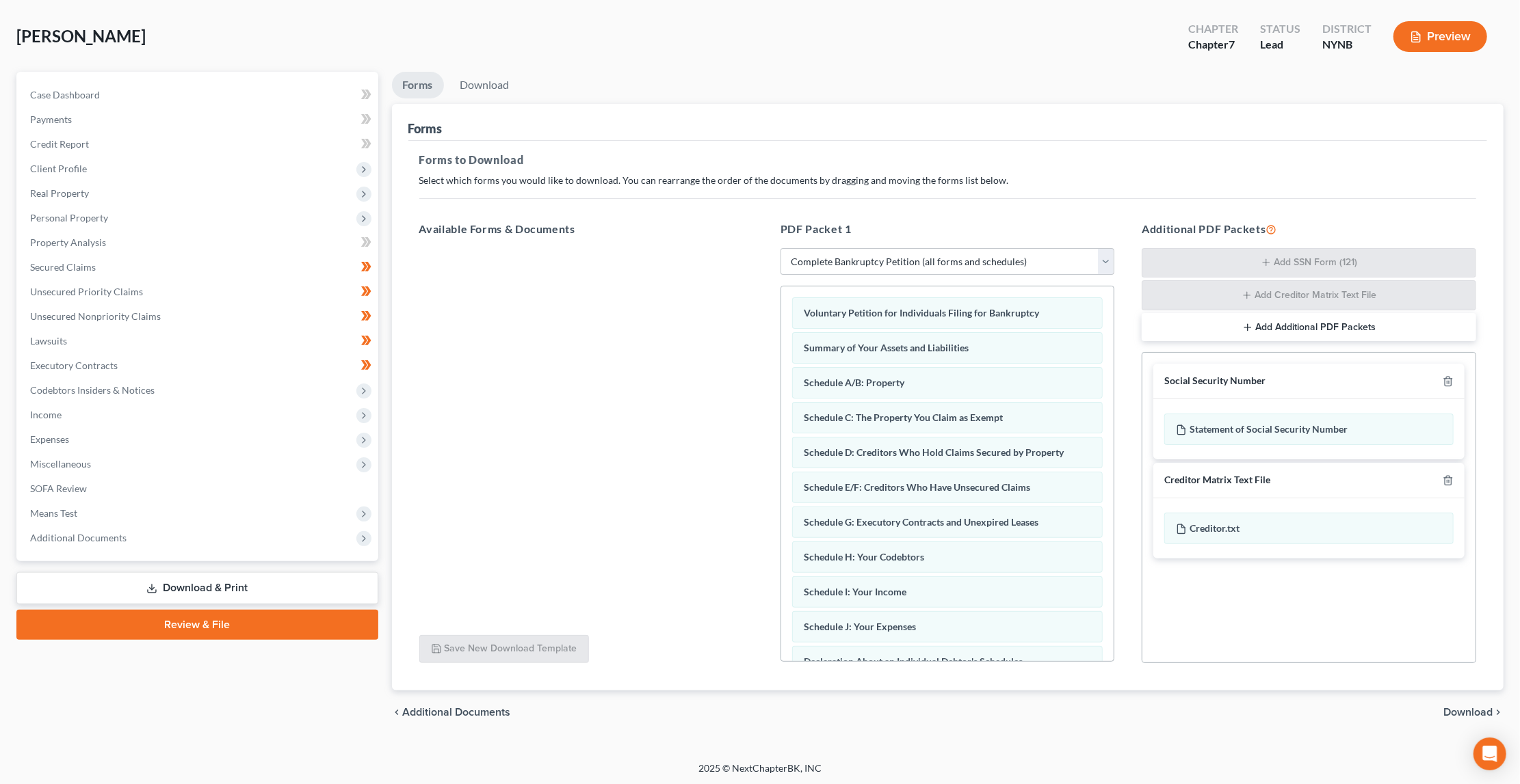
scroll to position [58, 0]
click at [1468, 709] on span "Download" at bounding box center [1469, 714] width 49 height 10
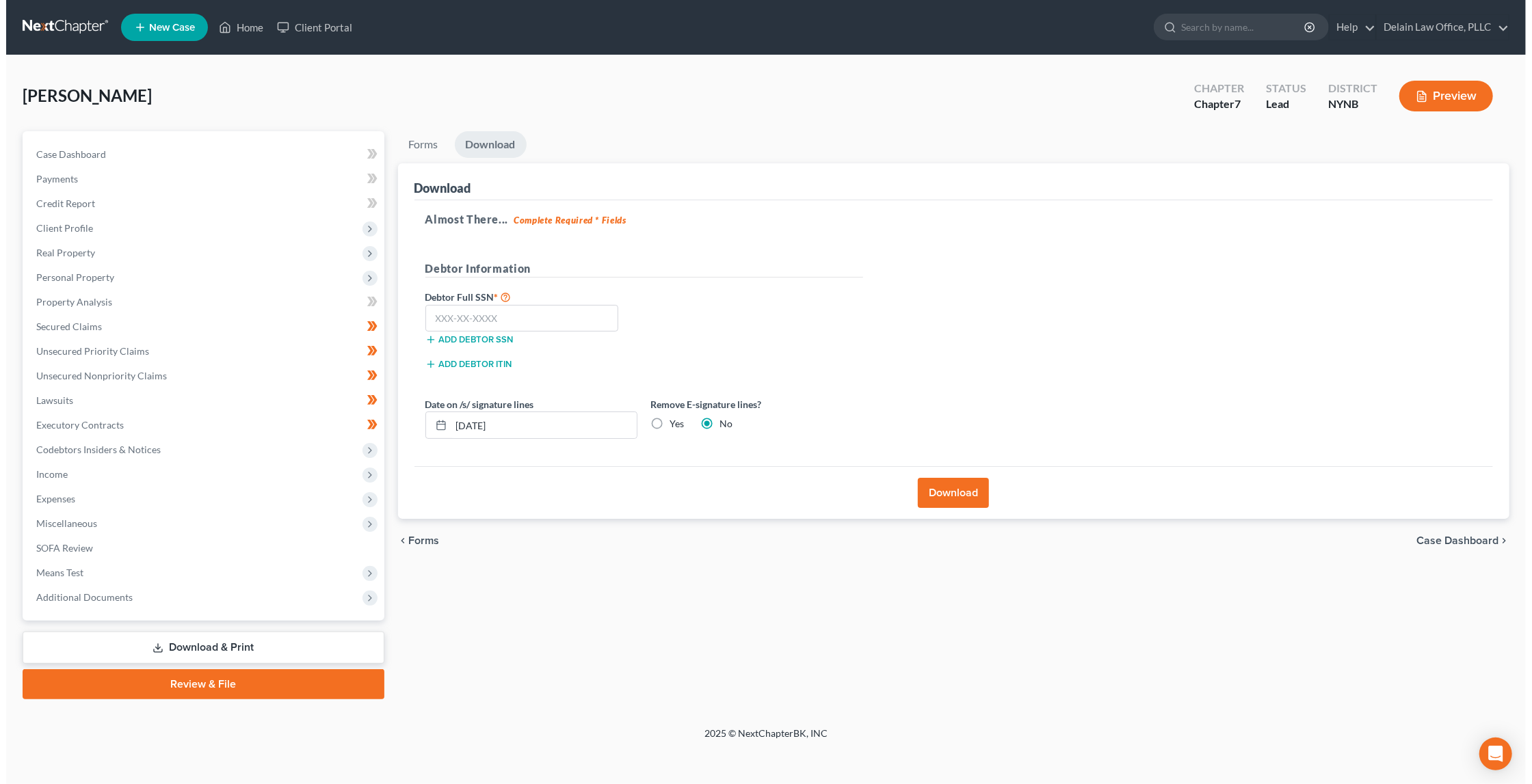
scroll to position [0, 0]
click at [541, 317] on input "text" at bounding box center [518, 319] width 193 height 28
type input "098-40-9439"
click at [950, 489] on button "Download" at bounding box center [955, 493] width 71 height 30
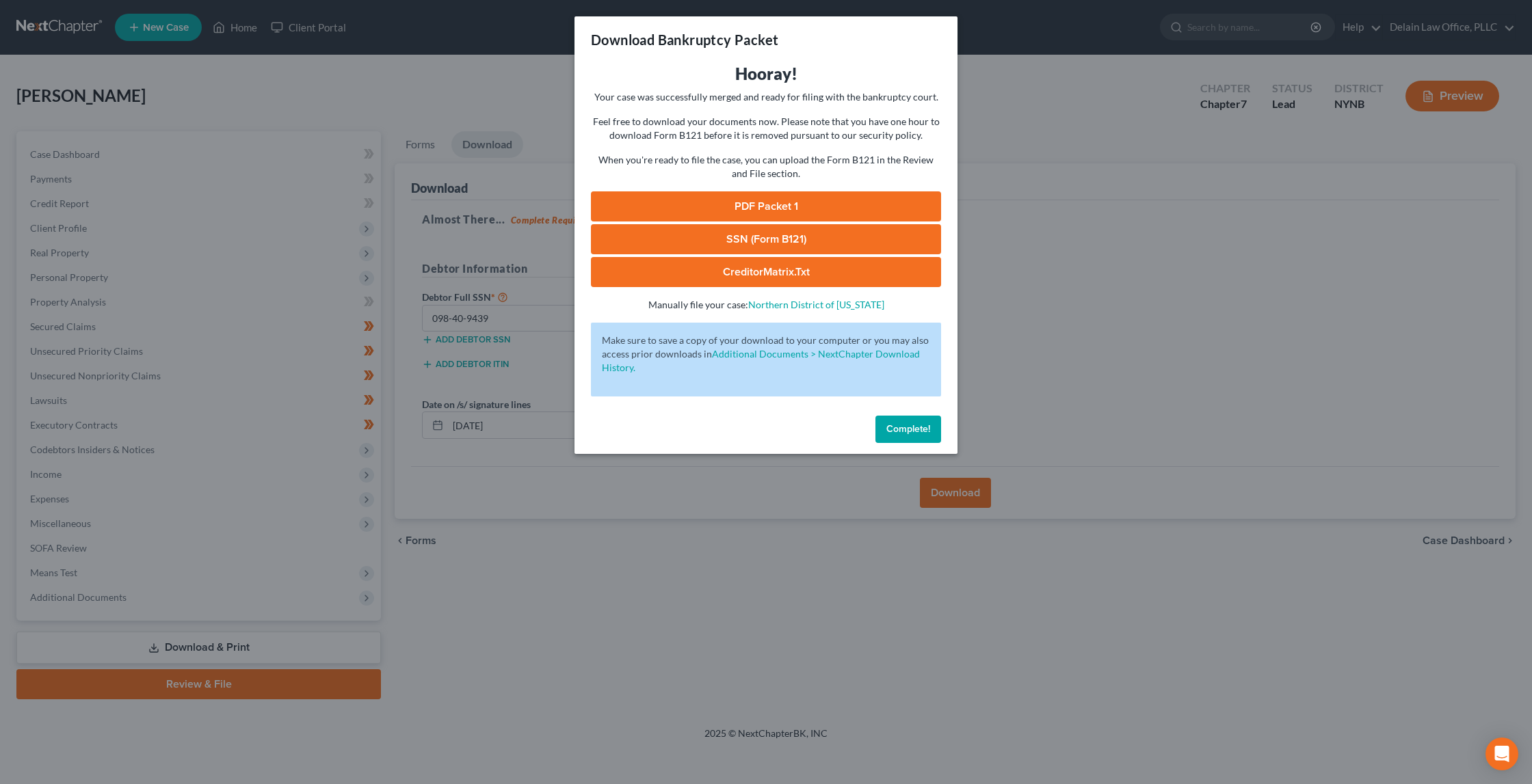
click at [736, 266] on link "CreditorMatrix.txt" at bounding box center [766, 272] width 350 height 30
click at [798, 201] on link "PDF Packet 1" at bounding box center [766, 206] width 350 height 30
click at [917, 423] on span "Complete!" at bounding box center [908, 429] width 44 height 11
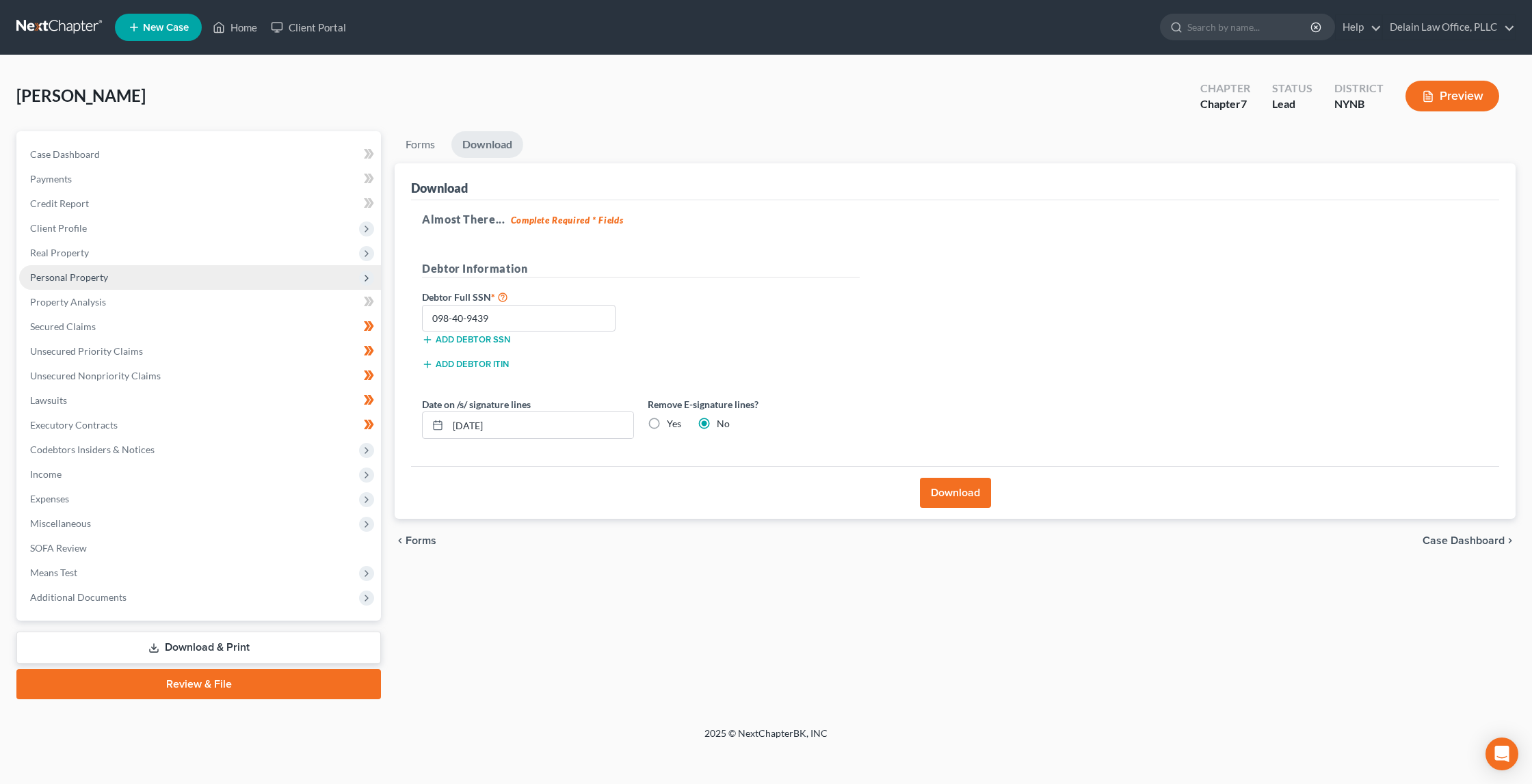
click at [162, 271] on span "Personal Property" at bounding box center [200, 278] width 362 height 25
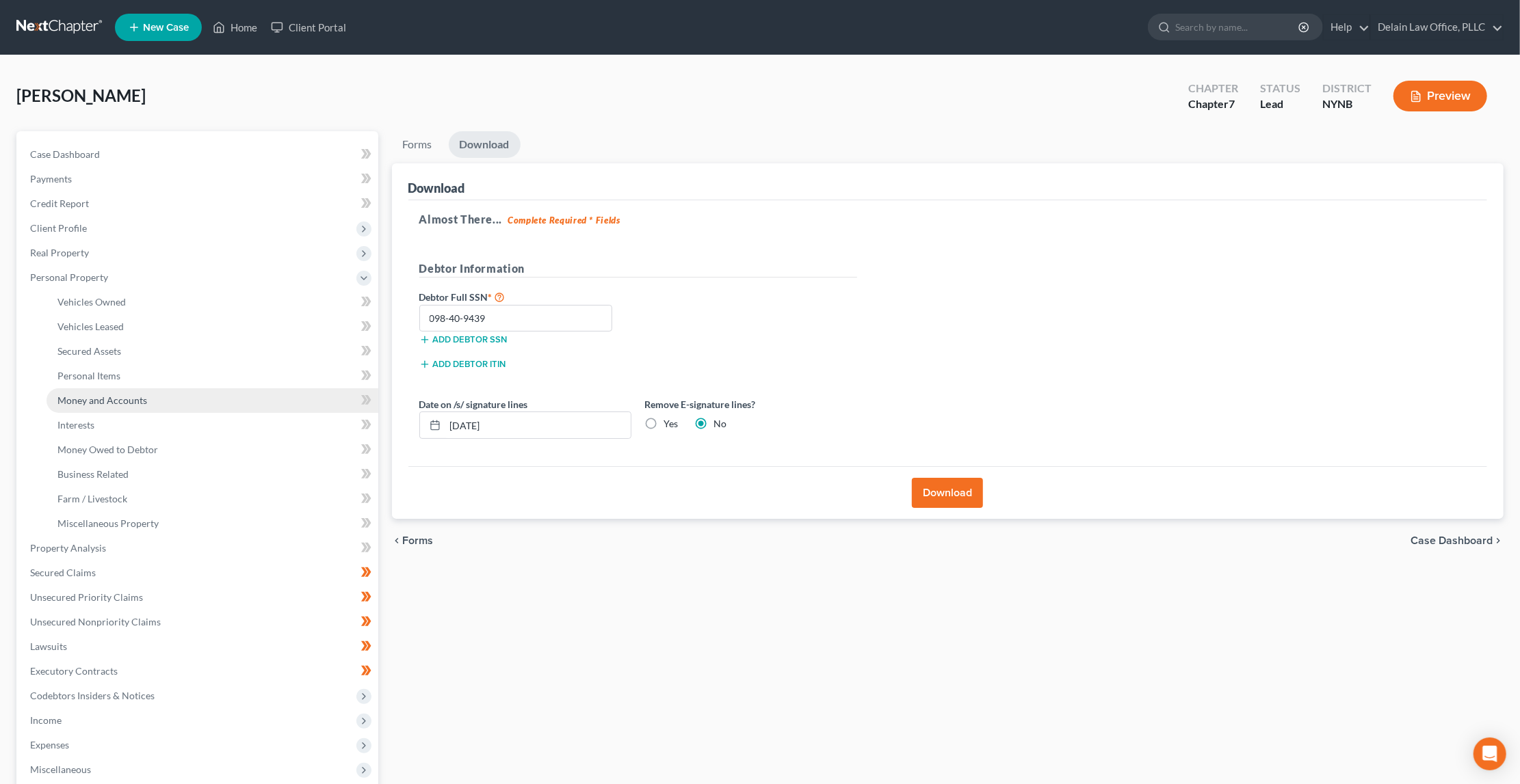
click at [172, 388] on link "Money and Accounts" at bounding box center [212, 401] width 332 height 25
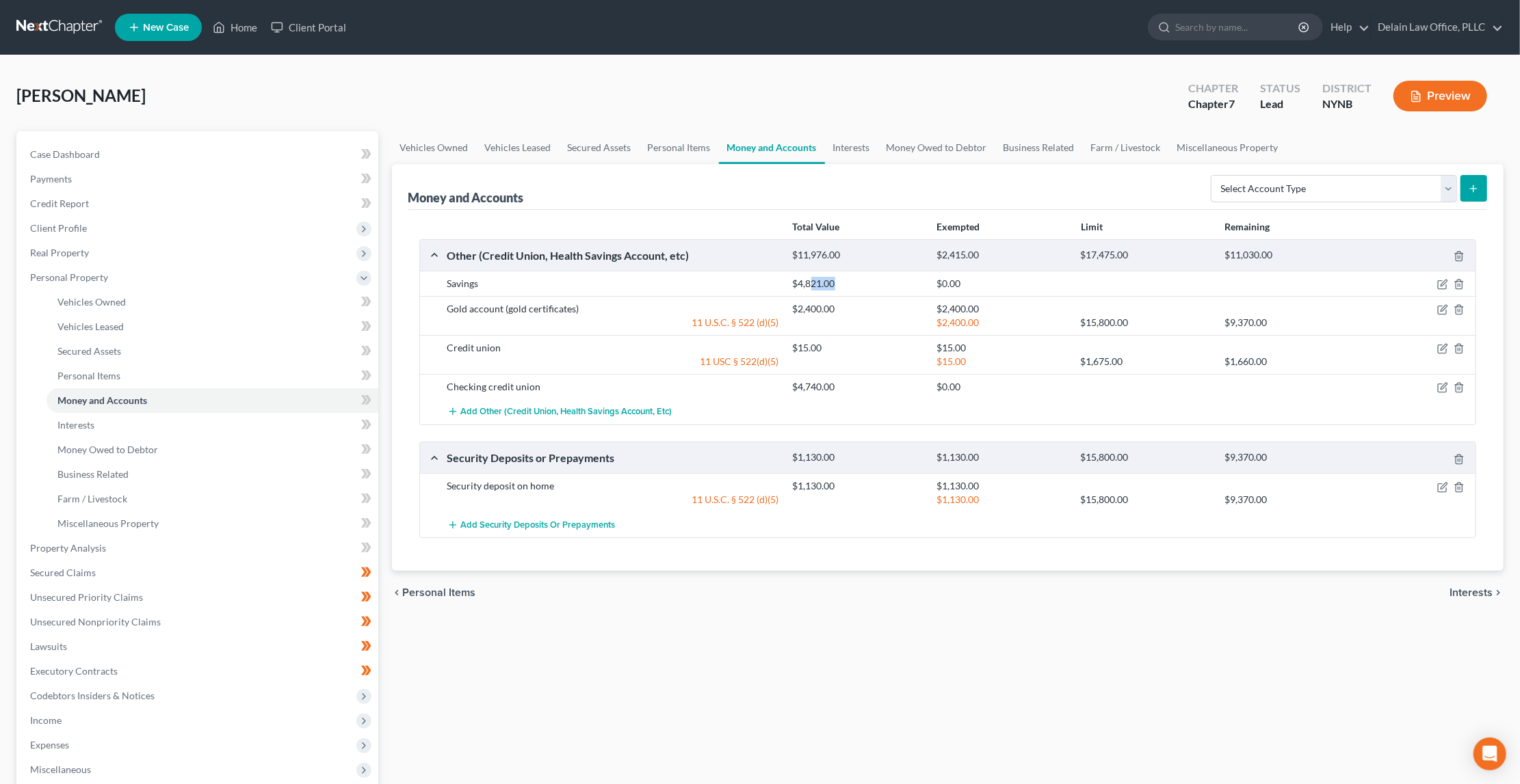
drag, startPoint x: 812, startPoint y: 284, endPoint x: 836, endPoint y: 284, distance: 24.0
click at [836, 284] on div "$4,821.00" at bounding box center [858, 284] width 144 height 13
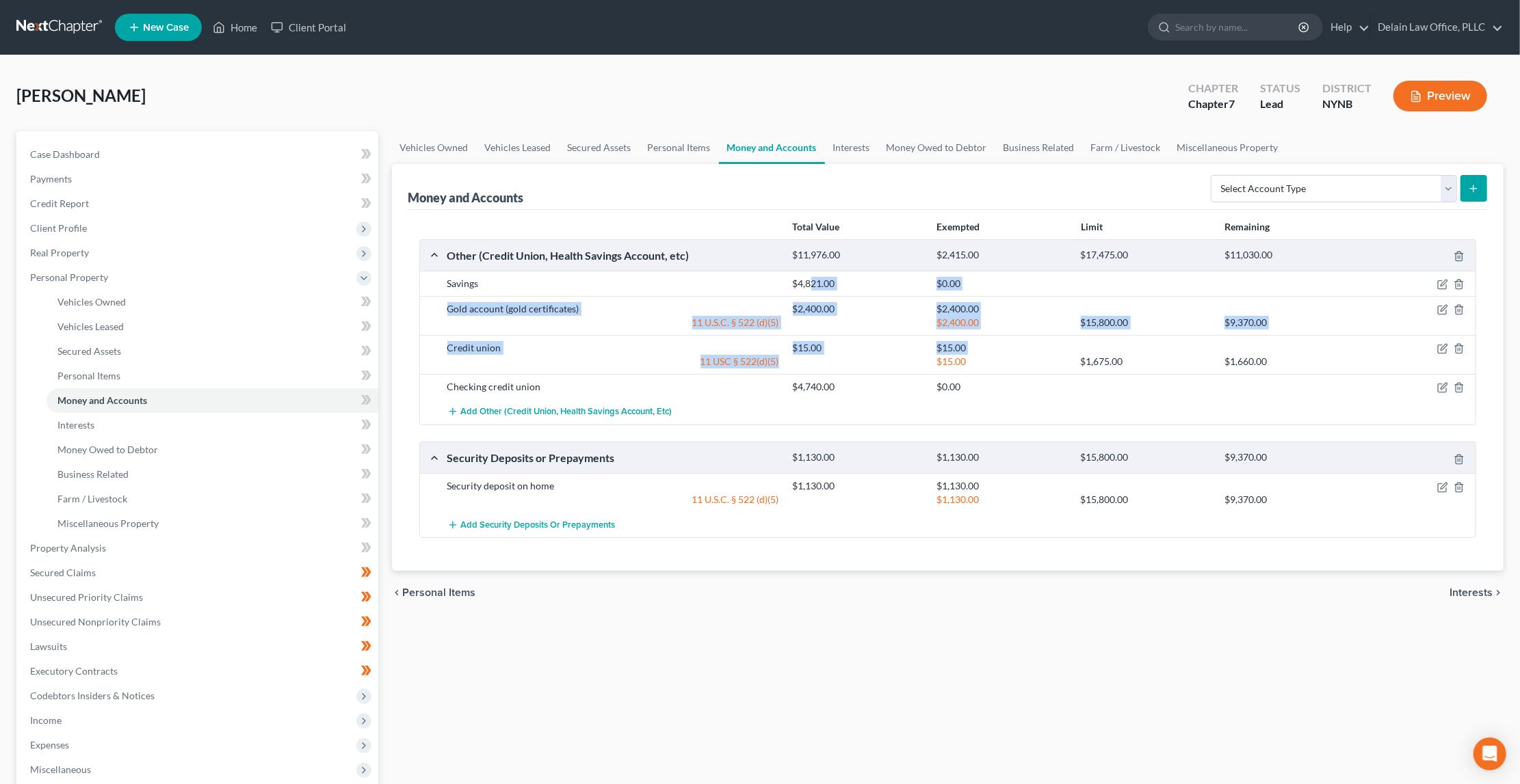
drag, startPoint x: 811, startPoint y: 279, endPoint x: 845, endPoint y: 368, distance: 95.3
click at [846, 368] on div "Savings $4,821.00 $0.00 Gold account (gold certificates) $2,400.00 $2,400.00 11…" at bounding box center [948, 348] width 1056 height 154
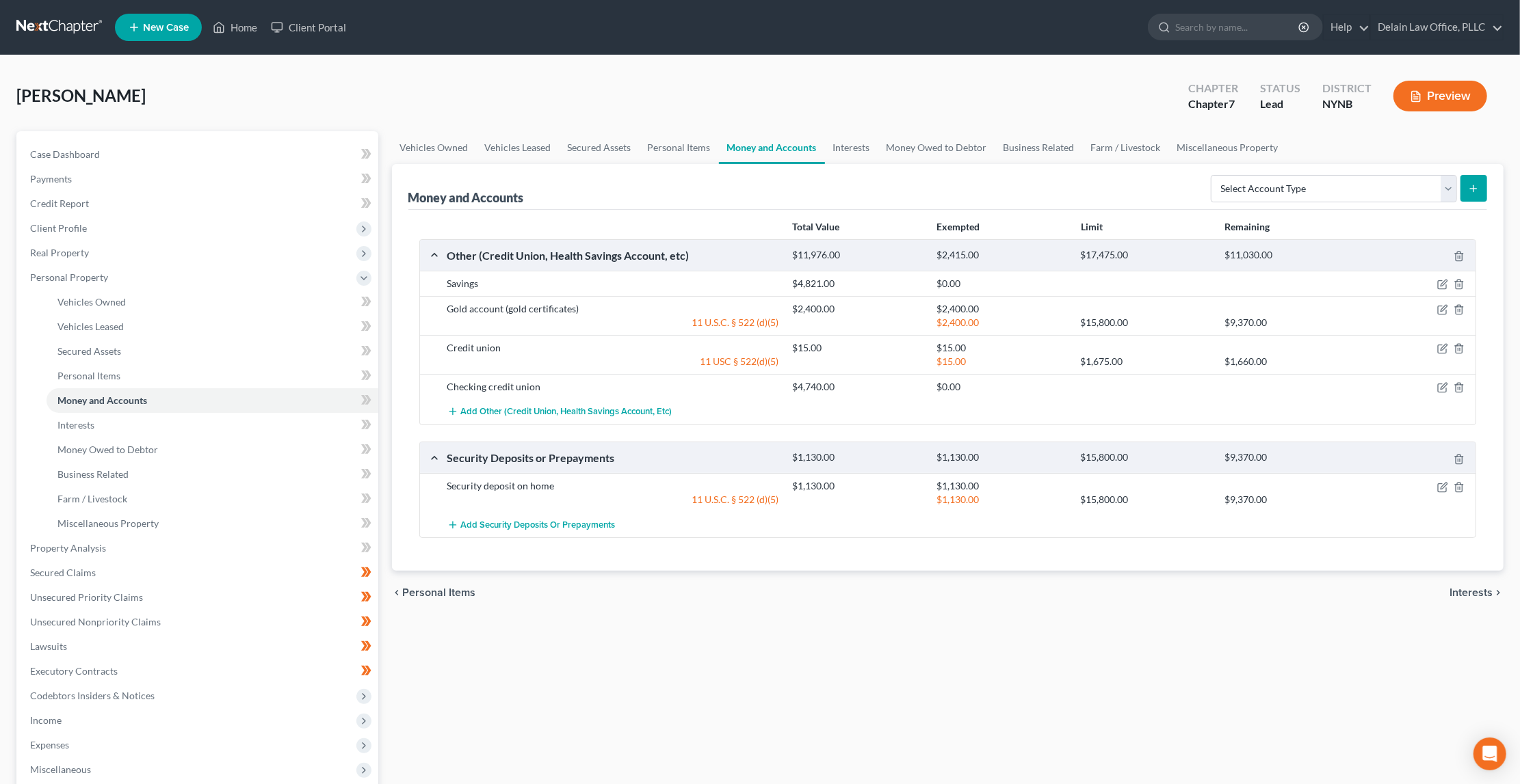
click at [846, 381] on div "$4,740.00" at bounding box center [858, 387] width 144 height 13
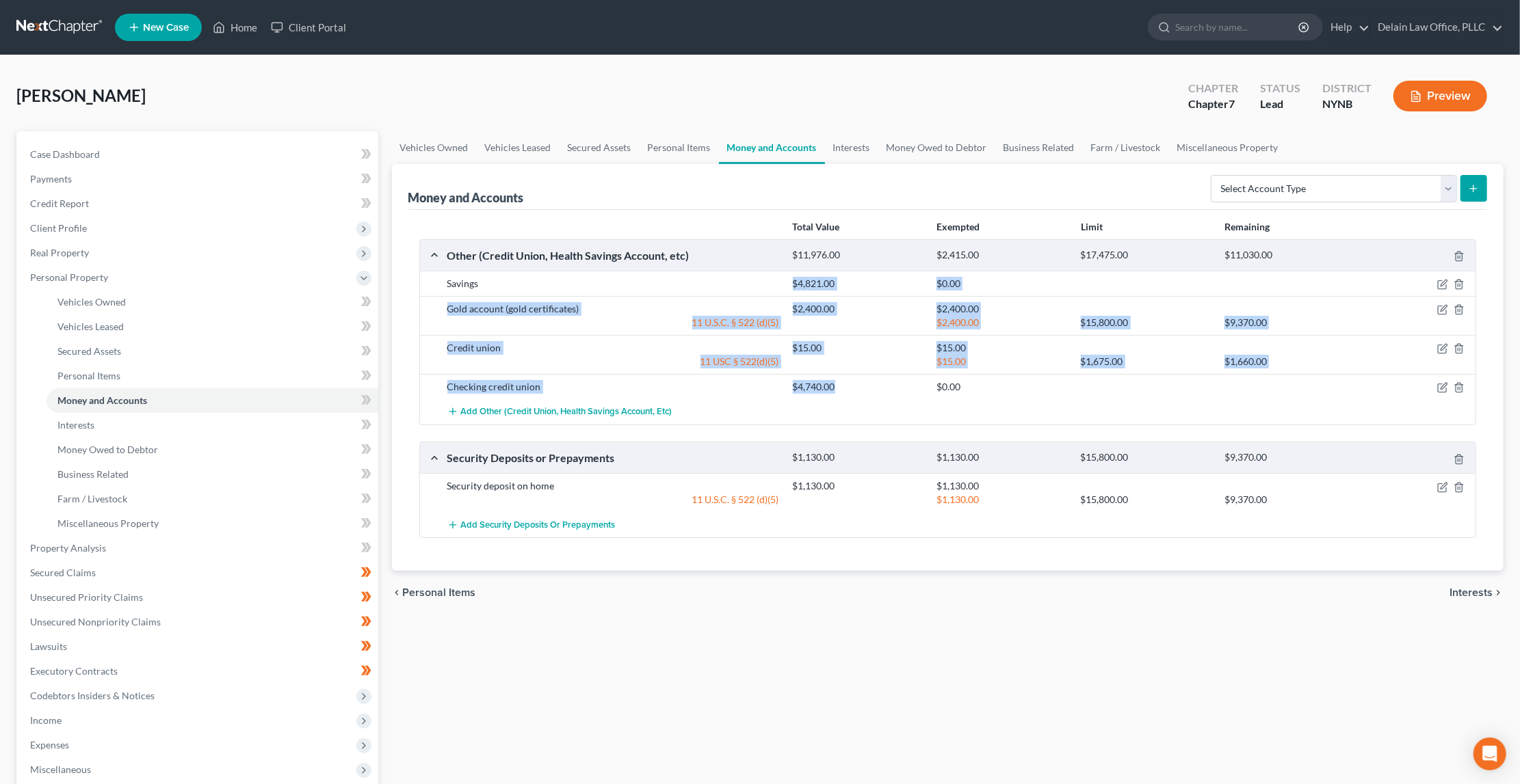
drag, startPoint x: 793, startPoint y: 282, endPoint x: 836, endPoint y: 381, distance: 107.9
click at [837, 381] on div "Savings $4,821.00 $0.00 Gold account (gold certificates) $2,400.00 $2,400.00 11…" at bounding box center [948, 348] width 1056 height 154
click at [836, 381] on div "$4,740.00" at bounding box center [858, 387] width 144 height 13
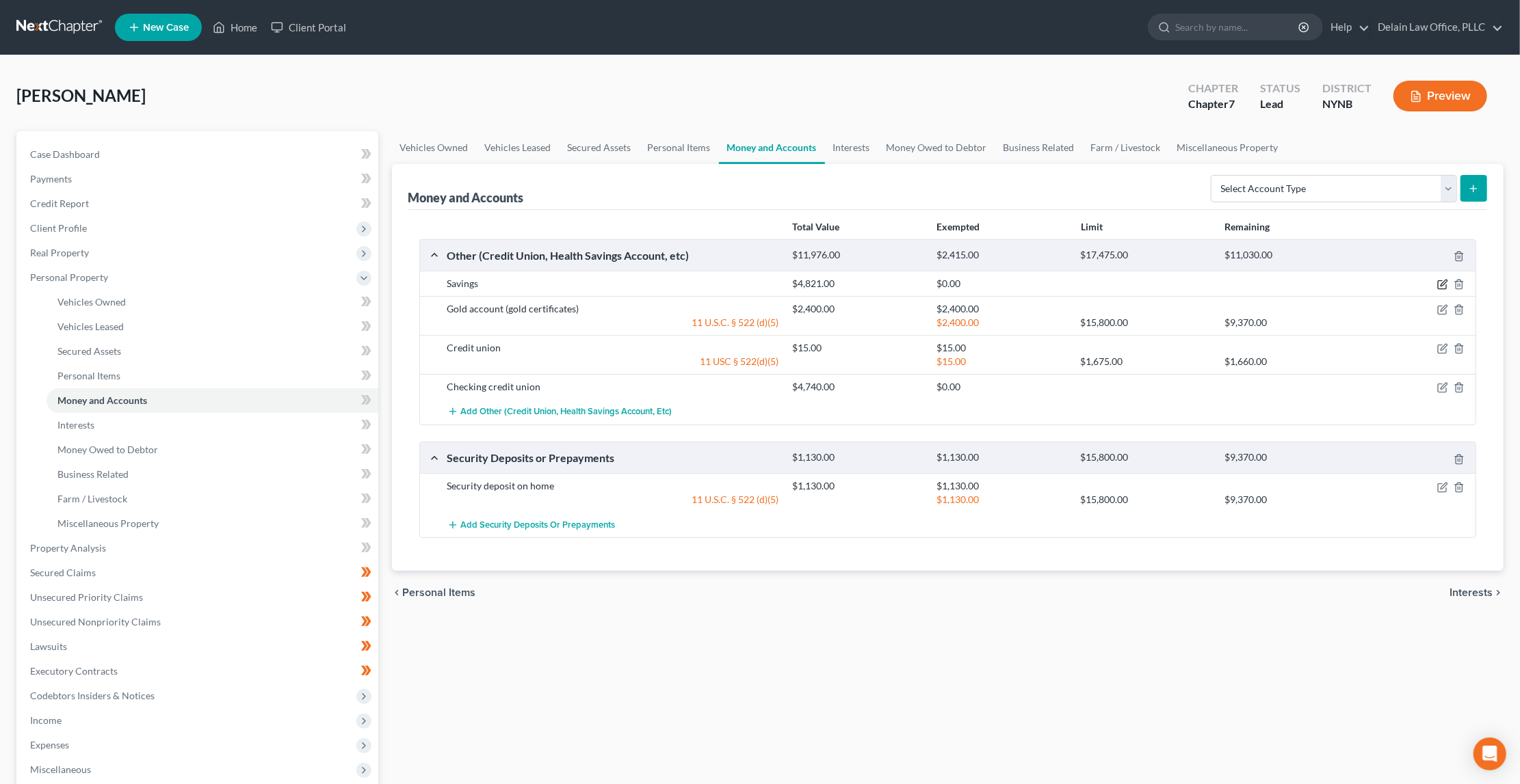
click at [1439, 284] on icon "button" at bounding box center [1442, 284] width 10 height 10
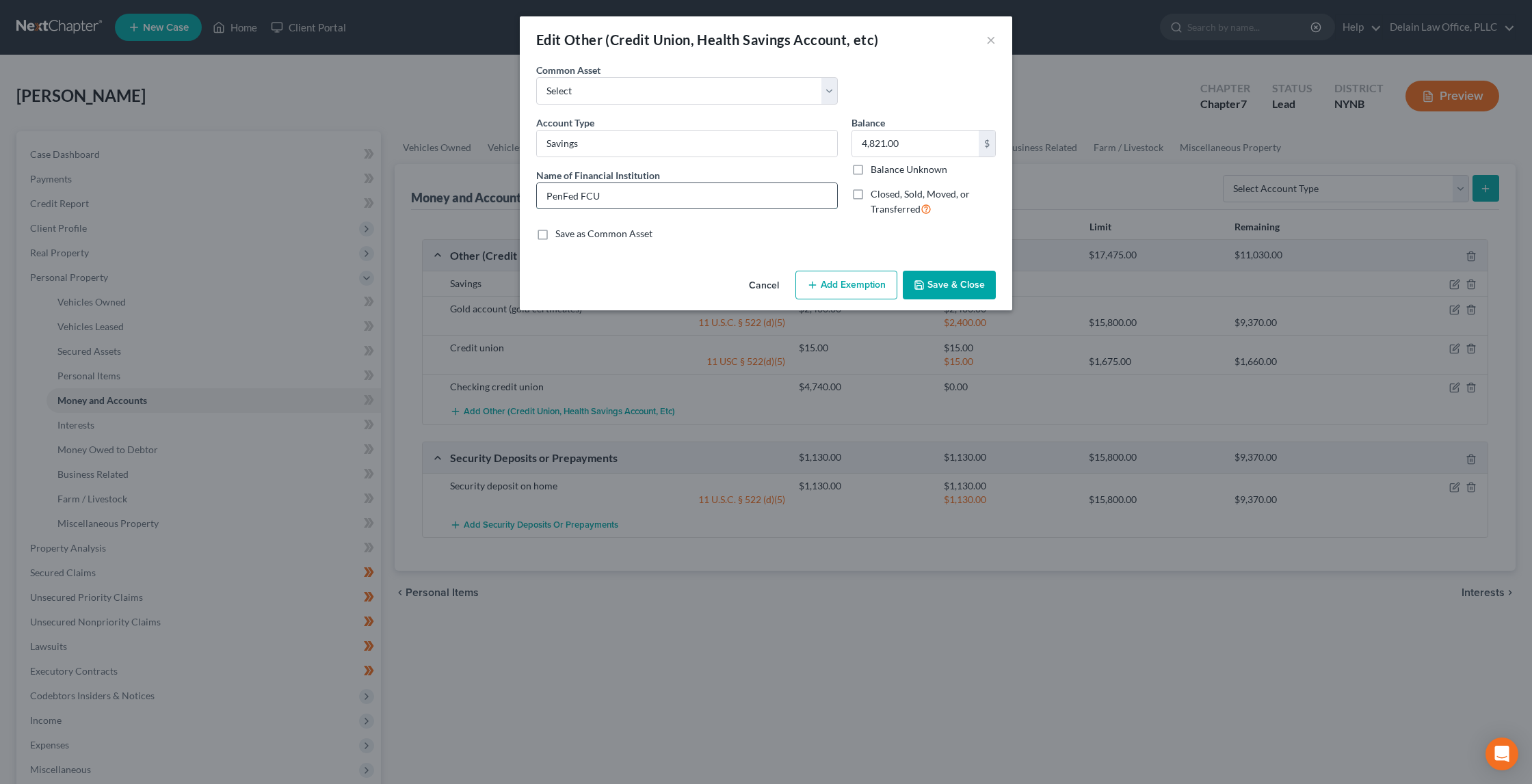
click at [762, 198] on input "PenFed FCU" at bounding box center [687, 196] width 301 height 26
drag, startPoint x: 762, startPoint y: 198, endPoint x: 760, endPoint y: 174, distance: 24.1
click at [760, 174] on div "Name of Financial Institution * PenFed FCU" at bounding box center [686, 189] width 302 height 42
click at [767, 197] on input "PenFed FCU" at bounding box center [687, 196] width 301 height 26
click at [992, 43] on button "×" at bounding box center [991, 39] width 10 height 16
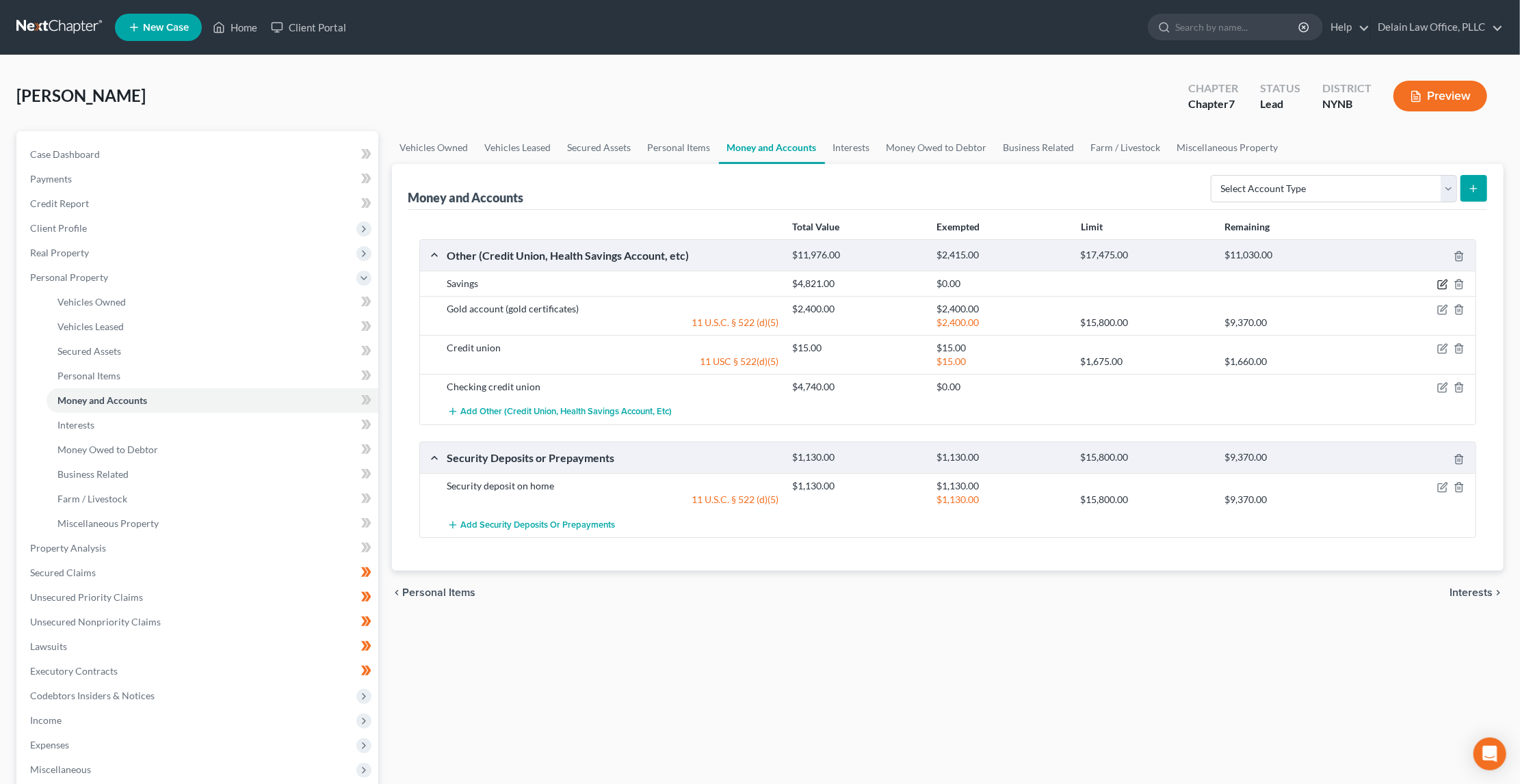
click at [1443, 281] on icon "button" at bounding box center [1442, 284] width 10 height 10
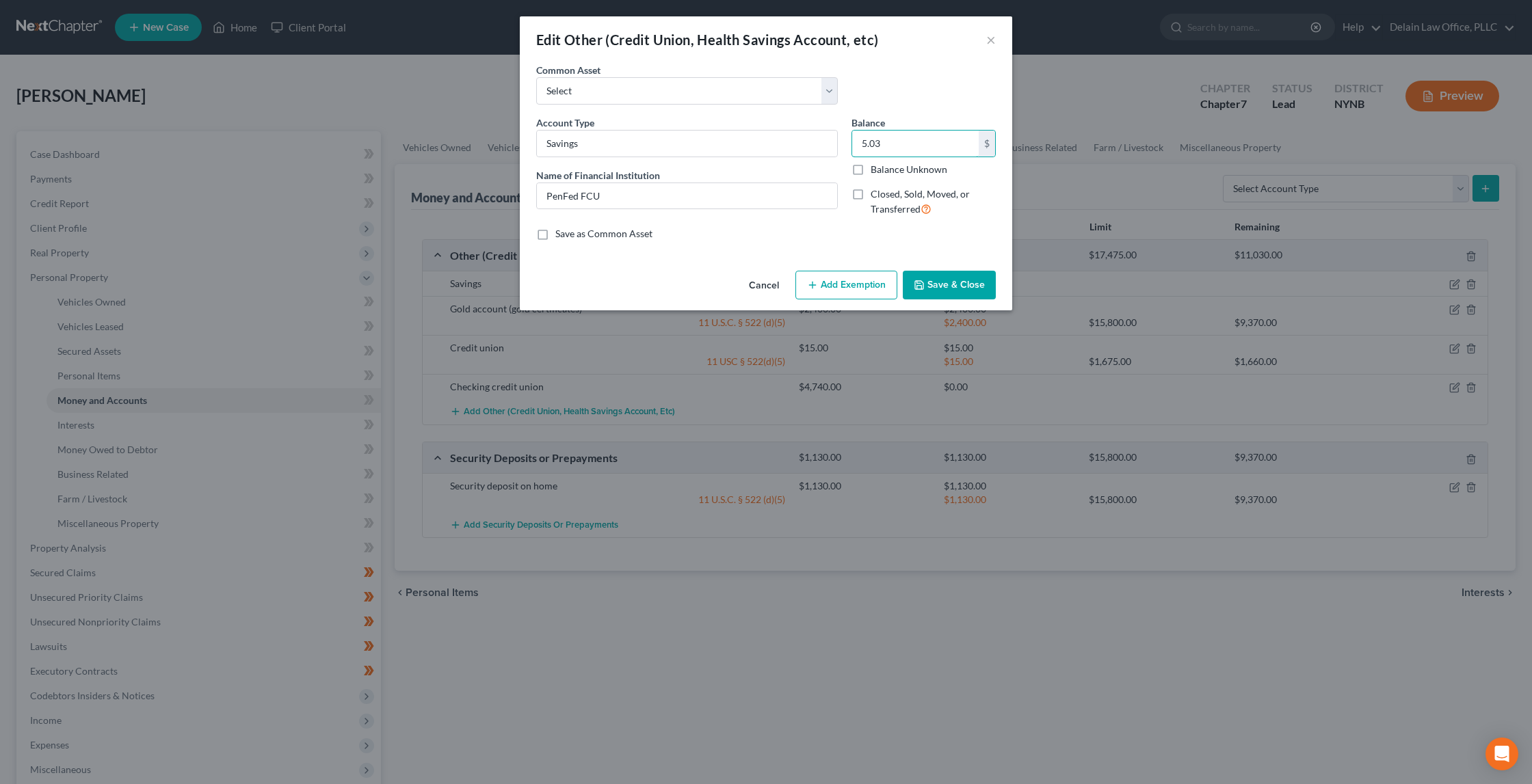
type input "5.03"
click at [850, 273] on button "Add Exemption" at bounding box center [846, 285] width 102 height 29
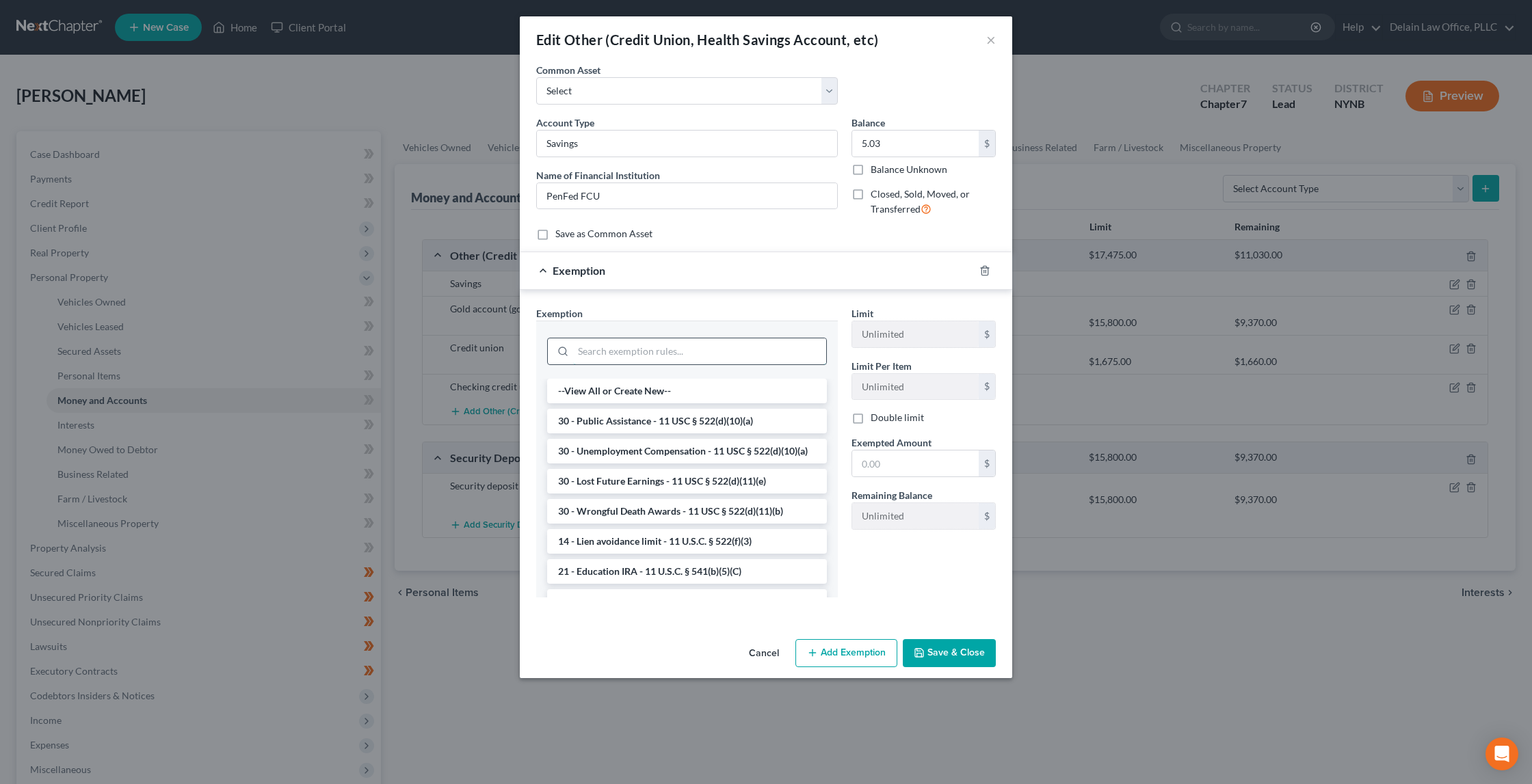
click at [710, 354] on input "search" at bounding box center [699, 351] width 253 height 26
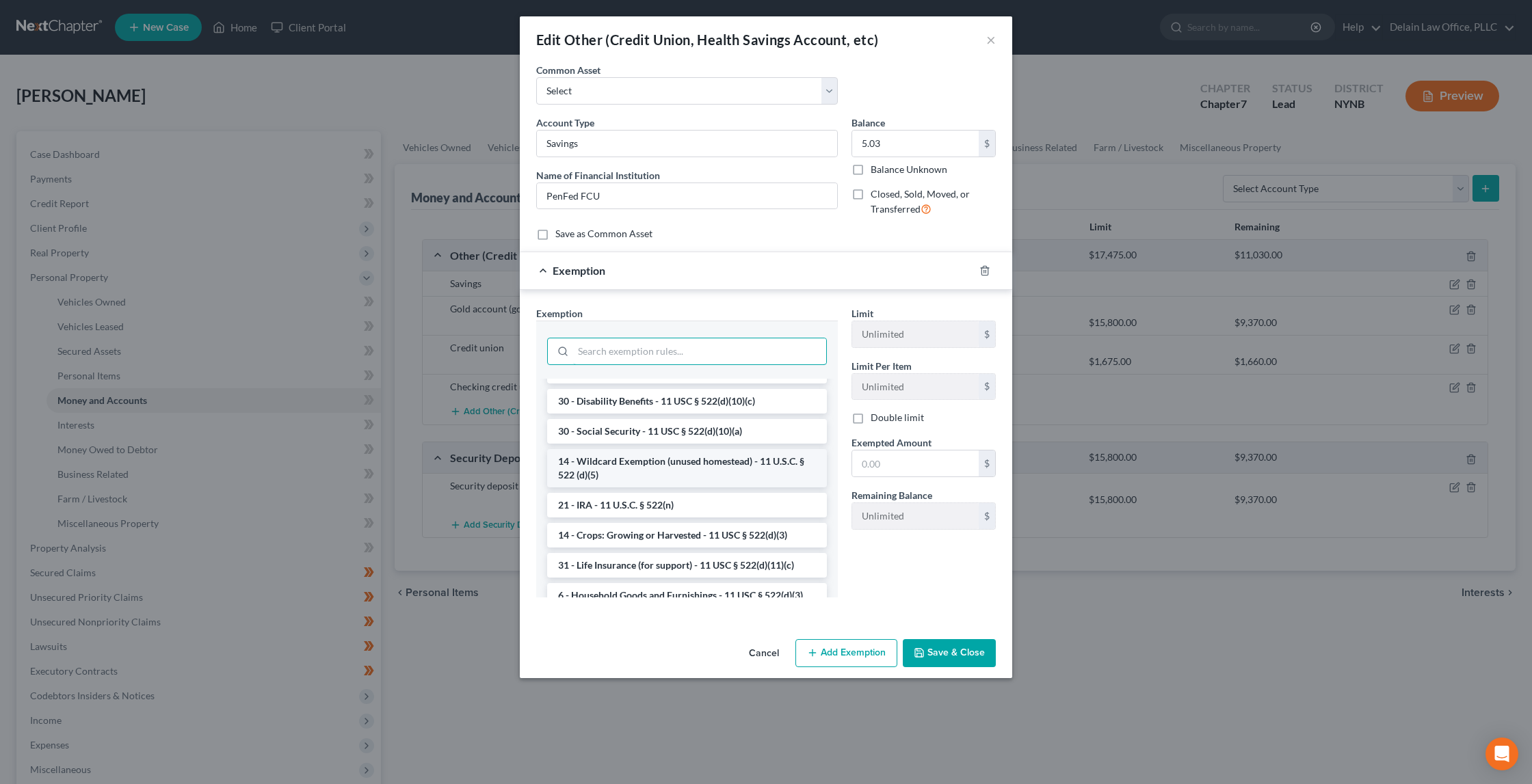
scroll to position [741, 0]
click at [712, 485] on li "14 - Wildcard Exemption (unused homestead) - 11 U.S.C. § 522 (d)(5)" at bounding box center [687, 466] width 280 height 38
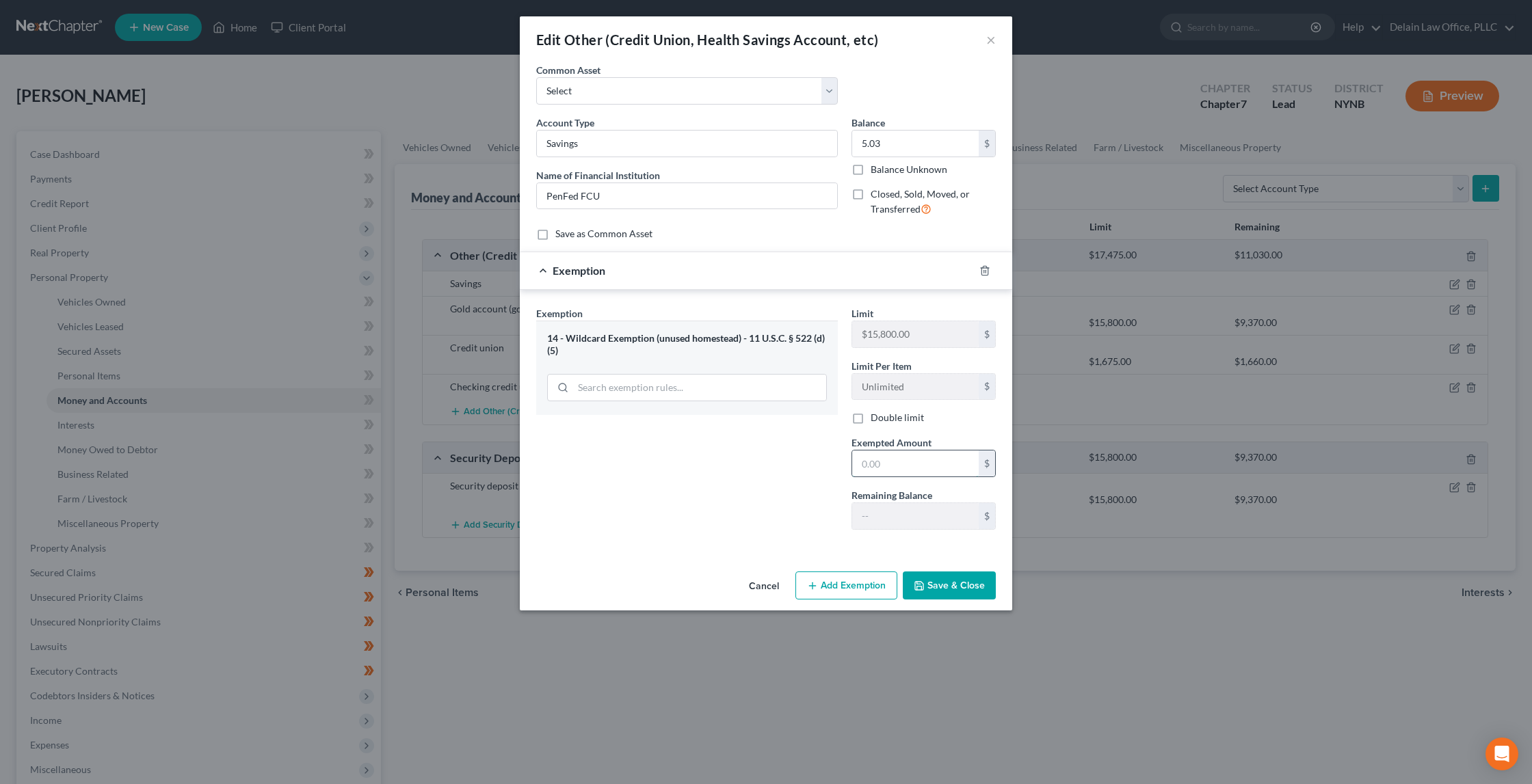
click at [897, 456] on input "text" at bounding box center [915, 463] width 127 height 26
type input "5.03"
click at [957, 585] on button "Save & Close" at bounding box center [950, 586] width 93 height 29
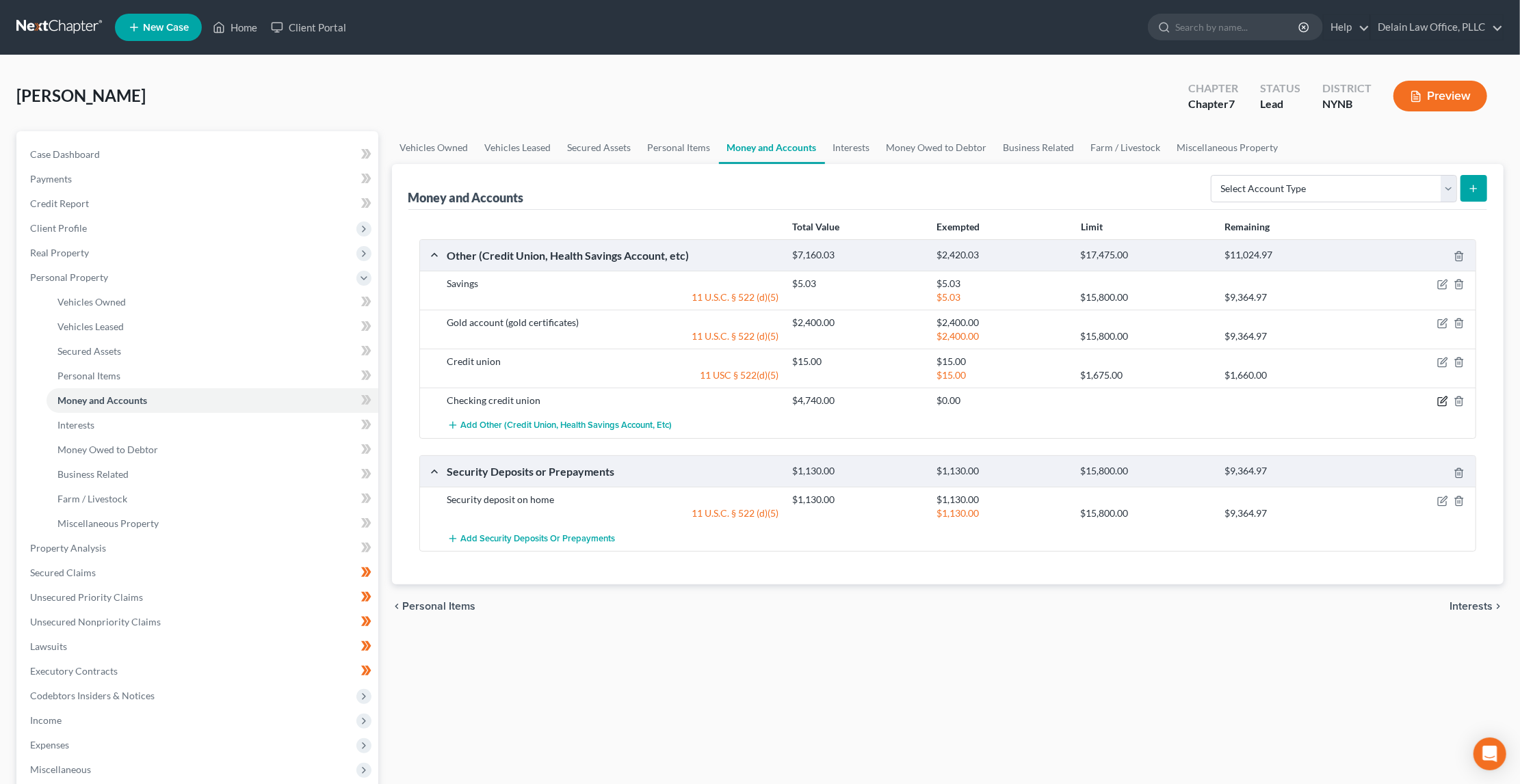
click at [1441, 399] on icon "button" at bounding box center [1442, 401] width 10 height 10
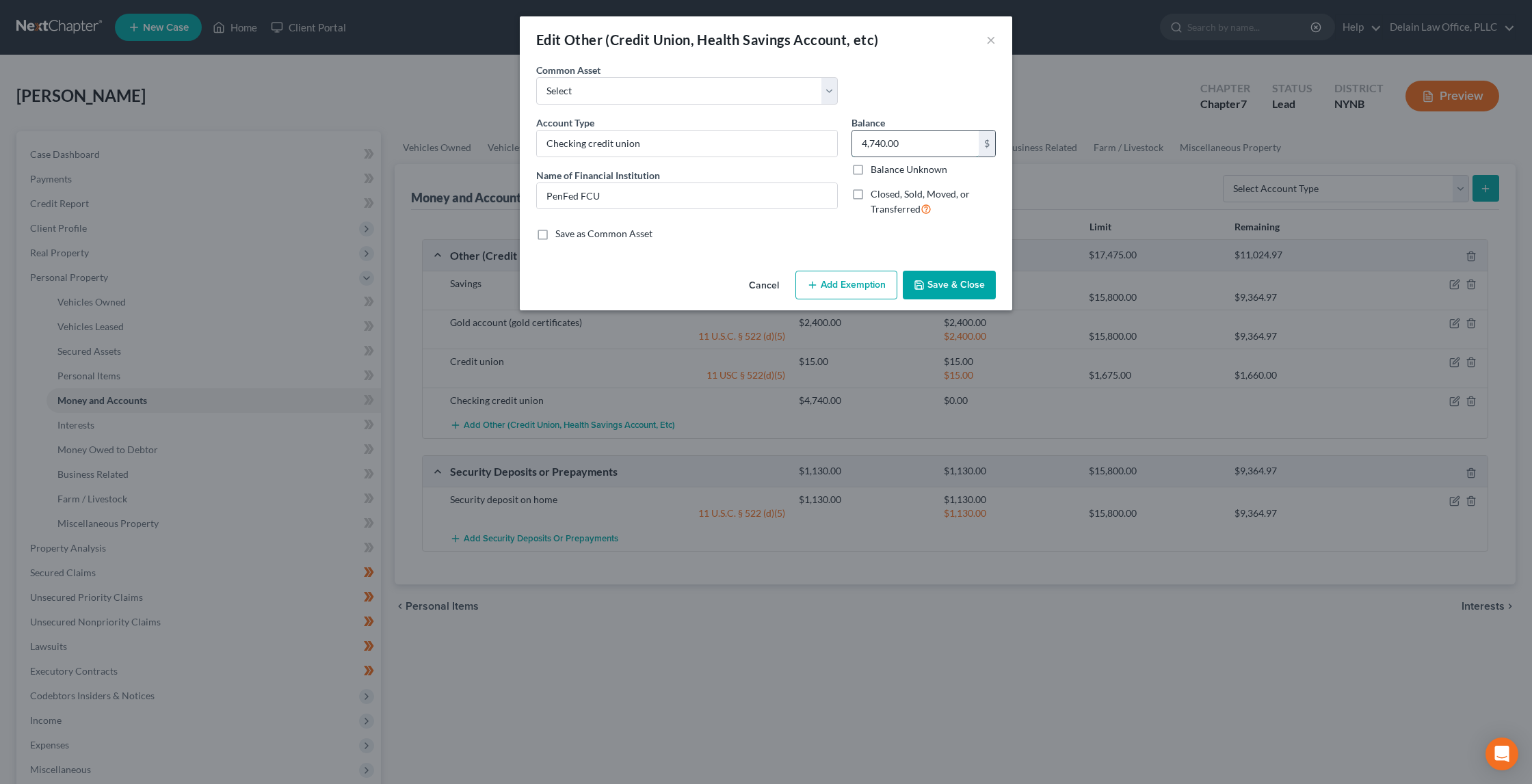
click at [906, 142] on input "4,740.00" at bounding box center [915, 143] width 127 height 26
drag, startPoint x: 906, startPoint y: 142, endPoint x: 893, endPoint y: 127, distance: 19.8
click at [893, 130] on div "4,740.00 $" at bounding box center [924, 144] width 145 height 28
type input "6,986"
click at [827, 279] on button "Add Exemption" at bounding box center [846, 285] width 102 height 29
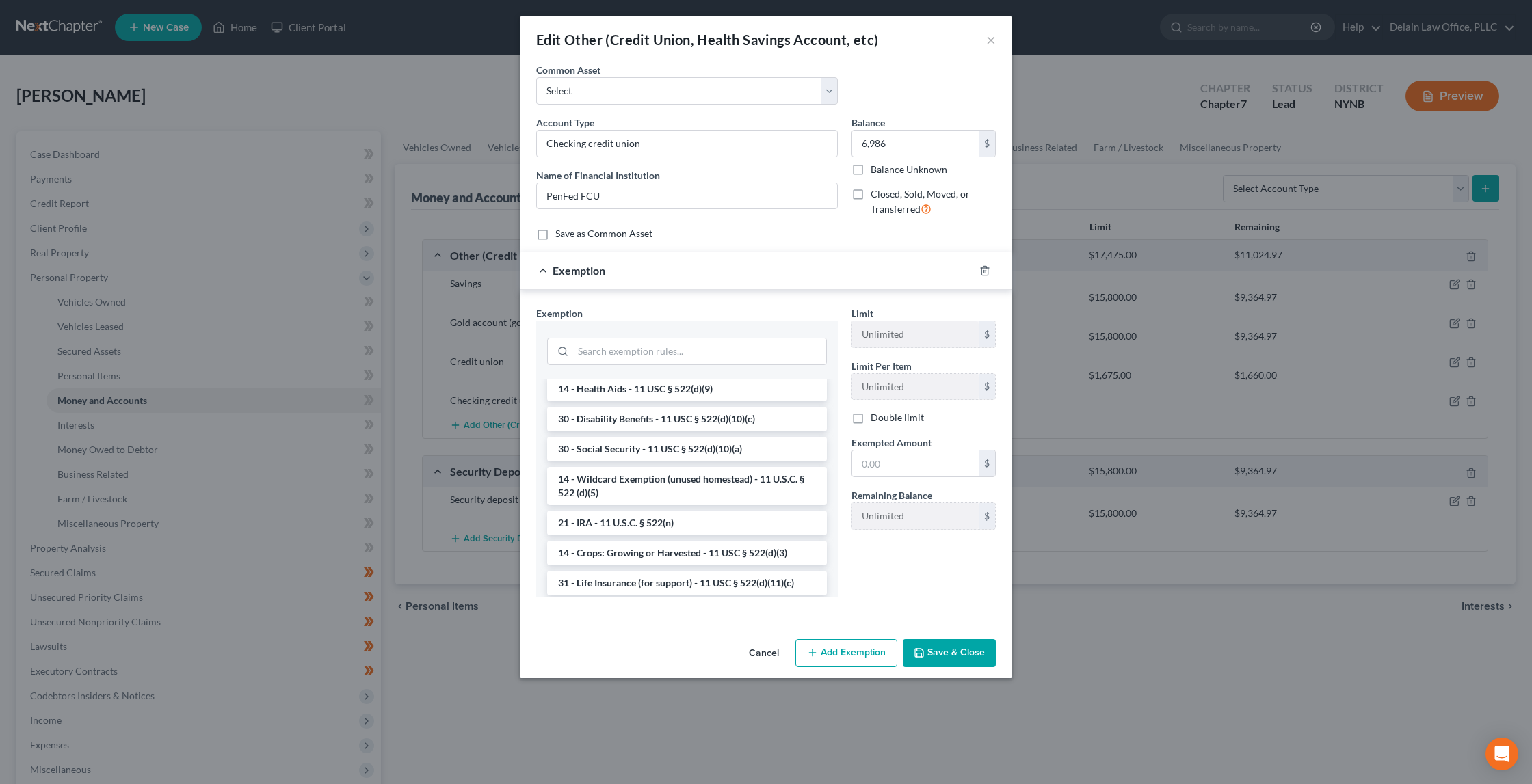
scroll to position [727, 0]
click at [682, 500] on li "14 - Wildcard Exemption (unused homestead) - 11 U.S.C. § 522 (d)(5)" at bounding box center [687, 480] width 280 height 38
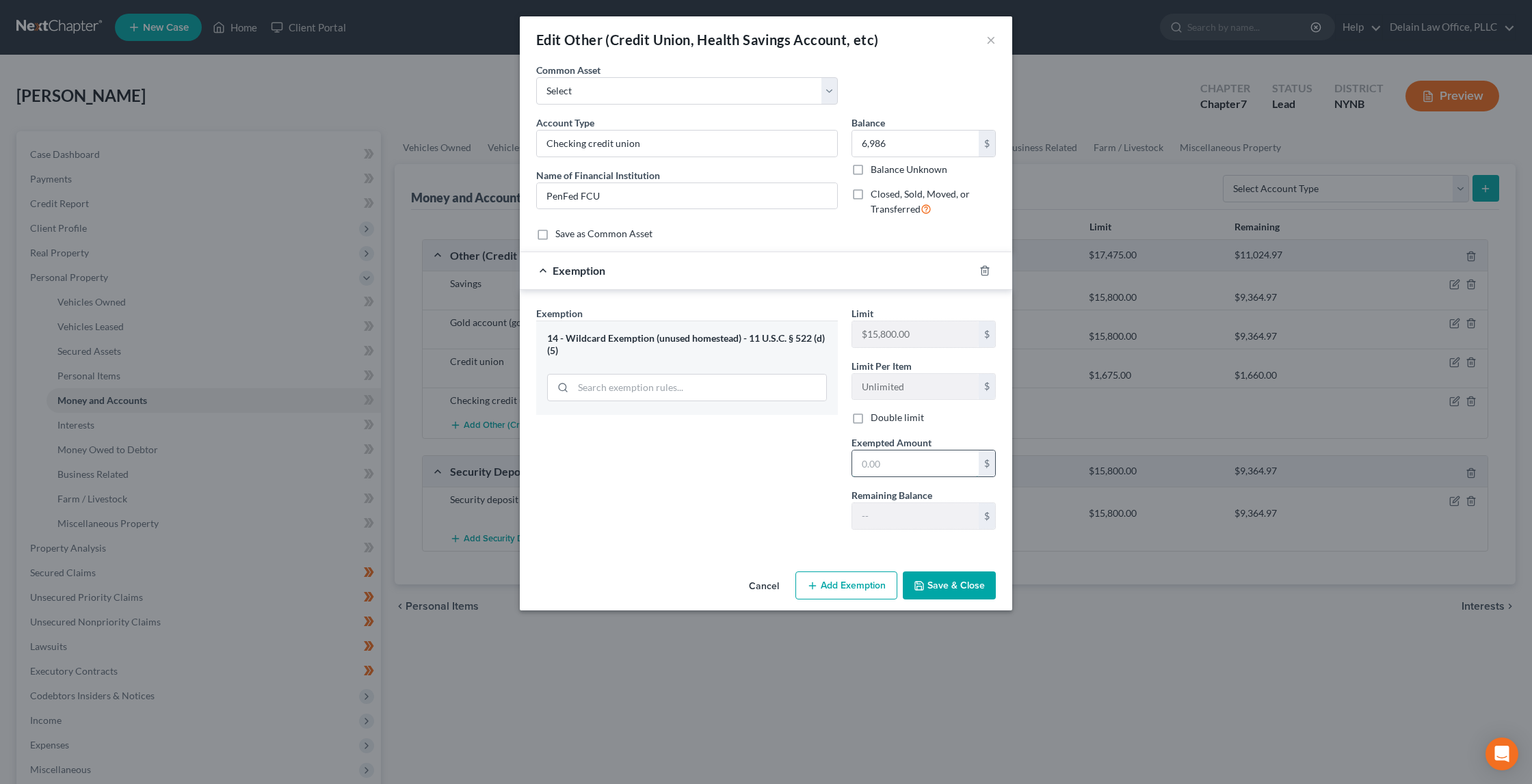
click at [896, 461] on input "text" at bounding box center [915, 463] width 127 height 26
click at [986, 267] on icon "button" at bounding box center [984, 270] width 10 height 10
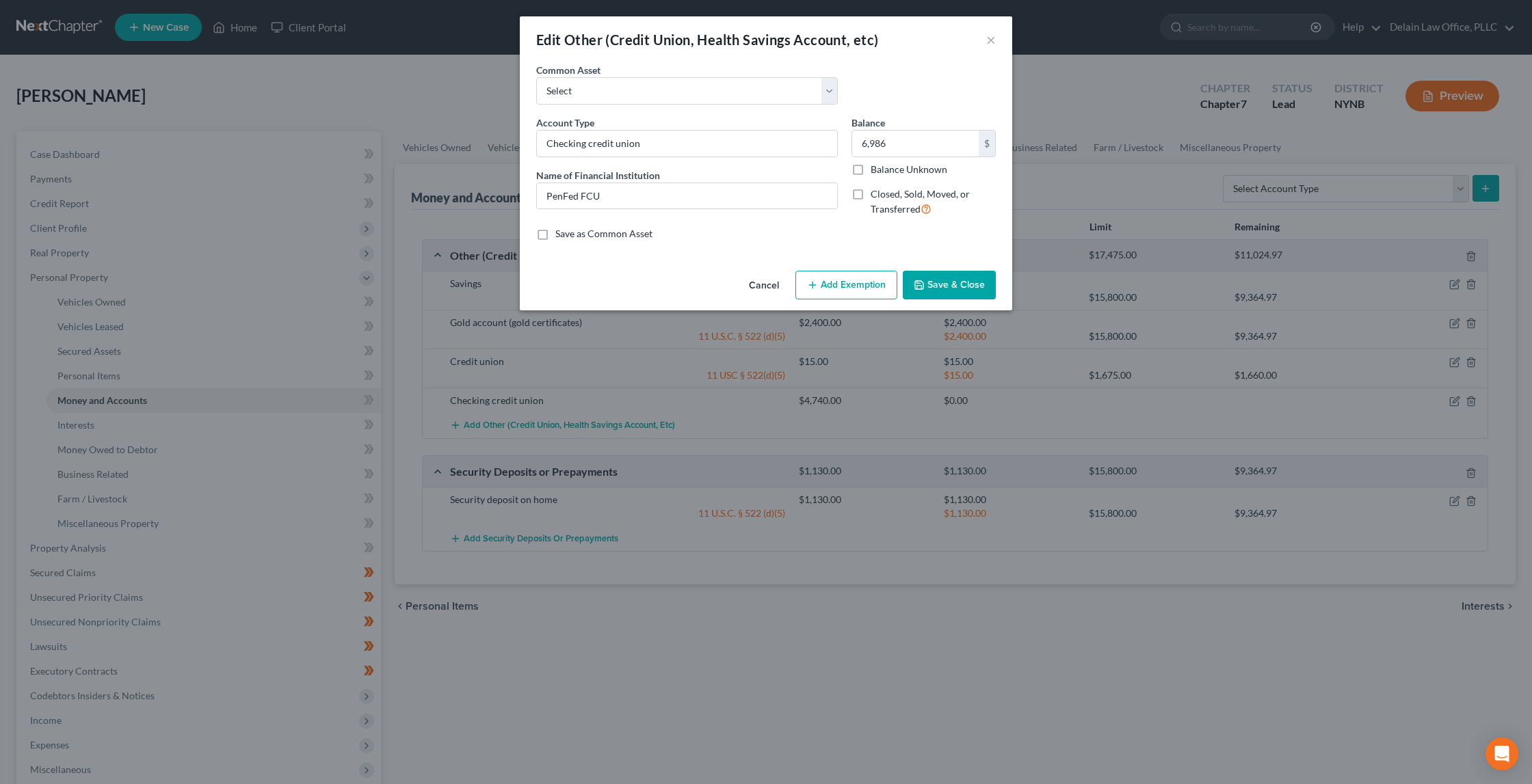
click at [881, 286] on button "Add Exemption" at bounding box center [846, 285] width 102 height 29
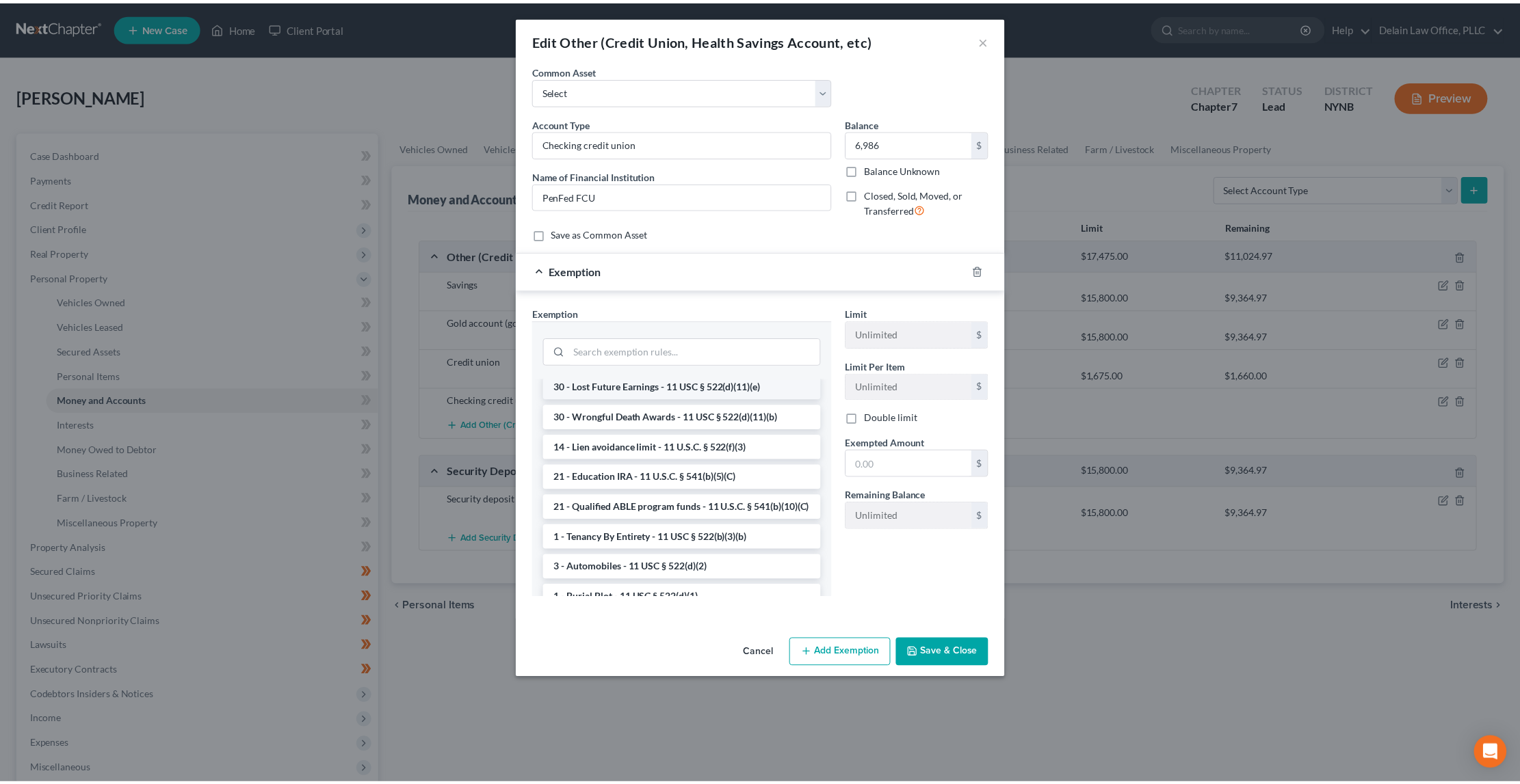
scroll to position [101, 0]
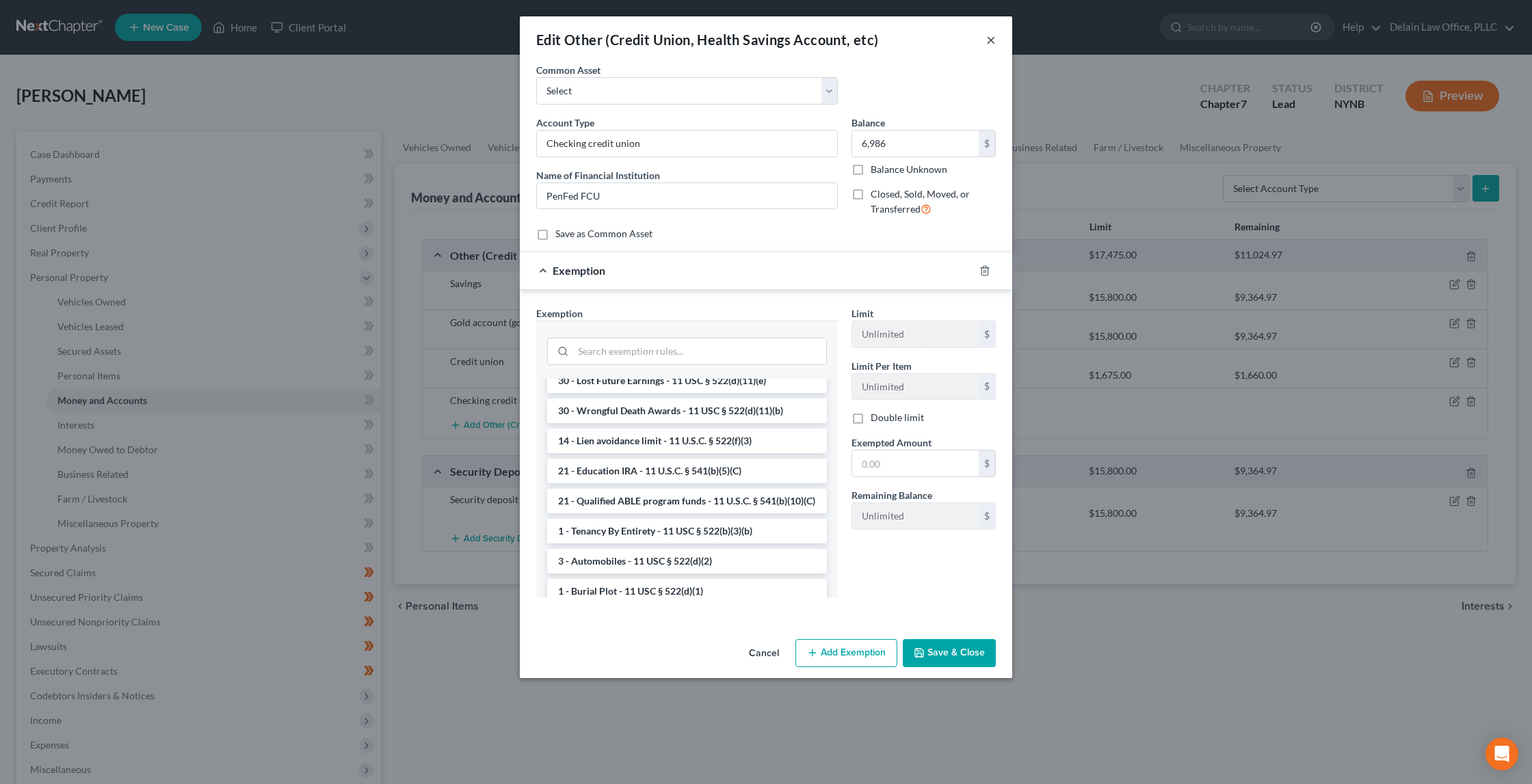
click at [992, 43] on button "×" at bounding box center [991, 39] width 10 height 16
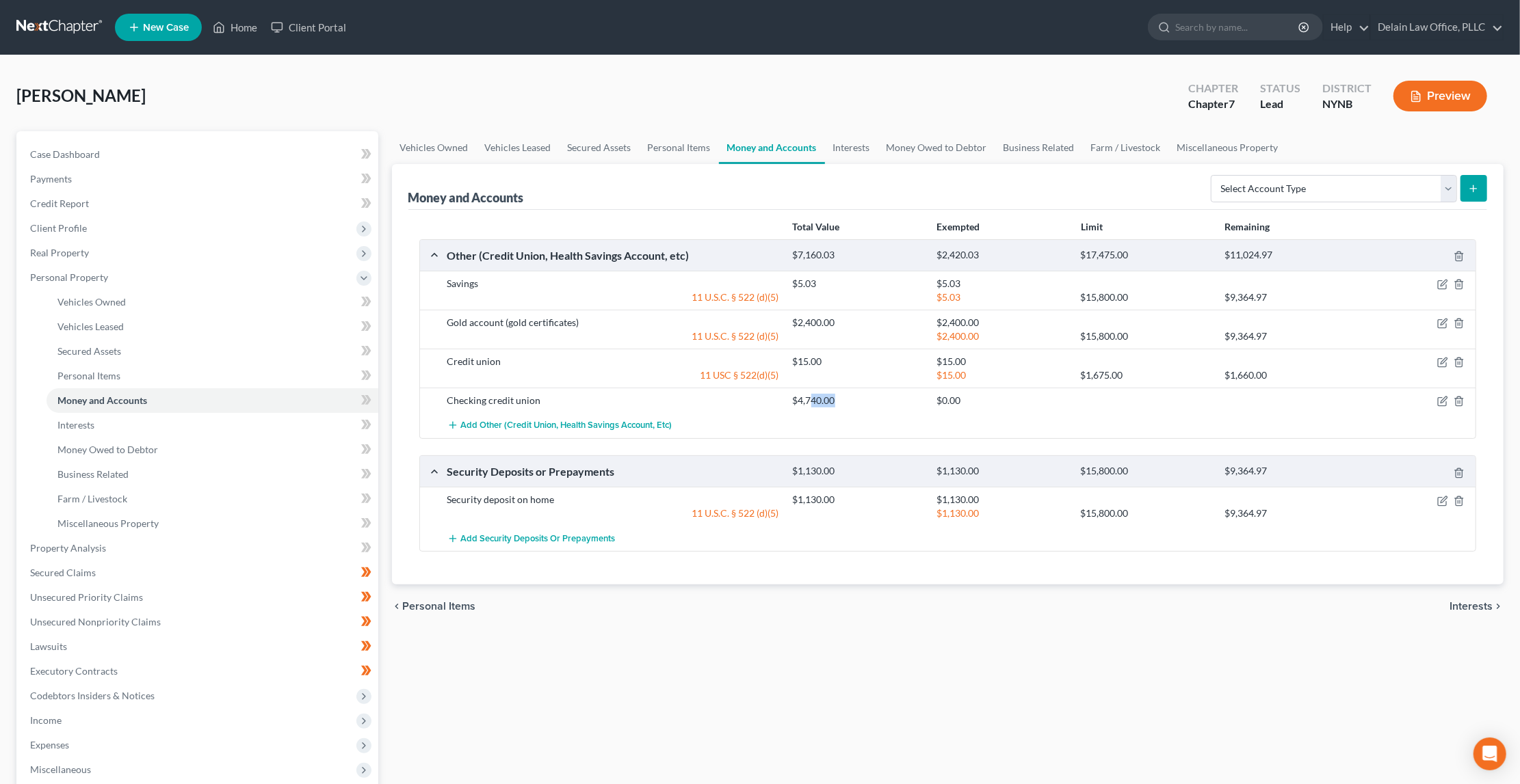
drag, startPoint x: 837, startPoint y: 391, endPoint x: 810, endPoint y: 393, distance: 27.1
click at [810, 394] on div "$4,740.00" at bounding box center [858, 401] width 144 height 13
click at [1445, 318] on icon "button" at bounding box center [1442, 323] width 10 height 10
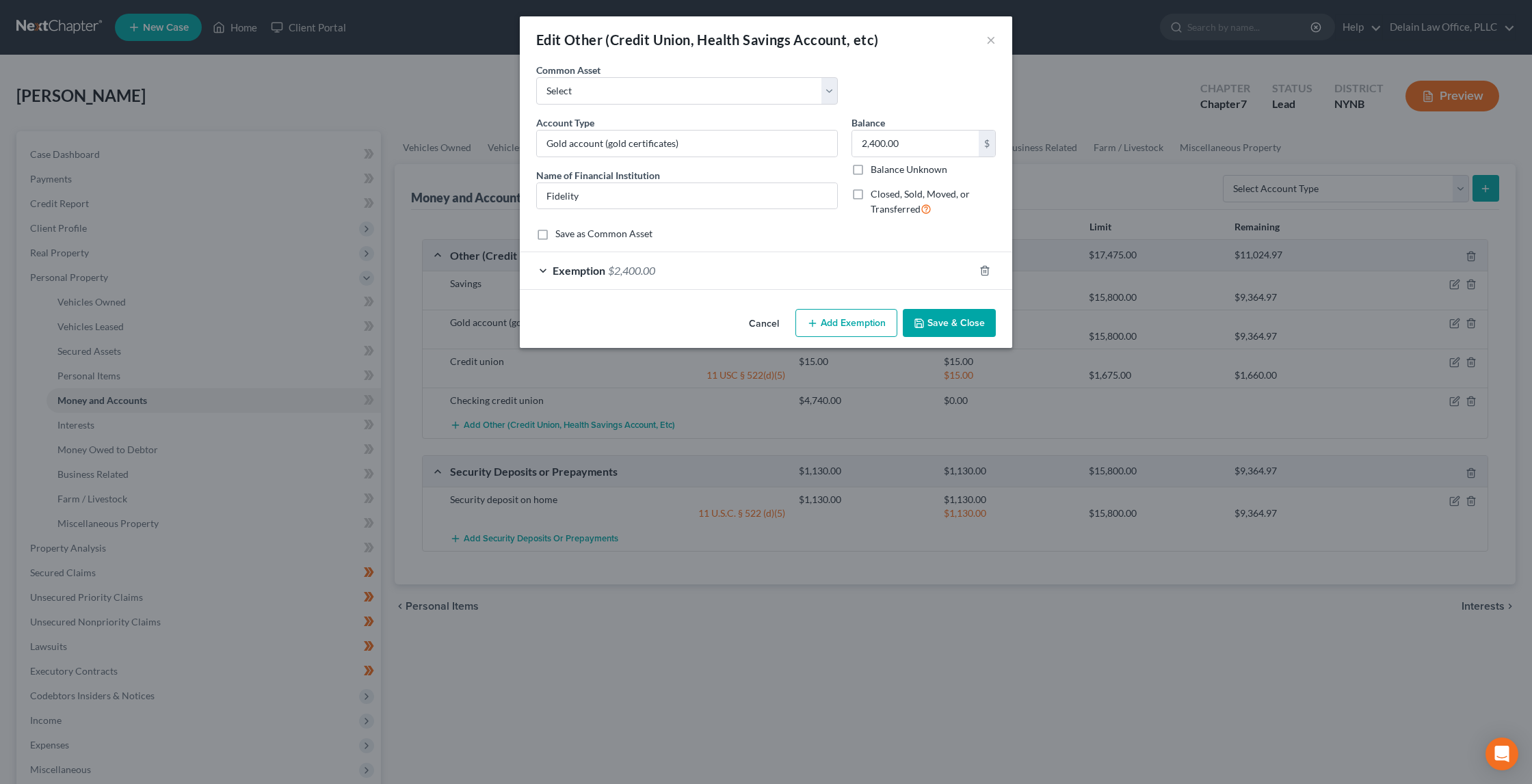
click at [855, 275] on div "Exemption $2,400.00" at bounding box center [746, 270] width 454 height 36
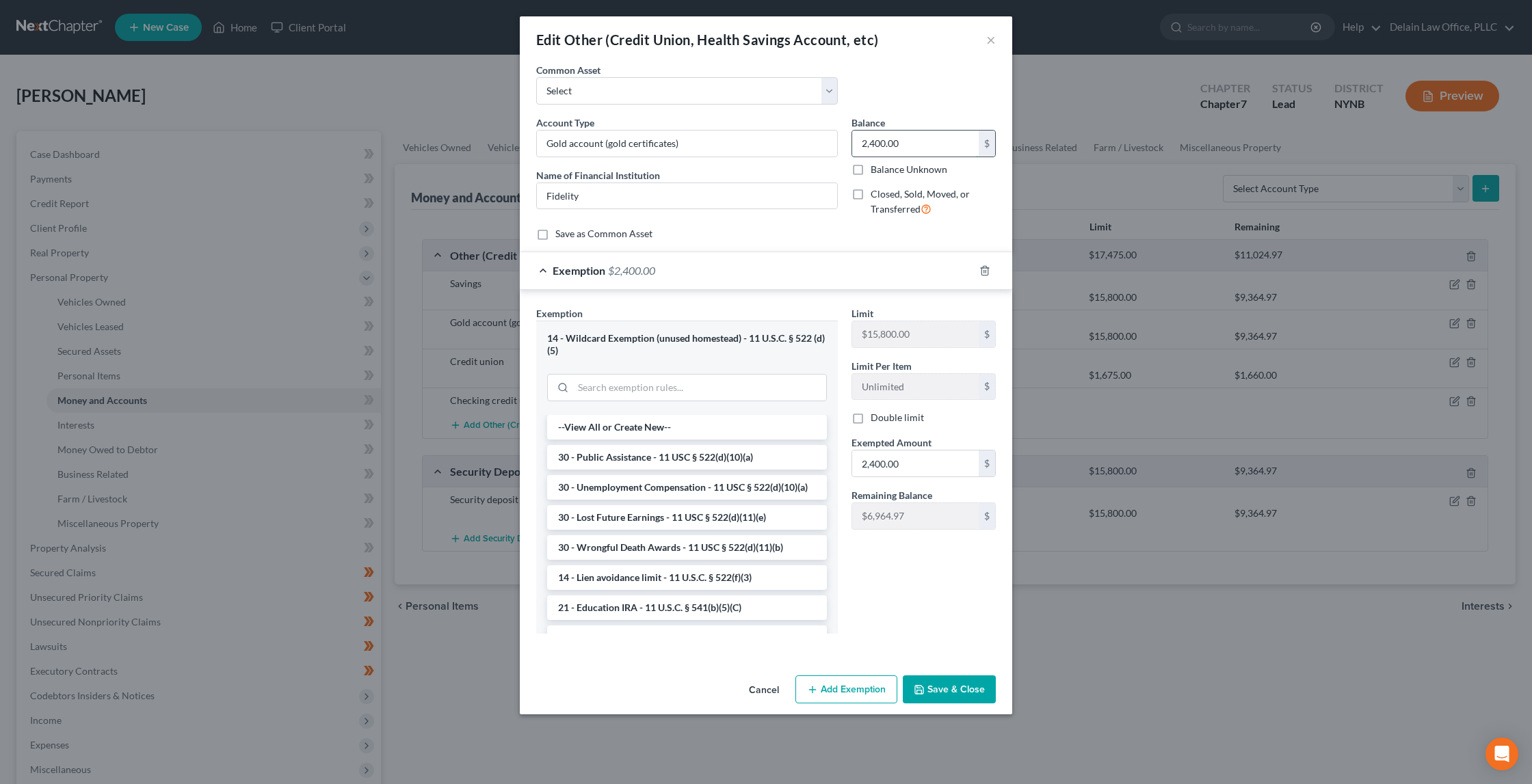
click at [876, 140] on input "2,400.00" at bounding box center [915, 143] width 127 height 26
drag, startPoint x: 874, startPoint y: 142, endPoint x: 859, endPoint y: 140, distance: 15.1
click at [859, 140] on input "2,400.00" at bounding box center [915, 143] width 127 height 26
drag, startPoint x: 923, startPoint y: 138, endPoint x: 918, endPoint y: 126, distance: 13.0
click at [918, 126] on div "Balance 2,400.00 $ Balance Unknown Balance Undetermined 2,400.00 $ Balance Unkn…" at bounding box center [924, 146] width 145 height 61
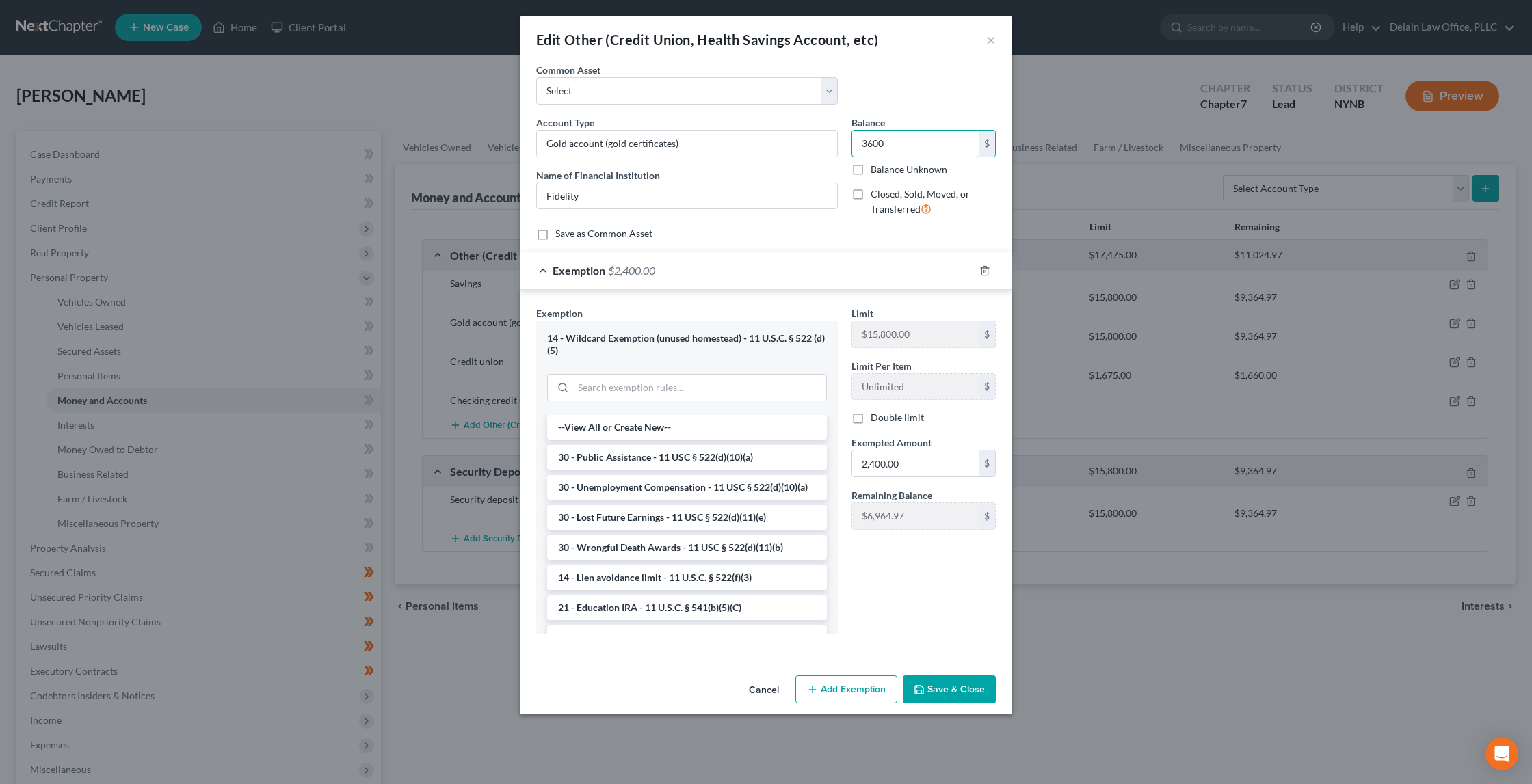
type input "3,600"
click at [876, 459] on input "2,400.00" at bounding box center [915, 463] width 127 height 26
drag, startPoint x: 876, startPoint y: 457, endPoint x: 854, endPoint y: 456, distance: 22.0
click at [854, 456] on input "2,400.00" at bounding box center [915, 463] width 127 height 26
type input "3,600.00"
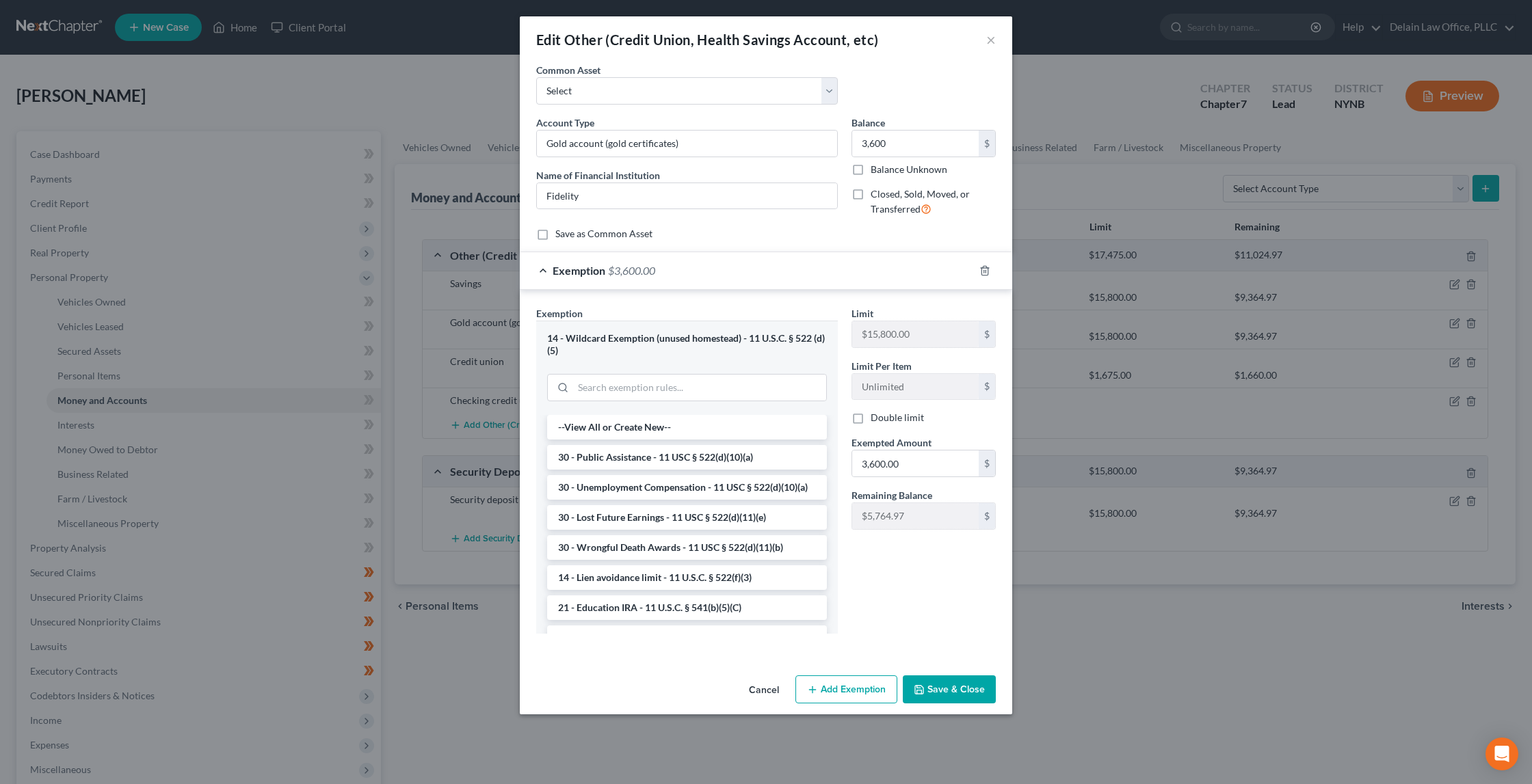
click at [962, 680] on button "Save & Close" at bounding box center [950, 690] width 93 height 29
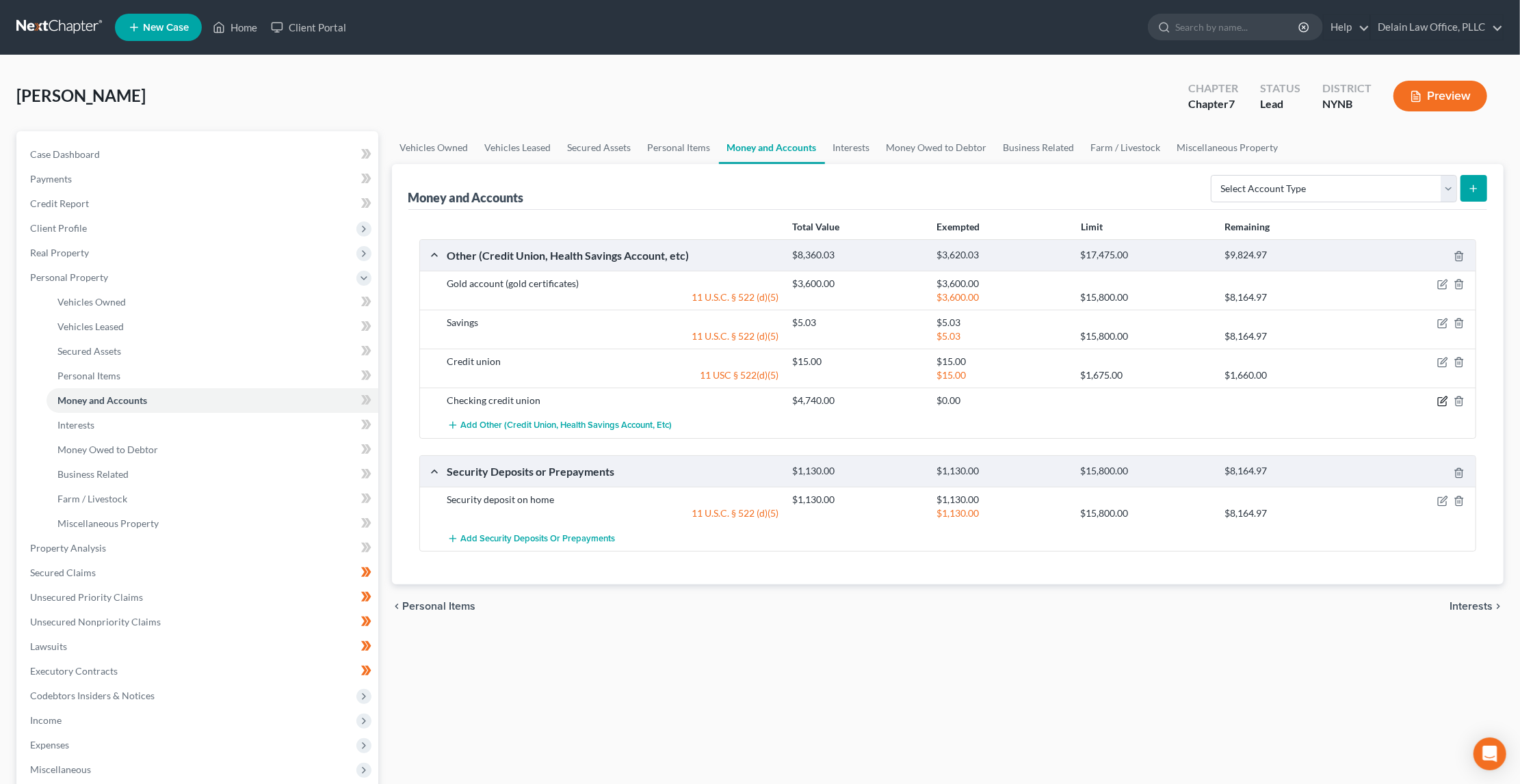
click at [1442, 396] on icon "button" at bounding box center [1442, 401] width 10 height 10
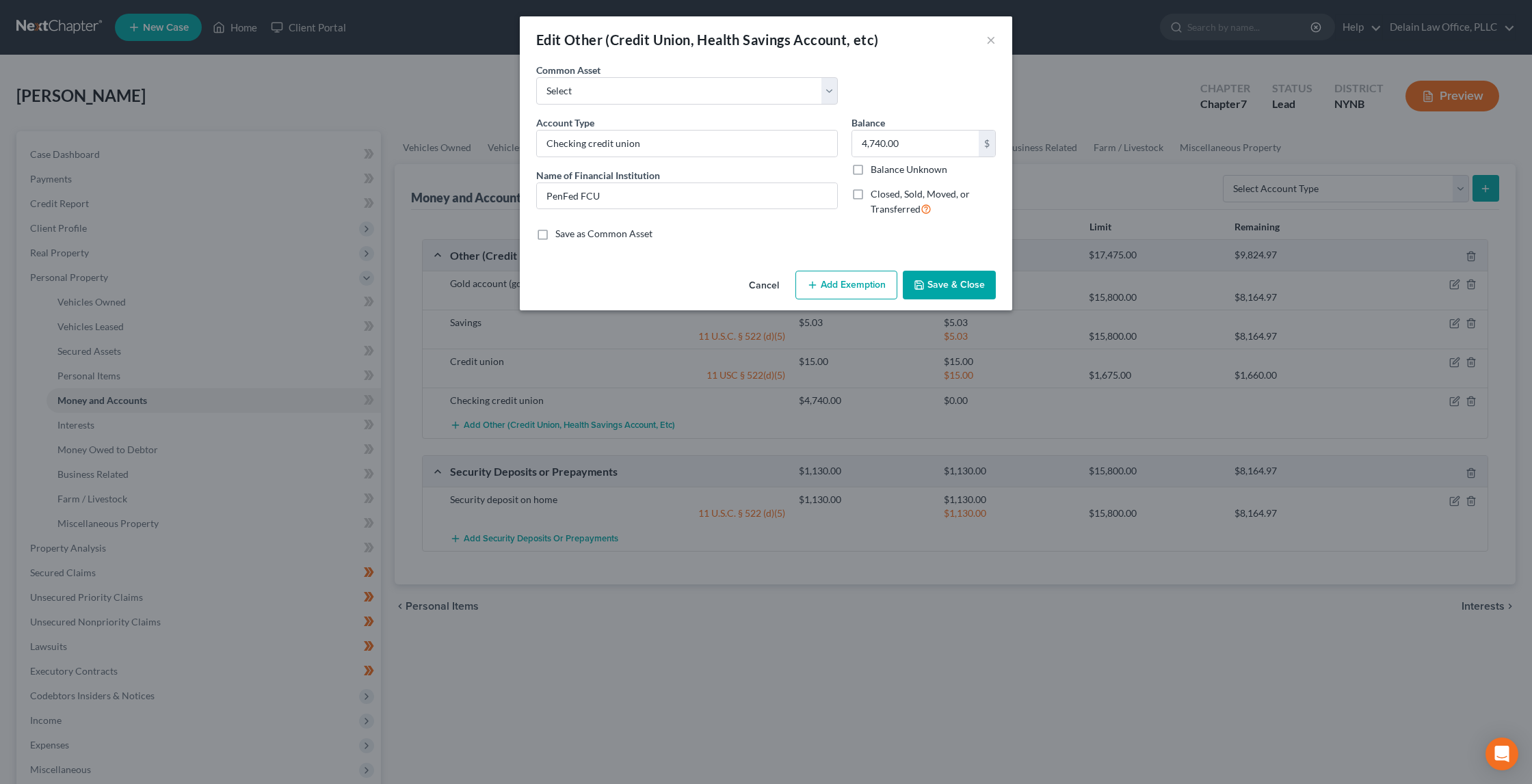
click at [854, 288] on button "Add Exemption" at bounding box center [846, 285] width 102 height 29
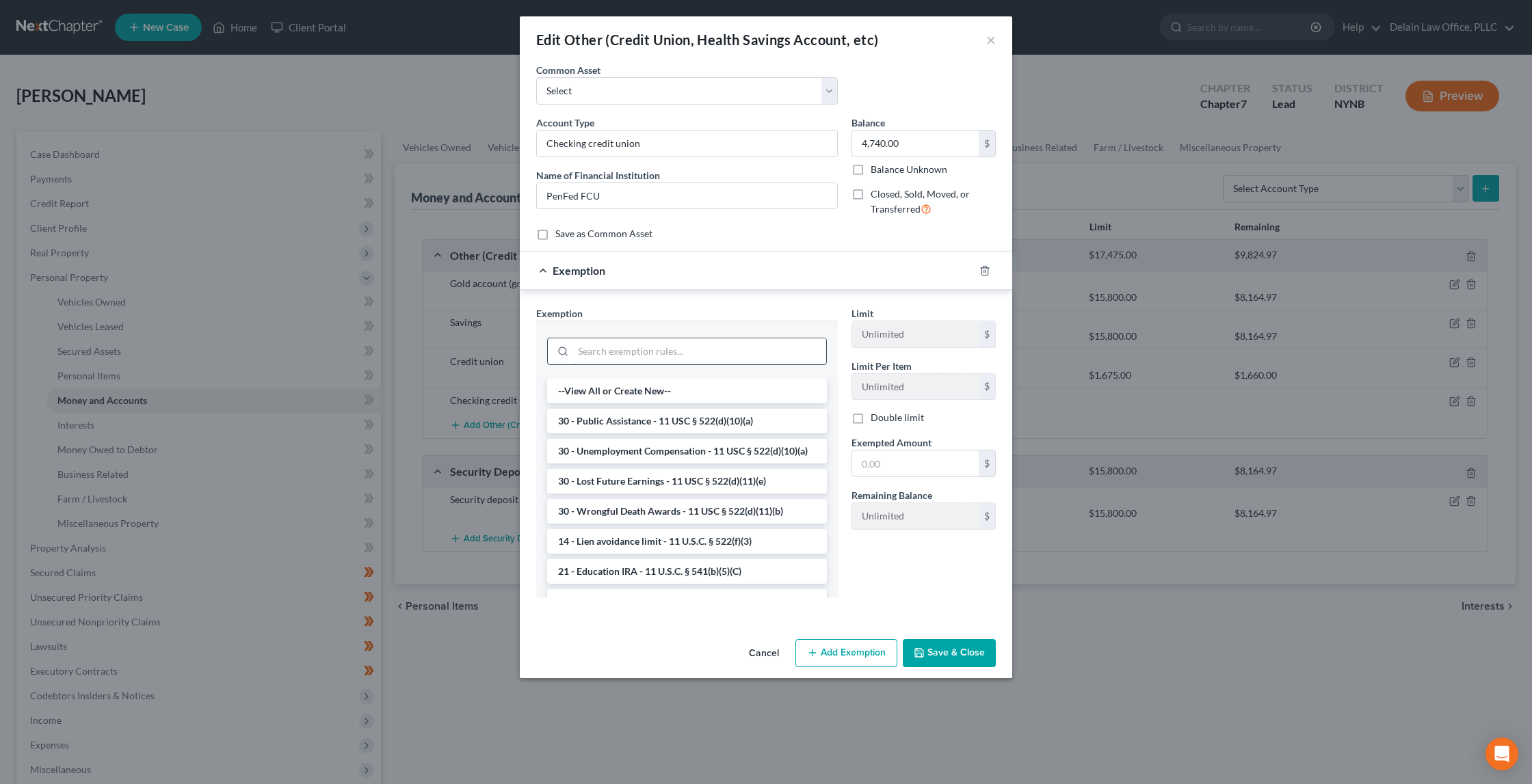
click at [733, 354] on input "search" at bounding box center [699, 351] width 253 height 26
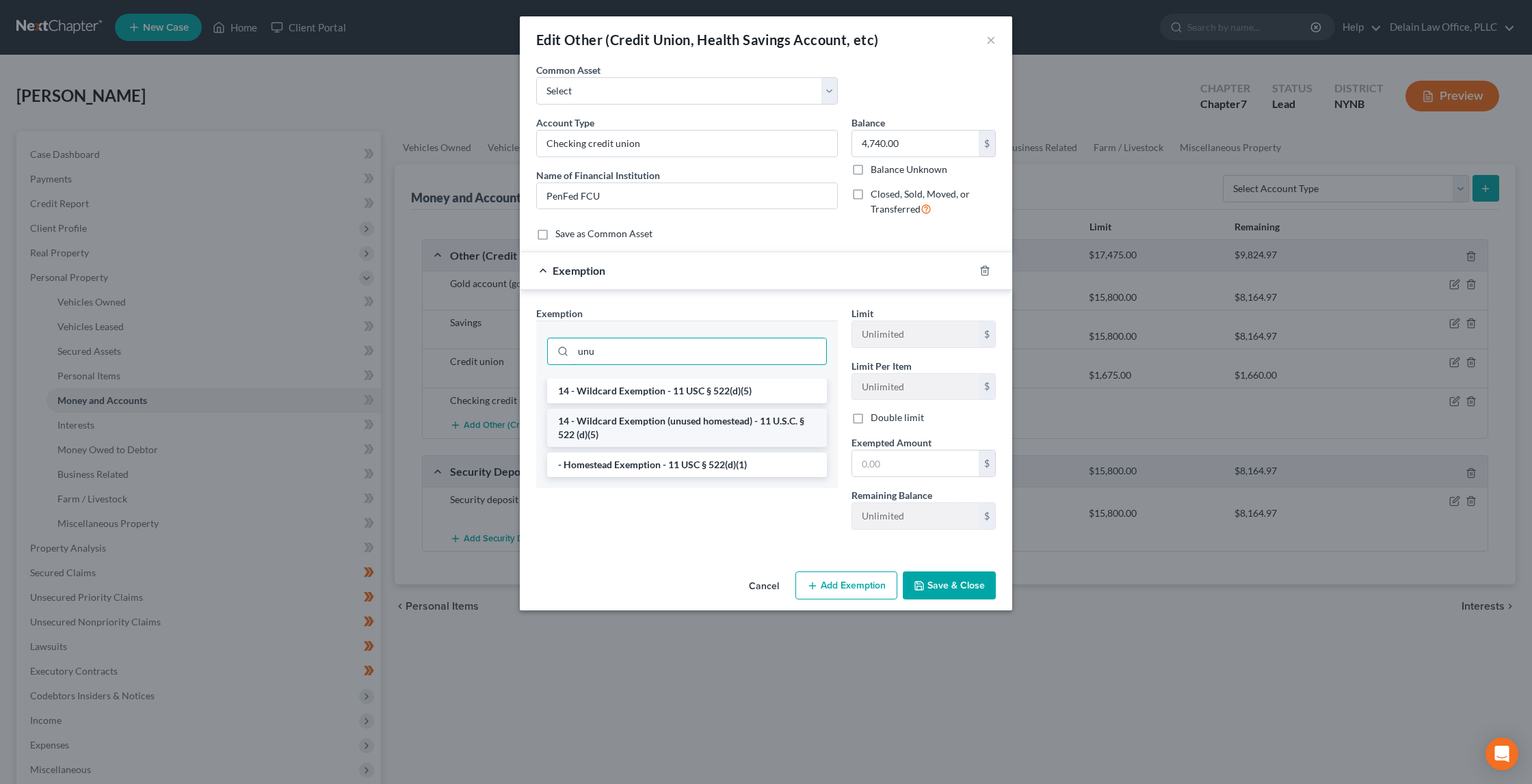
type input "unu"
click at [726, 426] on li "14 - Wildcard Exemption (unused homestead) - 11 U.S.C. § 522 (d)(5)" at bounding box center [687, 428] width 280 height 38
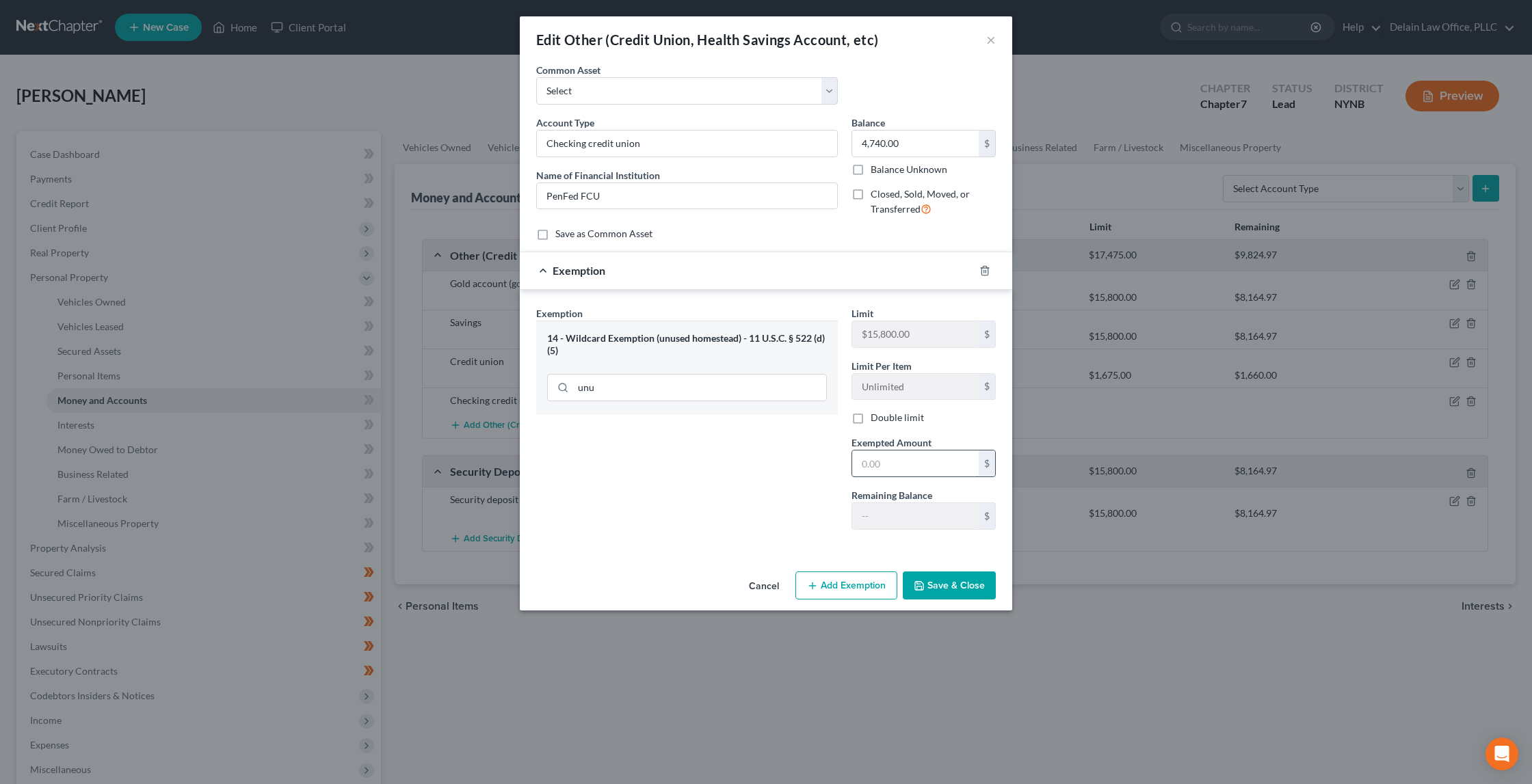
click at [888, 462] on input "text" at bounding box center [915, 463] width 127 height 26
click at [981, 269] on icon "button" at bounding box center [984, 270] width 10 height 10
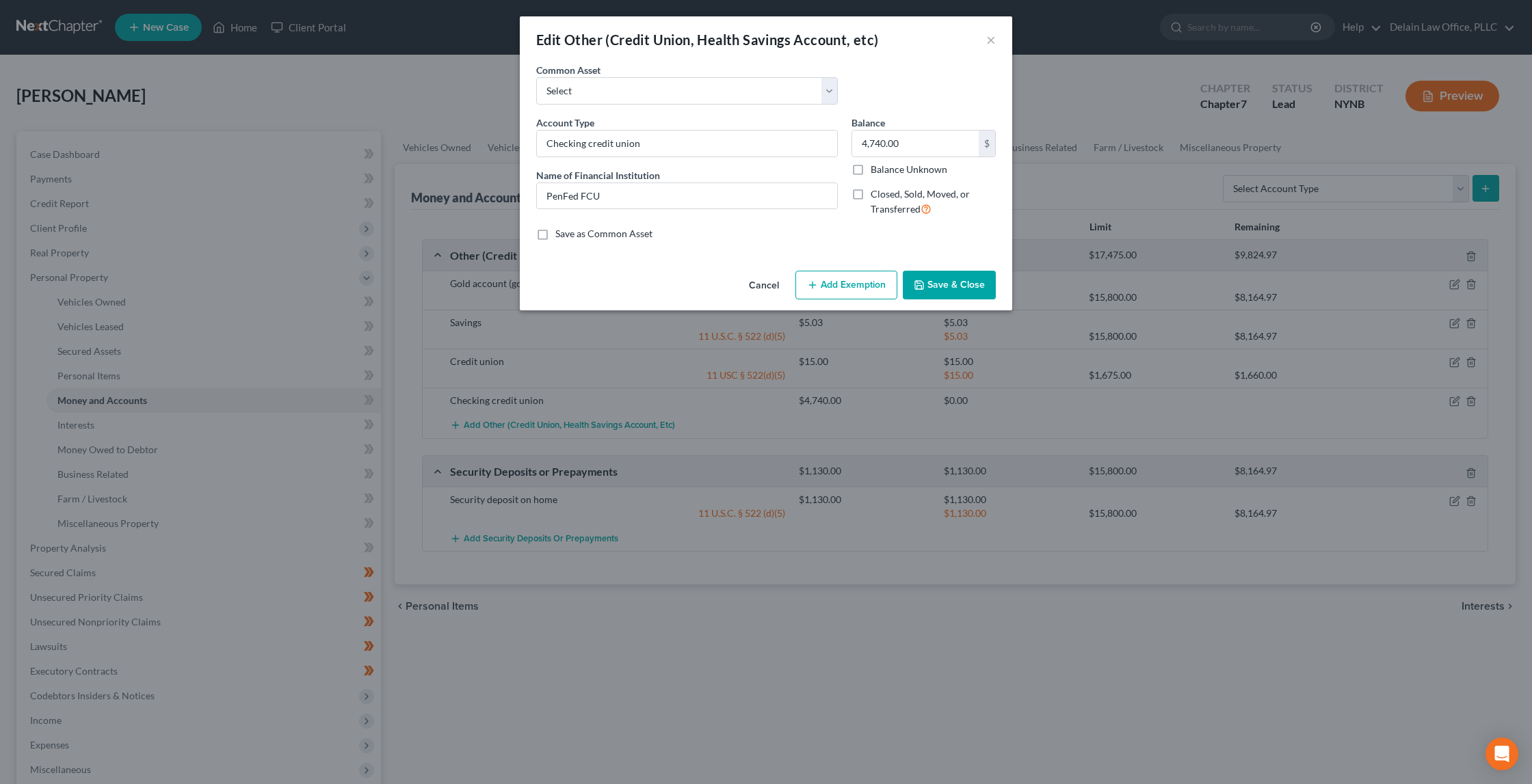
click at [874, 285] on button "Add Exemption" at bounding box center [846, 285] width 102 height 29
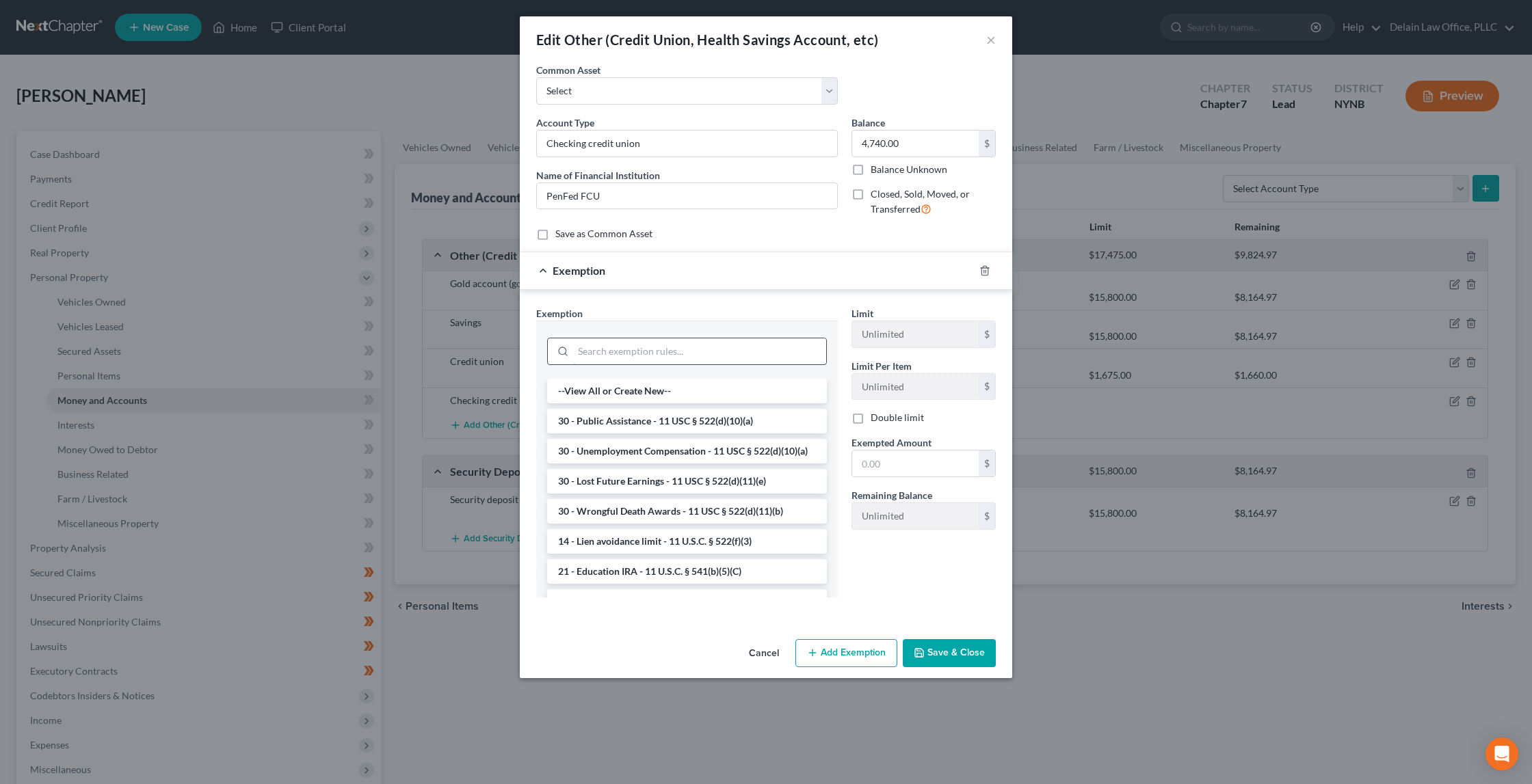
click at [723, 345] on input "search" at bounding box center [699, 351] width 253 height 26
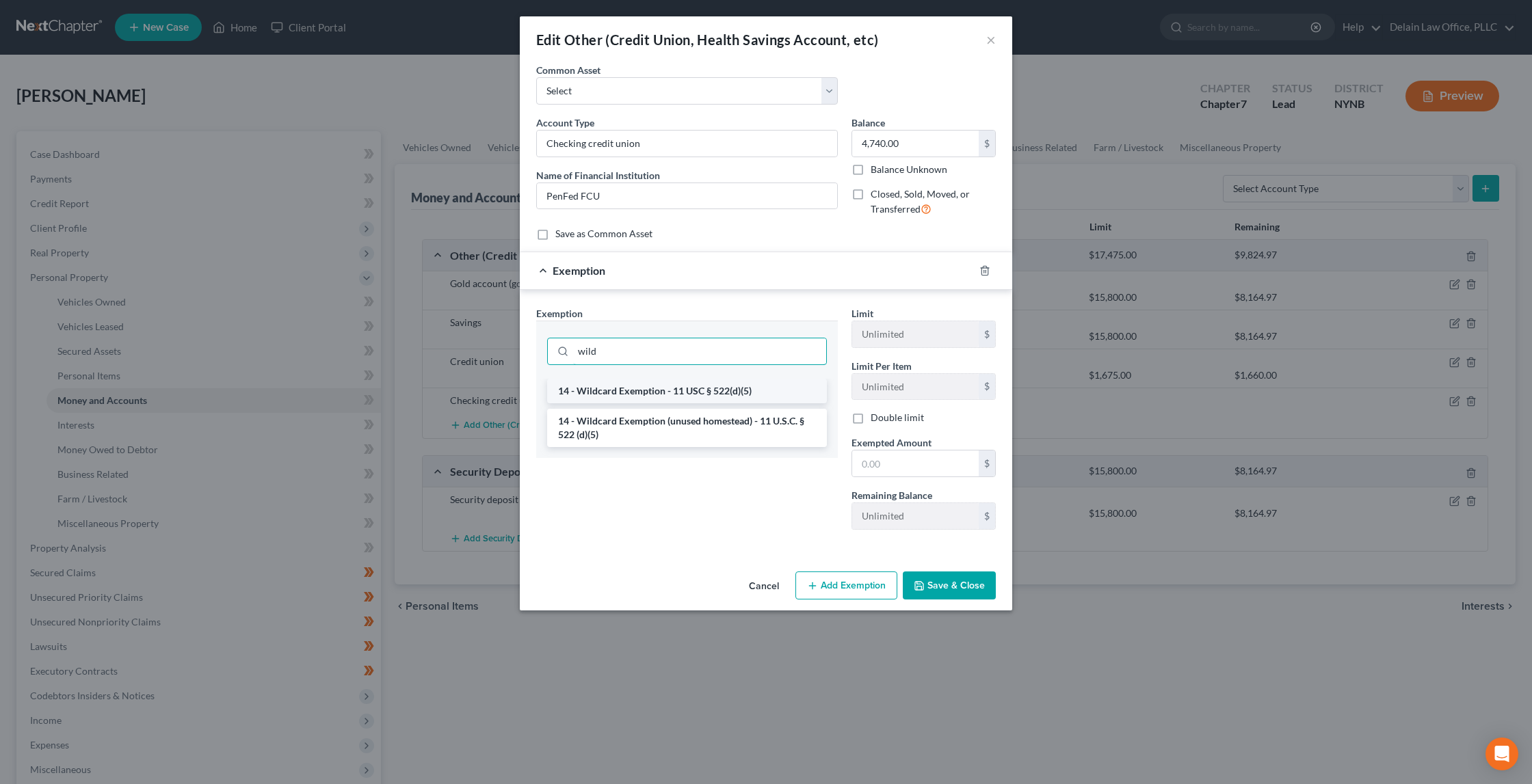
type input "wild"
click at [717, 386] on li "14 - Wildcard Exemption - 11 USC § 522(d)(5)" at bounding box center [687, 391] width 280 height 25
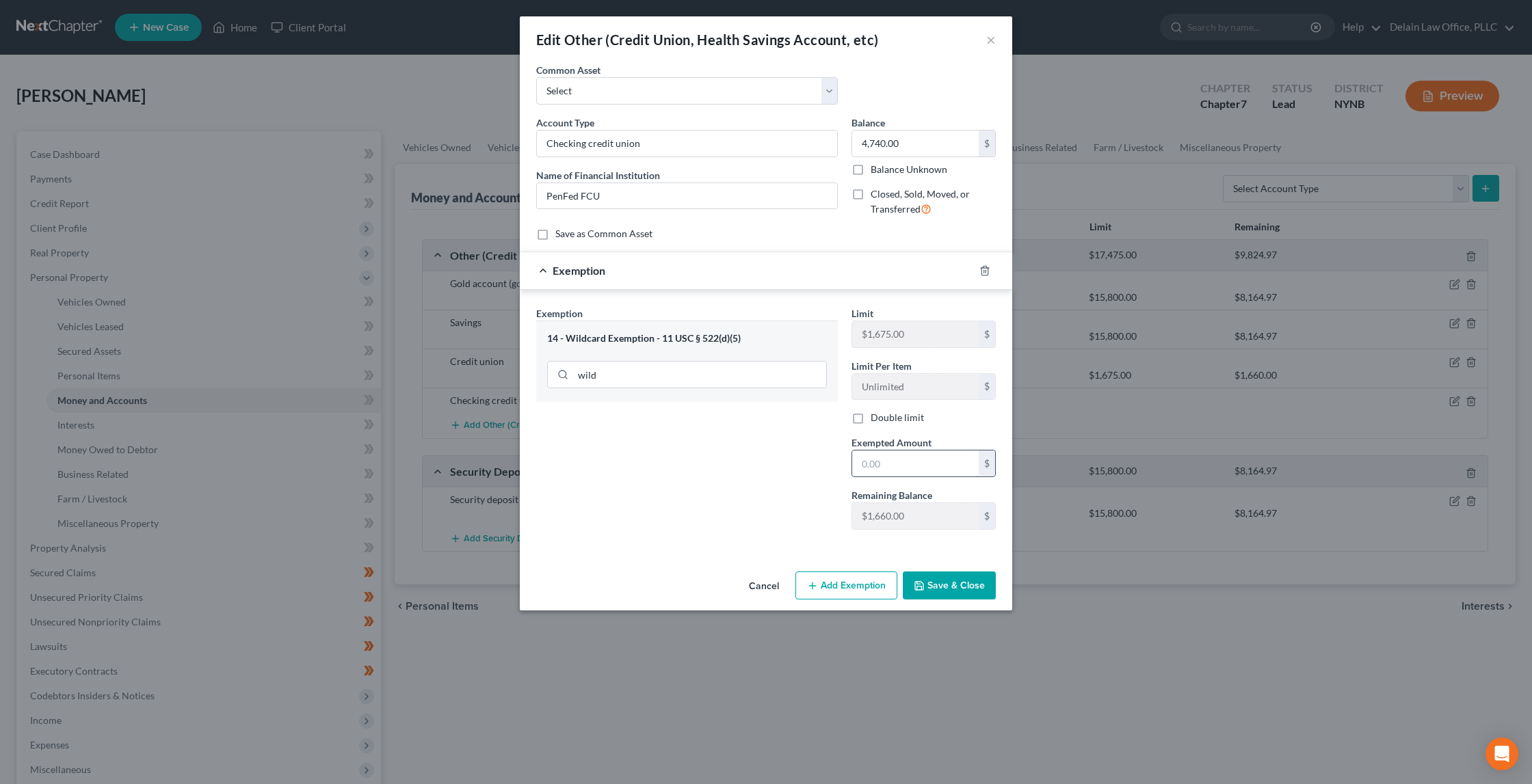
click at [904, 458] on input "text" at bounding box center [915, 463] width 127 height 26
type input "1,660"
click at [954, 578] on button "Save & Close" at bounding box center [950, 586] width 93 height 29
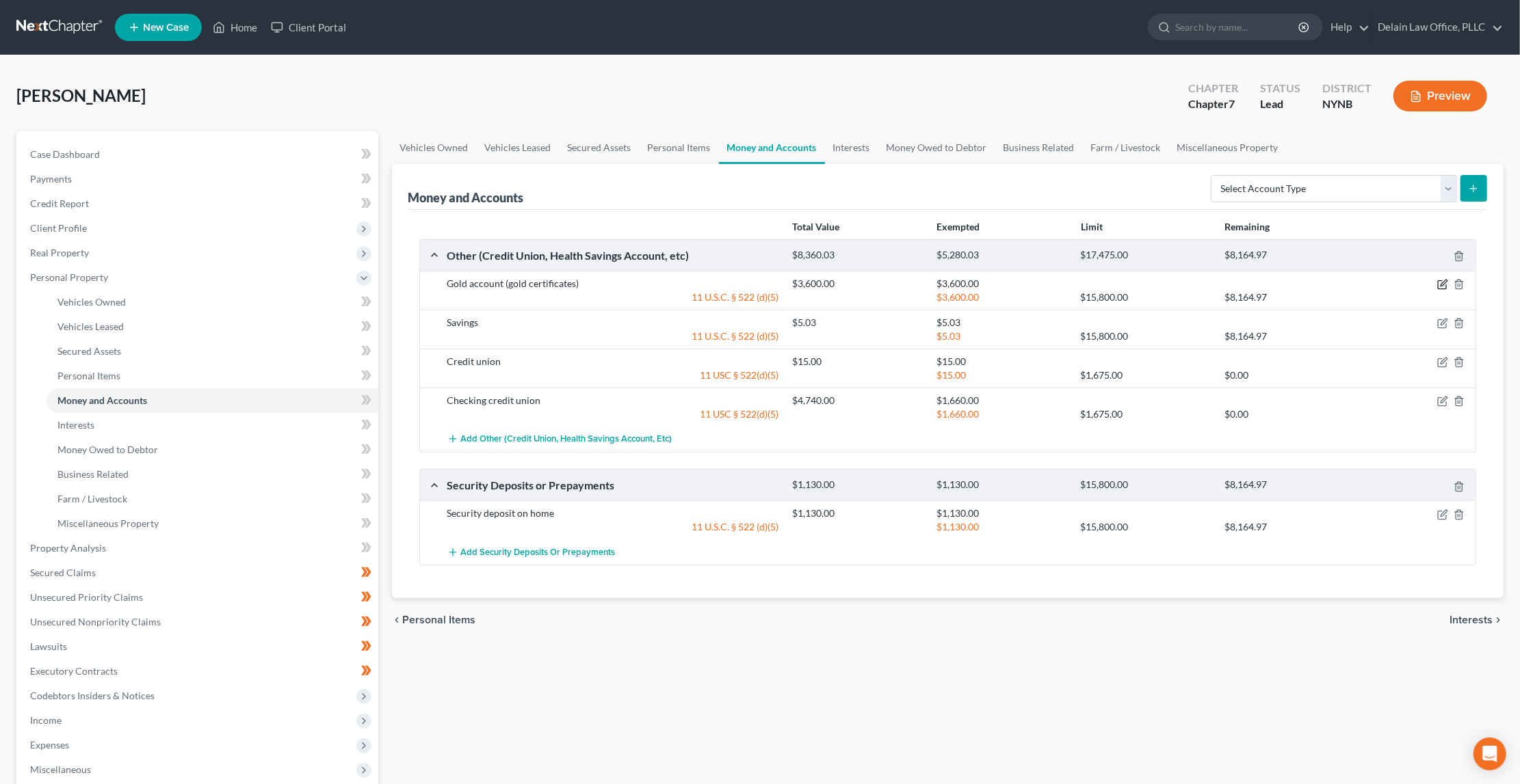
click at [1443, 284] on icon "button" at bounding box center [1442, 284] width 10 height 10
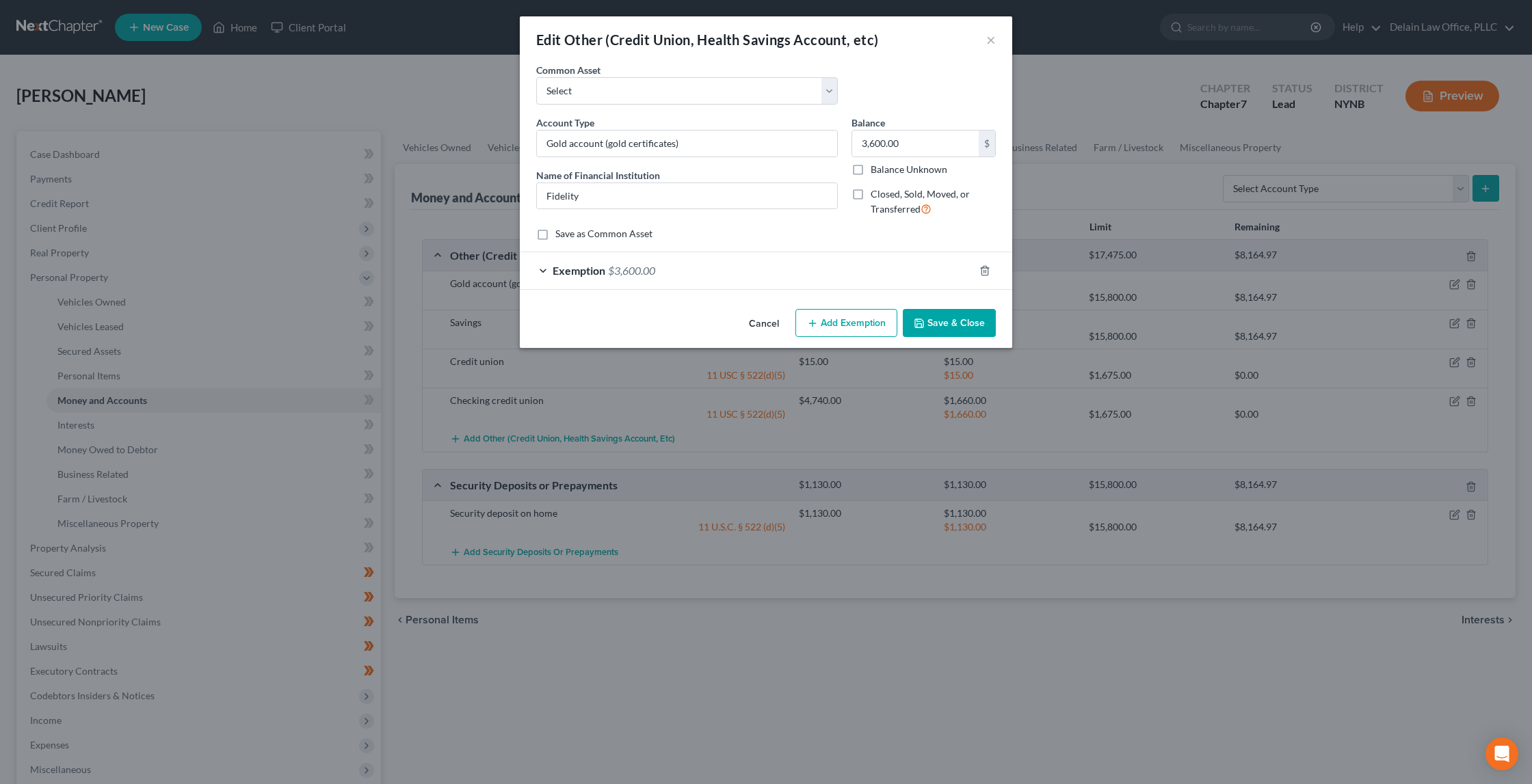
click at [848, 275] on div "Exemption $3,600.00" at bounding box center [746, 270] width 454 height 36
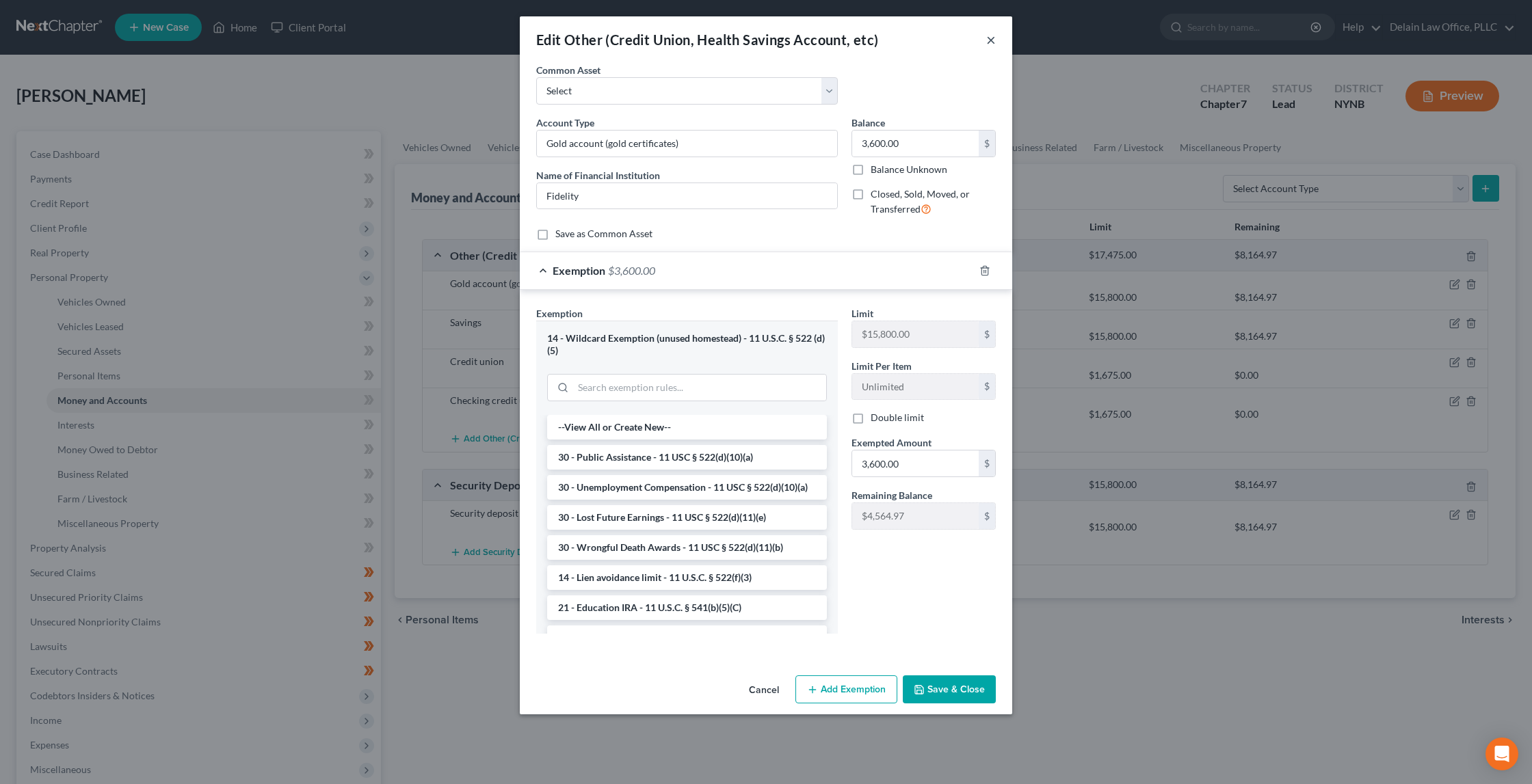
click at [992, 39] on button "×" at bounding box center [991, 39] width 10 height 16
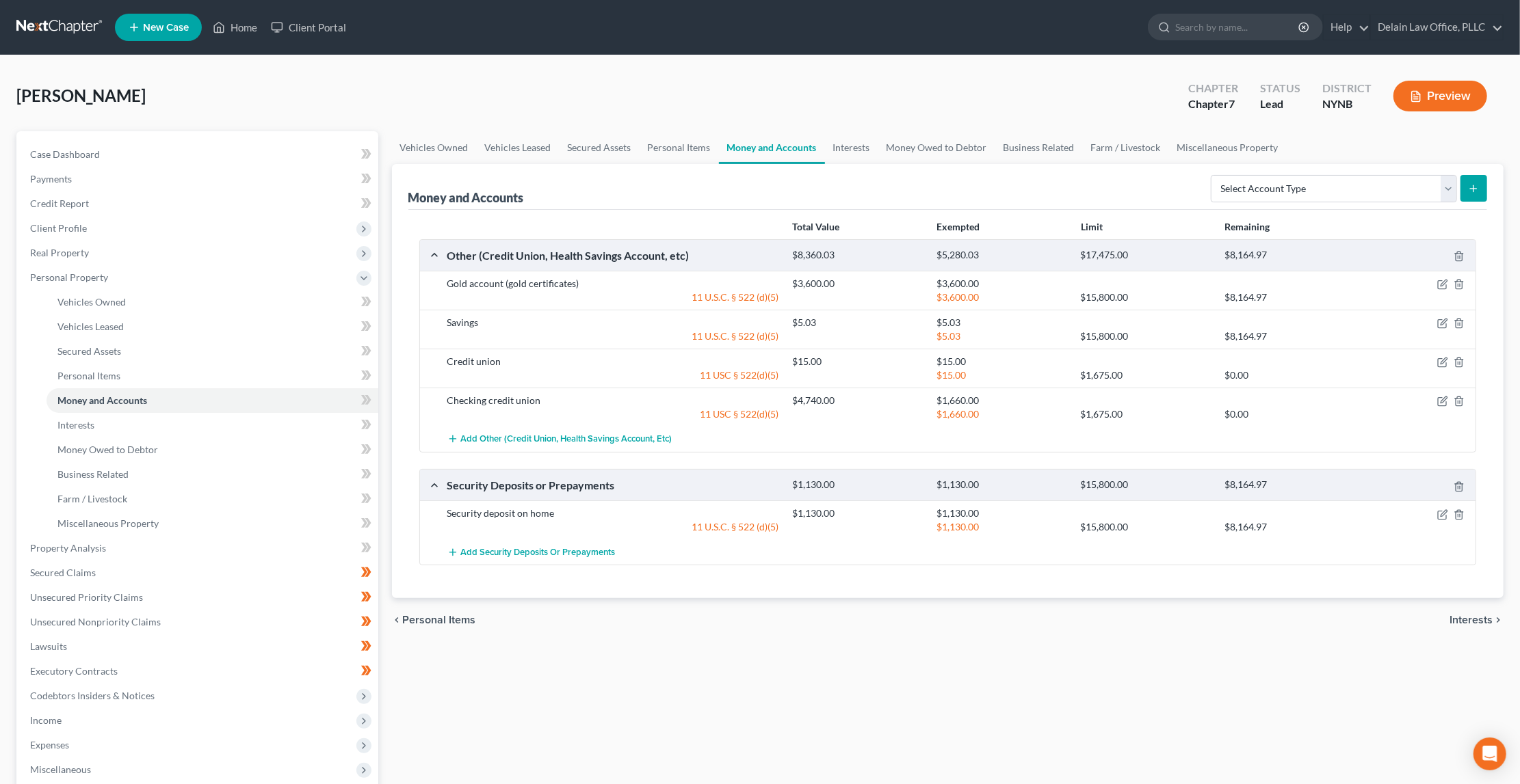
click at [854, 398] on div "$4,740.00" at bounding box center [858, 401] width 144 height 13
drag, startPoint x: 938, startPoint y: 394, endPoint x: 989, endPoint y: 398, distance: 51.2
click at [989, 398] on div "$1,660.00" at bounding box center [1001, 401] width 144 height 13
drag, startPoint x: 937, startPoint y: 395, endPoint x: 987, endPoint y: 403, distance: 50.6
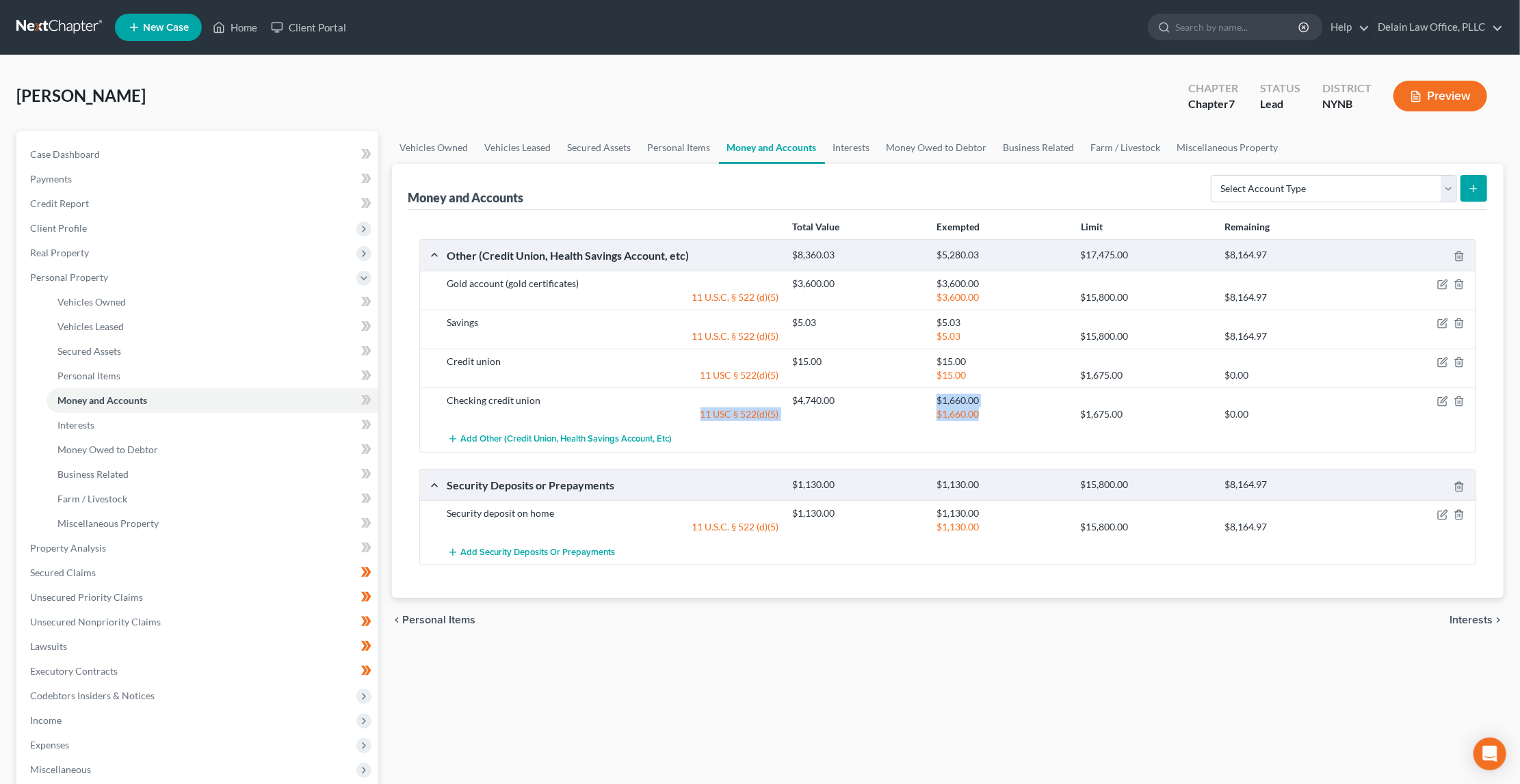
click at [987, 403] on div "Checking credit union $4,740.00 $1,660.00 11 USC § 522(d)(5) $1,660.00 $1,675.0…" at bounding box center [959, 407] width 1037 height 28
click at [987, 407] on div "$1,660.00" at bounding box center [1001, 414] width 144 height 13
drag, startPoint x: 938, startPoint y: 395, endPoint x: 986, endPoint y: 406, distance: 49.2
click at [986, 406] on div "Checking credit union $4,740.00 $1,660.00 11 USC § 522(d)(5) $1,660.00 $1,675.0…" at bounding box center [959, 407] width 1037 height 28
click at [986, 407] on div "$1,660.00" at bounding box center [1001, 414] width 144 height 13
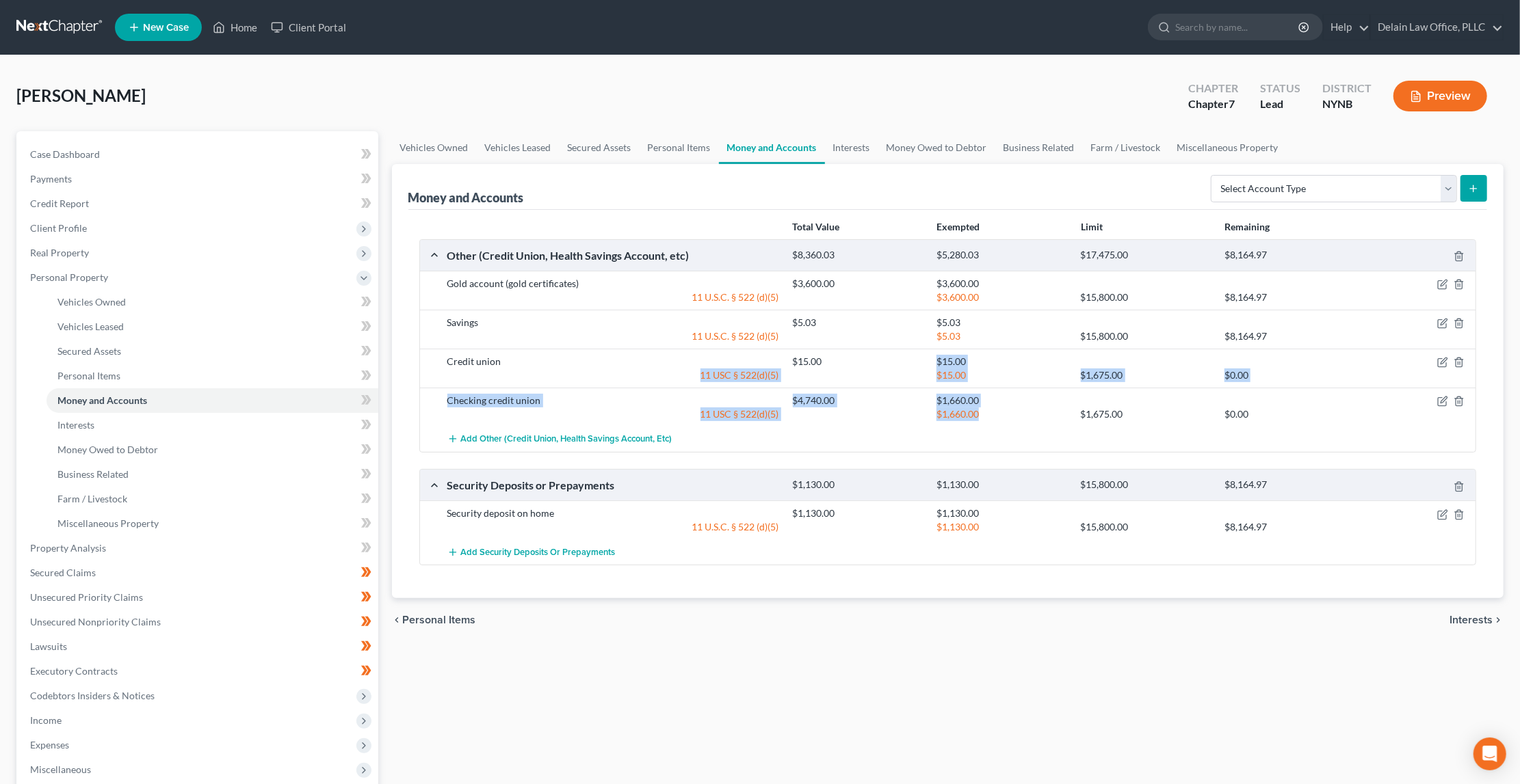
drag, startPoint x: 986, startPoint y: 406, endPoint x: 937, endPoint y: 358, distance: 68.6
click at [938, 357] on div "Gold account (gold certificates) $3,600.00 $3,600.00 11 U.S.C. § 522 (d)(5) $3,…" at bounding box center [948, 362] width 1056 height 181
click at [937, 358] on div "$15.00" at bounding box center [1001, 362] width 144 height 13
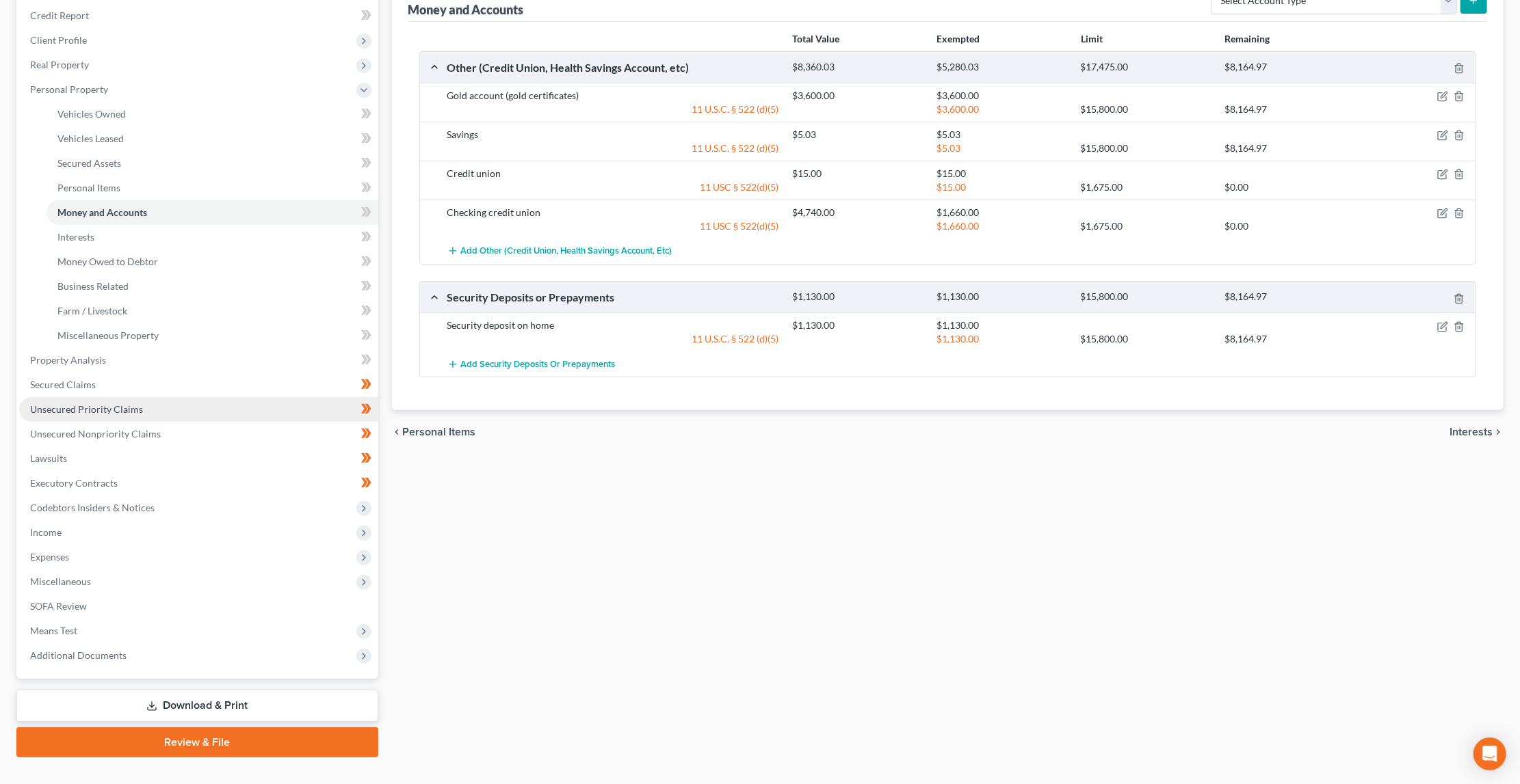
scroll to position [187, 0]
